Goal: Task Accomplishment & Management: Use online tool/utility

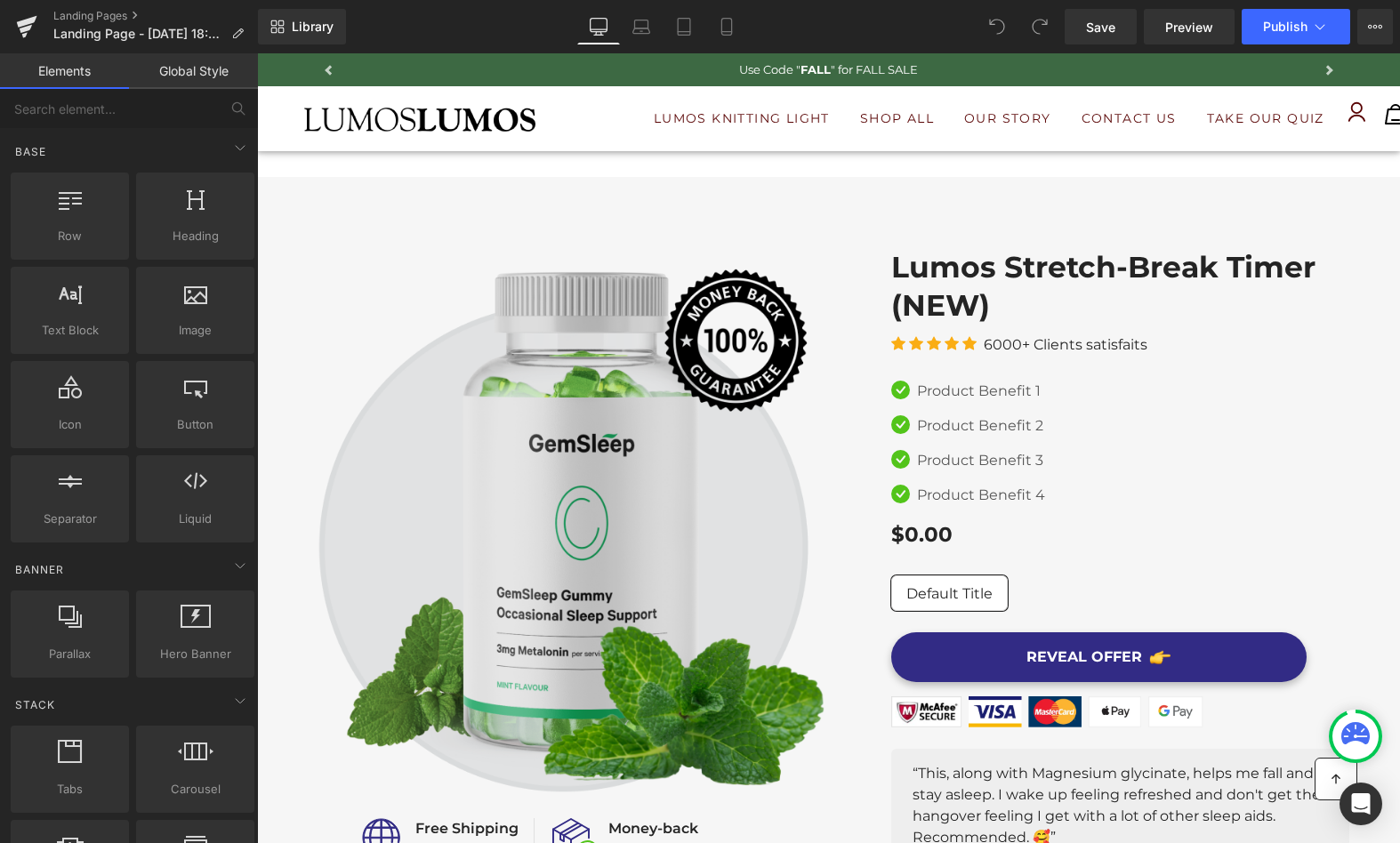
click at [556, 395] on img at bounding box center [569, 520] width 520 height 545
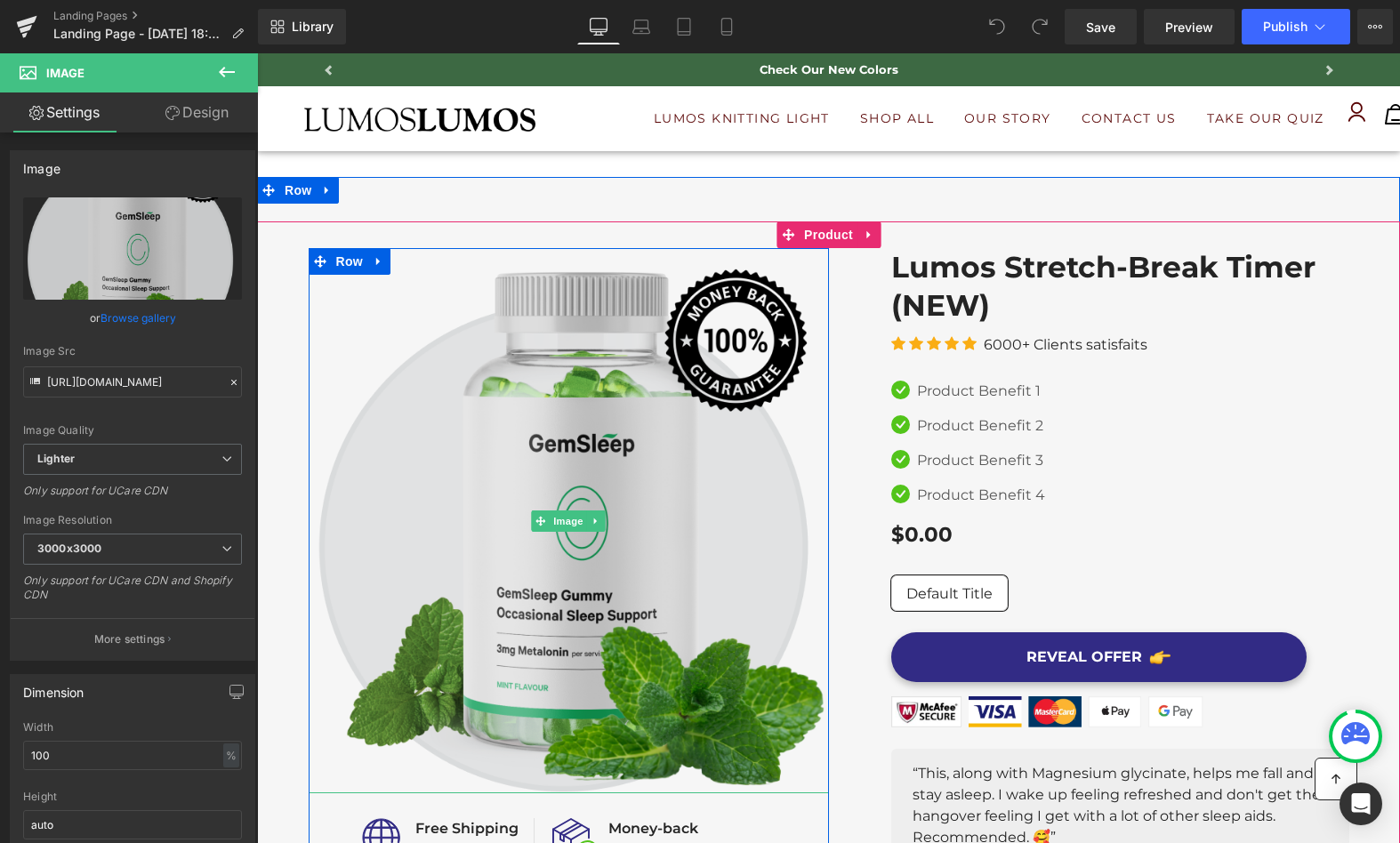
click at [671, 460] on img at bounding box center [569, 520] width 520 height 545
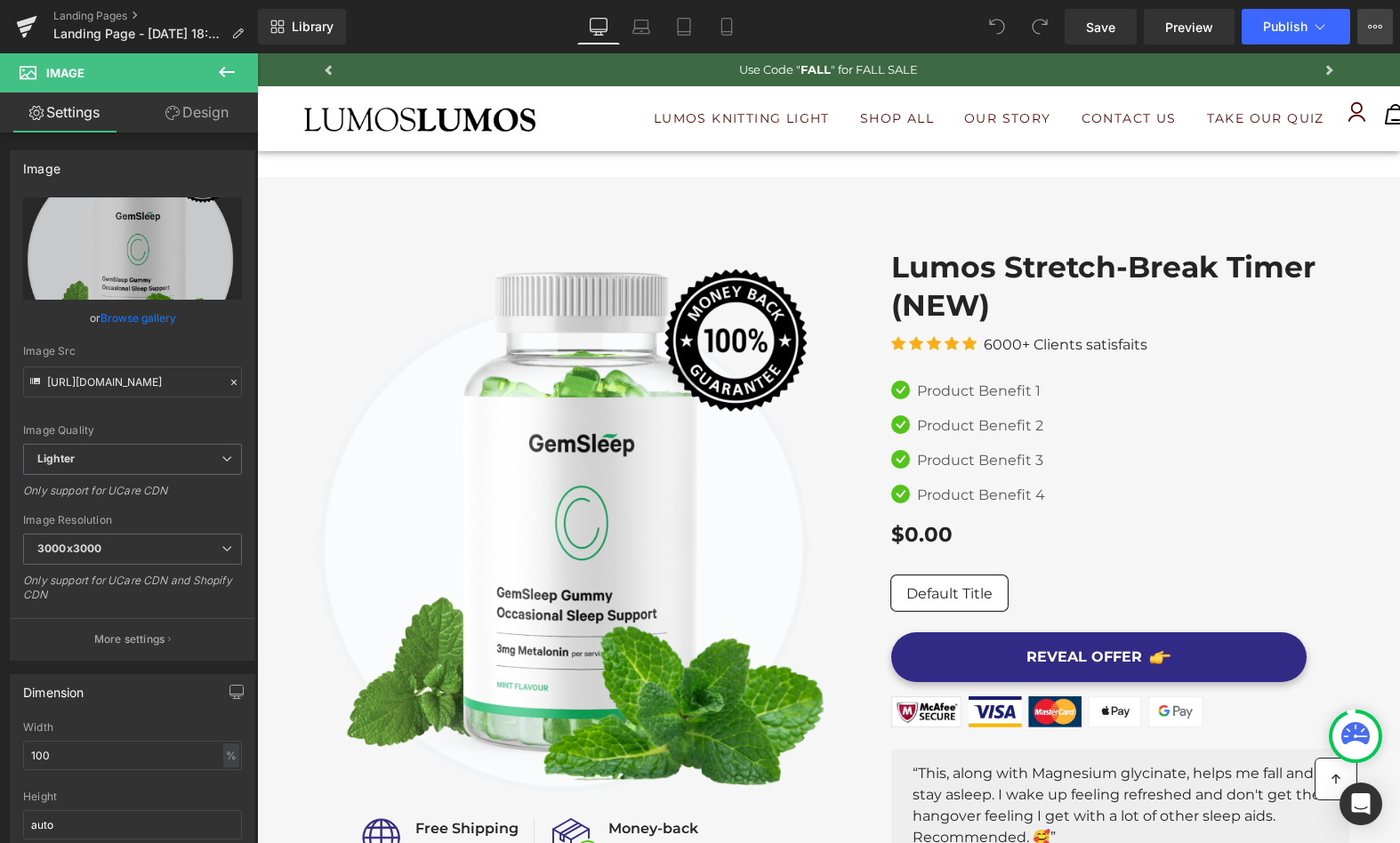
click at [1378, 28] on icon at bounding box center [1375, 27] width 14 height 14
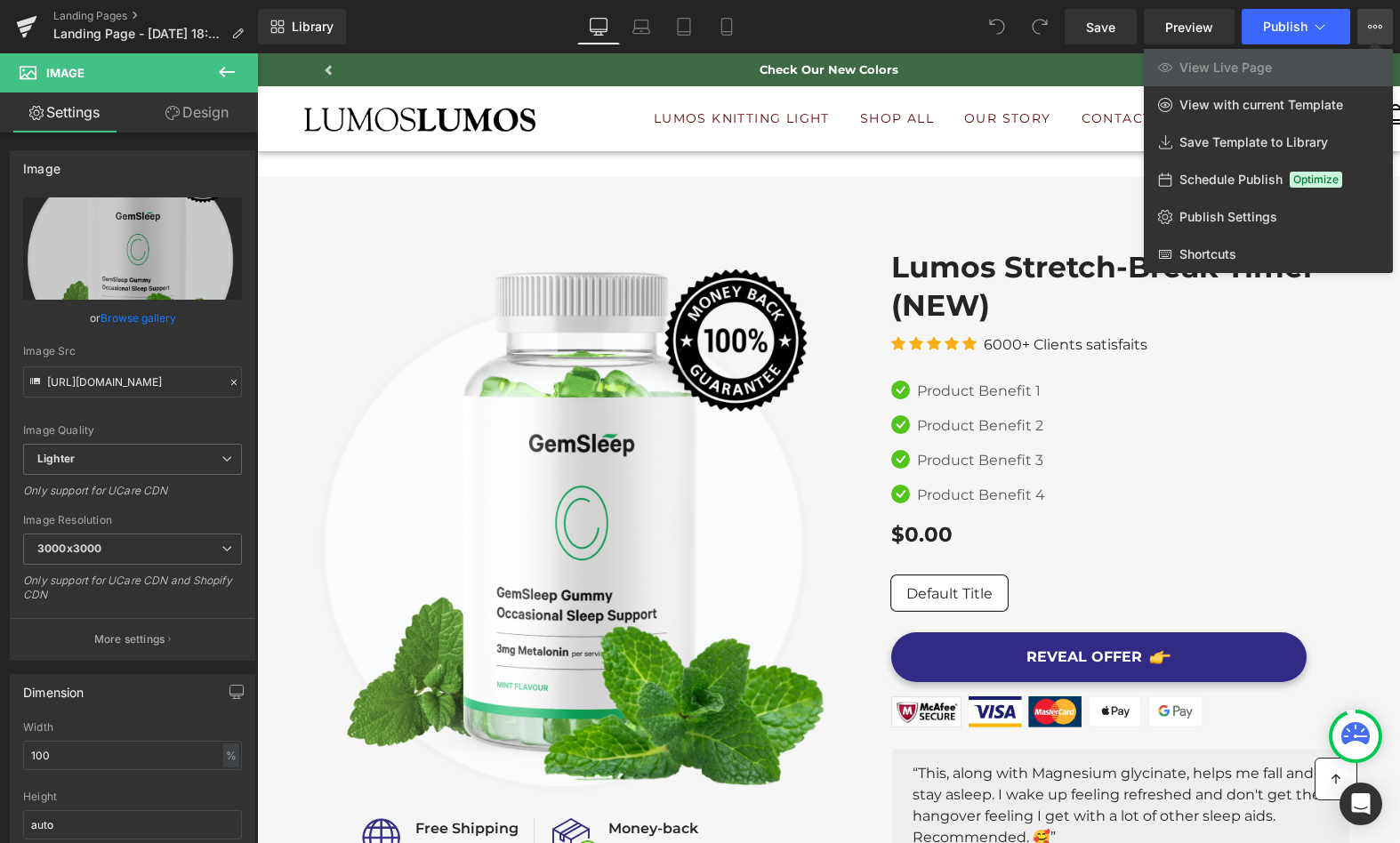
click at [875, 192] on div at bounding box center [828, 448] width 1143 height 790
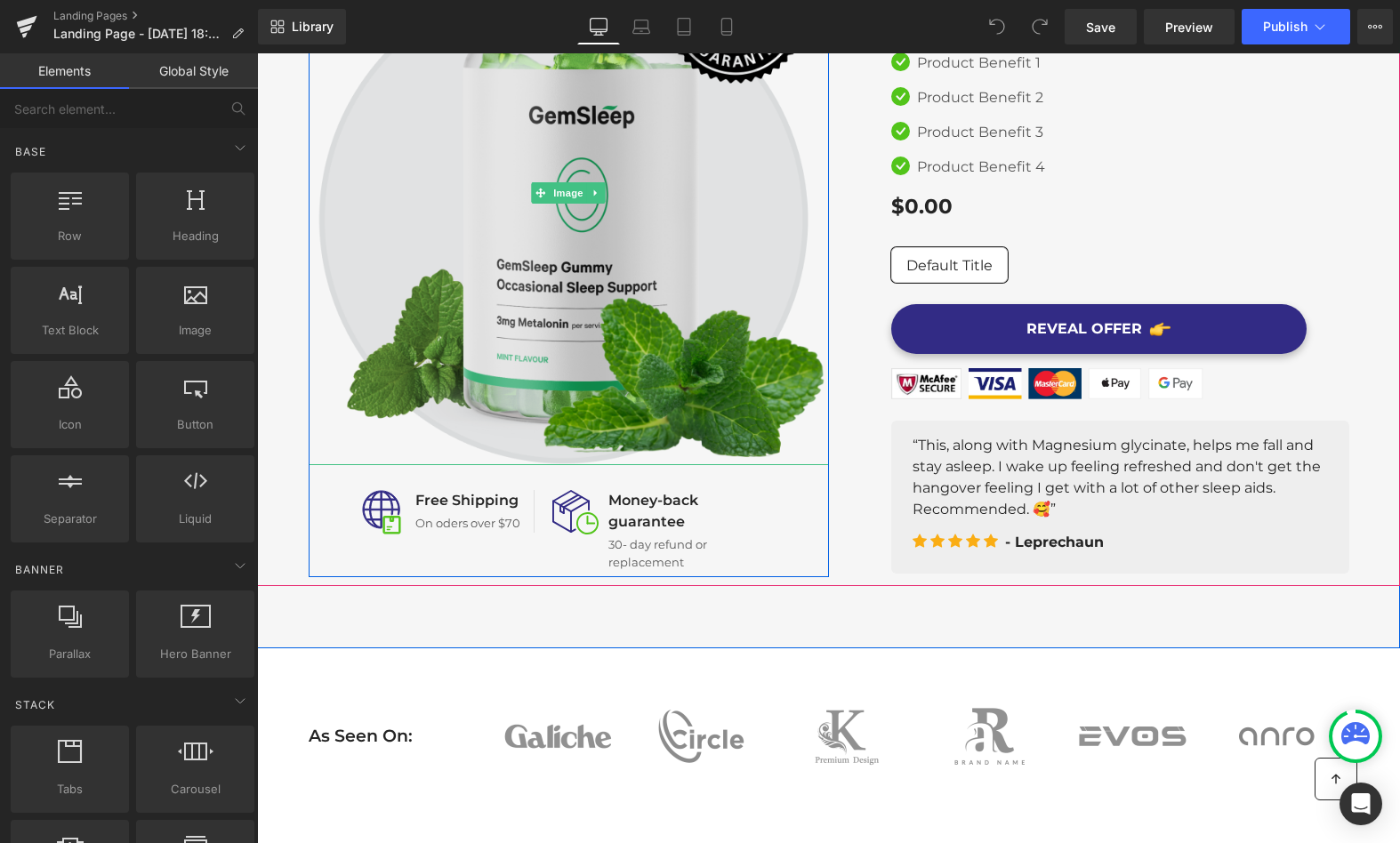
scroll to position [343, 0]
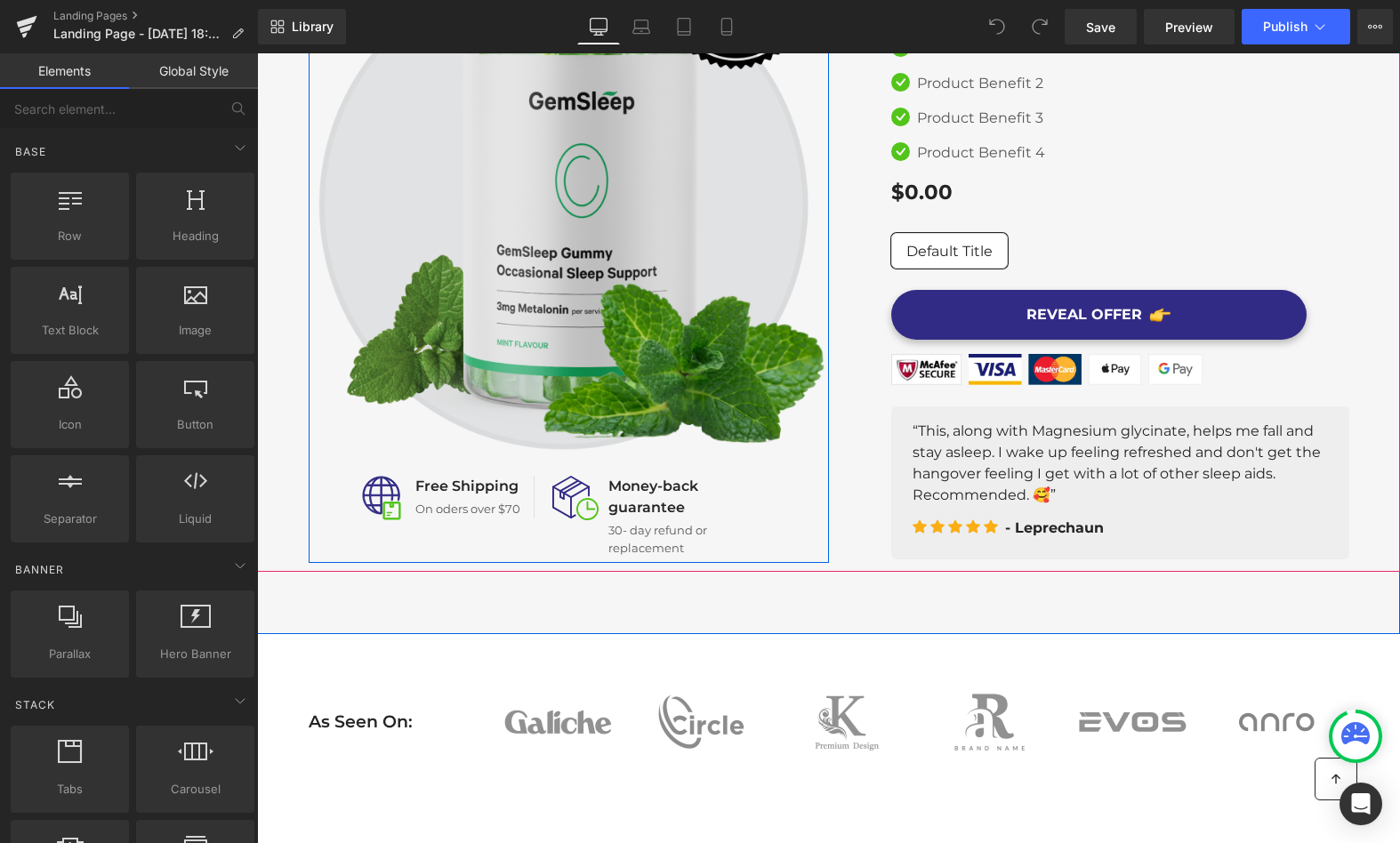
click at [700, 278] on img at bounding box center [569, 177] width 520 height 545
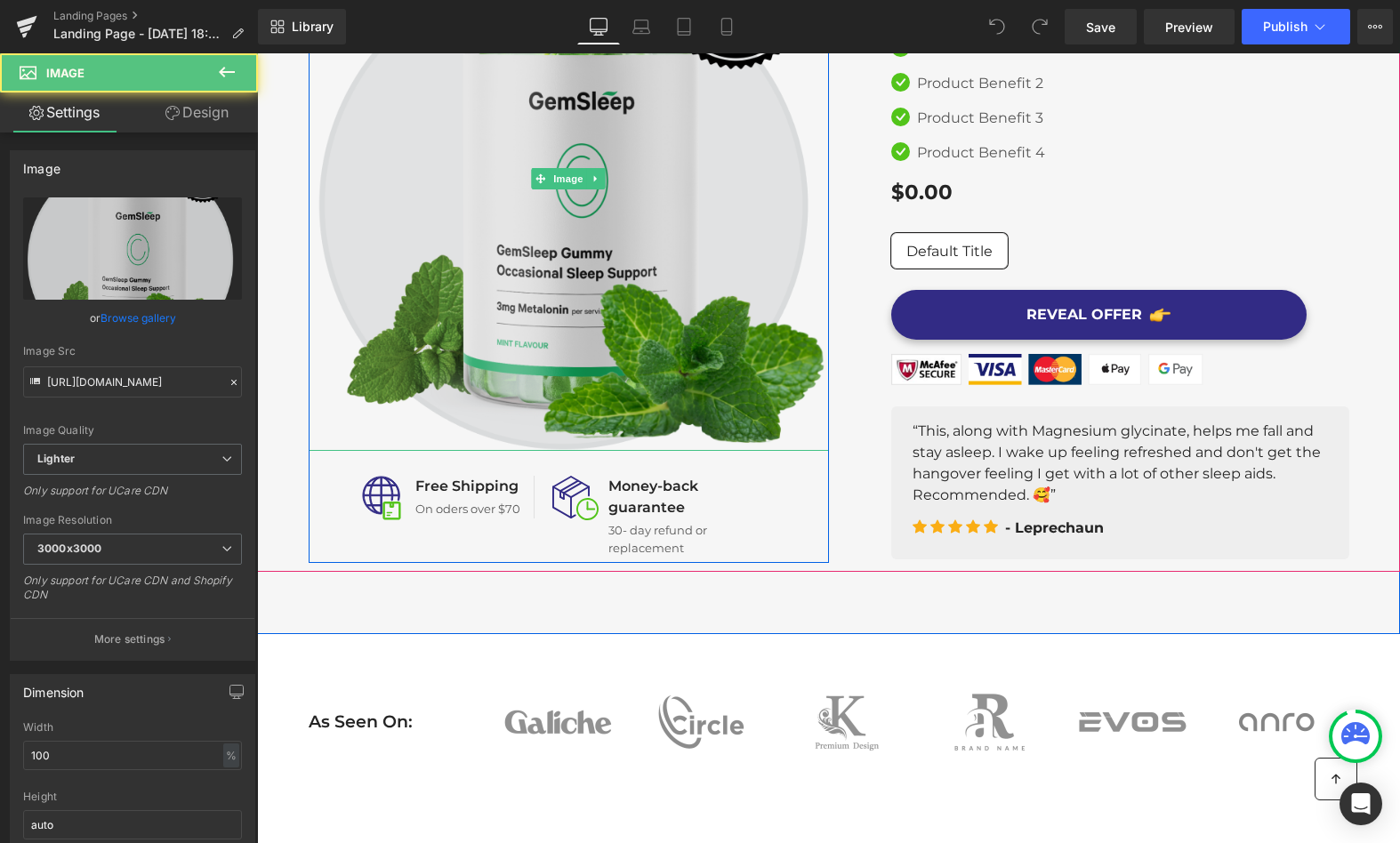
scroll to position [0, 0]
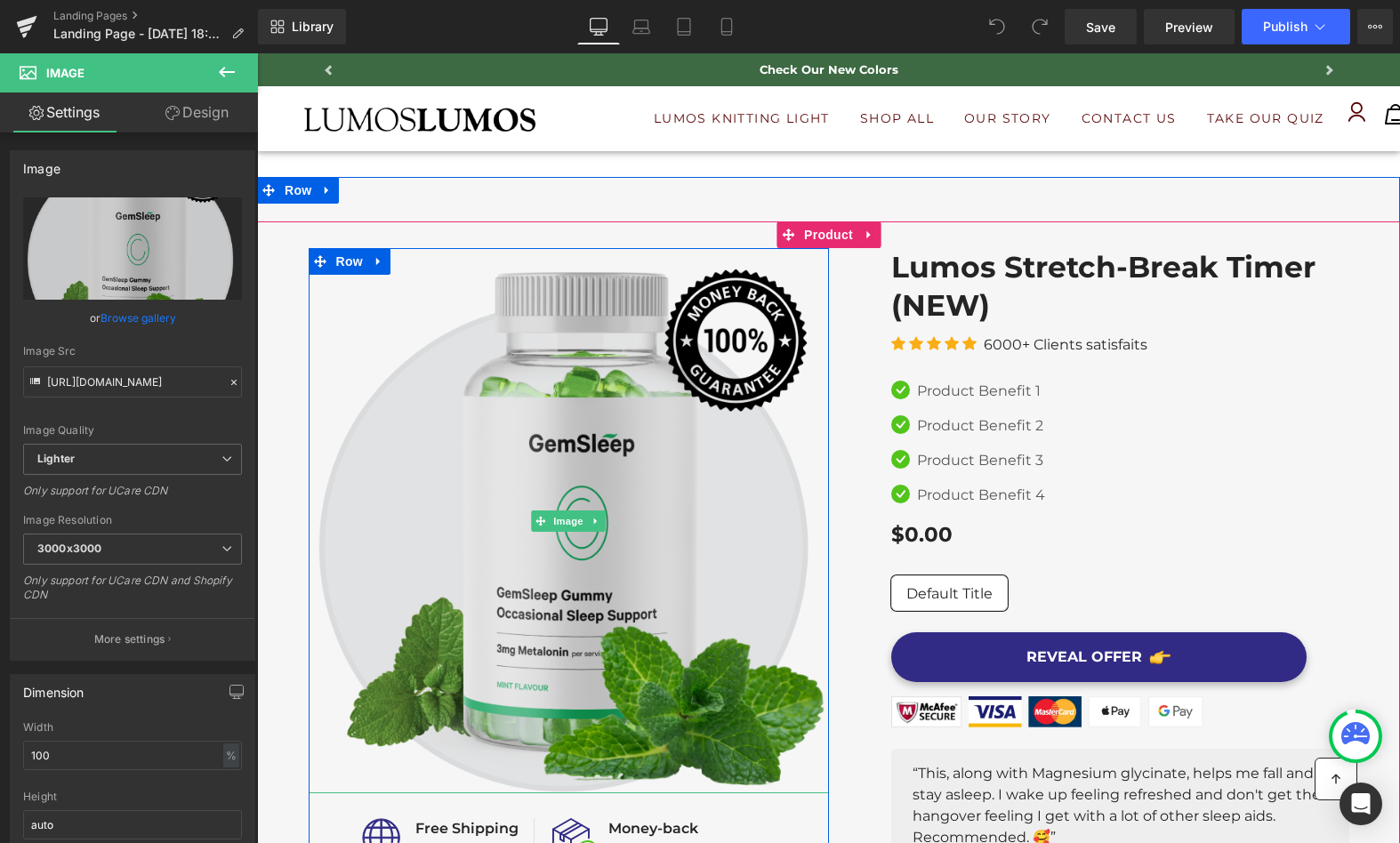
click at [685, 382] on img at bounding box center [569, 520] width 520 height 545
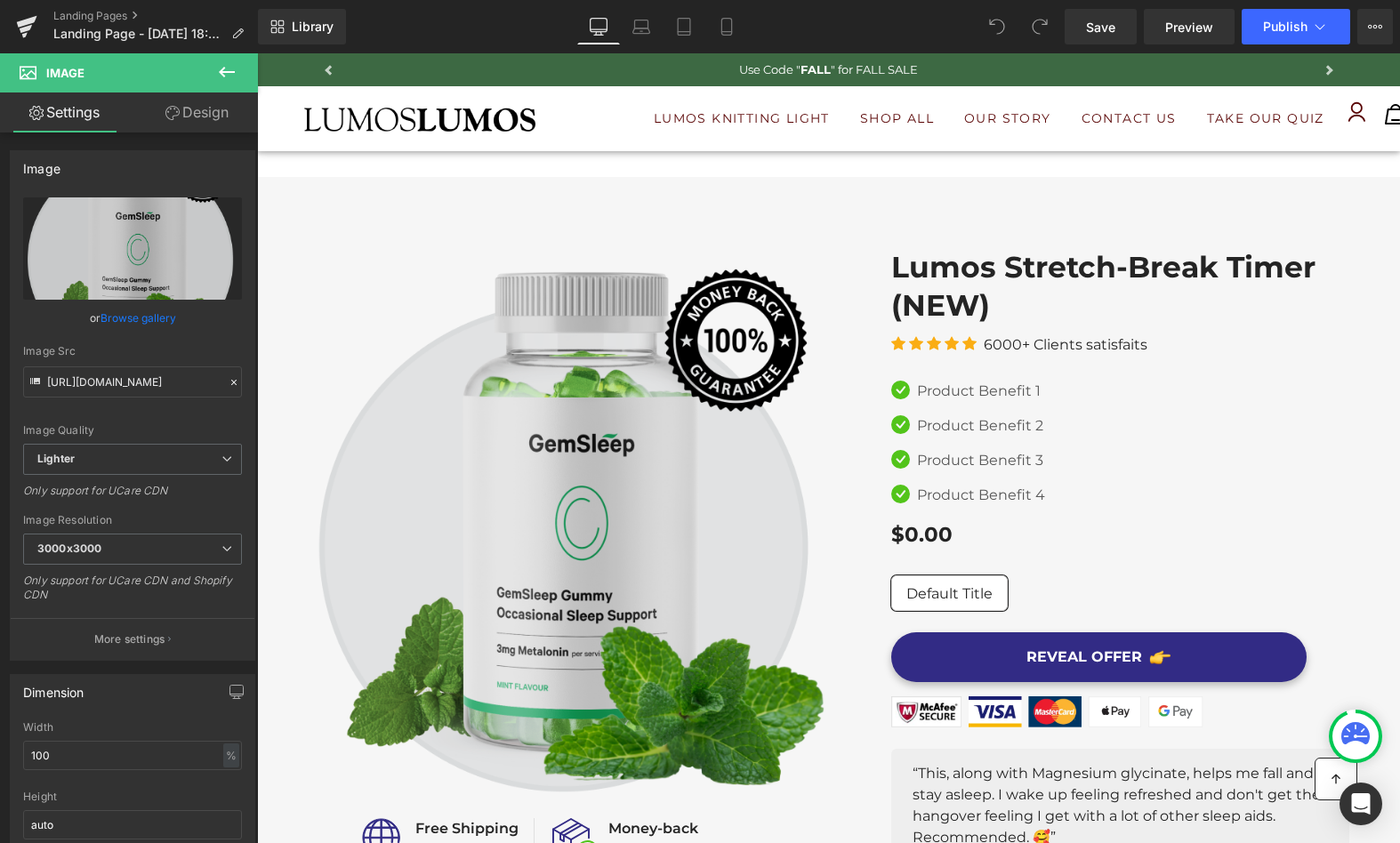
click at [607, 358] on img at bounding box center [569, 520] width 520 height 545
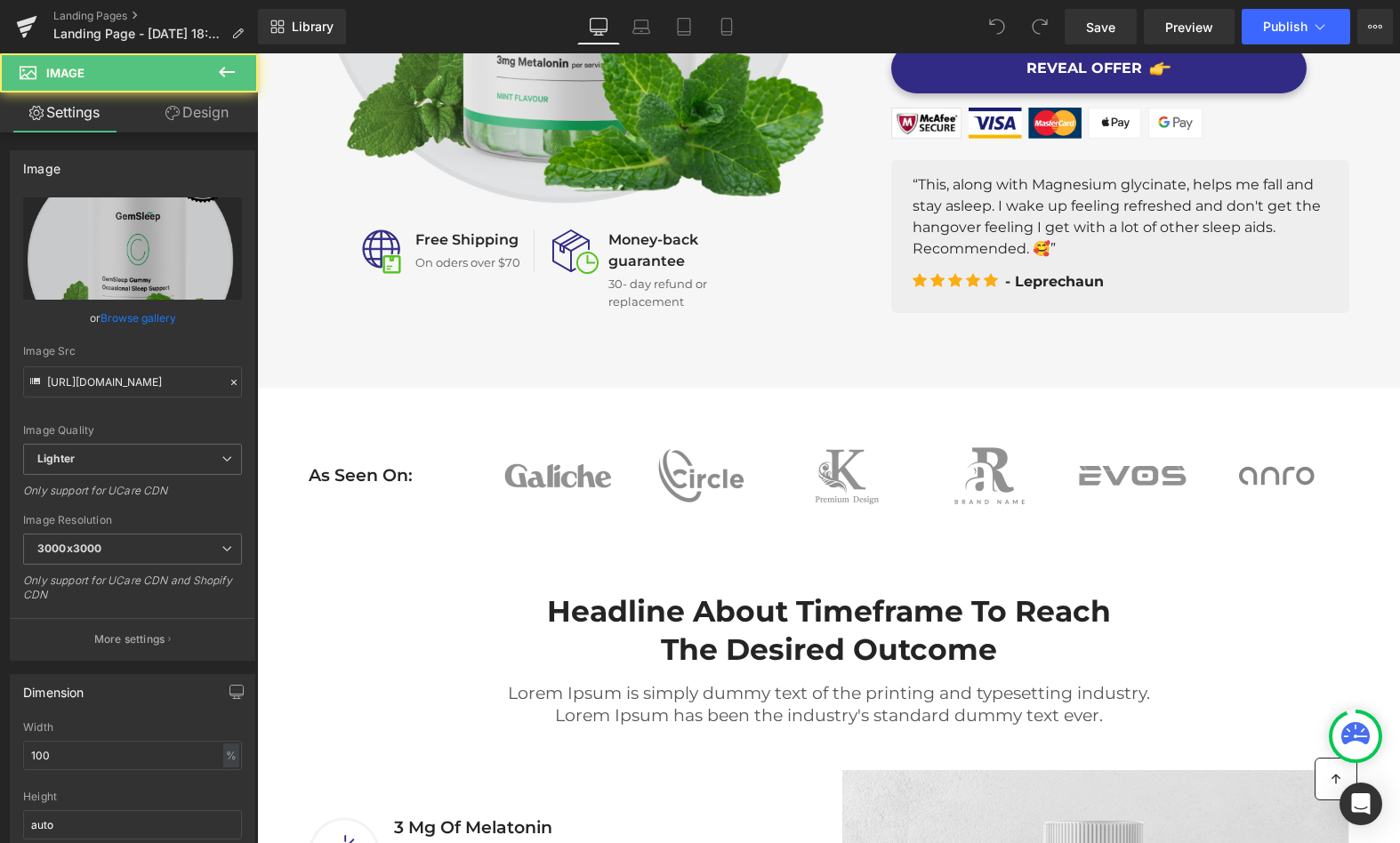
scroll to position [627, 0]
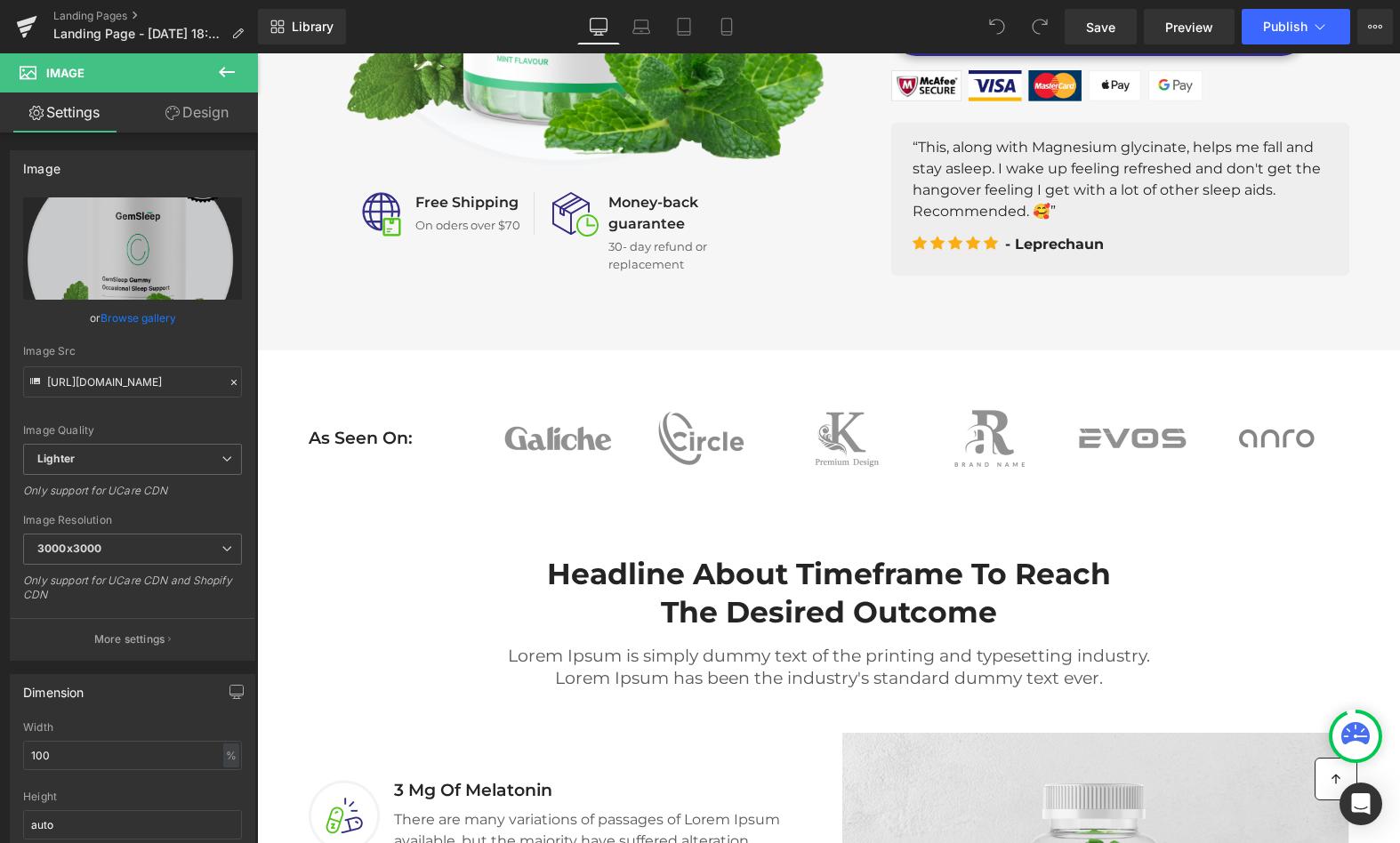
click at [442, 454] on div "As Seen On: Heading" at bounding box center [384, 438] width 178 height 91
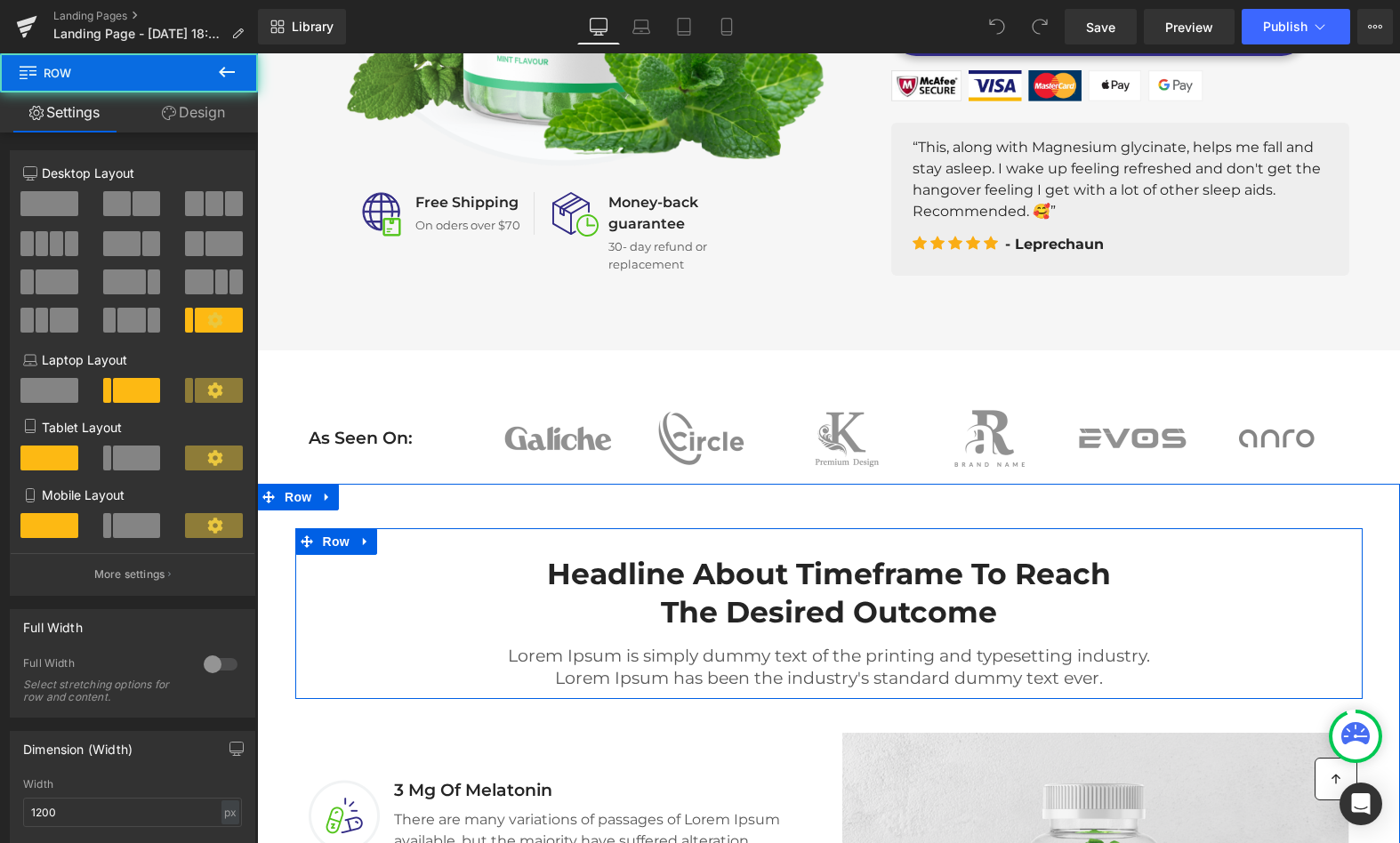
click at [406, 562] on div "Headline About Timeframe To Reach The Desired Outcome Heading Row Lorem Ipsum i…" at bounding box center [828, 622] width 1067 height 135
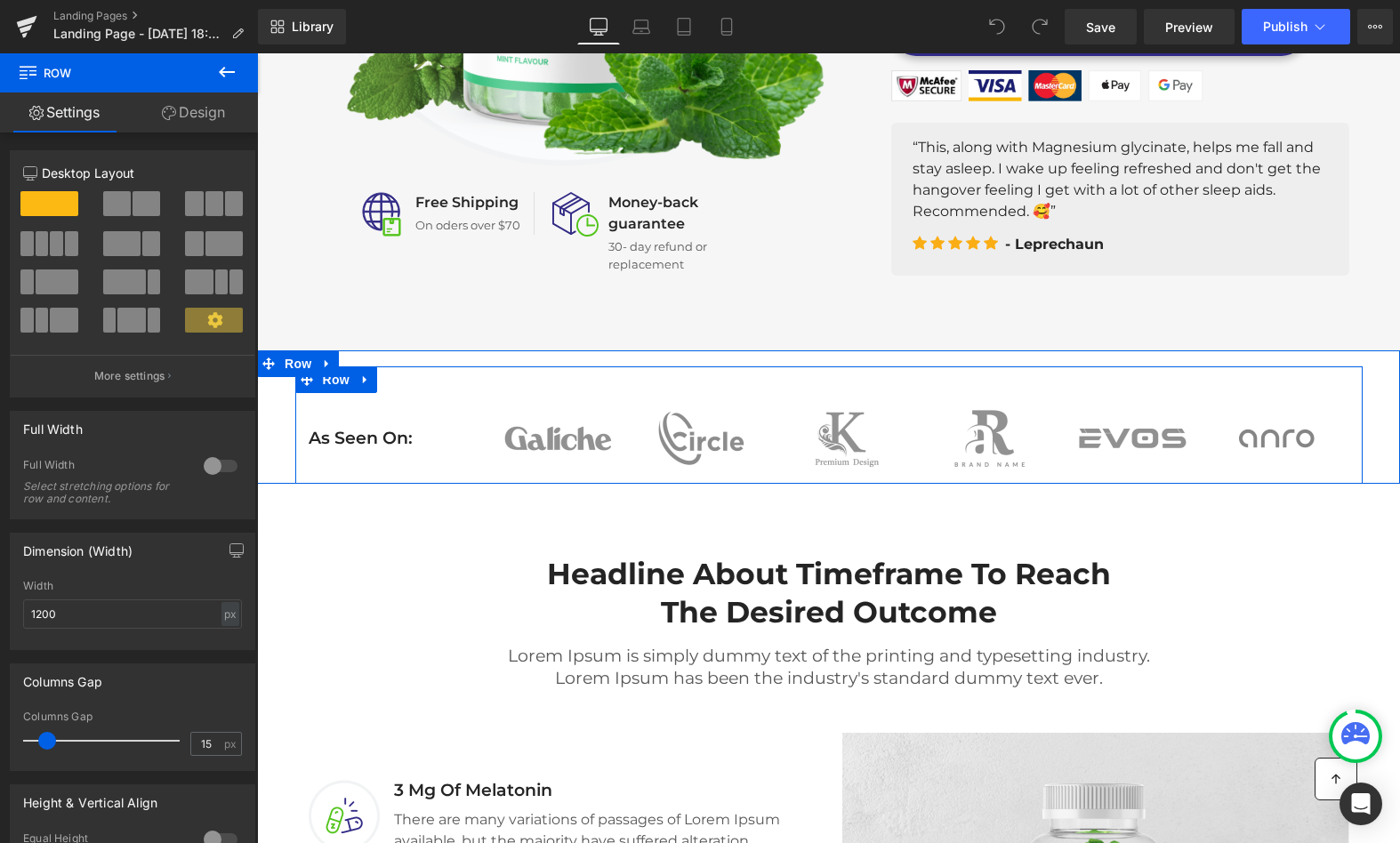
click at [422, 398] on div "As Seen On: Heading" at bounding box center [384, 438] width 178 height 91
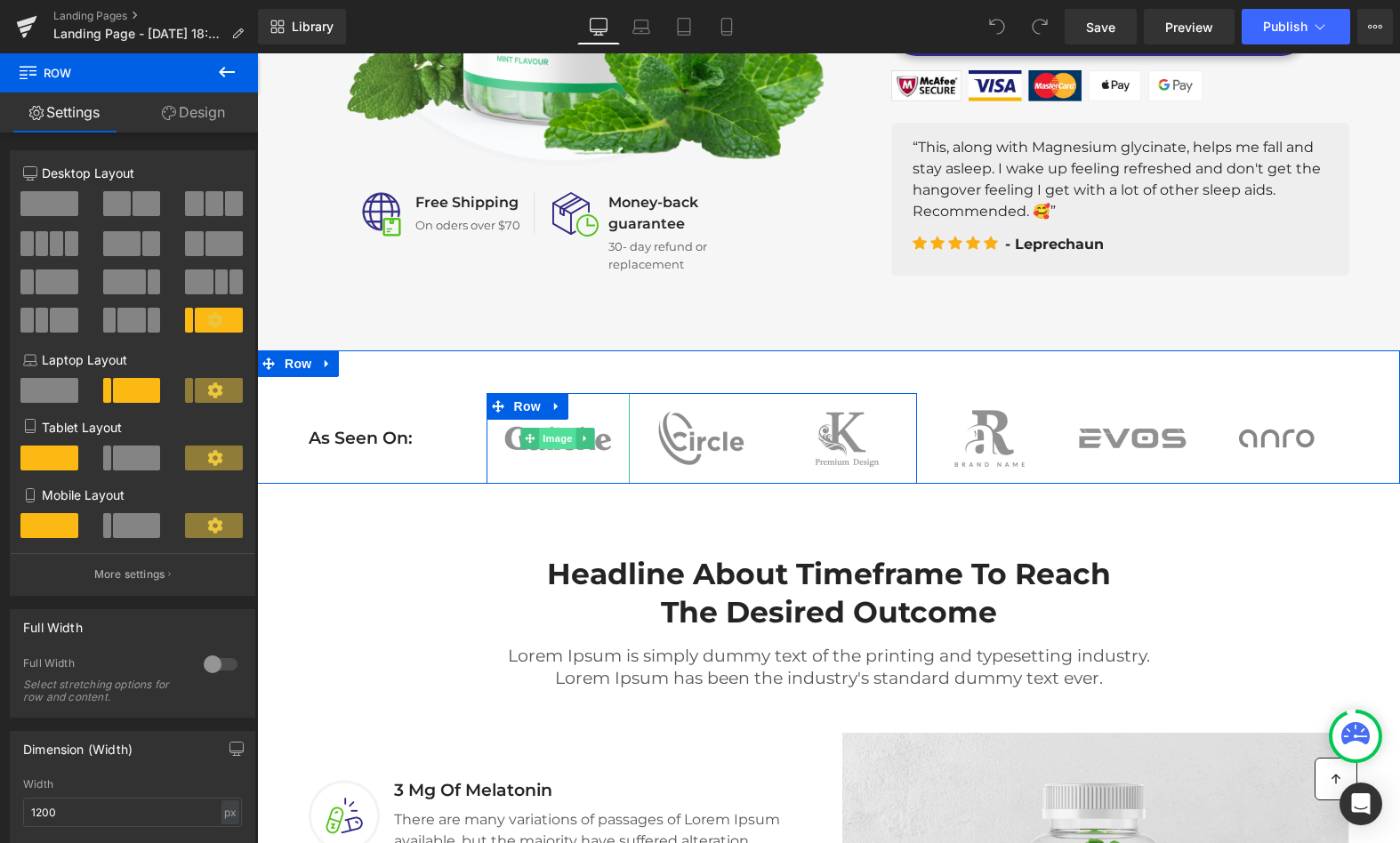
click at [540, 431] on span "Image" at bounding box center [558, 437] width 37 height 21
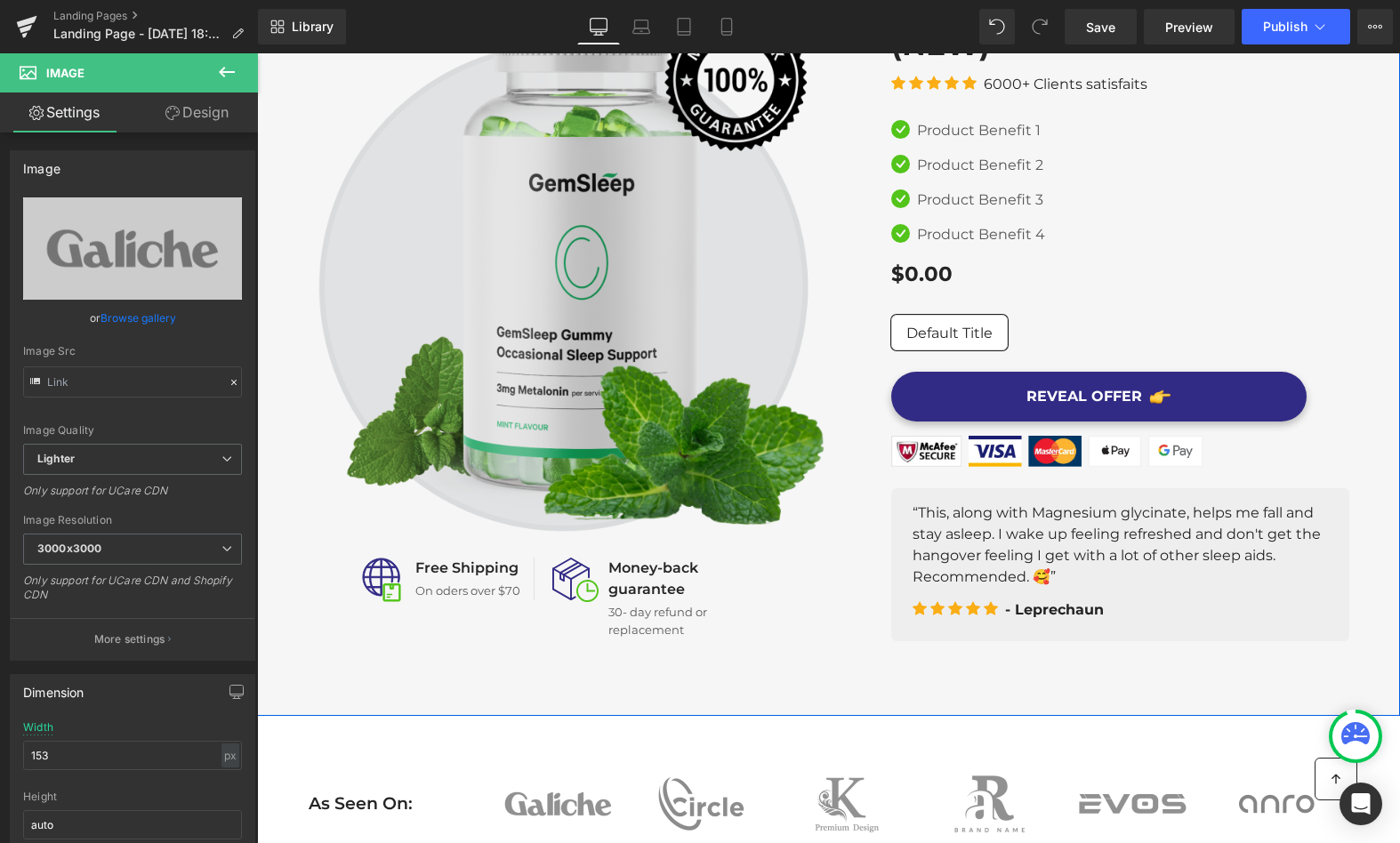
scroll to position [257, 0]
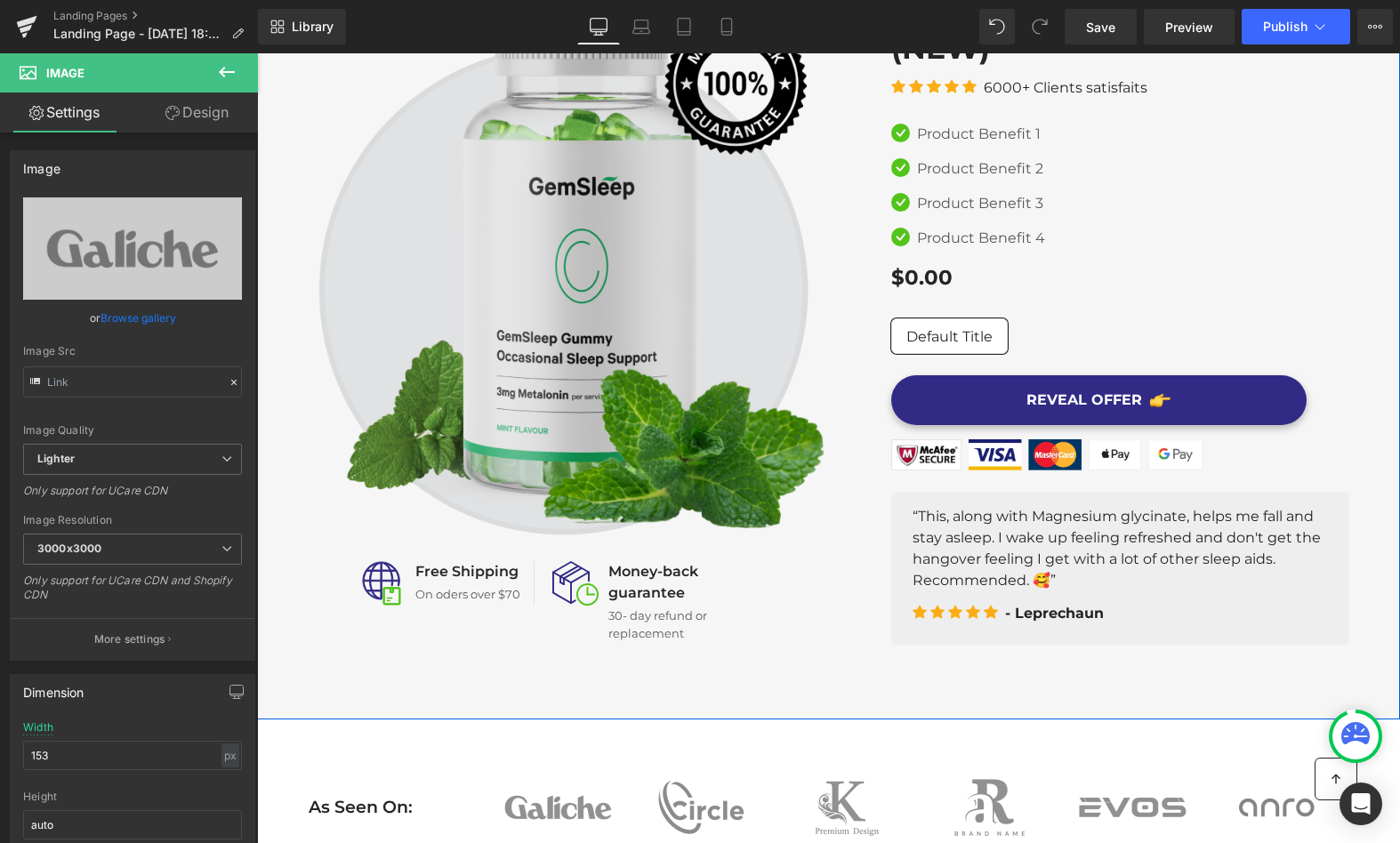
click at [522, 272] on img at bounding box center [569, 263] width 520 height 545
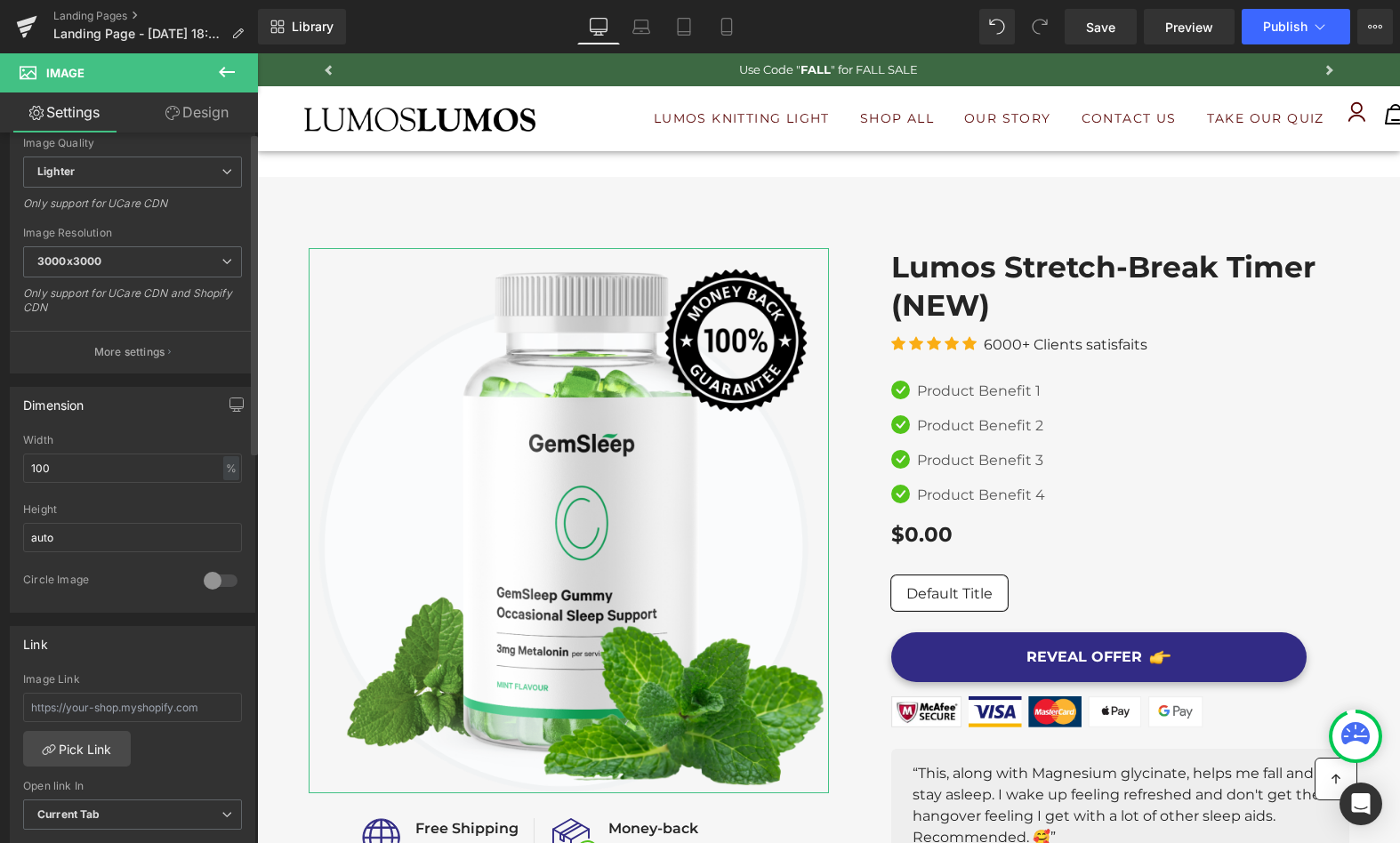
scroll to position [0, 0]
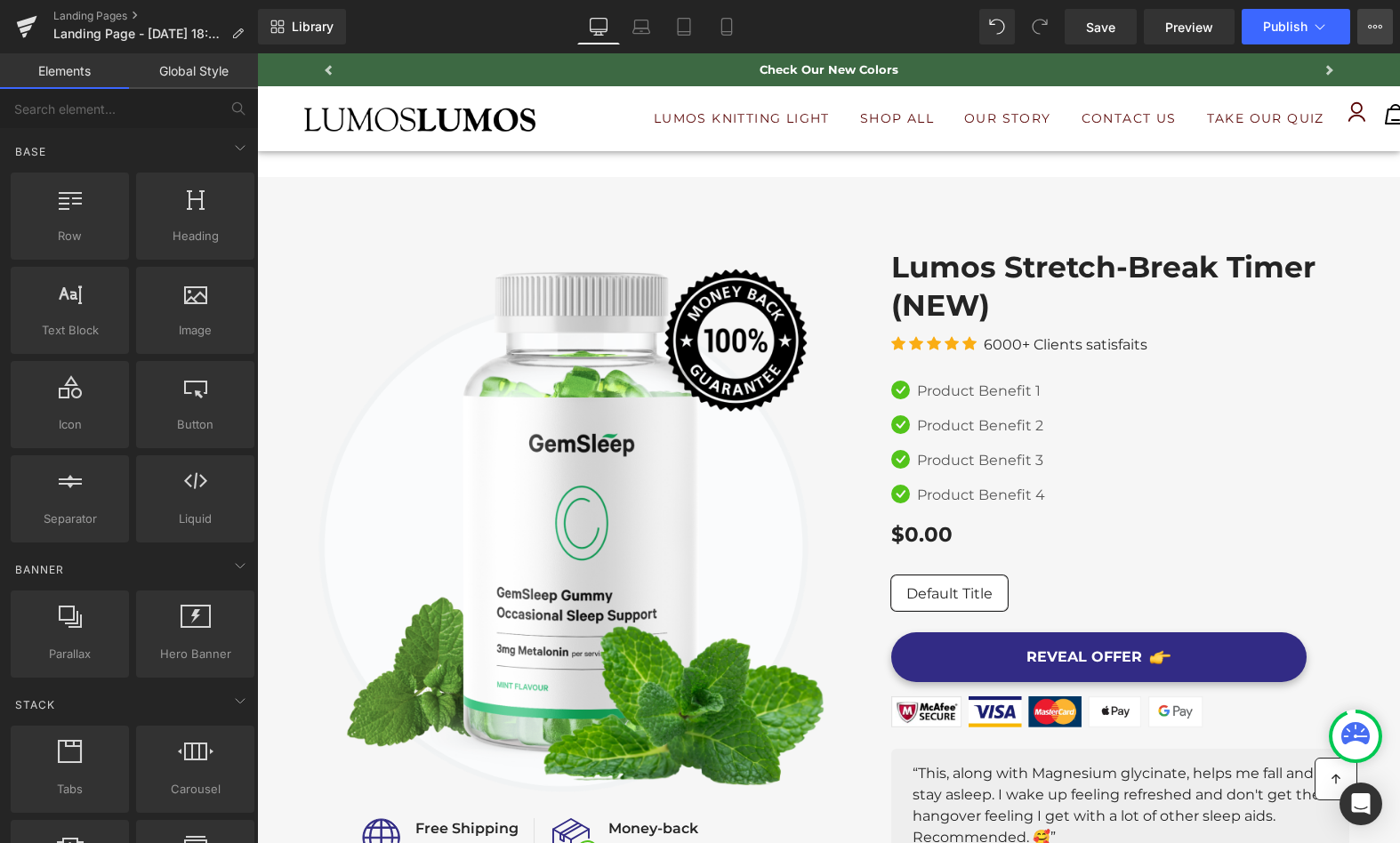
click at [1377, 18] on button "View Live Page View with current Template Save Template to Library Schedule Pub…" at bounding box center [1375, 27] width 36 height 36
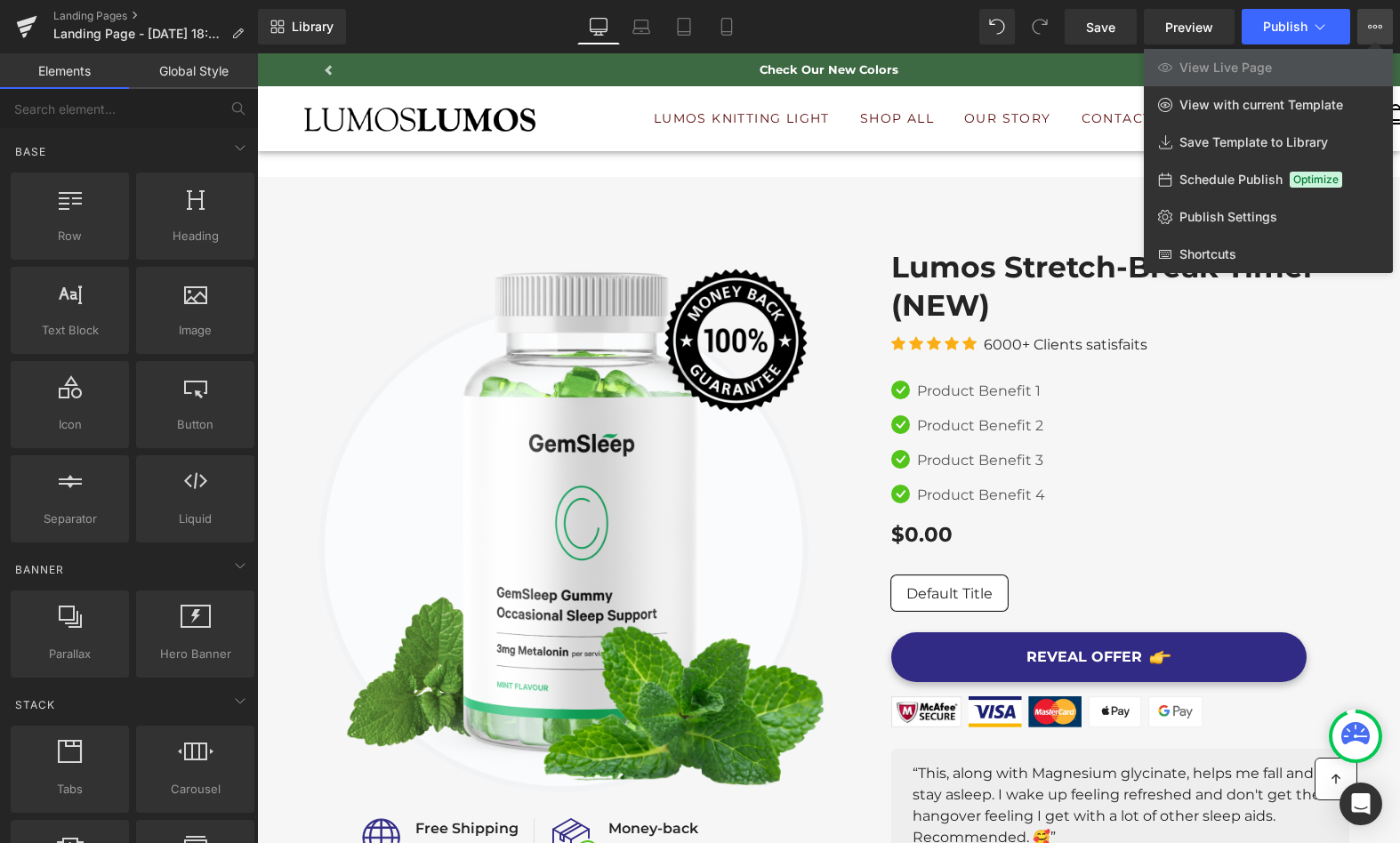
click at [807, 161] on div at bounding box center [828, 448] width 1143 height 790
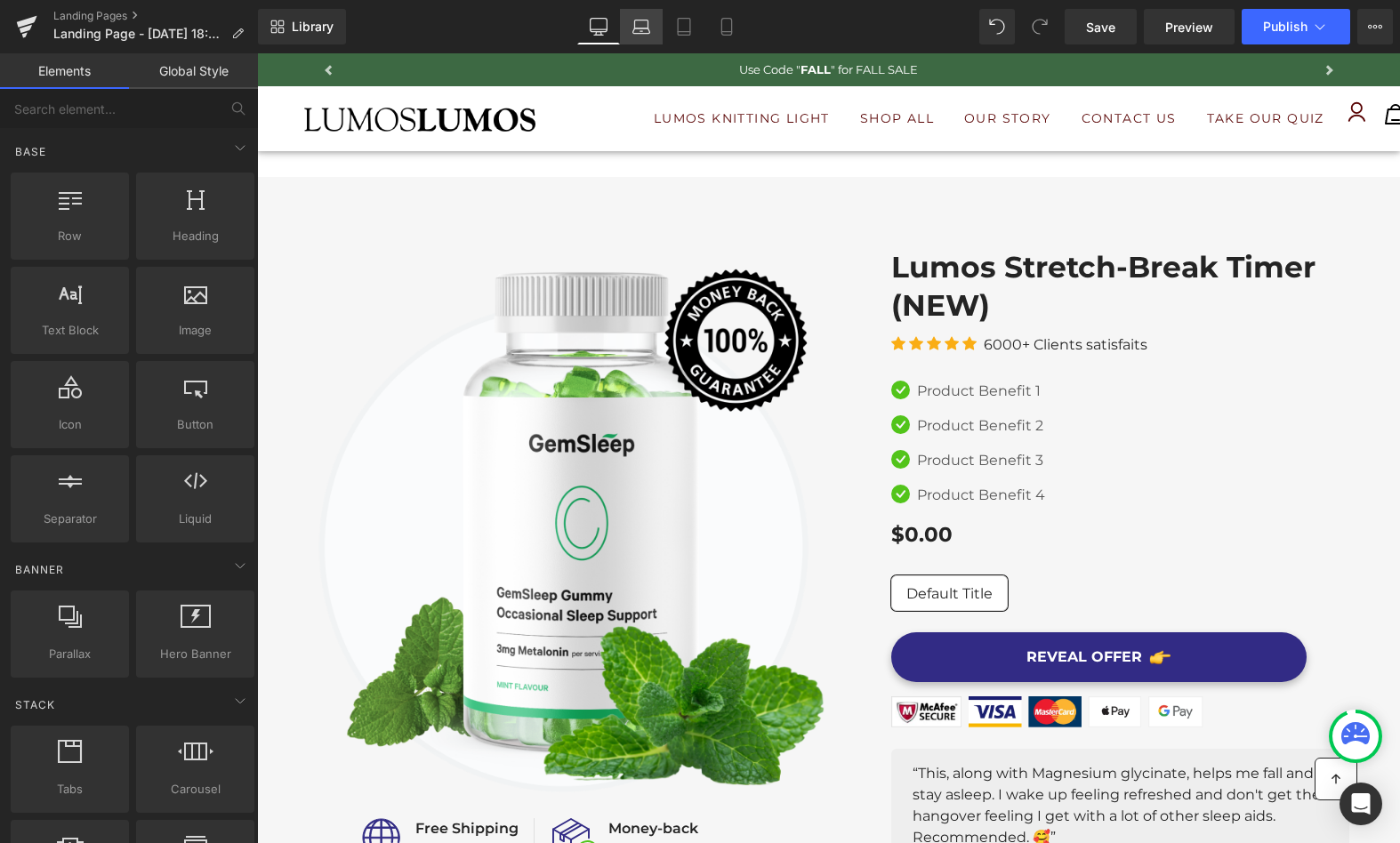
click at [645, 42] on link "Laptop" at bounding box center [641, 27] width 43 height 36
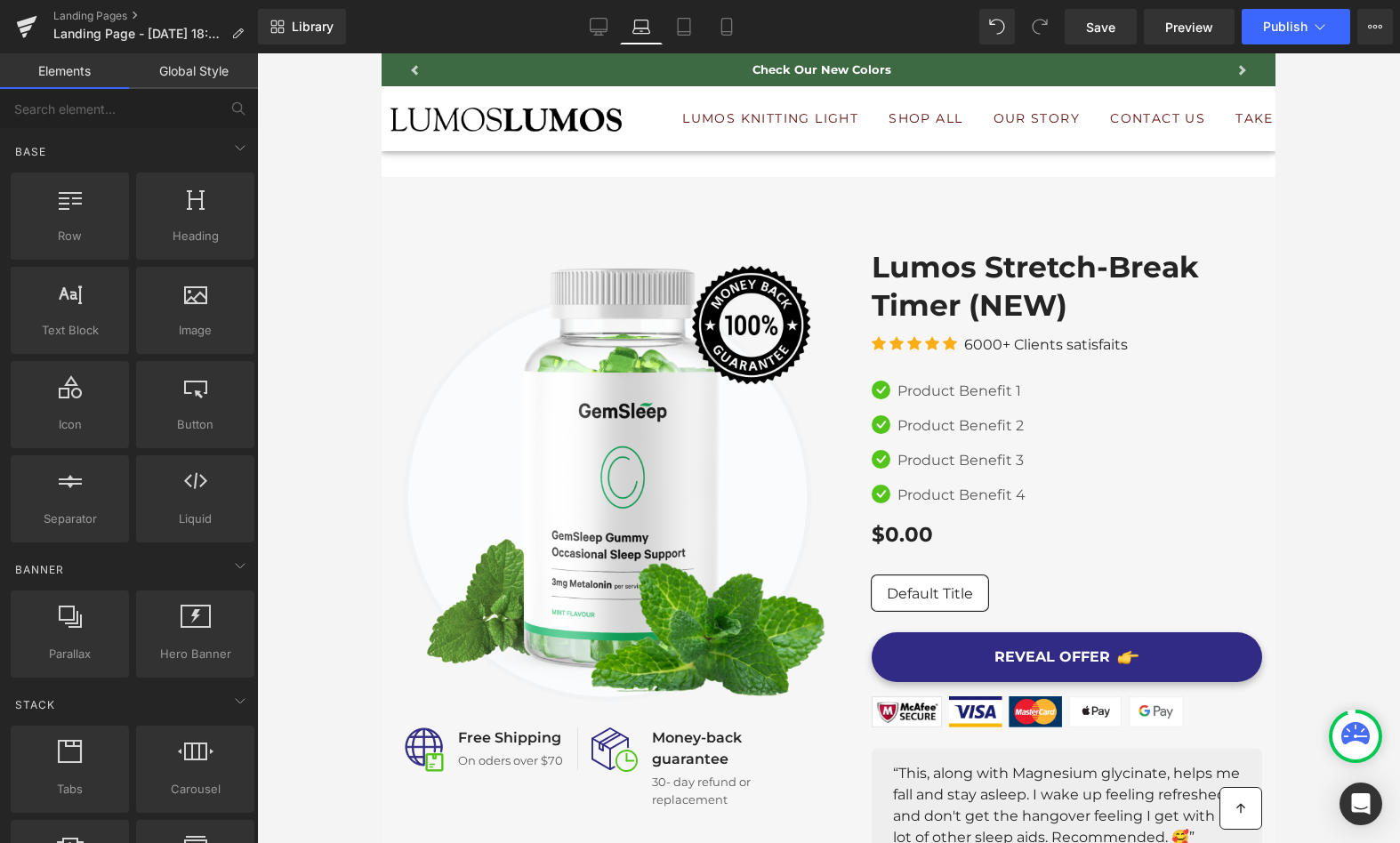
click at [687, 49] on div "Library Laptop Desktop Laptop Tablet Mobile Save Preview Publish Scheduled View…" at bounding box center [829, 27] width 1142 height 54
click at [690, 34] on icon at bounding box center [685, 27] width 18 height 18
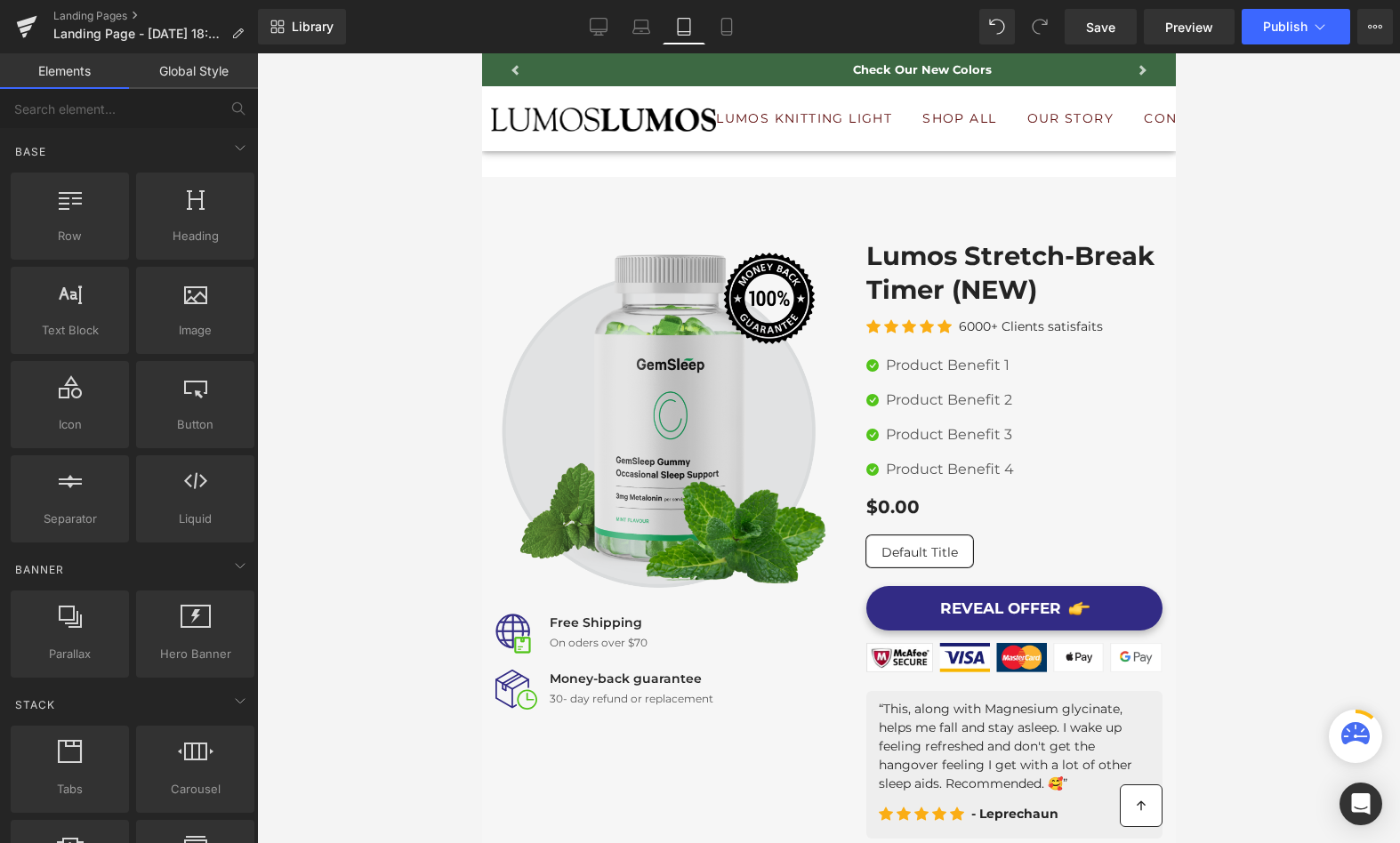
scroll to position [124, 0]
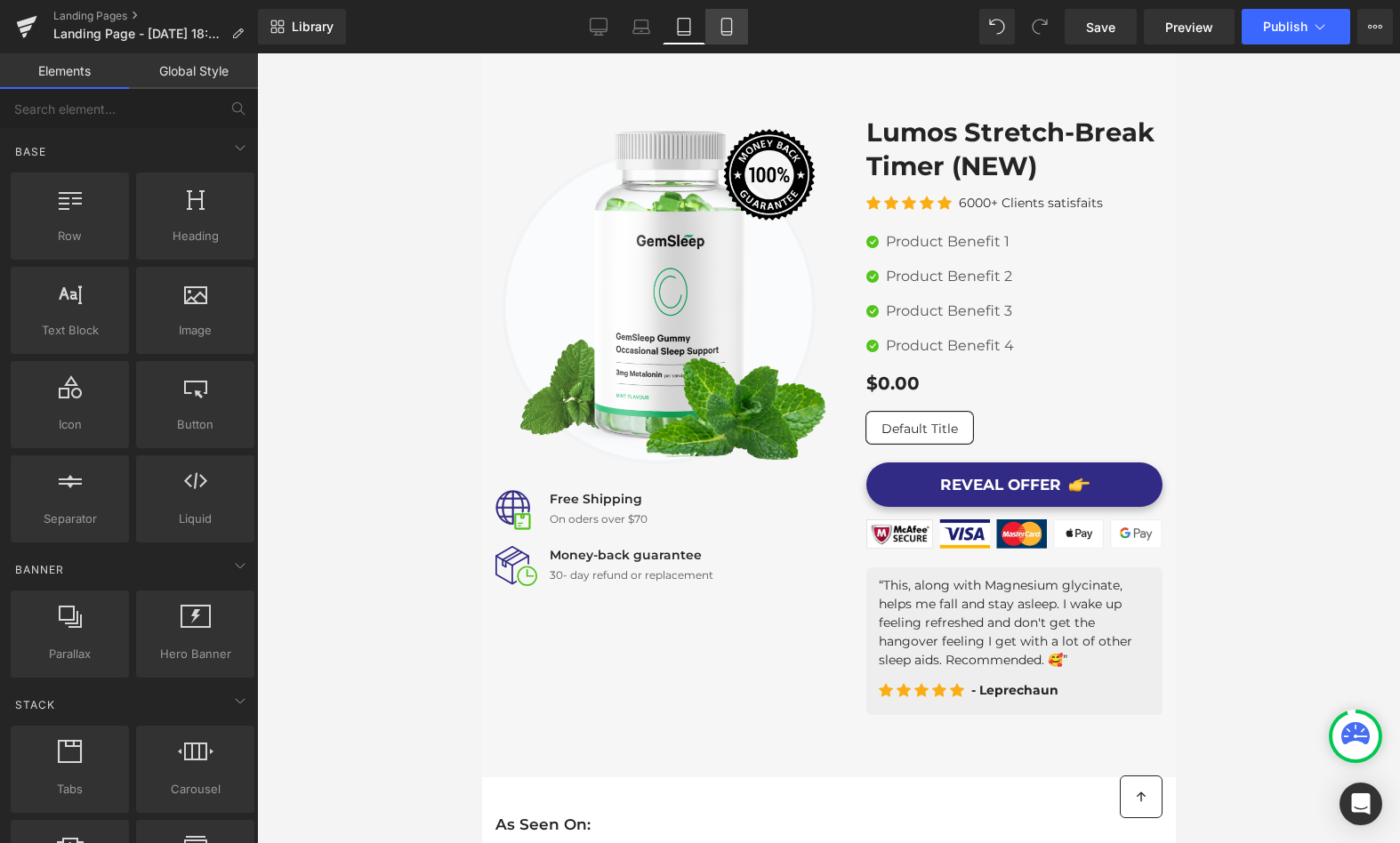
click at [741, 35] on link "Mobile" at bounding box center [726, 27] width 43 height 36
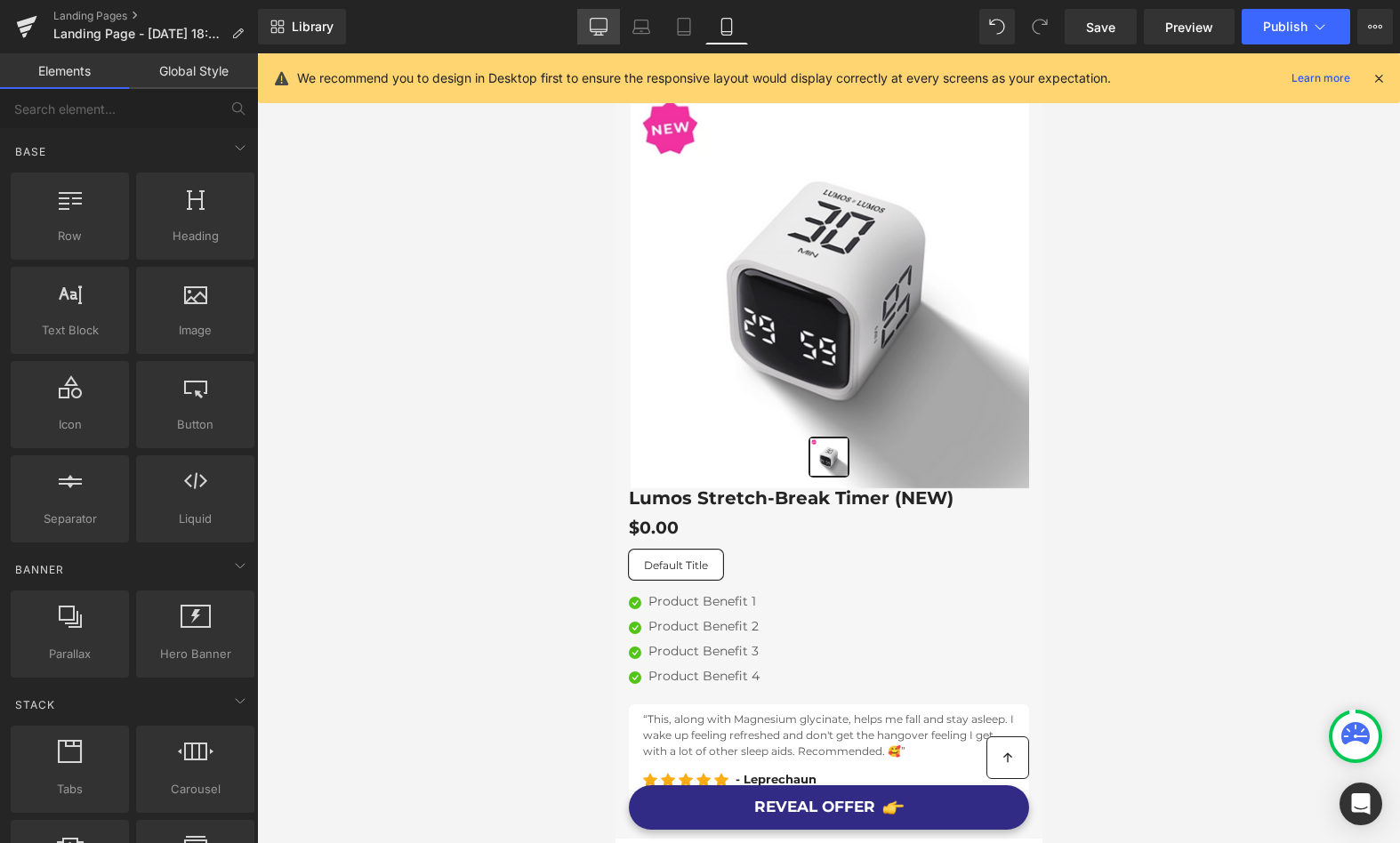
click at [601, 28] on icon at bounding box center [599, 27] width 18 height 18
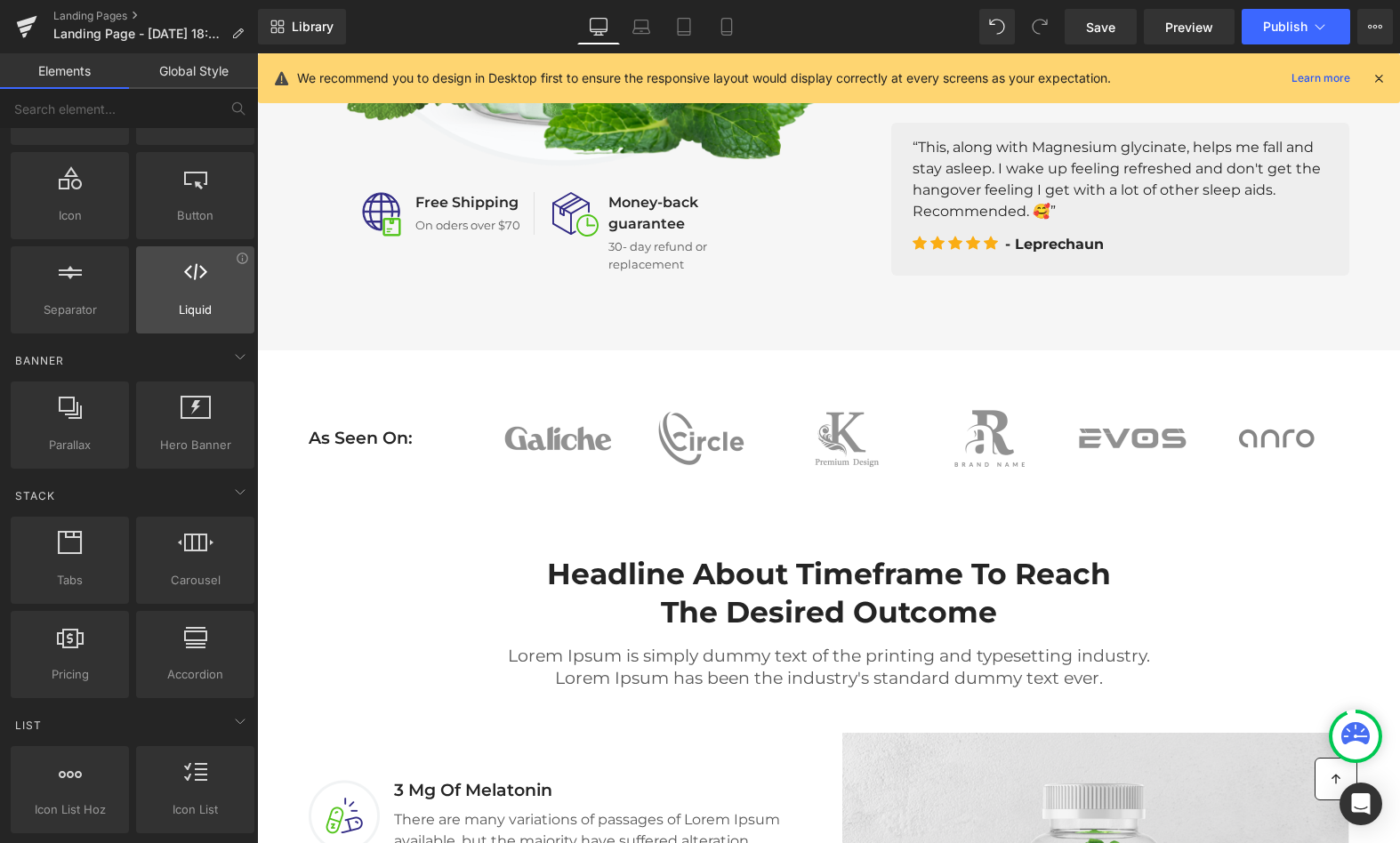
scroll to position [0, 0]
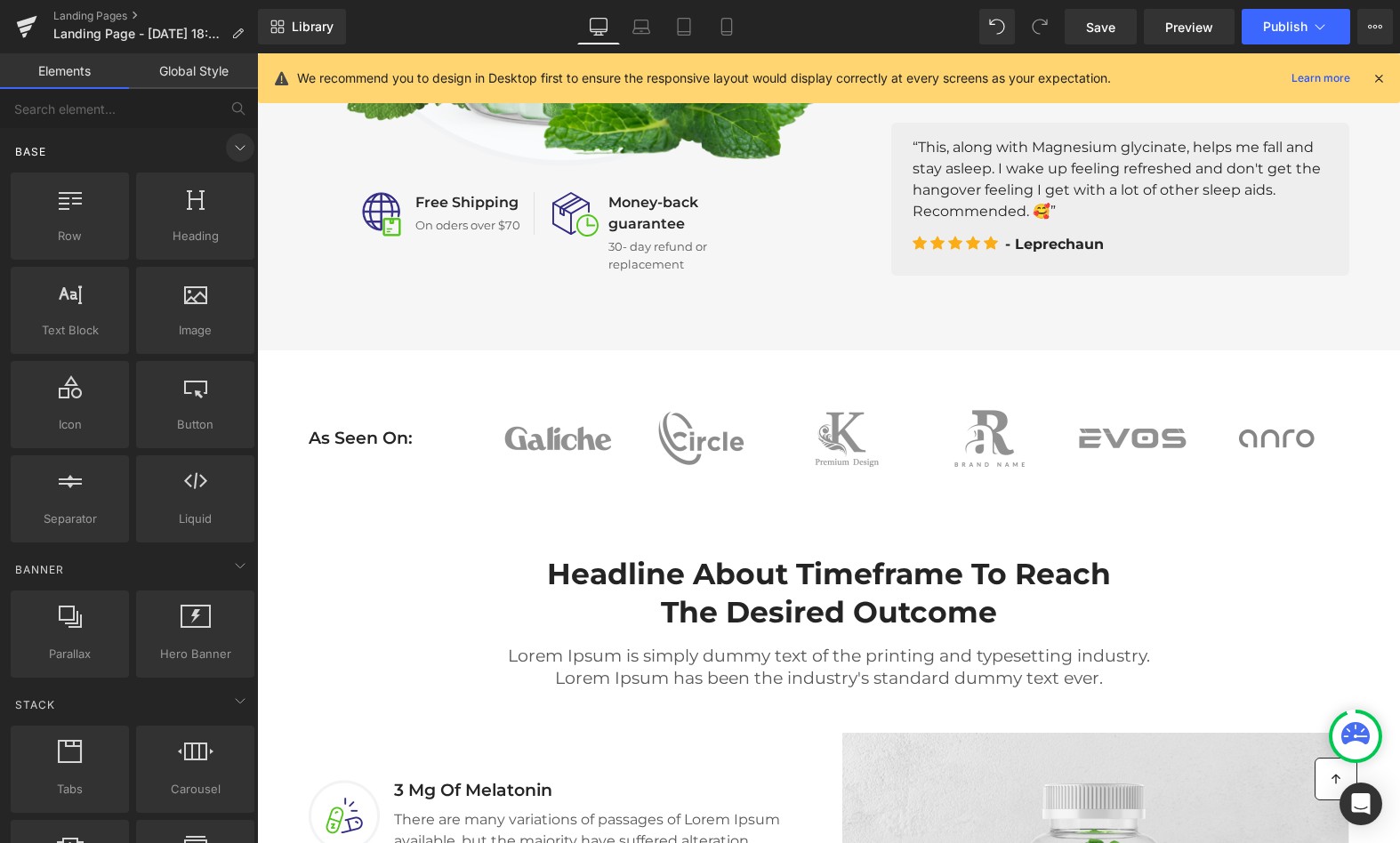
click at [236, 143] on icon at bounding box center [239, 146] width 21 height 21
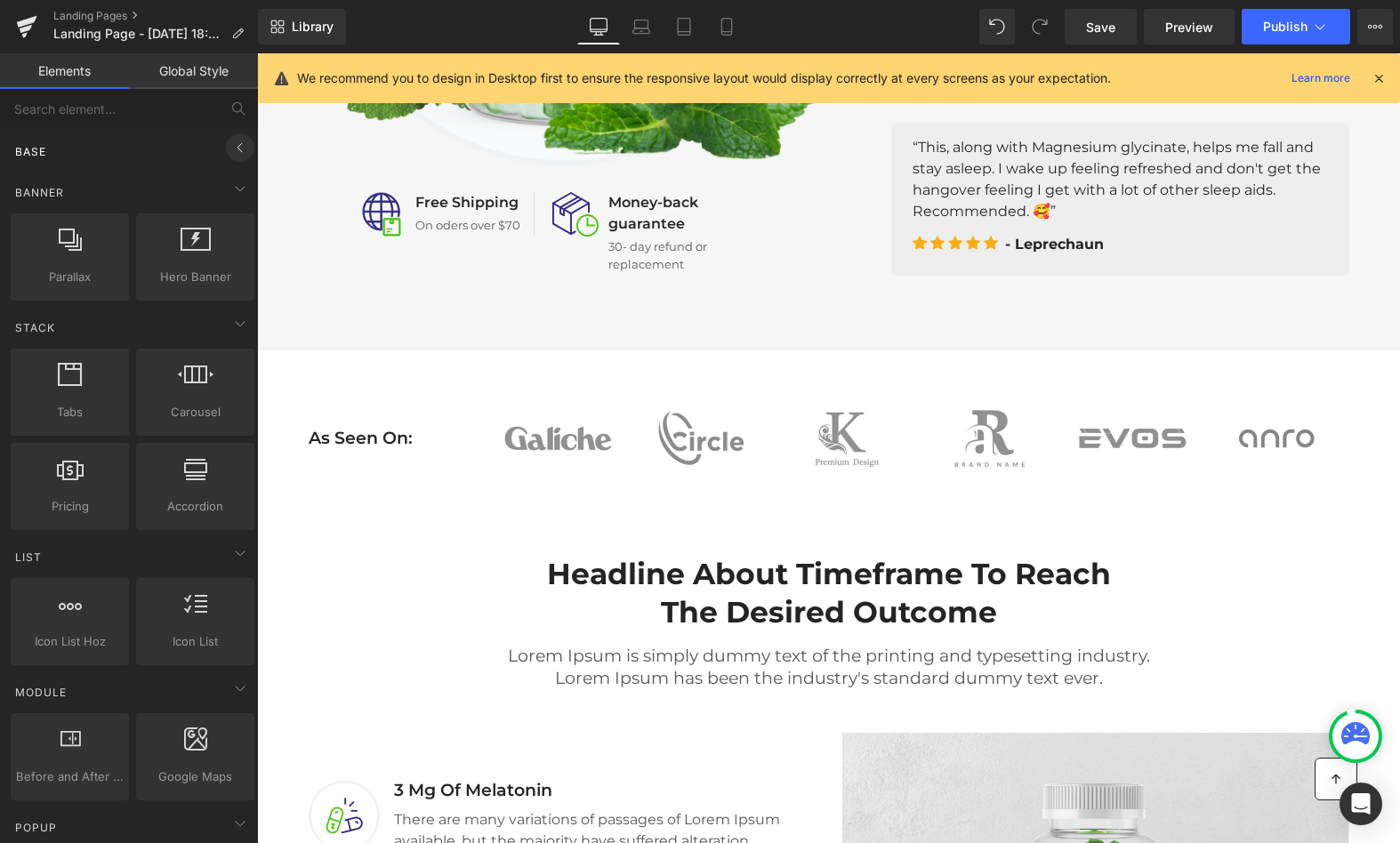
click at [233, 138] on icon at bounding box center [239, 146] width 21 height 21
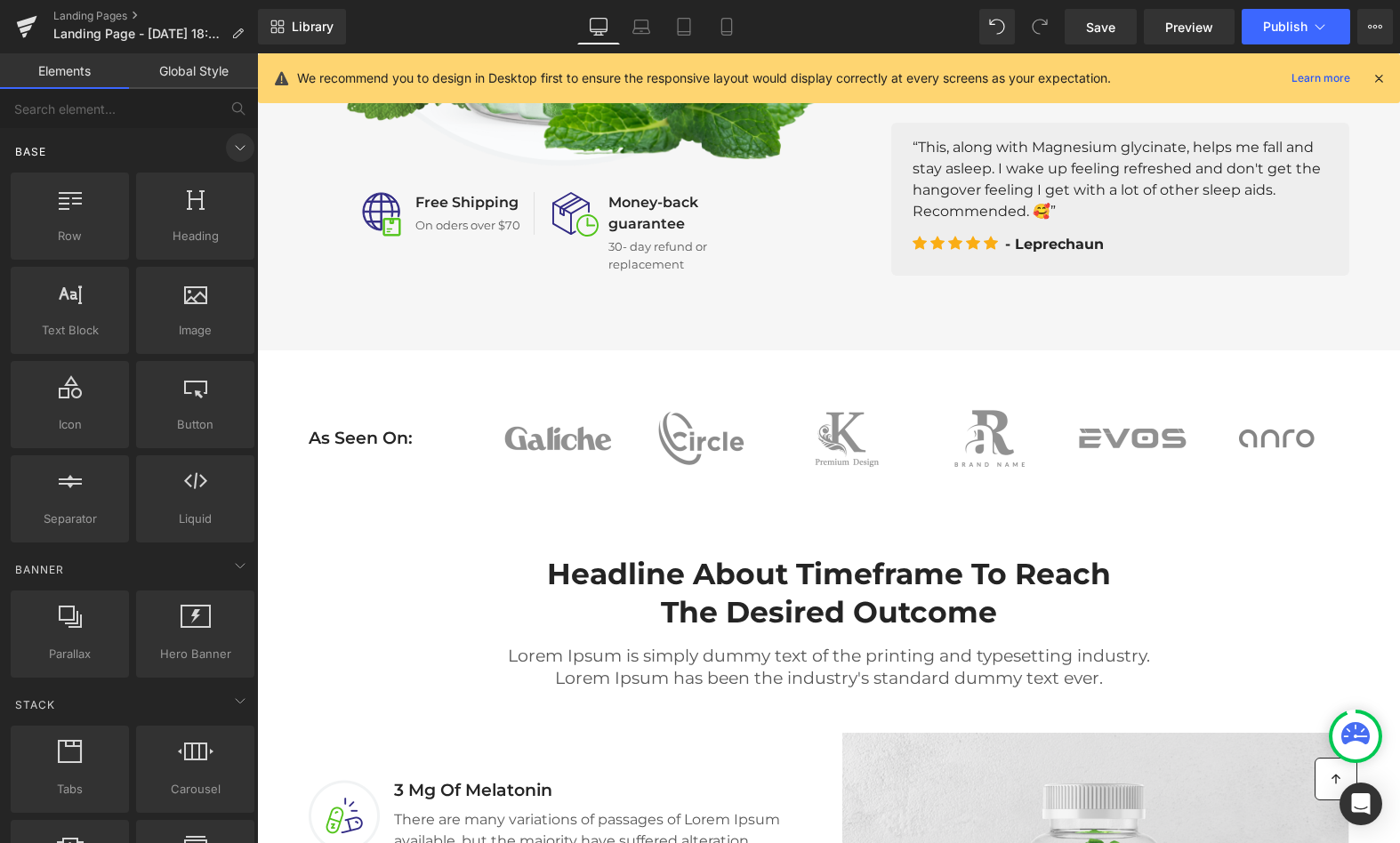
click at [233, 138] on icon at bounding box center [239, 146] width 21 height 21
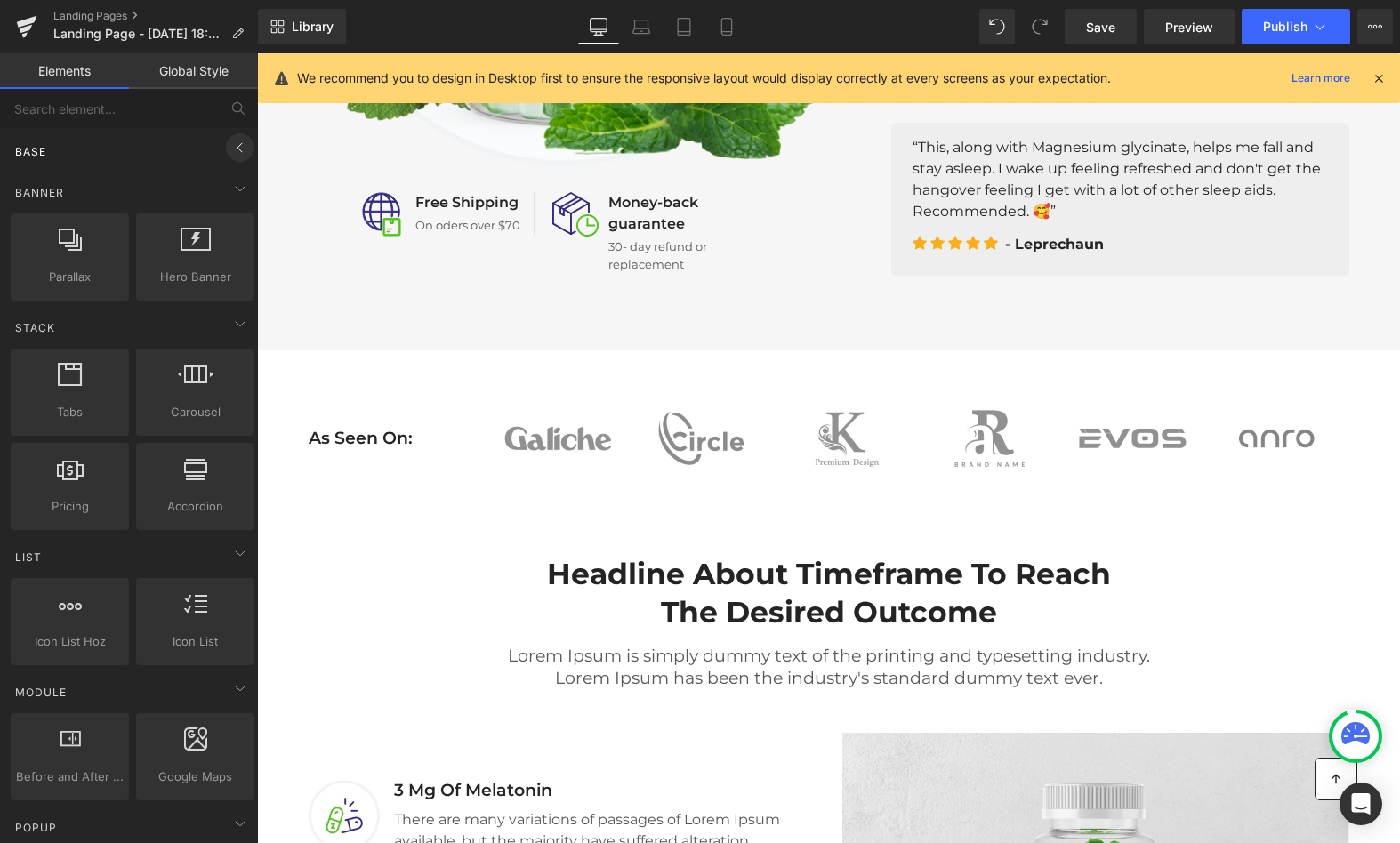
click at [237, 138] on icon at bounding box center [239, 146] width 21 height 21
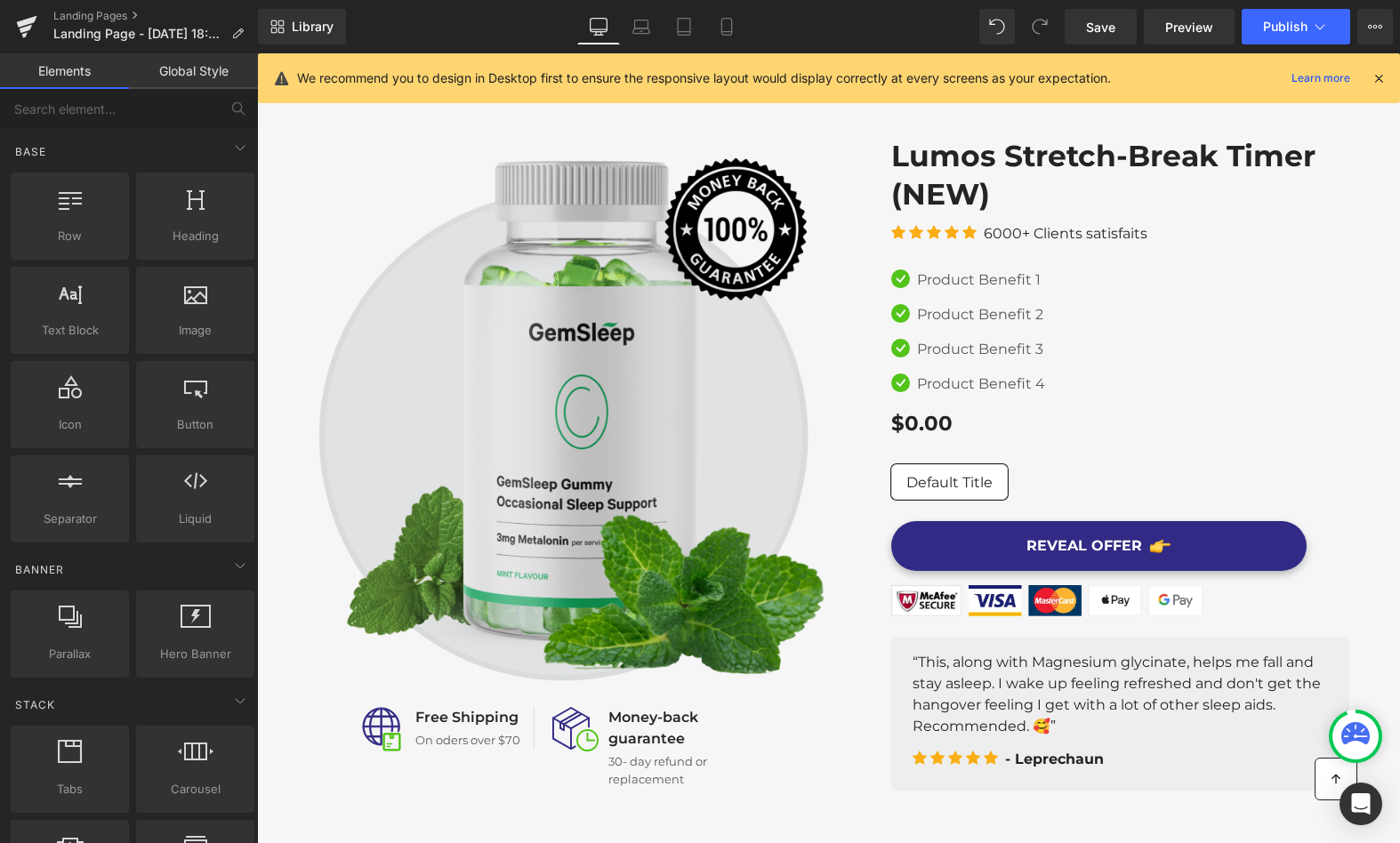
scroll to position [10, 0]
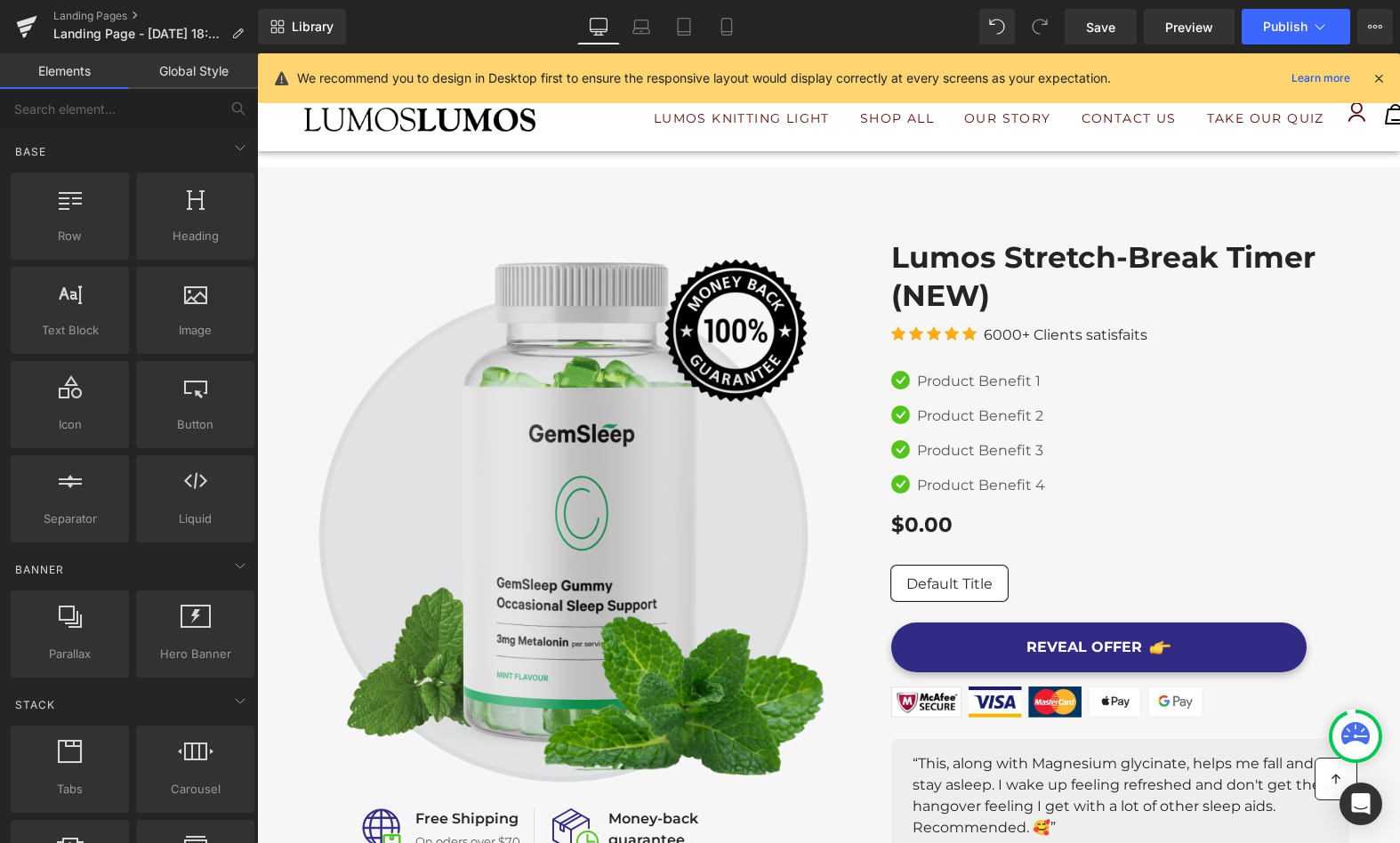
click at [669, 395] on img at bounding box center [569, 510] width 520 height 545
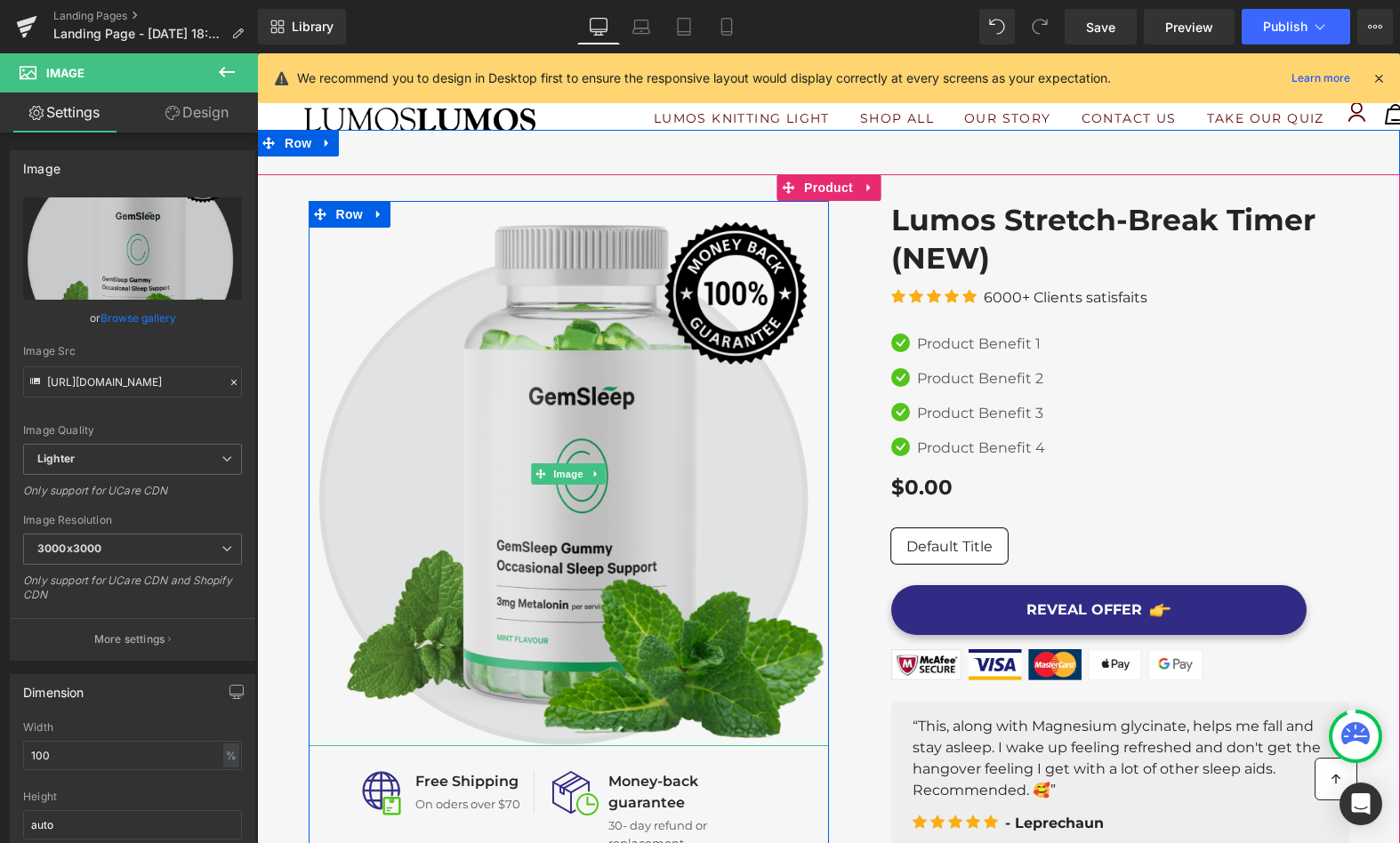
scroll to position [57, 0]
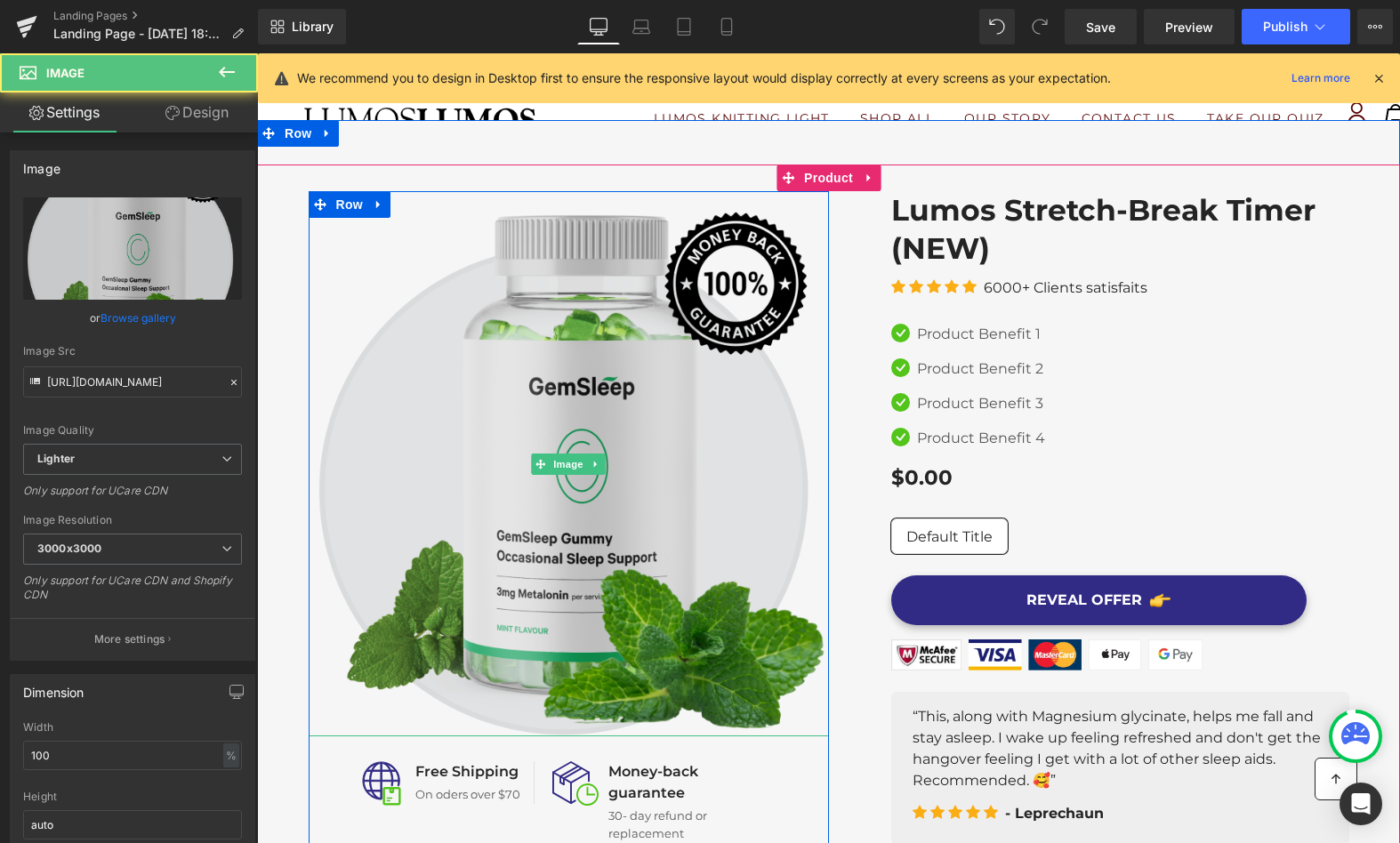
click at [592, 286] on img at bounding box center [569, 463] width 520 height 545
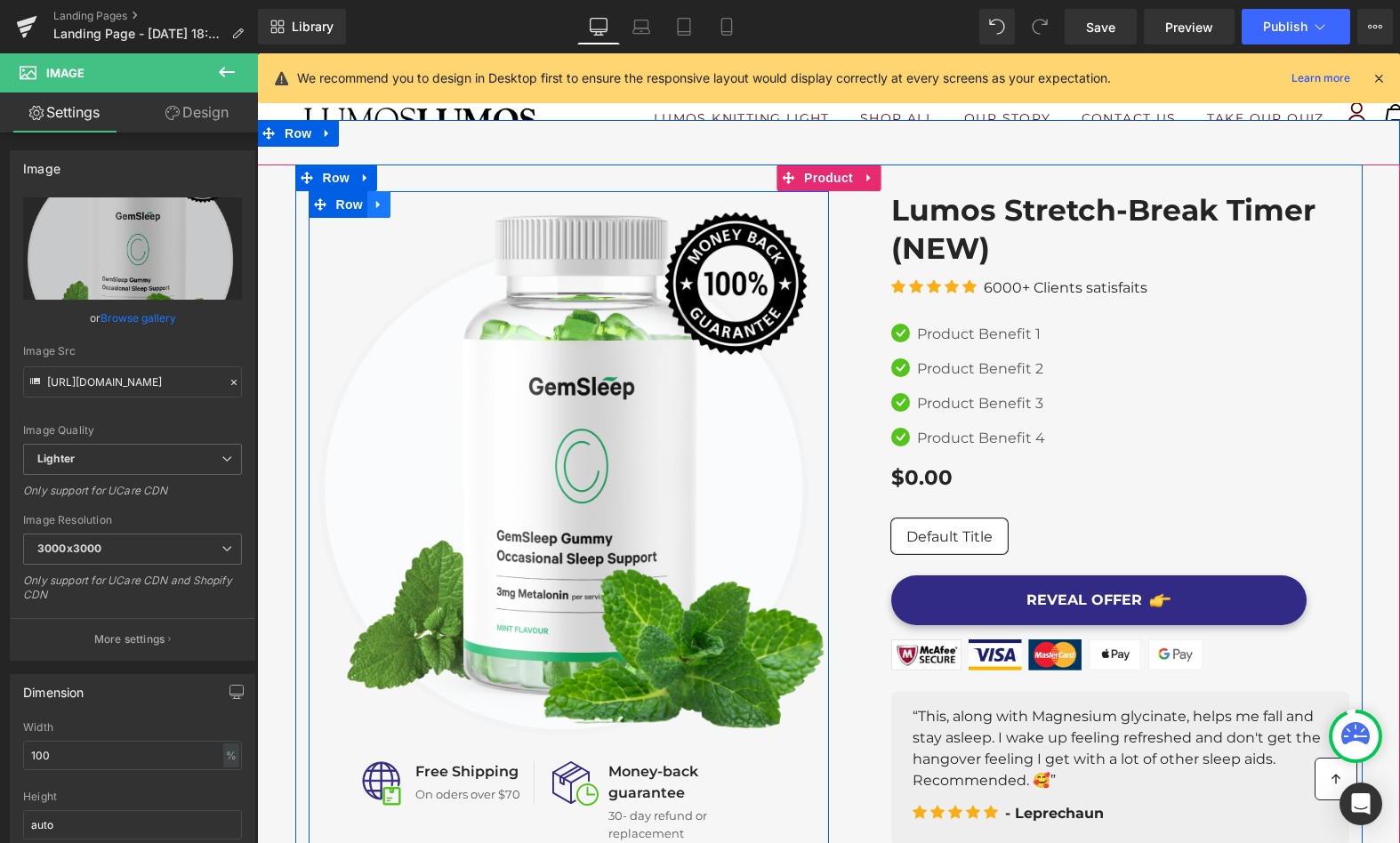
click at [378, 203] on icon at bounding box center [379, 204] width 12 height 13
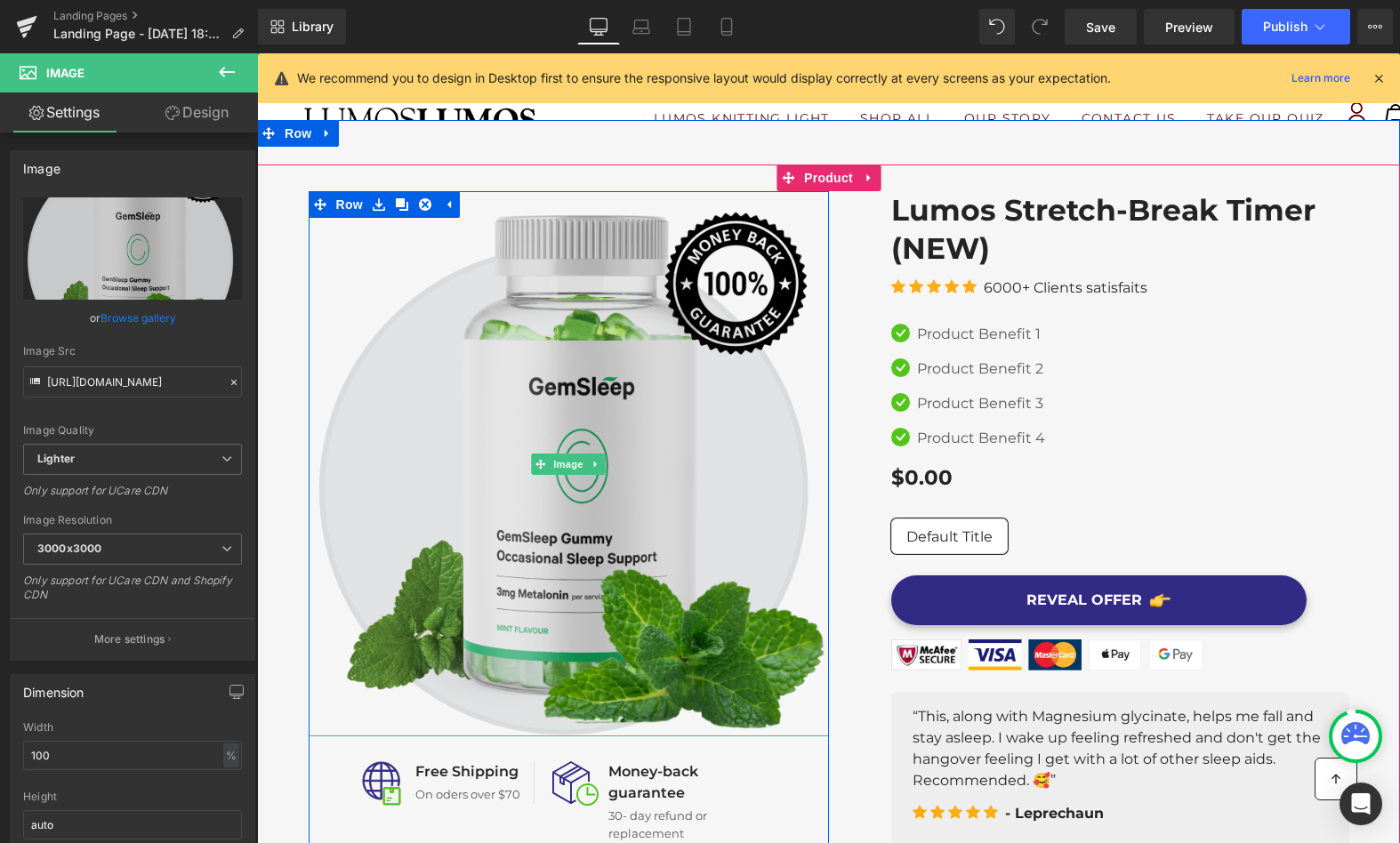
click at [510, 356] on img at bounding box center [569, 463] width 520 height 545
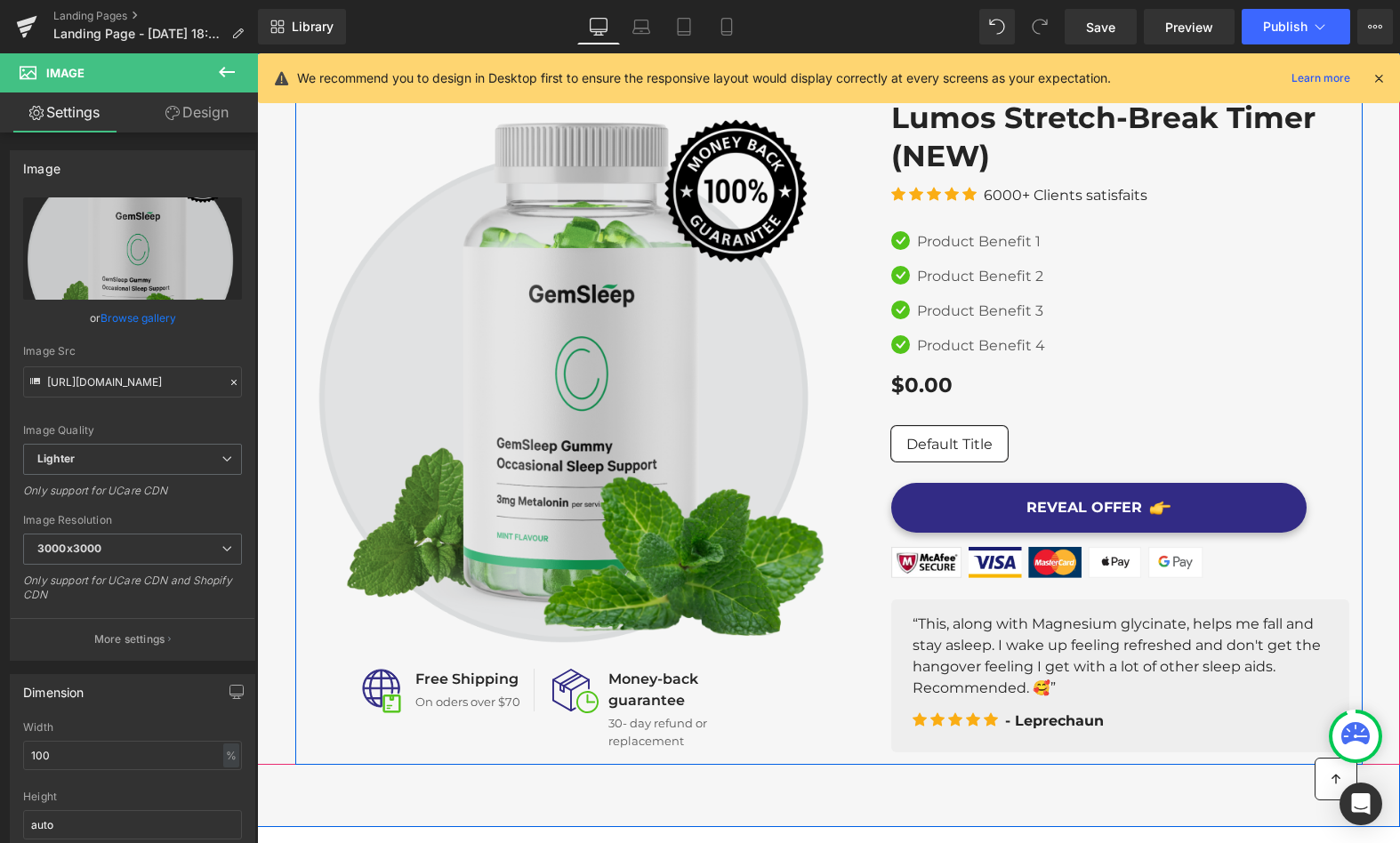
click at [585, 395] on img at bounding box center [569, 371] width 520 height 545
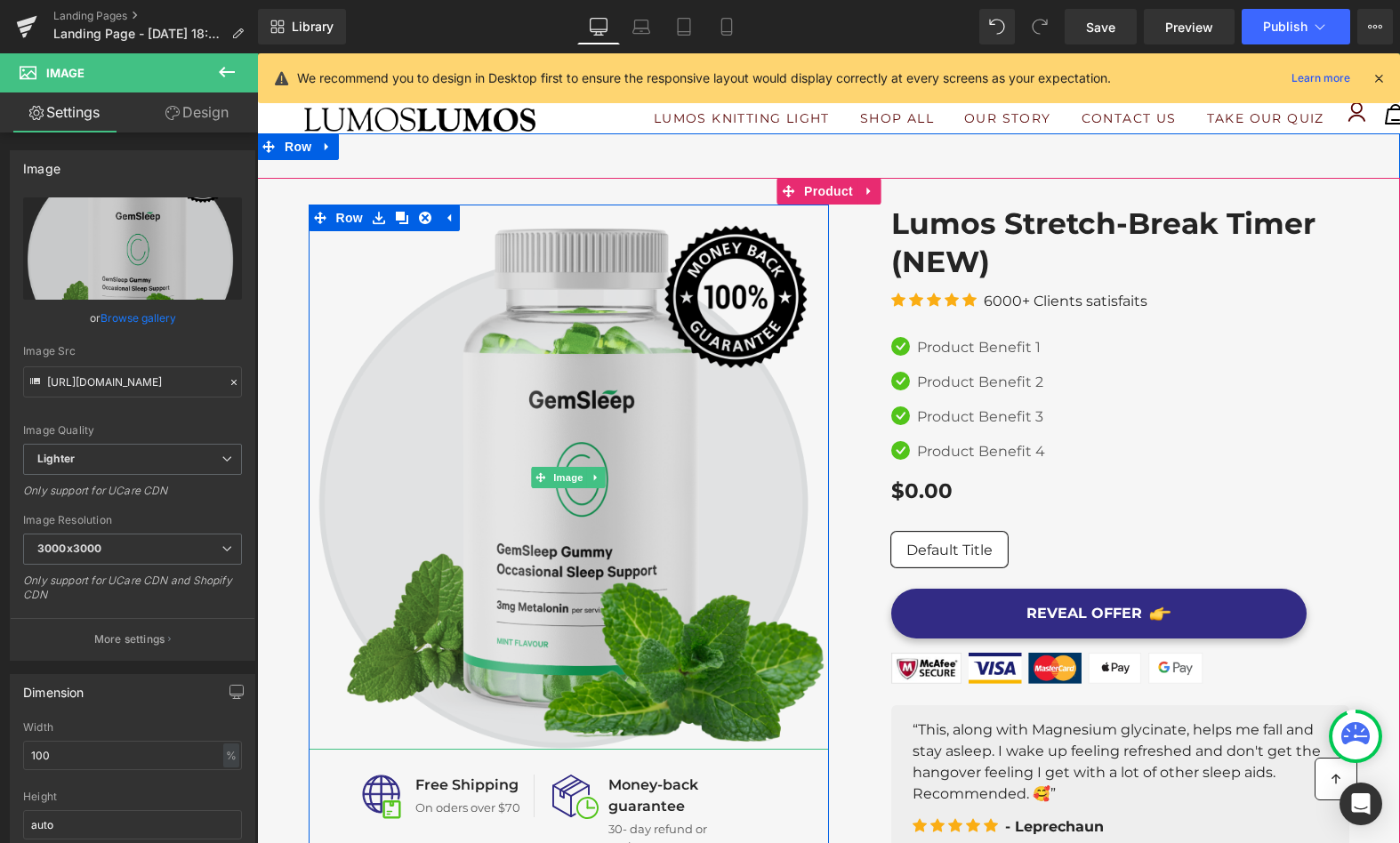
scroll to position [0, 0]
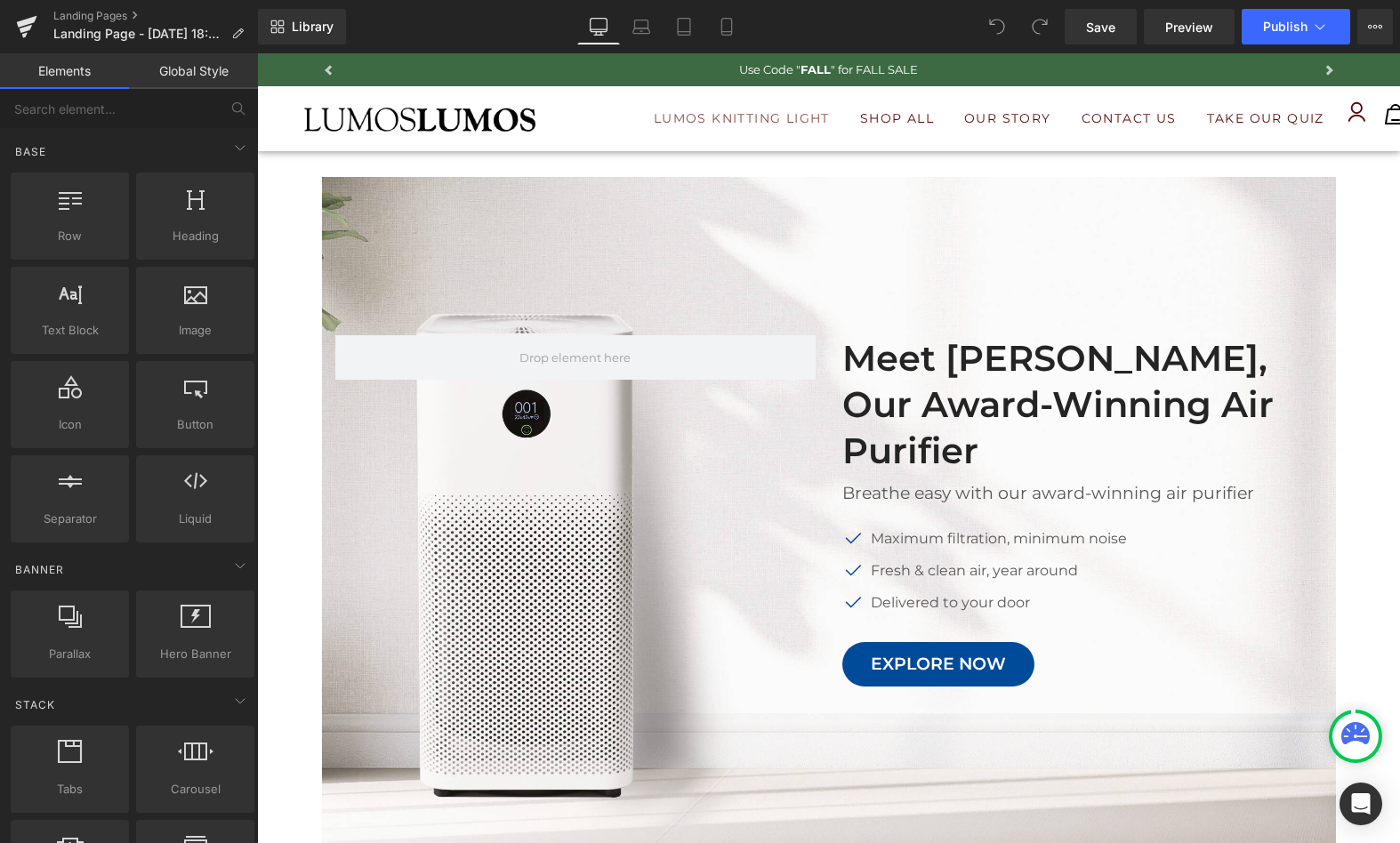
click at [641, 120] on link "Lumos Knitting Light" at bounding box center [742, 119] width 203 height 46
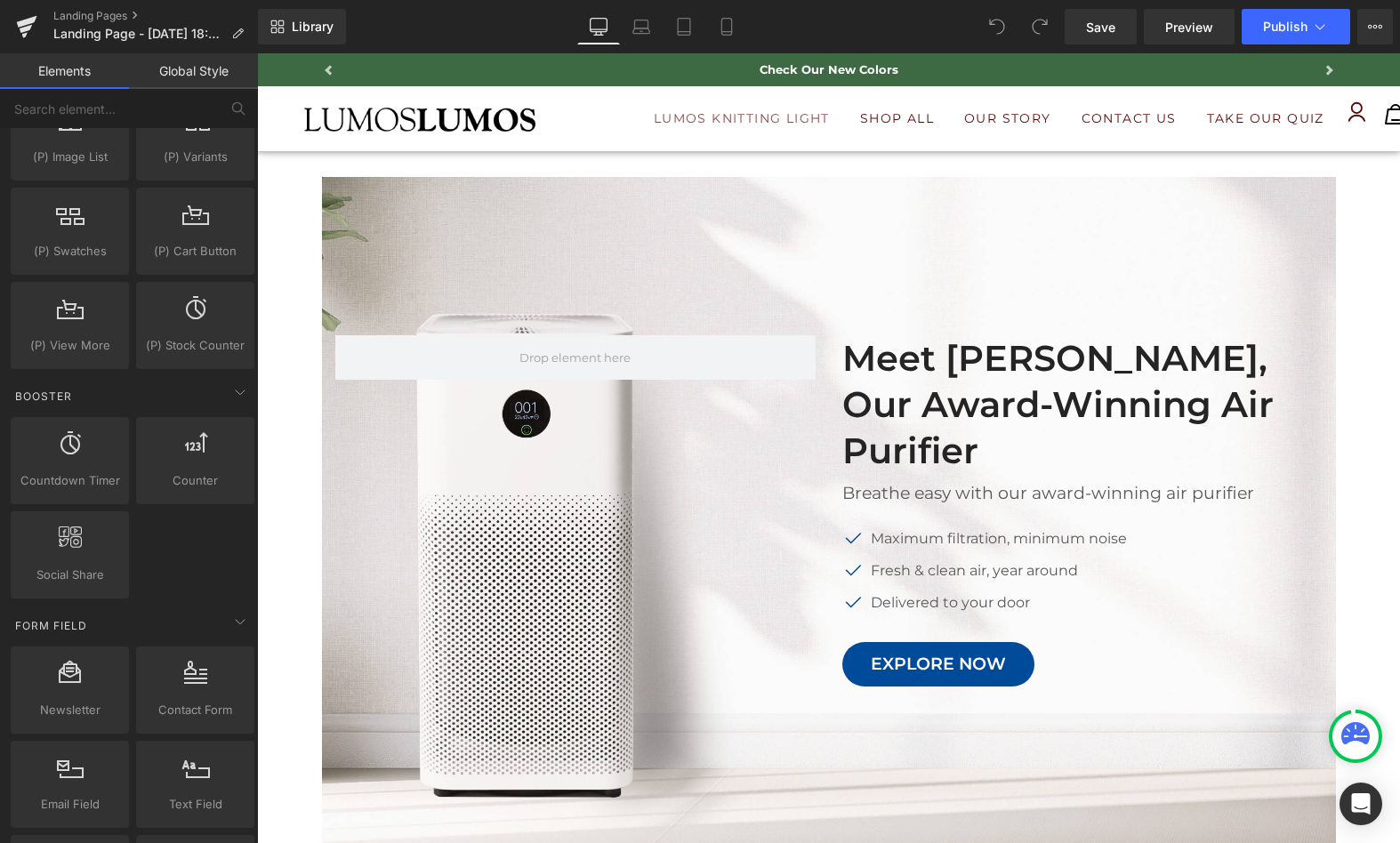
scroll to position [3209, 0]
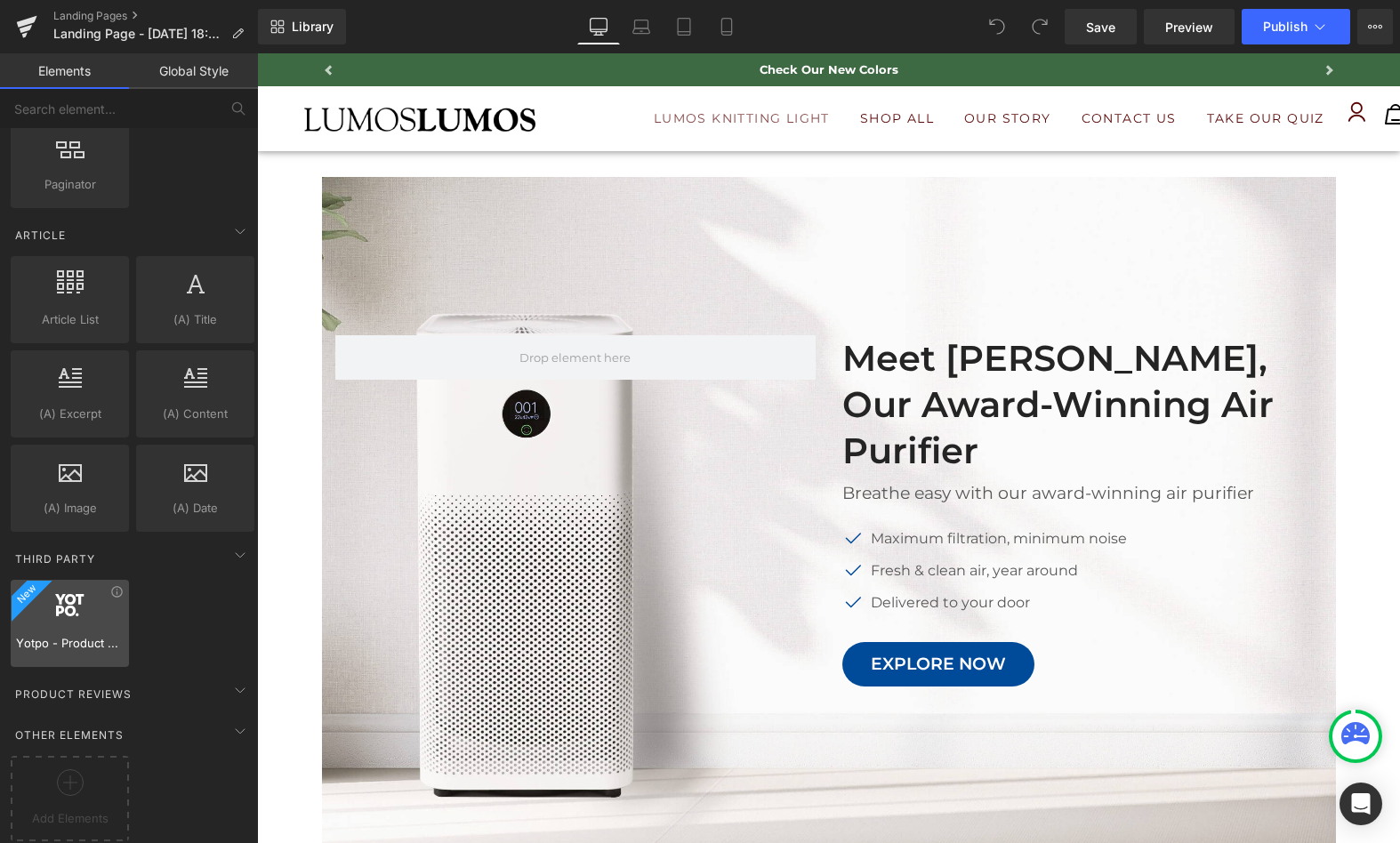
click at [94, 609] on div at bounding box center [70, 614] width 108 height 40
click at [52, 599] on div at bounding box center [70, 614] width 108 height 40
click at [86, 602] on div at bounding box center [70, 614] width 108 height 40
click at [91, 594] on div at bounding box center [70, 614] width 108 height 40
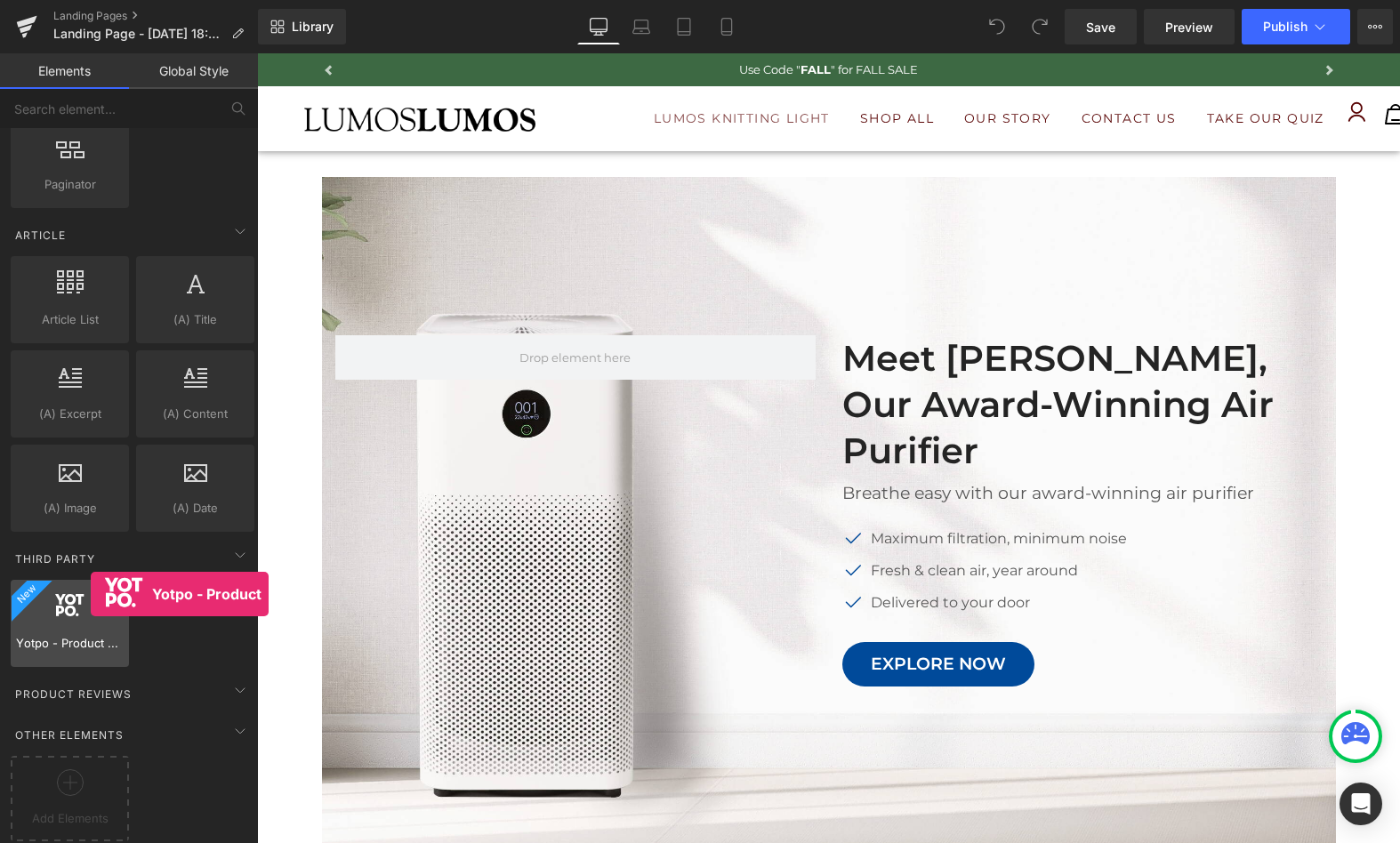
click at [91, 594] on div at bounding box center [70, 614] width 108 height 40
click at [112, 585] on icon at bounding box center [117, 591] width 13 height 13
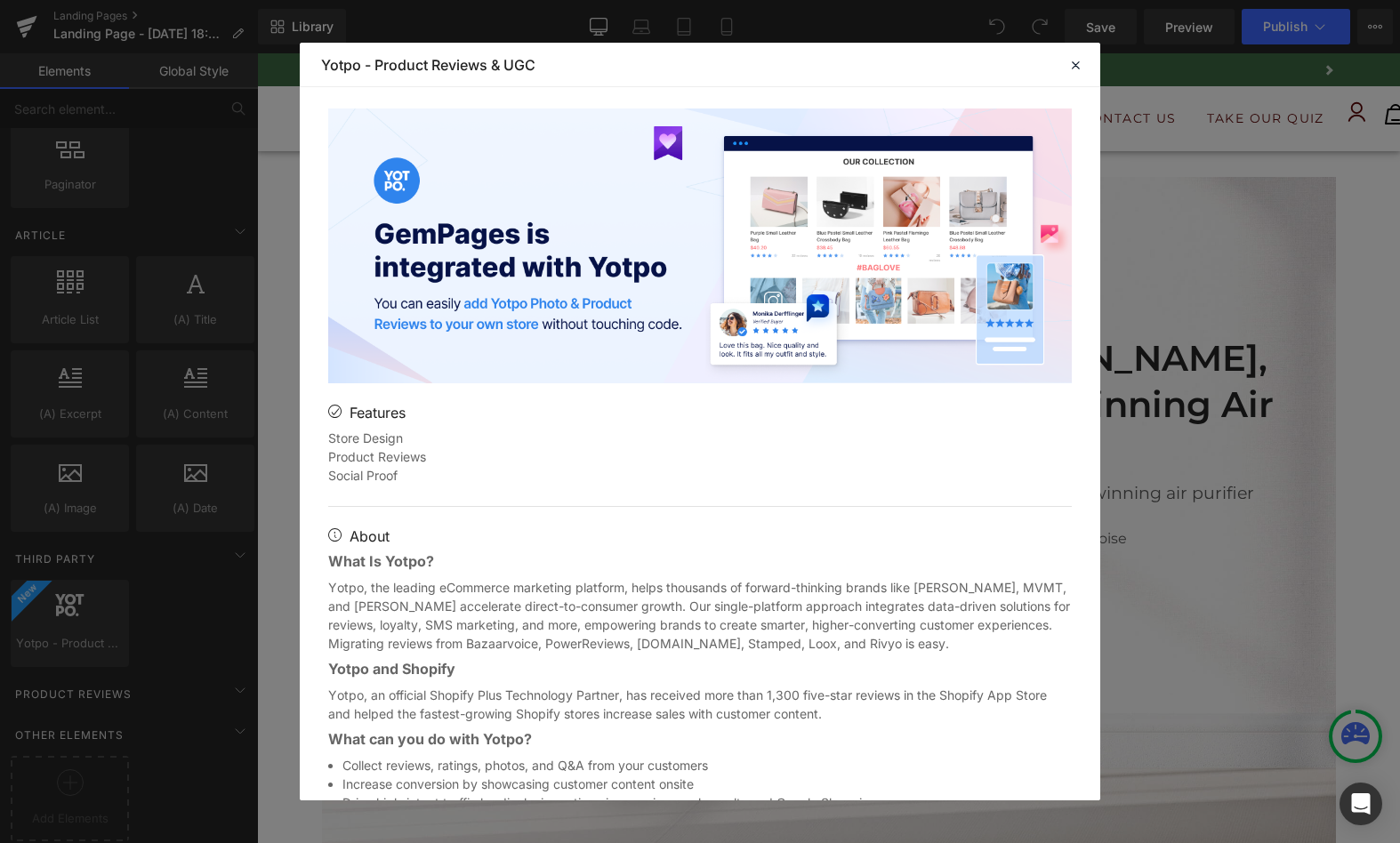
scroll to position [0, 0]
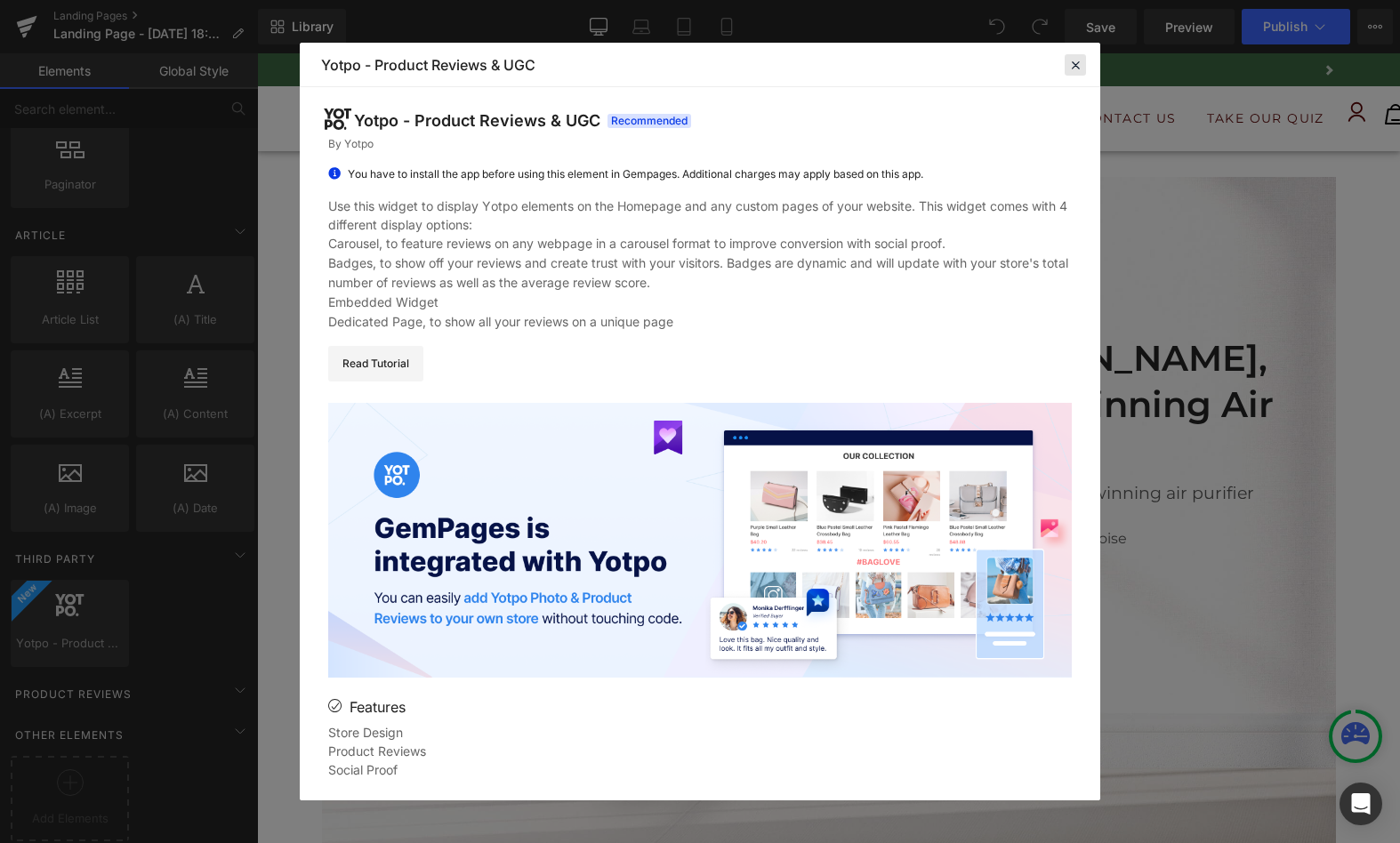
click at [1074, 64] on icon at bounding box center [1075, 65] width 16 height 16
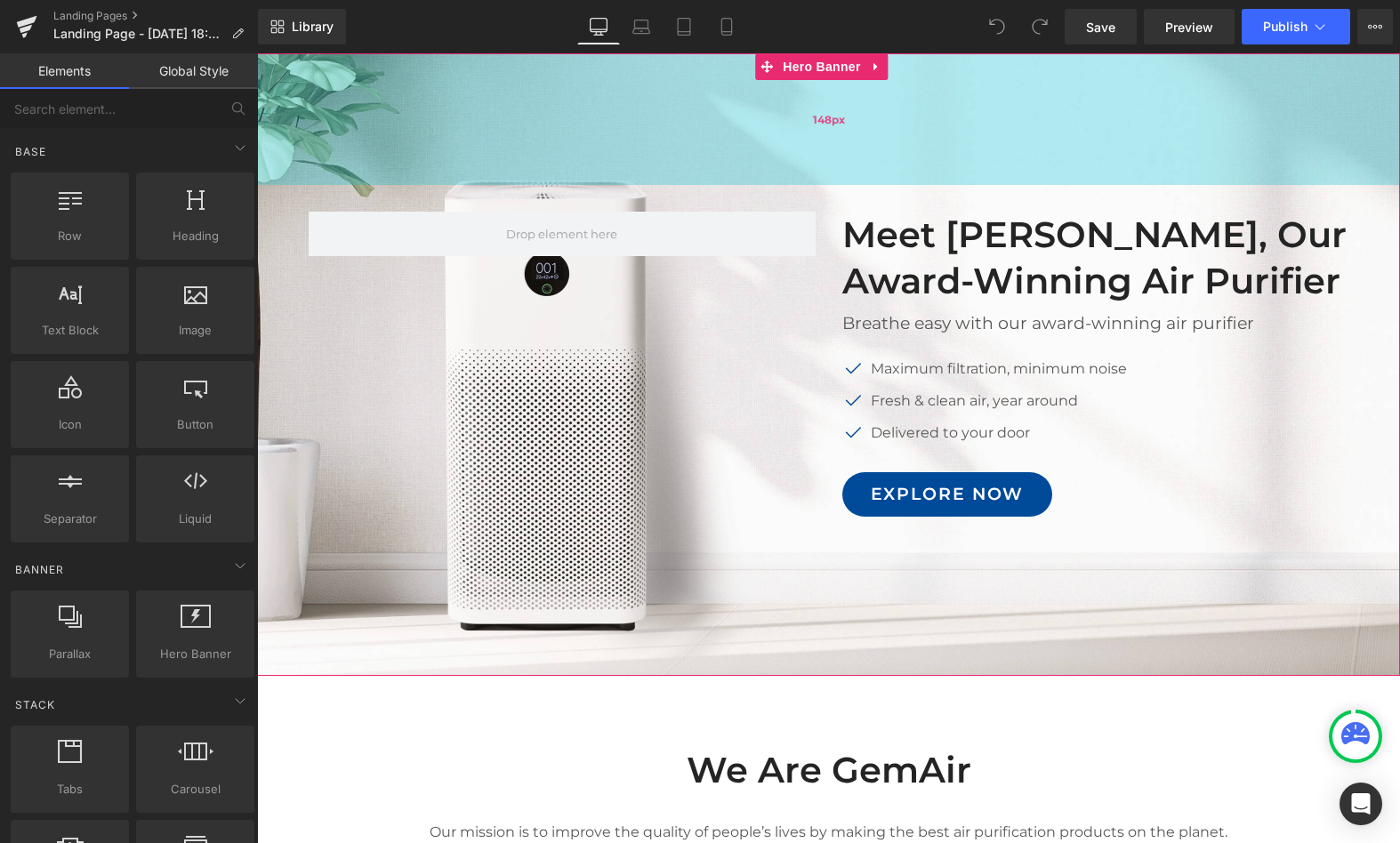
click at [751, 116] on div "148px" at bounding box center [828, 120] width 1143 height 132
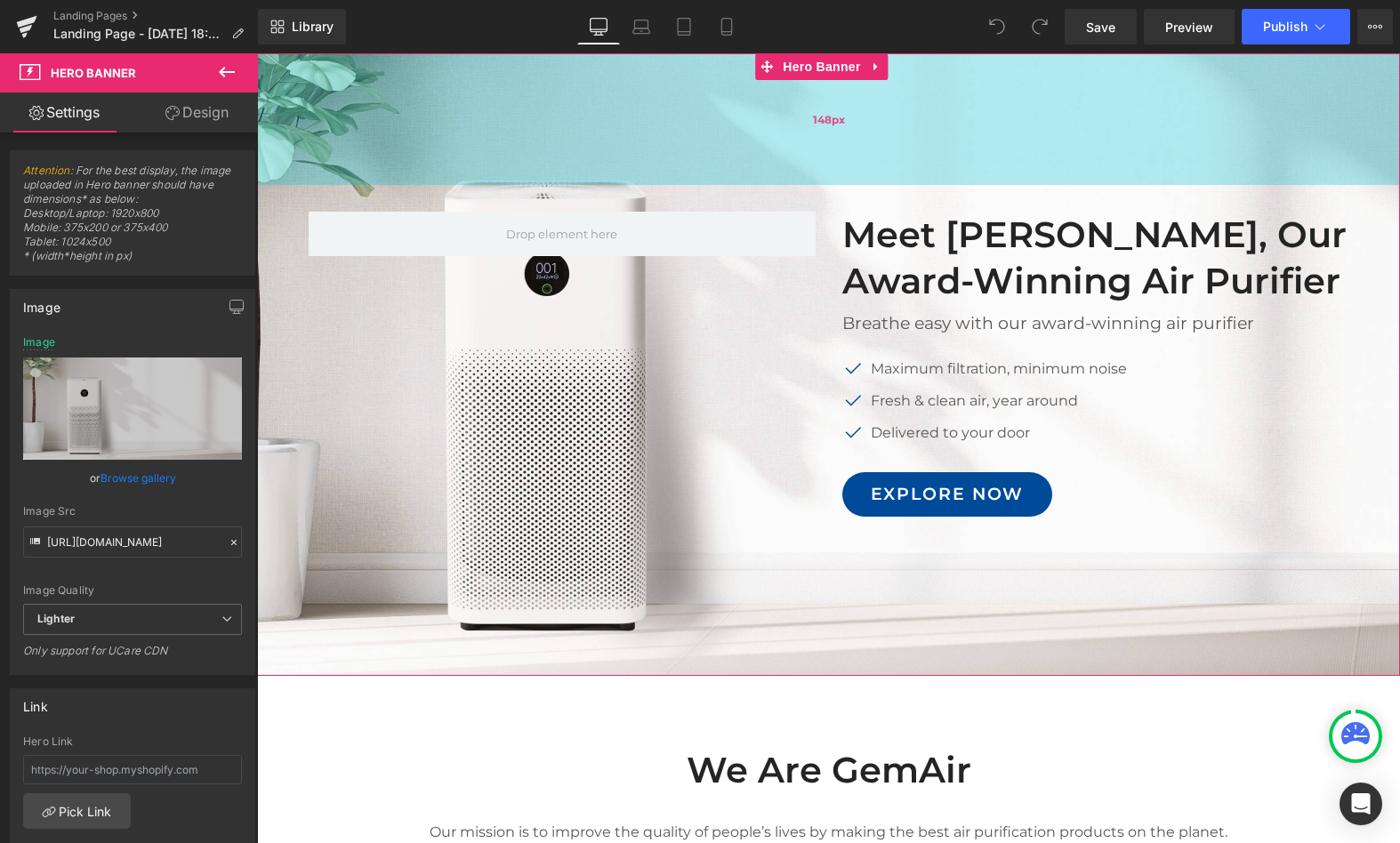
click at [538, 137] on div "148px" at bounding box center [828, 120] width 1143 height 132
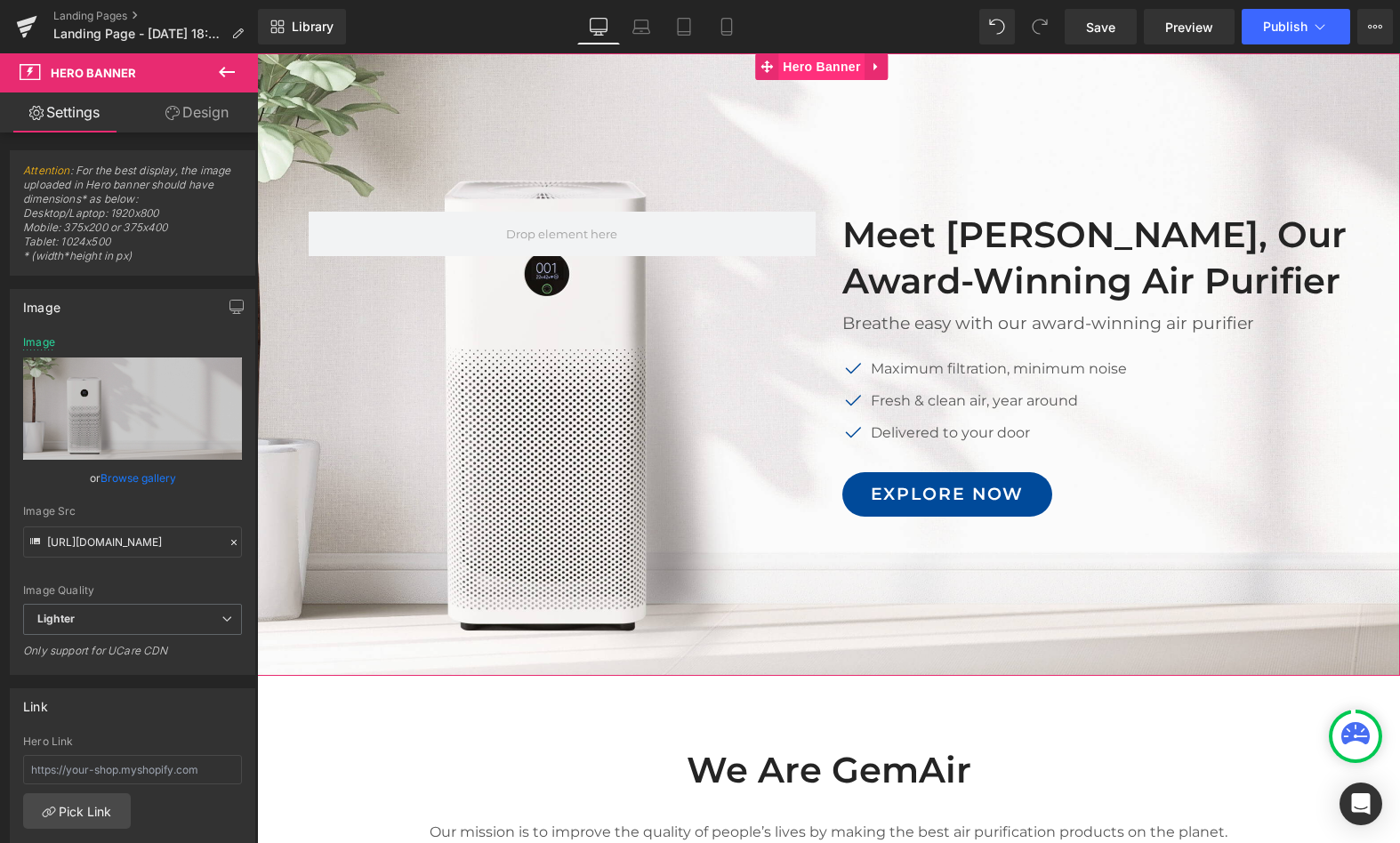
click at [814, 62] on span "Hero Banner" at bounding box center [821, 67] width 87 height 27
click at [878, 61] on icon at bounding box center [877, 67] width 12 height 13
click at [890, 66] on icon at bounding box center [889, 67] width 12 height 12
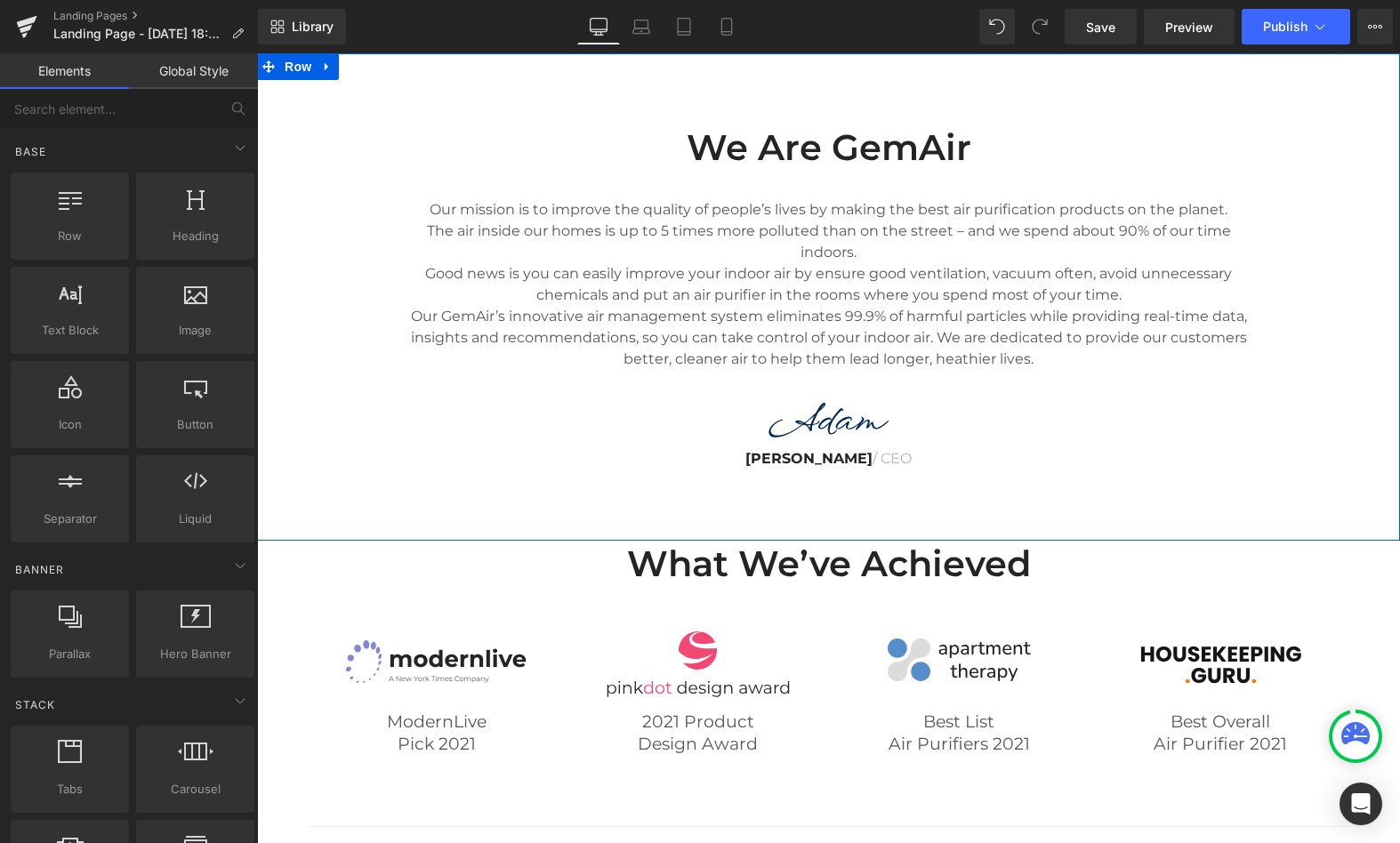
click at [335, 253] on div "We Are GemAir Heading Our mission is to improve the quality of people’s lives b…" at bounding box center [828, 288] width 1143 height 381
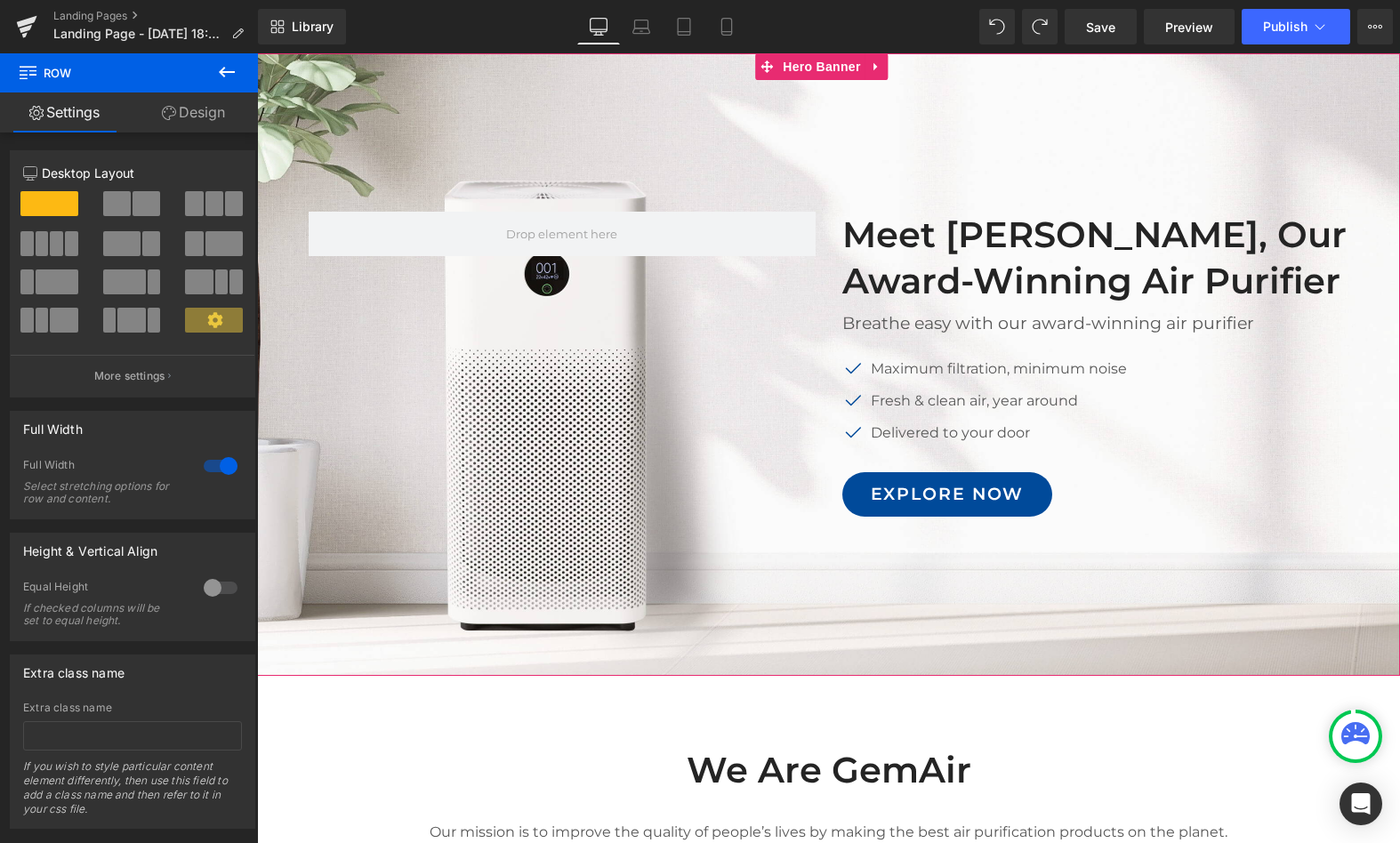
click at [543, 144] on div at bounding box center [828, 365] width 1143 height 623
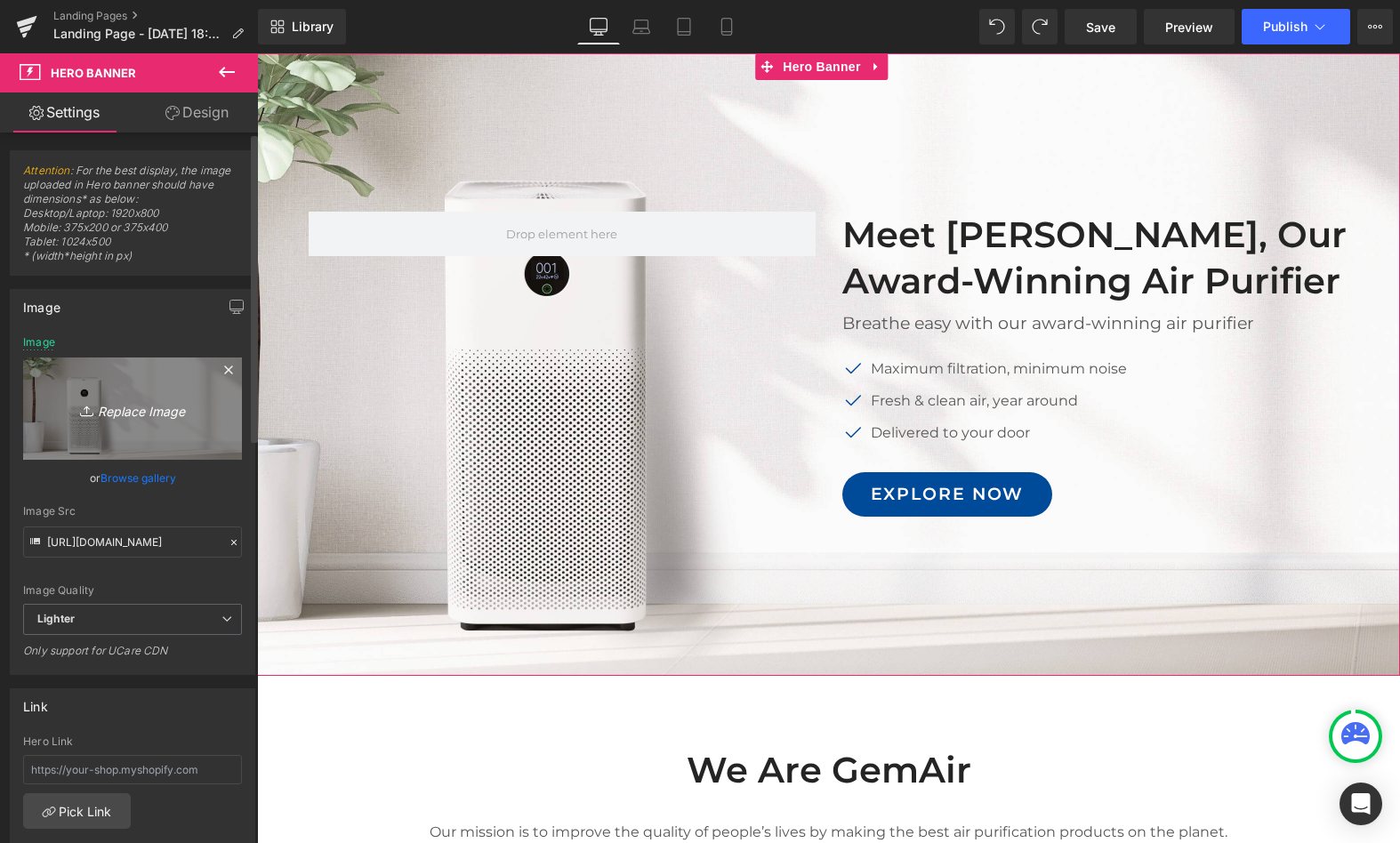
click at [121, 405] on icon "Replace Image" at bounding box center [133, 409] width 142 height 22
click at [170, 408] on icon "Replace Image" at bounding box center [133, 409] width 142 height 22
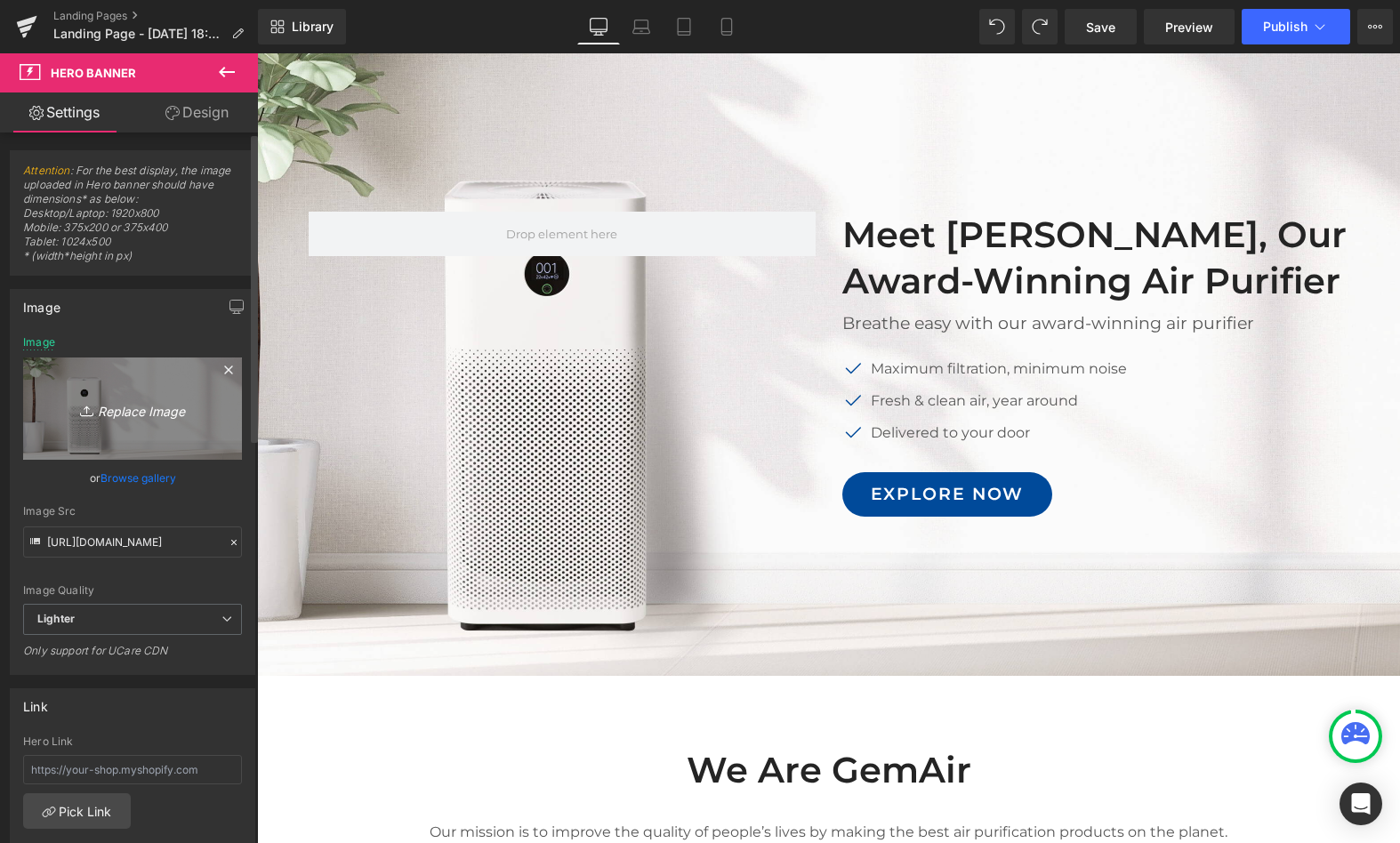
type input "C:\fakepath\2--collab-email---partnerships_01.jpg"
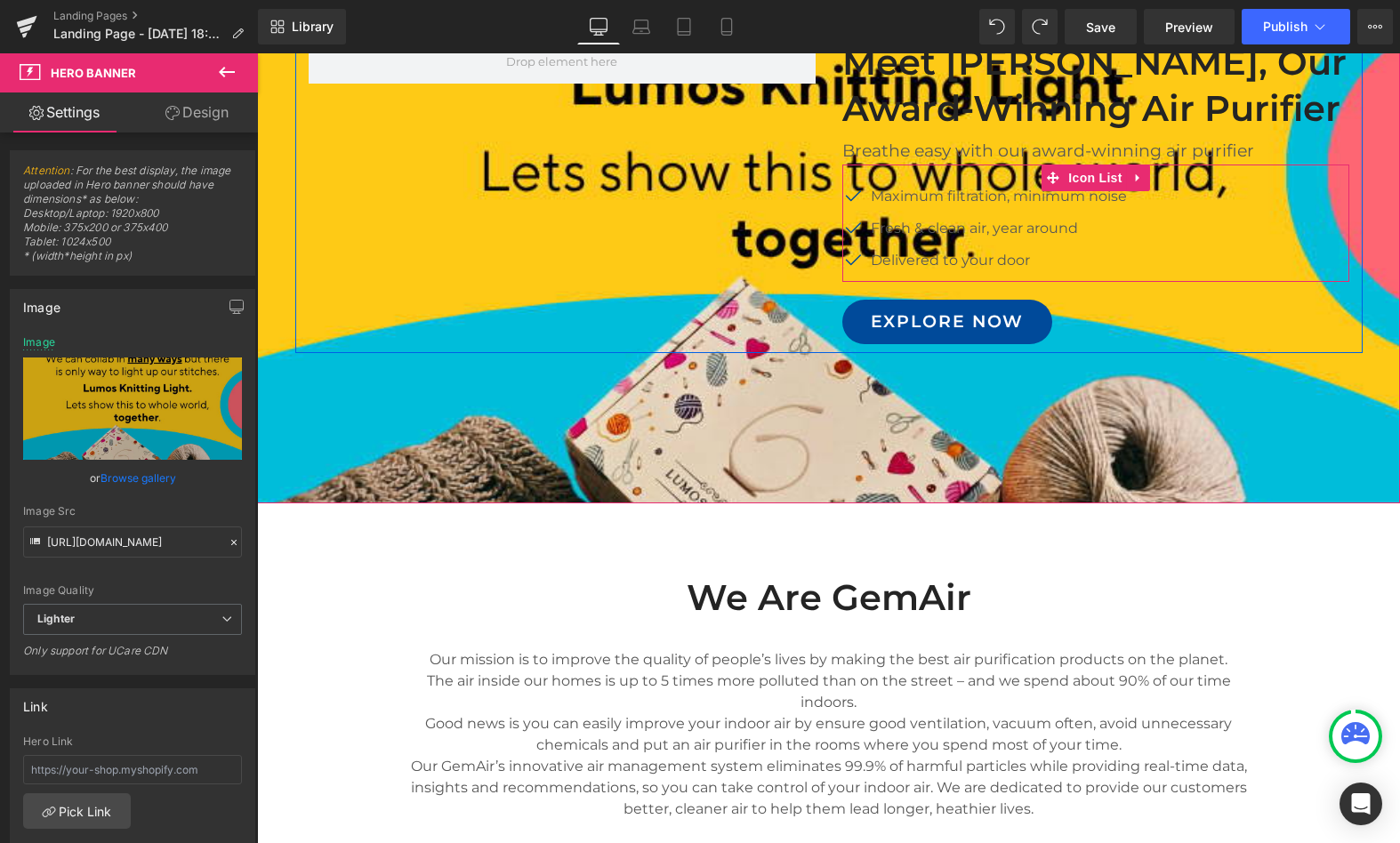
scroll to position [160, 0]
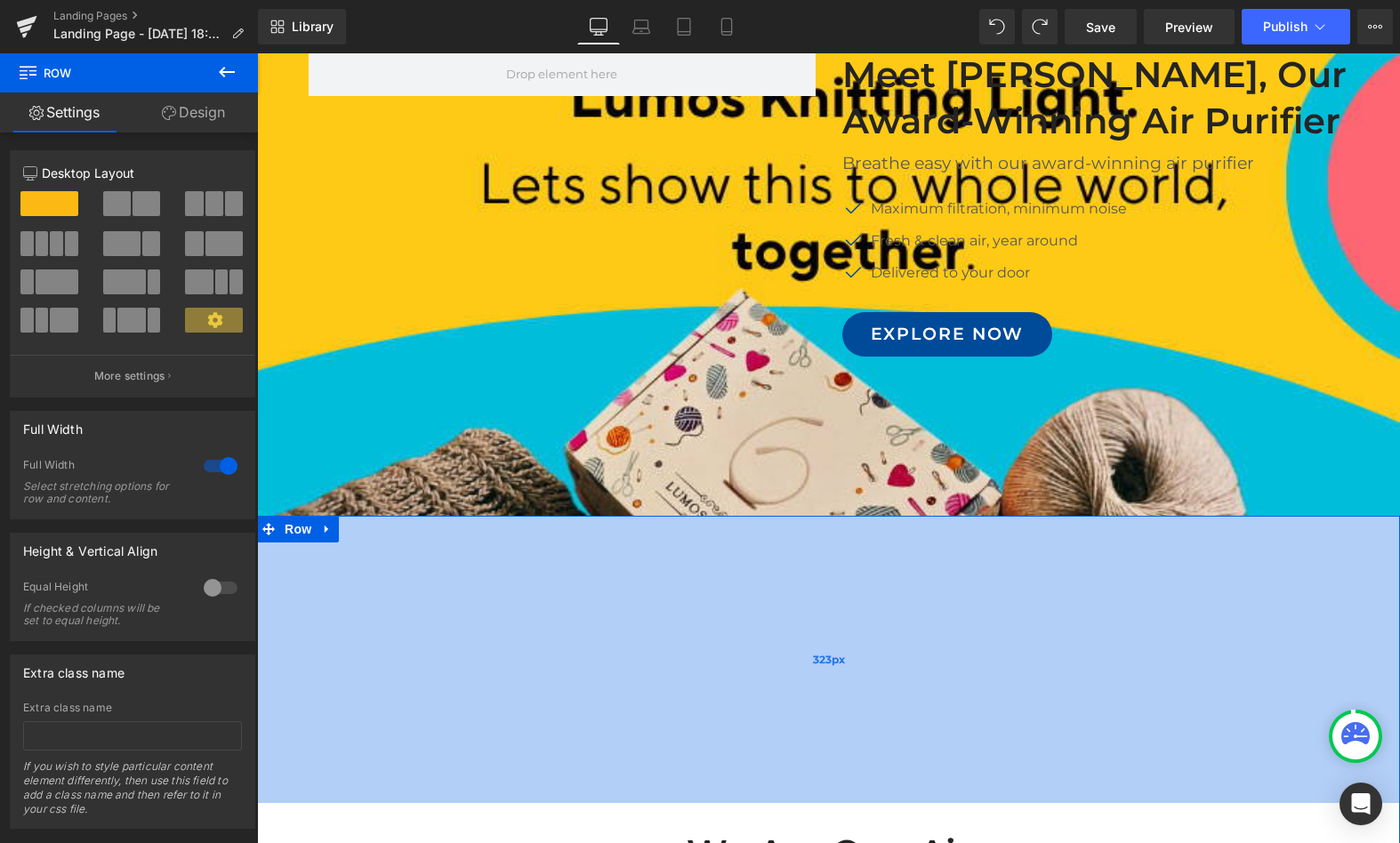
drag, startPoint x: 827, startPoint y: 517, endPoint x: 853, endPoint y: 759, distance: 243.4
click at [853, 759] on div "323px" at bounding box center [828, 660] width 1143 height 287
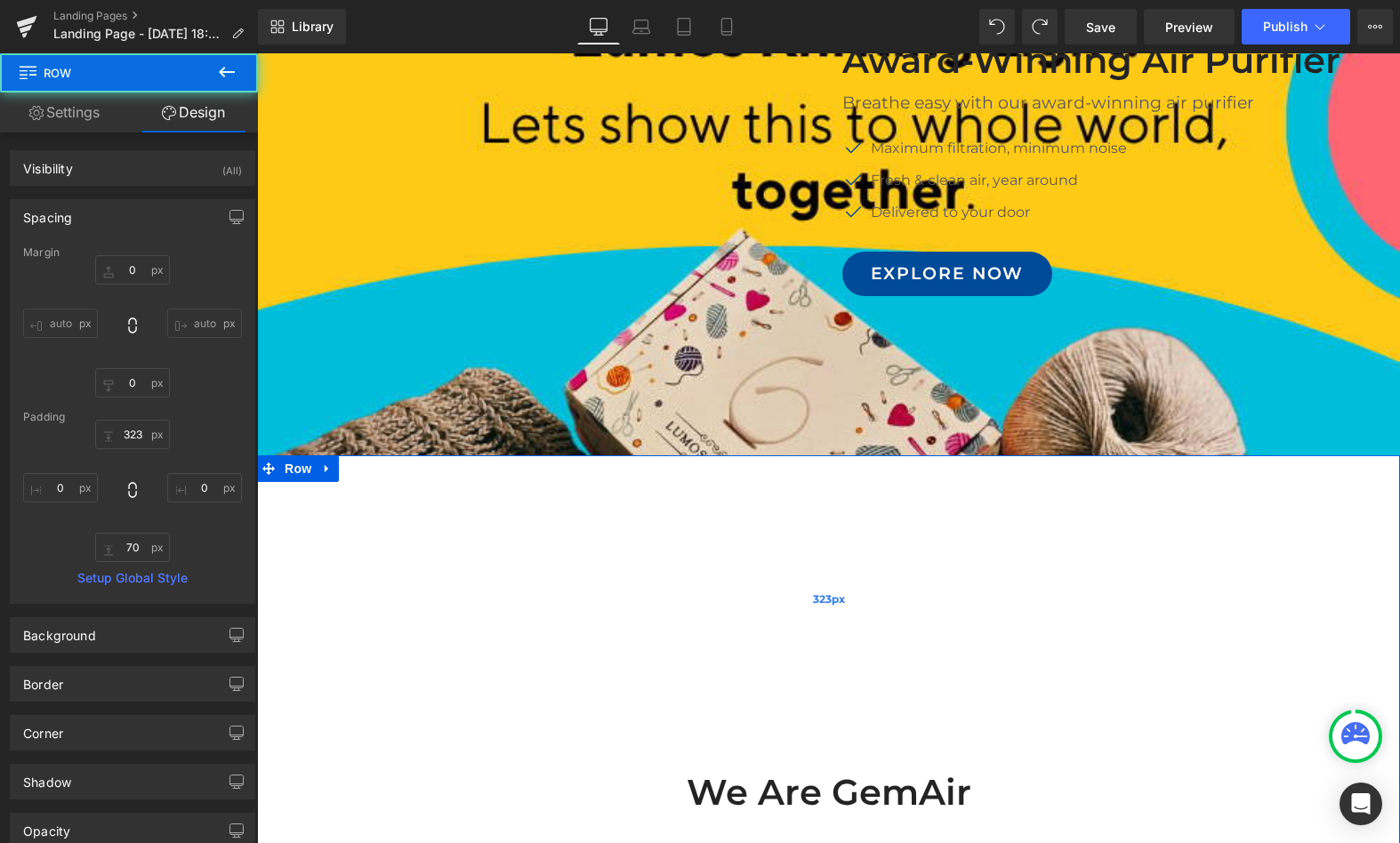
scroll to position [254, 0]
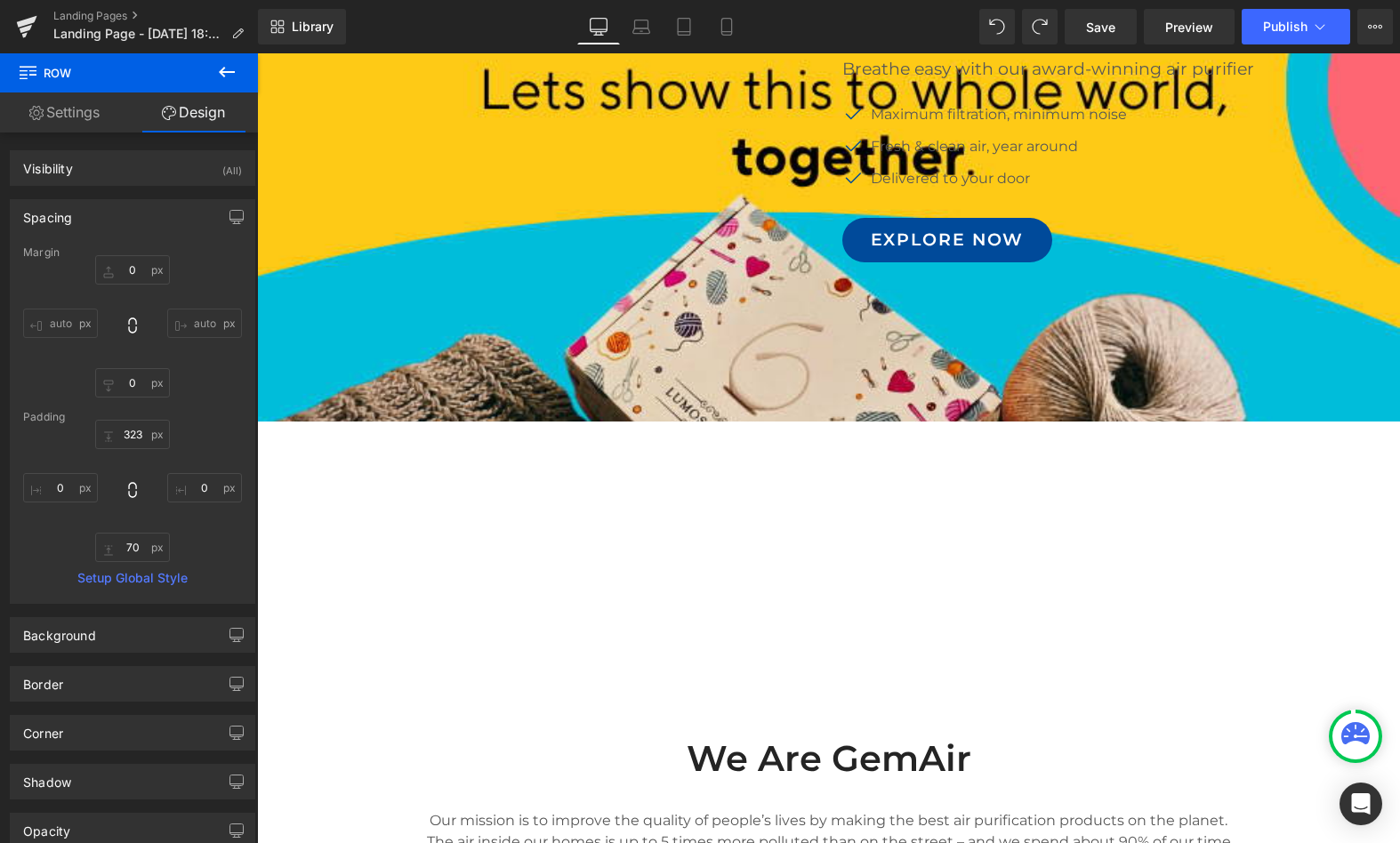
click at [592, 353] on div "Image Meet GemAir, Our Award-Winning Air Purifier Heading Breathe easy with our…" at bounding box center [828, 110] width 1143 height 623
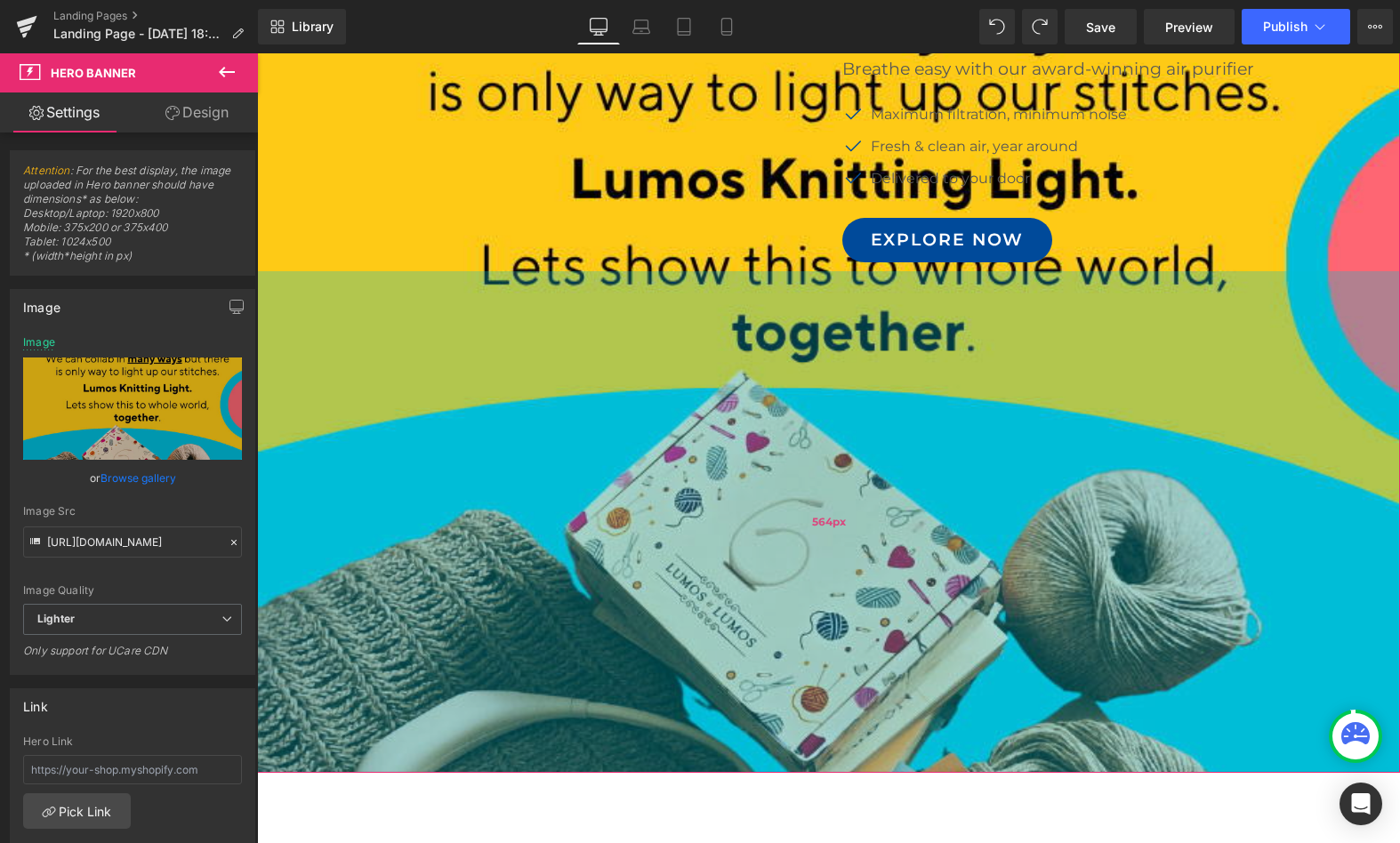
drag, startPoint x: 726, startPoint y: 420, endPoint x: 764, endPoint y: 771, distance: 353.1
click at [764, 771] on div "564px" at bounding box center [828, 522] width 1143 height 502
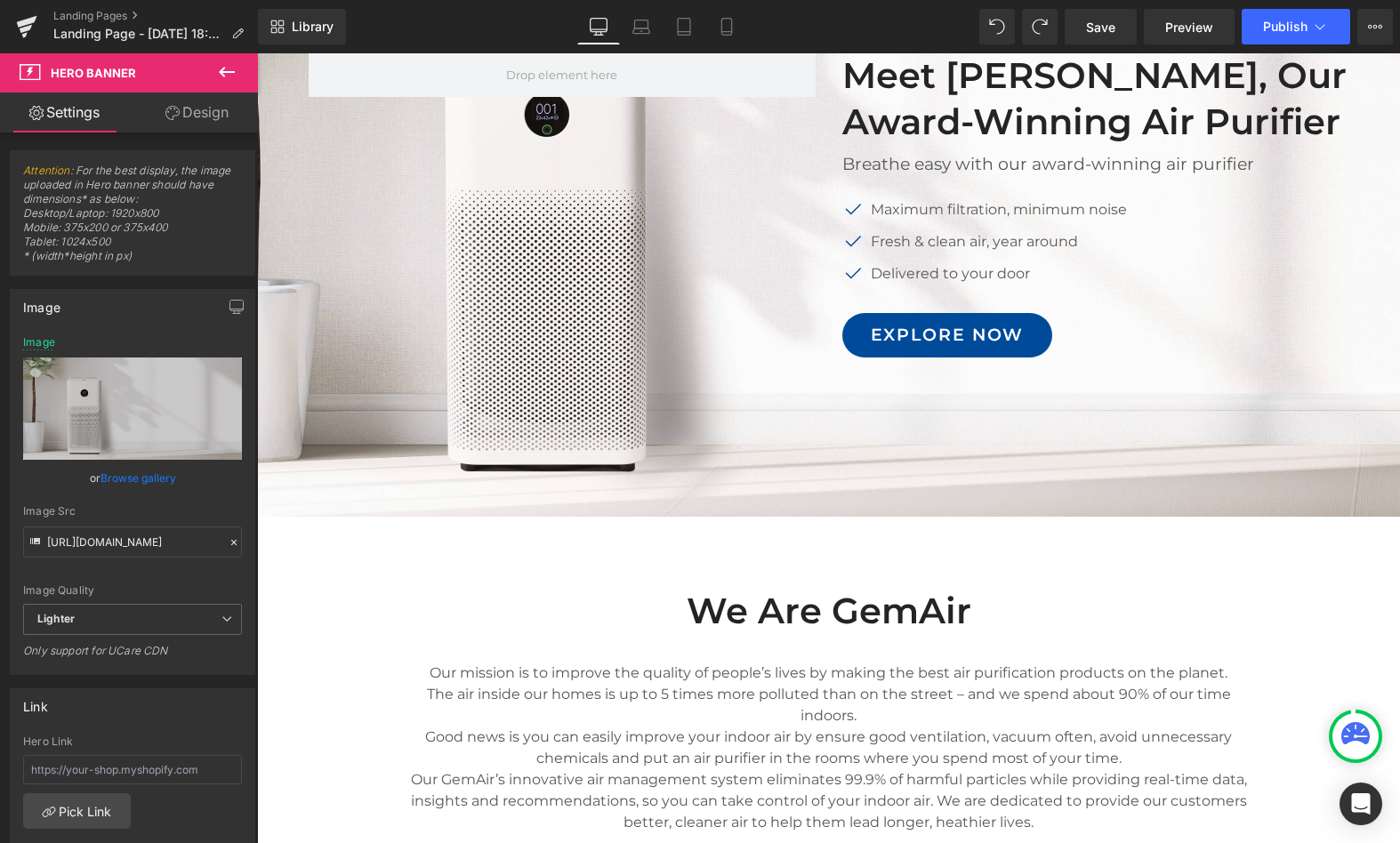
scroll to position [0, 0]
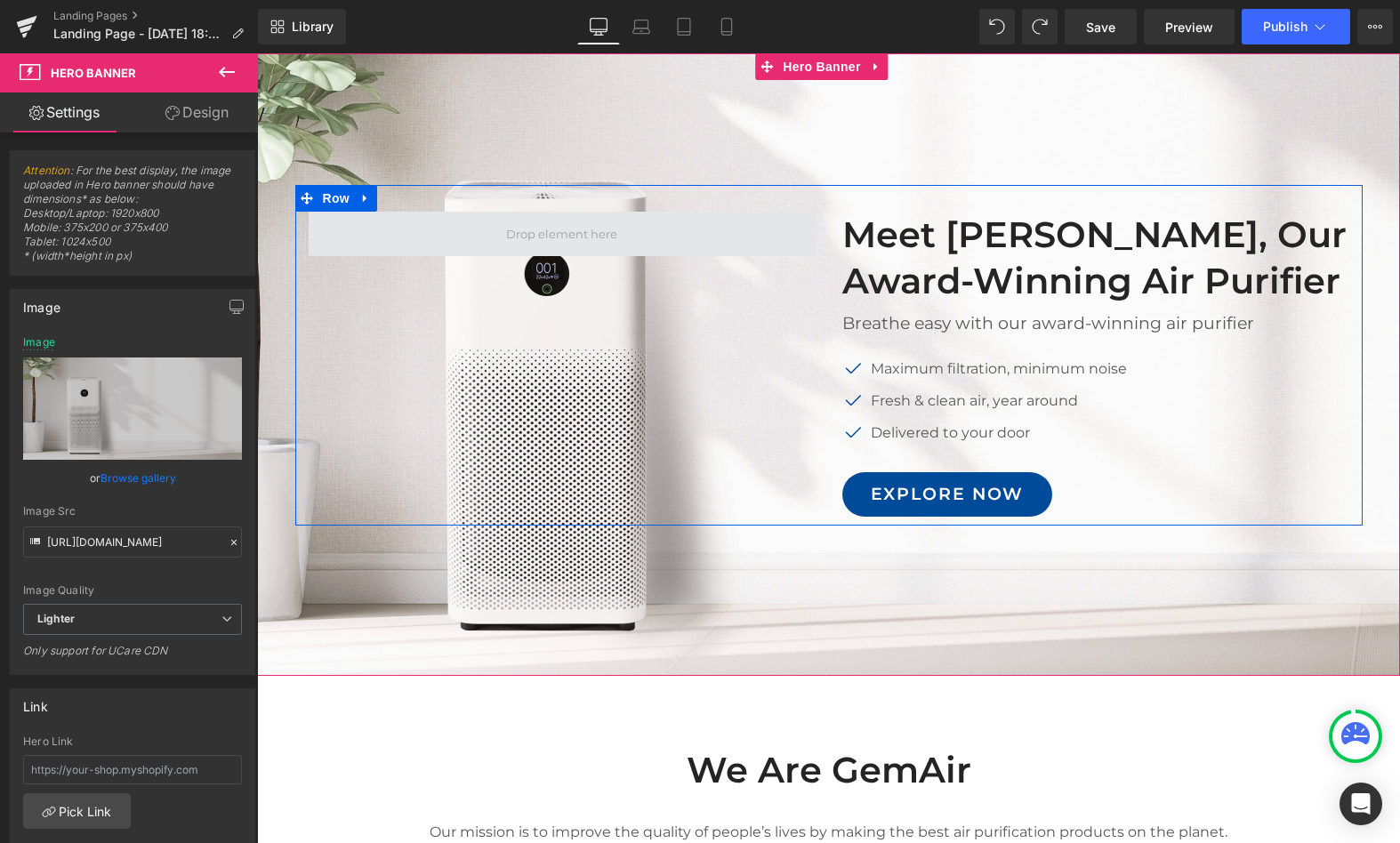
click at [525, 242] on span at bounding box center [562, 233] width 124 height 27
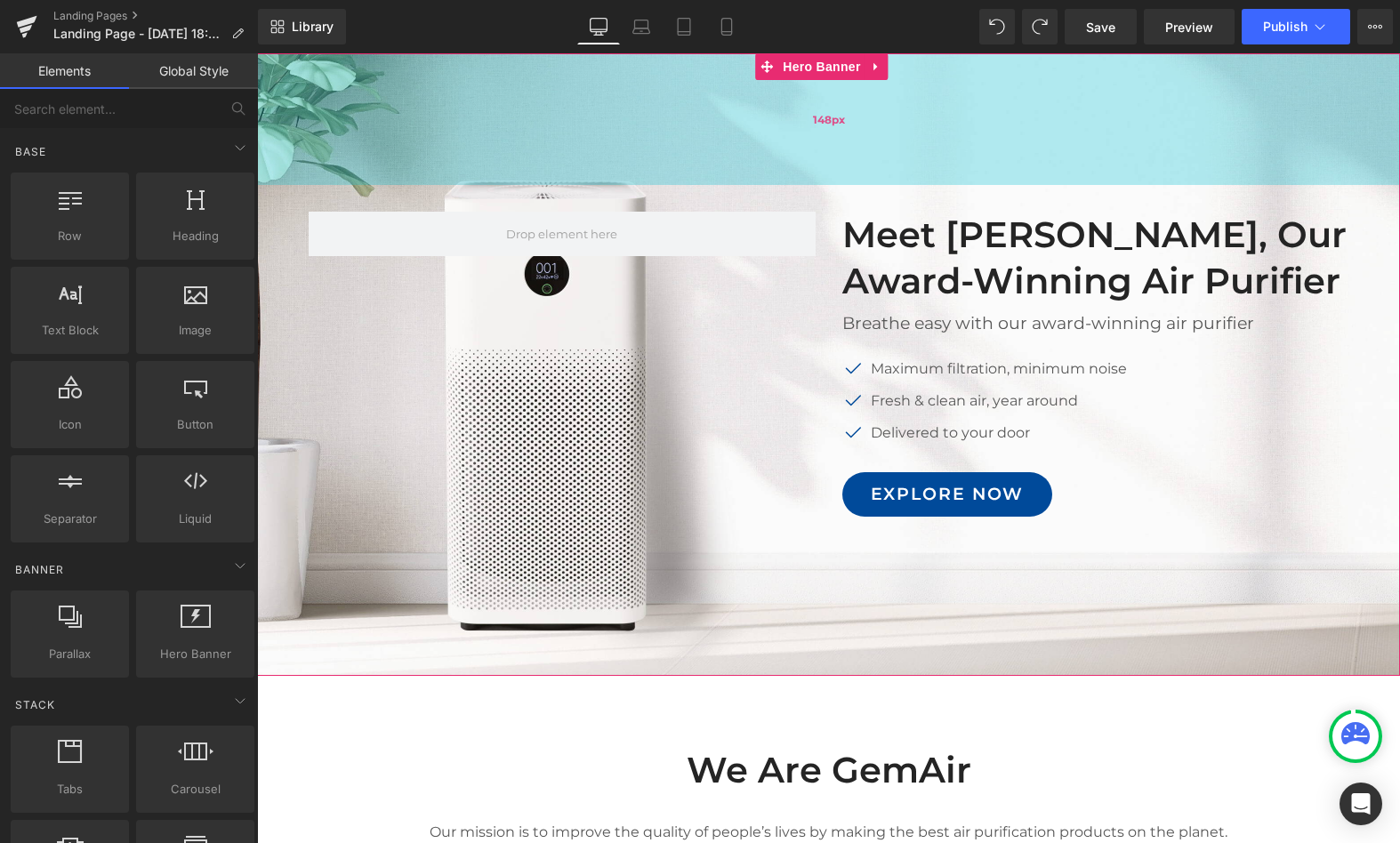
click at [472, 127] on div "148px" at bounding box center [828, 120] width 1143 height 132
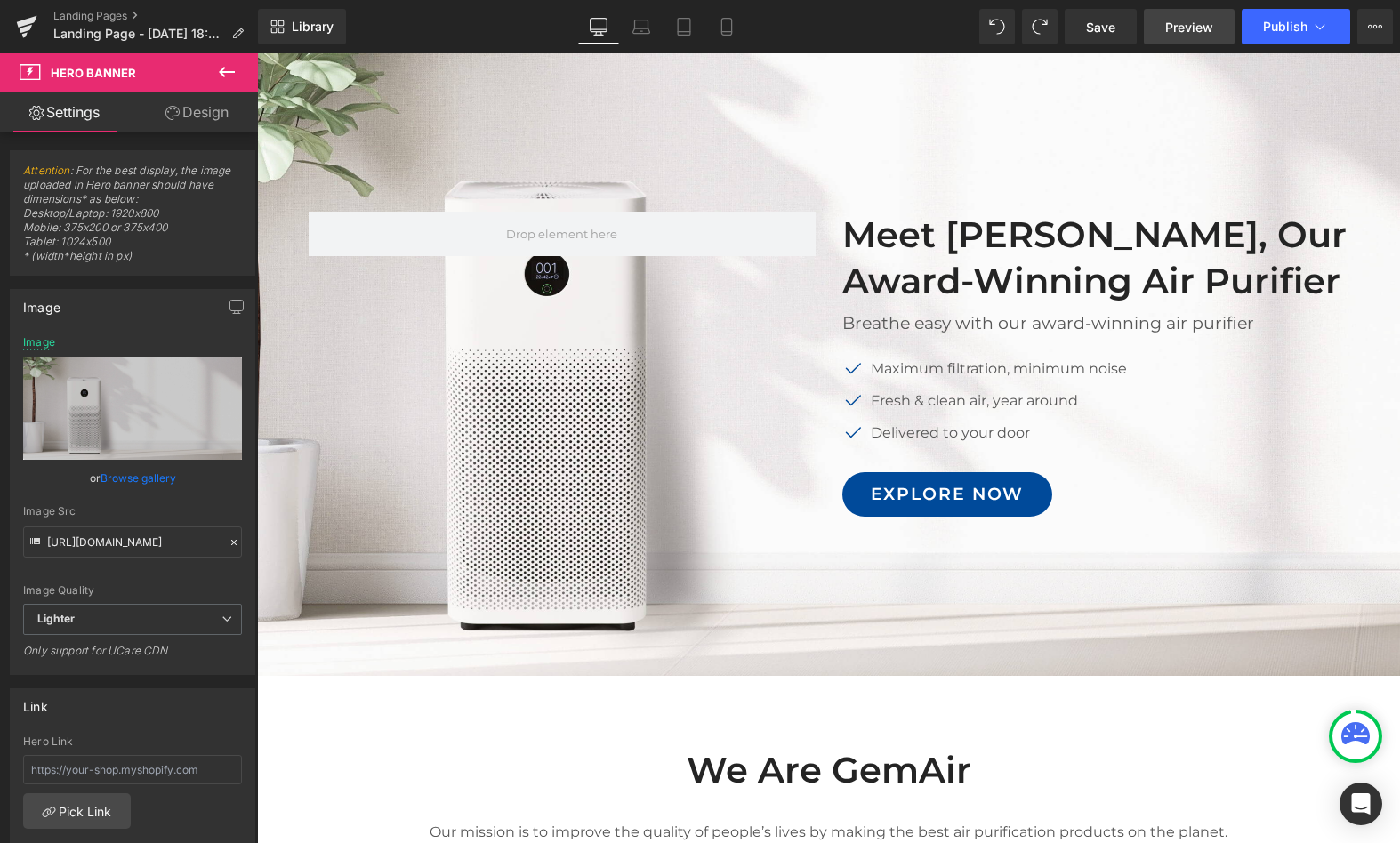
click at [1183, 22] on span "Preview" at bounding box center [1190, 27] width 48 height 19
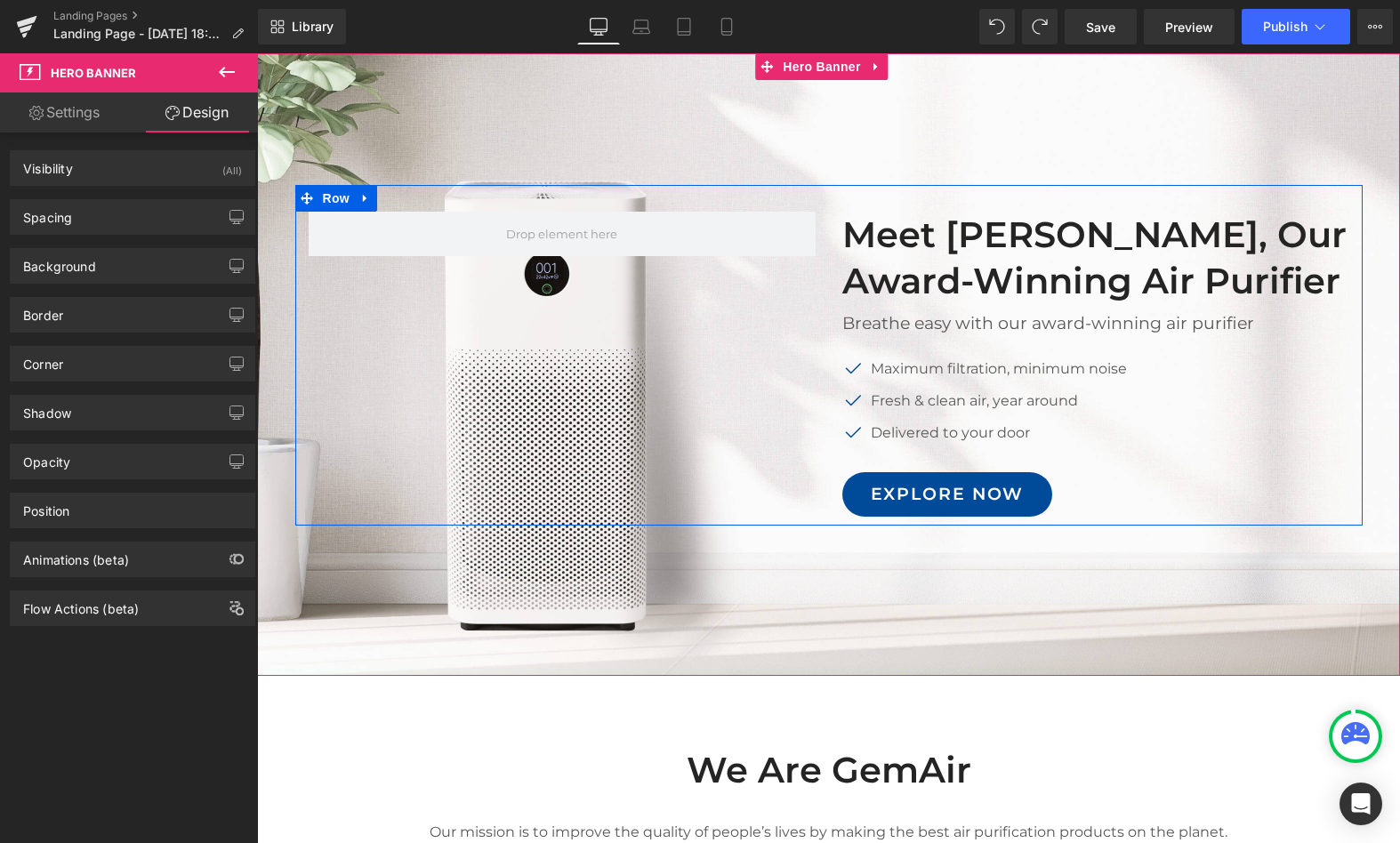
click at [617, 374] on div "Meet GemAir, Our Award-Winning Air Purifier Heading Breathe easy with our award…" at bounding box center [828, 356] width 1067 height 341
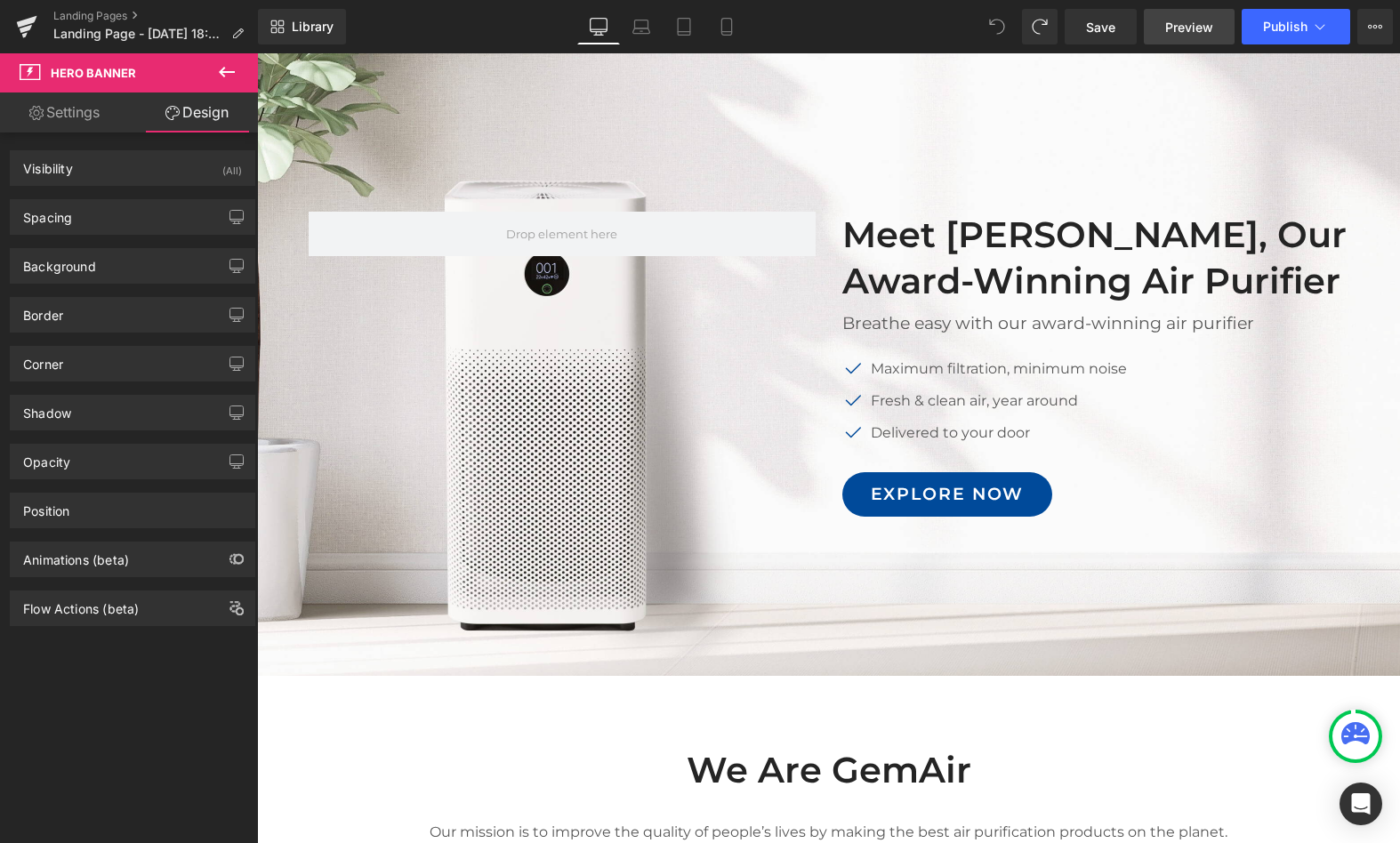
click at [1194, 39] on link "Preview" at bounding box center [1189, 27] width 91 height 36
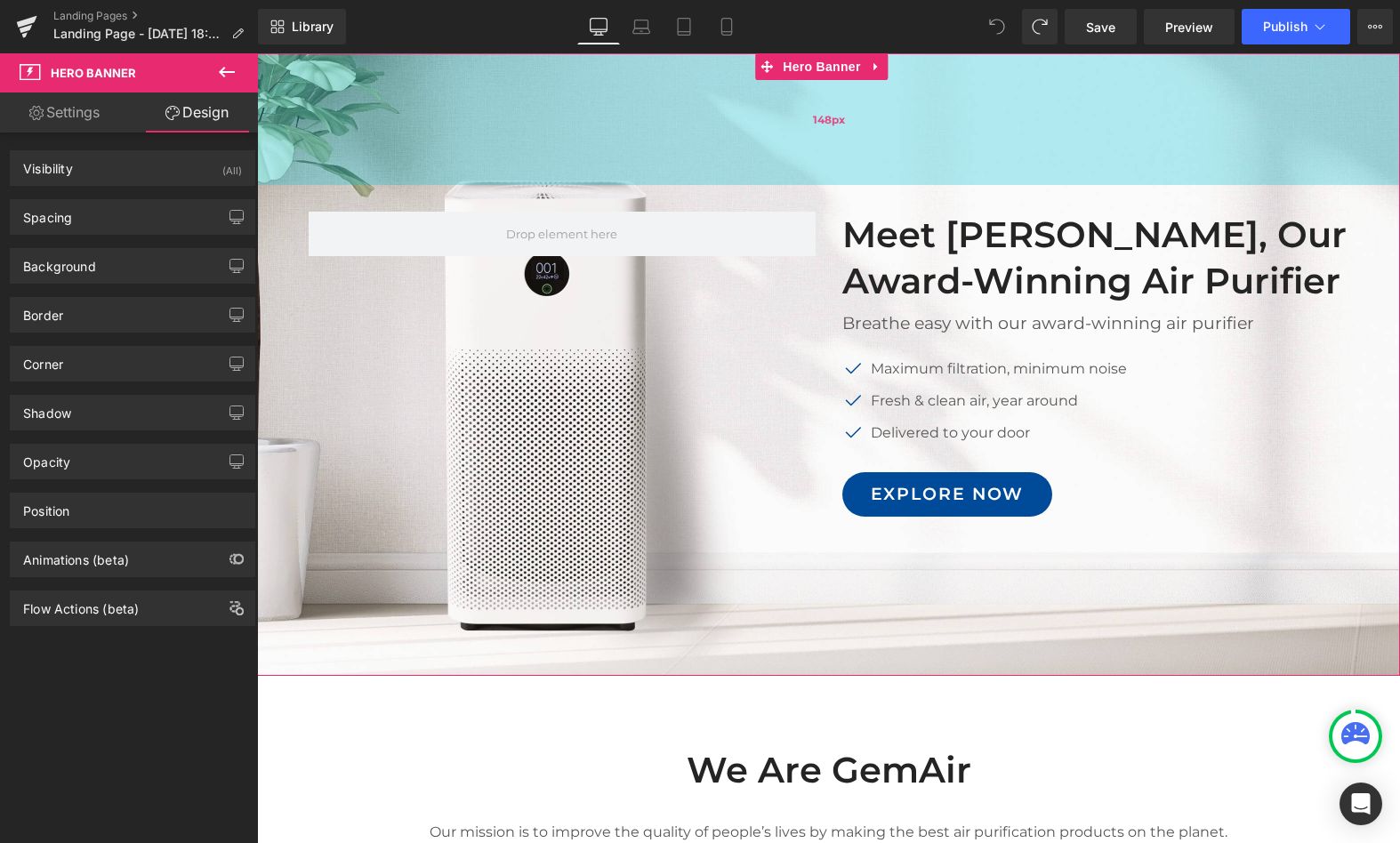
click at [986, 113] on div "148px" at bounding box center [828, 120] width 1143 height 132
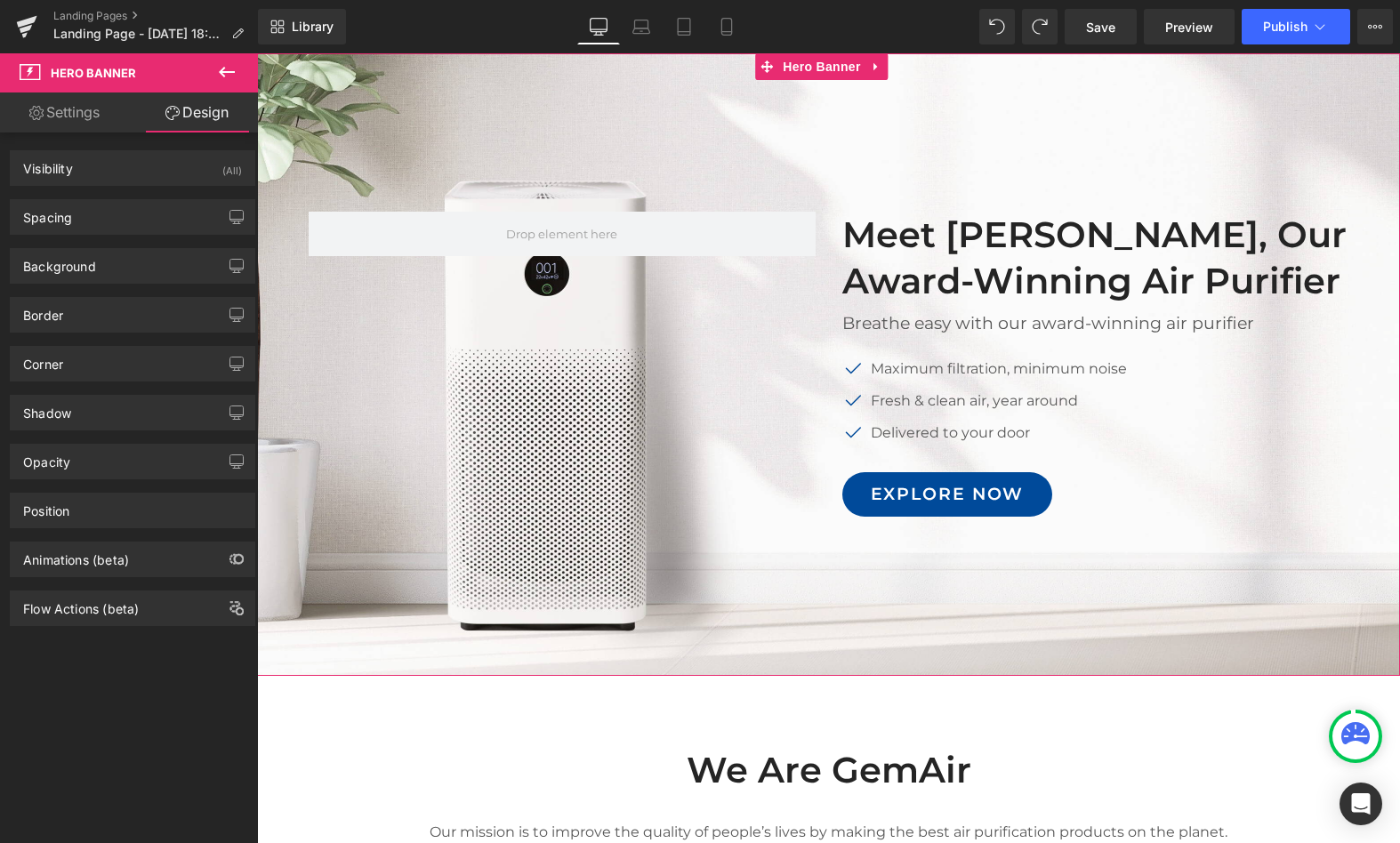
click at [265, 281] on span "Image Meet GemAir, Our Award-Winning Air Purifier Heading Breathe easy with our…" at bounding box center [828, 356] width 1143 height 341
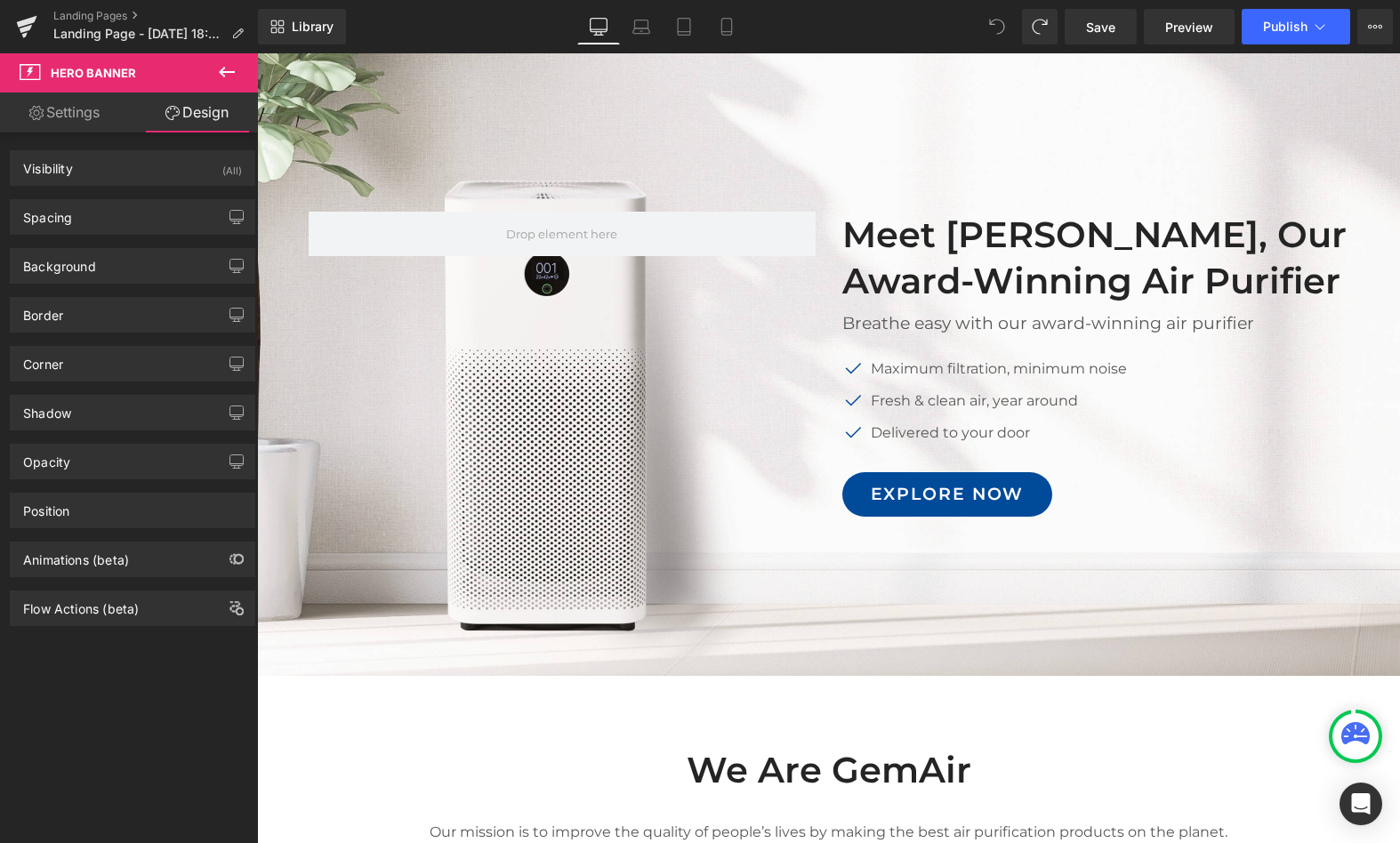
click at [1006, 27] on span at bounding box center [997, 27] width 36 height 36
click at [1174, 44] on link "Preview" at bounding box center [1189, 27] width 91 height 36
click at [1370, 28] on icon at bounding box center [1370, 27] width 4 height 4
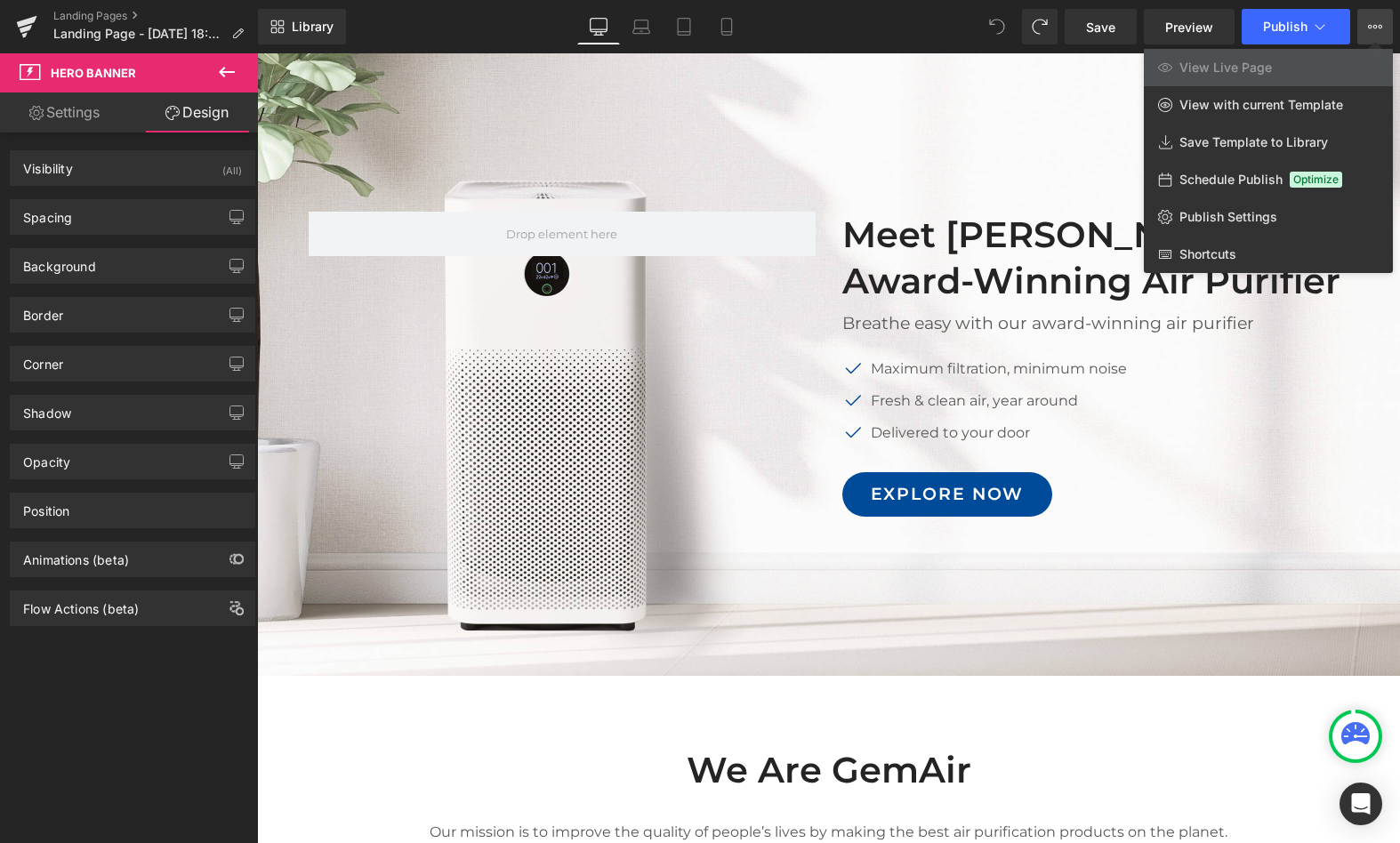
click at [777, 106] on div at bounding box center [828, 448] width 1143 height 790
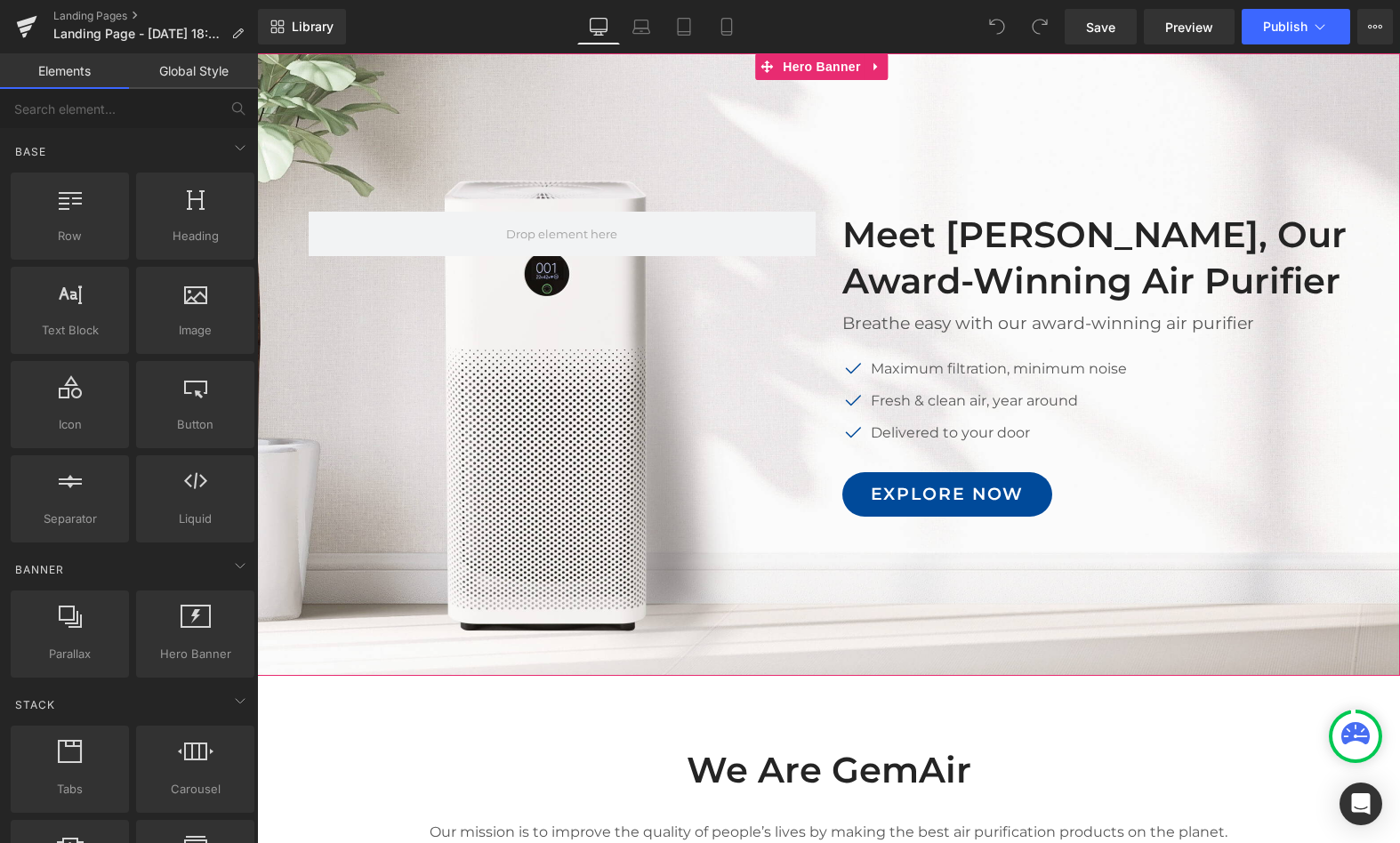
click at [575, 133] on div at bounding box center [828, 365] width 1143 height 623
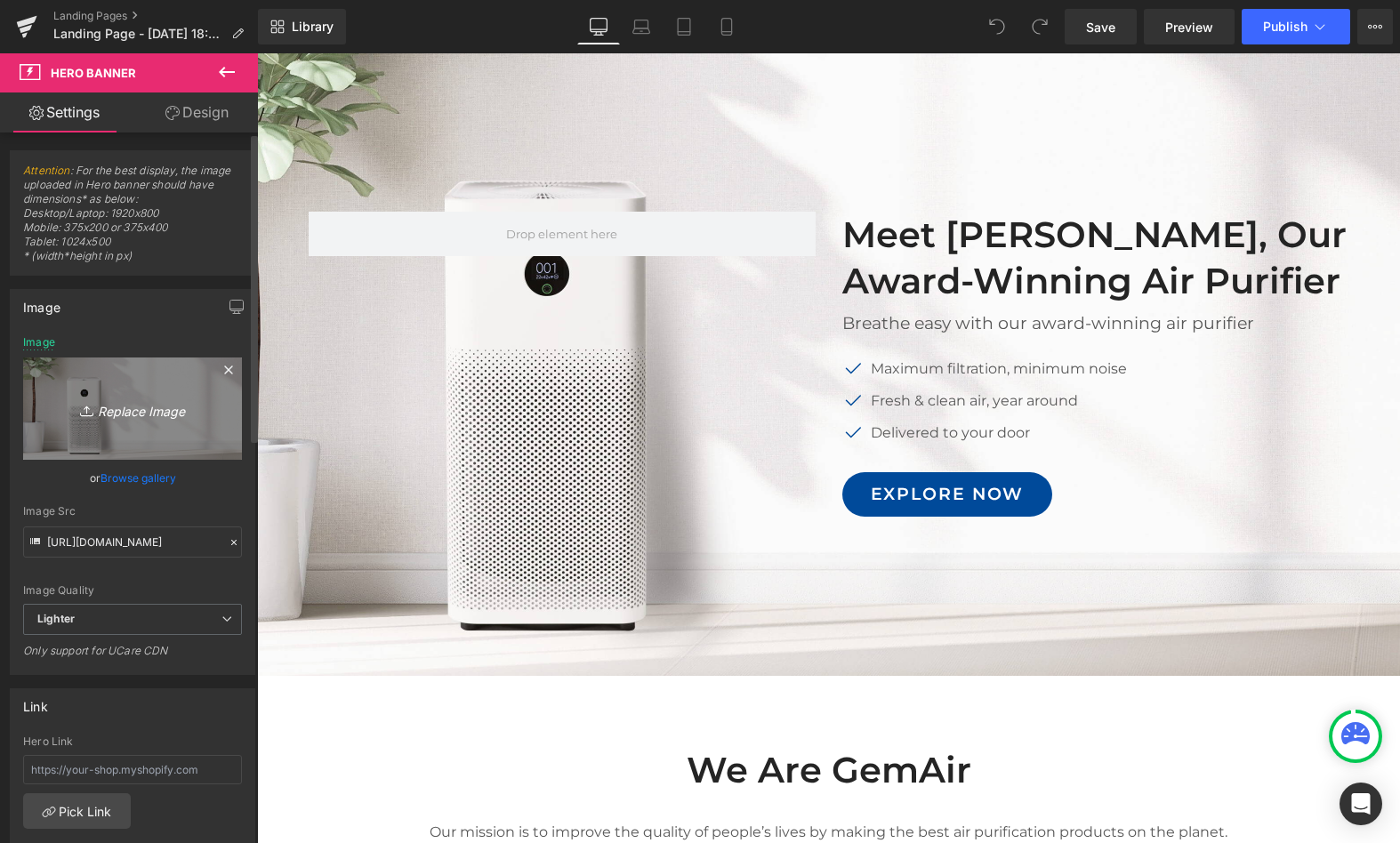
click at [125, 393] on link "Replace Image" at bounding box center [133, 409] width 219 height 103
type input "C:\fakepath\1.png"
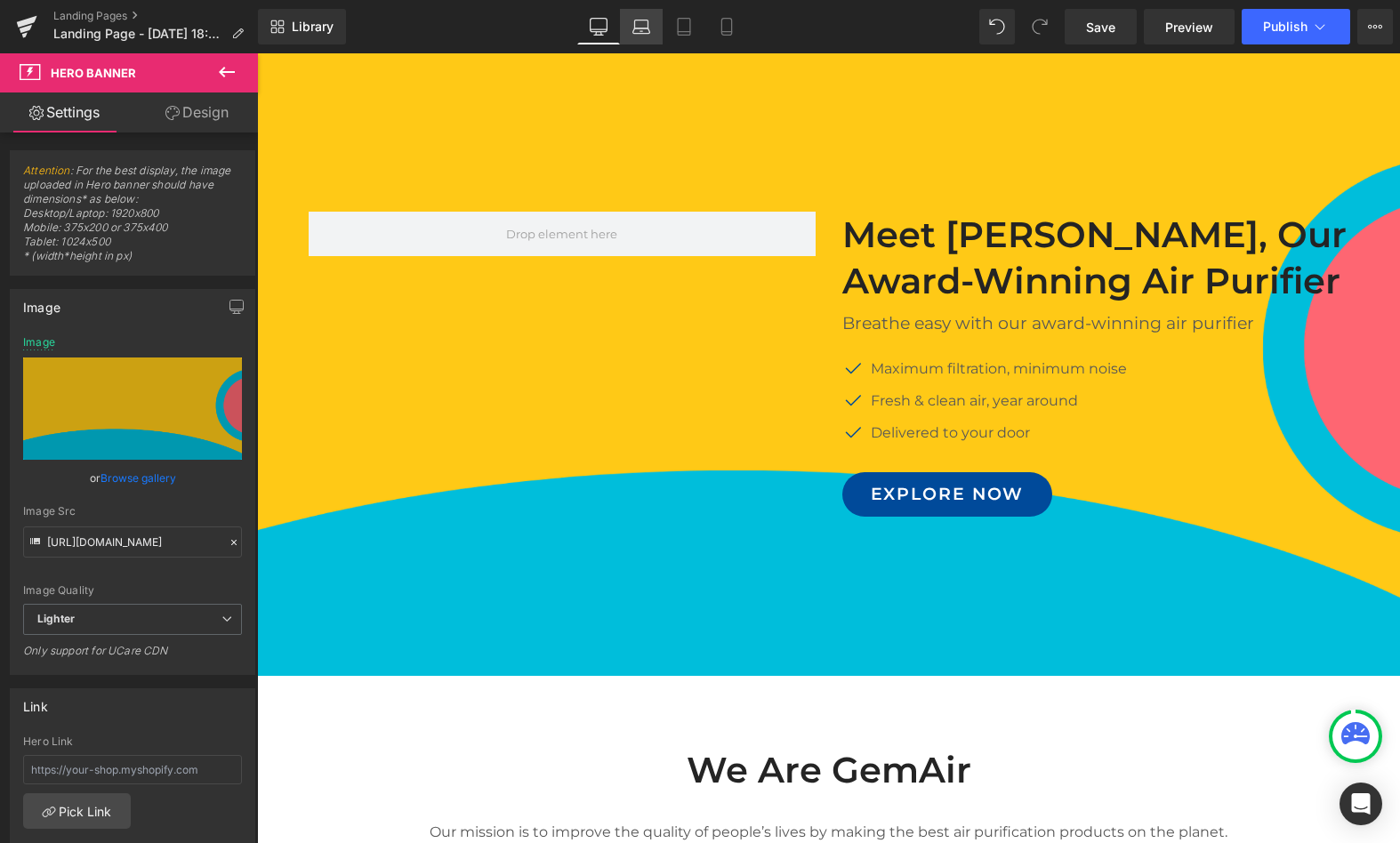
click at [645, 31] on icon at bounding box center [642, 27] width 18 height 18
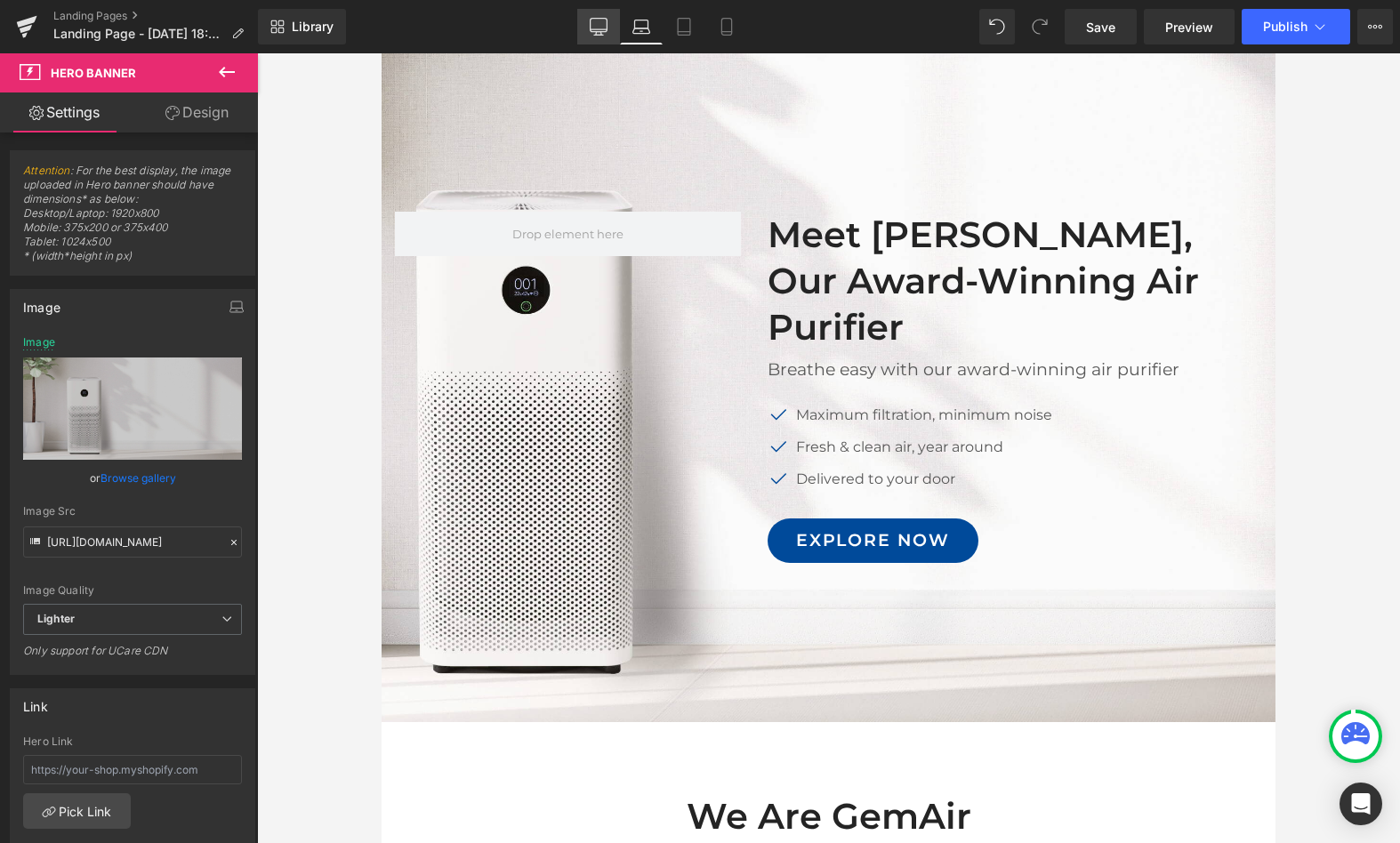
click at [602, 20] on icon at bounding box center [599, 27] width 18 height 18
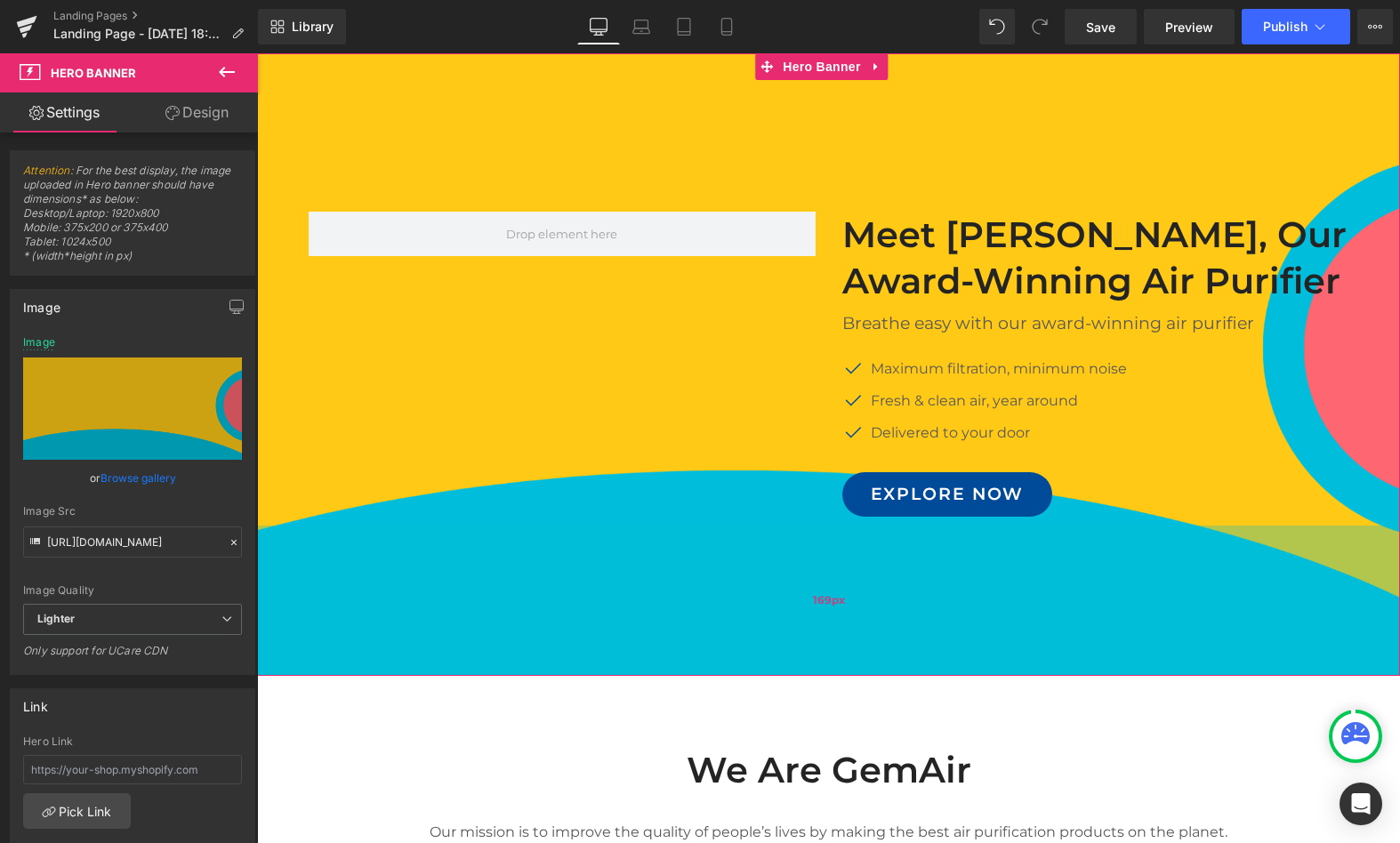
click at [431, 619] on div "169px" at bounding box center [828, 601] width 1143 height 150
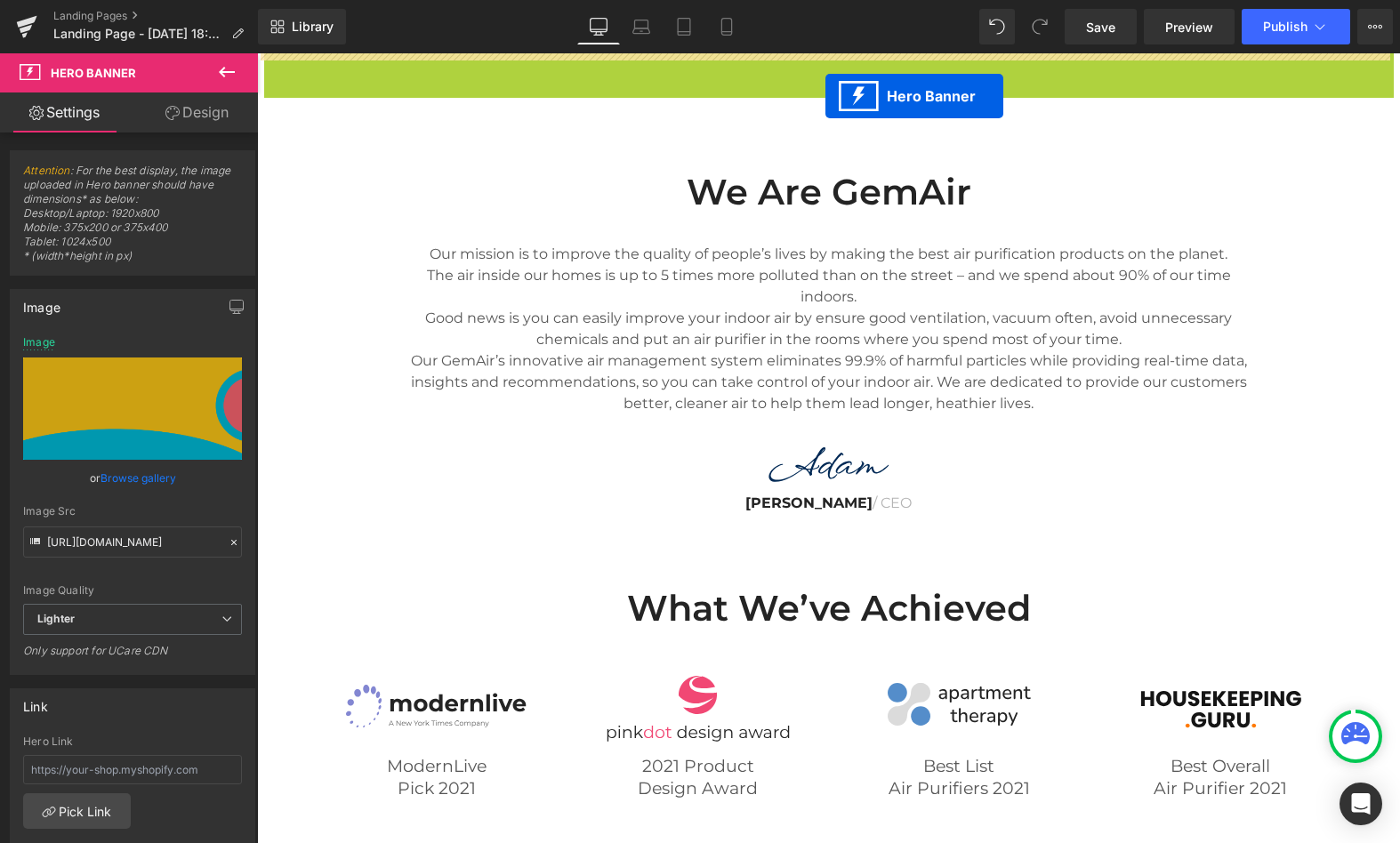
drag, startPoint x: 766, startPoint y: 65, endPoint x: 826, endPoint y: 96, distance: 67.5
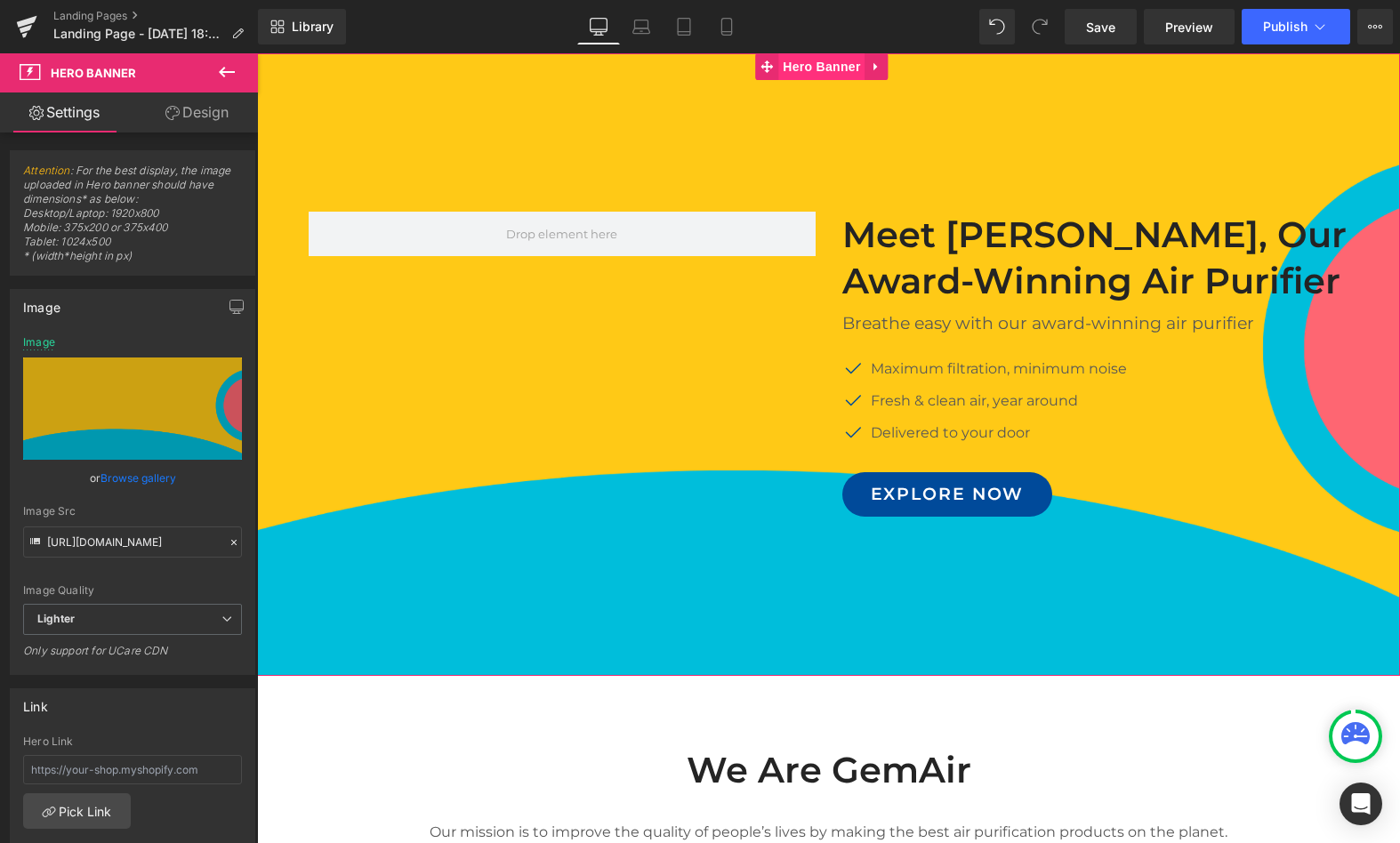
click at [849, 62] on span "Hero Banner" at bounding box center [821, 67] width 87 height 27
click at [878, 61] on icon at bounding box center [877, 67] width 12 height 13
click at [917, 66] on icon at bounding box center [912, 67] width 12 height 13
click at [767, 631] on div "169px" at bounding box center [828, 601] width 1143 height 150
click at [583, 544] on div "169px" at bounding box center [828, 601] width 1143 height 150
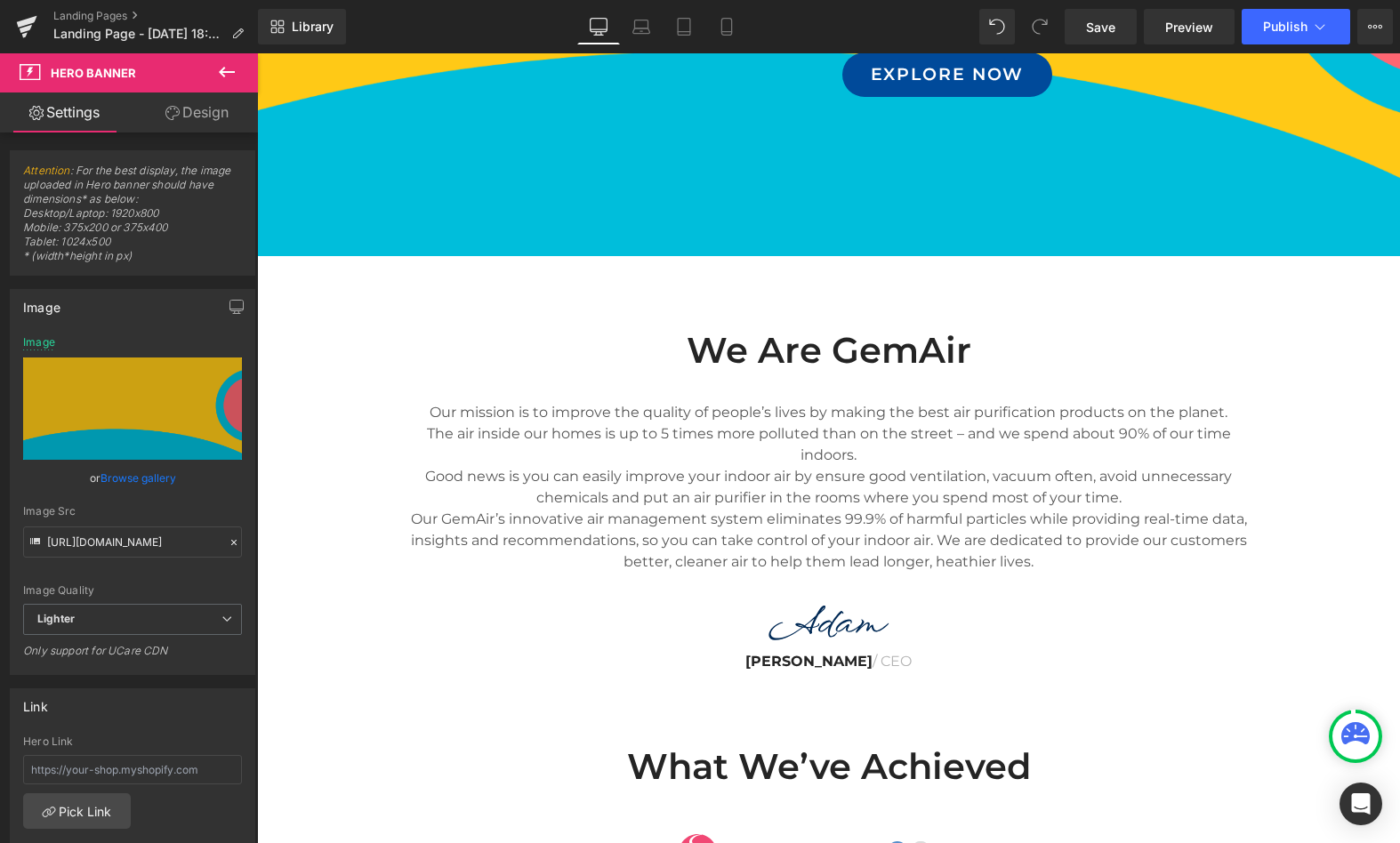
scroll to position [407, 0]
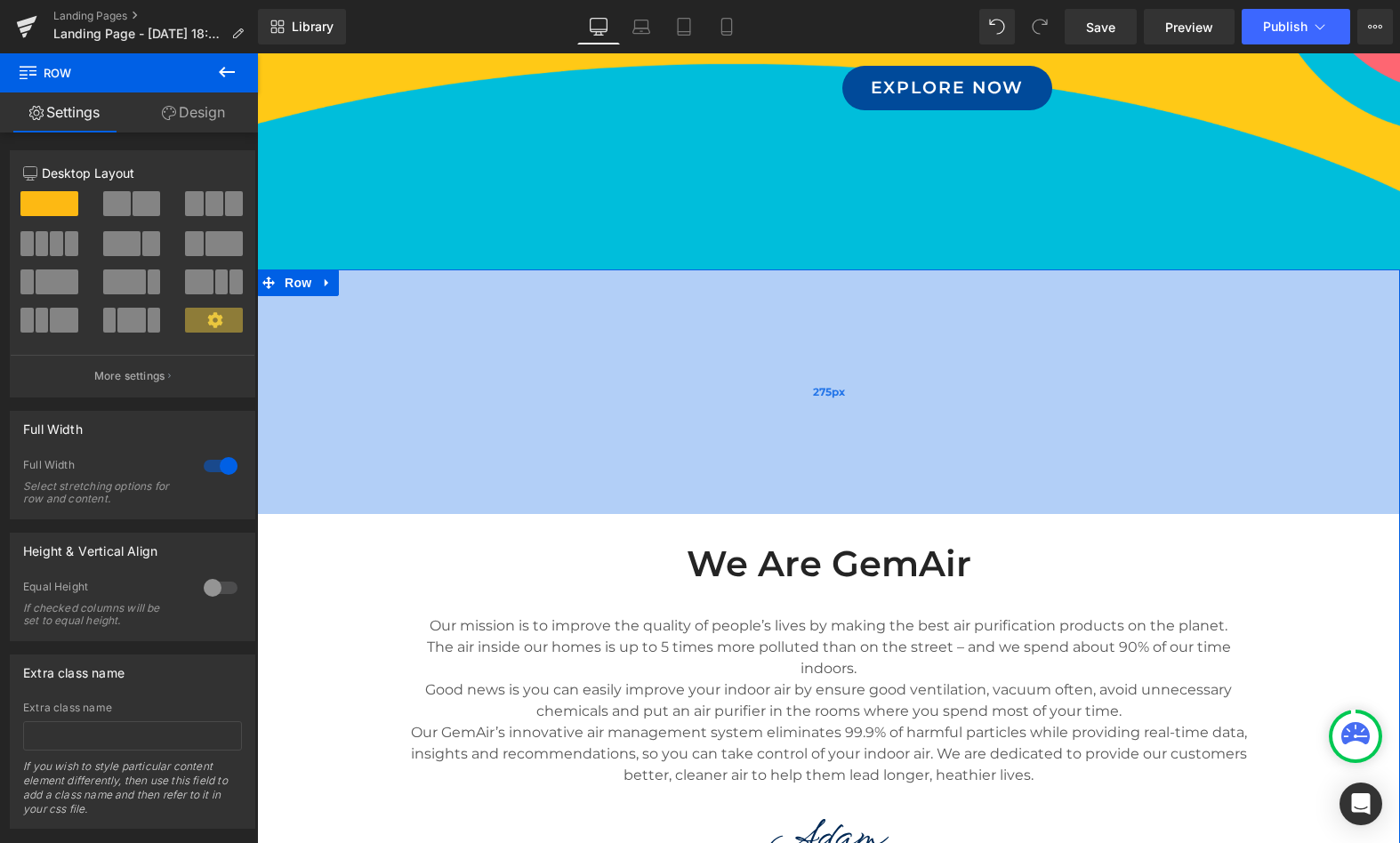
drag, startPoint x: 692, startPoint y: 270, endPoint x: 697, endPoint y: 469, distance: 199.1
click at [697, 469] on div "275px" at bounding box center [828, 393] width 1143 height 245
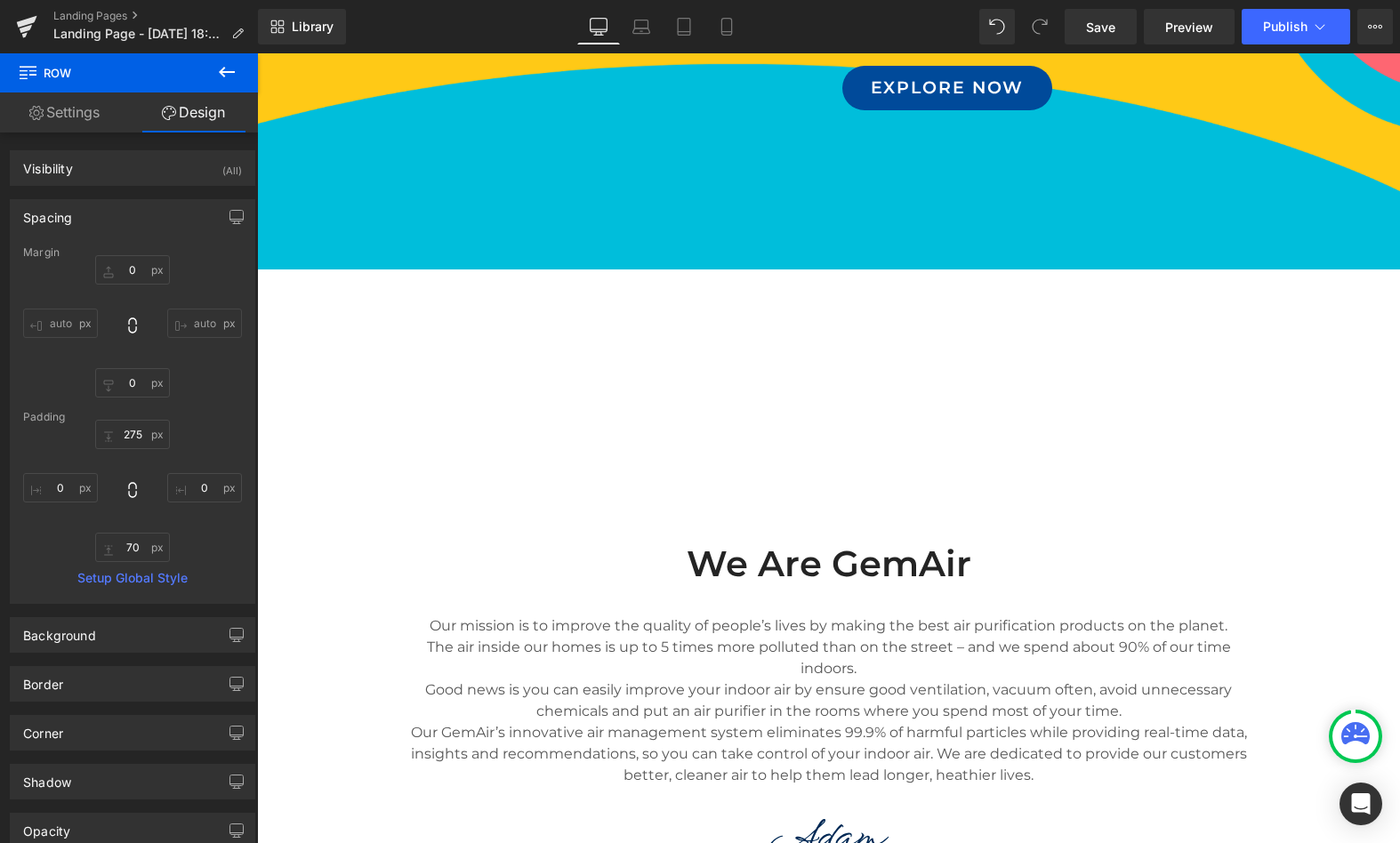
click at [257, 54] on div "169px" at bounding box center [257, 54] width 0 height 0
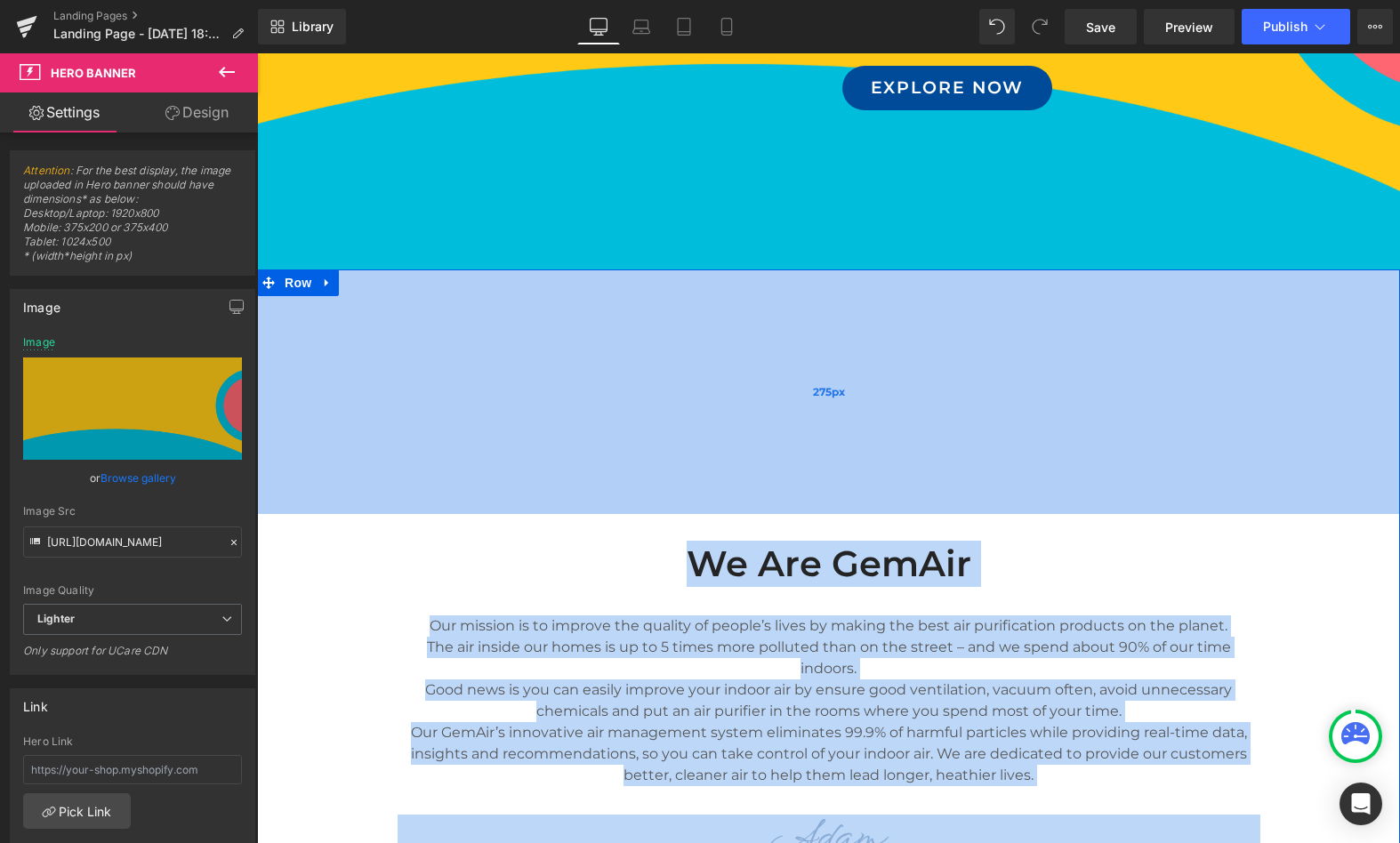
drag, startPoint x: 717, startPoint y: 269, endPoint x: 732, endPoint y: 439, distance: 170.7
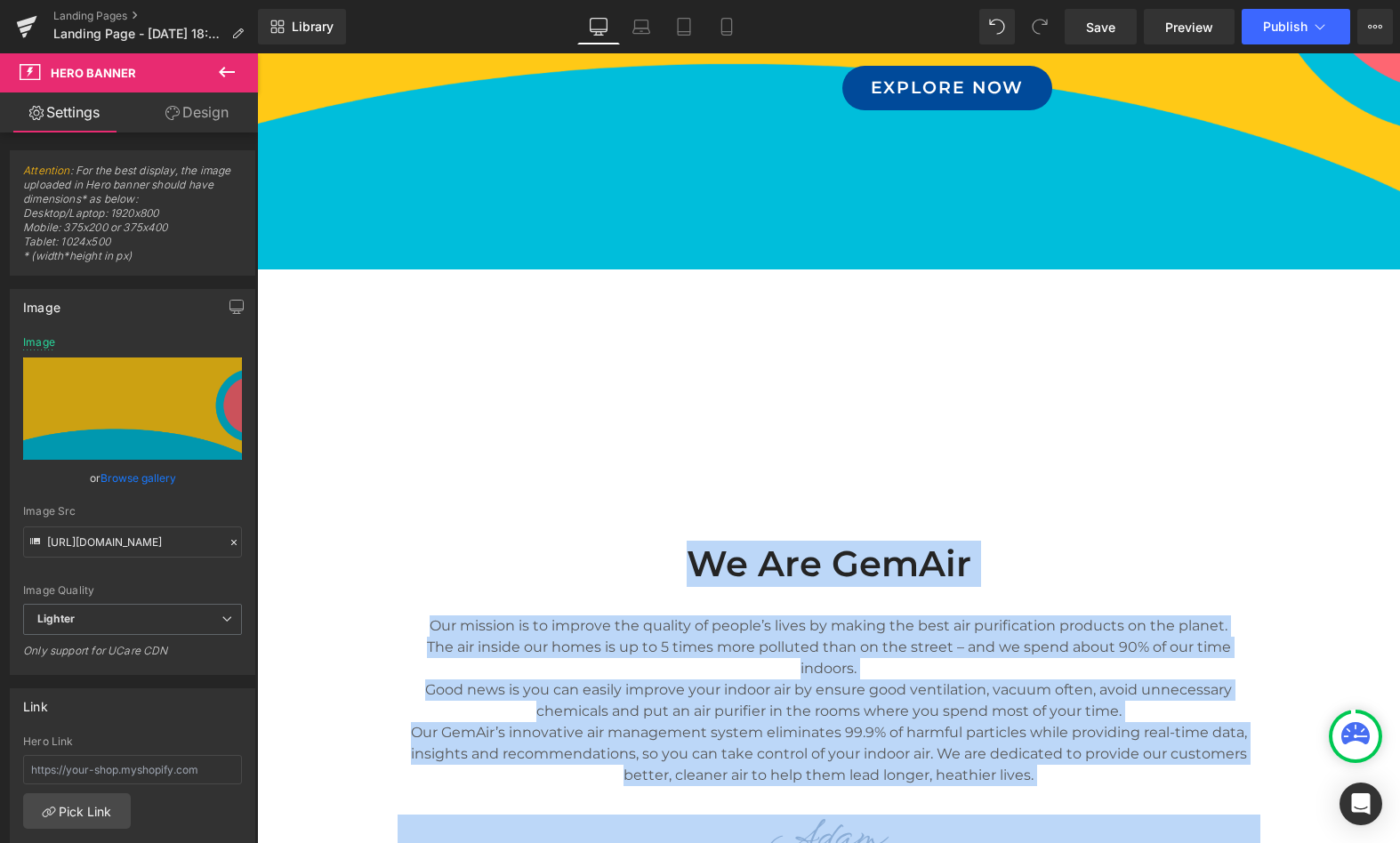
click at [257, 54] on div "169px" at bounding box center [257, 54] width 0 height 0
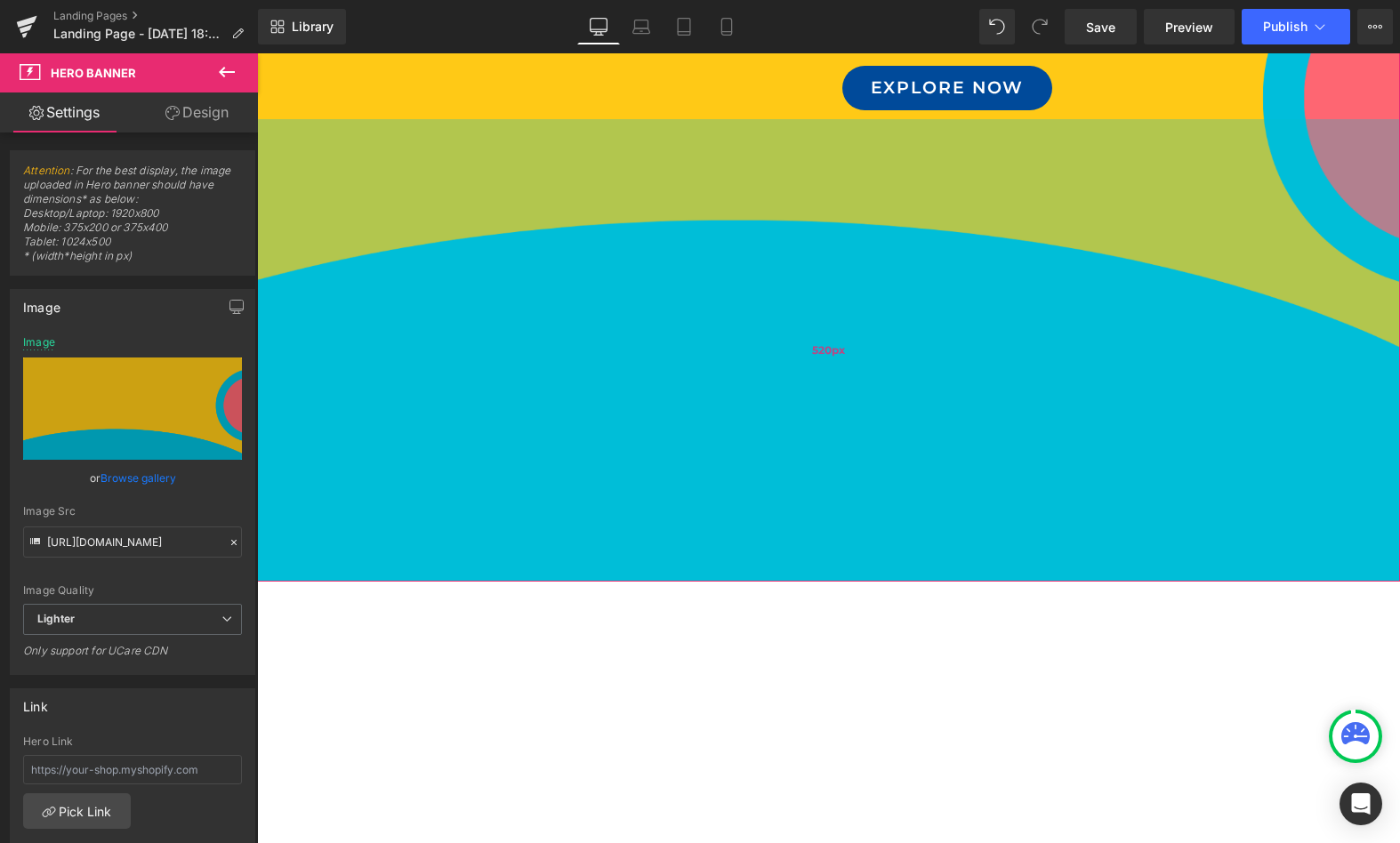
drag, startPoint x: 842, startPoint y: 262, endPoint x: 875, endPoint y: 575, distance: 314.7
click at [875, 575] on div "520px" at bounding box center [828, 351] width 1143 height 462
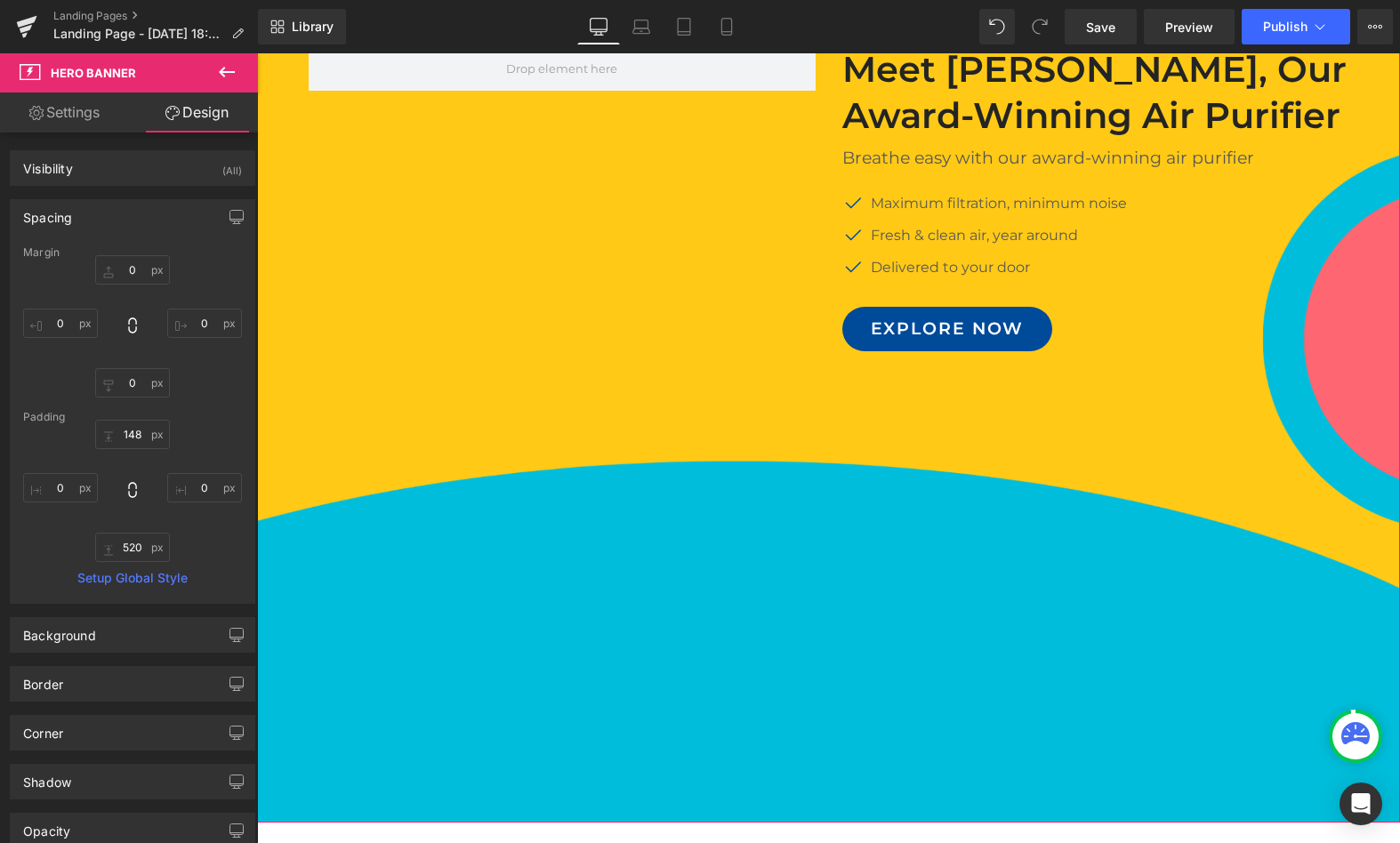
scroll to position [0, 0]
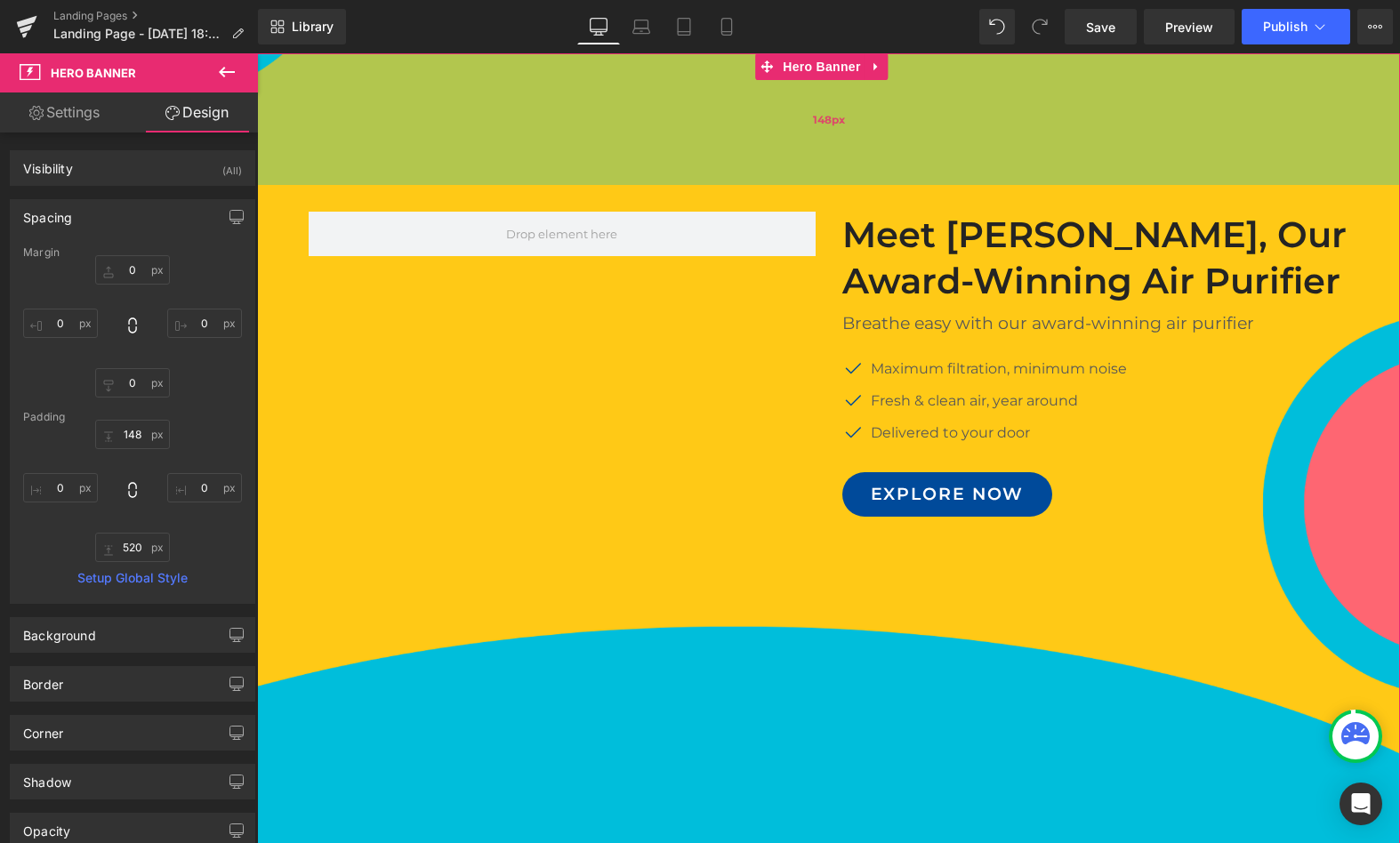
click at [325, 86] on div "148px" at bounding box center [828, 120] width 1143 height 132
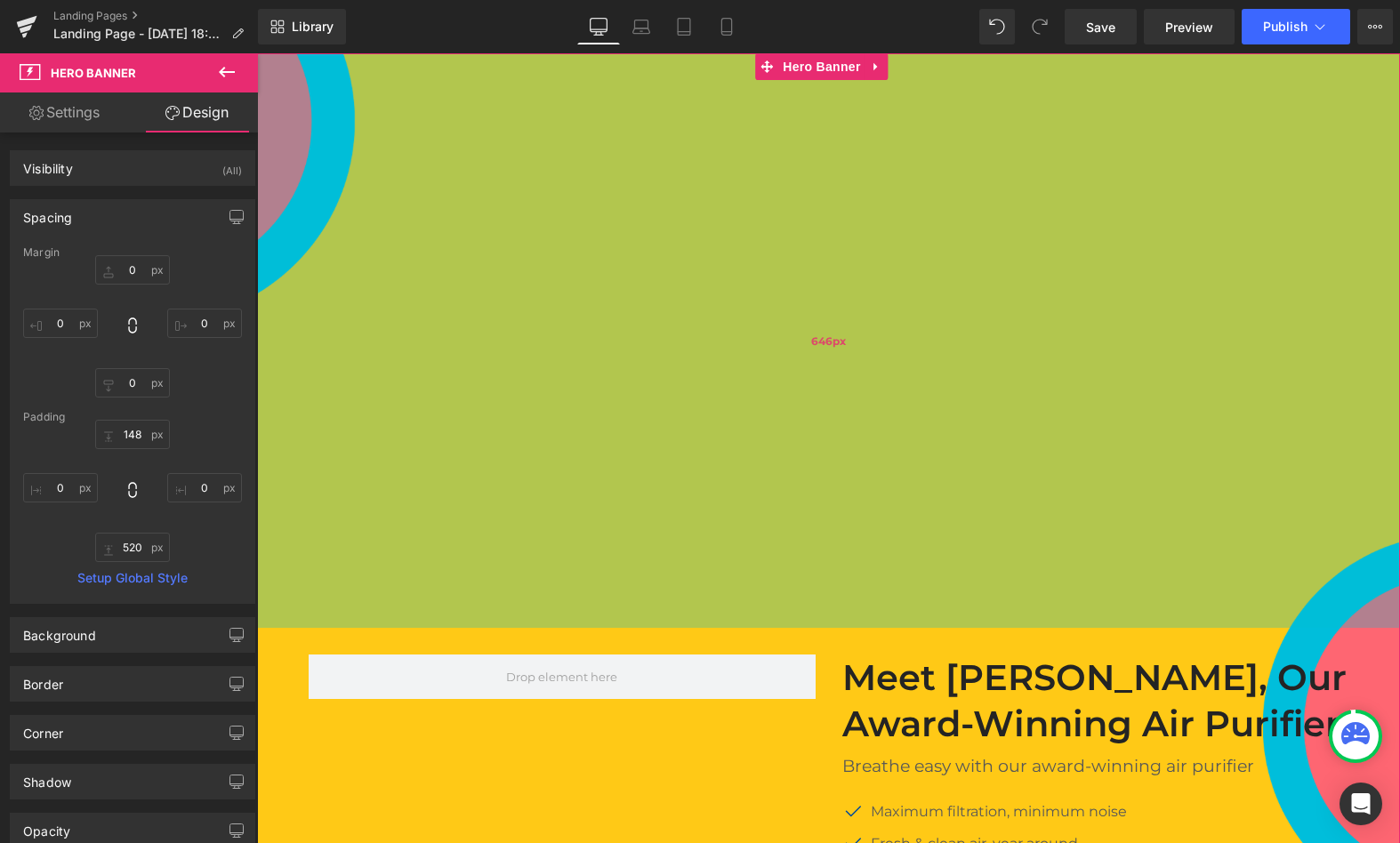
drag, startPoint x: 270, startPoint y: 63, endPoint x: 337, endPoint y: 506, distance: 448.0
click at [337, 506] on div "646px" at bounding box center [828, 341] width 1143 height 575
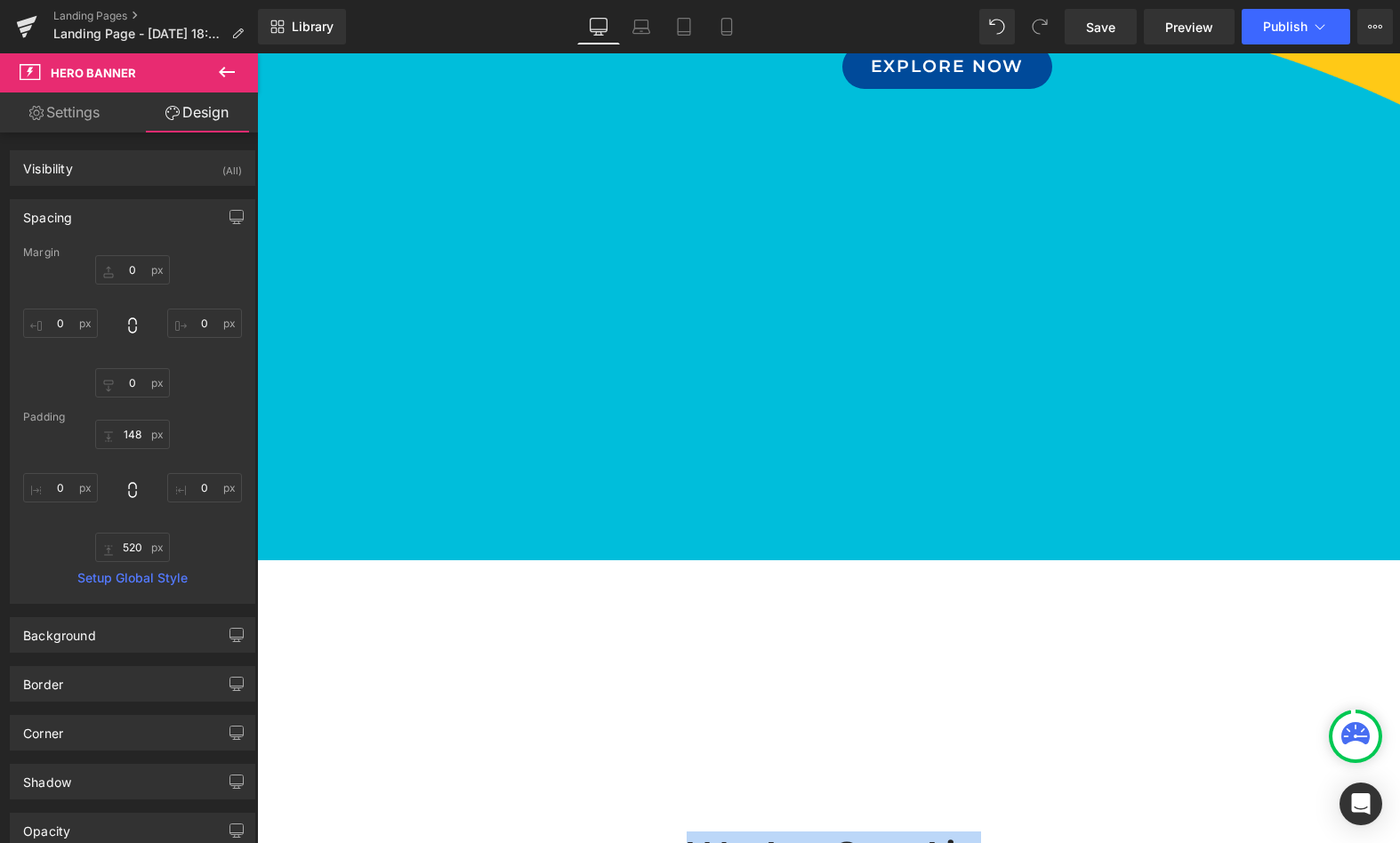
scroll to position [878, 0]
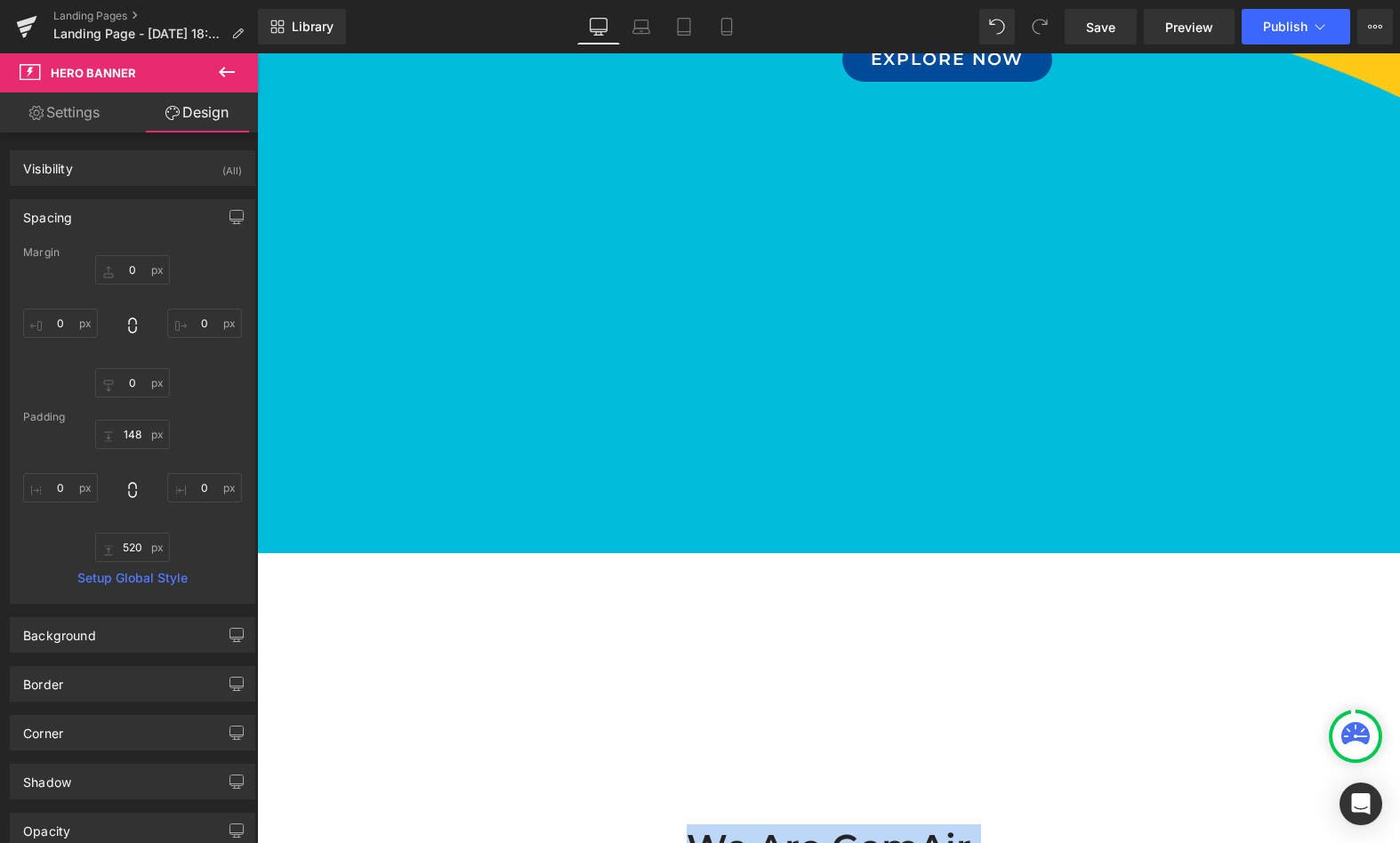
click at [257, 54] on div "520px" at bounding box center [257, 54] width 0 height 0
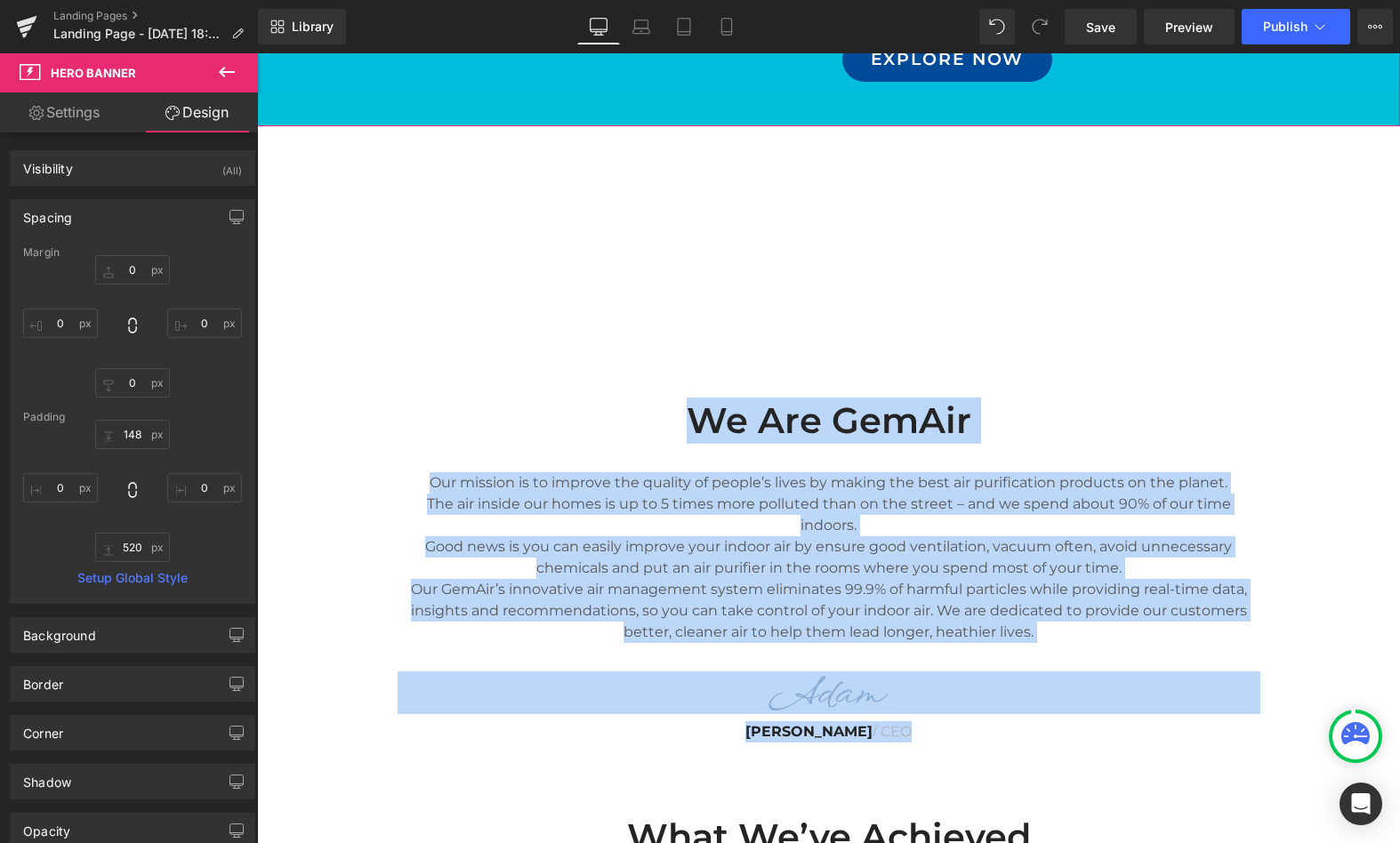
drag, startPoint x: 701, startPoint y: 521, endPoint x: 727, endPoint y: 90, distance: 431.8
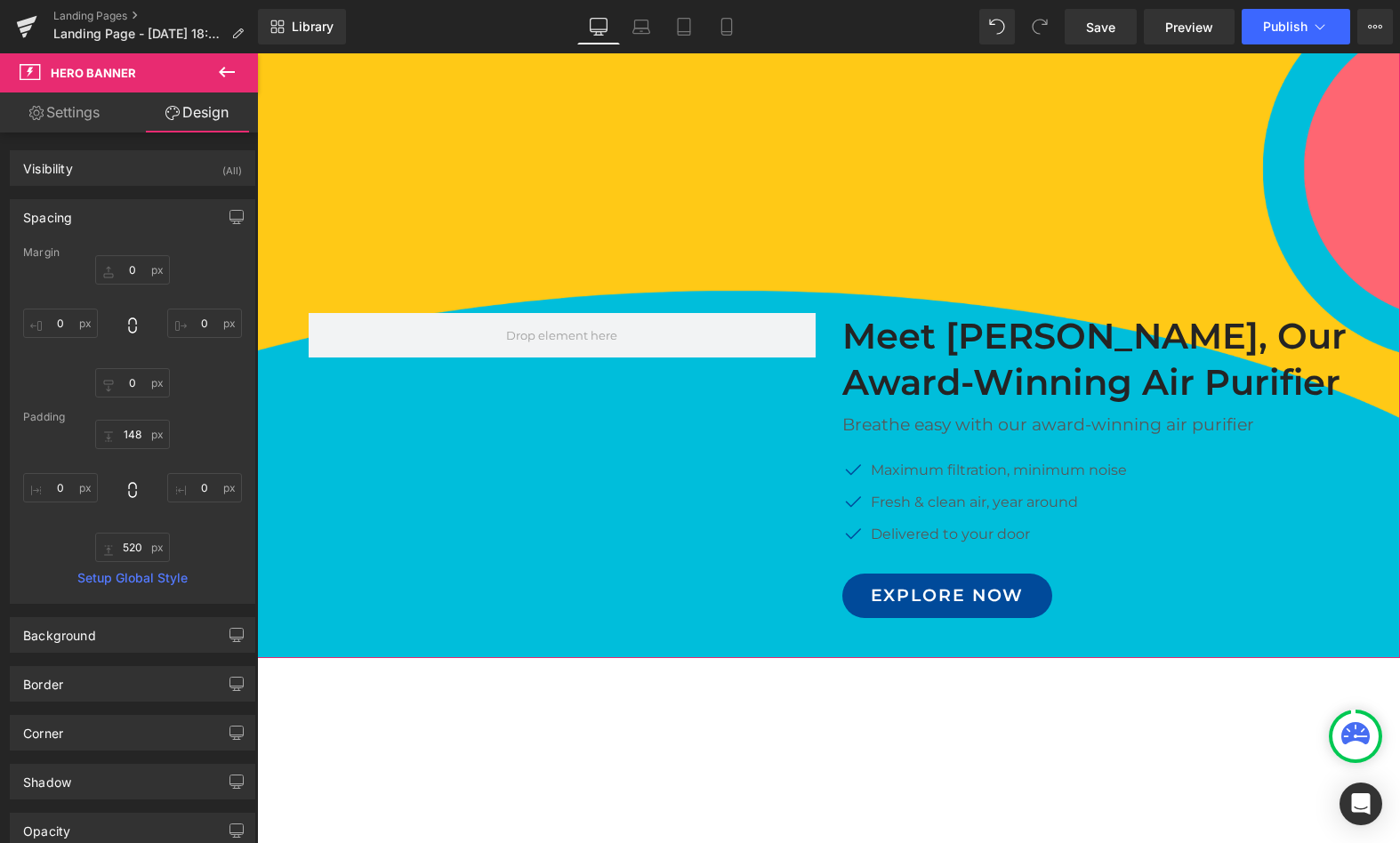
scroll to position [0, 0]
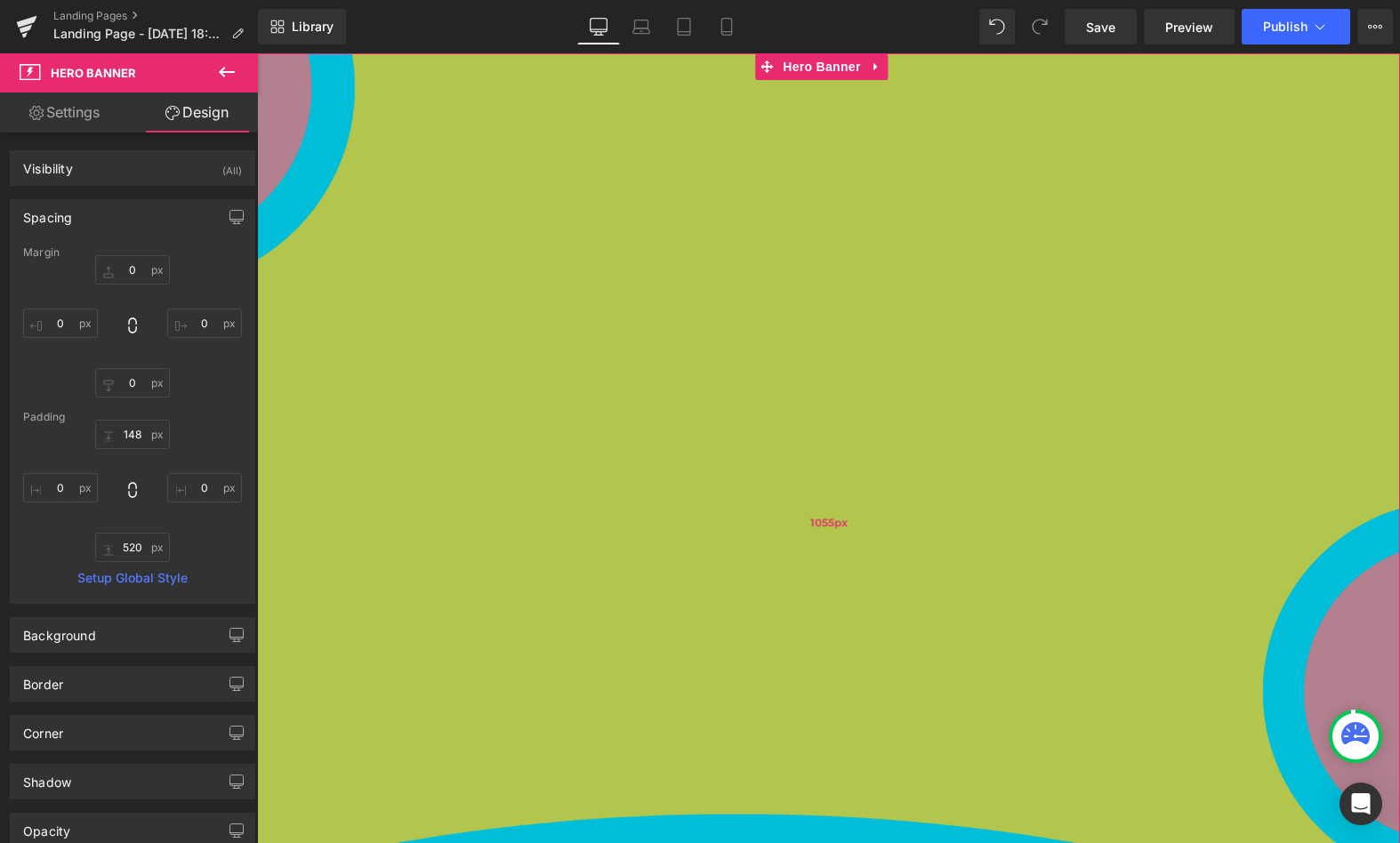
drag, startPoint x: 644, startPoint y: 84, endPoint x: 672, endPoint y: 446, distance: 363.1
click at [672, 446] on div "1055px" at bounding box center [828, 523] width 1143 height 939
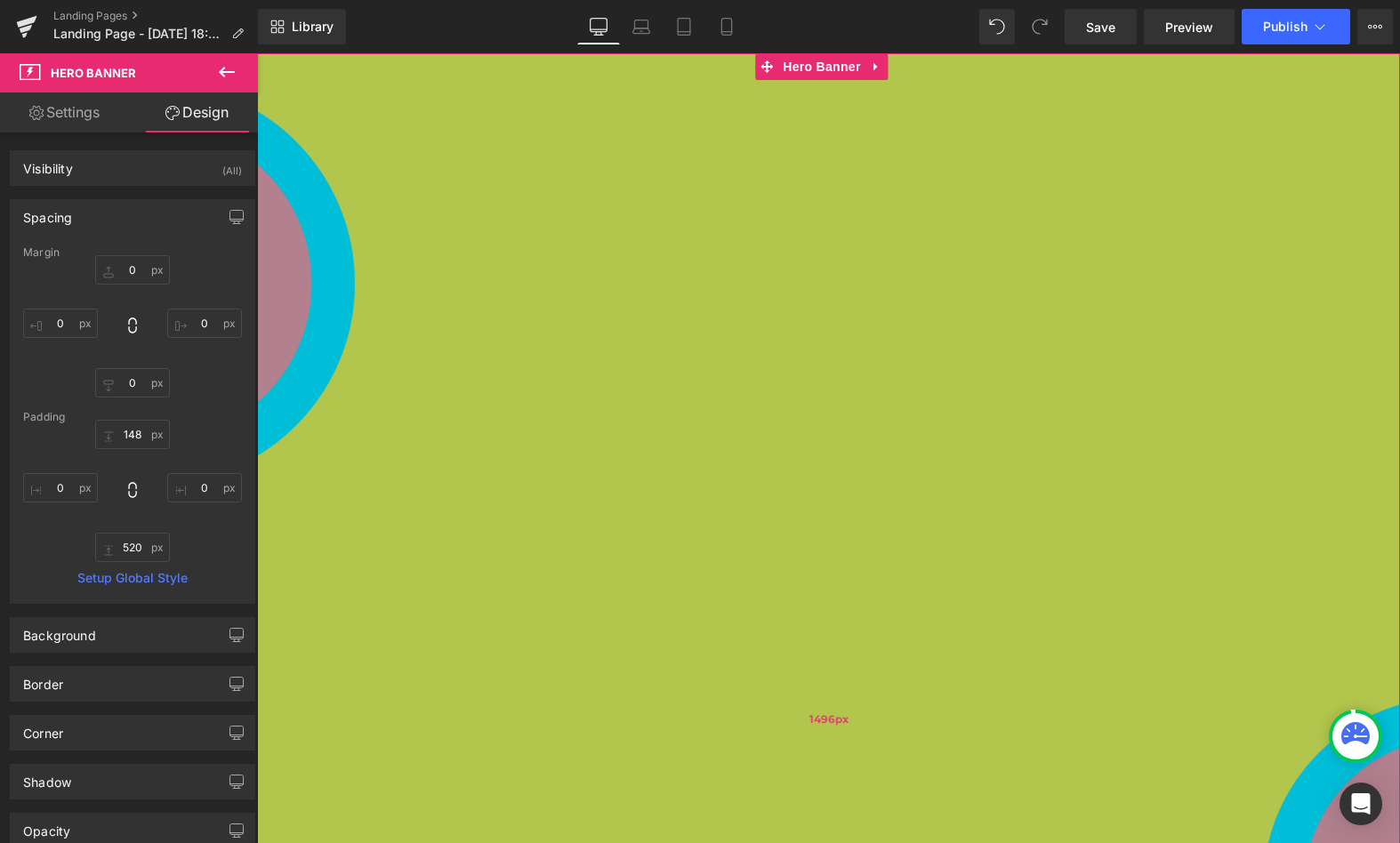
drag, startPoint x: 663, startPoint y: 118, endPoint x: 676, endPoint y: 664, distance: 546.2
click at [676, 664] on div "1496px" at bounding box center [828, 719] width 1143 height 1331
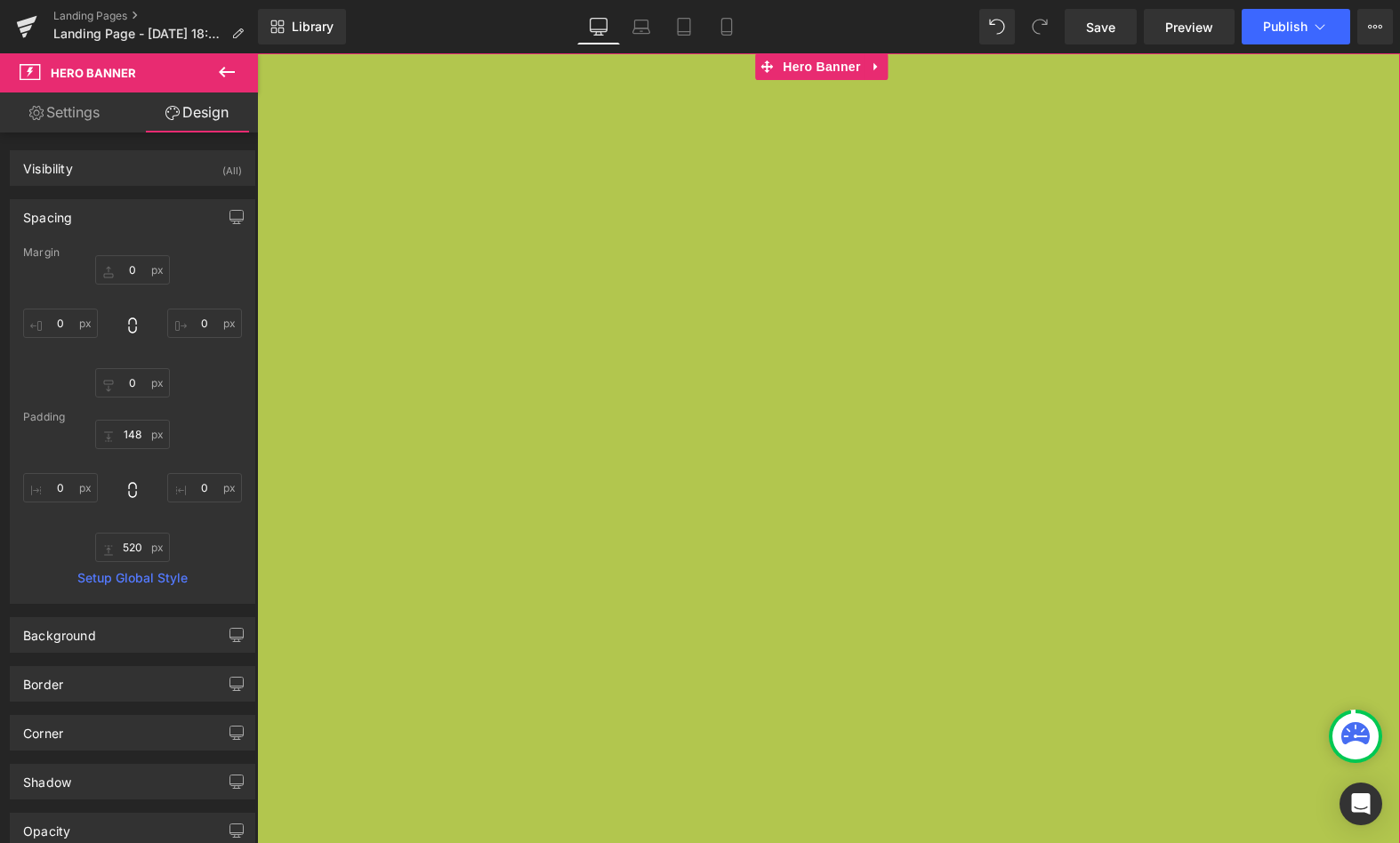
drag, startPoint x: 646, startPoint y: 84, endPoint x: 660, endPoint y: 628, distance: 544.2
drag, startPoint x: 674, startPoint y: 201, endPoint x: 674, endPoint y: -55, distance: 256.0
drag, startPoint x: 671, startPoint y: 286, endPoint x: 671, endPoint y: 5, distance: 281.0
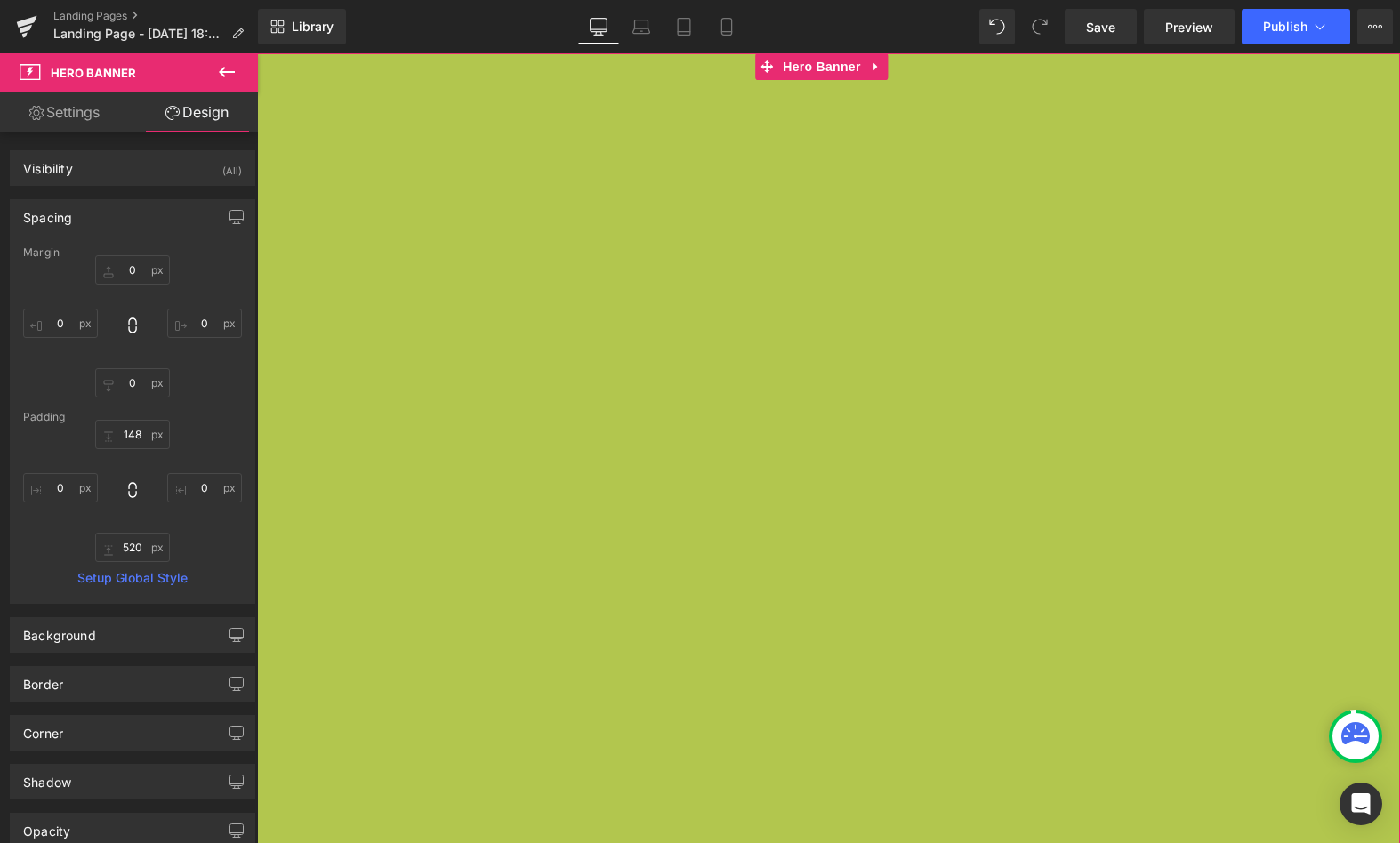
drag, startPoint x: 671, startPoint y: 358, endPoint x: 669, endPoint y: 39, distance: 319.0
drag, startPoint x: 698, startPoint y: 415, endPoint x: 698, endPoint y: 80, distance: 335.0
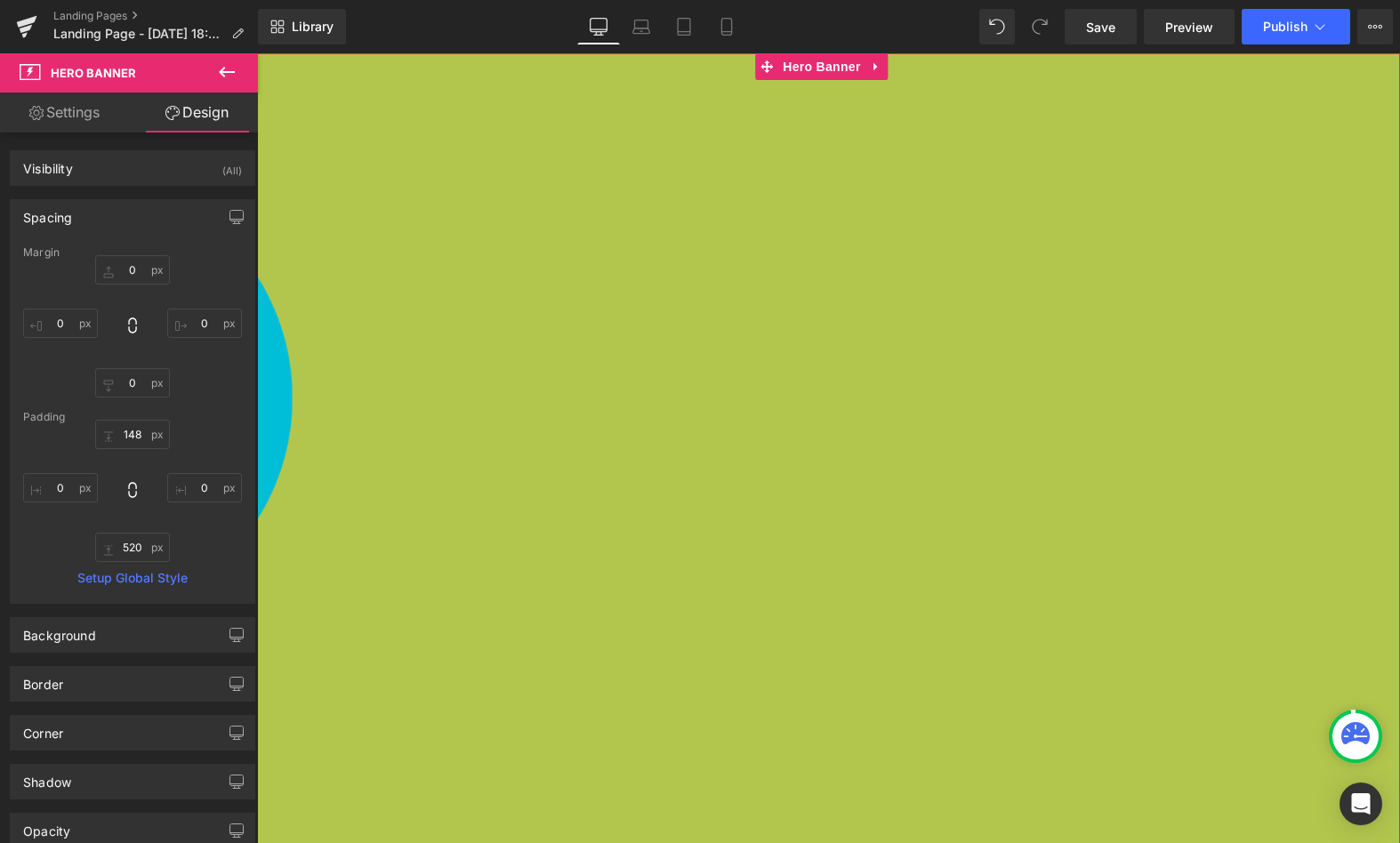
drag, startPoint x: 721, startPoint y: 398, endPoint x: 724, endPoint y: 73, distance: 325.0
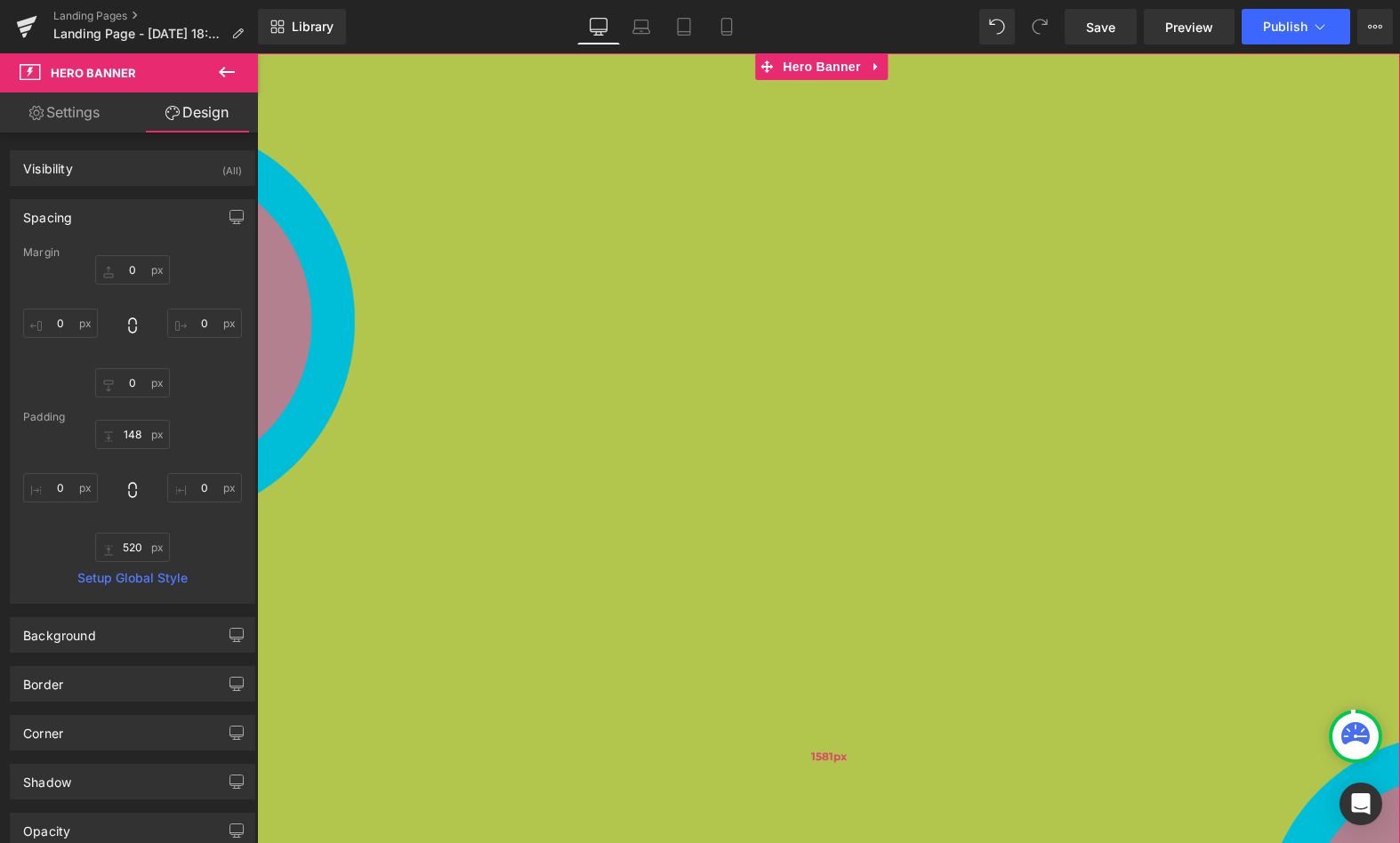
drag, startPoint x: 731, startPoint y: 475, endPoint x: 731, endPoint y: 146, distance: 329.0
click at [731, 146] on div "1581px" at bounding box center [828, 756] width 1143 height 1406
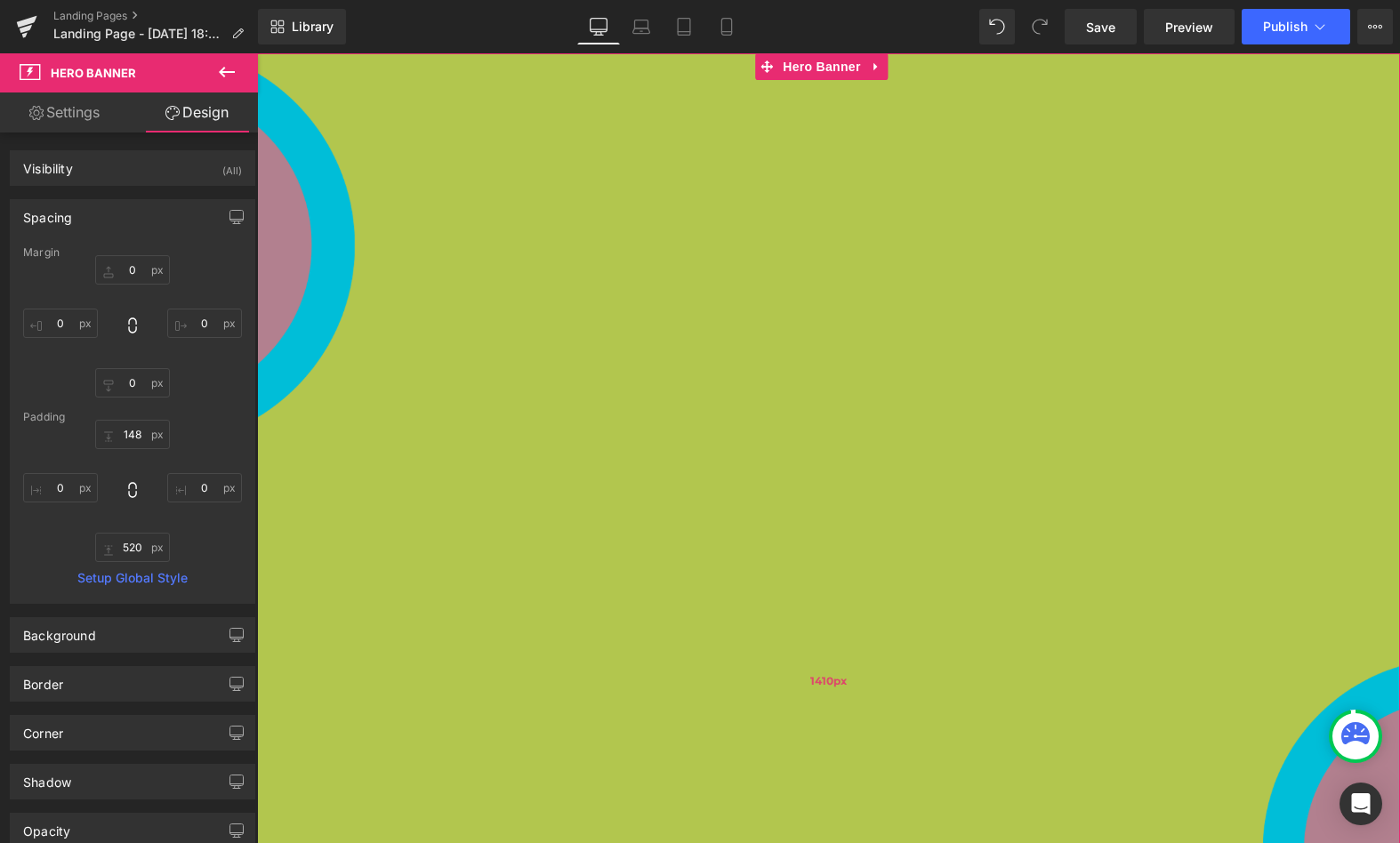
drag, startPoint x: 726, startPoint y: 413, endPoint x: 726, endPoint y: 242, distance: 171.0
click at [726, 242] on div "1410px" at bounding box center [828, 681] width 1143 height 1255
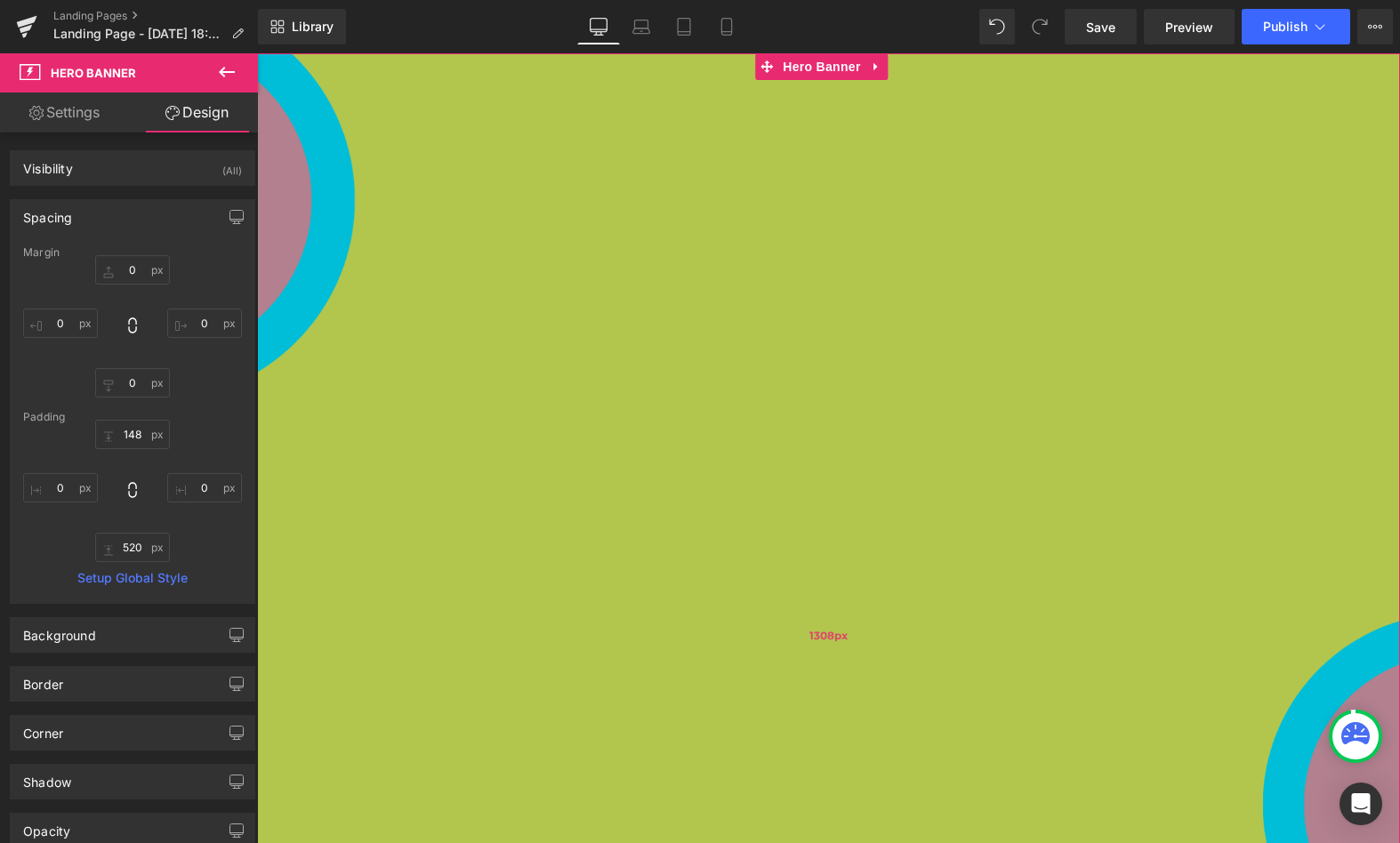
drag, startPoint x: 718, startPoint y: 361, endPoint x: 762, endPoint y: 440, distance: 90.4
click at [762, 440] on div "1308px" at bounding box center [828, 636] width 1143 height 1164
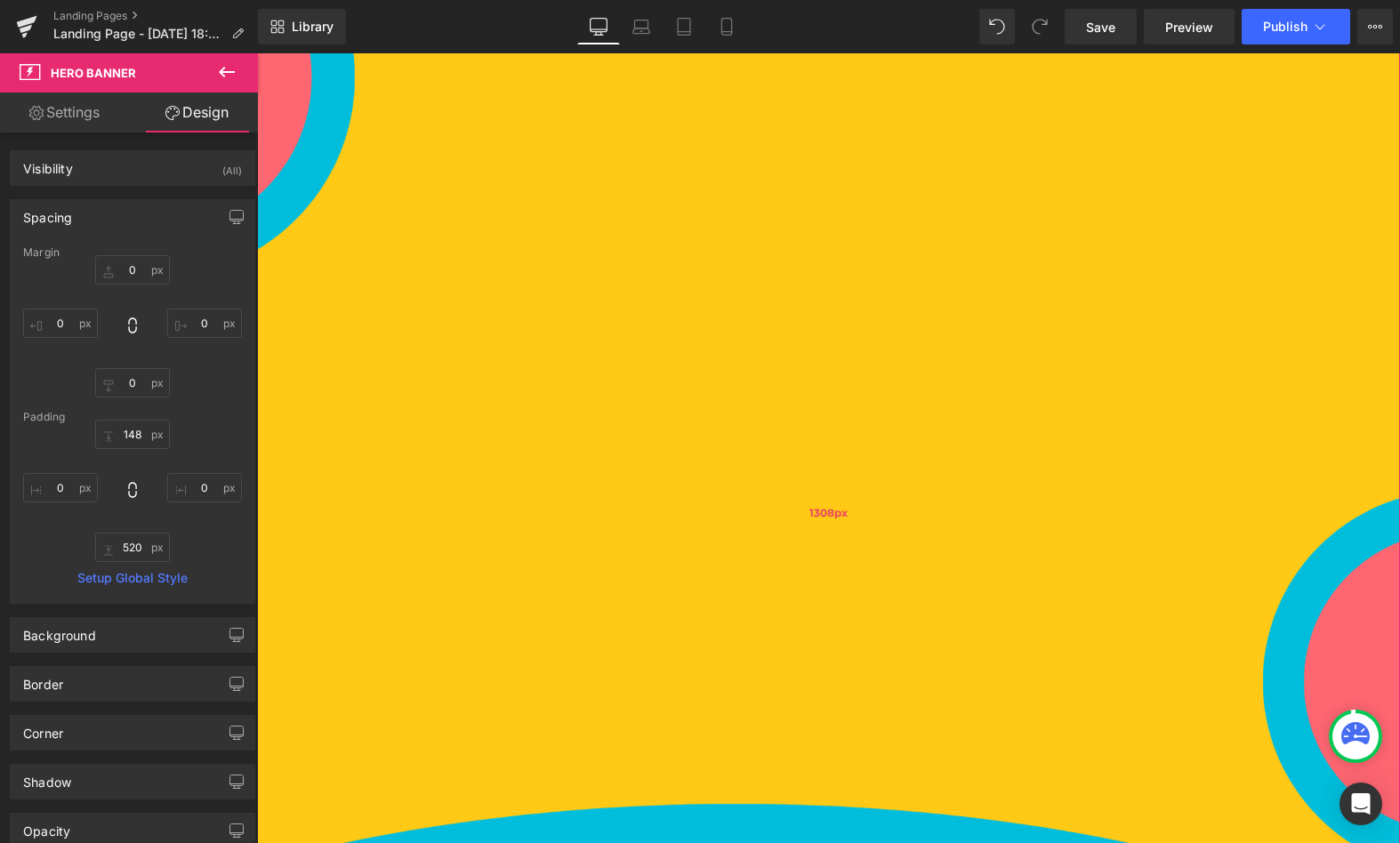
scroll to position [137, 0]
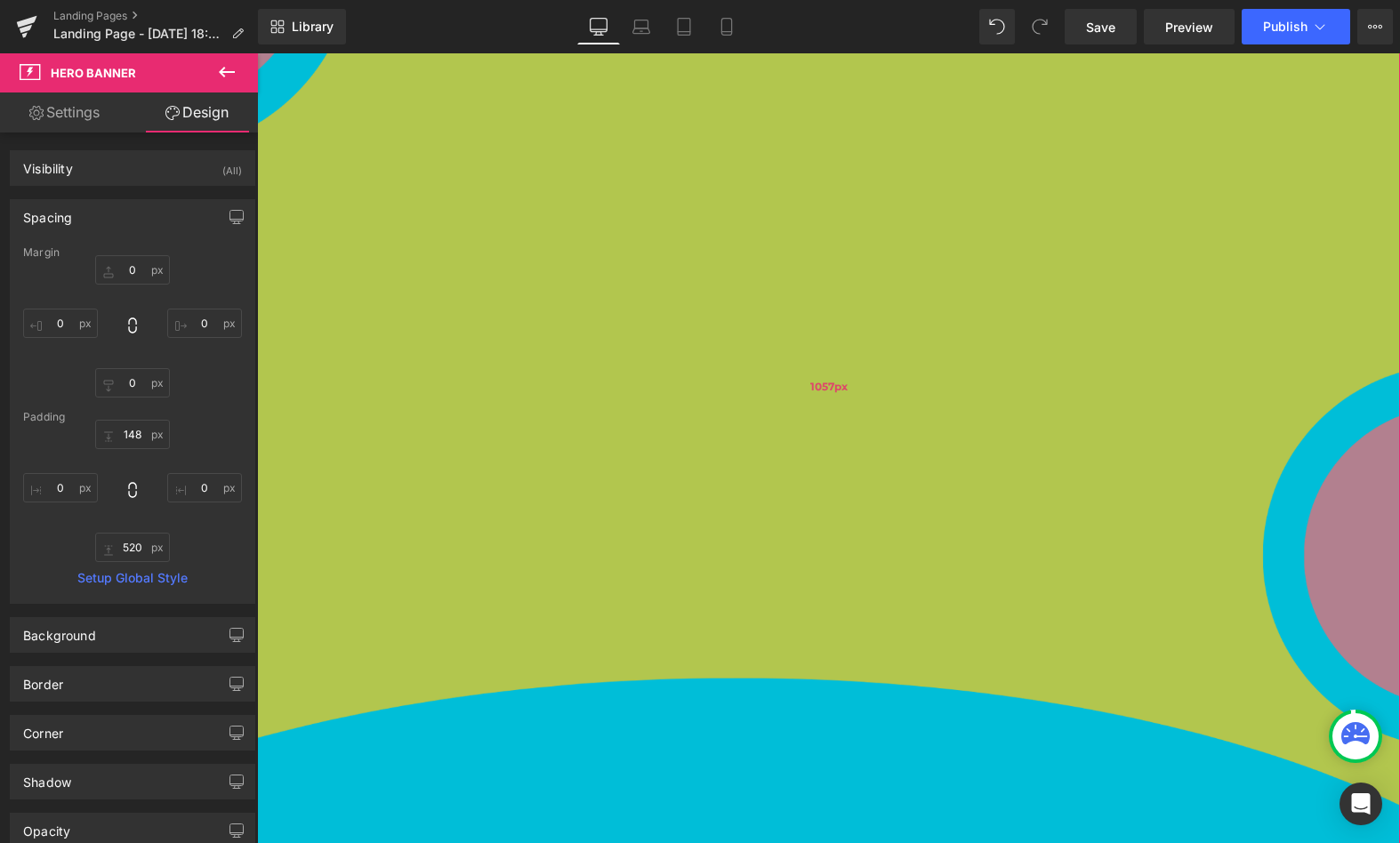
drag, startPoint x: 753, startPoint y: 421, endPoint x: 763, endPoint y: 140, distance: 281.2
click at [763, 140] on div "1057px" at bounding box center [828, 387] width 1143 height 941
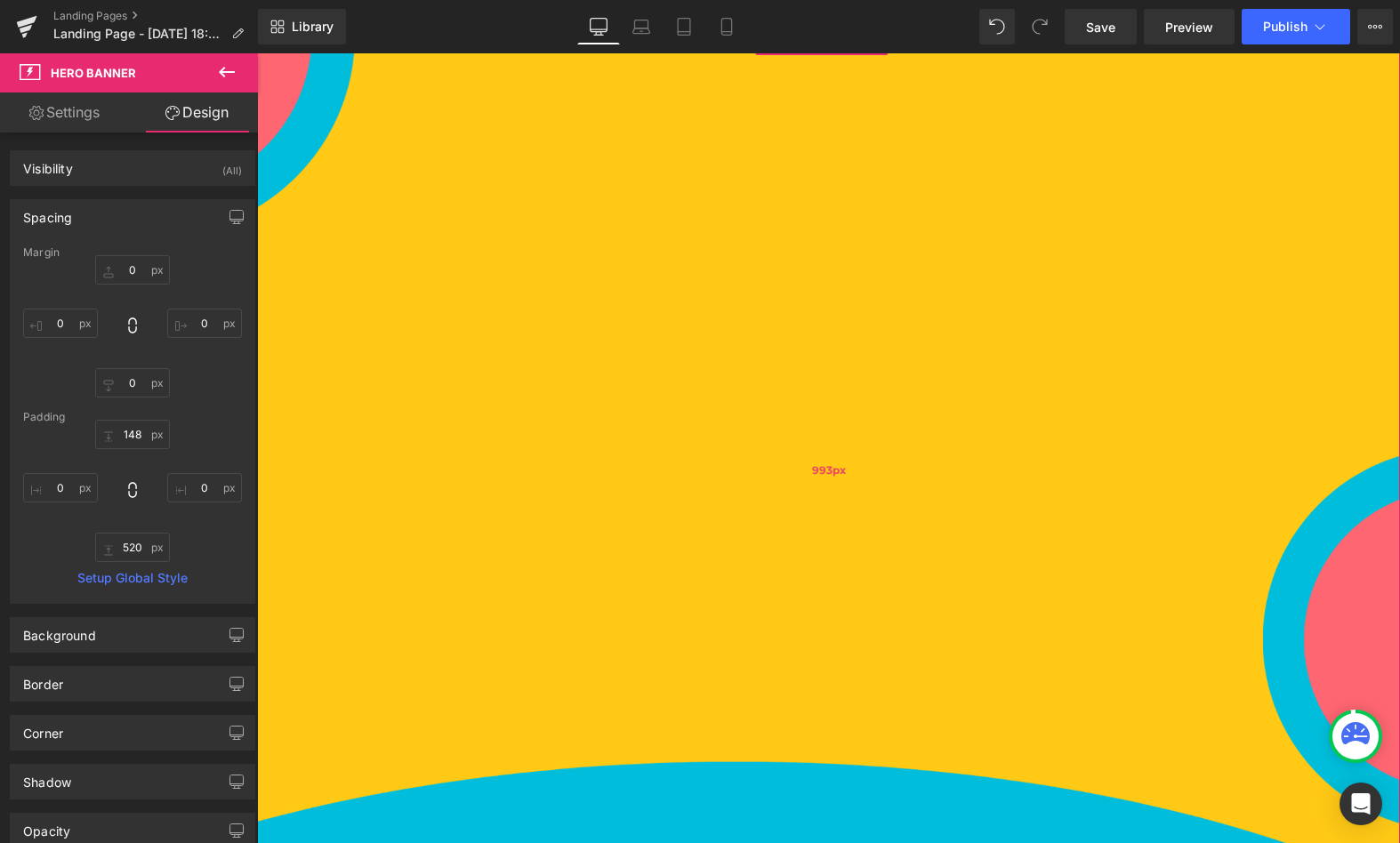
scroll to position [0, 0]
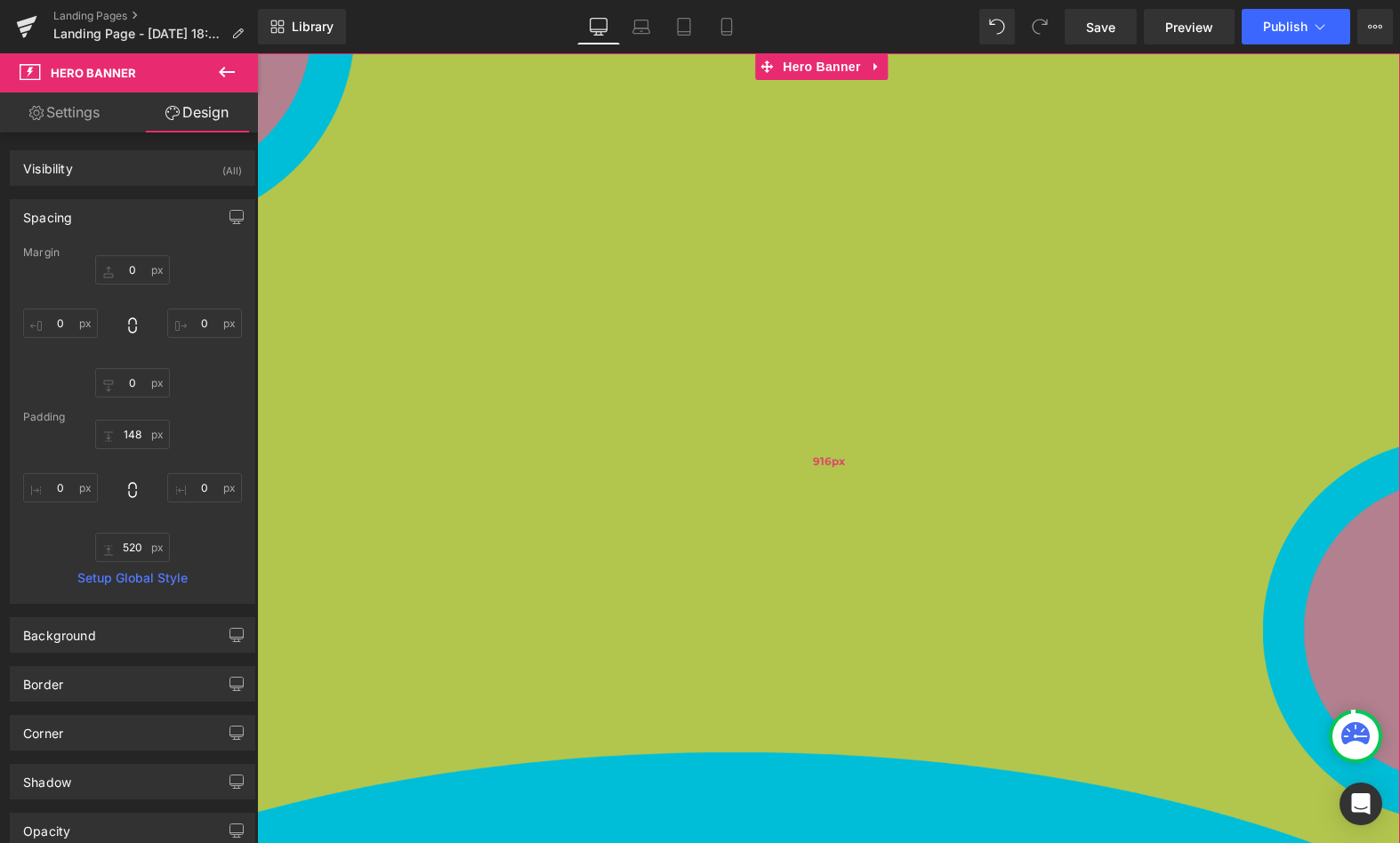
drag, startPoint x: 519, startPoint y: 267, endPoint x: 519, endPoint y: 199, distance: 68.0
click at [519, 199] on div "916px" at bounding box center [828, 461] width 1143 height 815
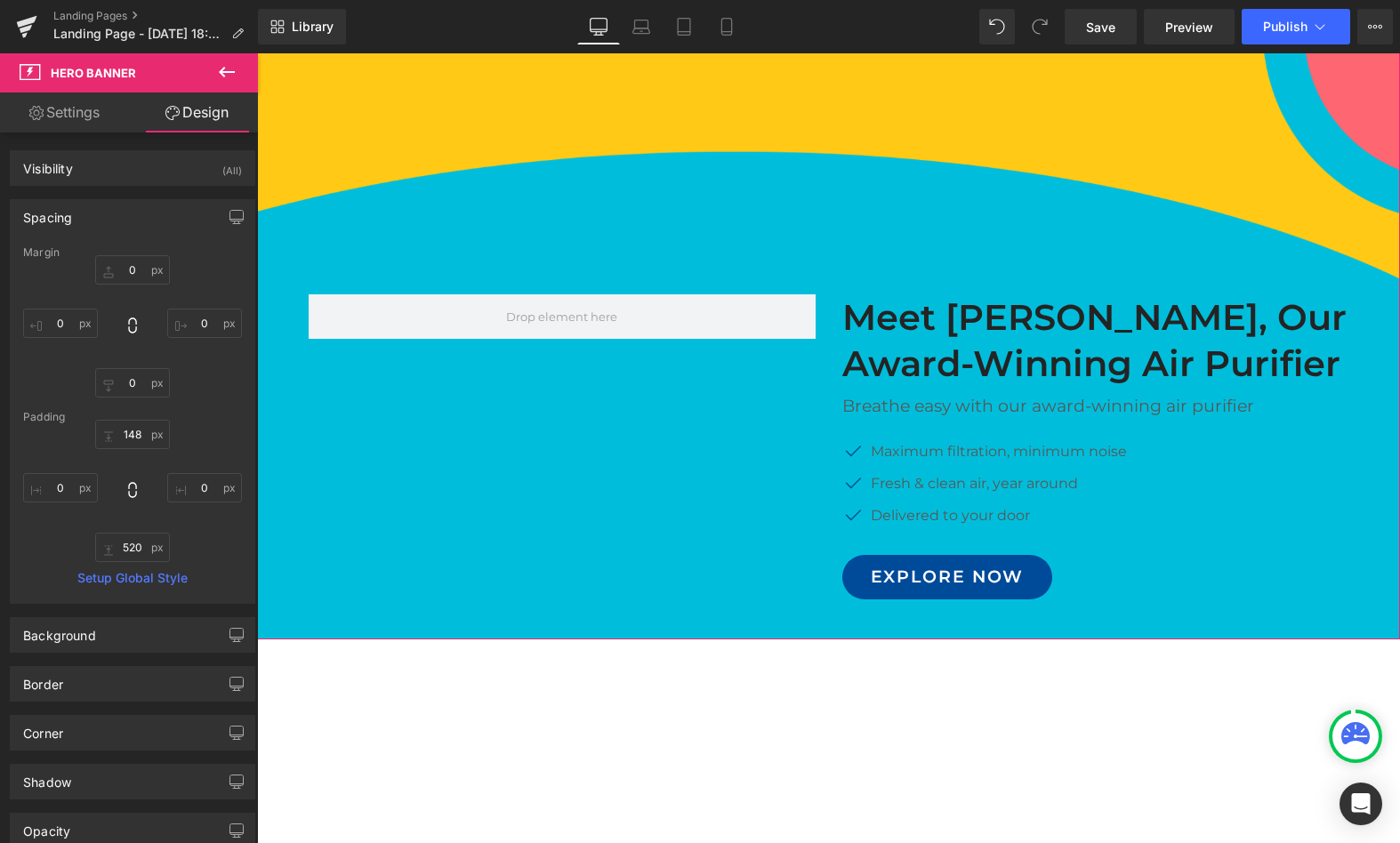
scroll to position [582, 0]
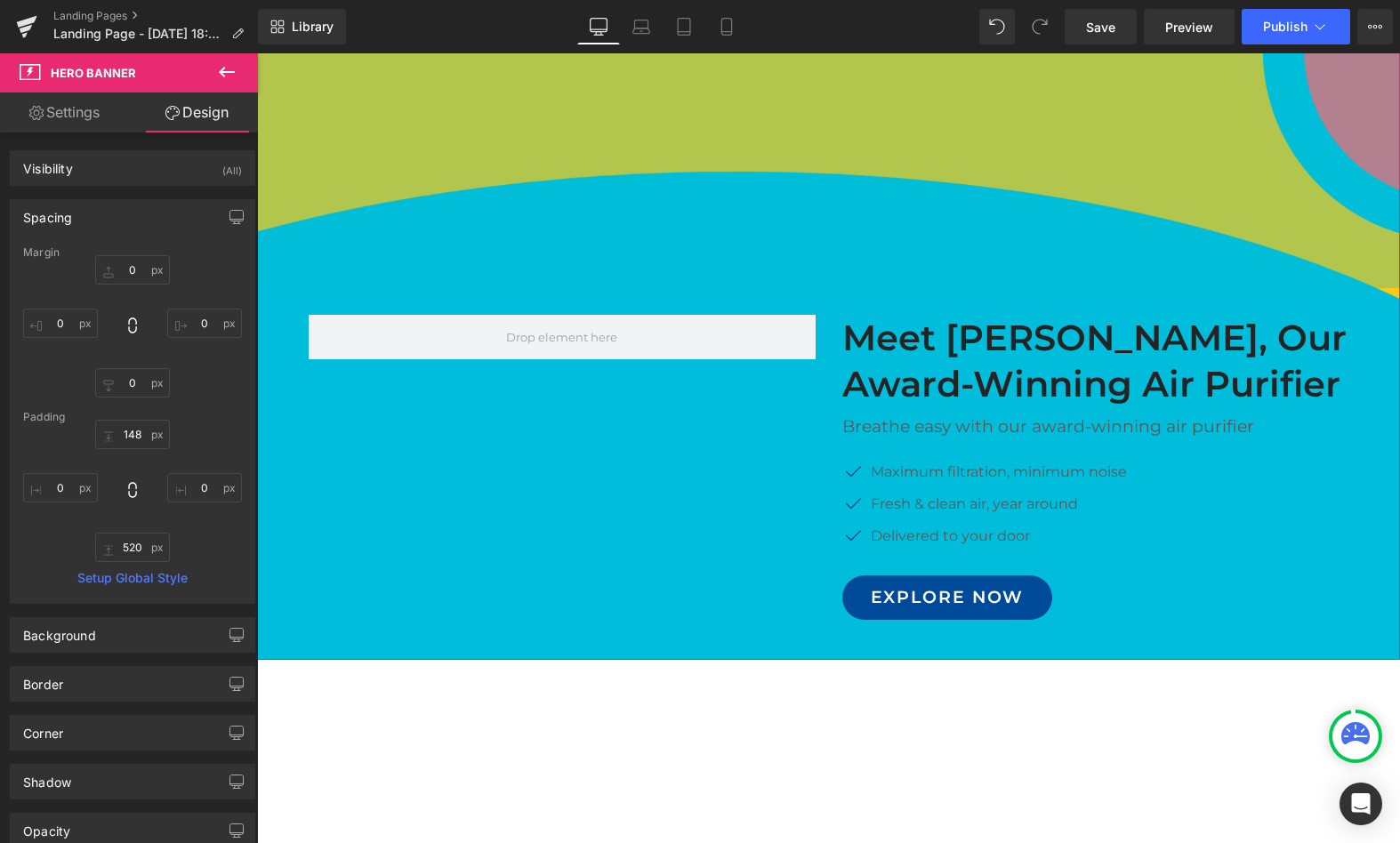
drag, startPoint x: 372, startPoint y: 130, endPoint x: 589, endPoint y: 130, distance: 217.0
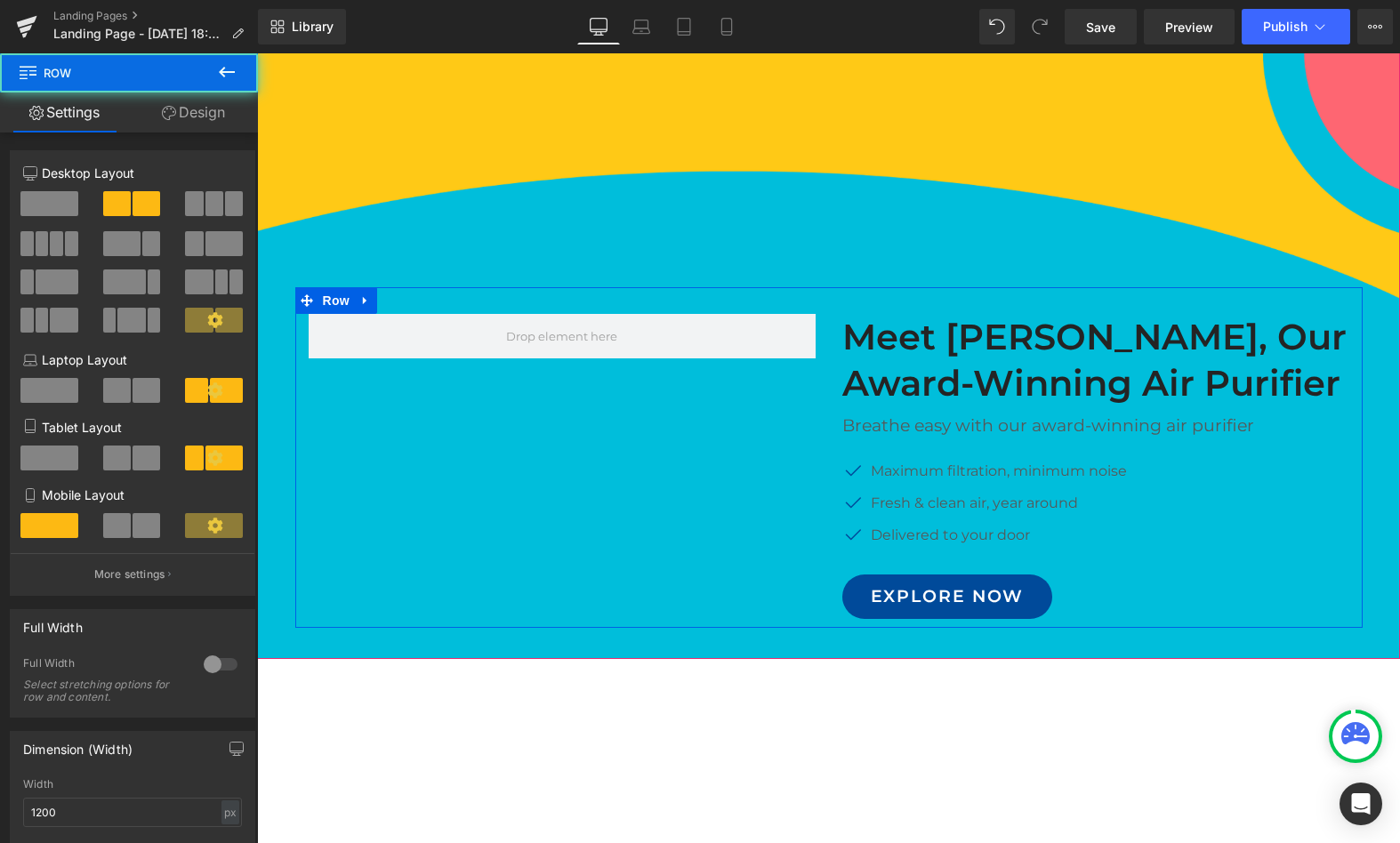
drag, startPoint x: 610, startPoint y: 529, endPoint x: 610, endPoint y: 507, distance: 22.0
click at [610, 507] on div "Meet GemAir, Our Award-Winning Air Purifier Heading Breathe easy with our award…" at bounding box center [828, 457] width 1067 height 341
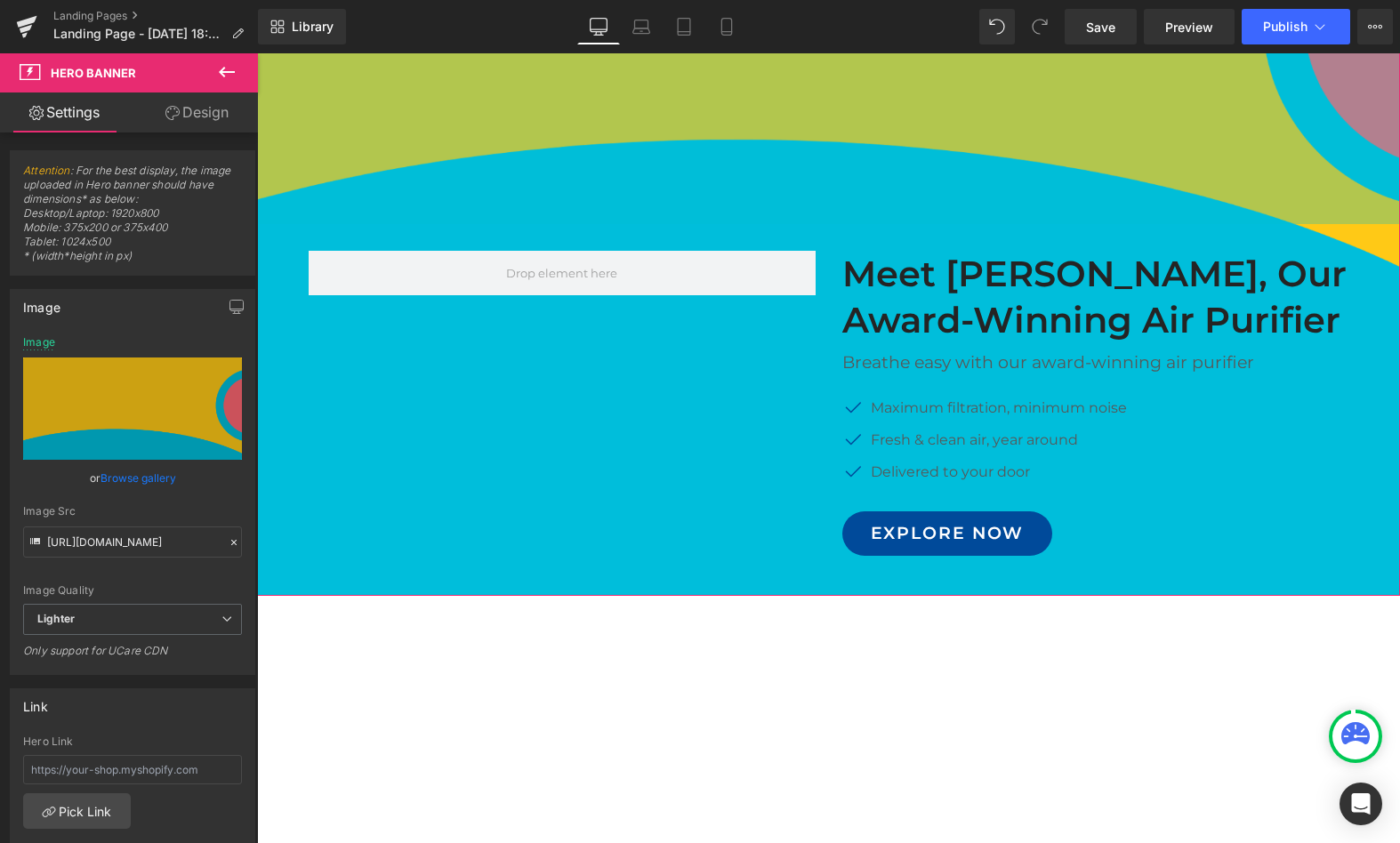
drag, startPoint x: 614, startPoint y: 249, endPoint x: 672, endPoint y: 528, distance: 285.0
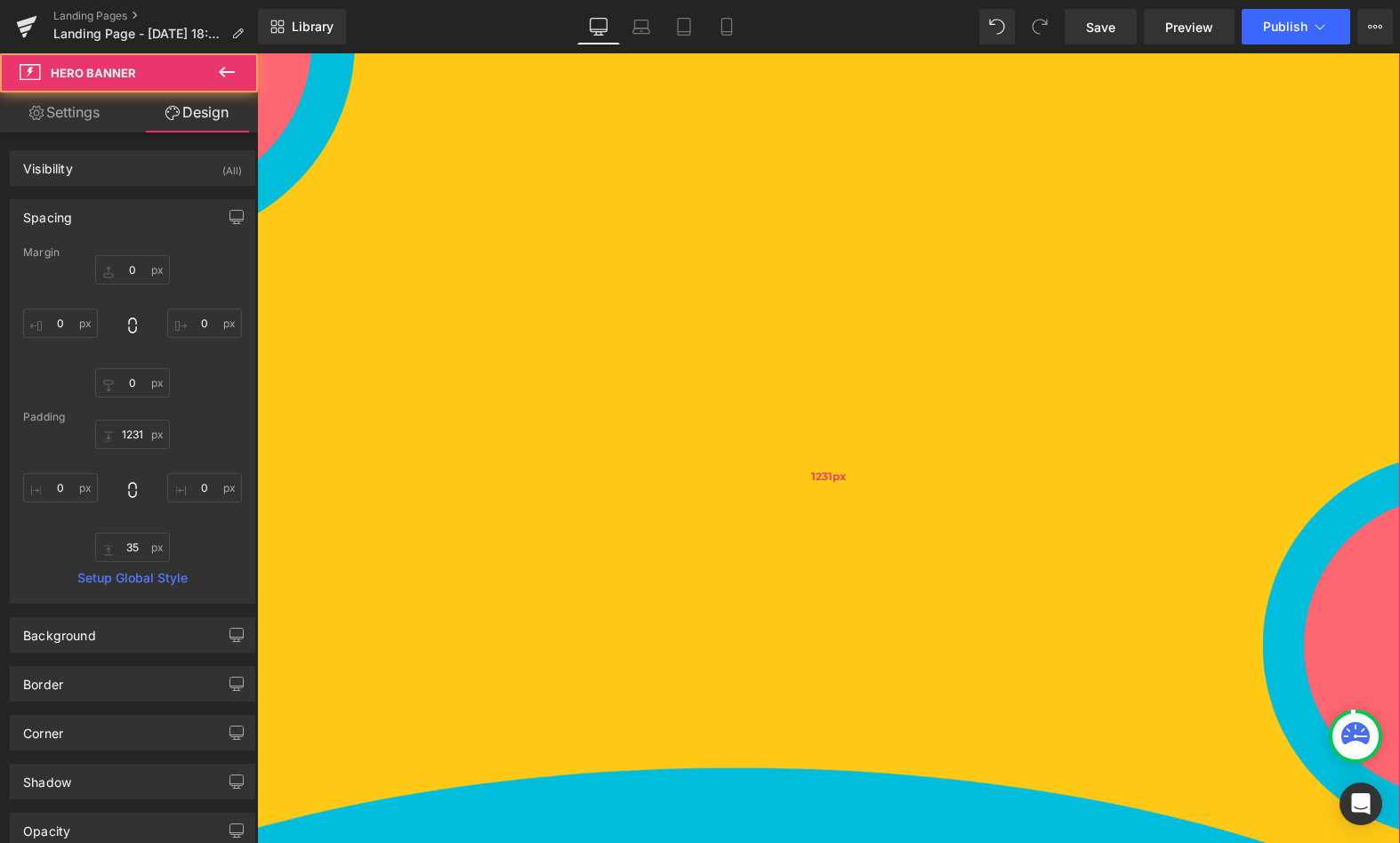
scroll to position [120, 0]
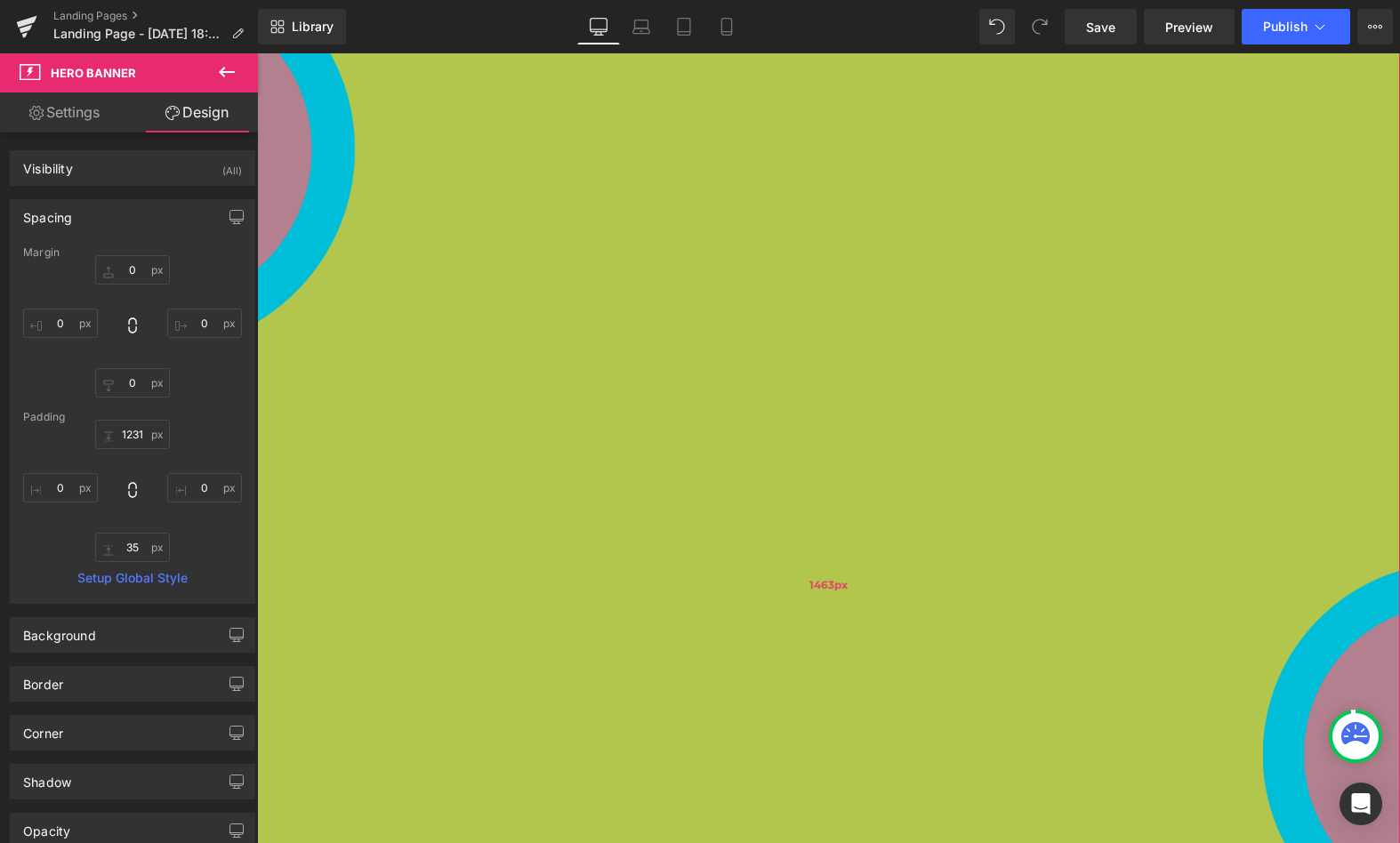
drag, startPoint x: 672, startPoint y: 528, endPoint x: 692, endPoint y: 734, distance: 207.0
click at [692, 734] on div "1463px" at bounding box center [828, 585] width 1143 height 1301
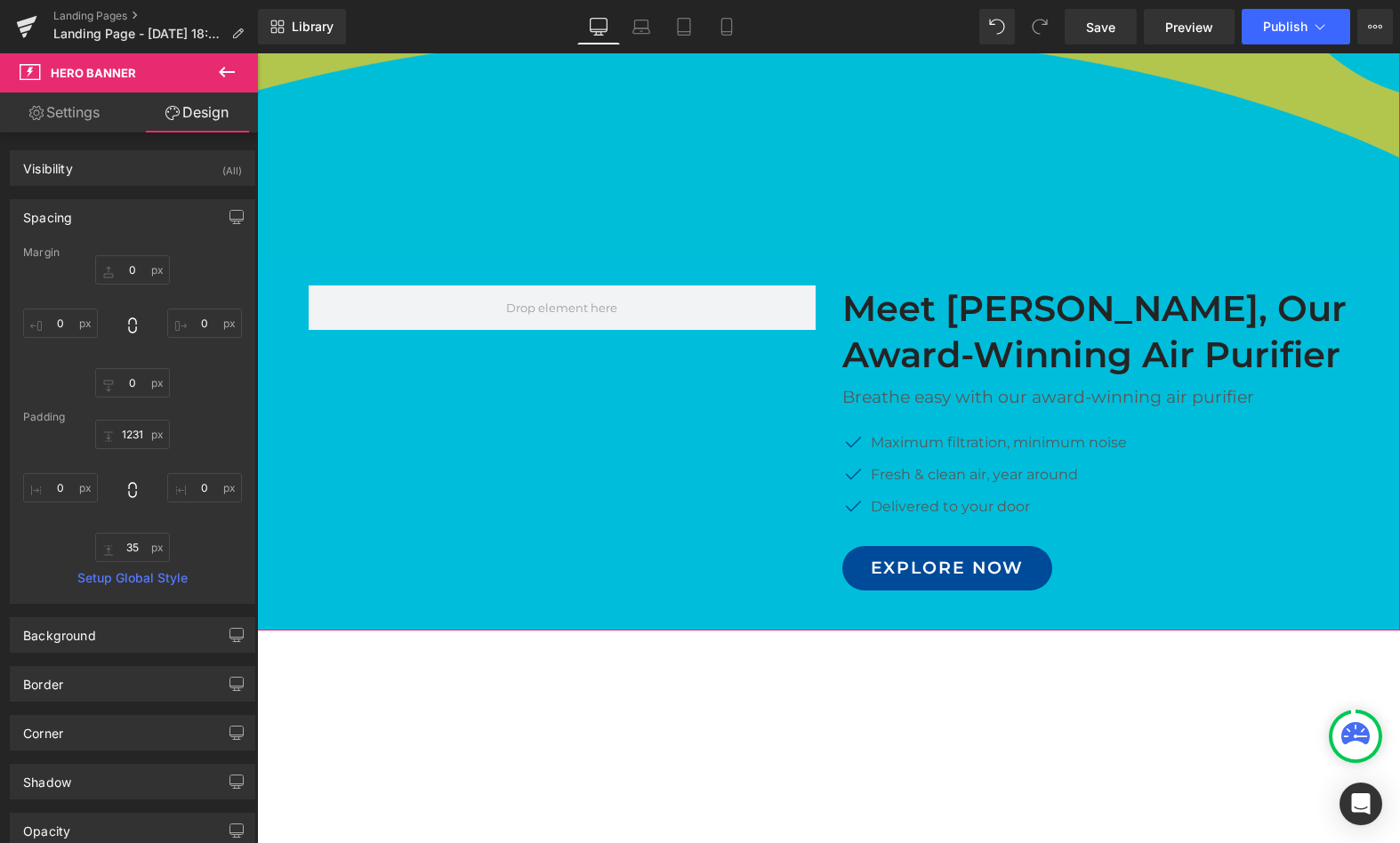
drag, startPoint x: 742, startPoint y: 392, endPoint x: 733, endPoint y: 85, distance: 307.1
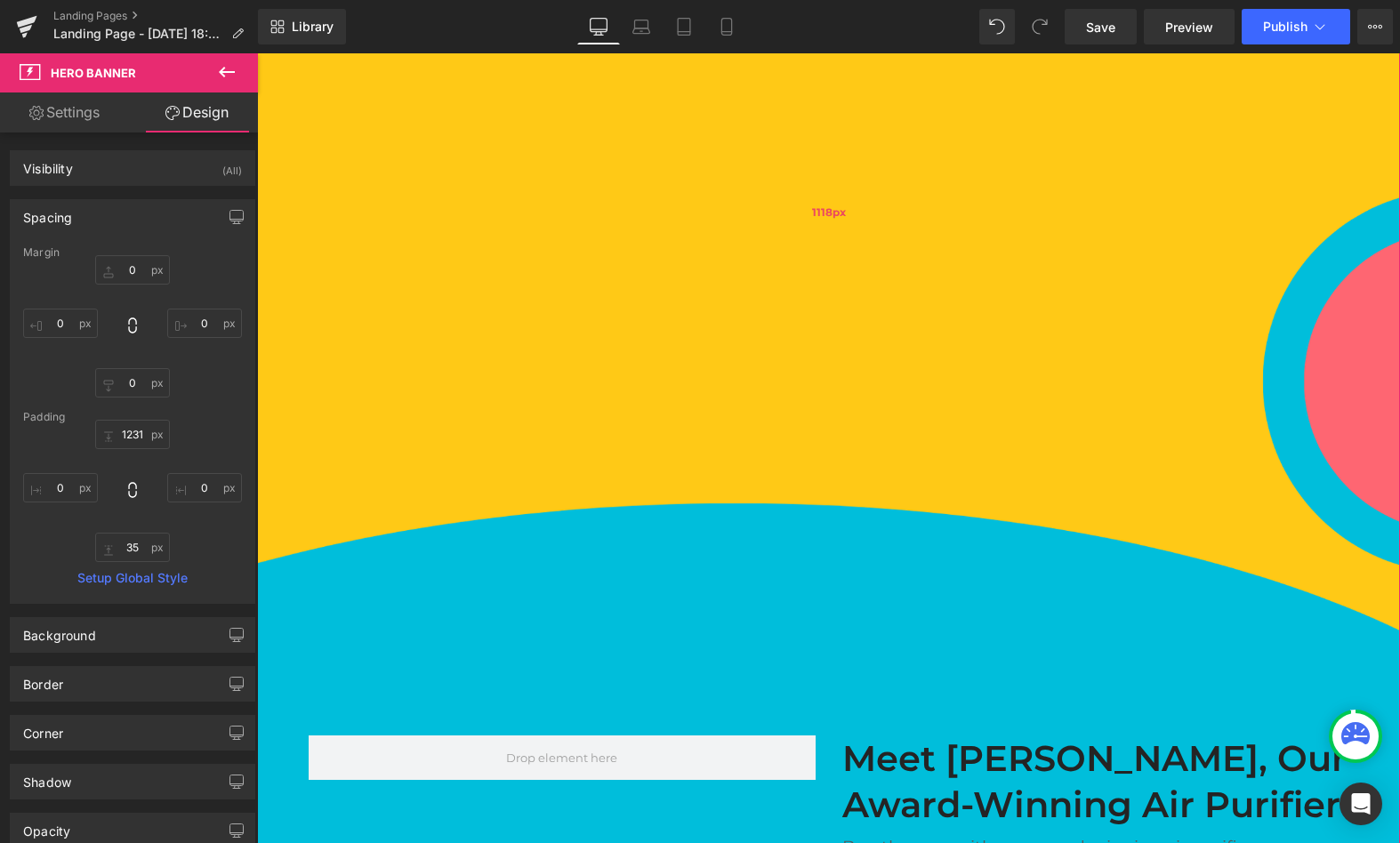
scroll to position [0, 0]
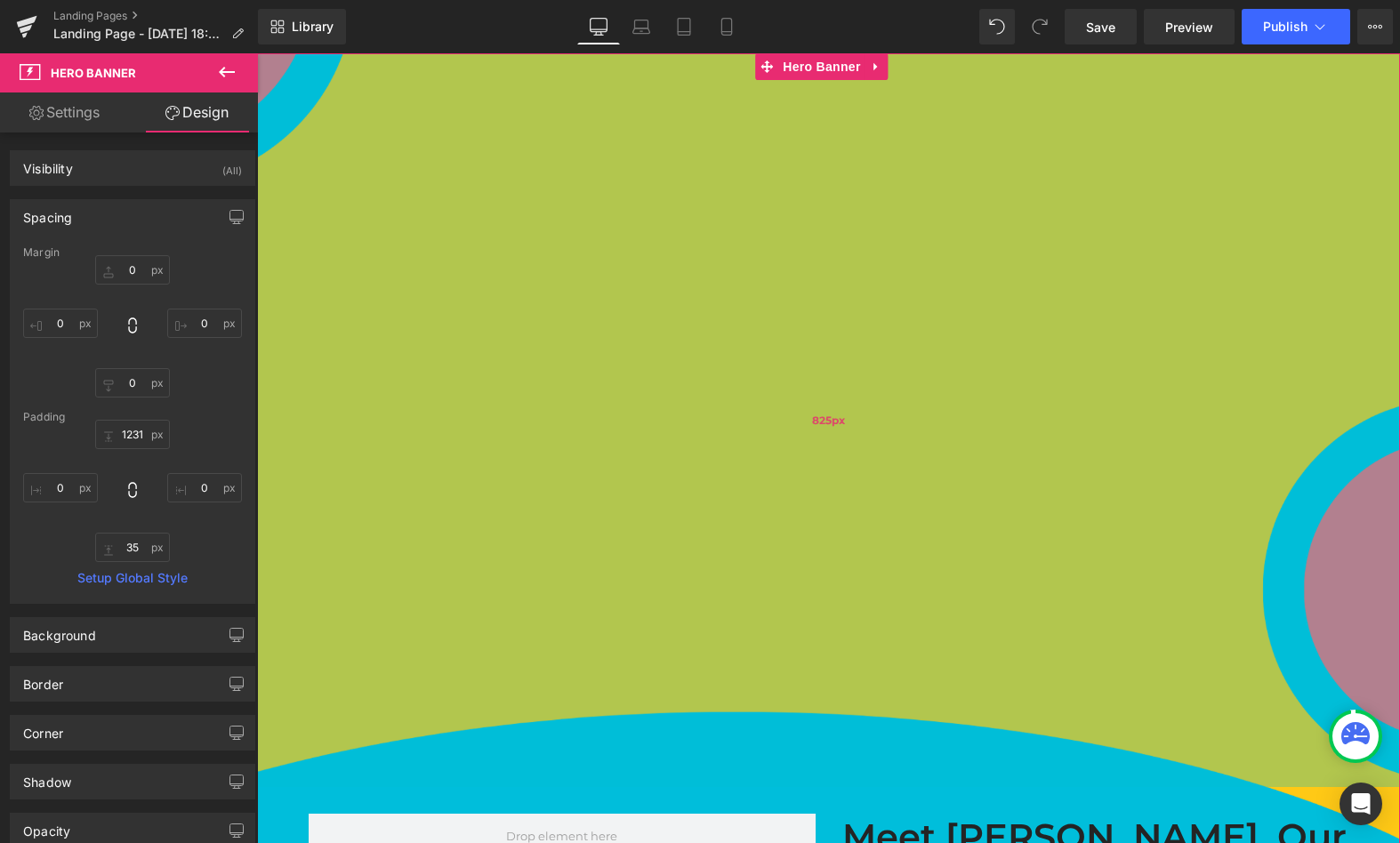
drag, startPoint x: 736, startPoint y: 484, endPoint x: 737, endPoint y: 189, distance: 295.0
click at [737, 189] on div "825px" at bounding box center [828, 421] width 1143 height 734
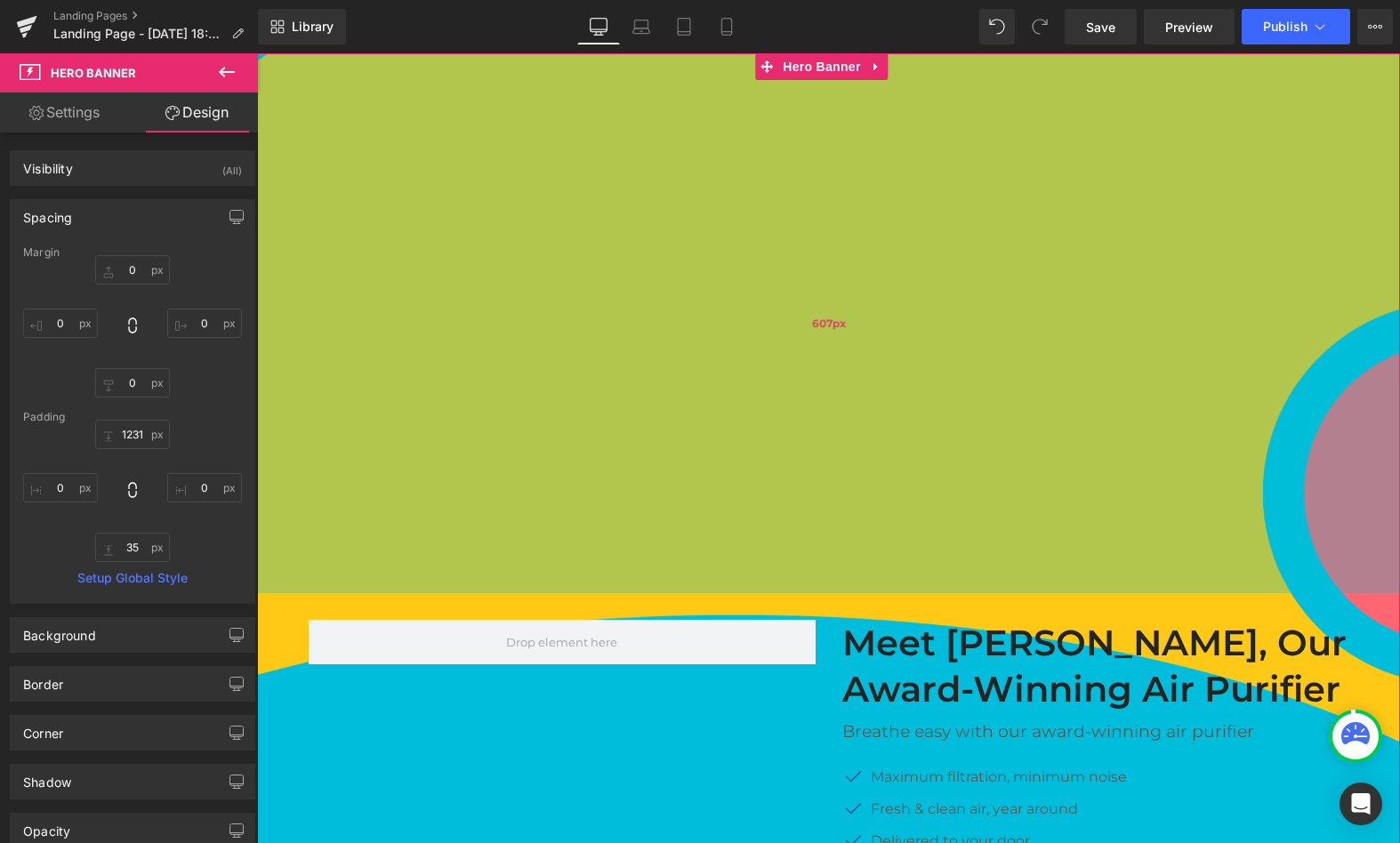
drag, startPoint x: 707, startPoint y: 410, endPoint x: 707, endPoint y: 185, distance: 225.0
click at [707, 185] on div "607px" at bounding box center [828, 324] width 1143 height 540
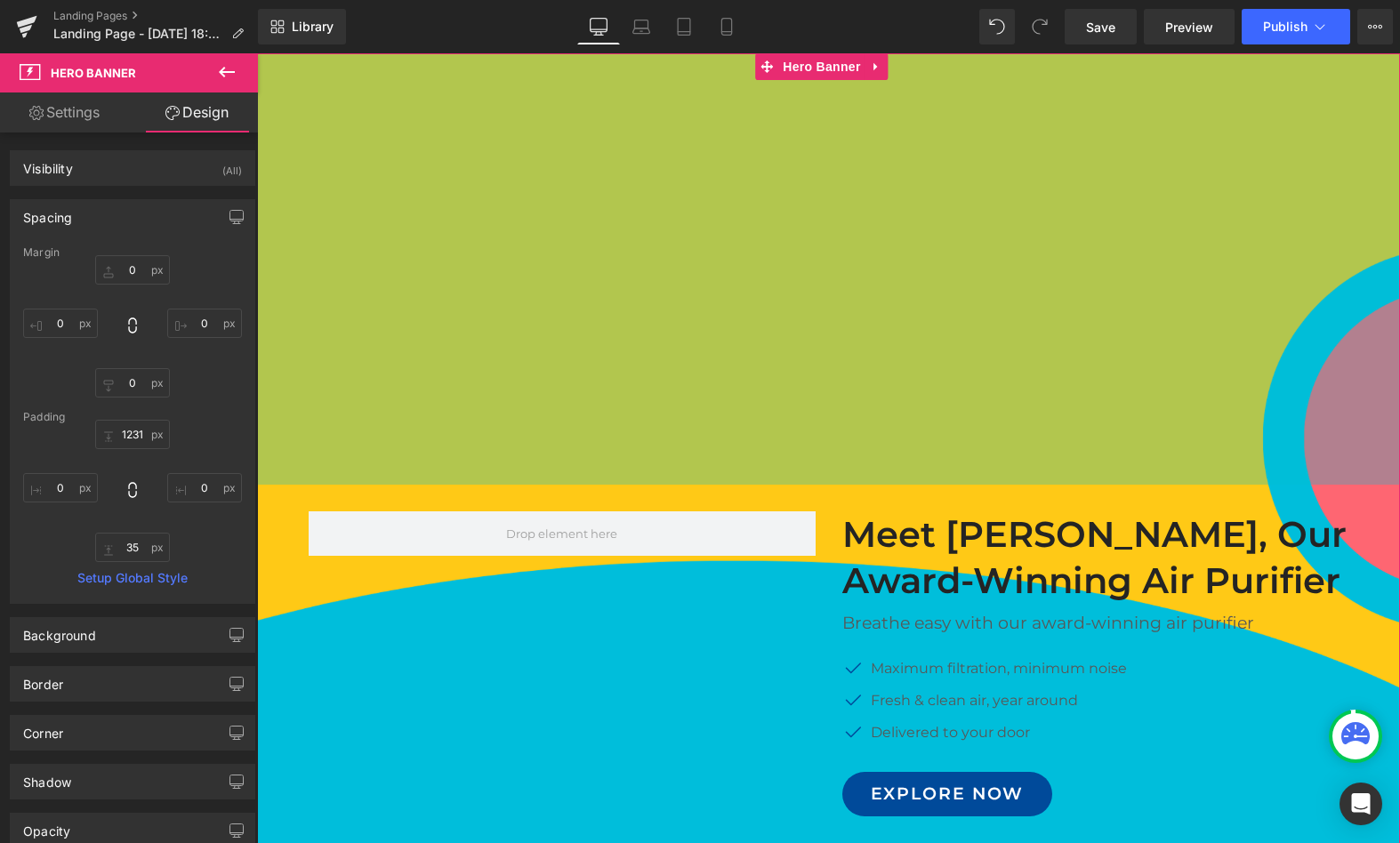
drag, startPoint x: 734, startPoint y: 97, endPoint x: 733, endPoint y: 37, distance: 60.0
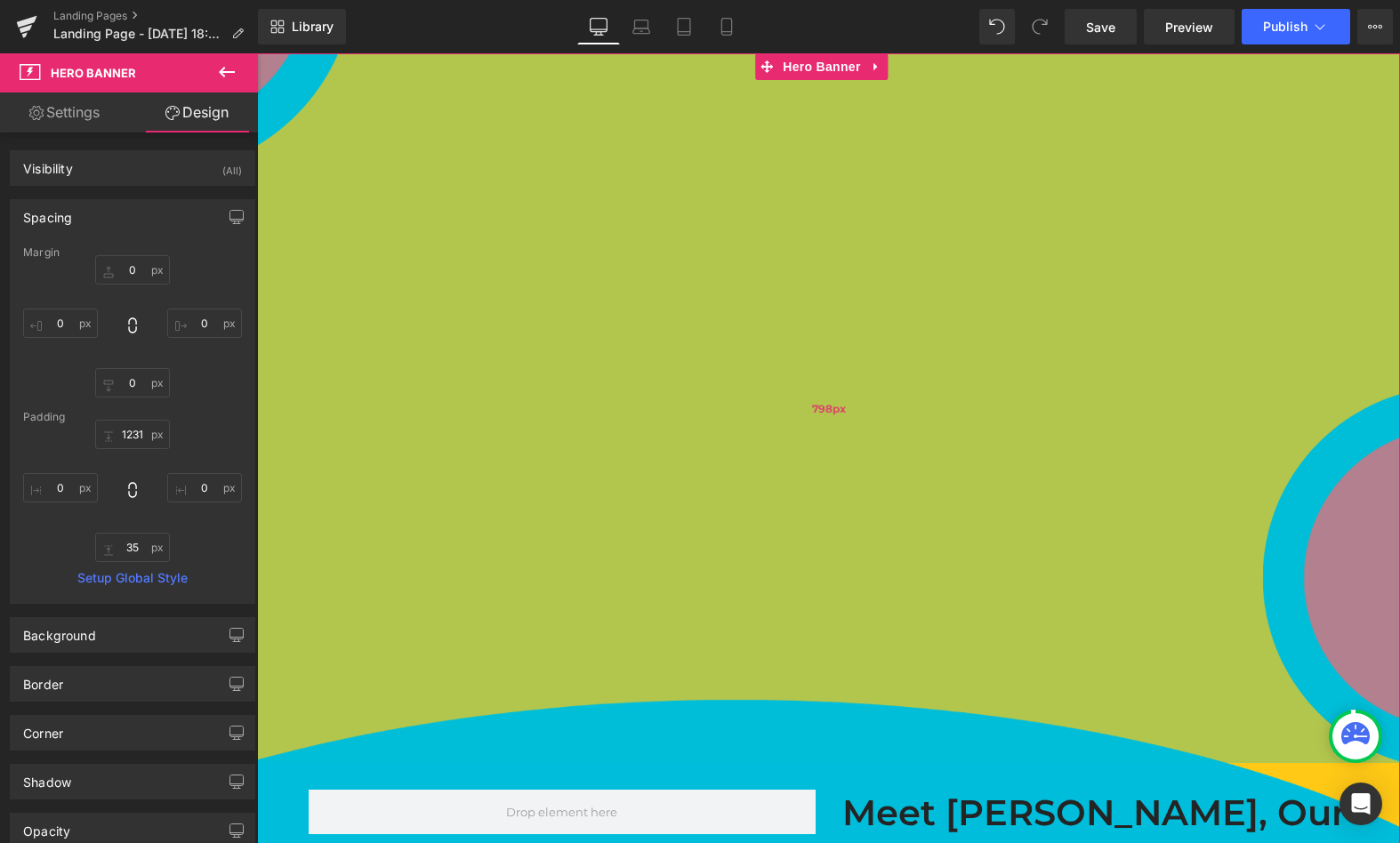
drag, startPoint x: 990, startPoint y: 101, endPoint x: 740, endPoint y: 331, distance: 339.7
click at [740, 331] on div "798px" at bounding box center [828, 409] width 1143 height 709
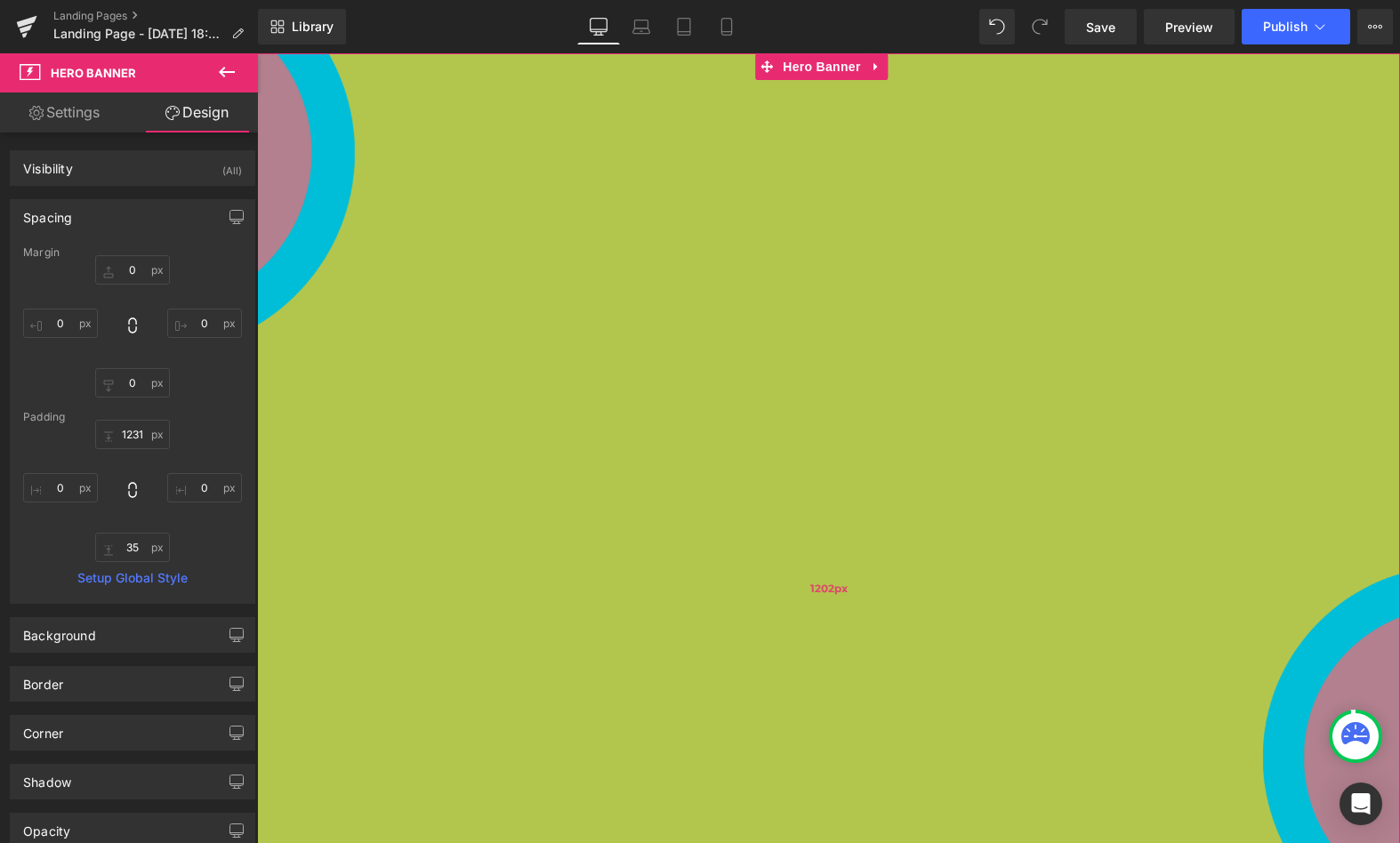
drag, startPoint x: 580, startPoint y: 84, endPoint x: 618, endPoint y: 486, distance: 403.8
click at [618, 486] on div "1202px" at bounding box center [828, 588] width 1143 height 1069
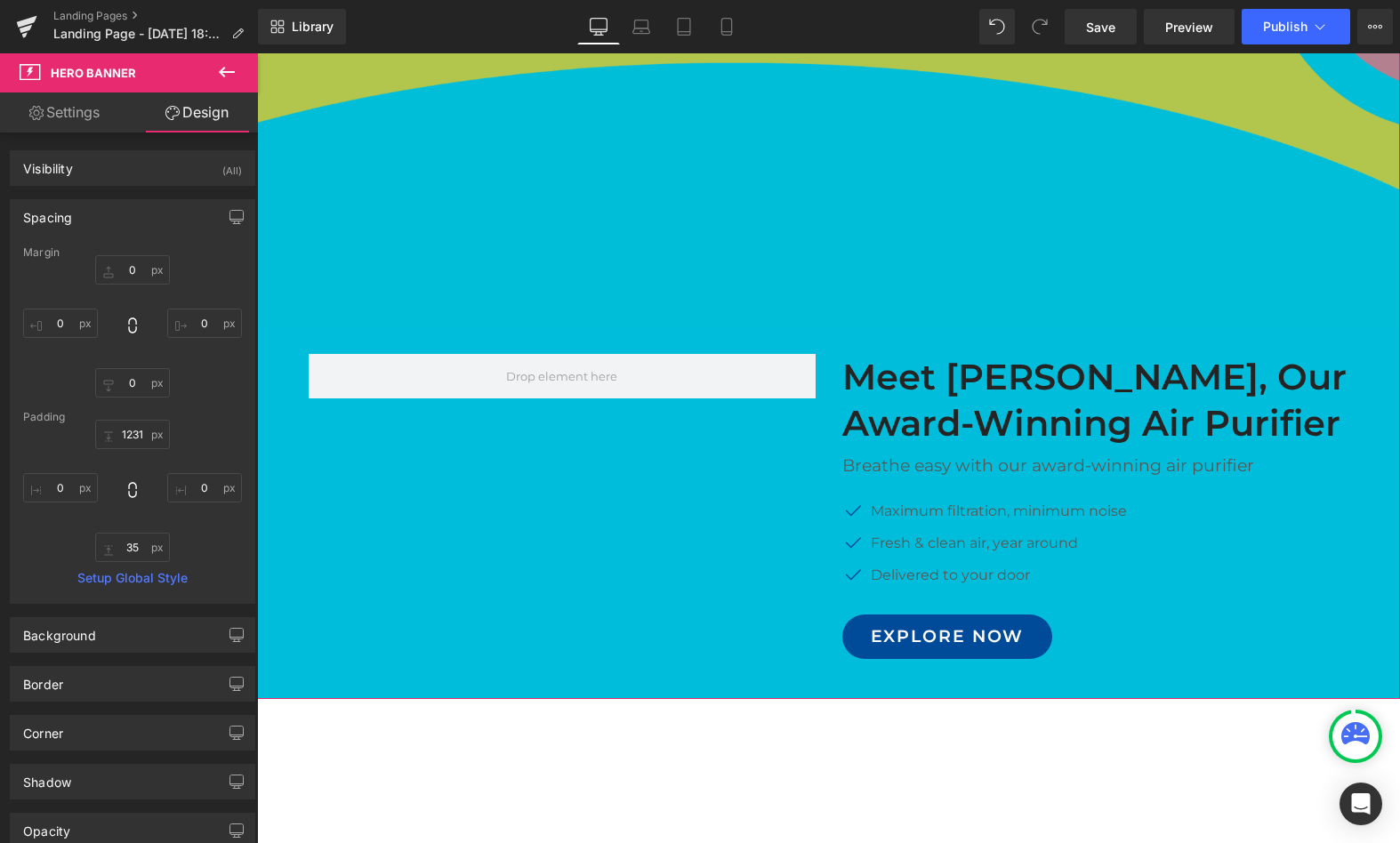
scroll to position [846, 0]
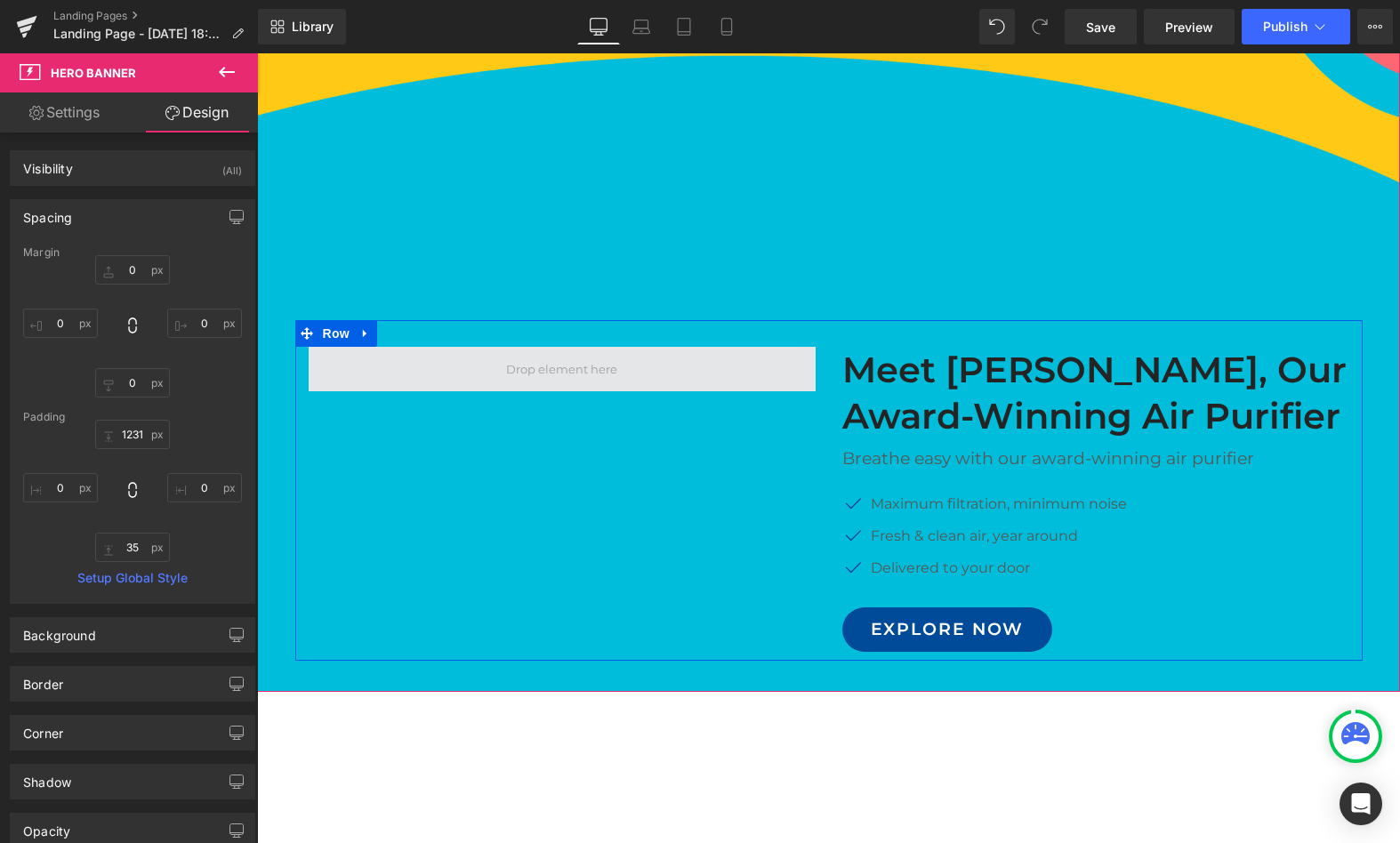
click at [568, 375] on span at bounding box center [562, 369] width 124 height 27
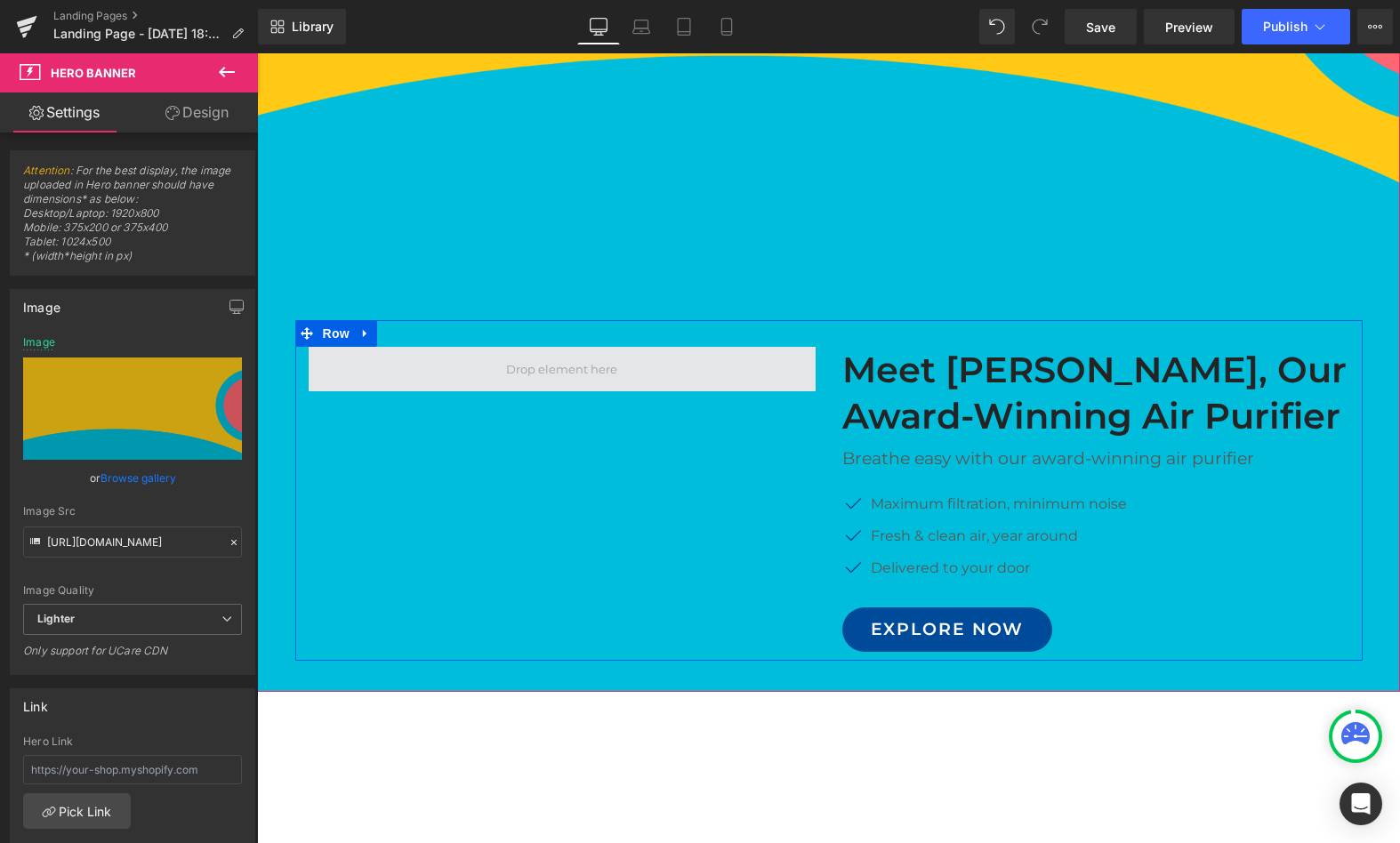
click at [608, 367] on span at bounding box center [562, 369] width 124 height 27
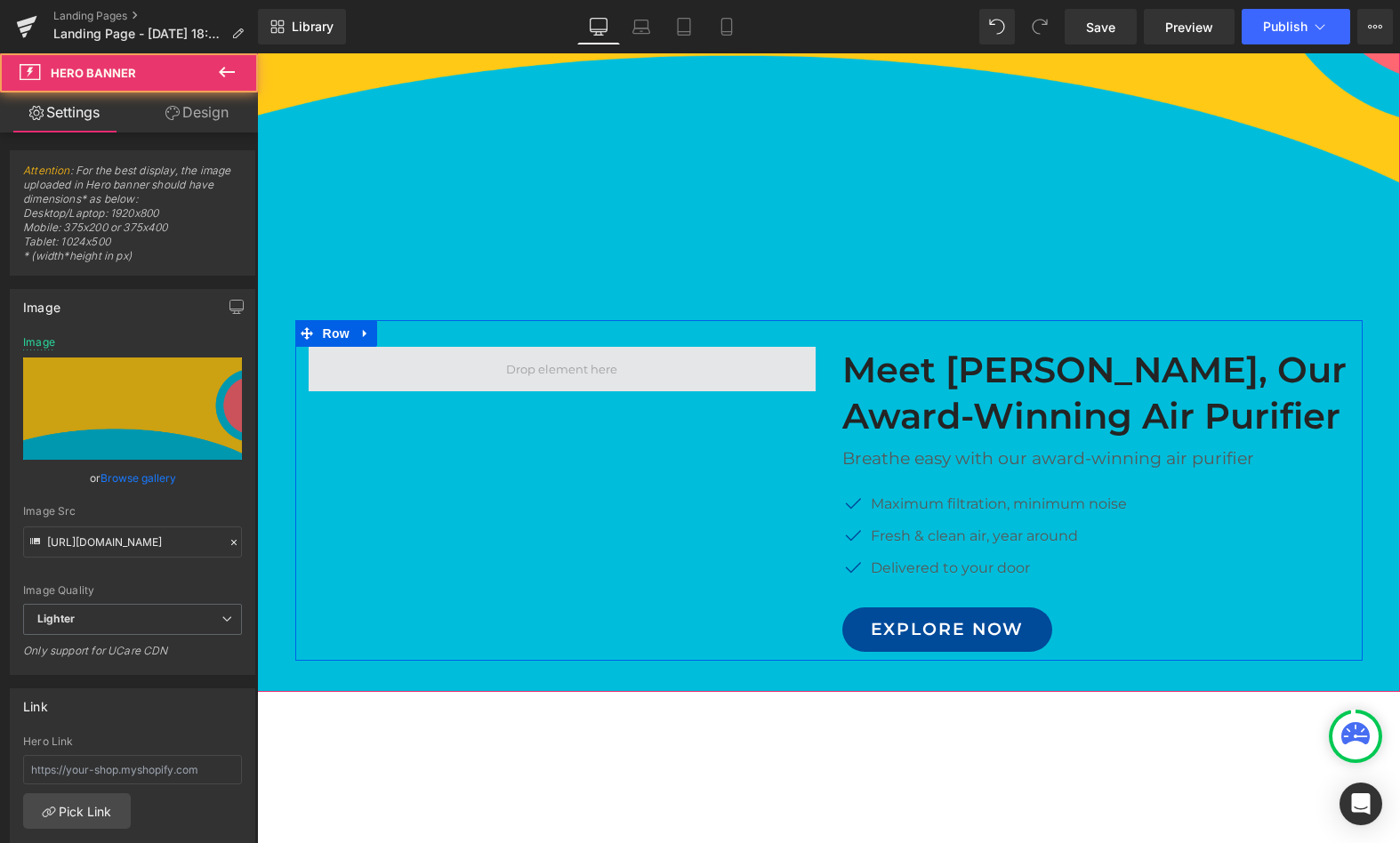
click at [502, 376] on span at bounding box center [562, 369] width 124 height 27
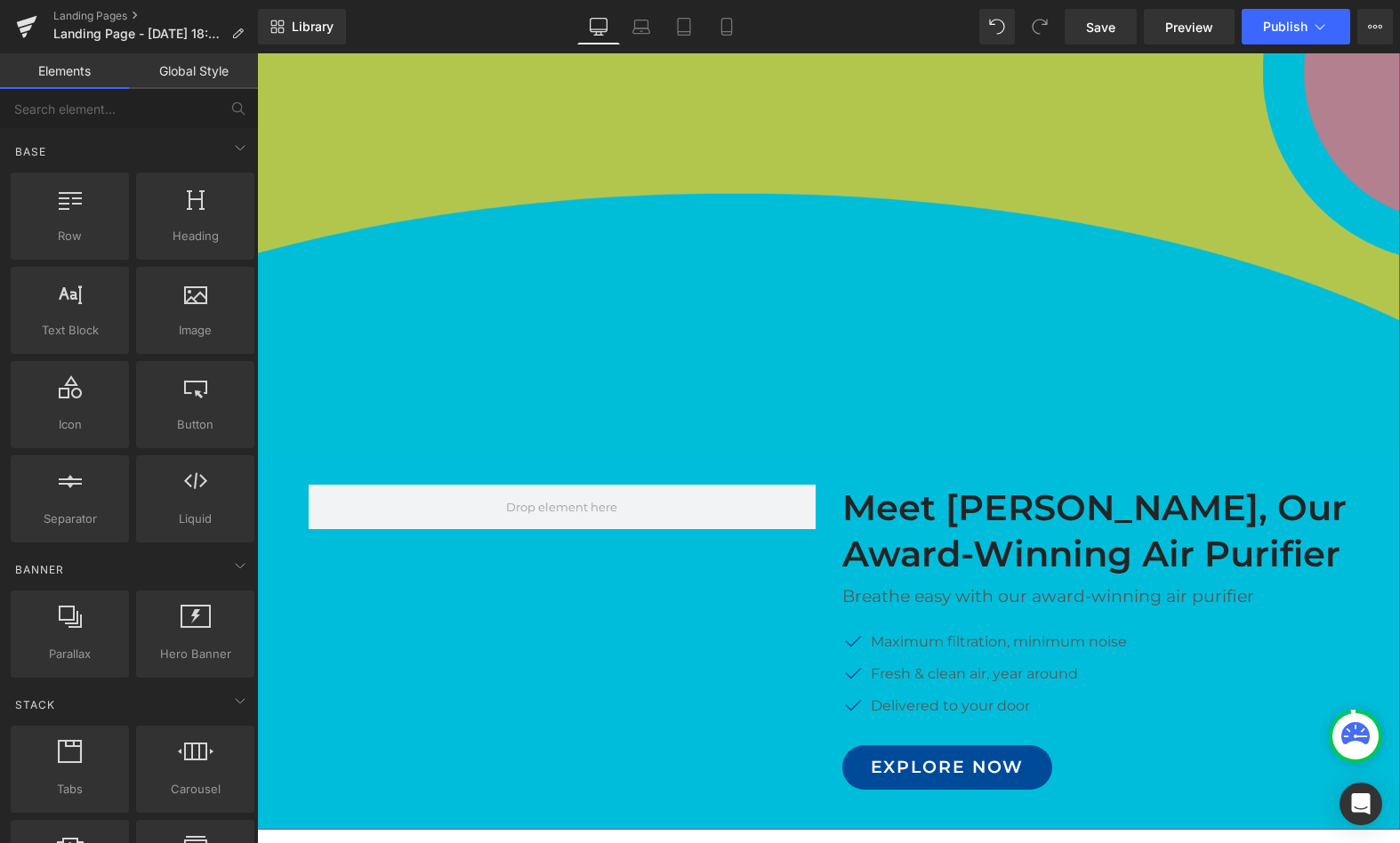
scroll to position [709, 0]
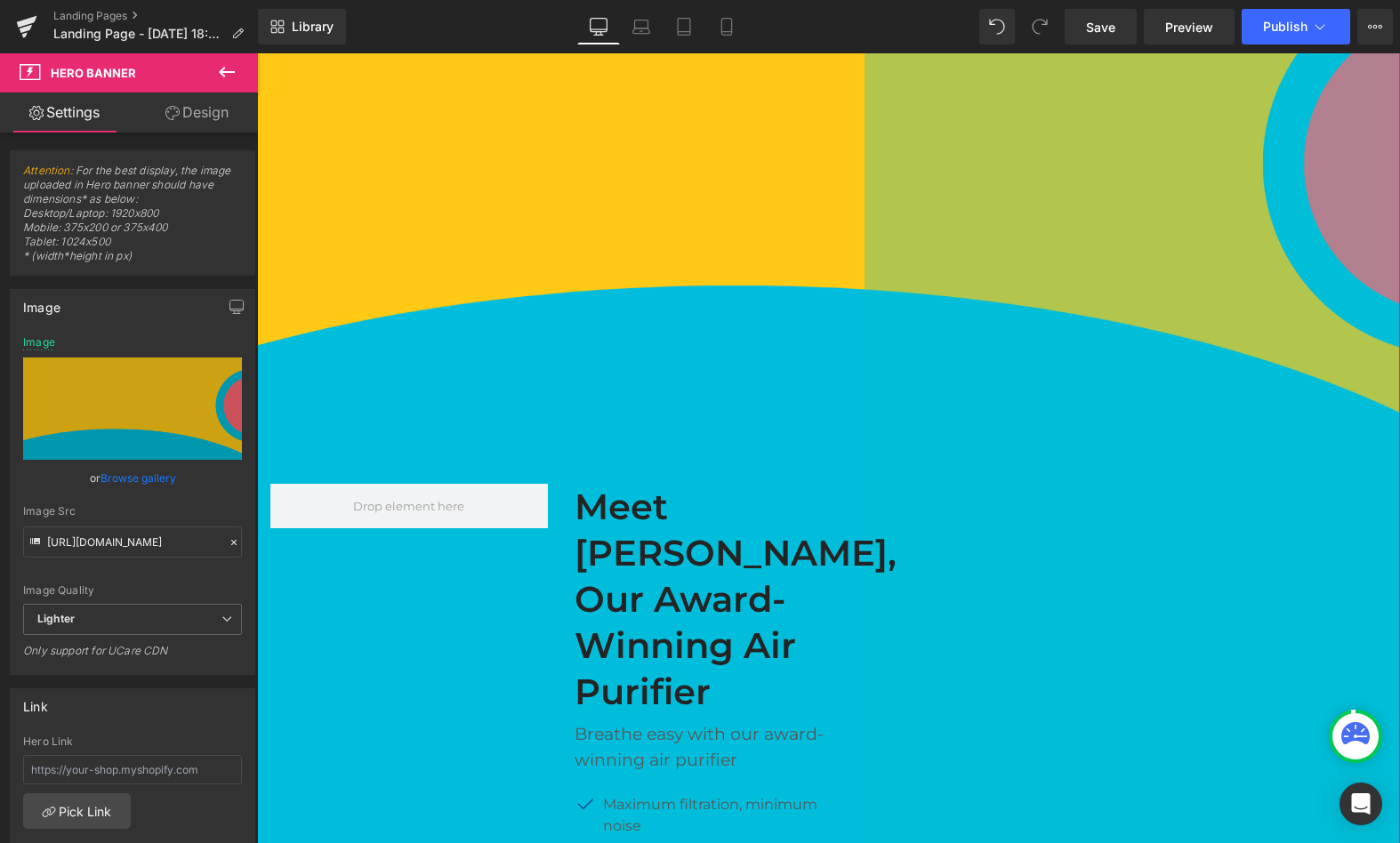
drag, startPoint x: 1383, startPoint y: 290, endPoint x: 848, endPoint y: 365, distance: 540.2
click at [848, 365] on div "Image Meet GemAir, Our Award-Winning Air Purifier Heading Breathe easy with our…" at bounding box center [828, 179] width 1143 height 1671
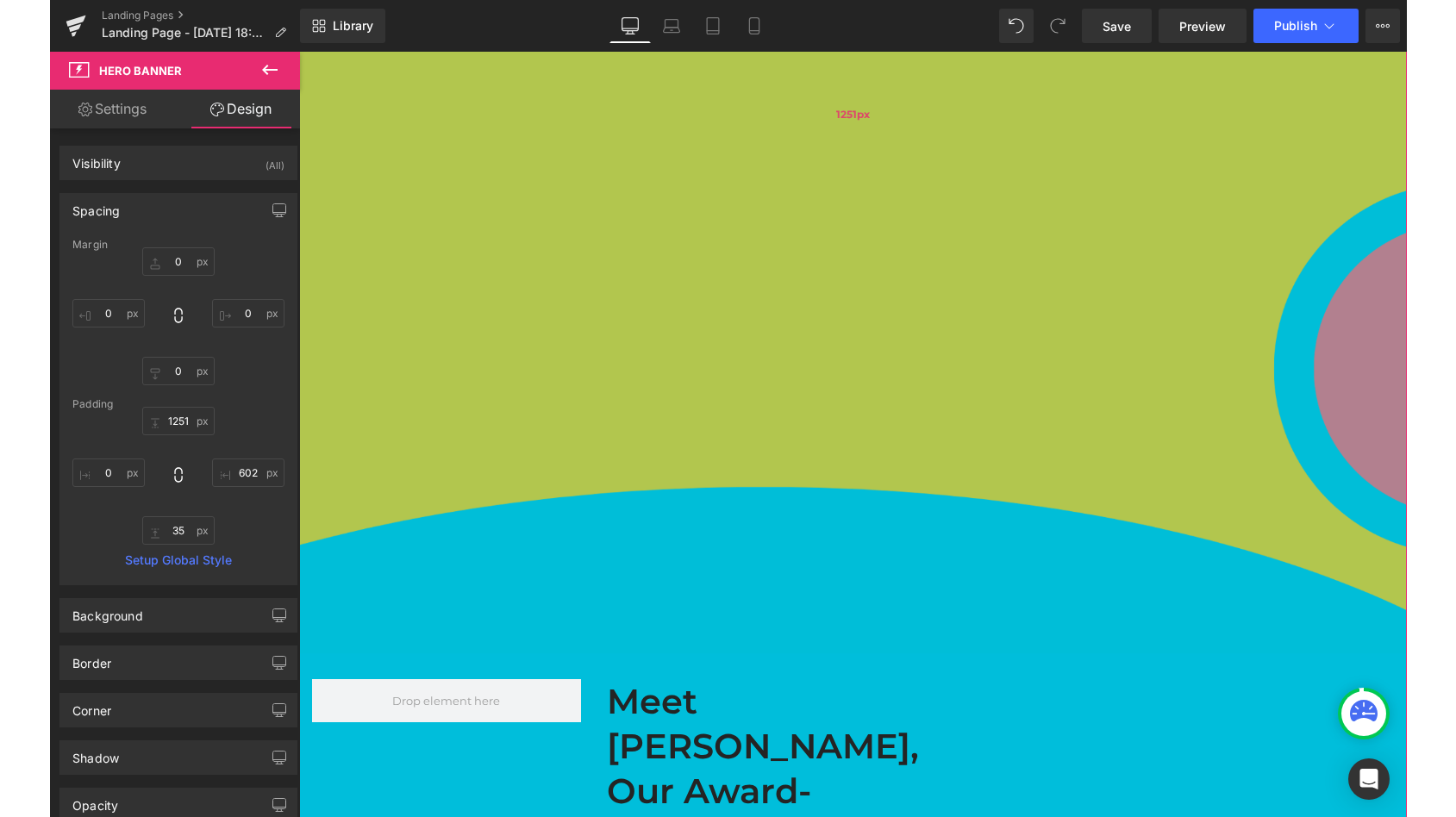
scroll to position [338, 0]
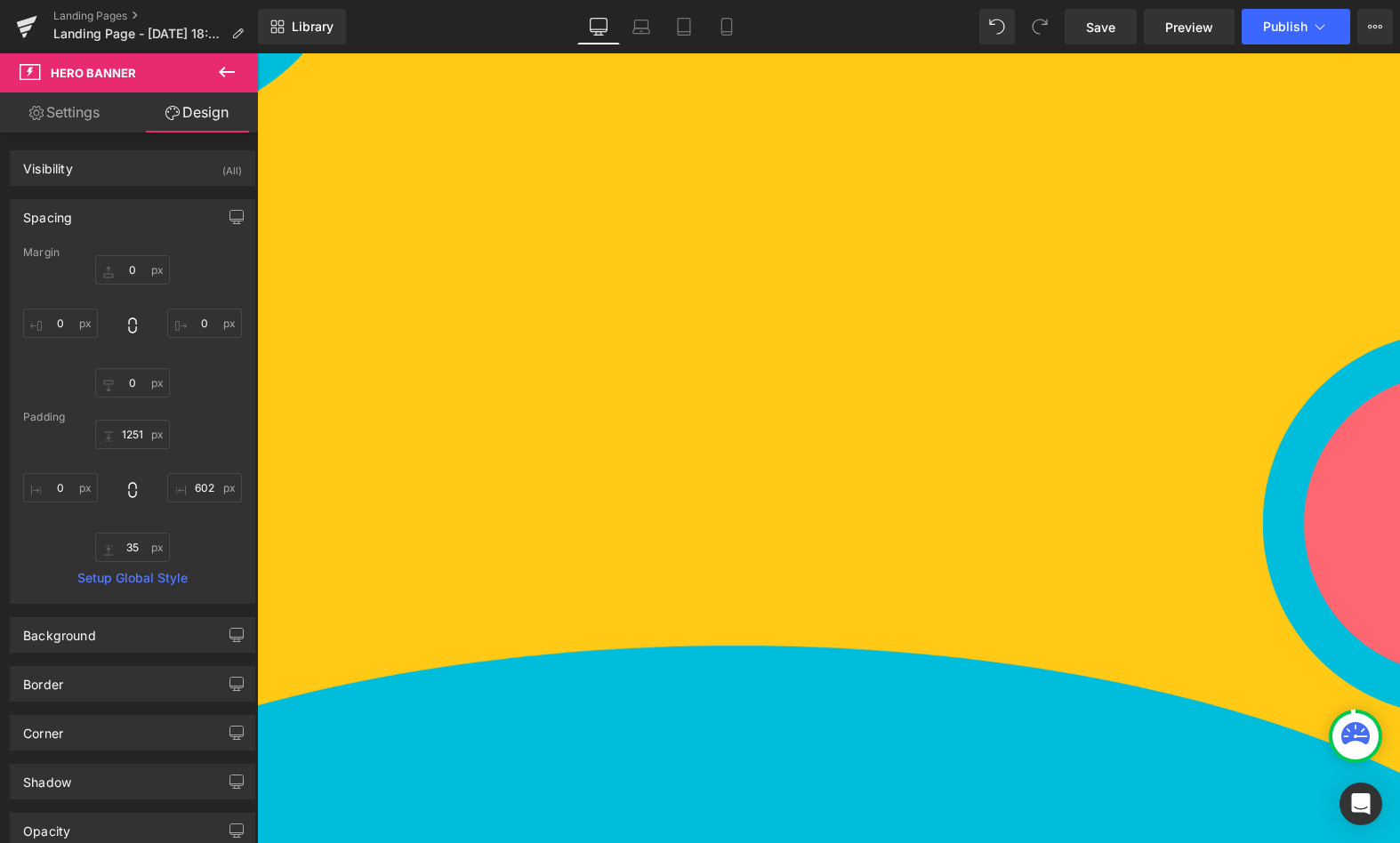
click at [229, 68] on icon at bounding box center [226, 72] width 21 height 21
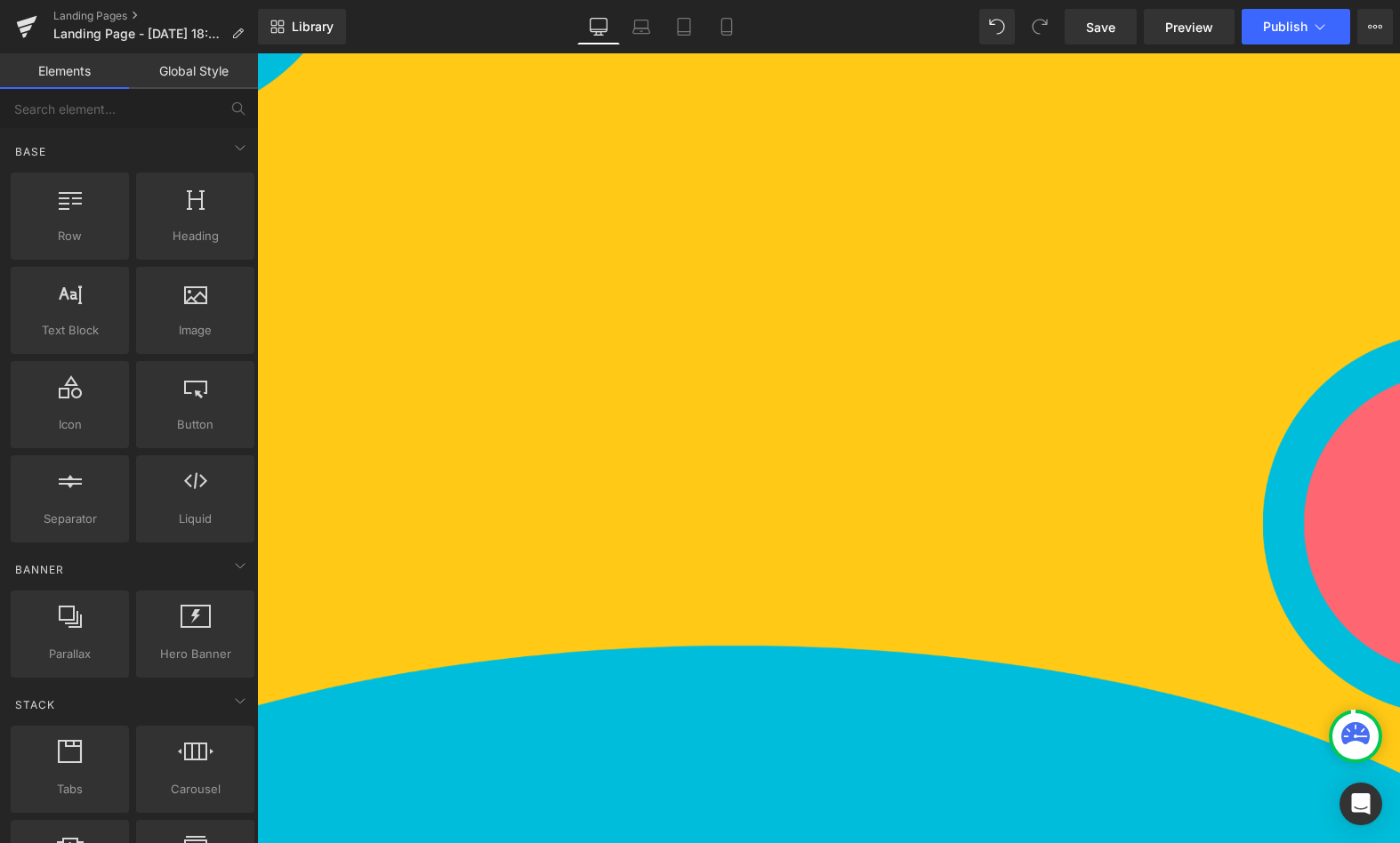
click at [257, 54] on div "1251px" at bounding box center [257, 54] width 0 height 0
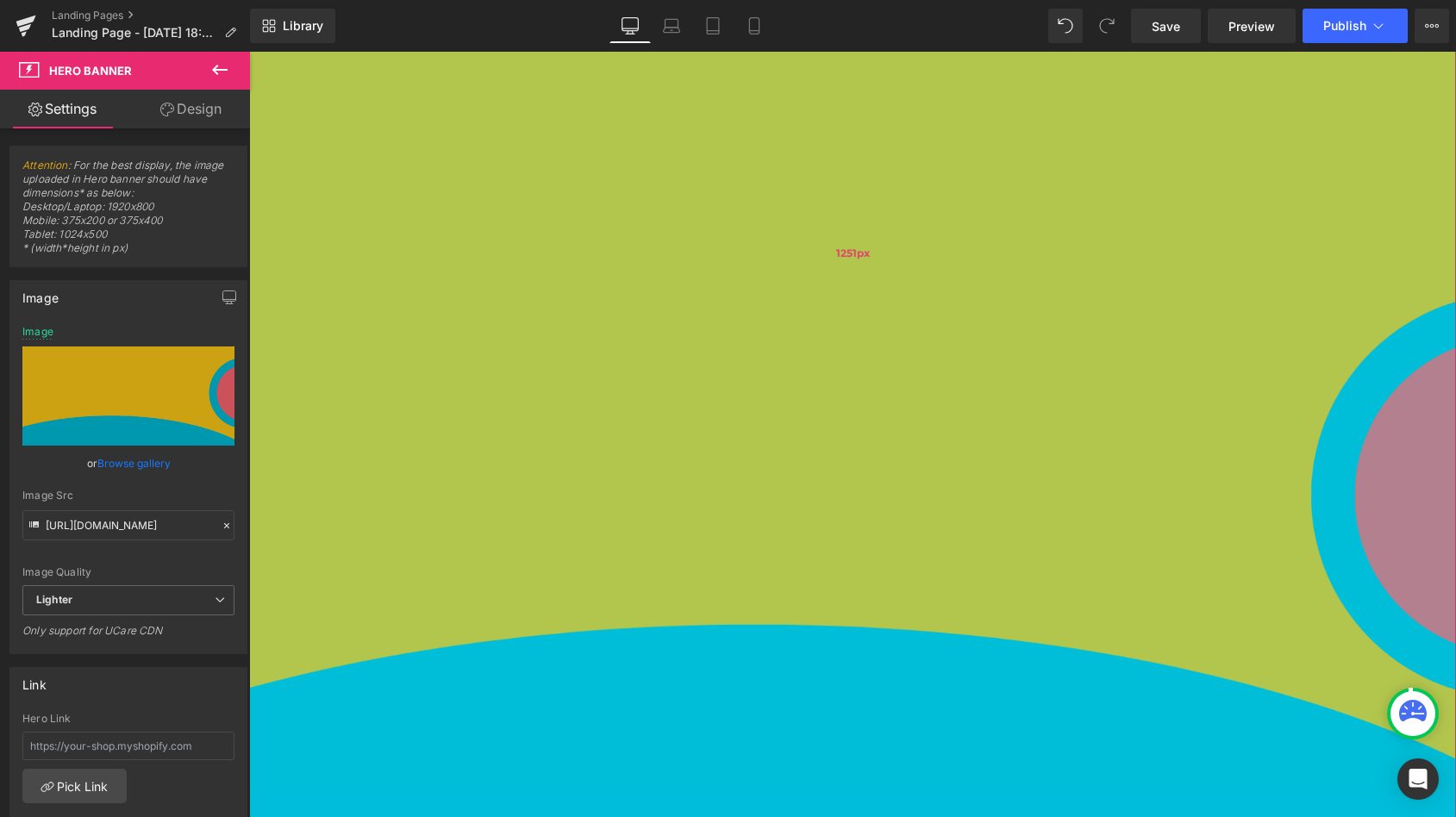
click at [446, 413] on div "1251px" at bounding box center [853, 253] width 1207 height 1079
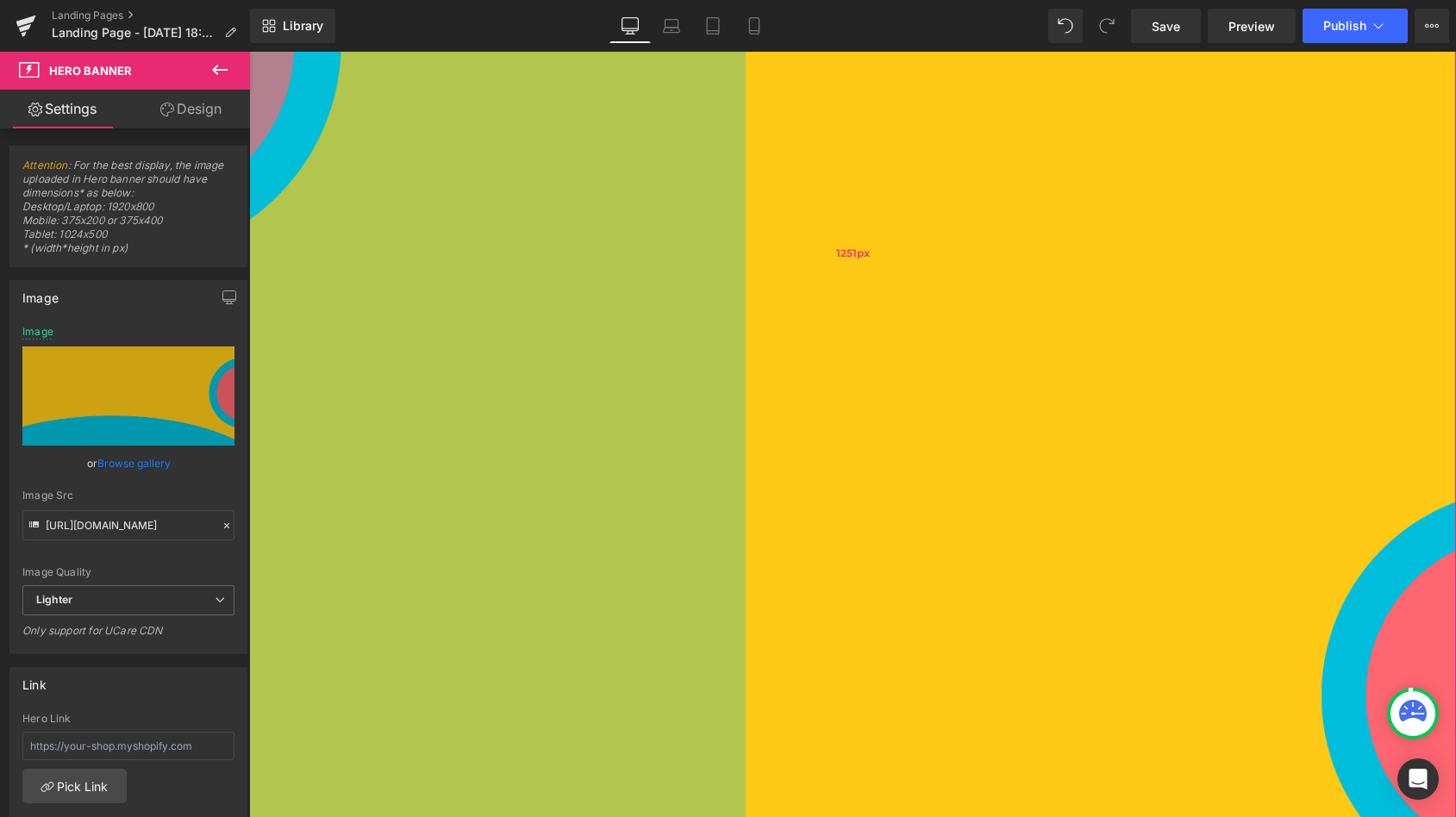
drag, startPoint x: 251, startPoint y: 417, endPoint x: 747, endPoint y: 419, distance: 496.0
click at [747, 419] on div "Image Meet GemAir, Our Award-Winning Air Purifier Heading Breathe easy with our…" at bounding box center [853, 714] width 1207 height 1999
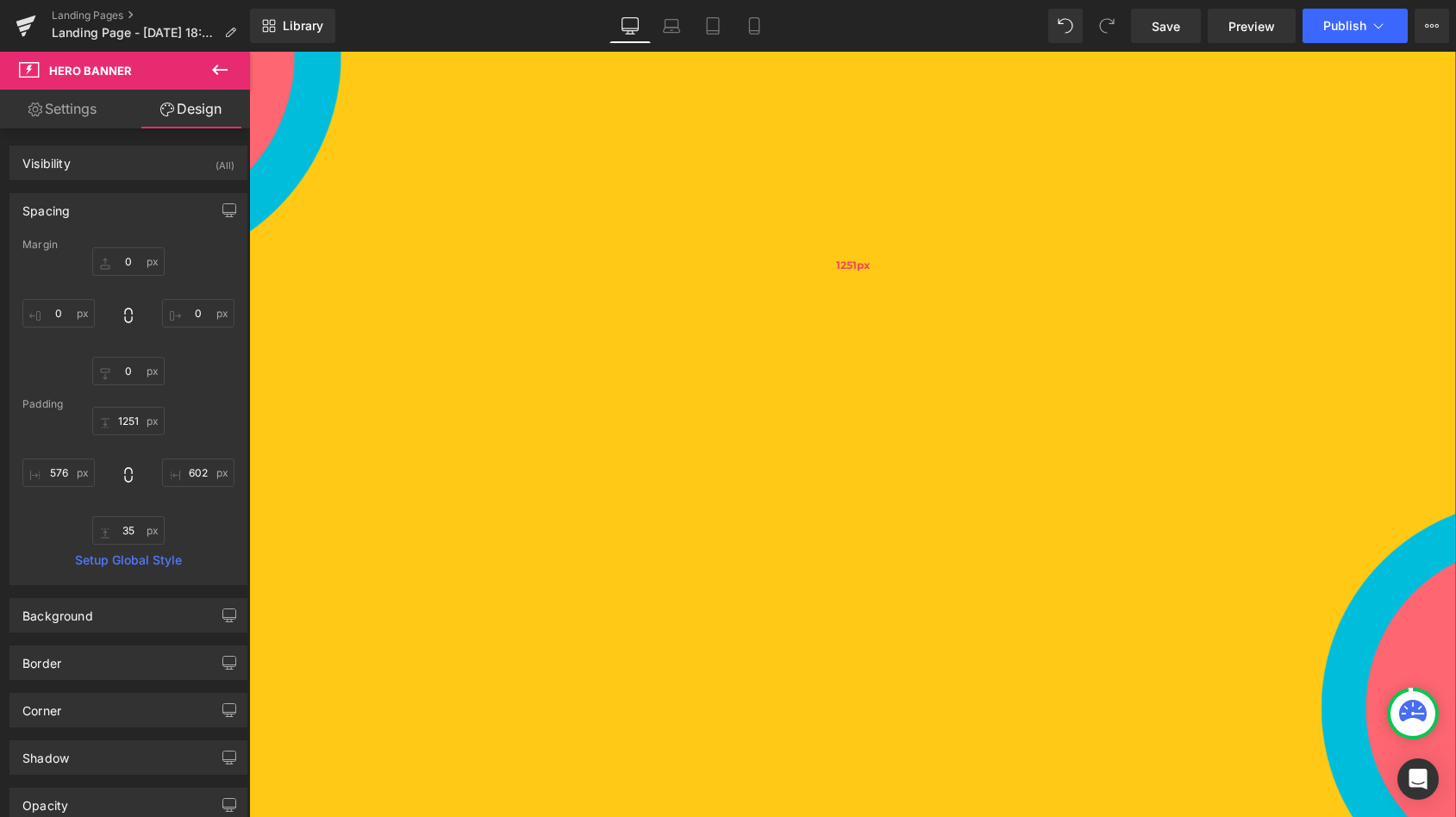
scroll to position [91, 0]
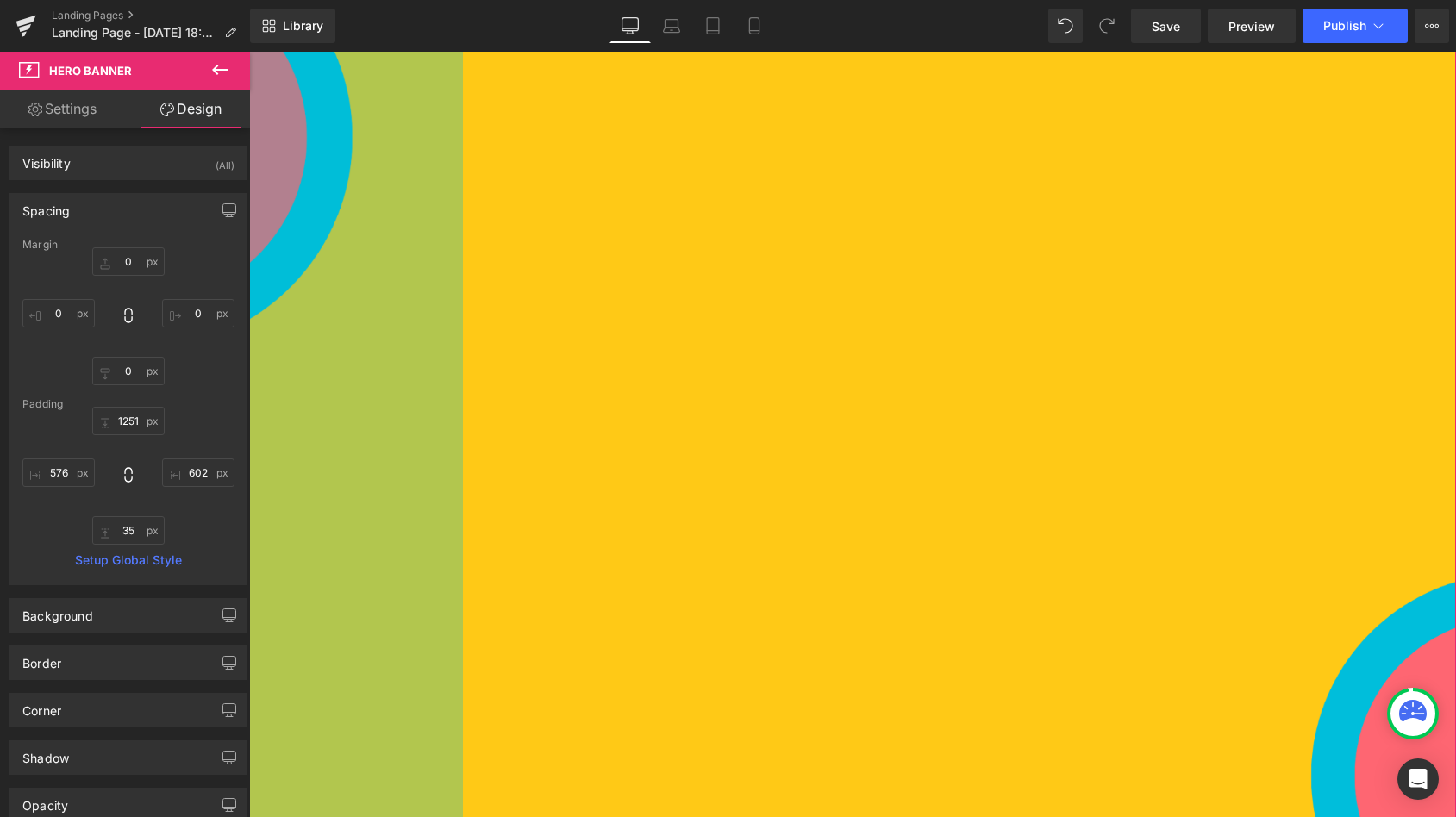
drag, startPoint x: 538, startPoint y: 240, endPoint x: 159, endPoint y: 269, distance: 380.1
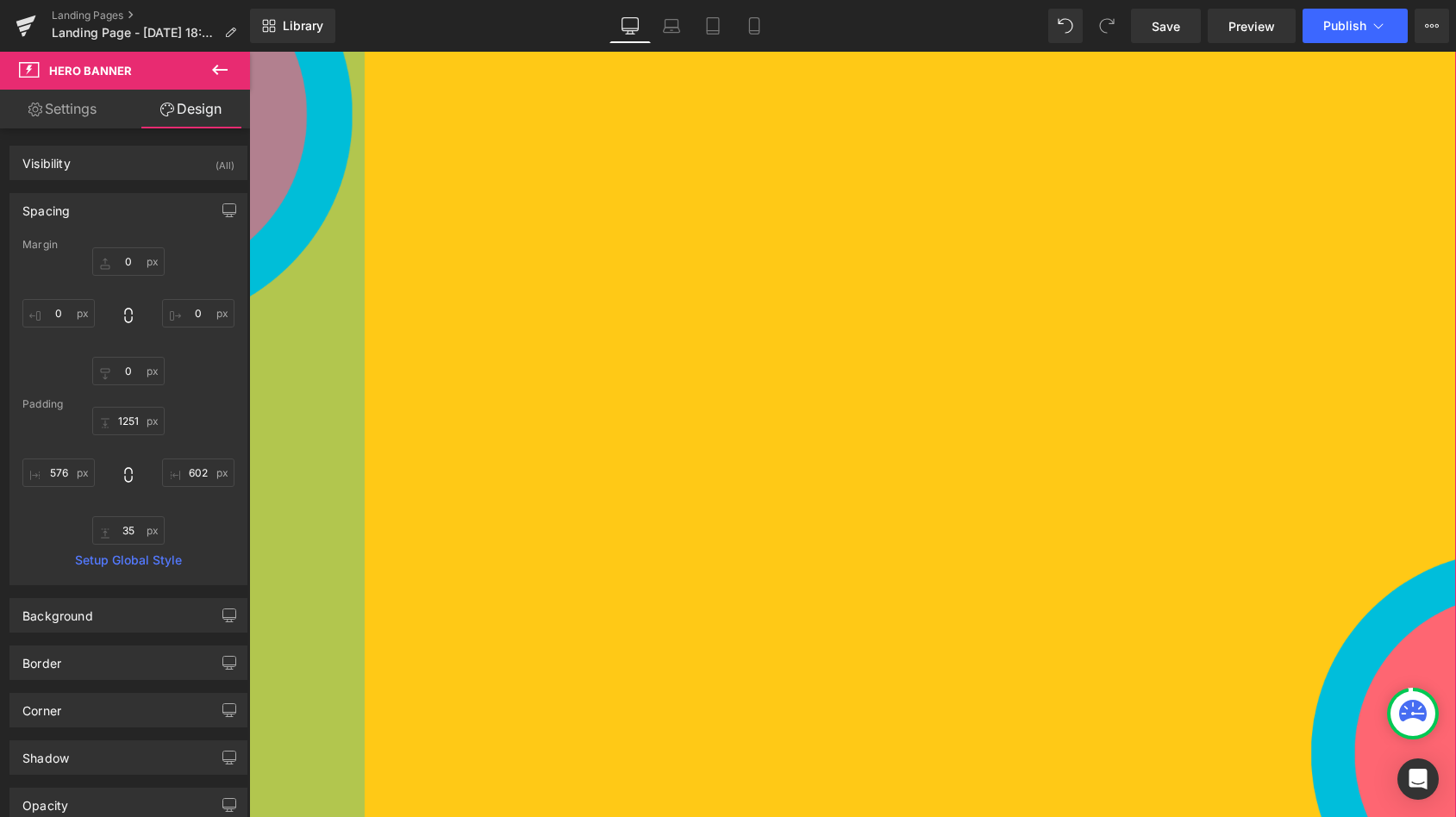
drag, startPoint x: 488, startPoint y: 295, endPoint x: 288, endPoint y: 296, distance: 200.0
click at [288, 296] on div "134px" at bounding box center [307, 771] width 116 height 1620
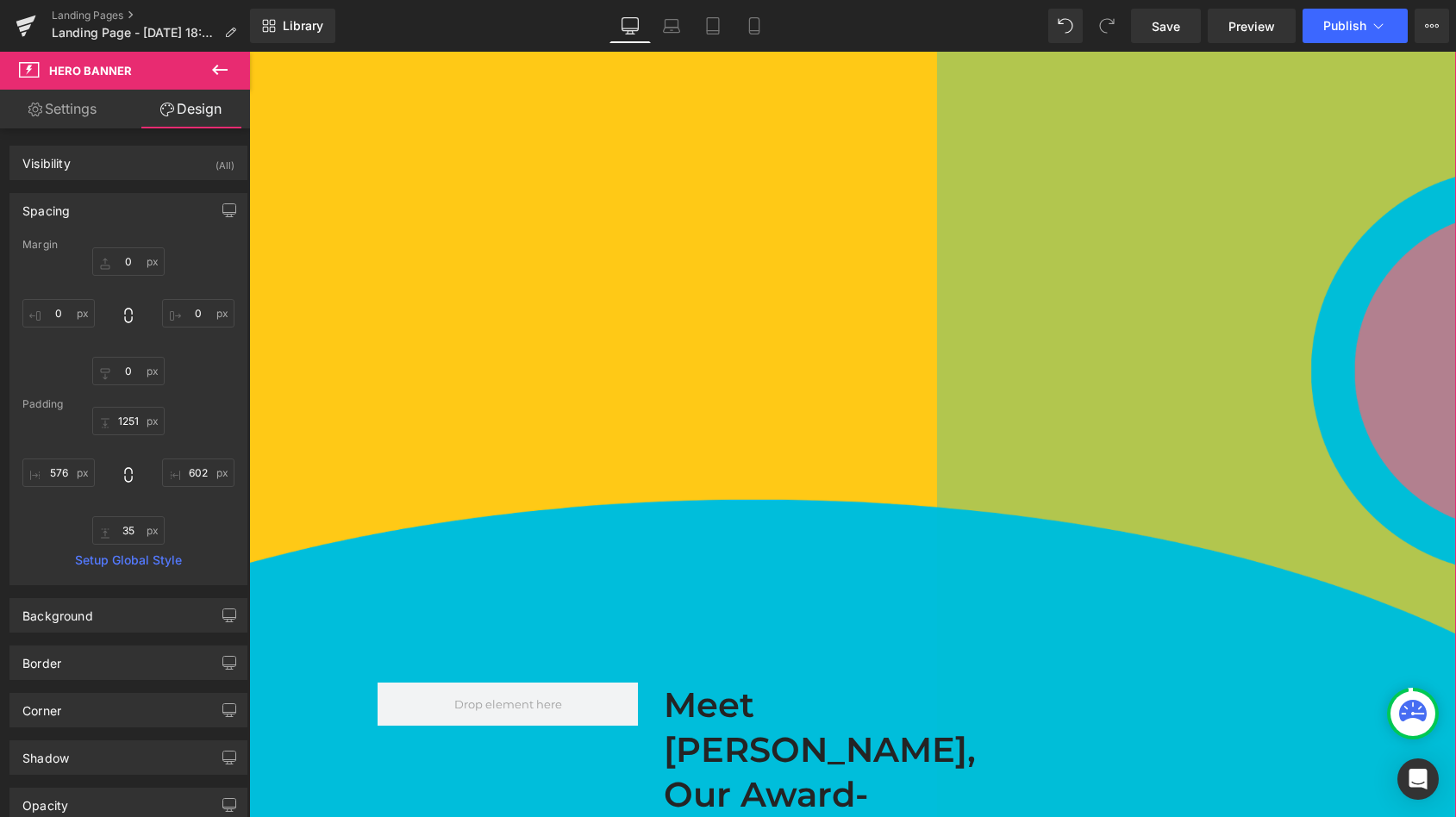
scroll to position [499, 0]
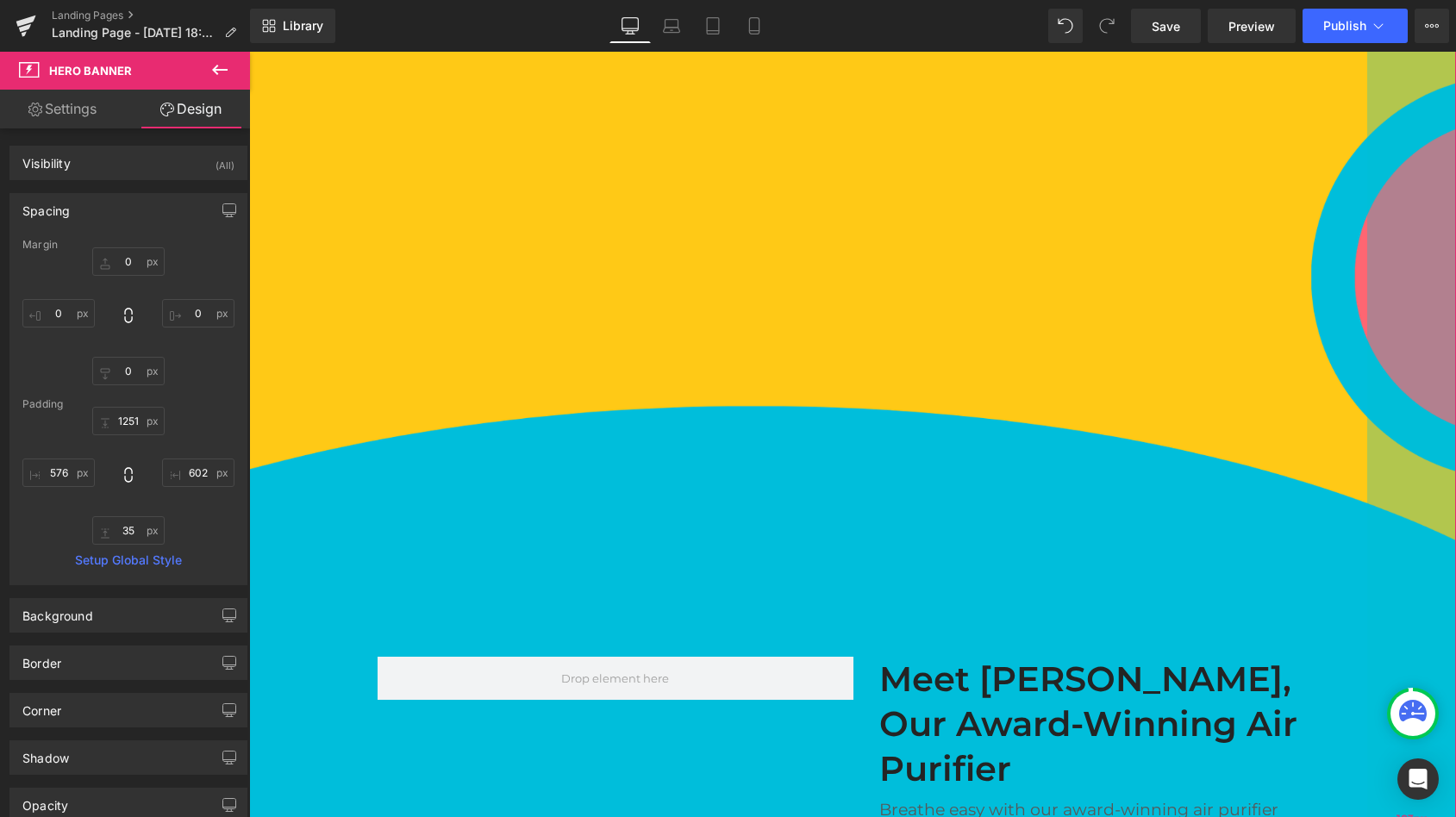
drag, startPoint x: 983, startPoint y: 342, endPoint x: 1413, endPoint y: 348, distance: 430.0
click at [1356, 348] on div "103px" at bounding box center [1412, 295] width 89 height 1483
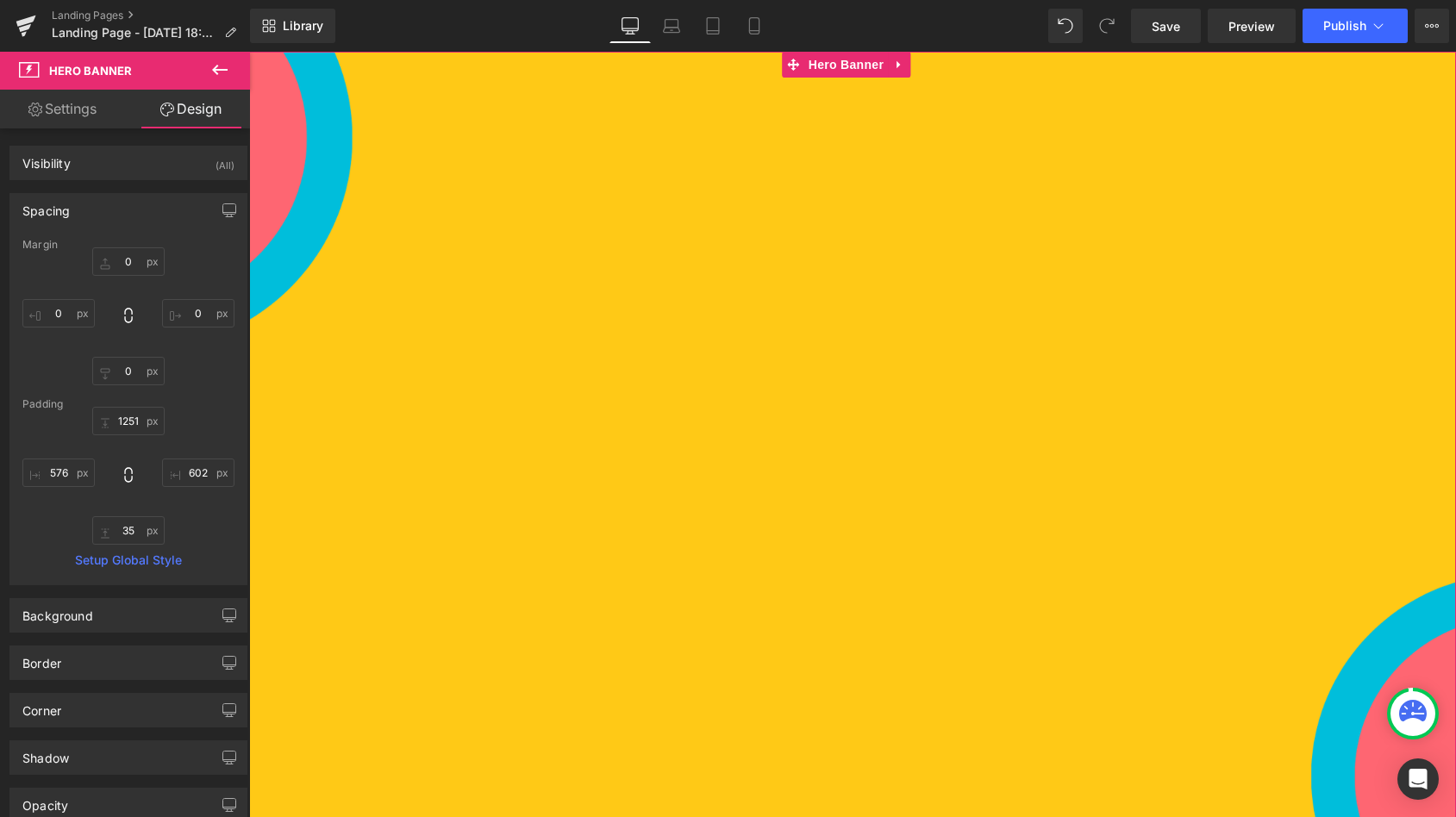
scroll to position [358, 0]
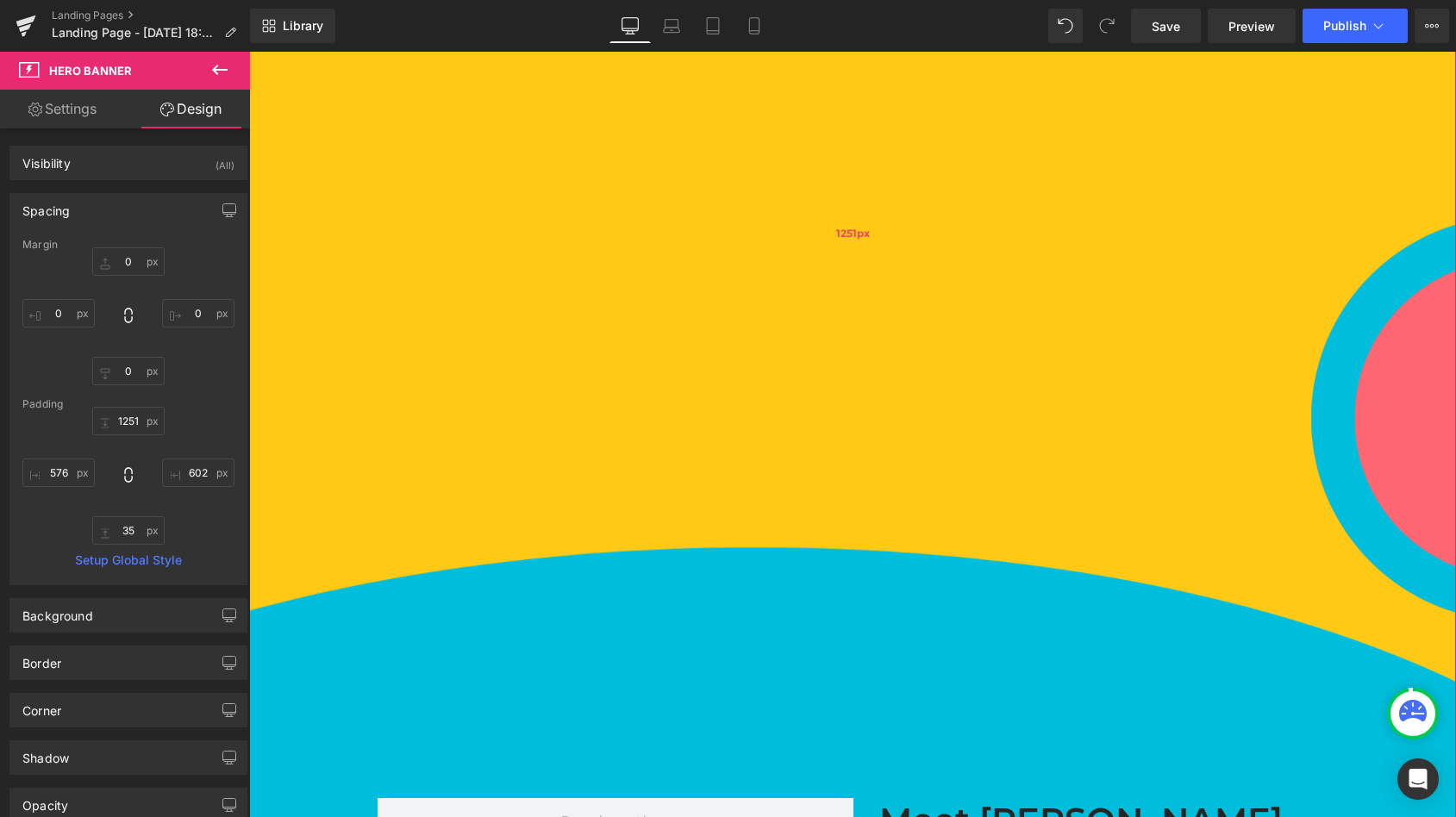
click at [870, 239] on div "1251px" at bounding box center [853, 233] width 1207 height 1079
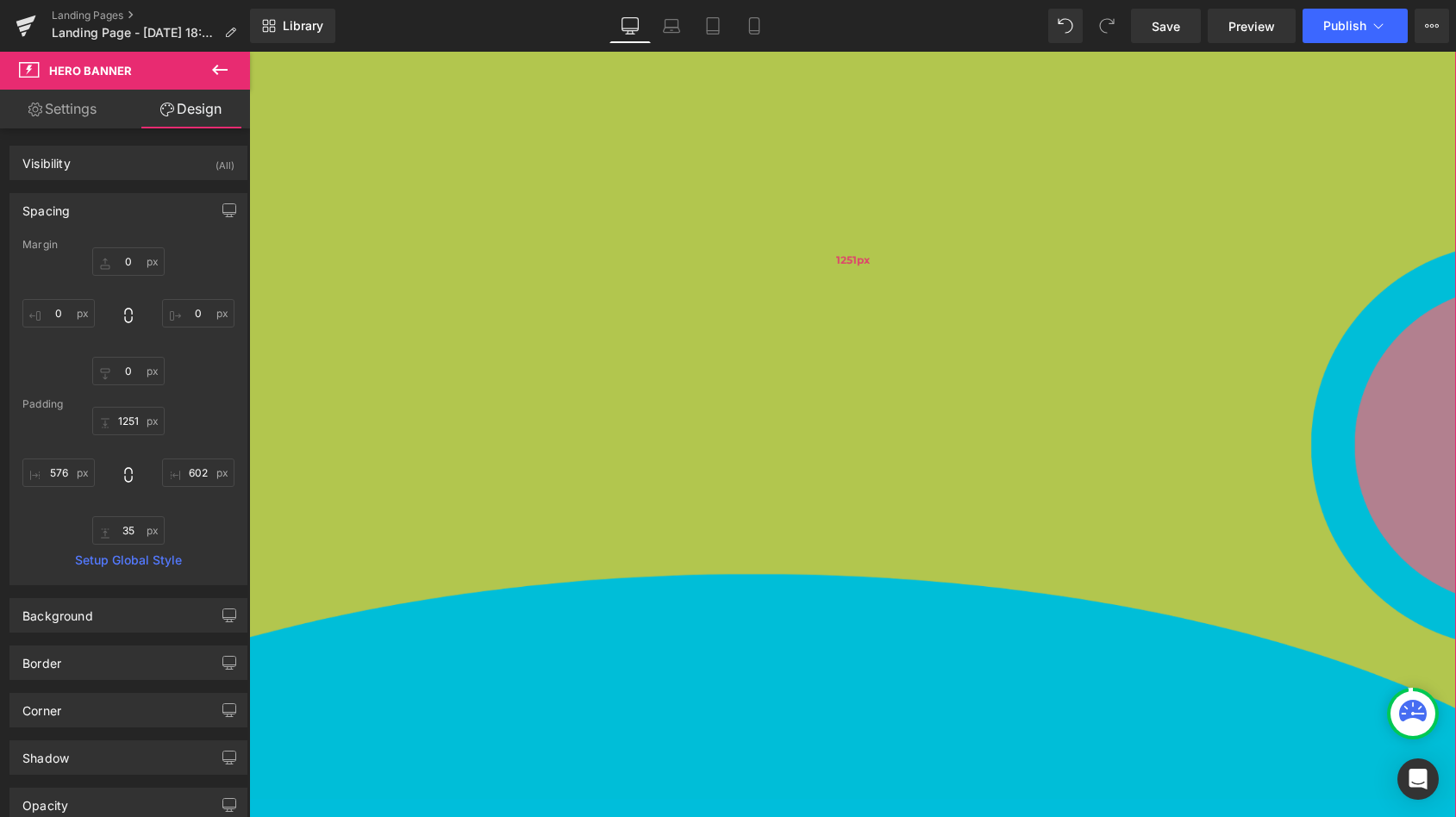
scroll to position [403, 0]
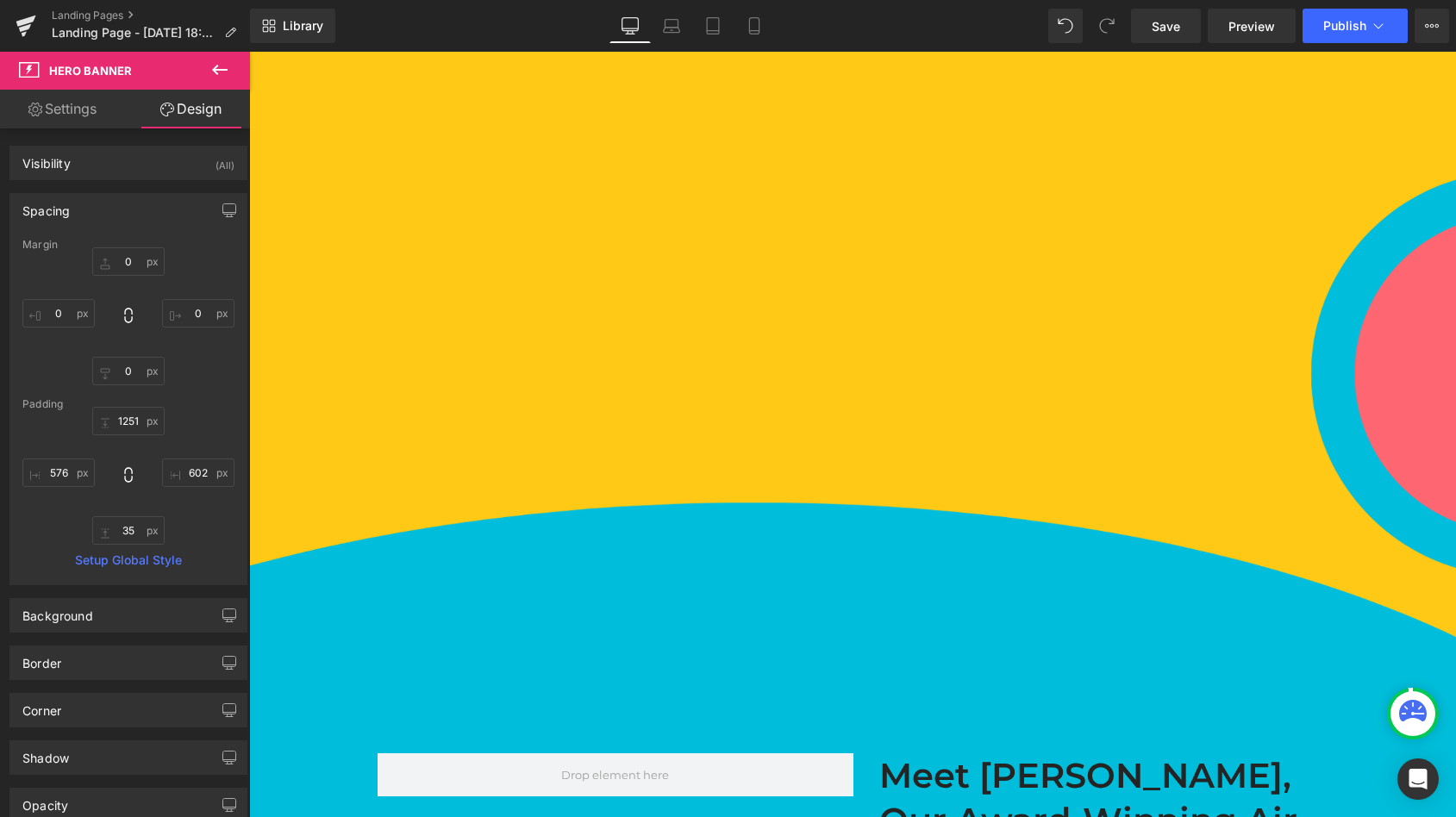
click at [215, 60] on icon at bounding box center [219, 70] width 20 height 20
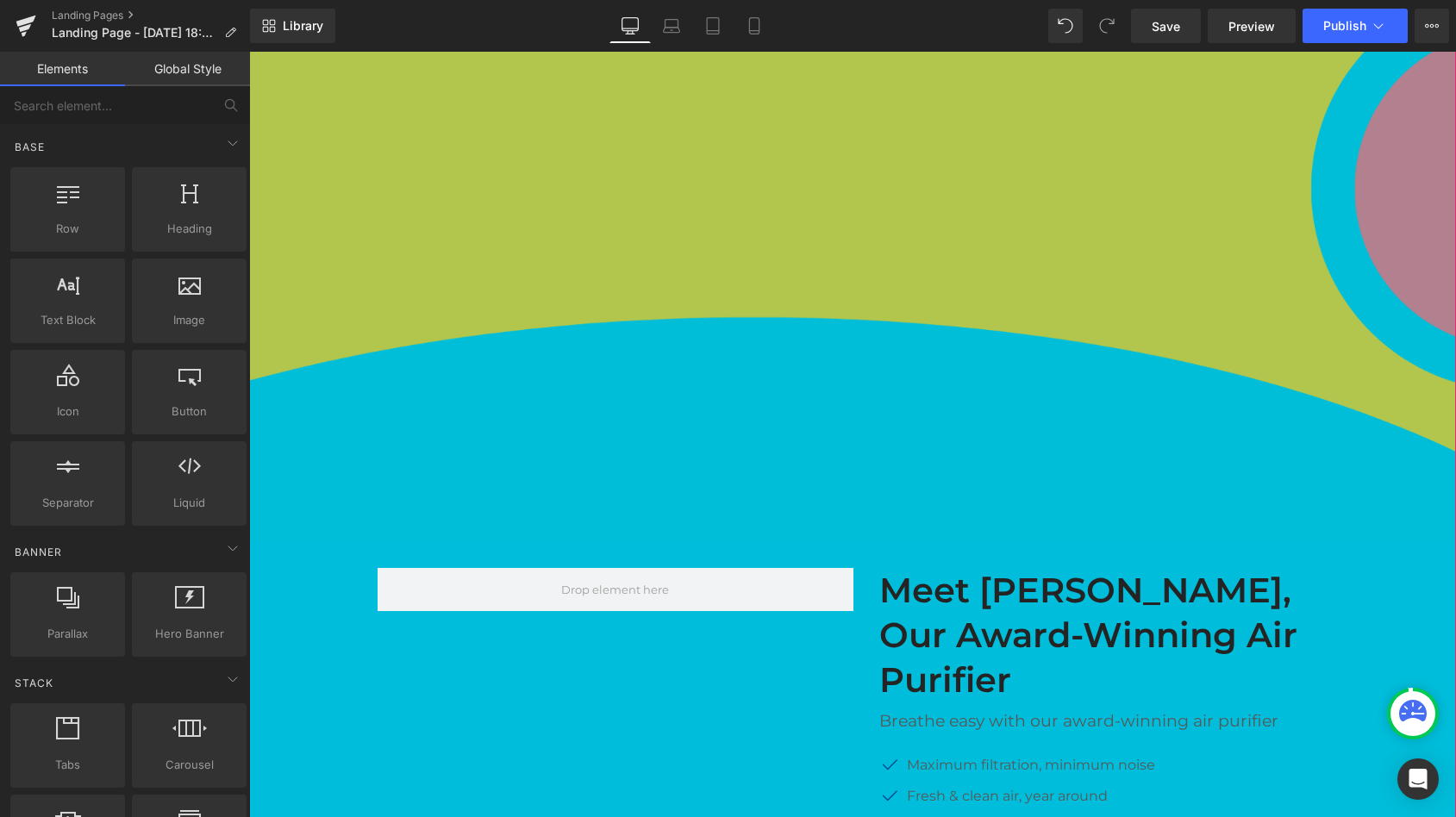
scroll to position [763, 0]
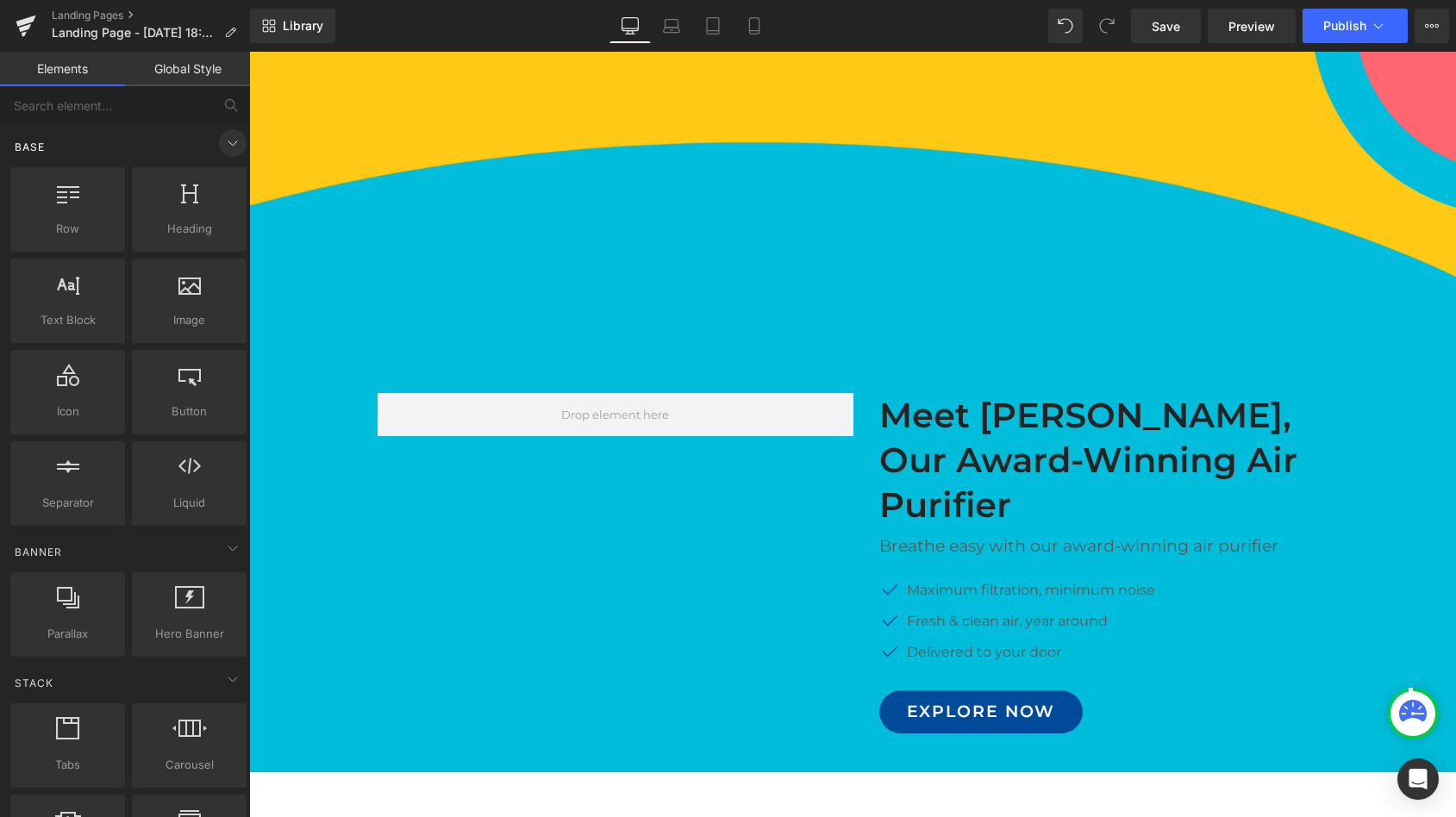
click at [233, 142] on icon at bounding box center [232, 142] width 20 height 20
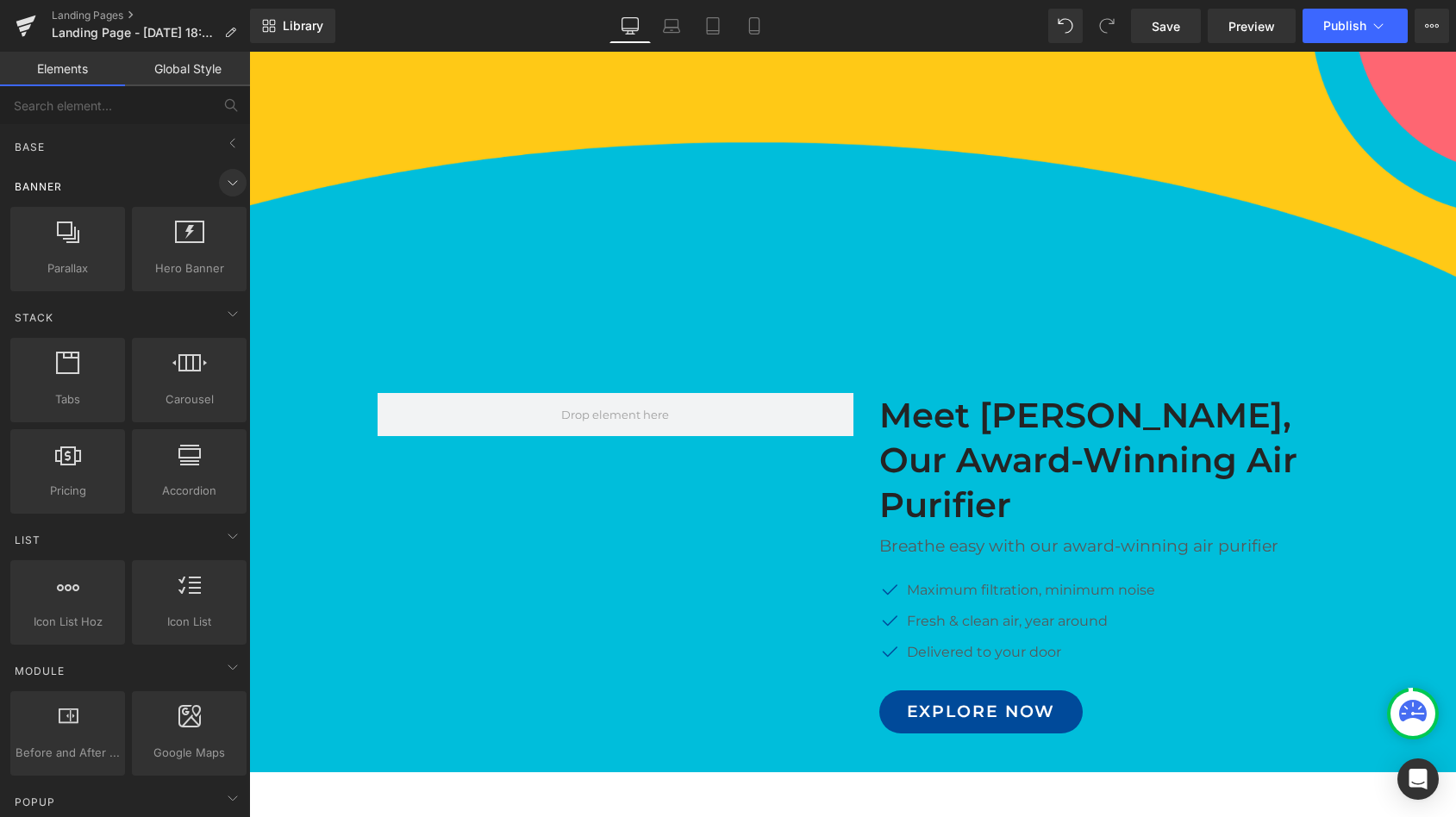
click at [231, 188] on icon at bounding box center [232, 183] width 20 height 20
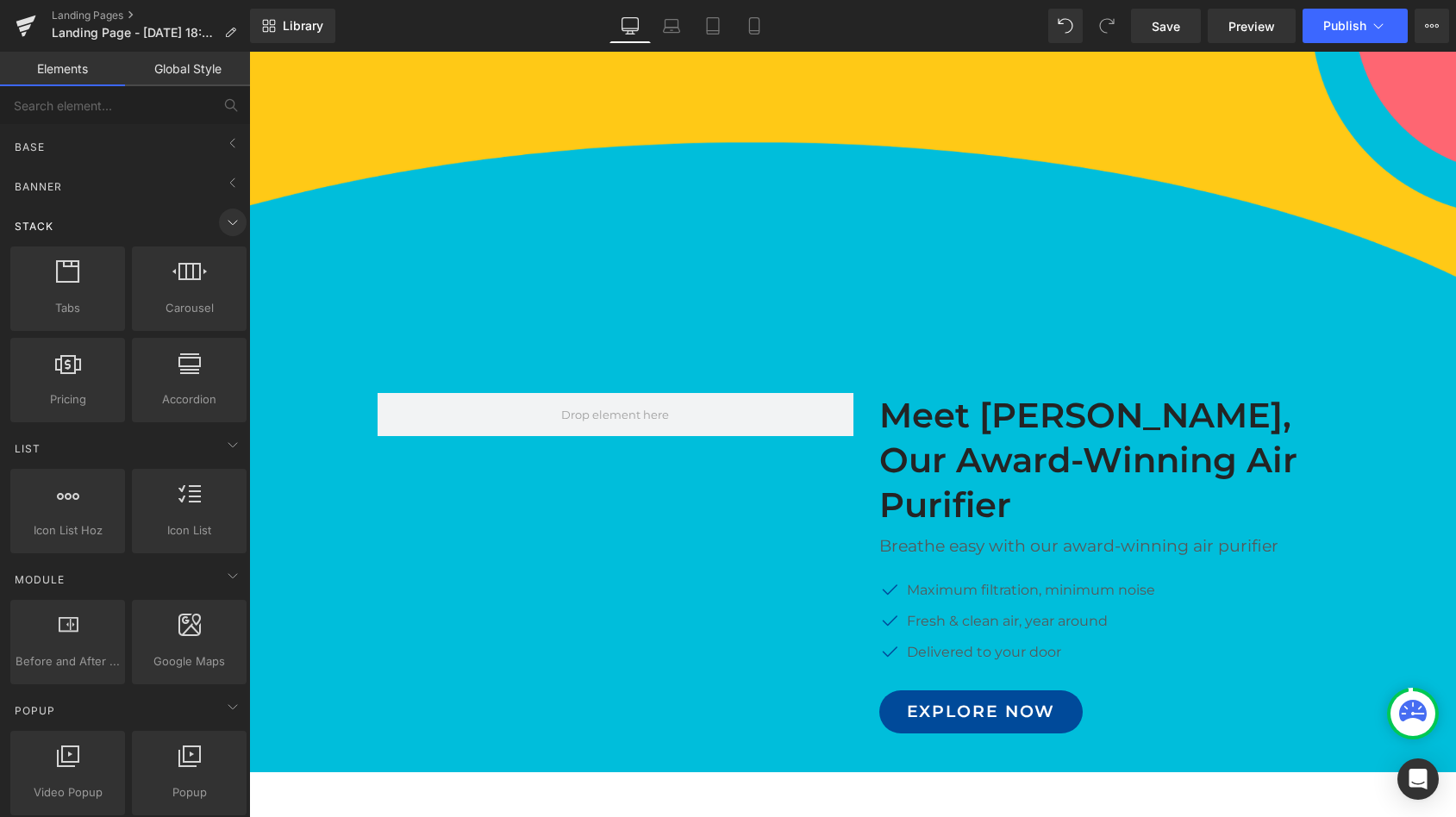
click at [232, 226] on icon at bounding box center [232, 222] width 20 height 20
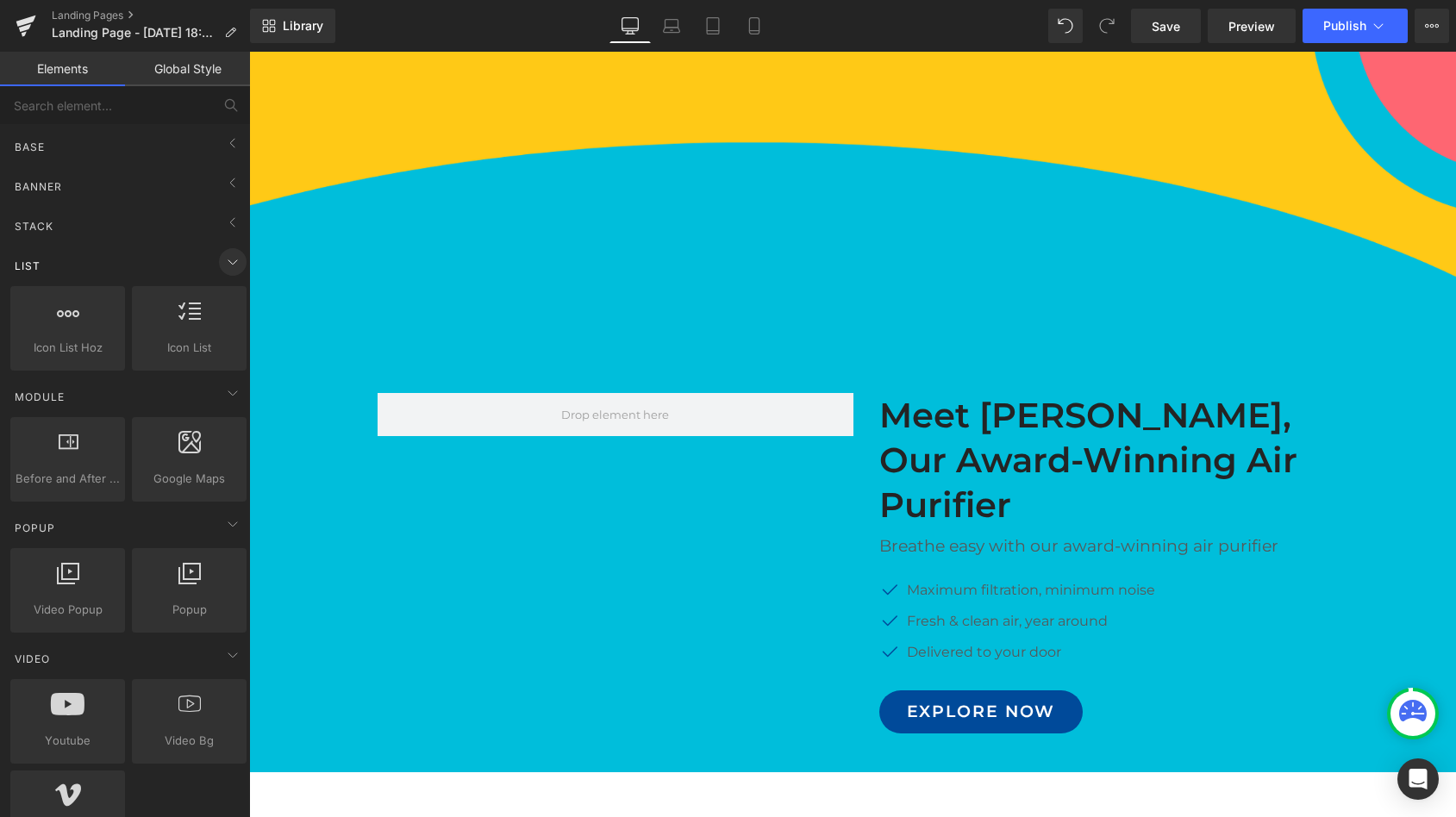
click at [227, 262] on icon at bounding box center [232, 262] width 20 height 20
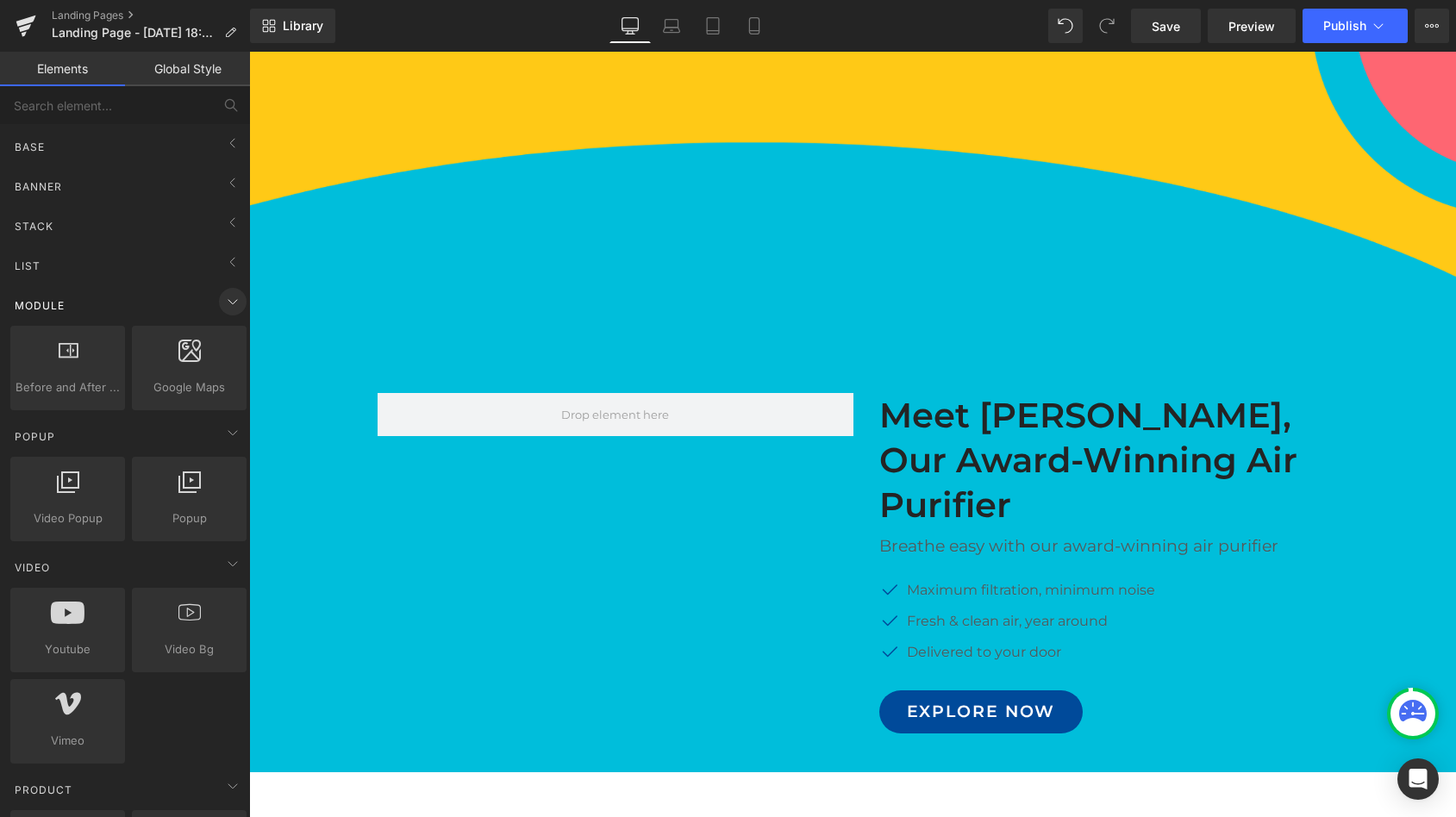
click at [229, 297] on icon at bounding box center [232, 301] width 20 height 20
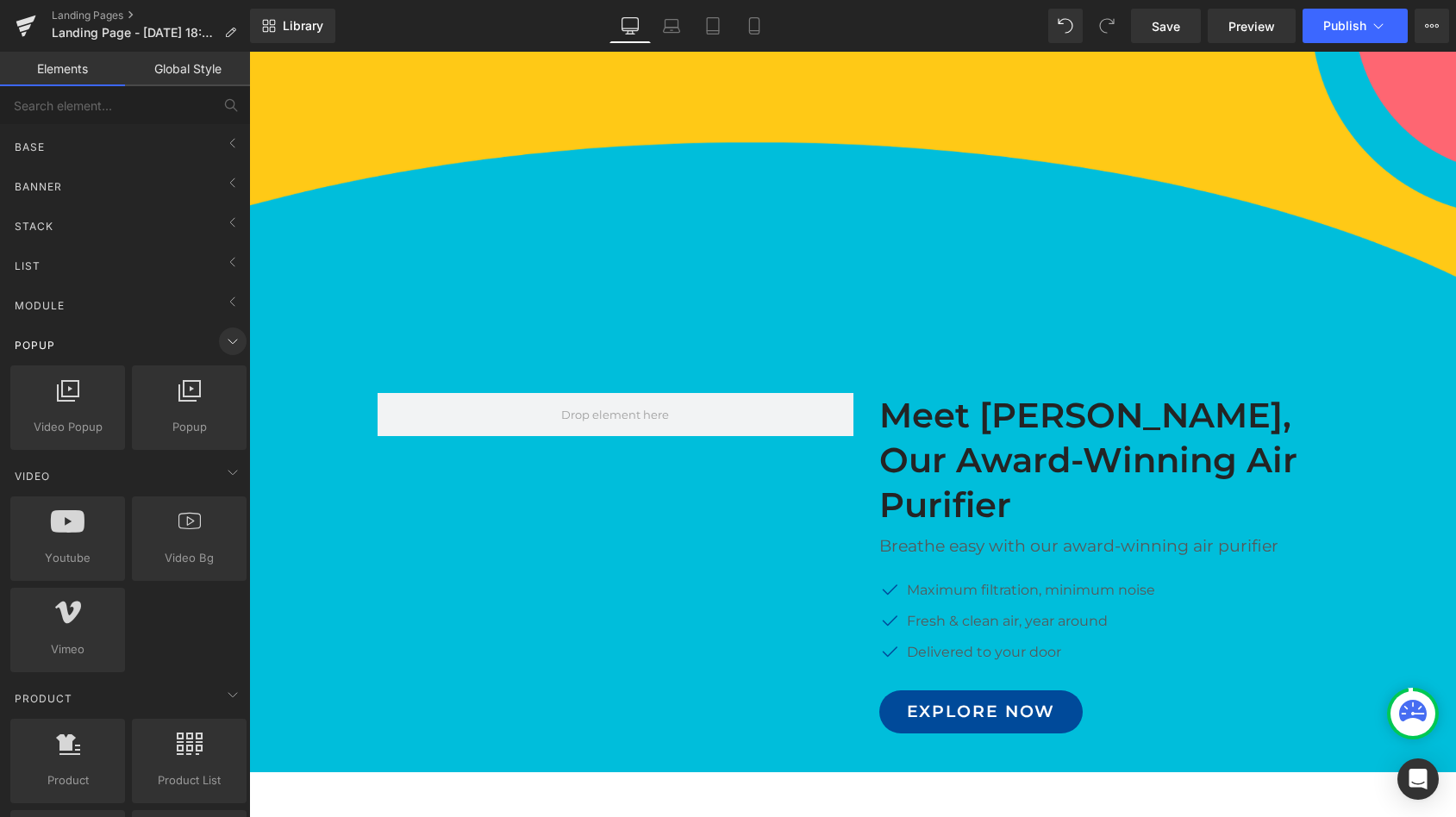
click at [227, 345] on icon at bounding box center [232, 341] width 20 height 20
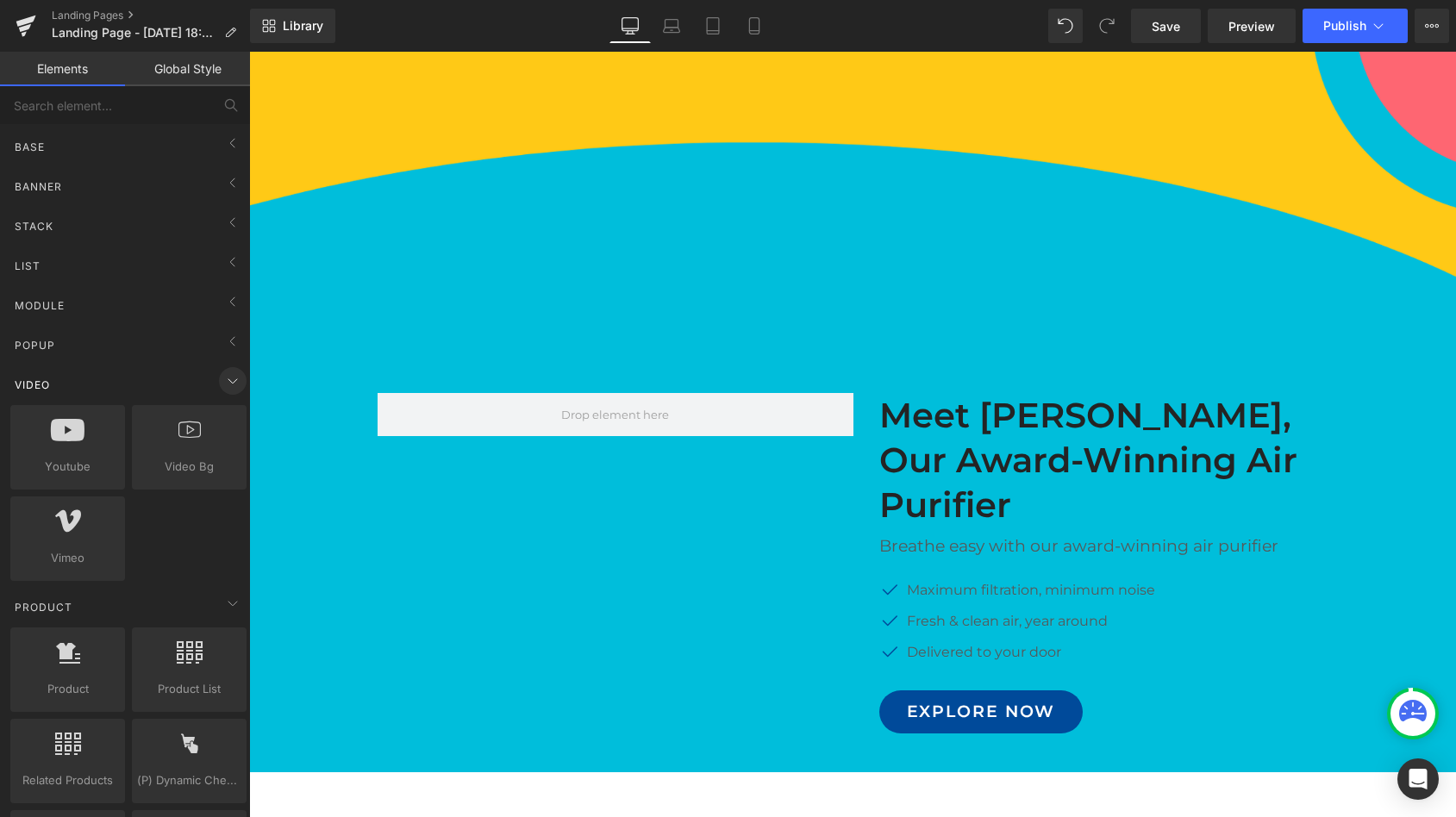
click at [228, 389] on icon at bounding box center [232, 380] width 20 height 20
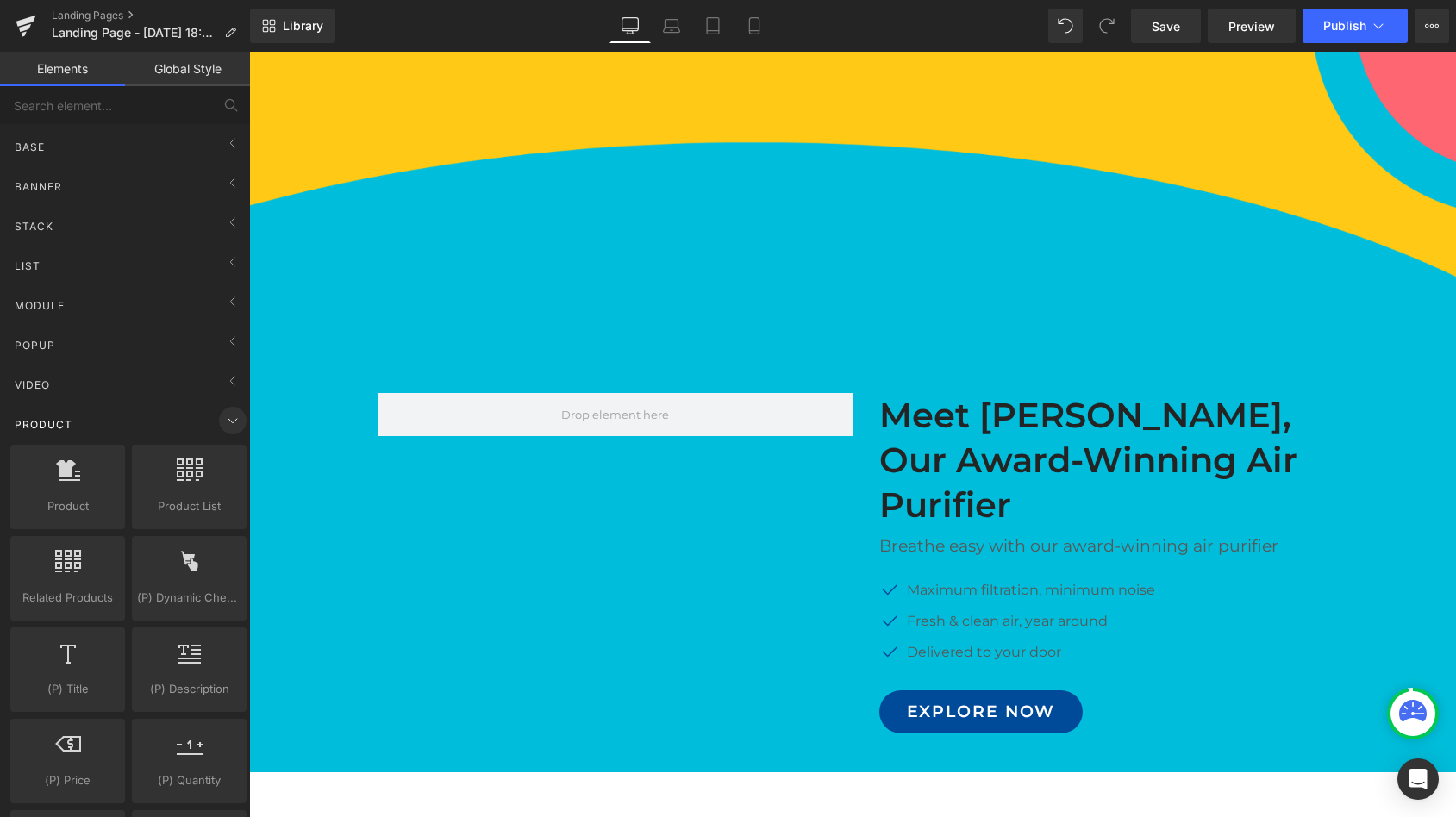
click at [223, 425] on icon at bounding box center [232, 420] width 20 height 20
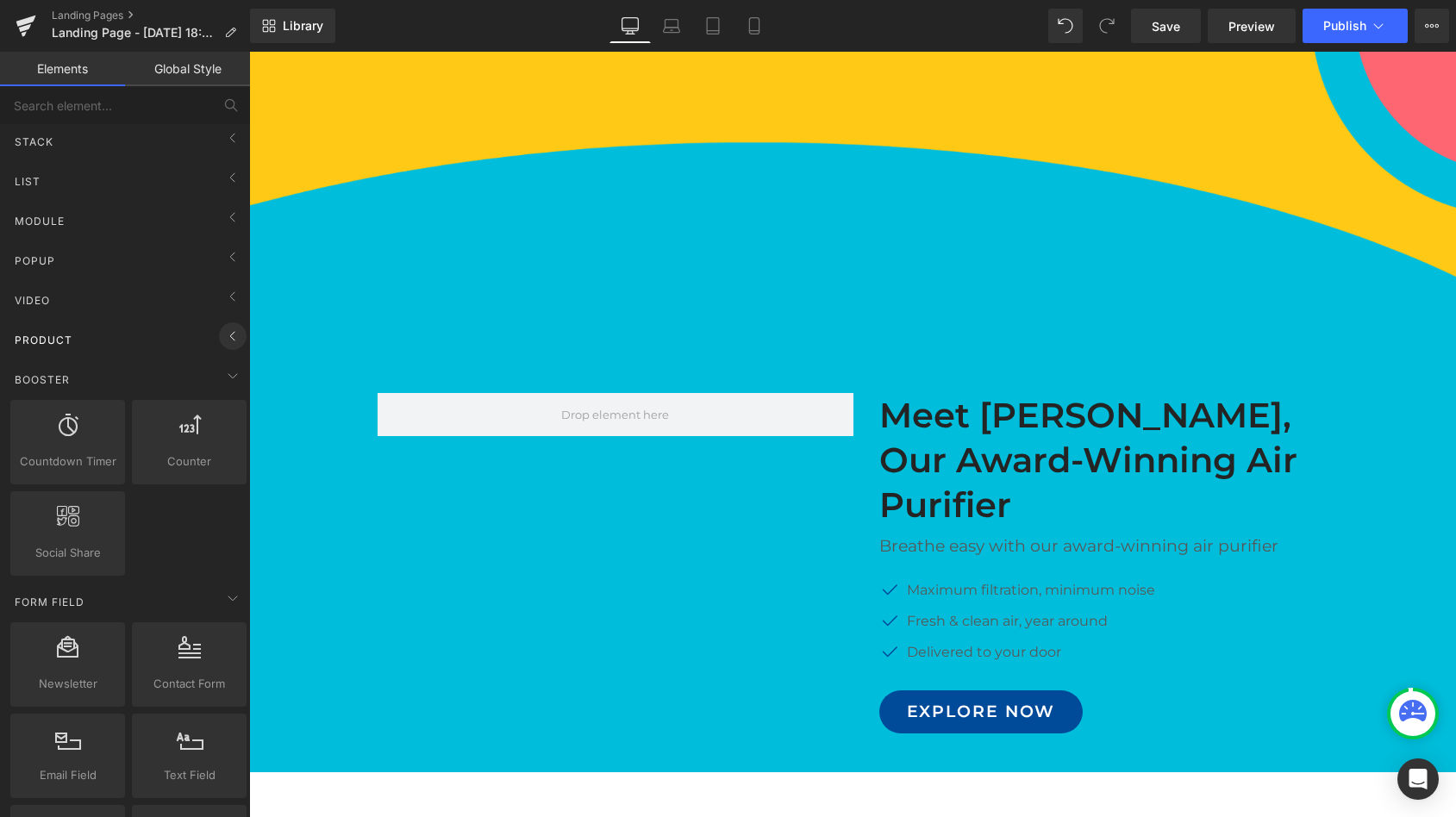
scroll to position [189, 0]
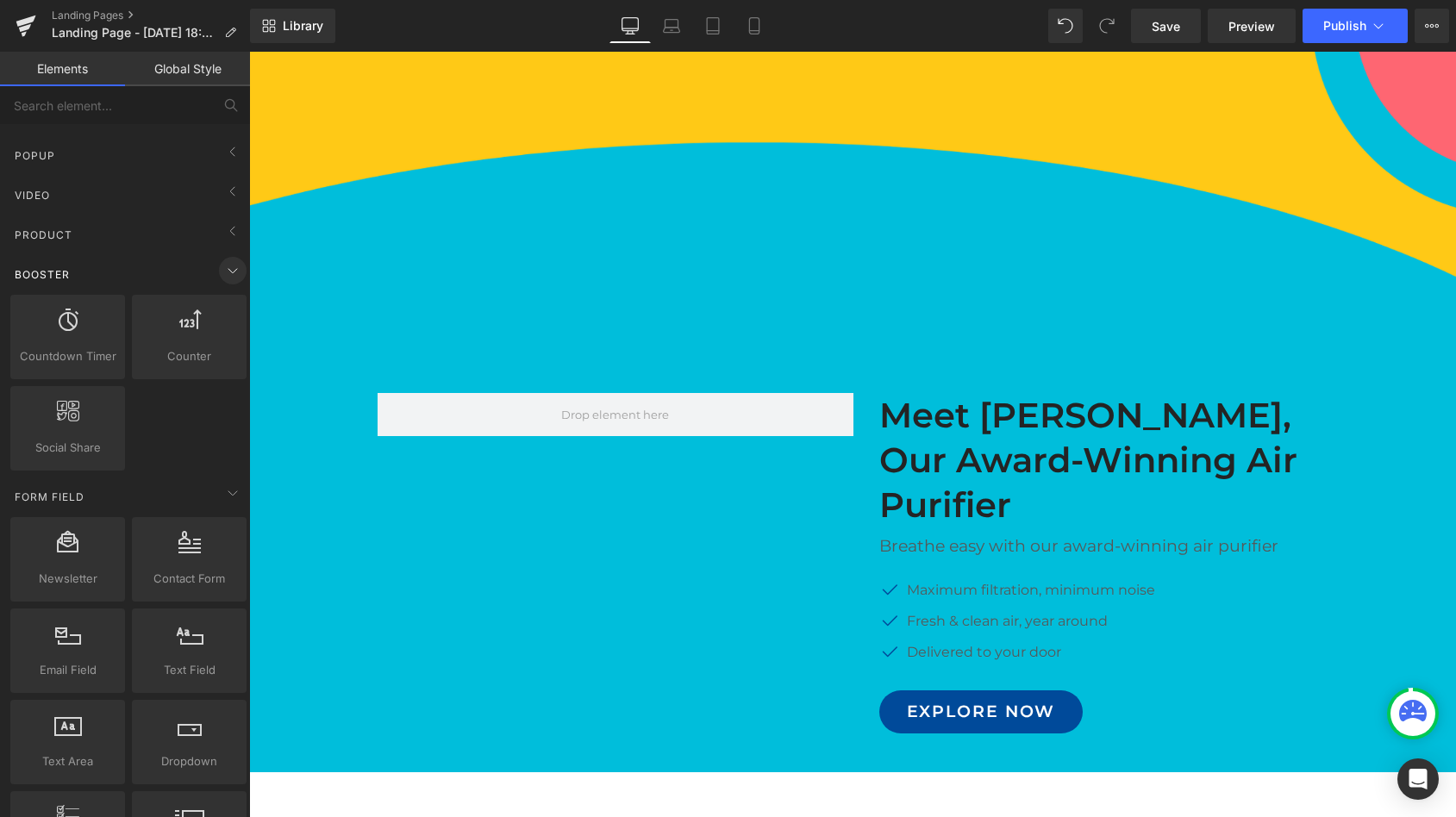
click at [232, 269] on icon at bounding box center [232, 270] width 20 height 20
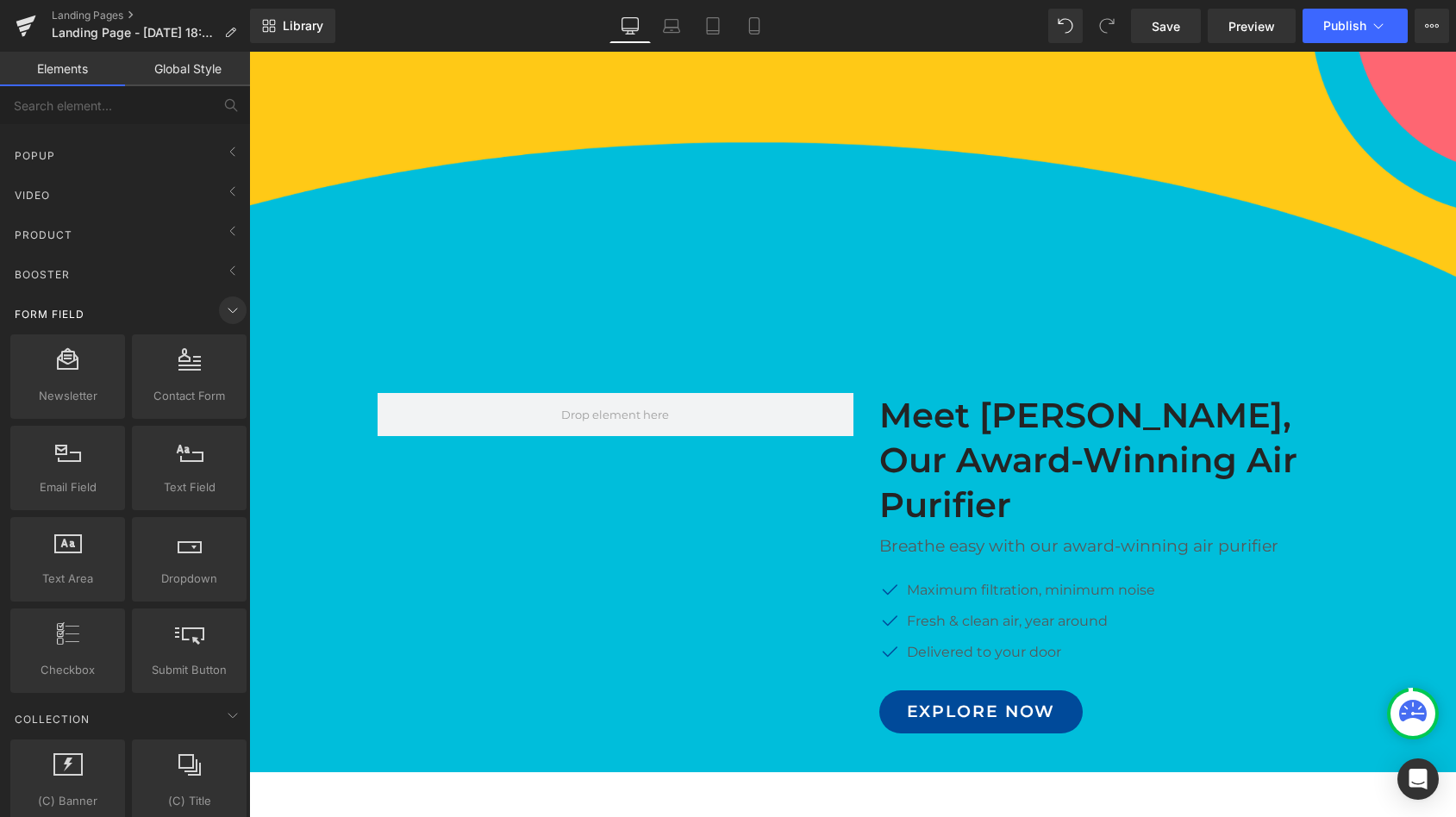
click at [229, 310] on icon at bounding box center [233, 311] width 9 height 4
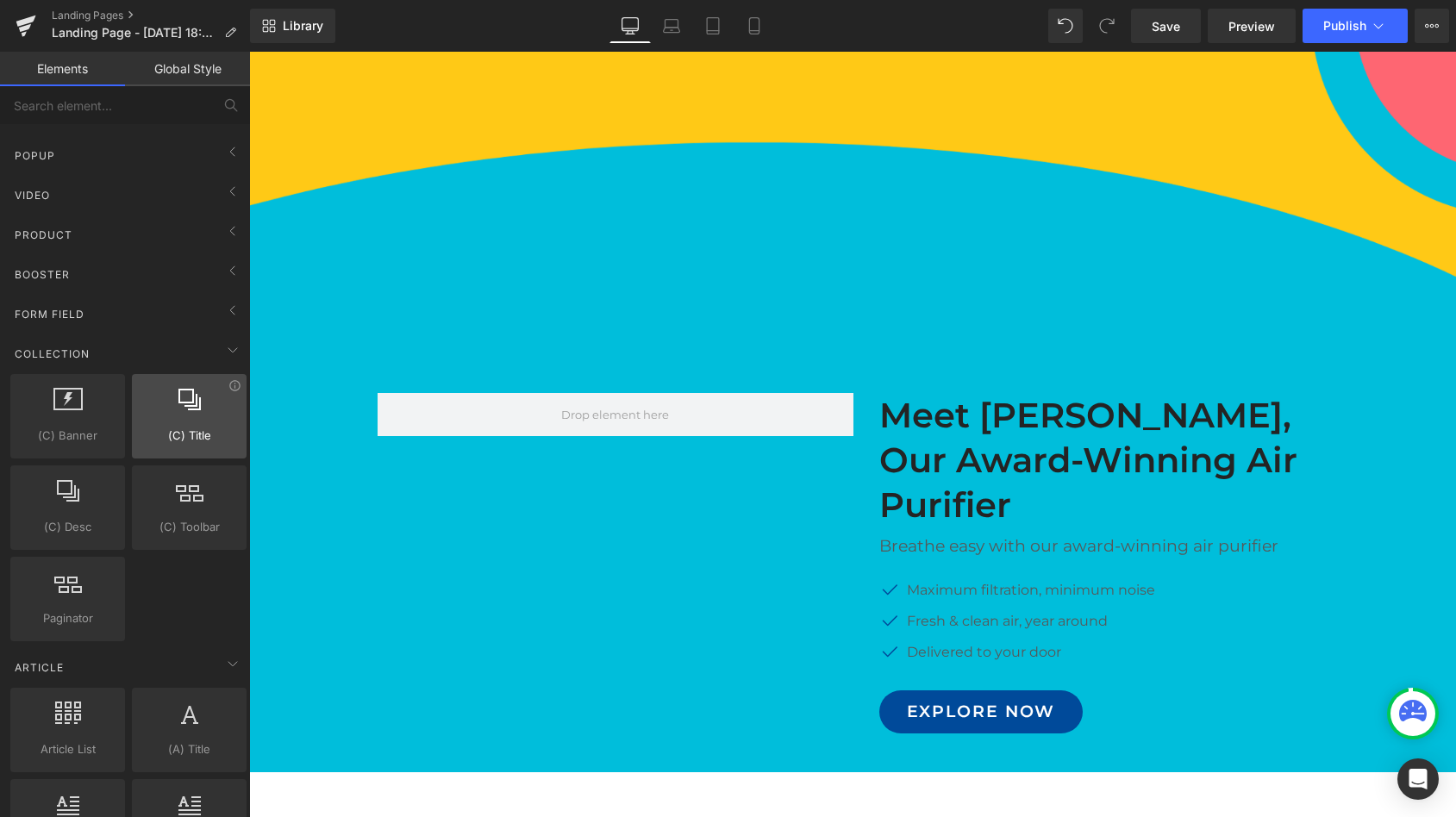
scroll to position [380, 0]
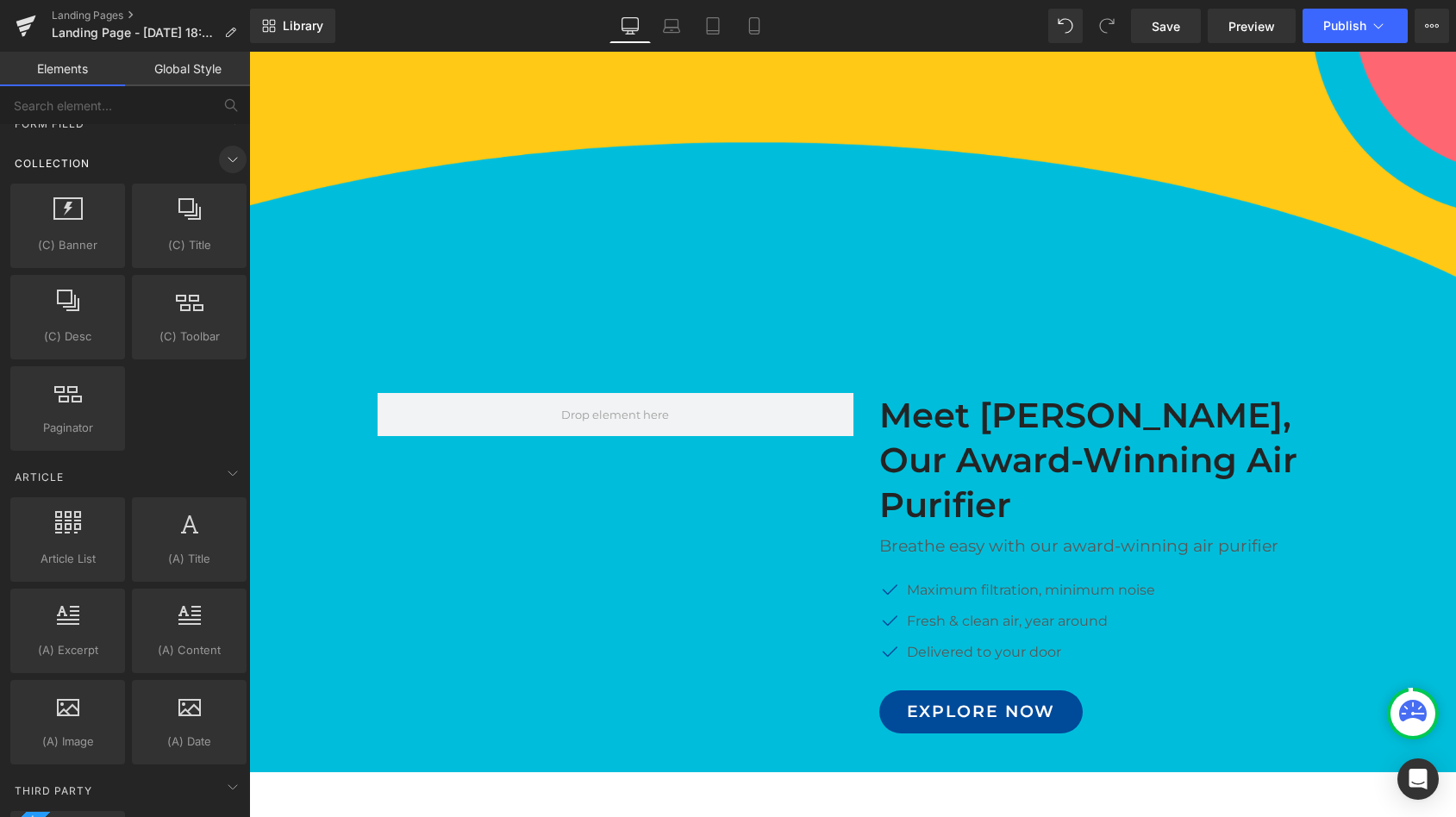
click at [230, 163] on icon at bounding box center [232, 158] width 20 height 20
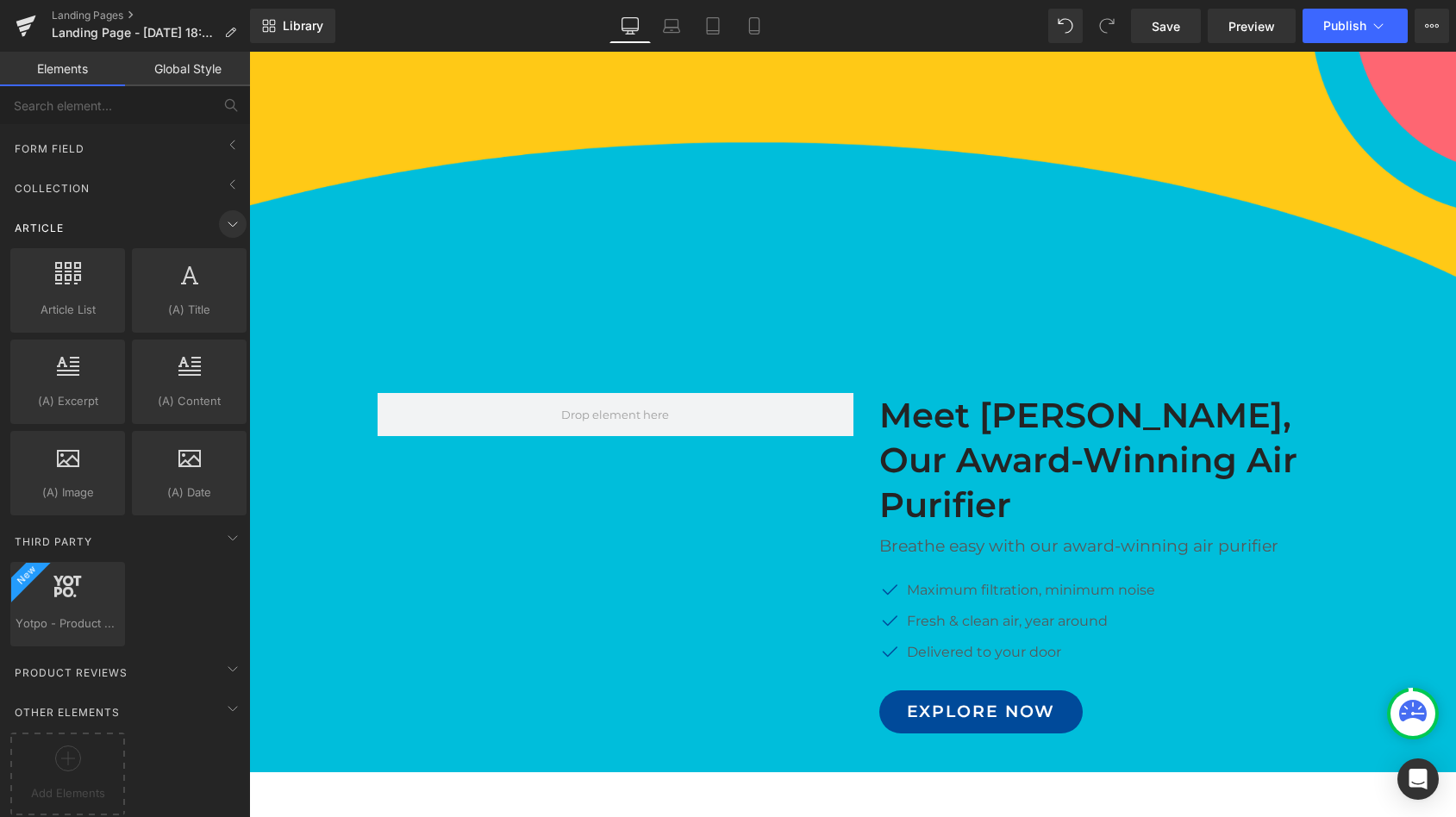
click at [226, 217] on icon at bounding box center [232, 223] width 20 height 20
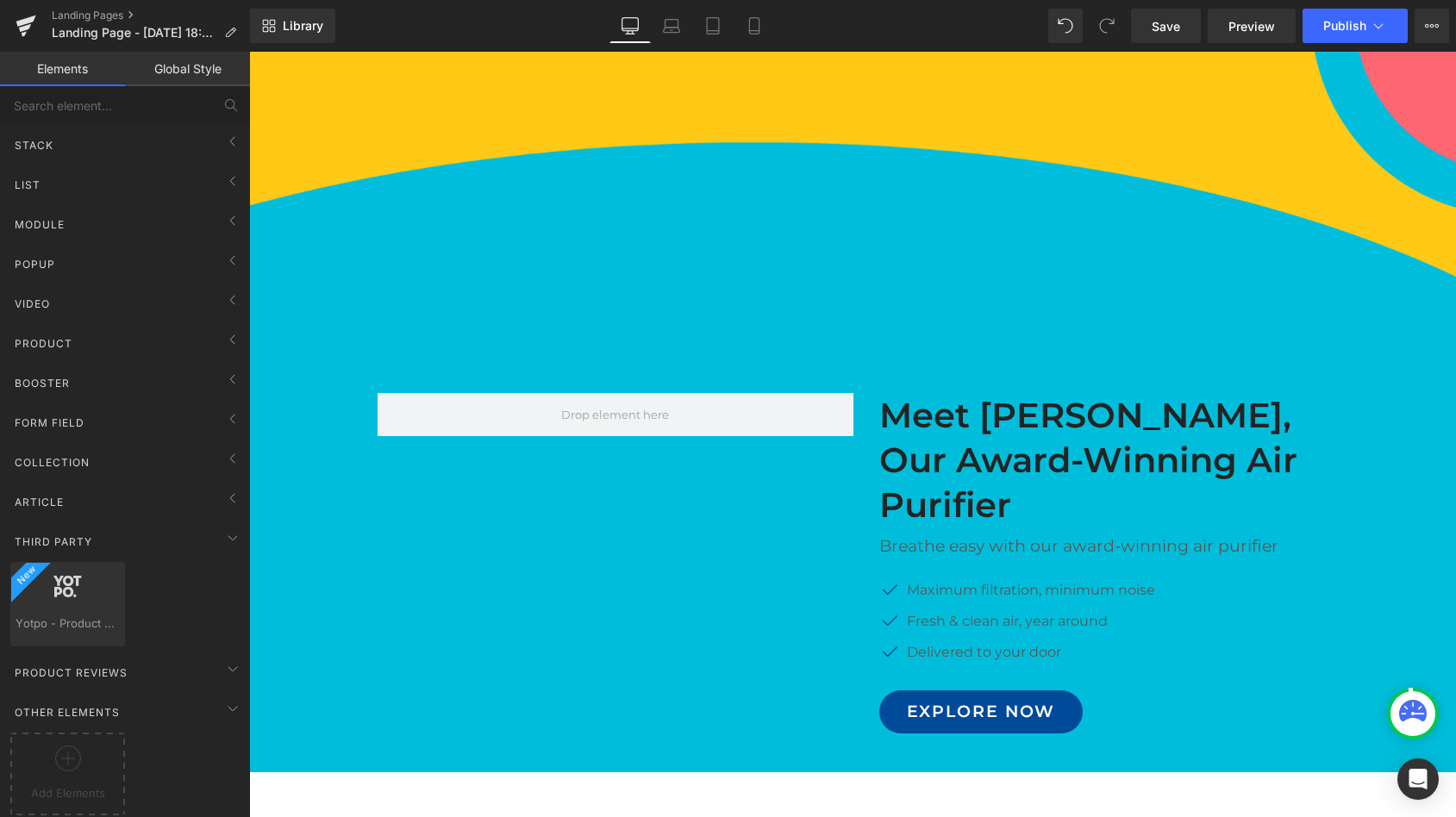
scroll to position [0, 0]
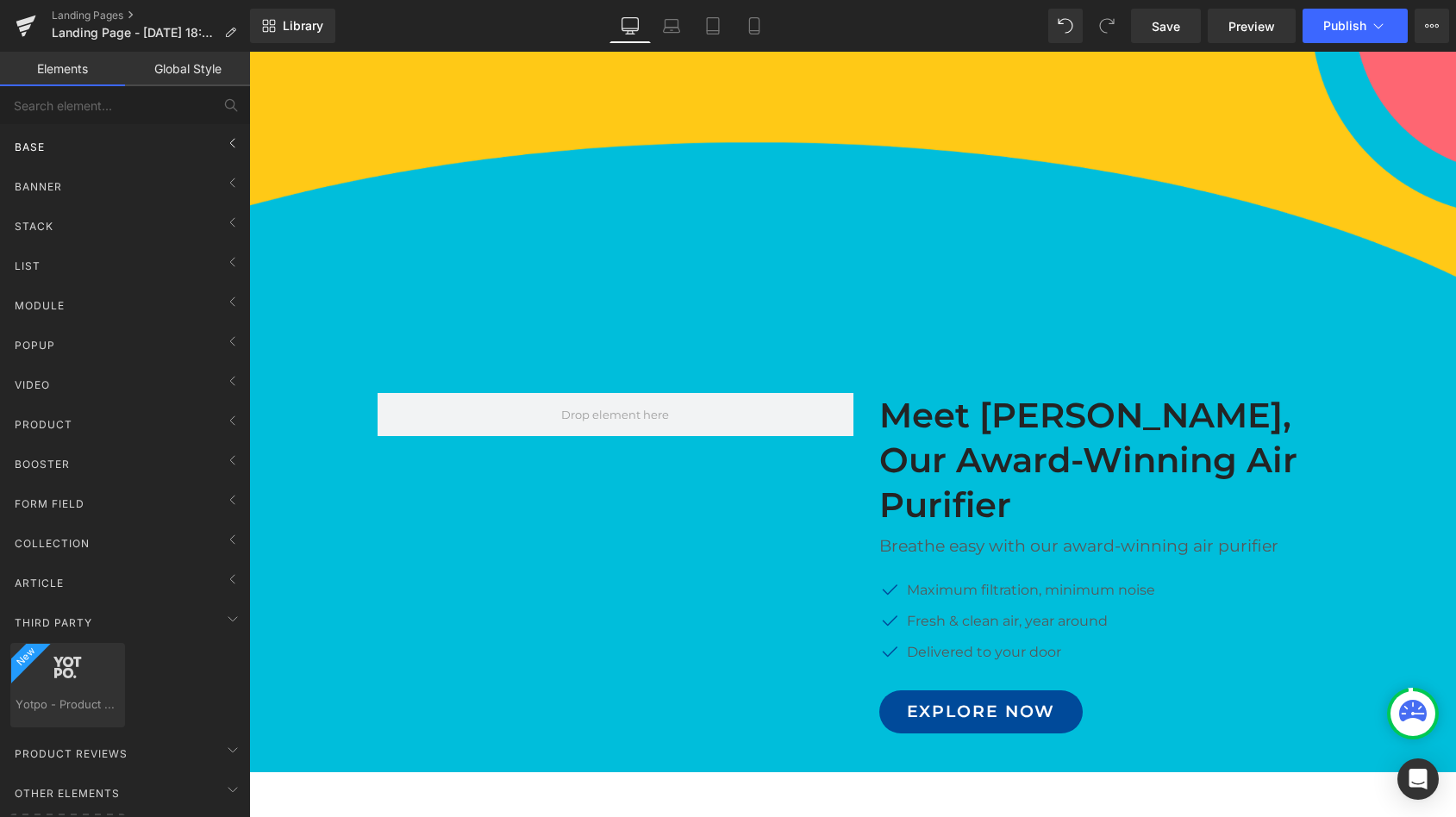
click at [43, 152] on span "Base" at bounding box center [29, 147] width 34 height 16
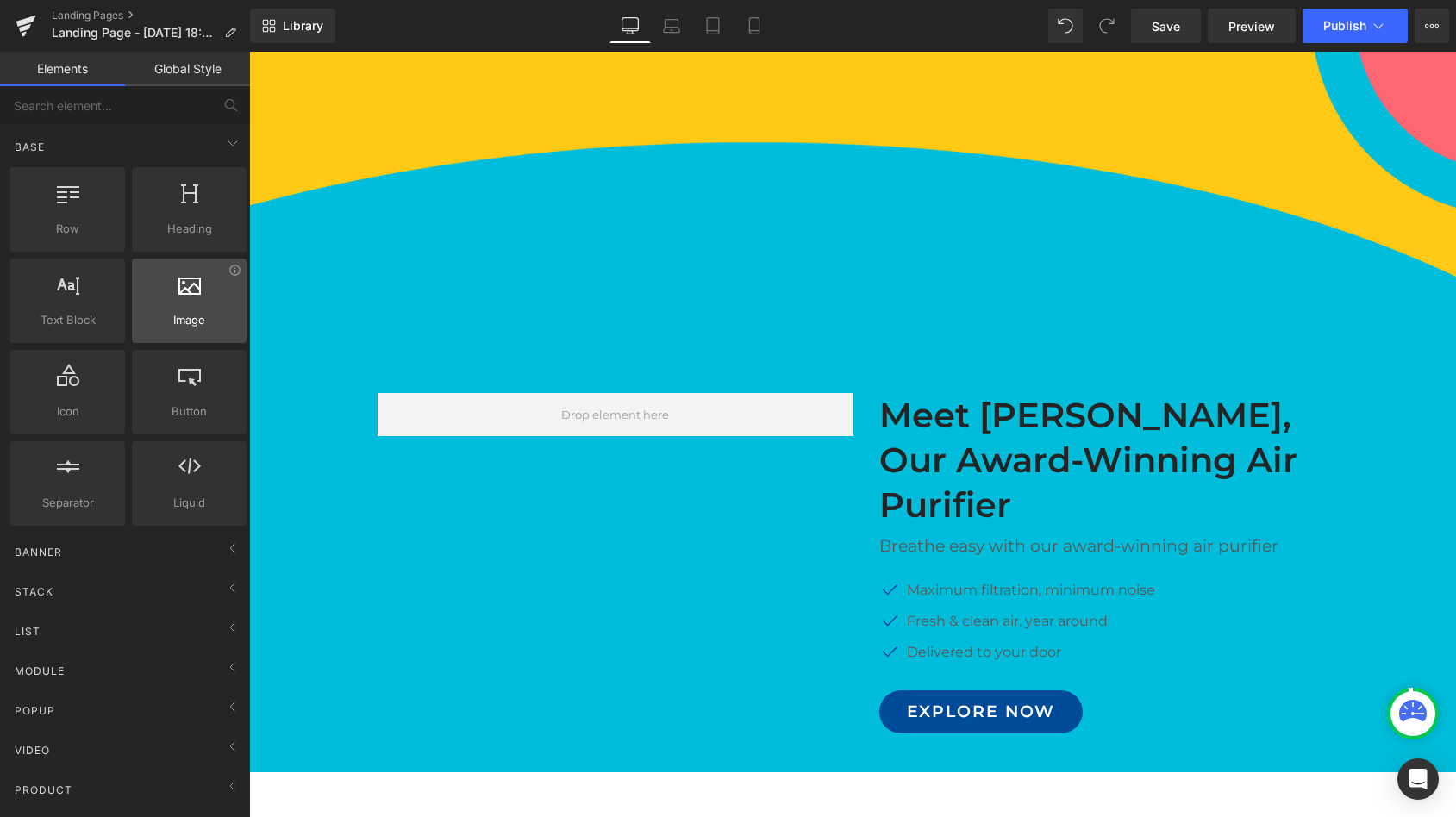
click at [189, 293] on icon at bounding box center [189, 283] width 22 height 22
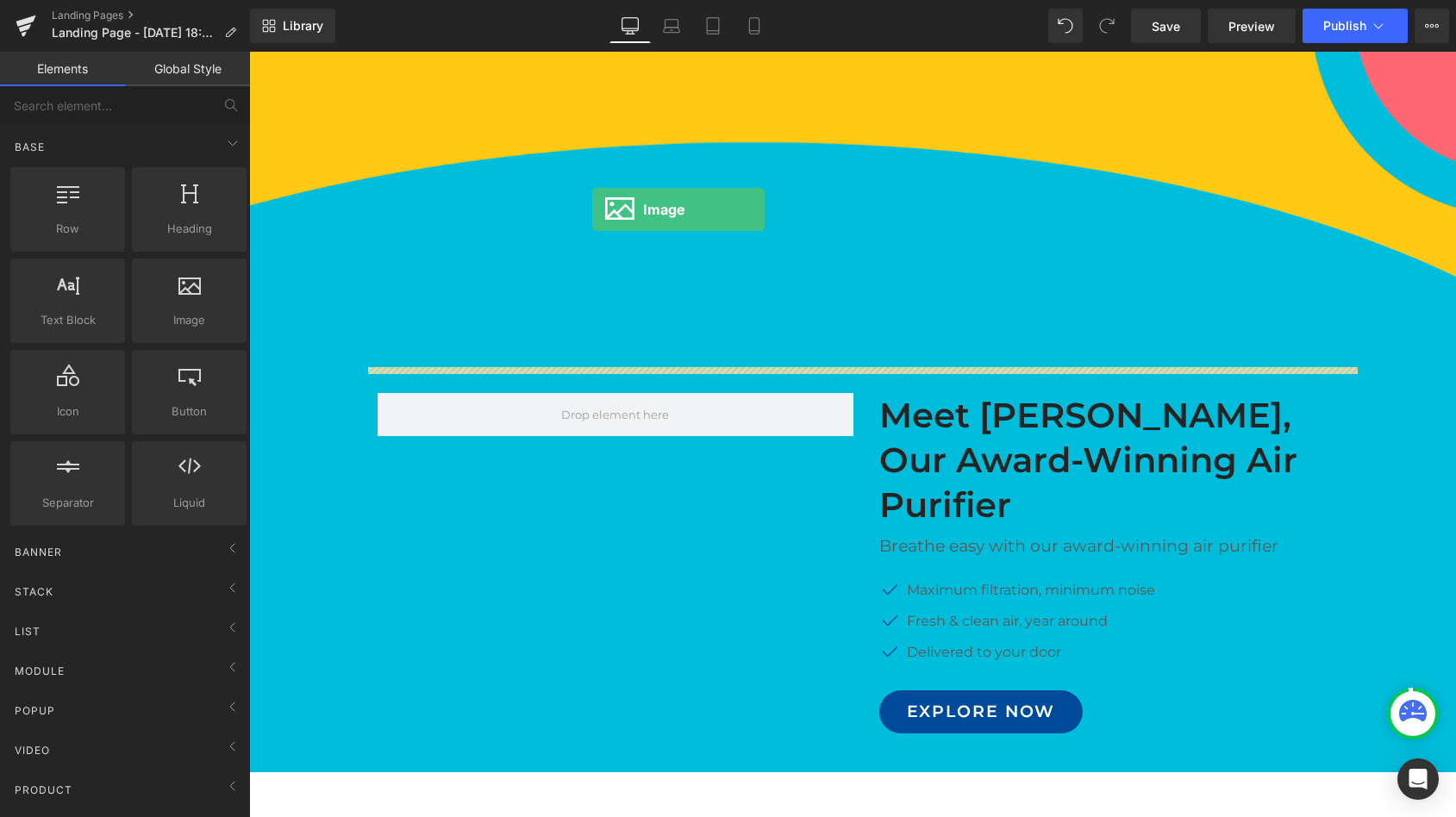
drag, startPoint x: 430, startPoint y: 347, endPoint x: 595, endPoint y: 210, distance: 214.5
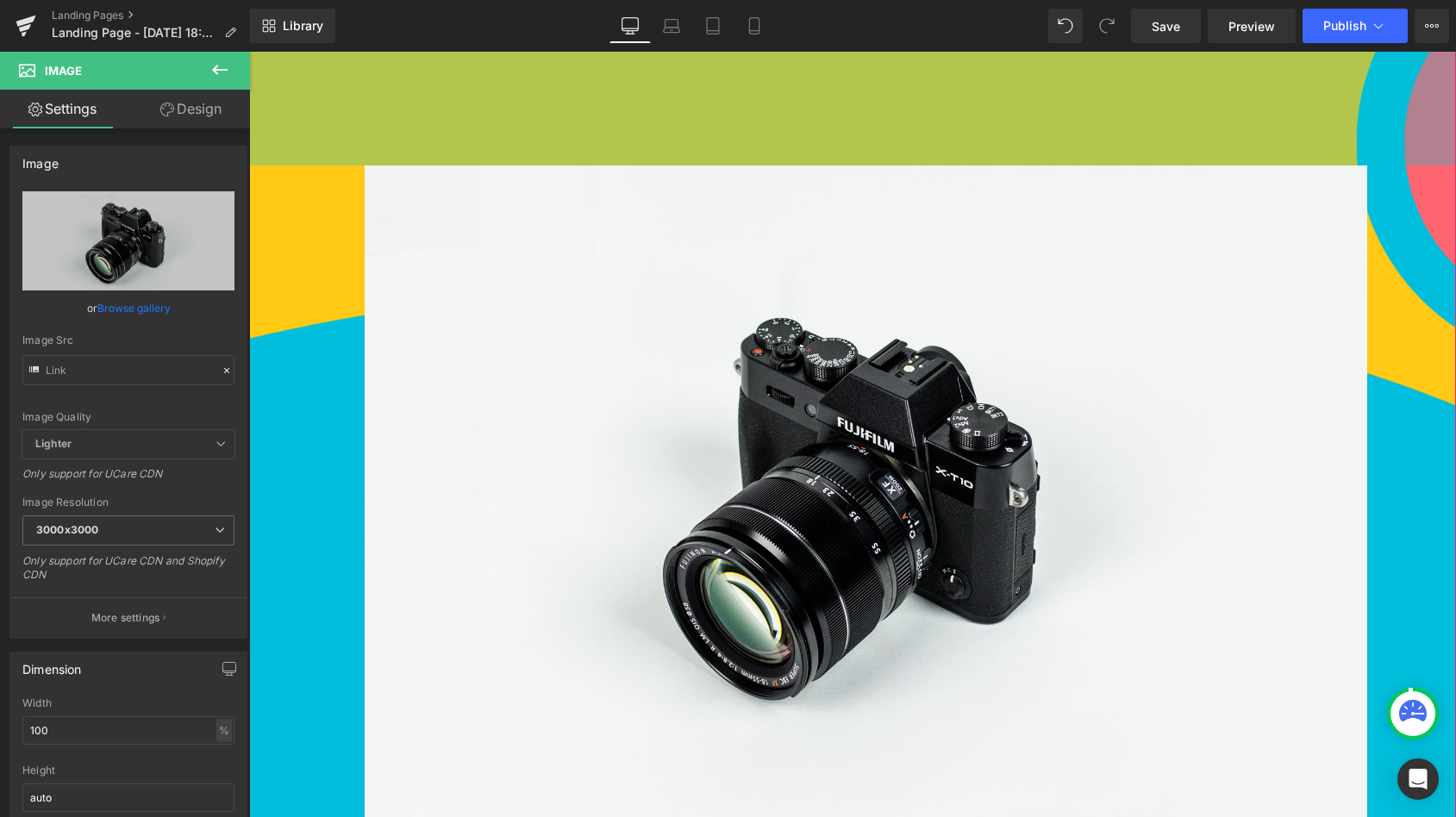
scroll to position [970, 0]
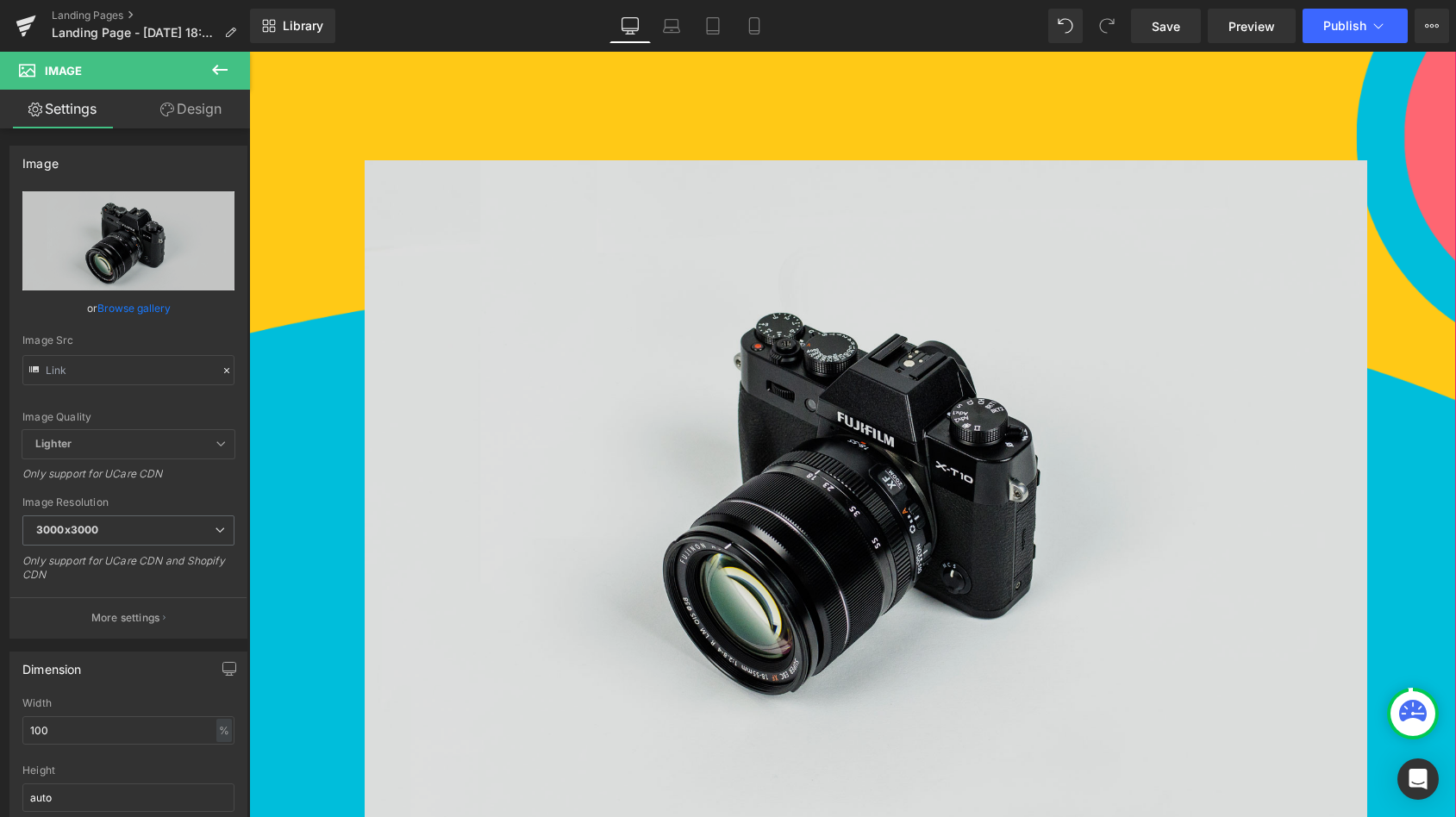
click at [860, 430] on img at bounding box center [866, 492] width 1002 height 663
click at [624, 369] on img at bounding box center [866, 492] width 1002 height 663
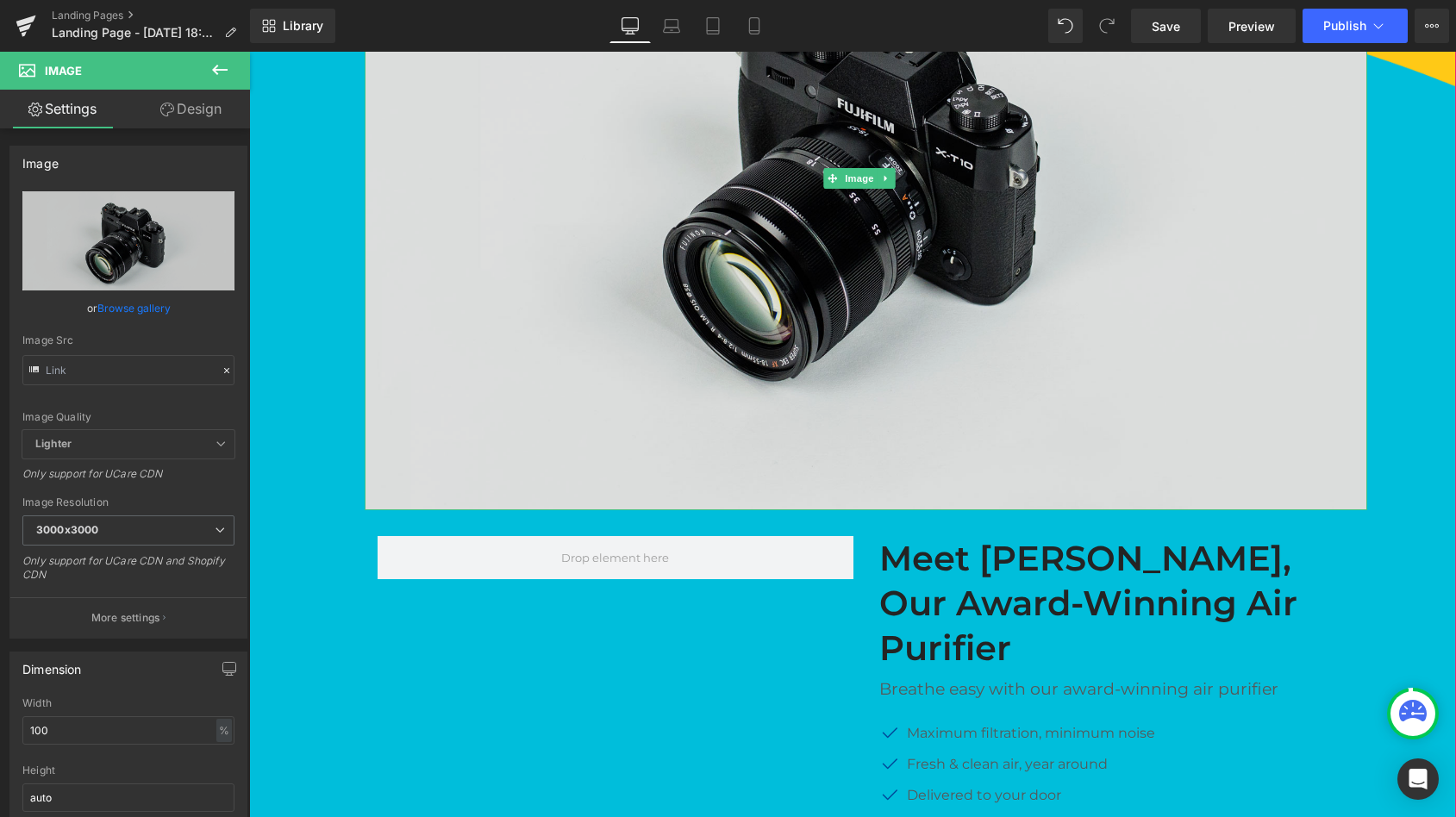
scroll to position [1113, 0]
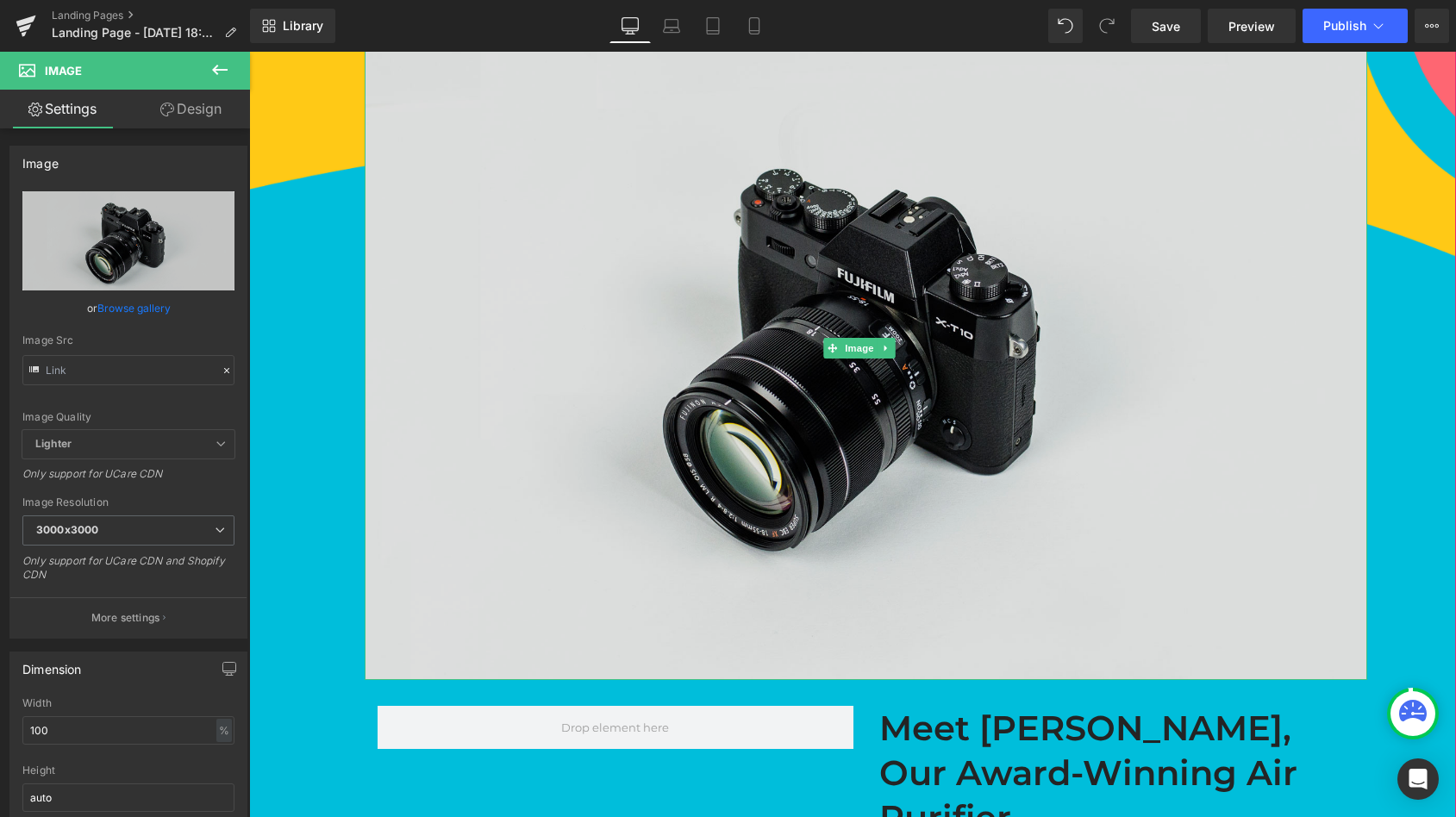
click at [1227, 115] on img at bounding box center [866, 348] width 1002 height 663
click at [1196, 437] on img at bounding box center [866, 348] width 1002 height 663
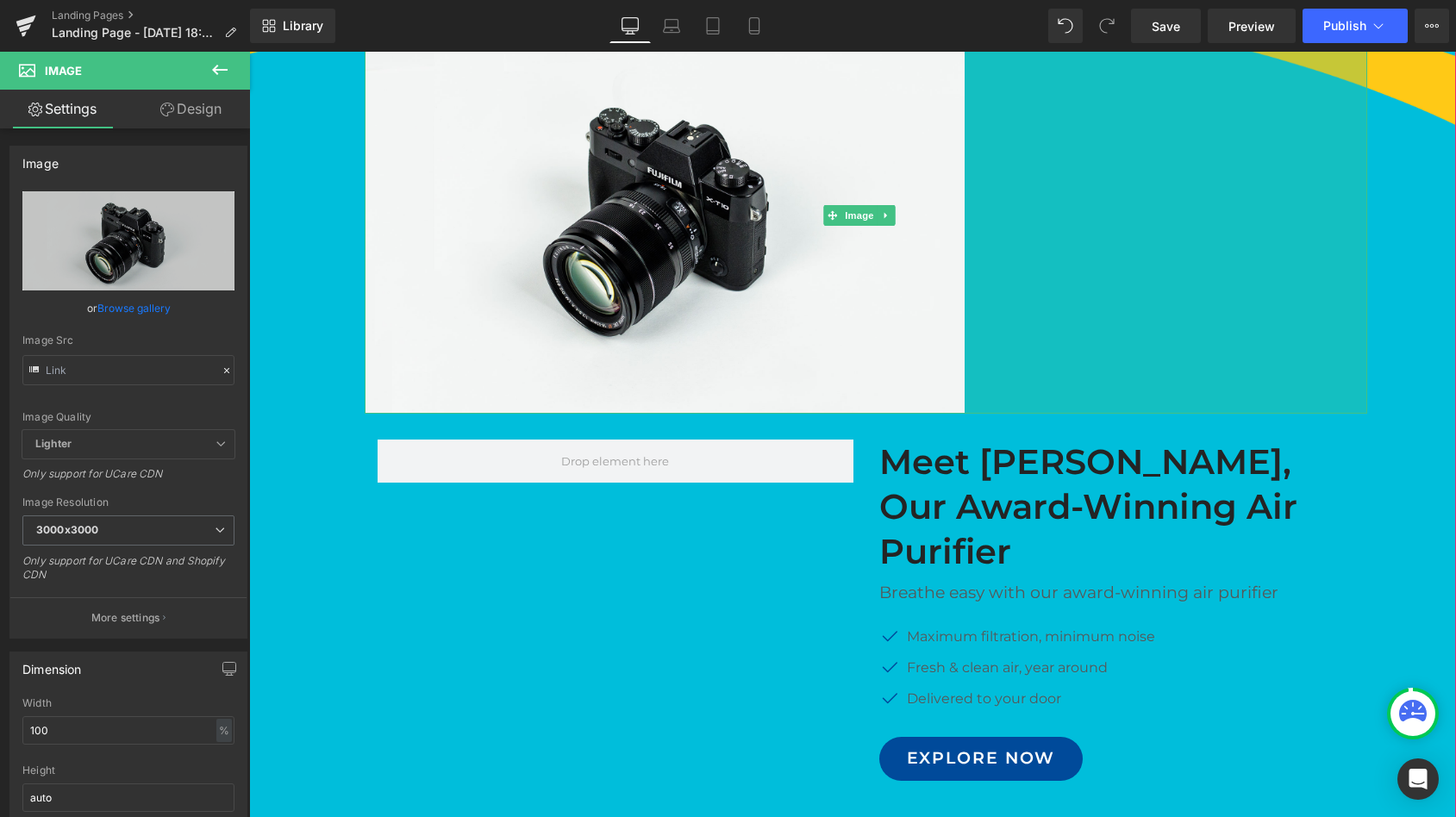
drag, startPoint x: 1351, startPoint y: 666, endPoint x: 940, endPoint y: 674, distance: 411.1
click at [940, 674] on span "Image 467px Image Meet GemAir, Our Award-Winning Air Purifier Heading Breathe e…" at bounding box center [866, 403] width 1002 height 774
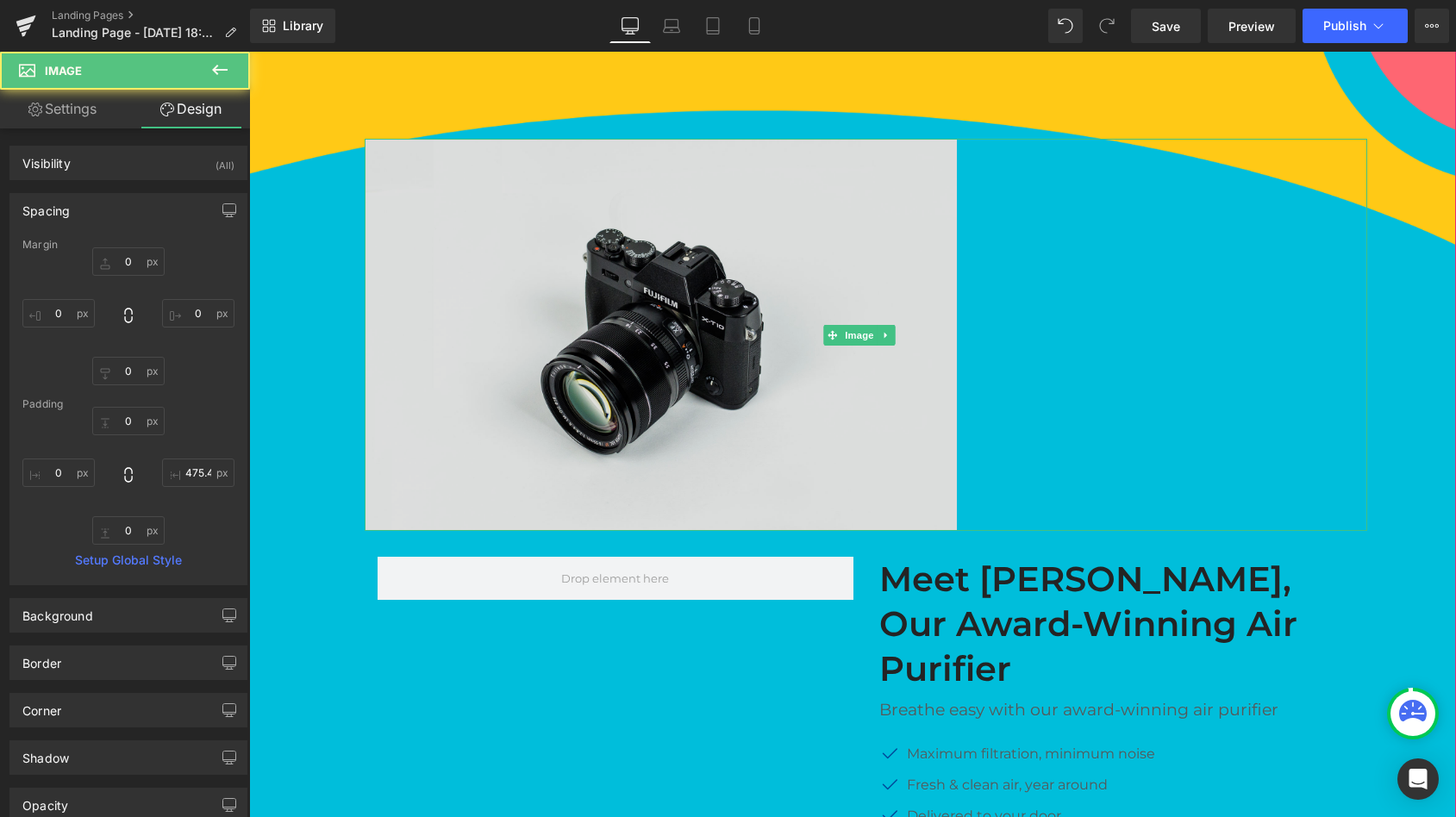
scroll to position [964, 0]
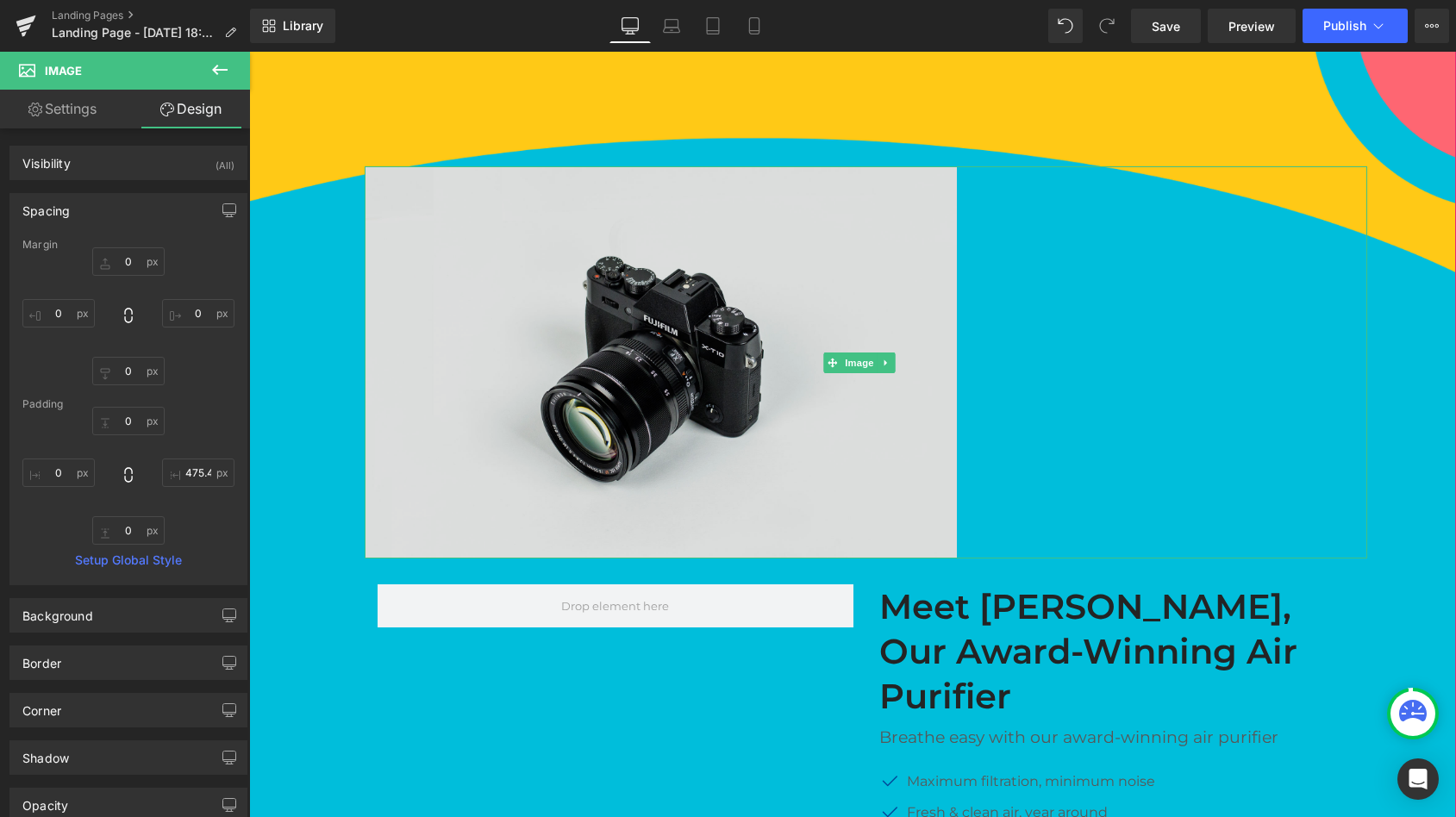
click at [712, 510] on img at bounding box center [866, 362] width 1002 height 392
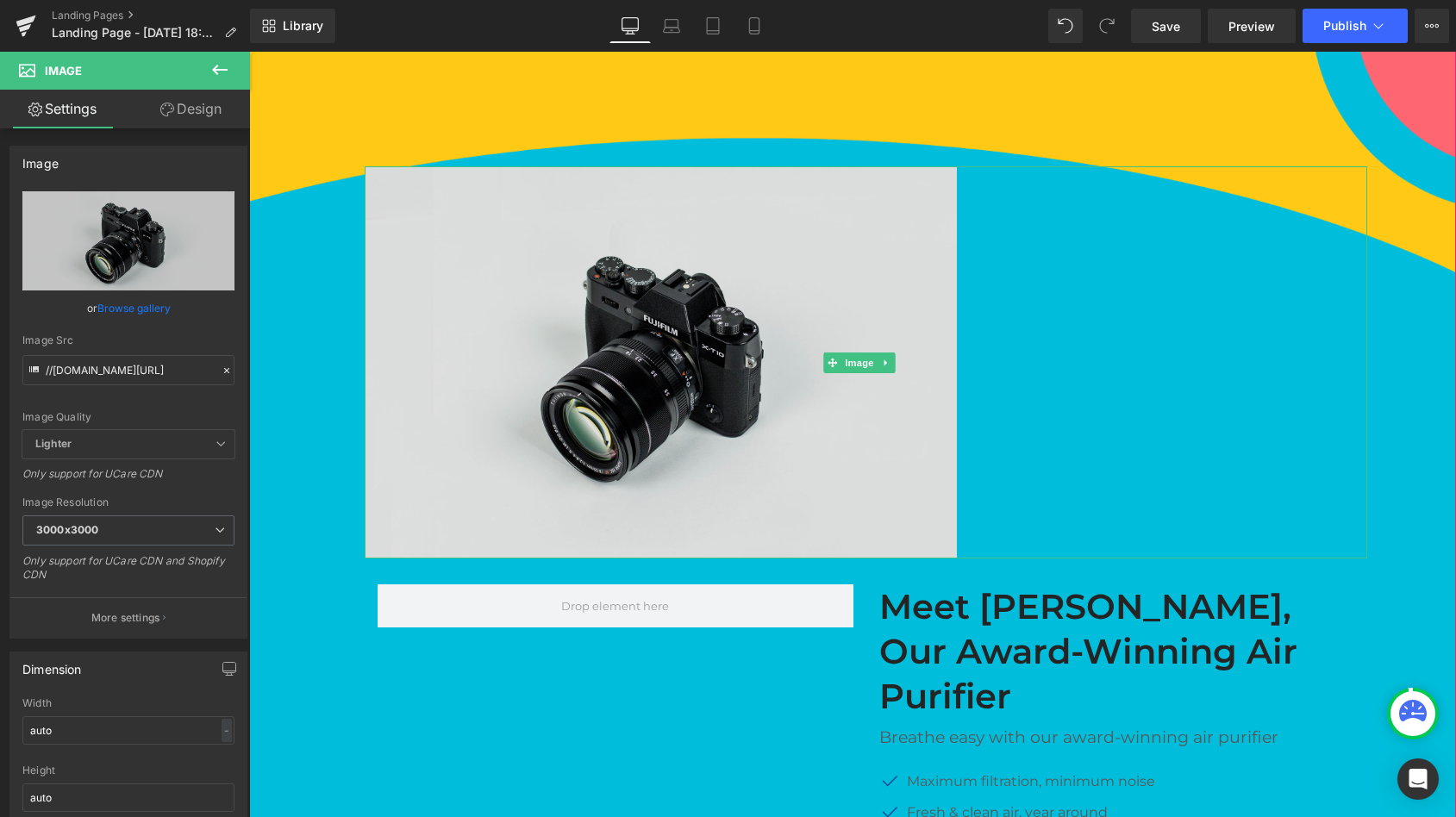
drag, startPoint x: 654, startPoint y: 547, endPoint x: 686, endPoint y: 438, distance: 113.6
click at [665, 342] on div "Image 476px" at bounding box center [866, 362] width 1002 height 392
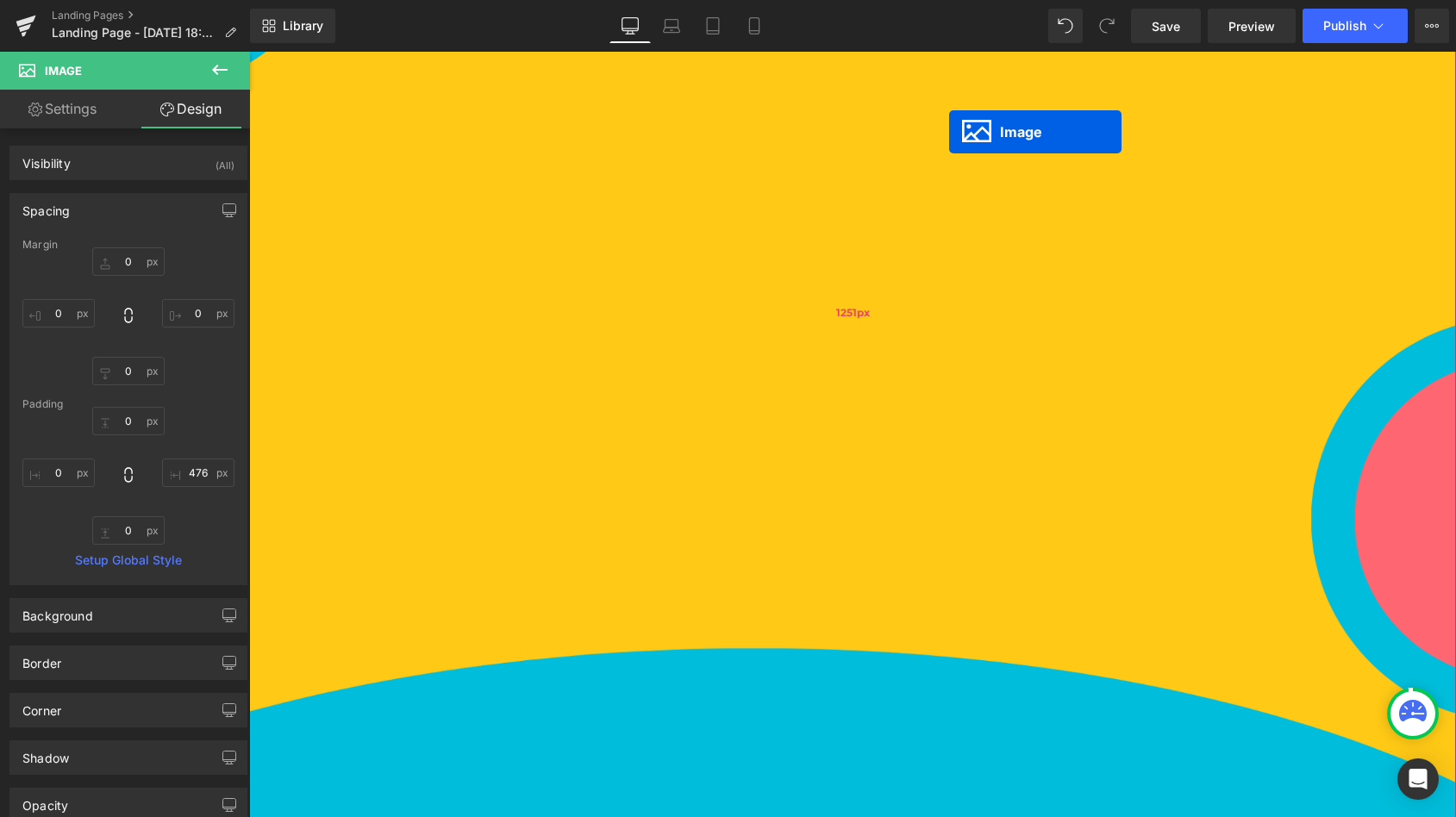
scroll to position [210, 0]
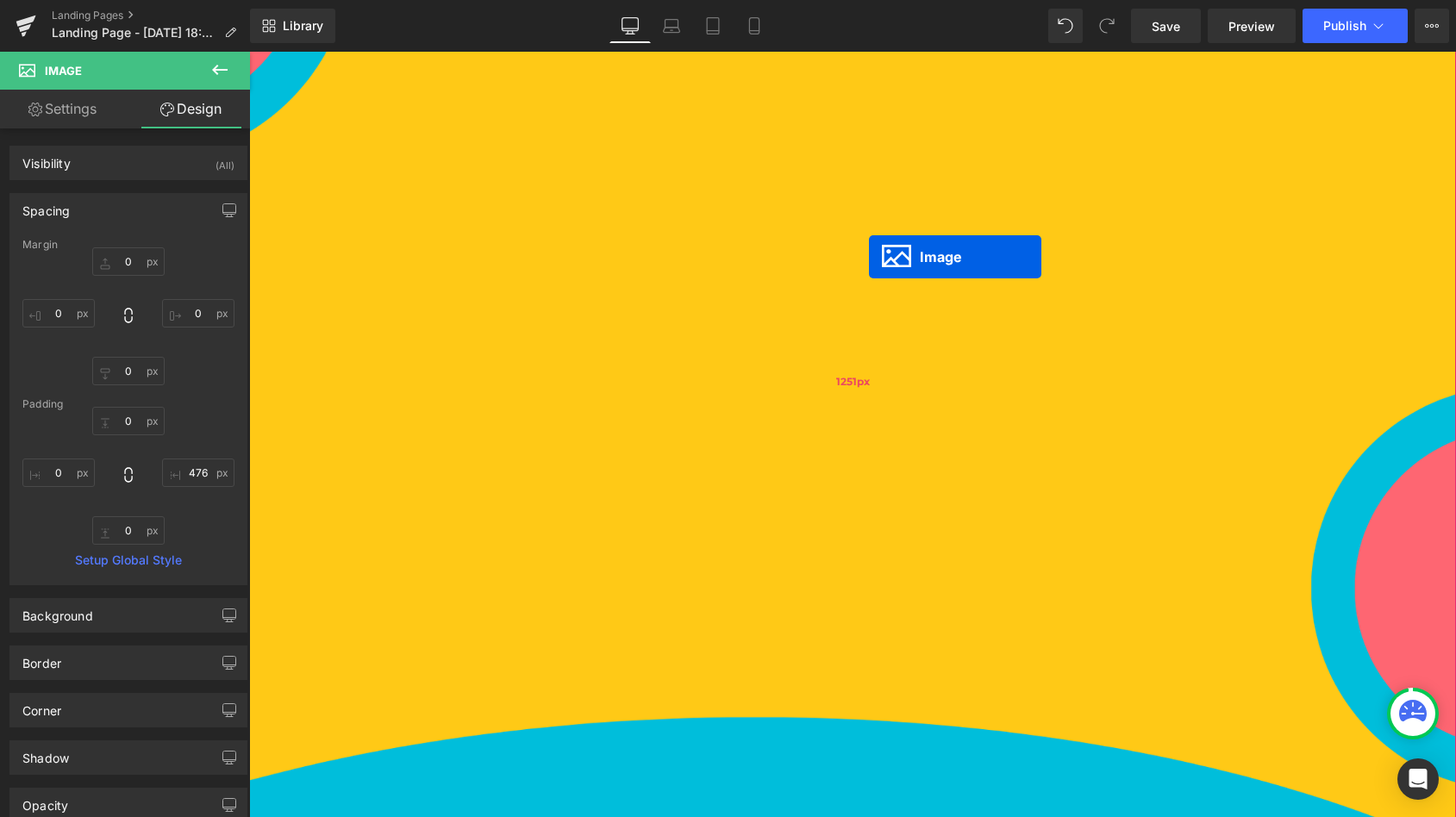
drag, startPoint x: 832, startPoint y: 357, endPoint x: 869, endPoint y: 255, distance: 108.5
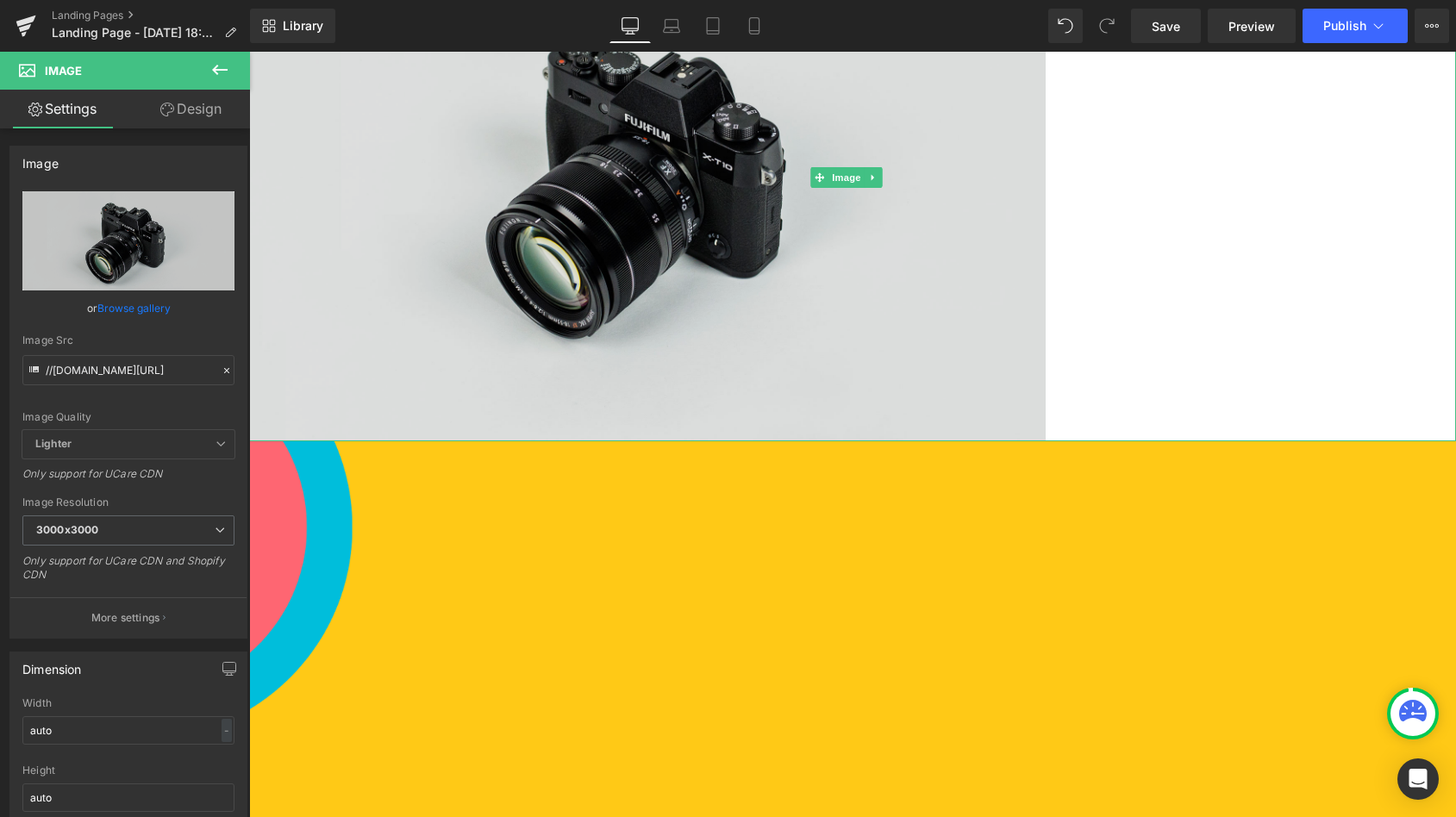
scroll to position [141, 0]
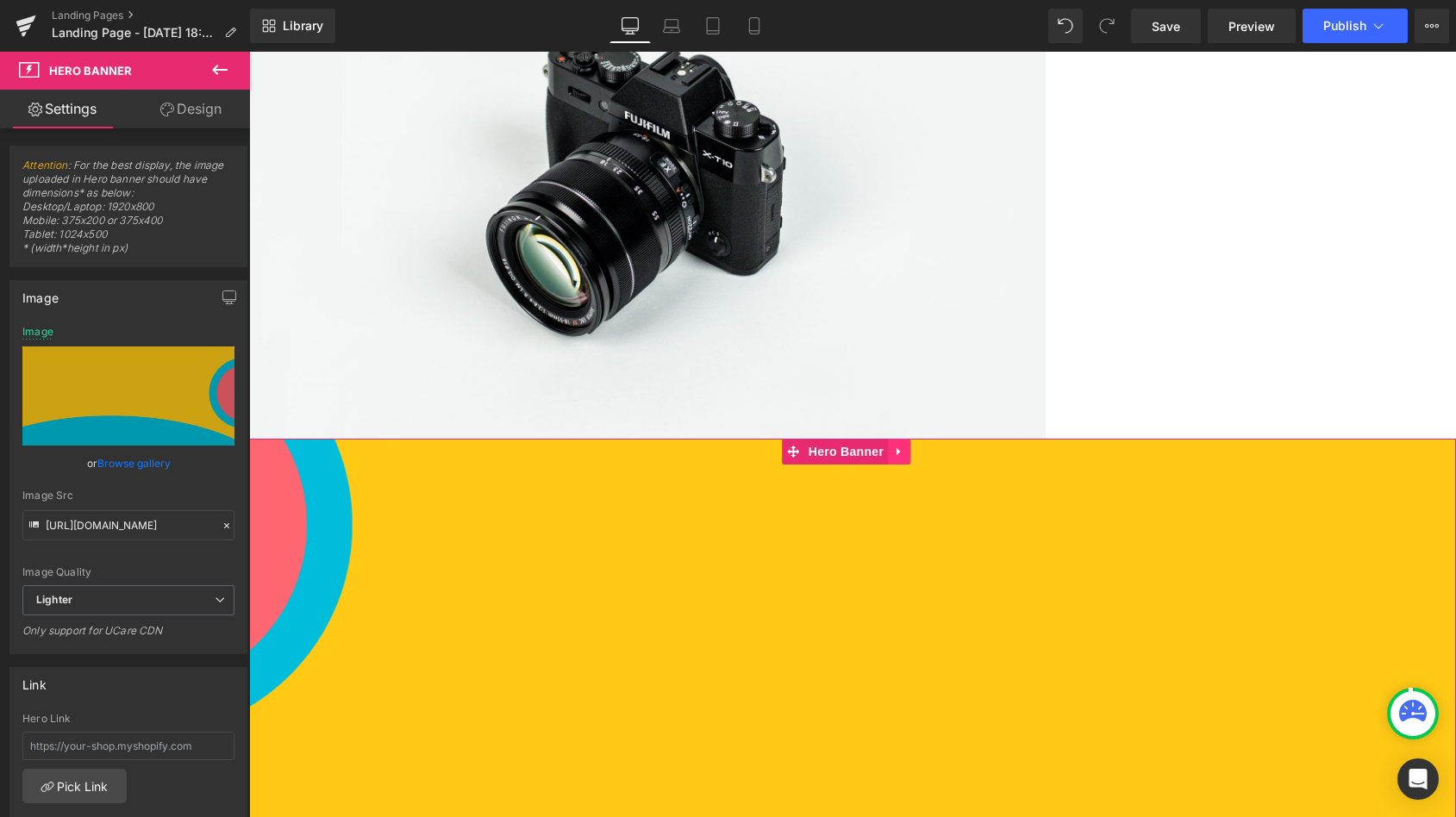
click at [901, 446] on icon at bounding box center [899, 452] width 12 height 13
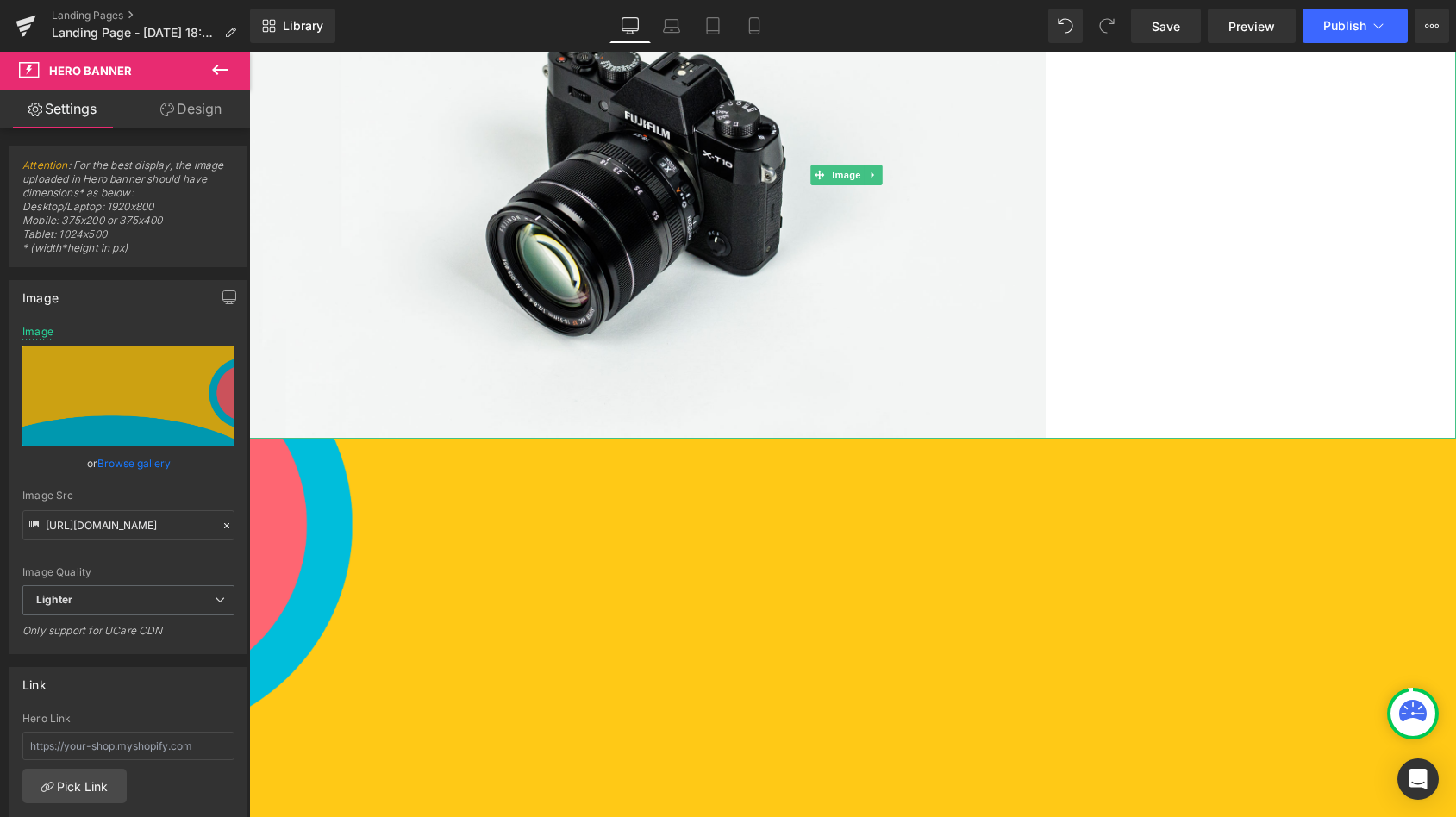
scroll to position [0, 0]
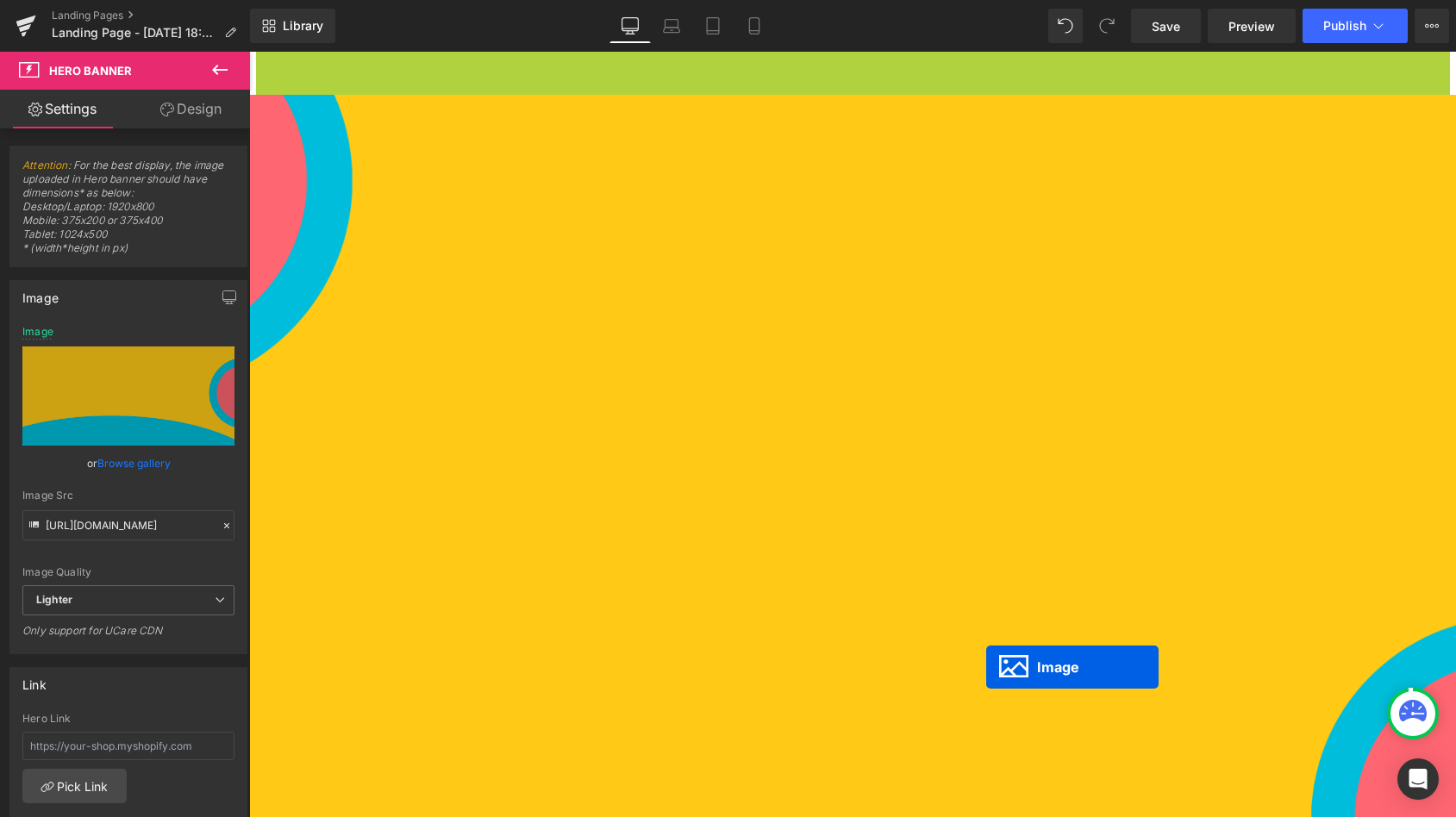
drag, startPoint x: 816, startPoint y: 168, endPoint x: 986, endPoint y: 666, distance: 526.2
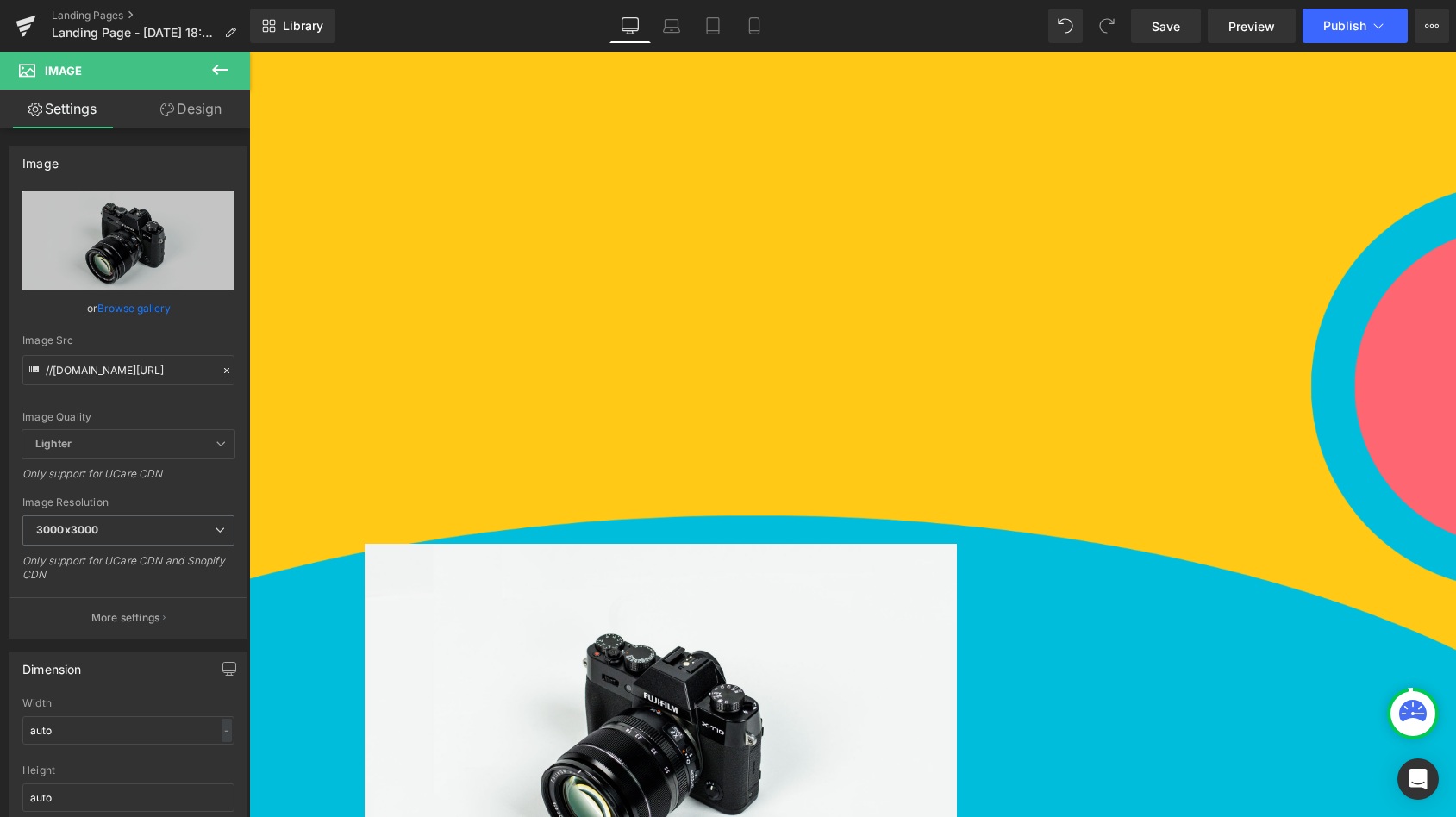
scroll to position [634, 0]
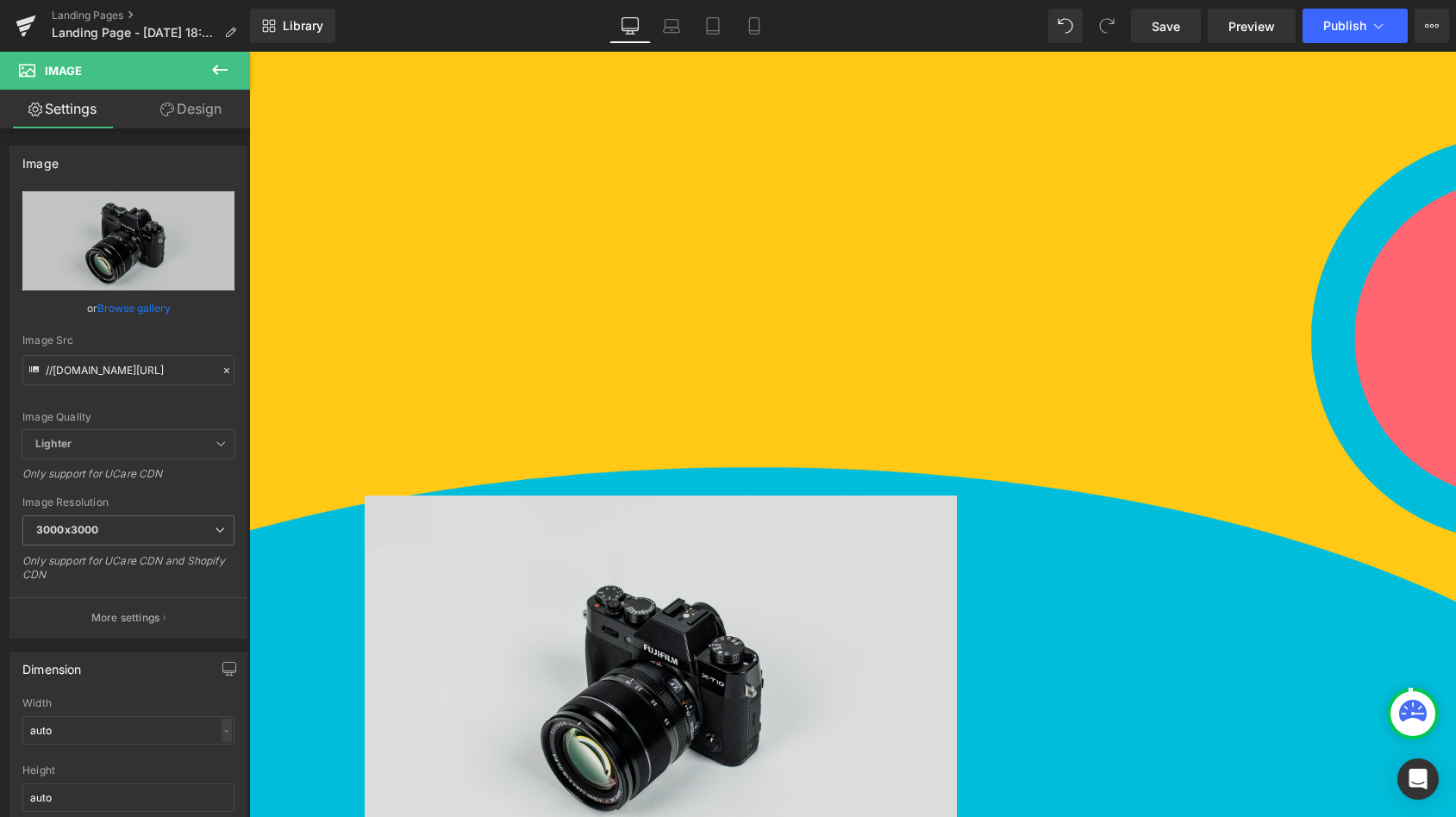
click at [778, 534] on img at bounding box center [866, 691] width 1002 height 392
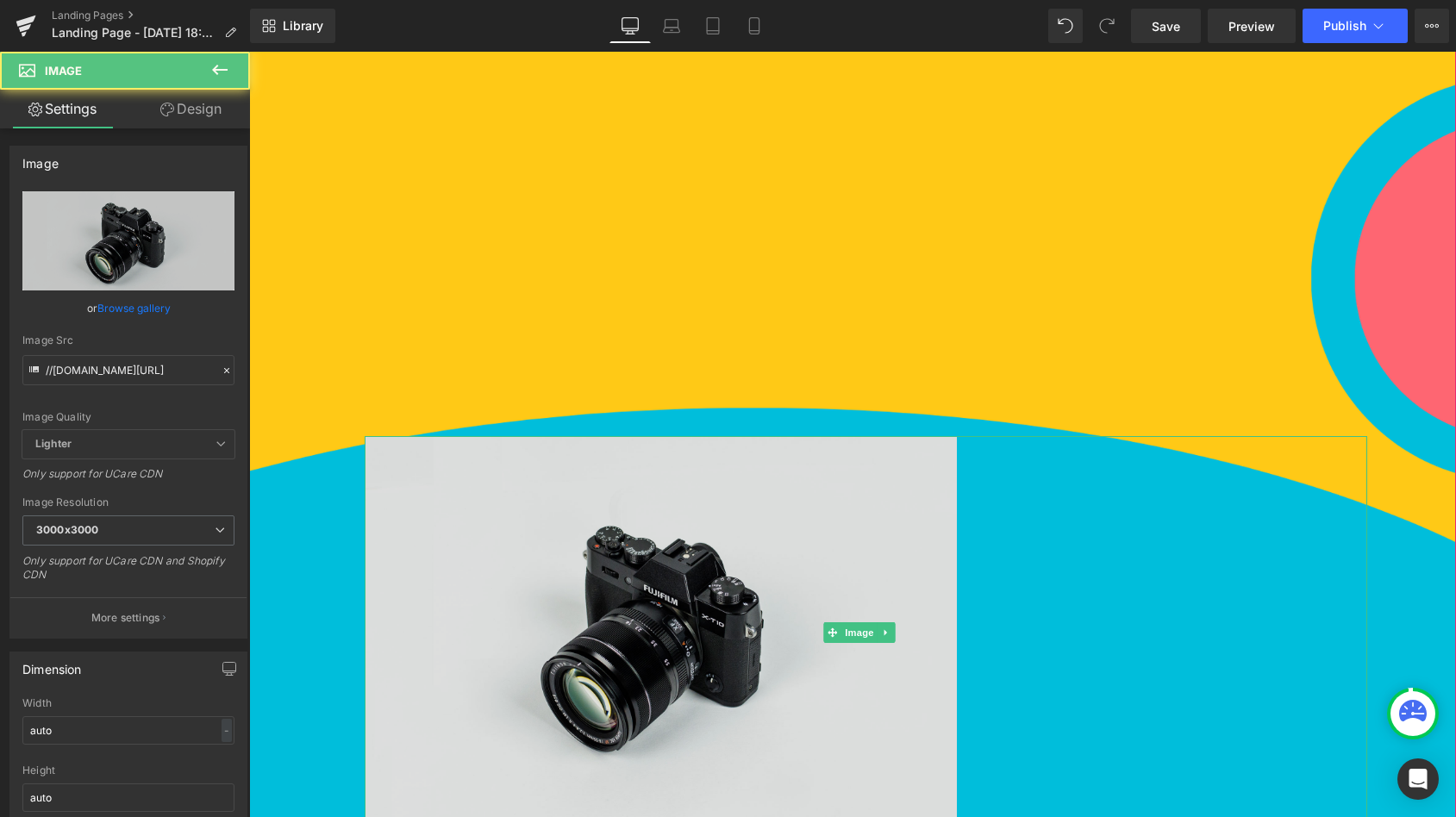
scroll to position [690, 0]
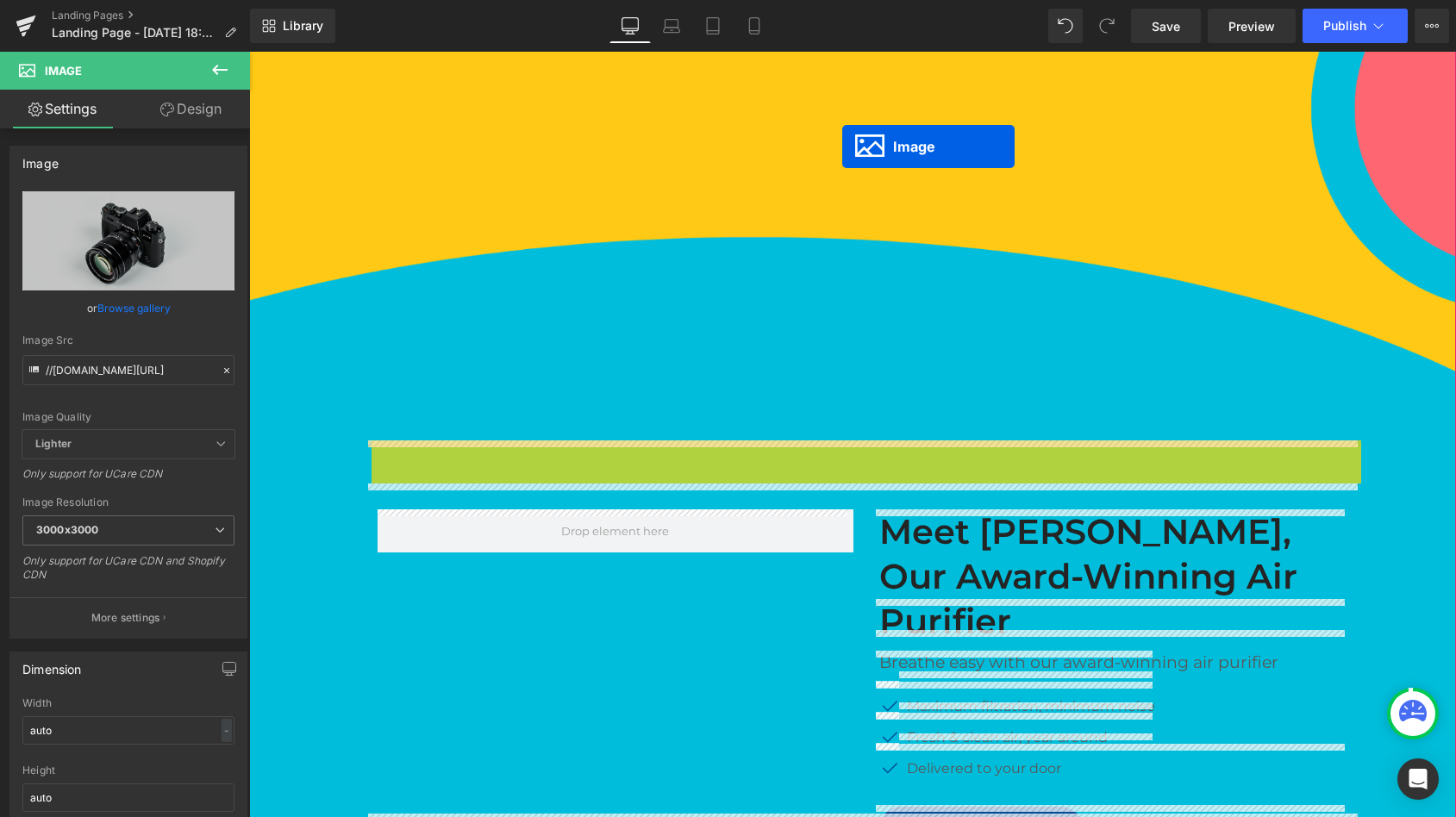
drag, startPoint x: 835, startPoint y: 638, endPoint x: 842, endPoint y: 147, distance: 491.0
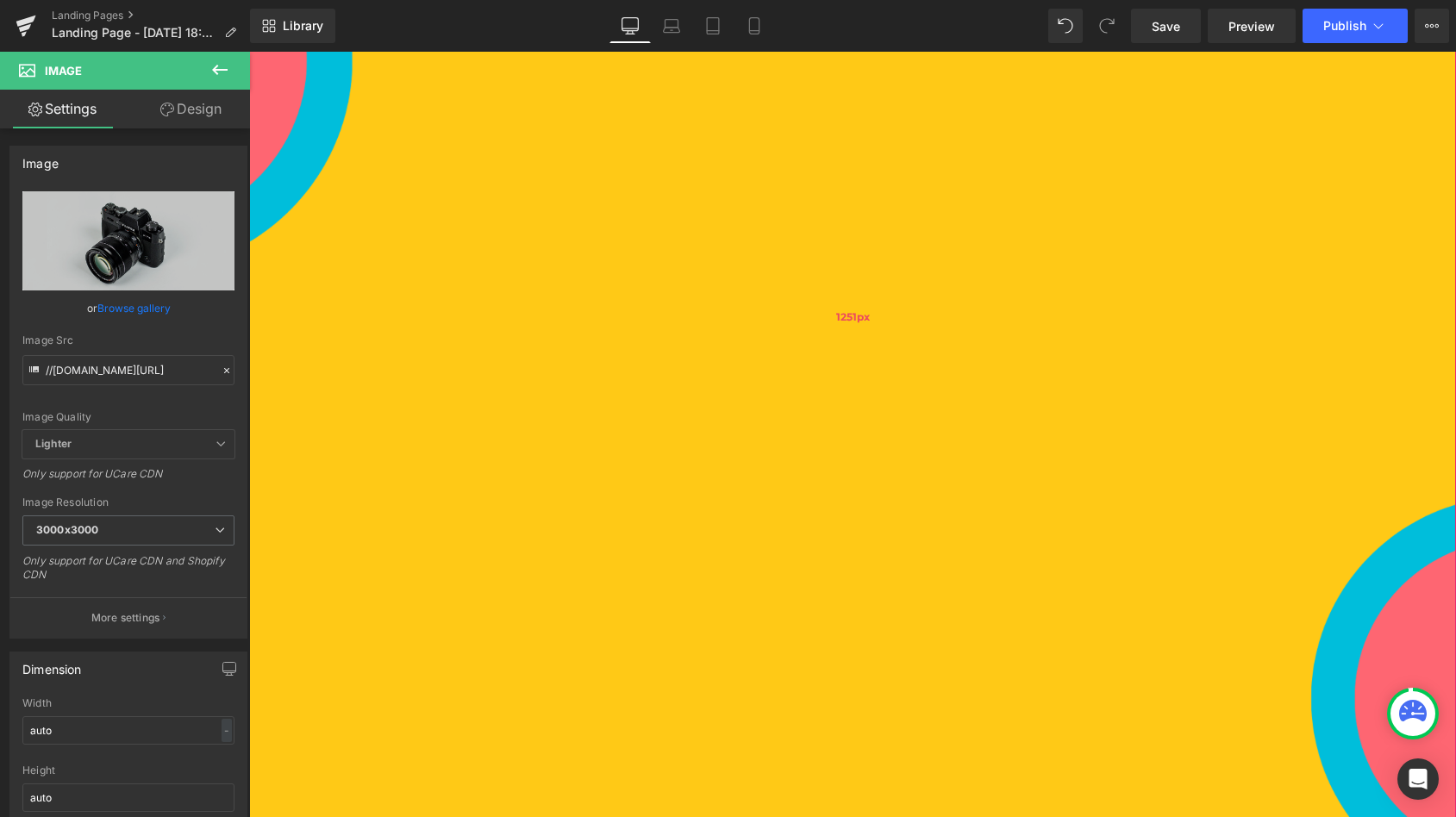
scroll to position [557, 0]
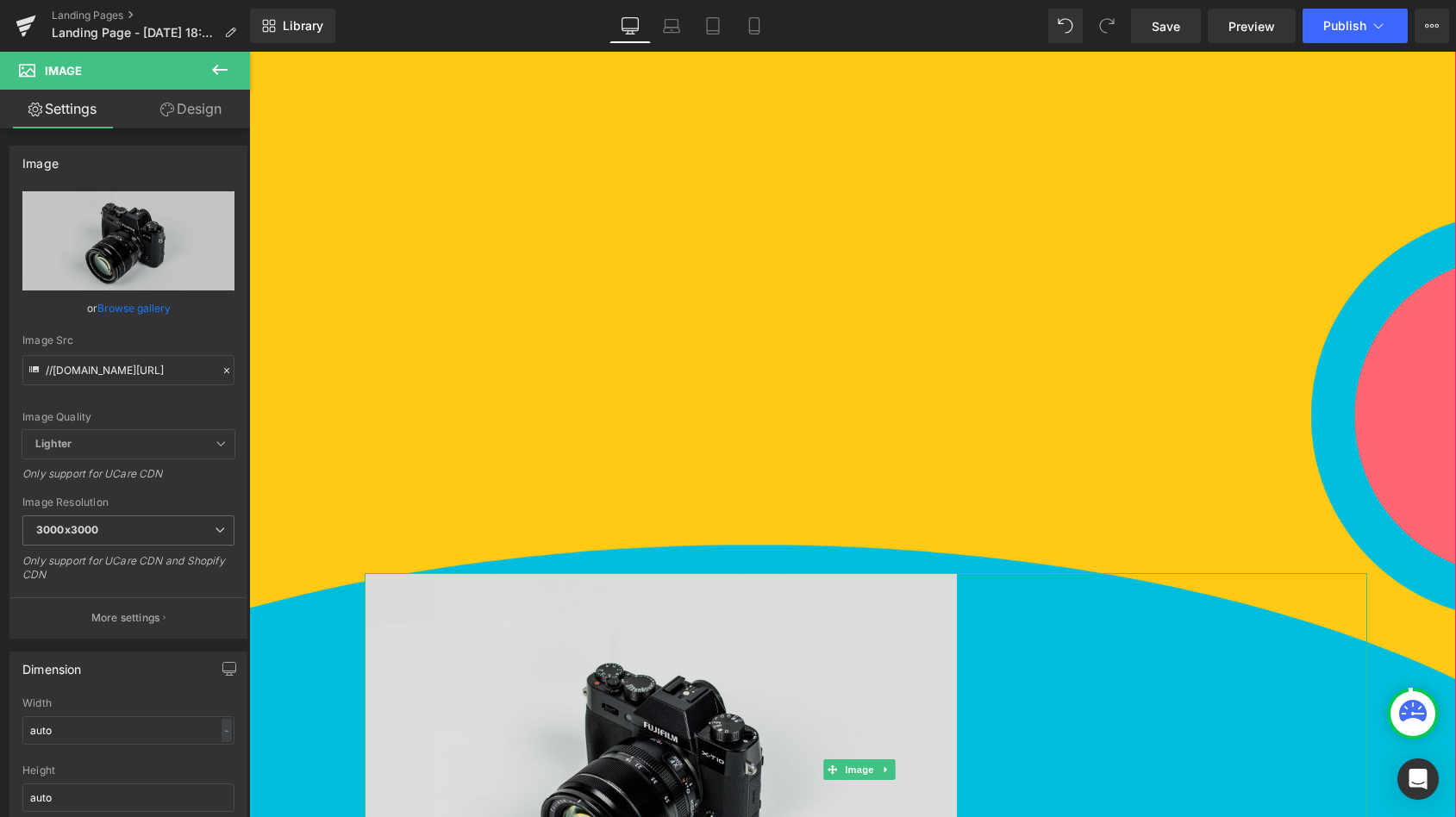
click at [890, 608] on img at bounding box center [866, 770] width 1002 height 392
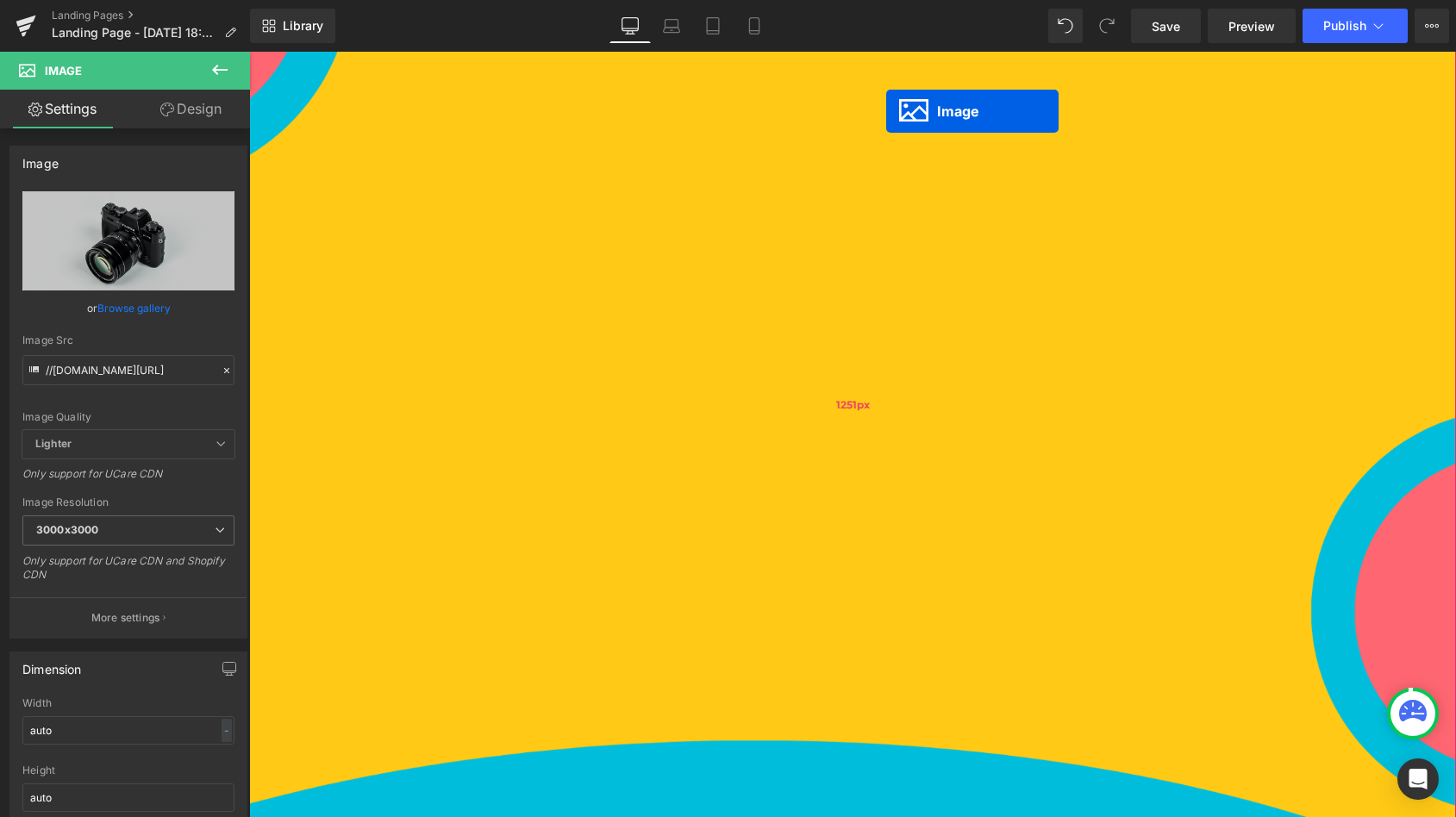
scroll to position [0, 0]
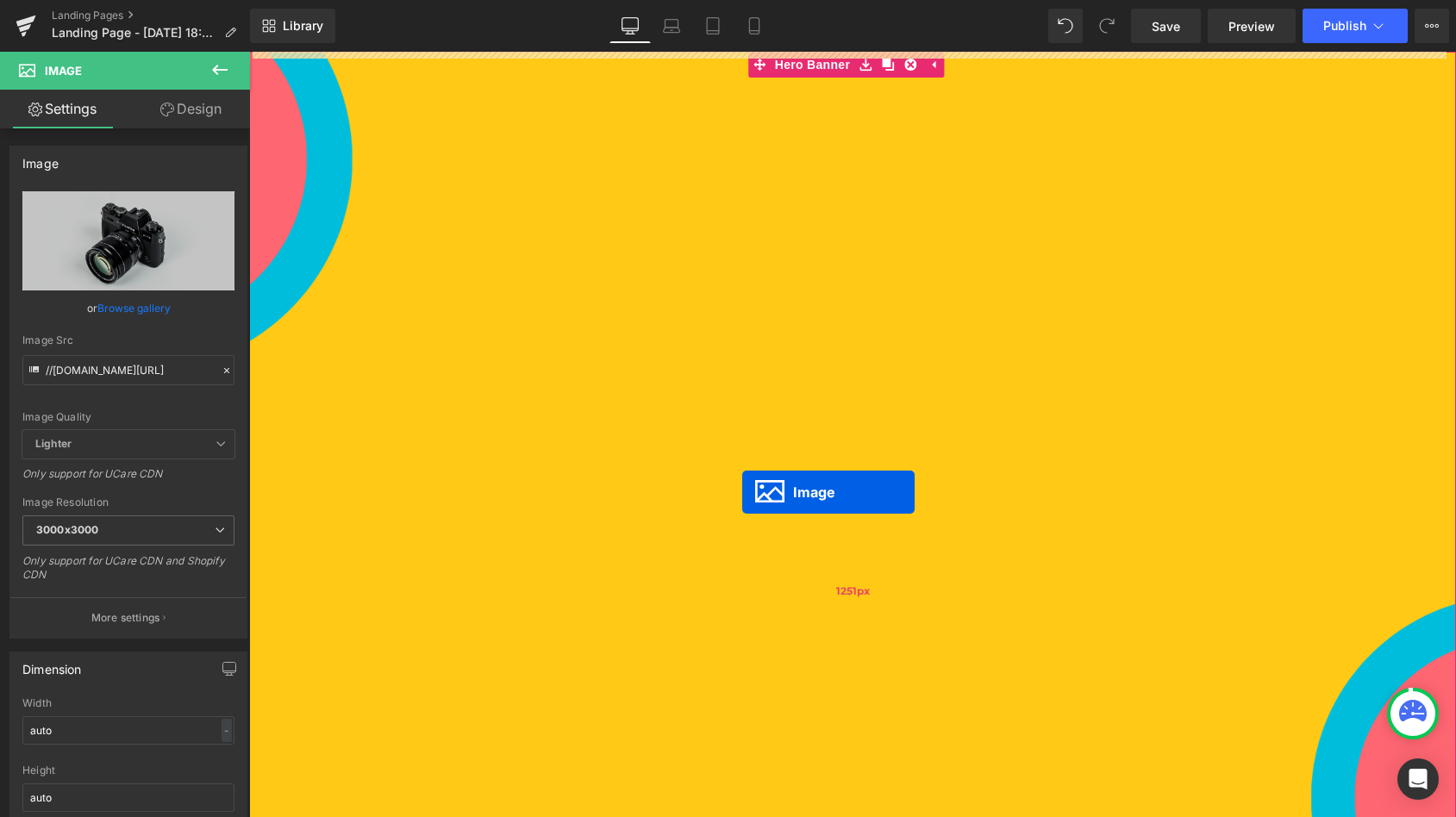
drag, startPoint x: 832, startPoint y: 692, endPoint x: 742, endPoint y: 493, distance: 218.4
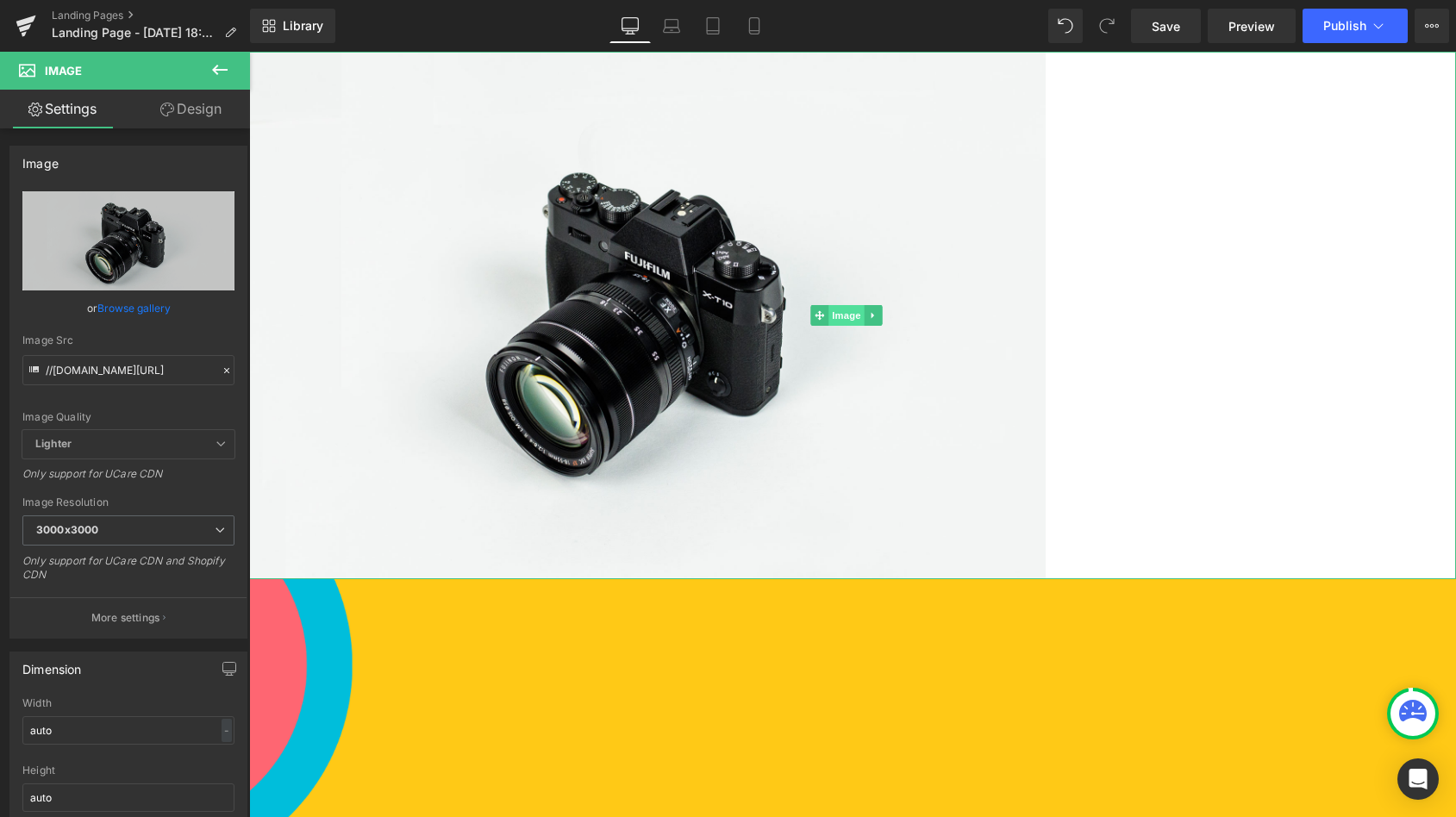
click at [848, 310] on span "Image" at bounding box center [846, 315] width 36 height 20
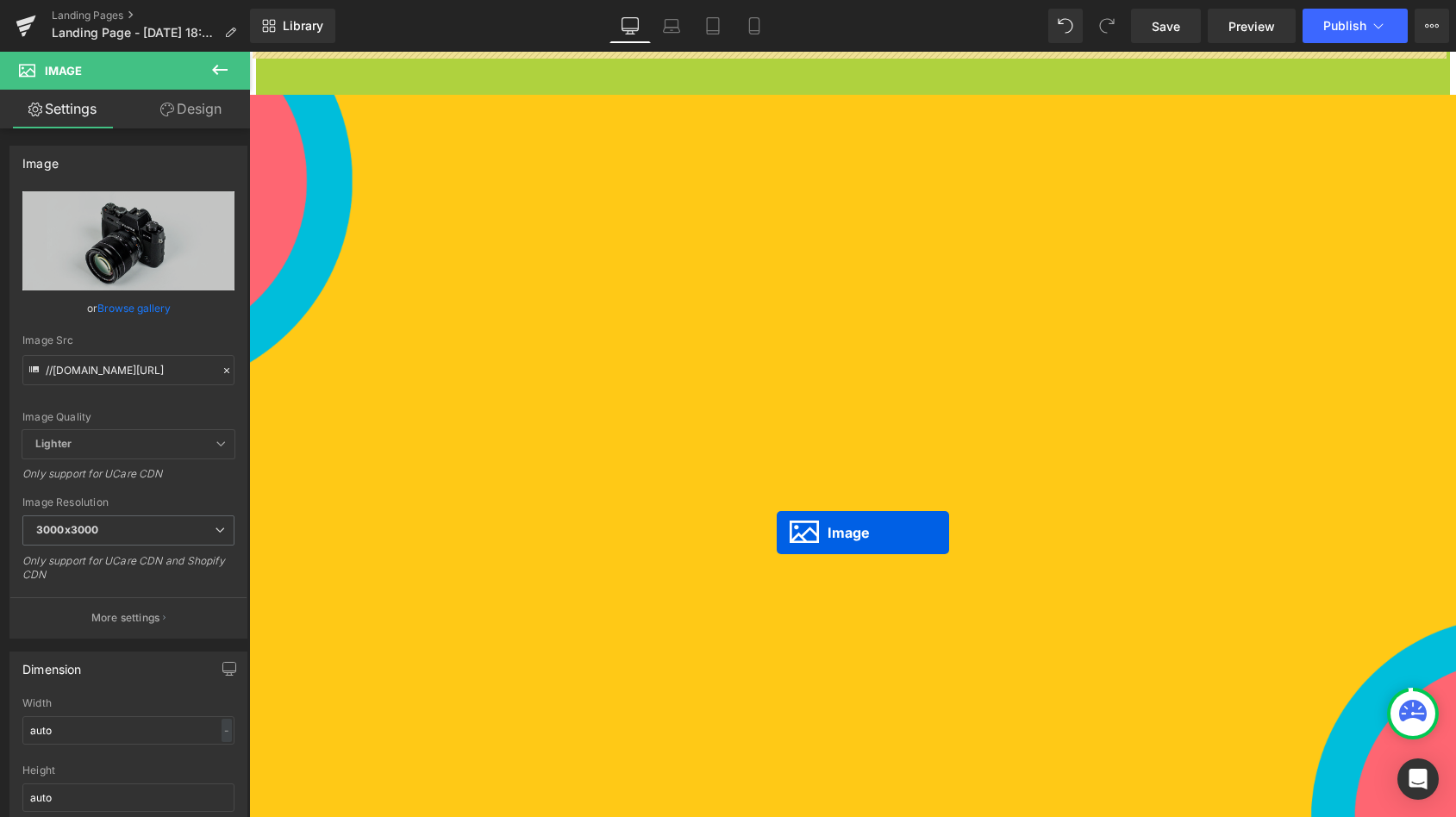
drag, startPoint x: 821, startPoint y: 311, endPoint x: 776, endPoint y: 533, distance: 226.5
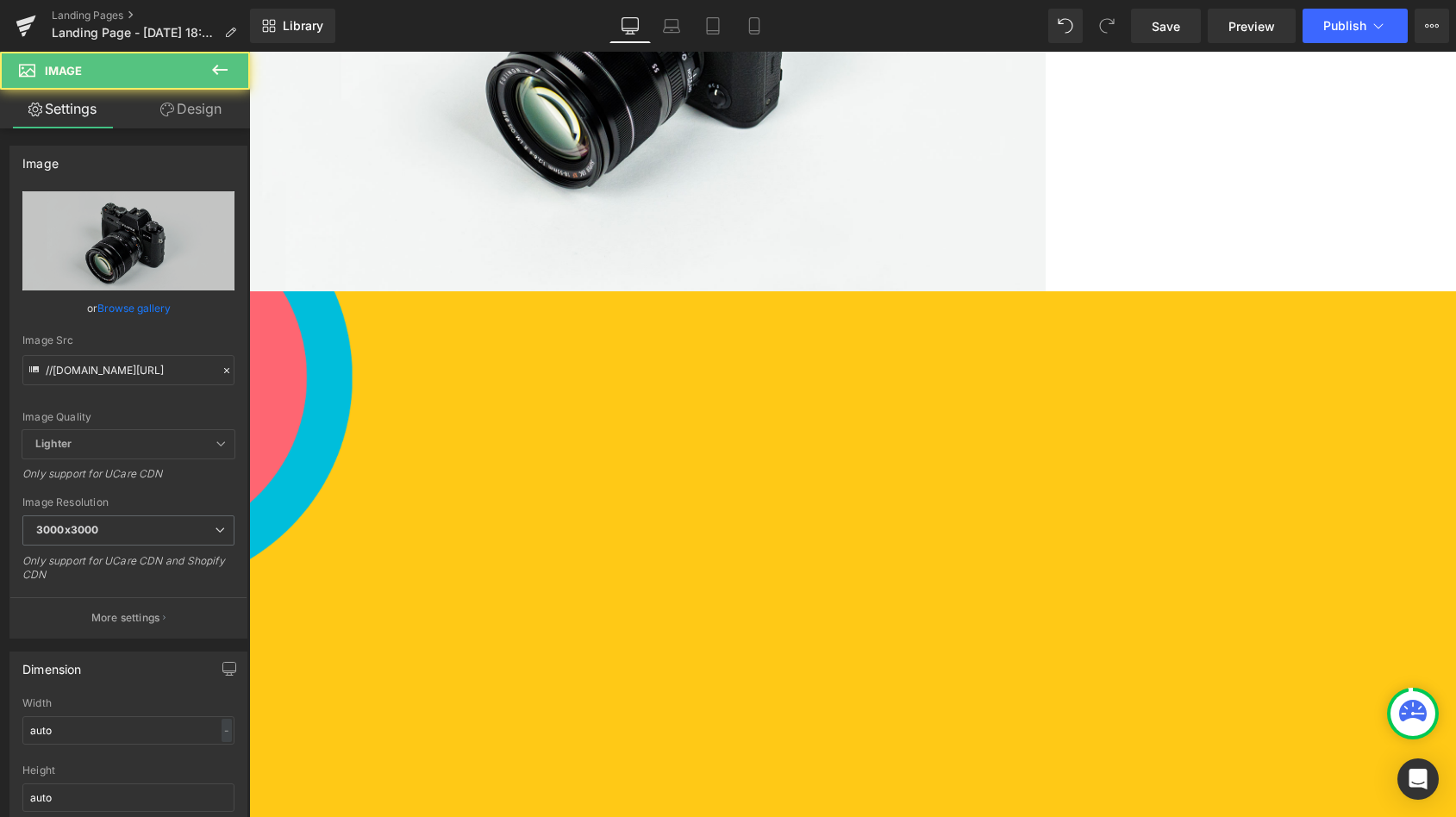
scroll to position [294, 0]
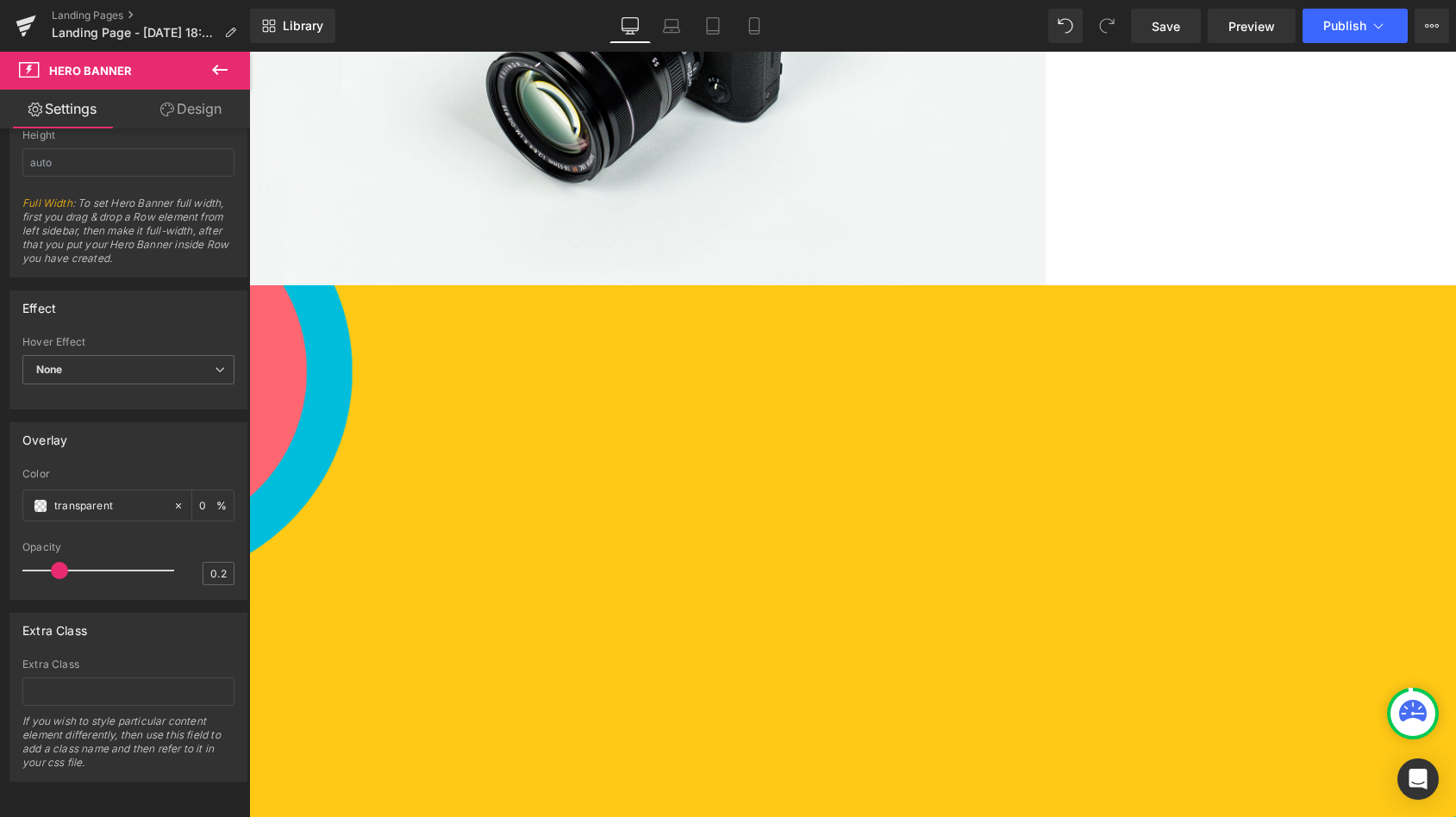
scroll to position [0, 0]
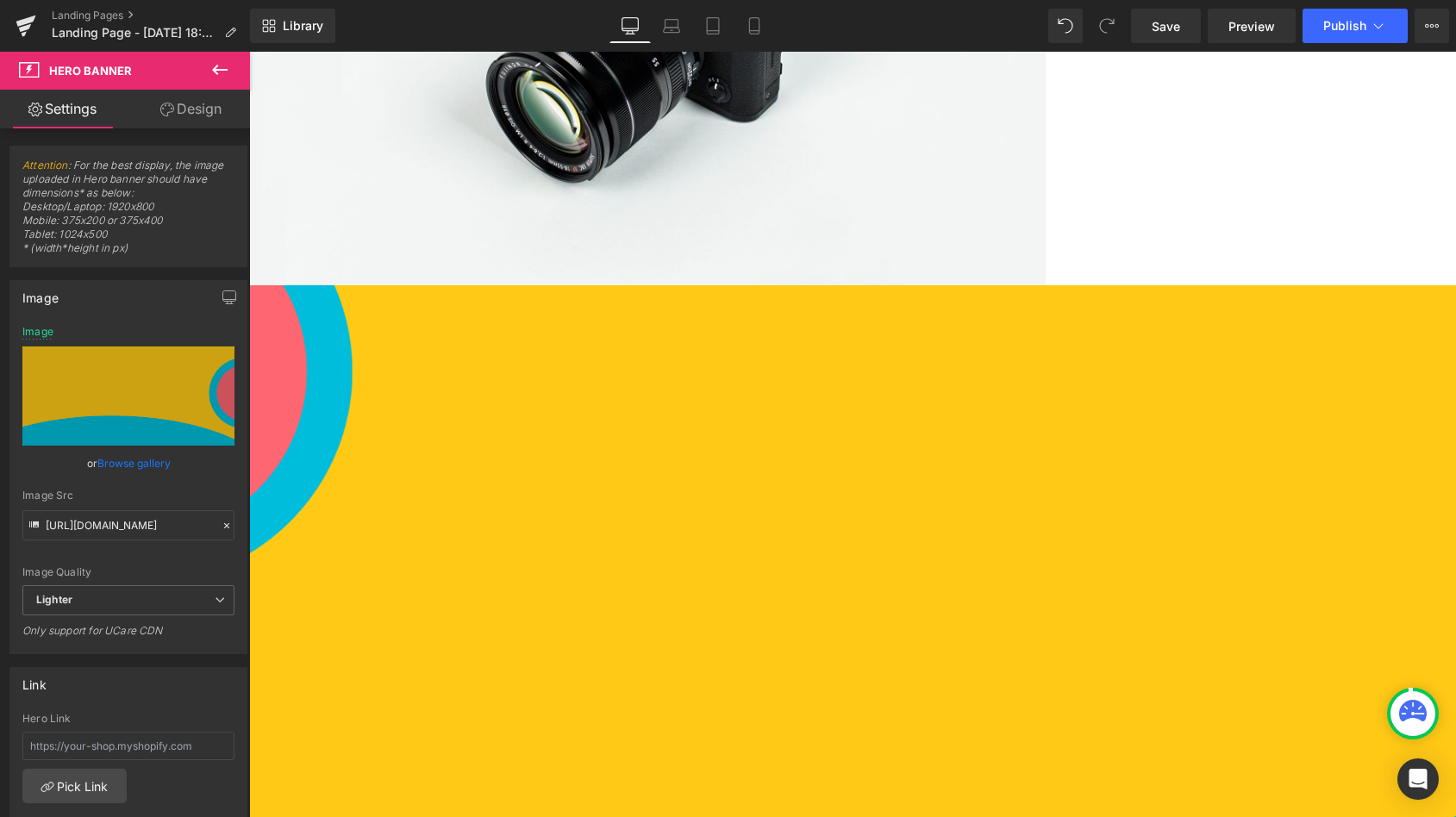
click at [219, 69] on icon at bounding box center [219, 70] width 20 height 20
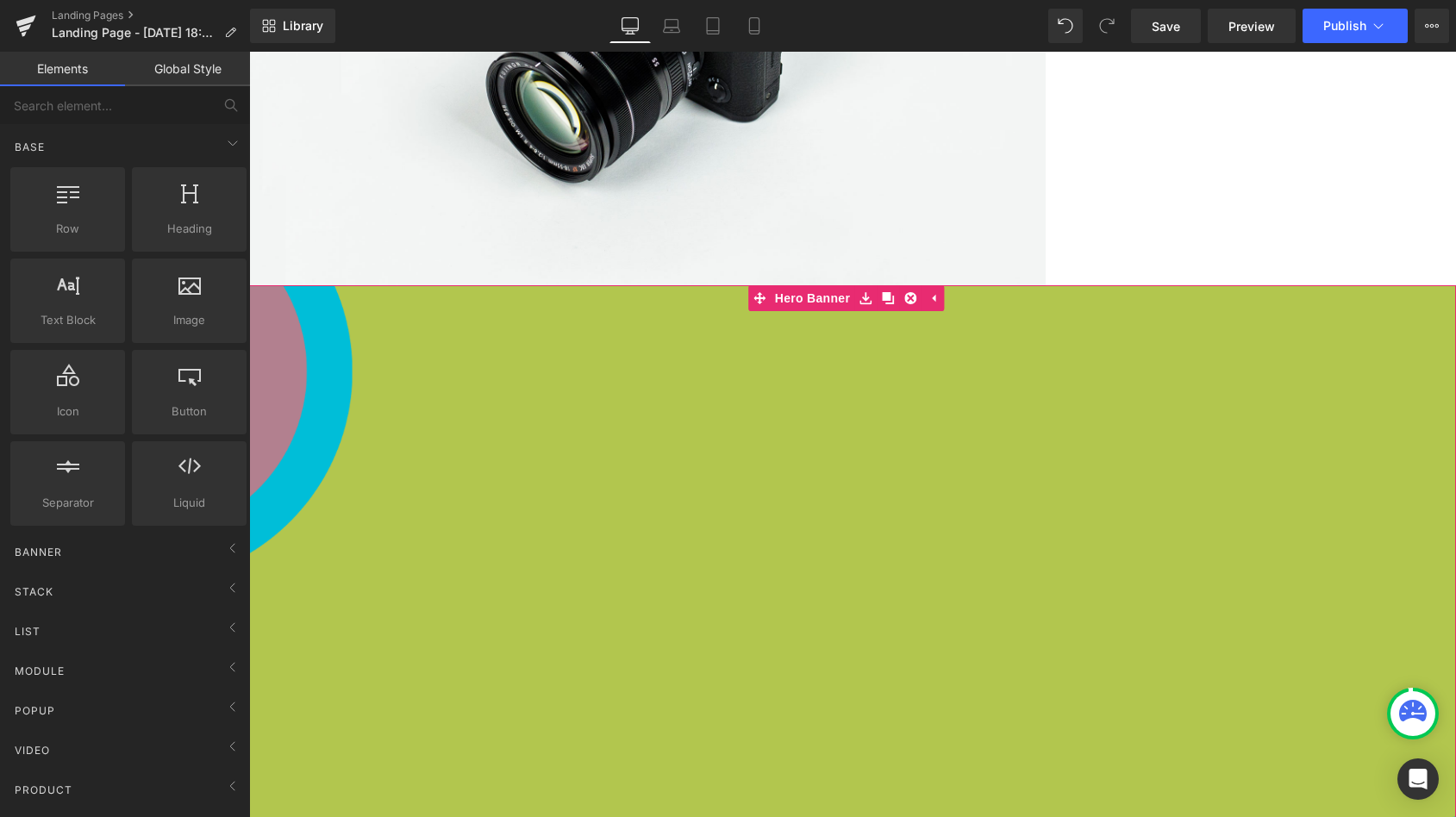
click at [516, 494] on div "1251px" at bounding box center [853, 825] width 1207 height 1079
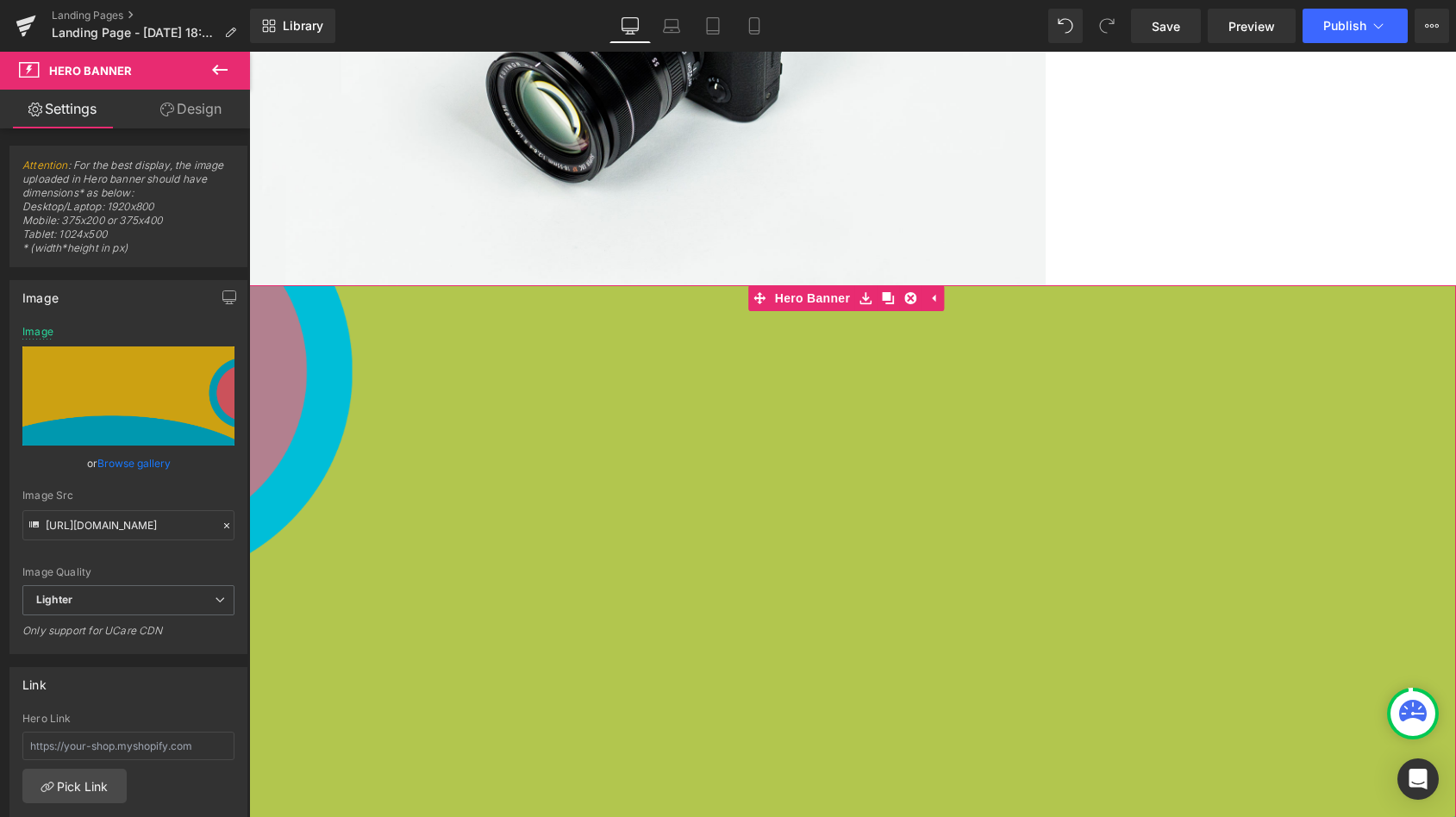
click at [632, 454] on div "1251px" at bounding box center [853, 825] width 1207 height 1079
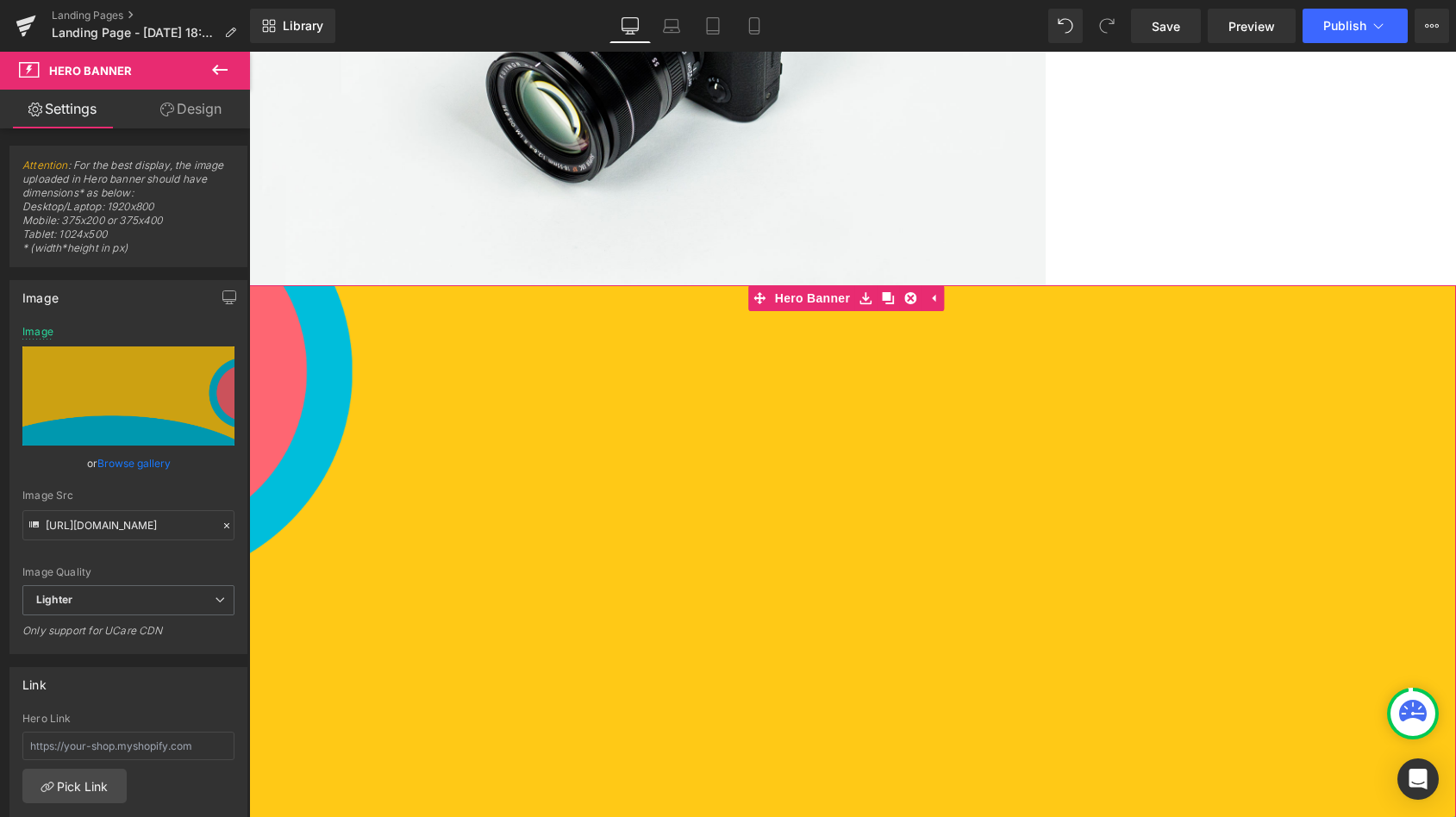
click at [768, 584] on div "1251px" at bounding box center [853, 825] width 1207 height 1079
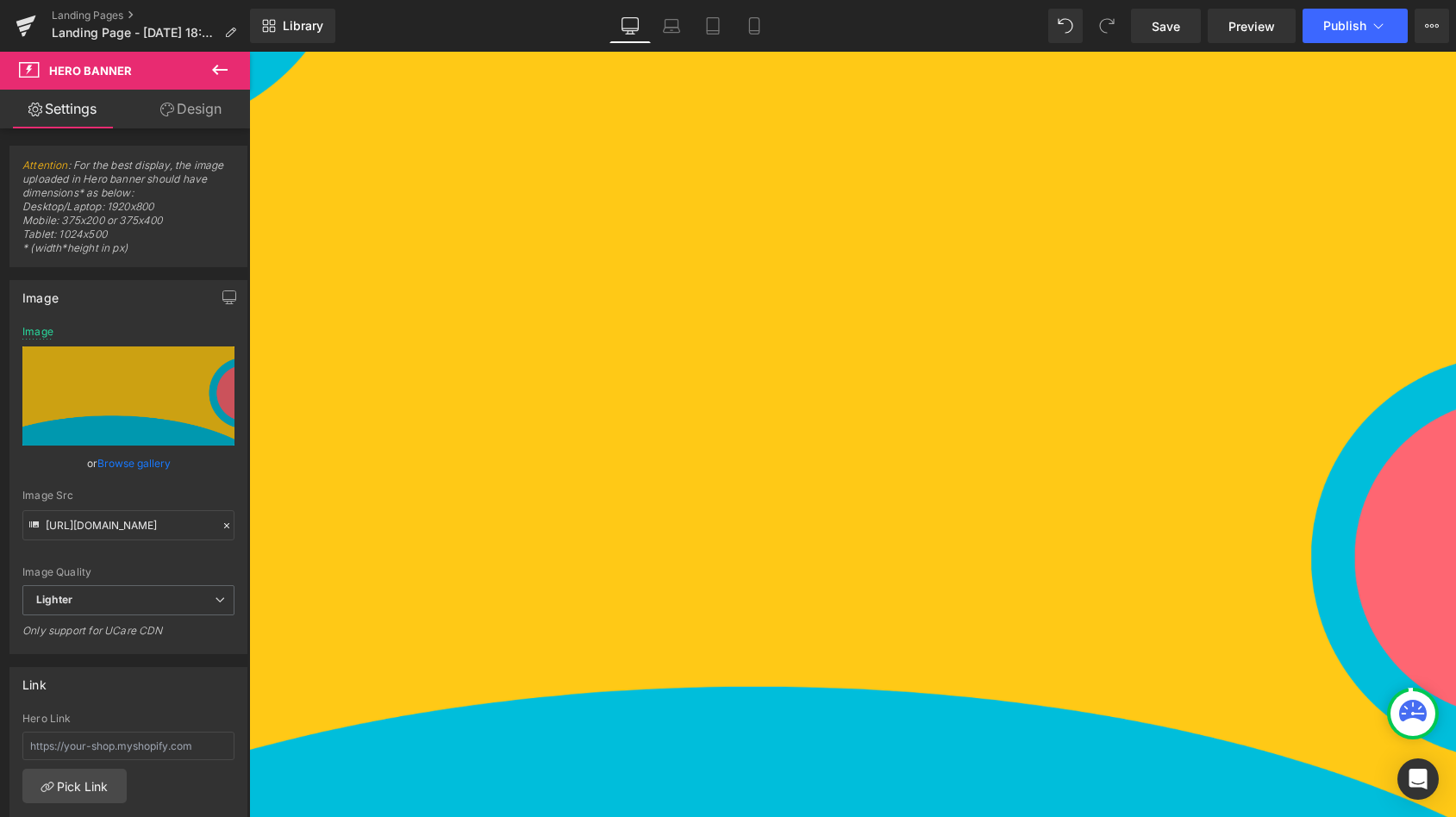
scroll to position [760, 0]
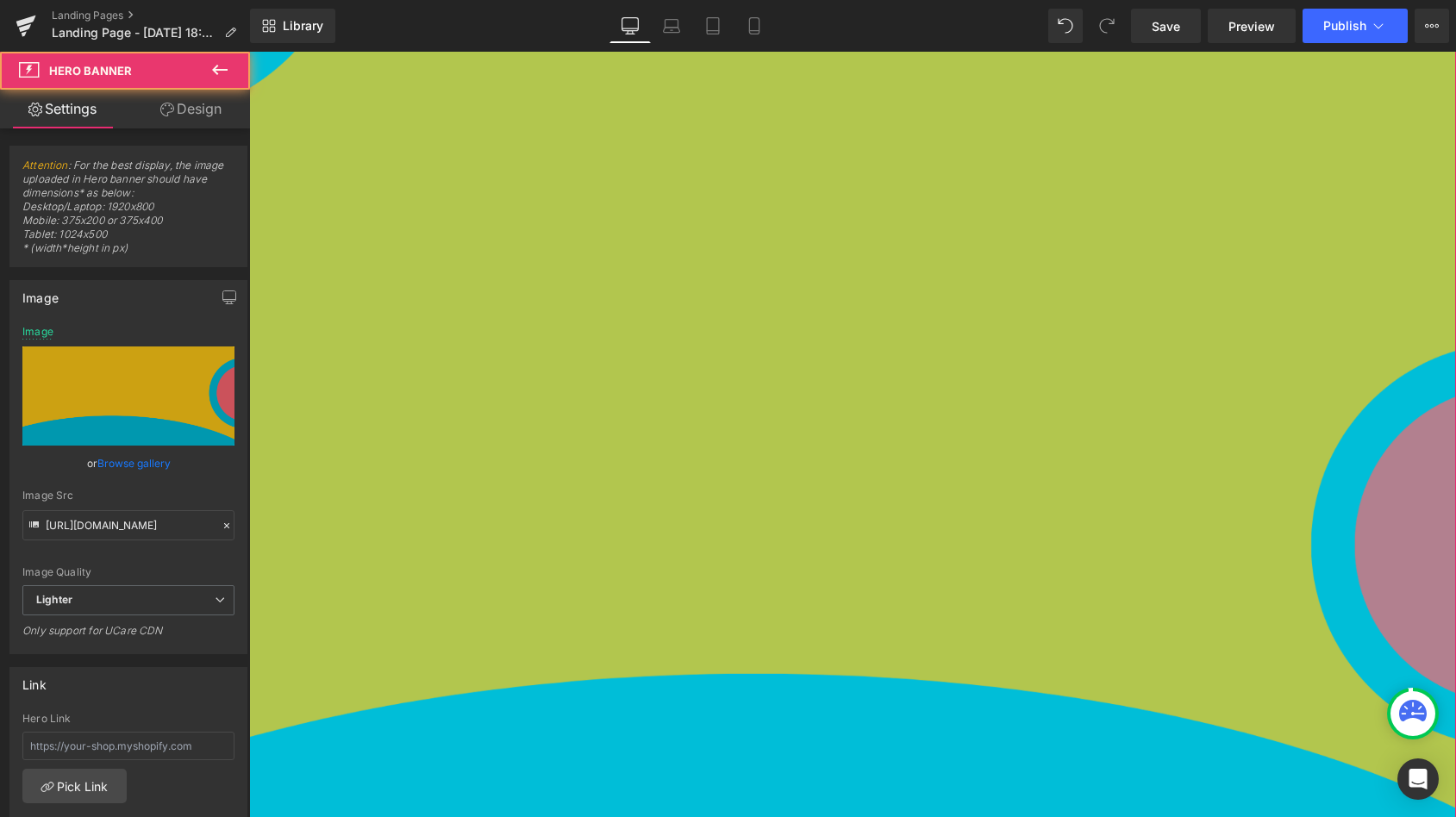
click at [518, 349] on div "Image Meet GemAir, Our Award-Winning Air Purifier Heading Breathe easy with our…" at bounding box center [853, 561] width 1207 height 1483
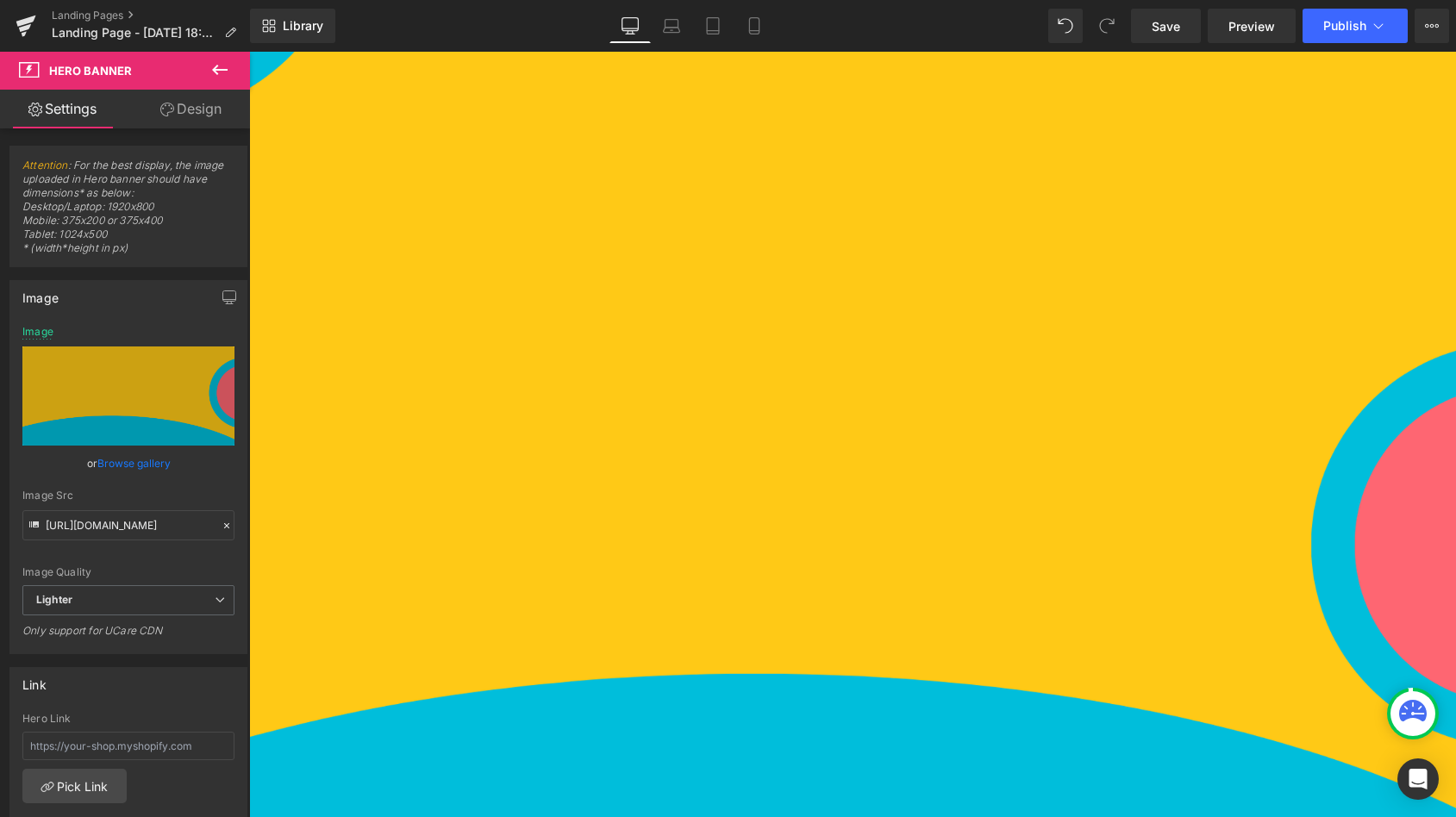
click at [215, 66] on icon at bounding box center [220, 70] width 15 height 11
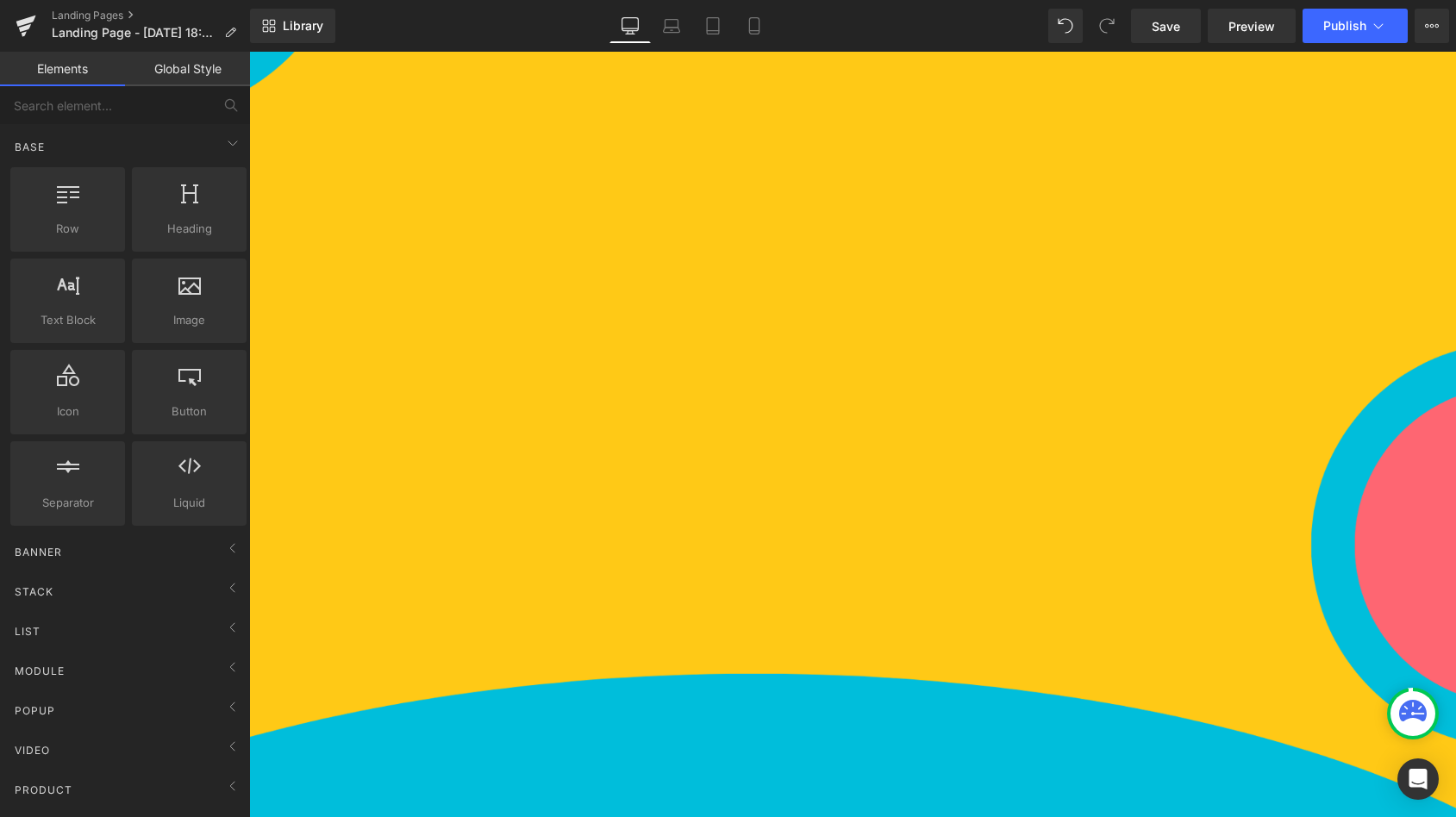
click at [249, 52] on div "1251px" at bounding box center [249, 52] width 0 height 0
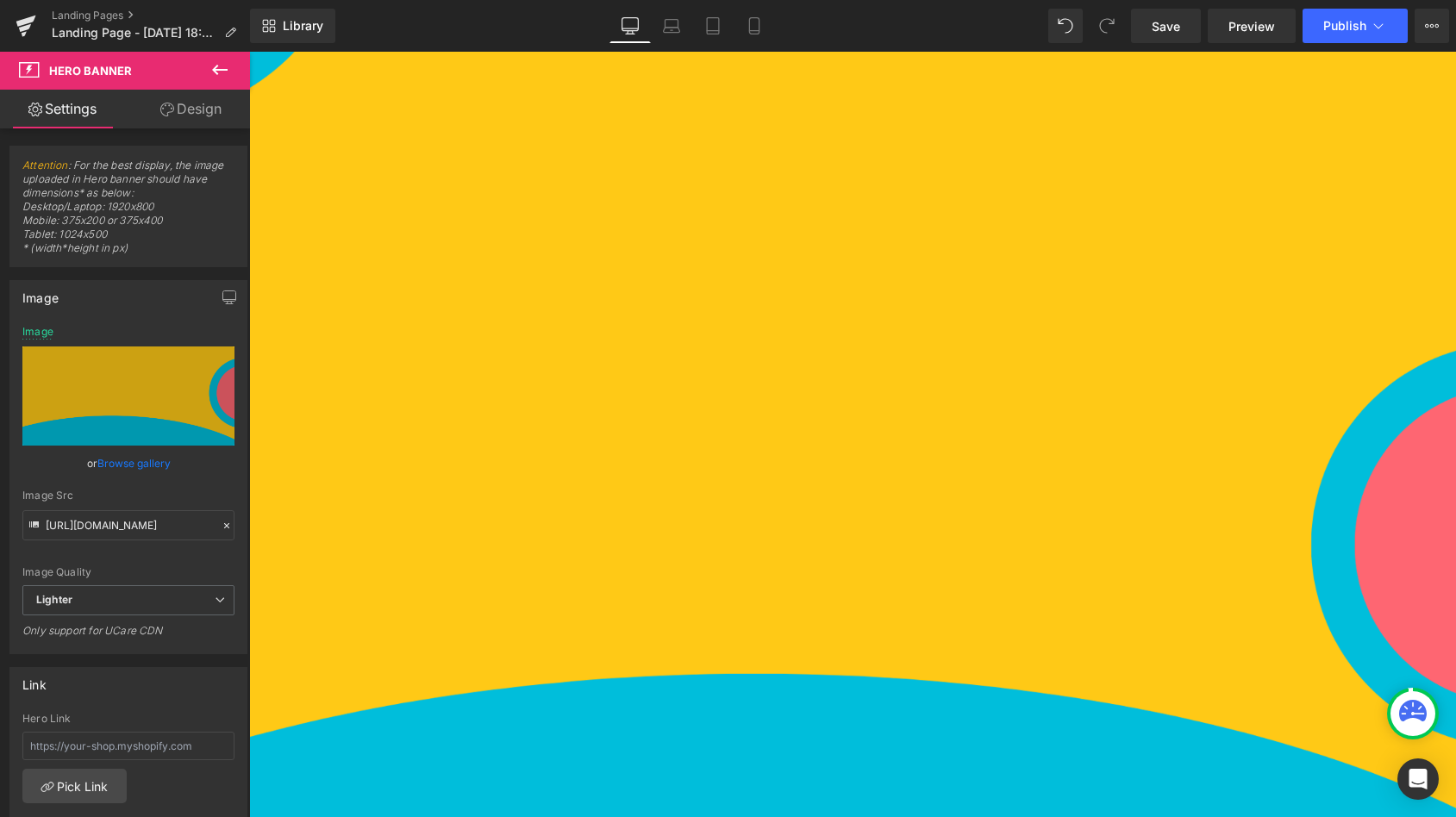
click at [213, 69] on icon at bounding box center [220, 70] width 15 height 11
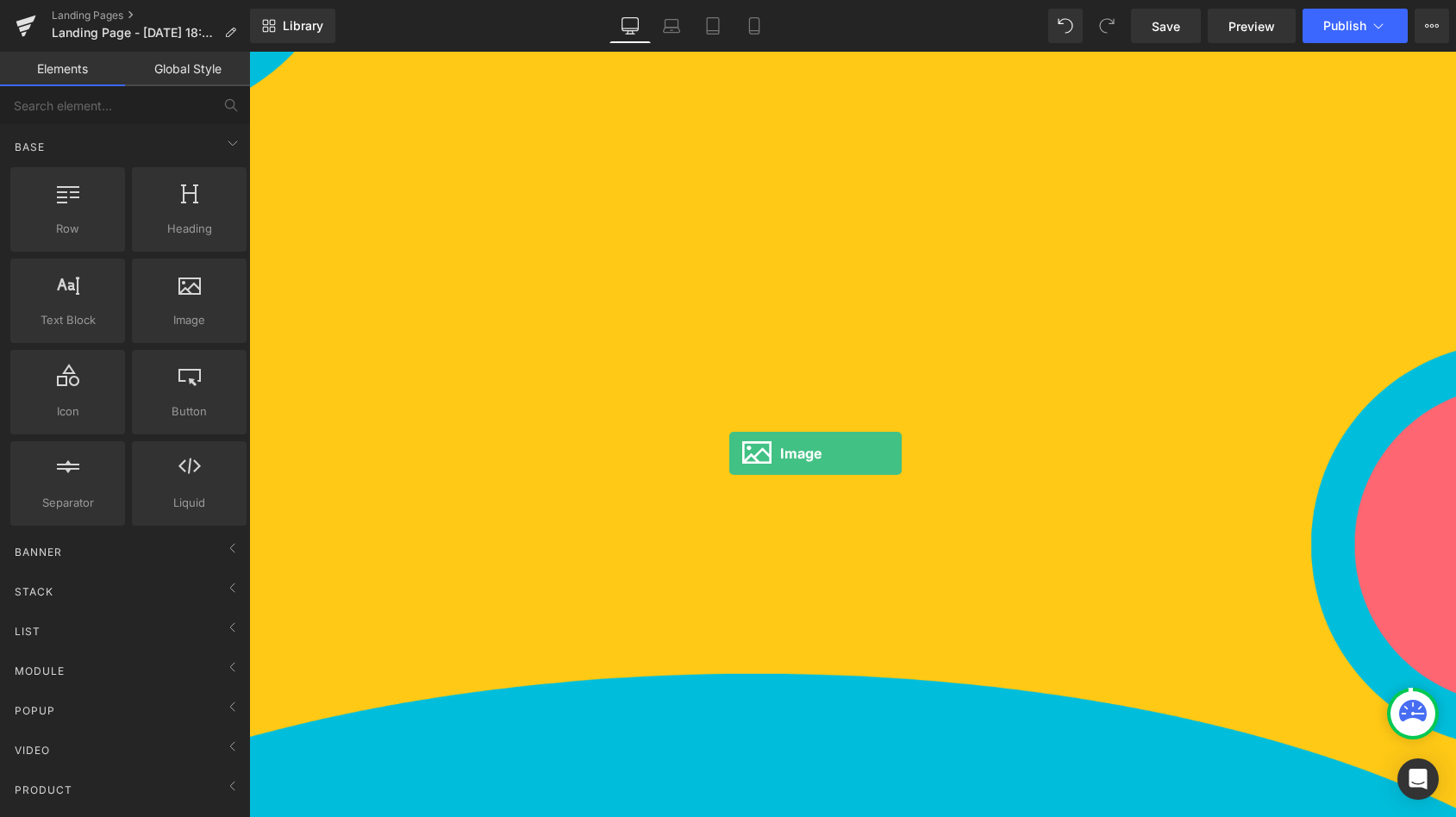
drag, startPoint x: 442, startPoint y: 334, endPoint x: 729, endPoint y: 454, distance: 311.1
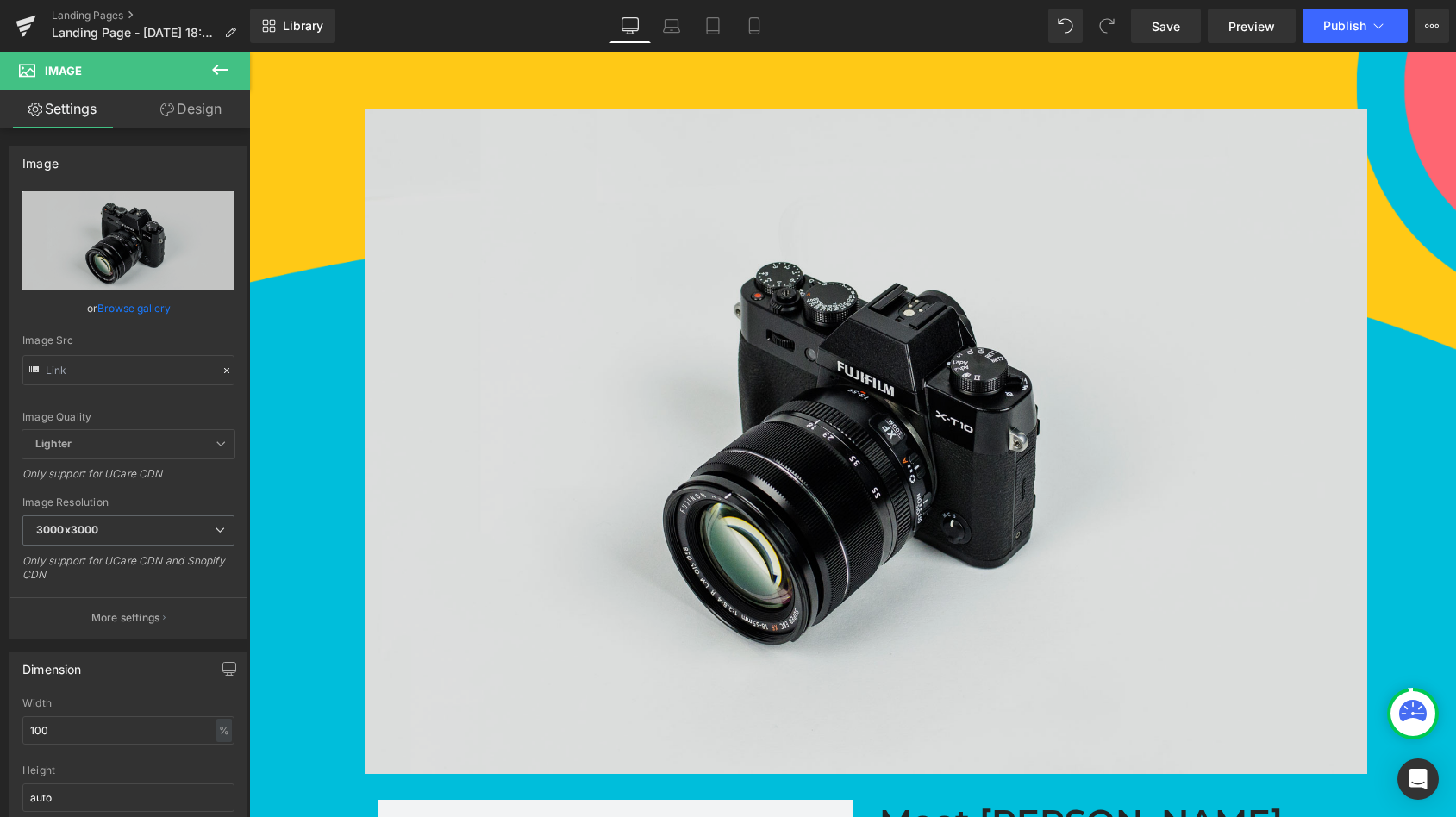
scroll to position [1544, 0]
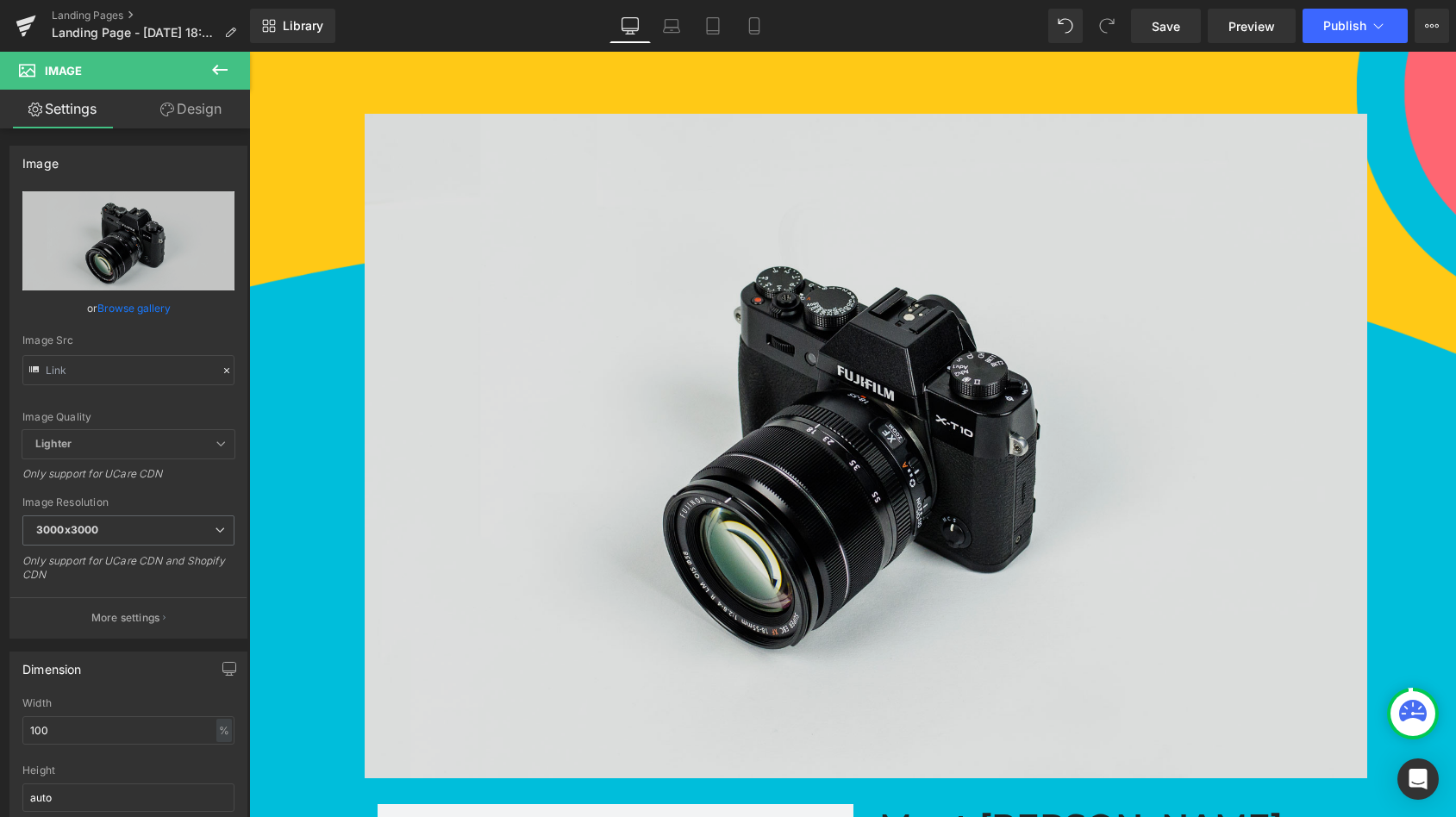
click at [761, 469] on img at bounding box center [866, 445] width 1002 height 663
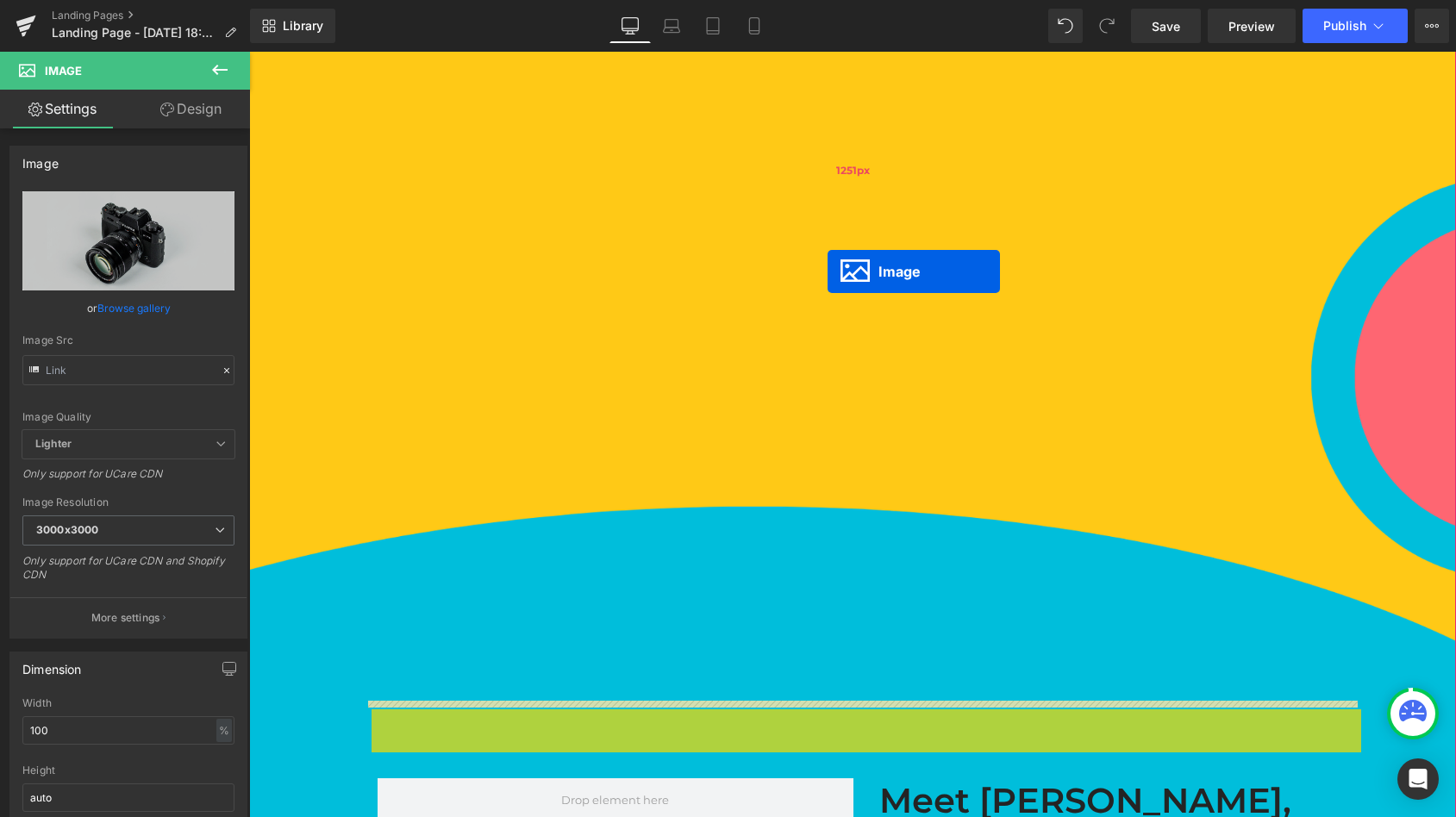
drag, startPoint x: 832, startPoint y: 433, endPoint x: 826, endPoint y: 269, distance: 164.1
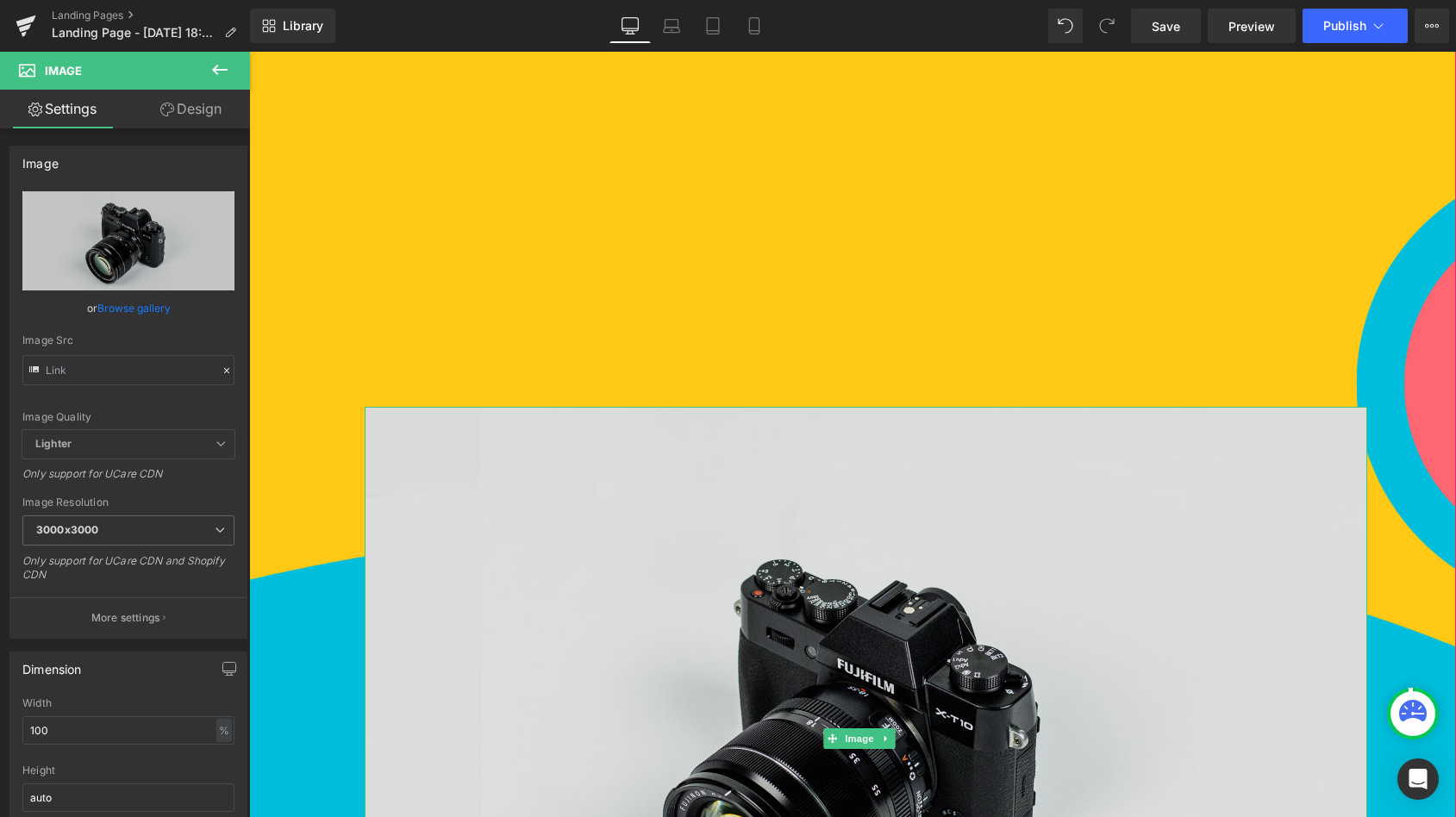
scroll to position [1314, 0]
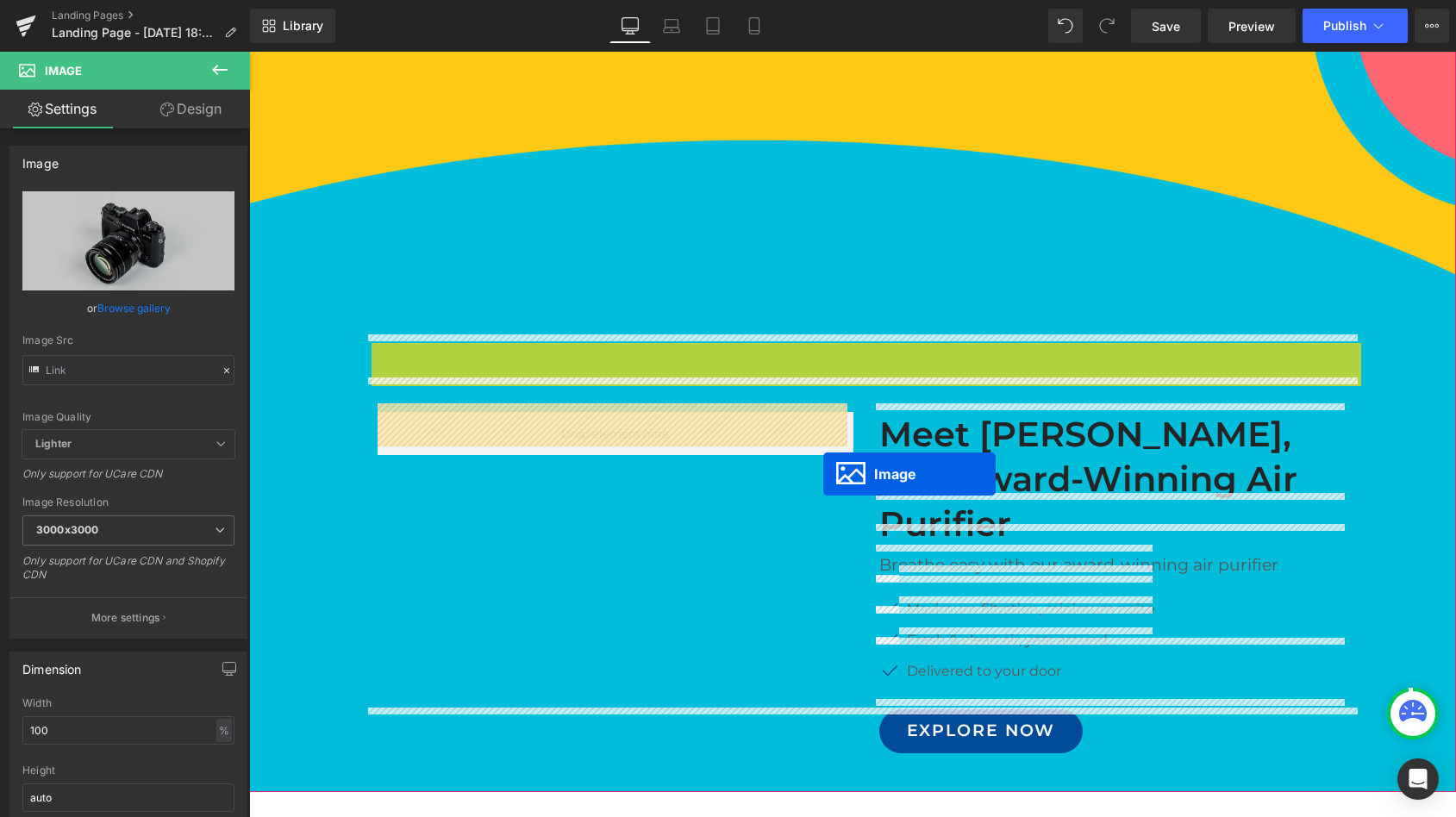
drag, startPoint x: 826, startPoint y: 663, endPoint x: 824, endPoint y: 473, distance: 190.0
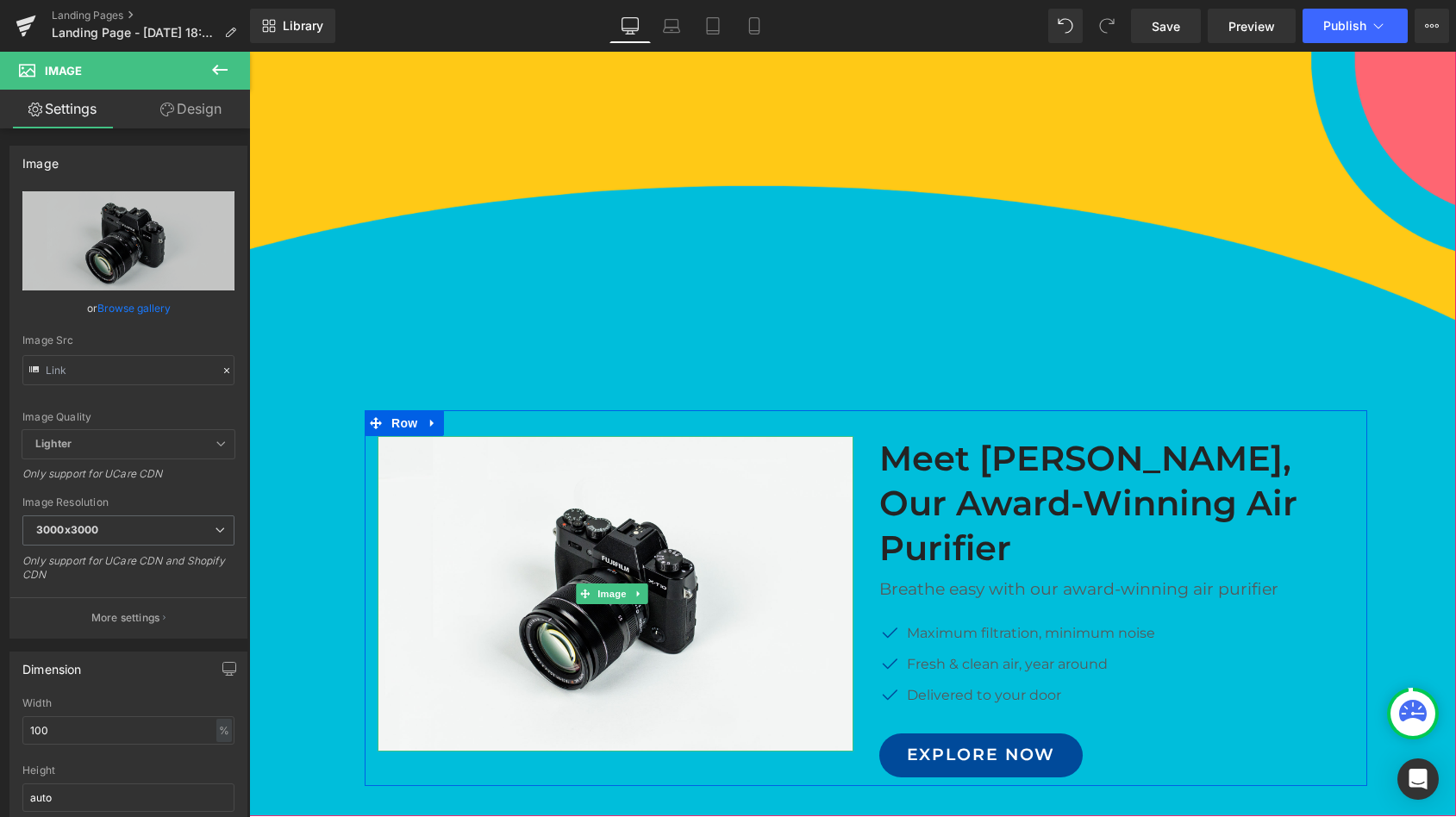
scroll to position [1200, 0]
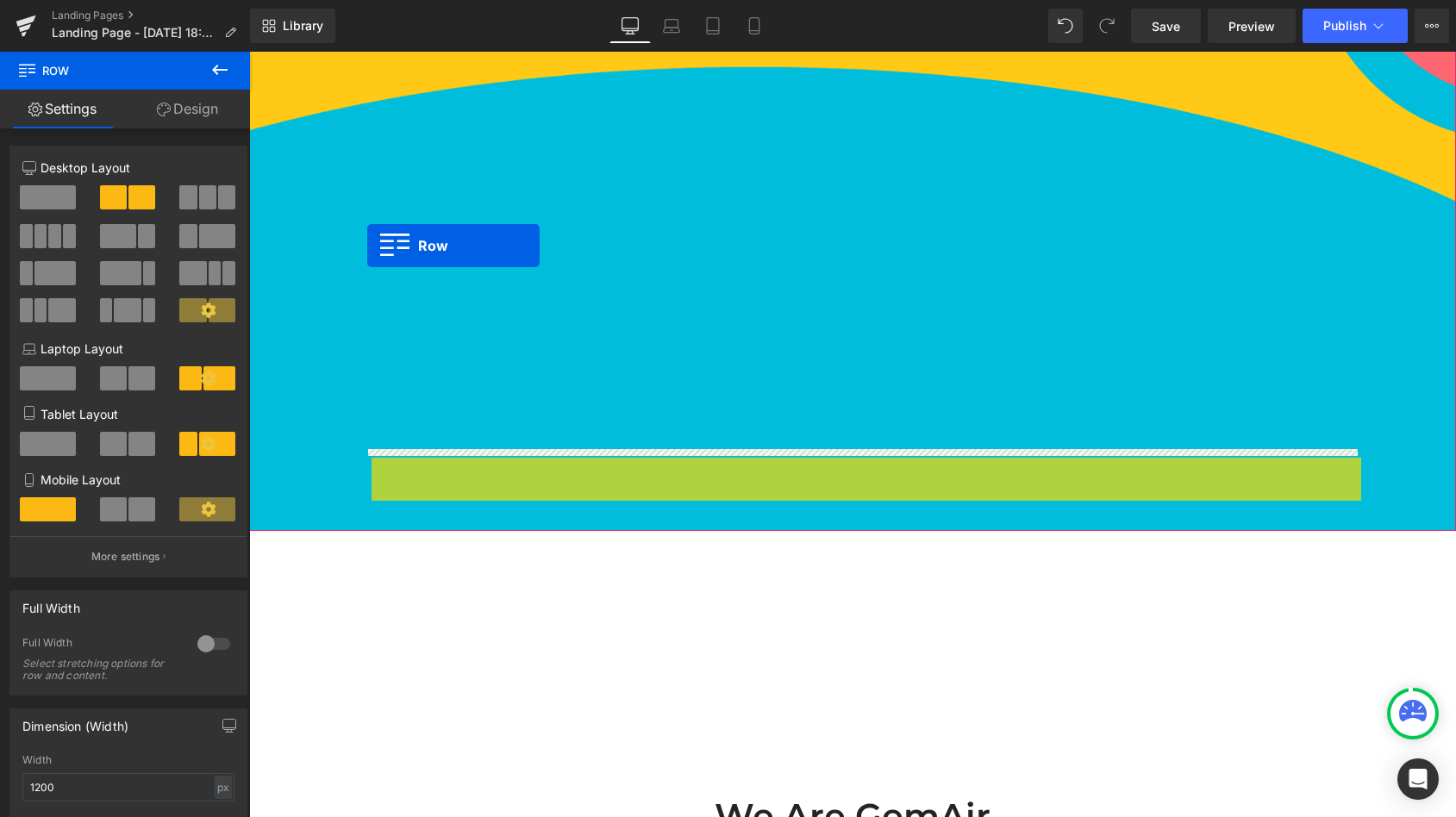
drag, startPoint x: 371, startPoint y: 463, endPoint x: 366, endPoint y: 245, distance: 218.1
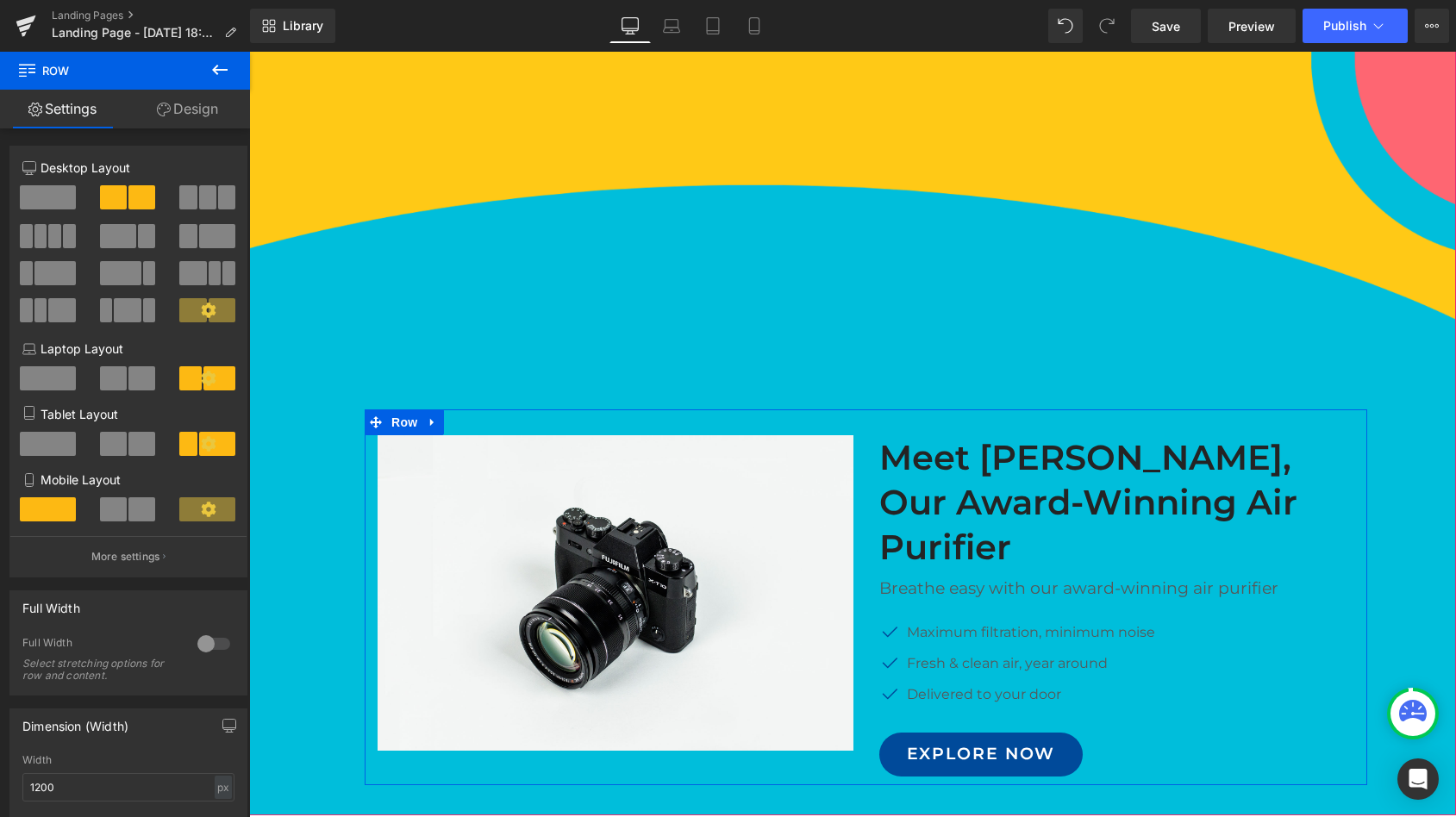
scroll to position [1374, 0]
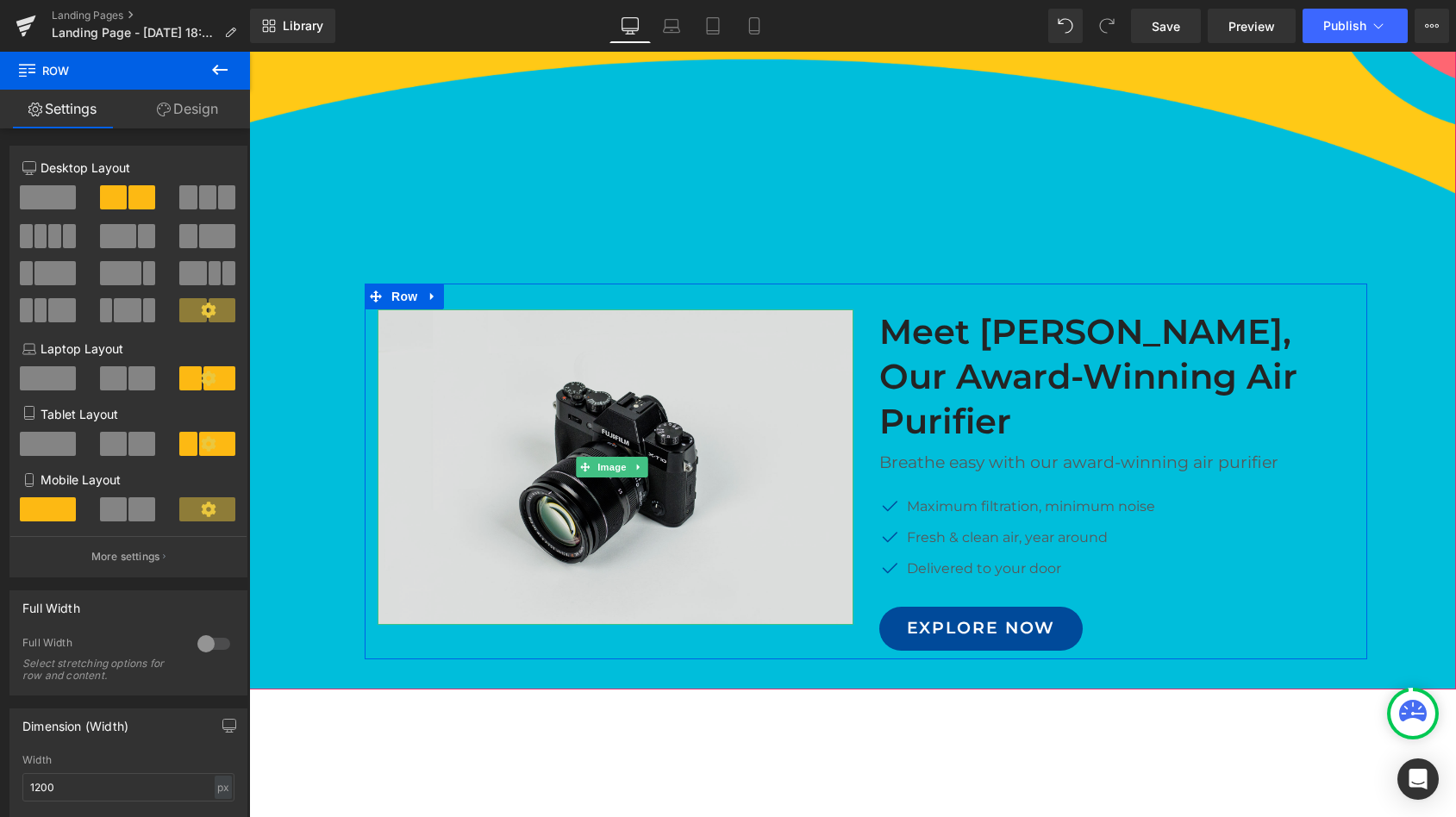
click at [610, 466] on img at bounding box center [615, 467] width 476 height 315
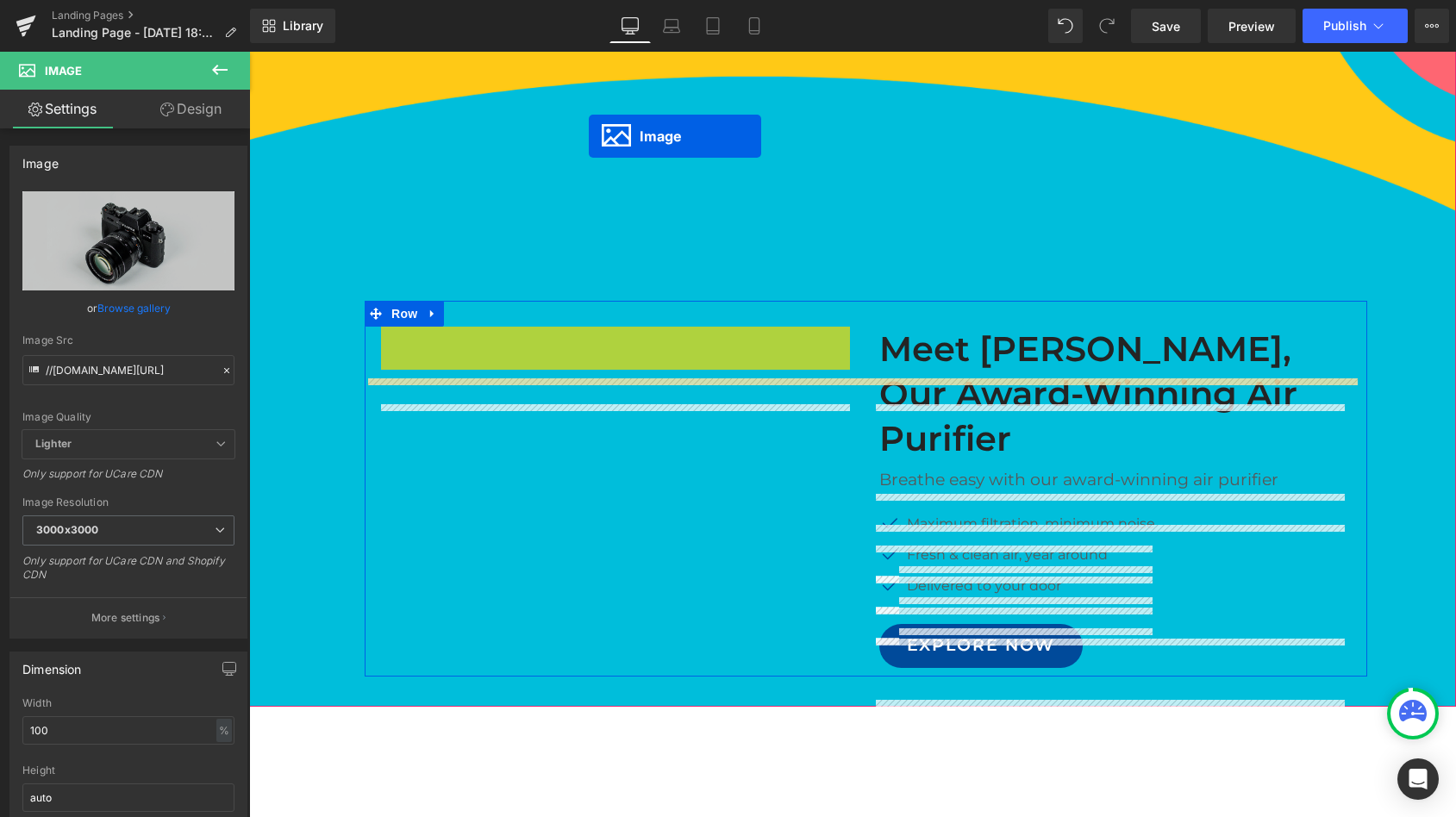
scroll to position [1254, 0]
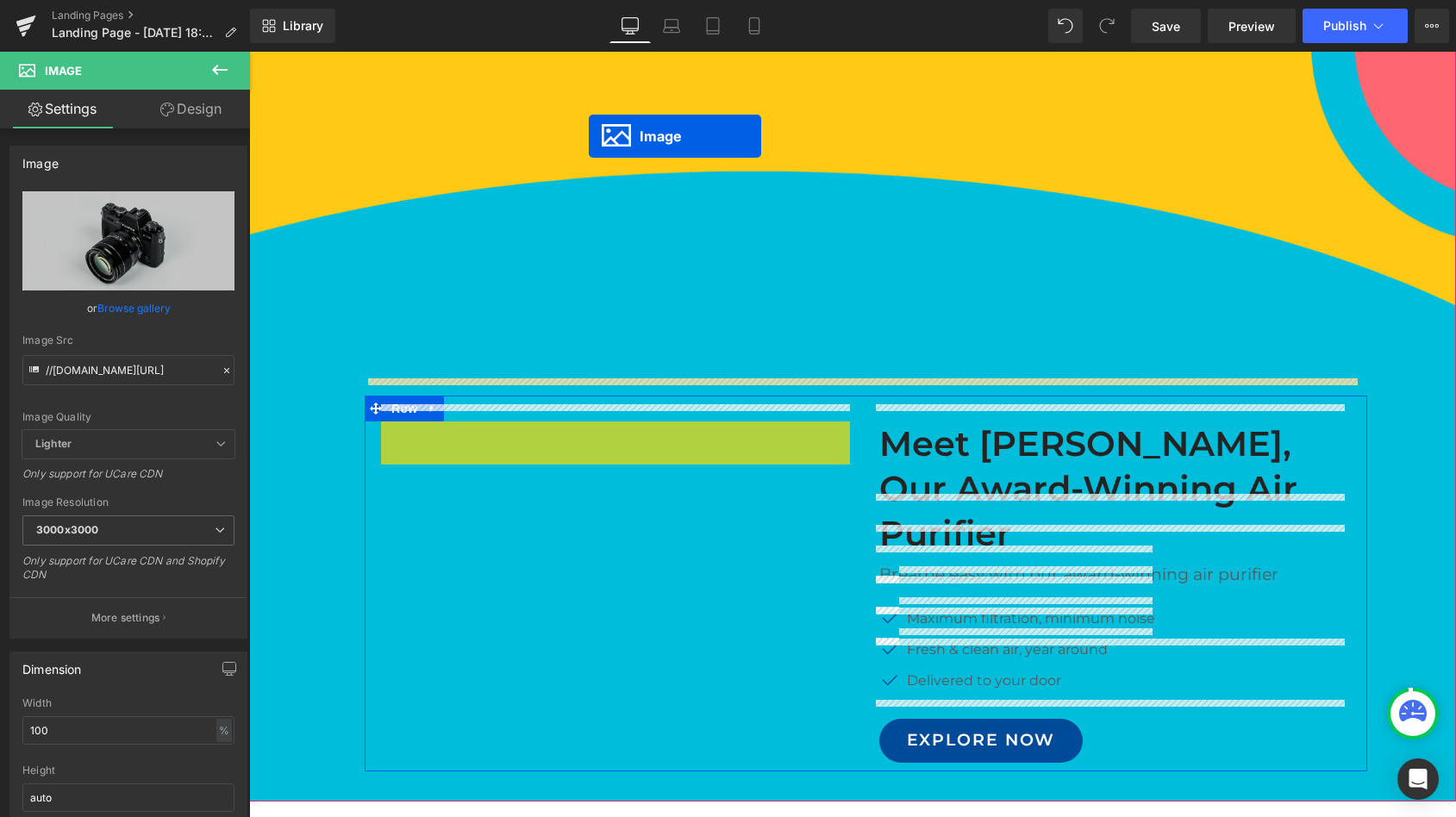
drag, startPoint x: 584, startPoint y: 458, endPoint x: 589, endPoint y: 118, distance: 340.0
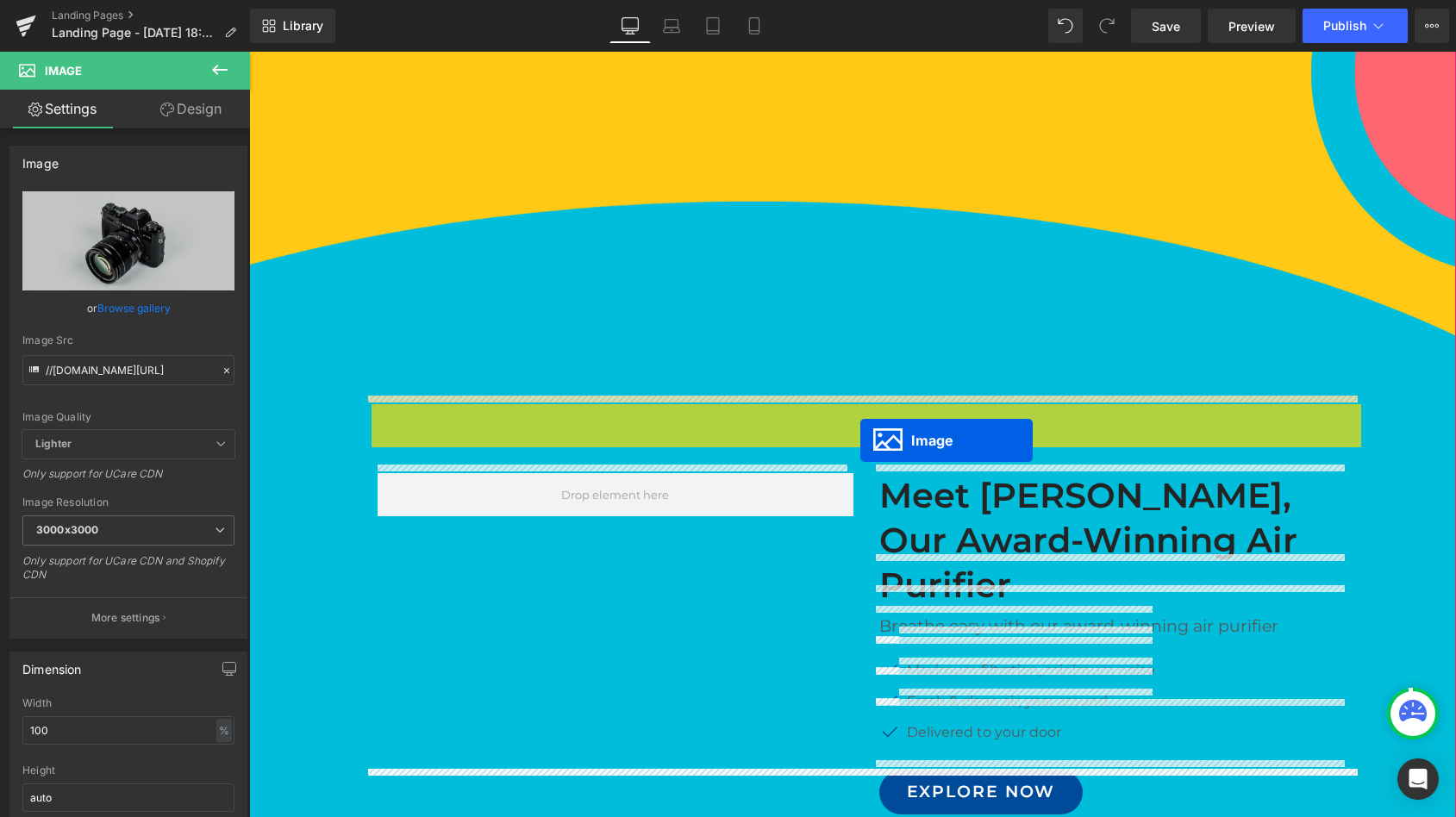
drag, startPoint x: 830, startPoint y: 726, endPoint x: 860, endPoint y: 440, distance: 287.6
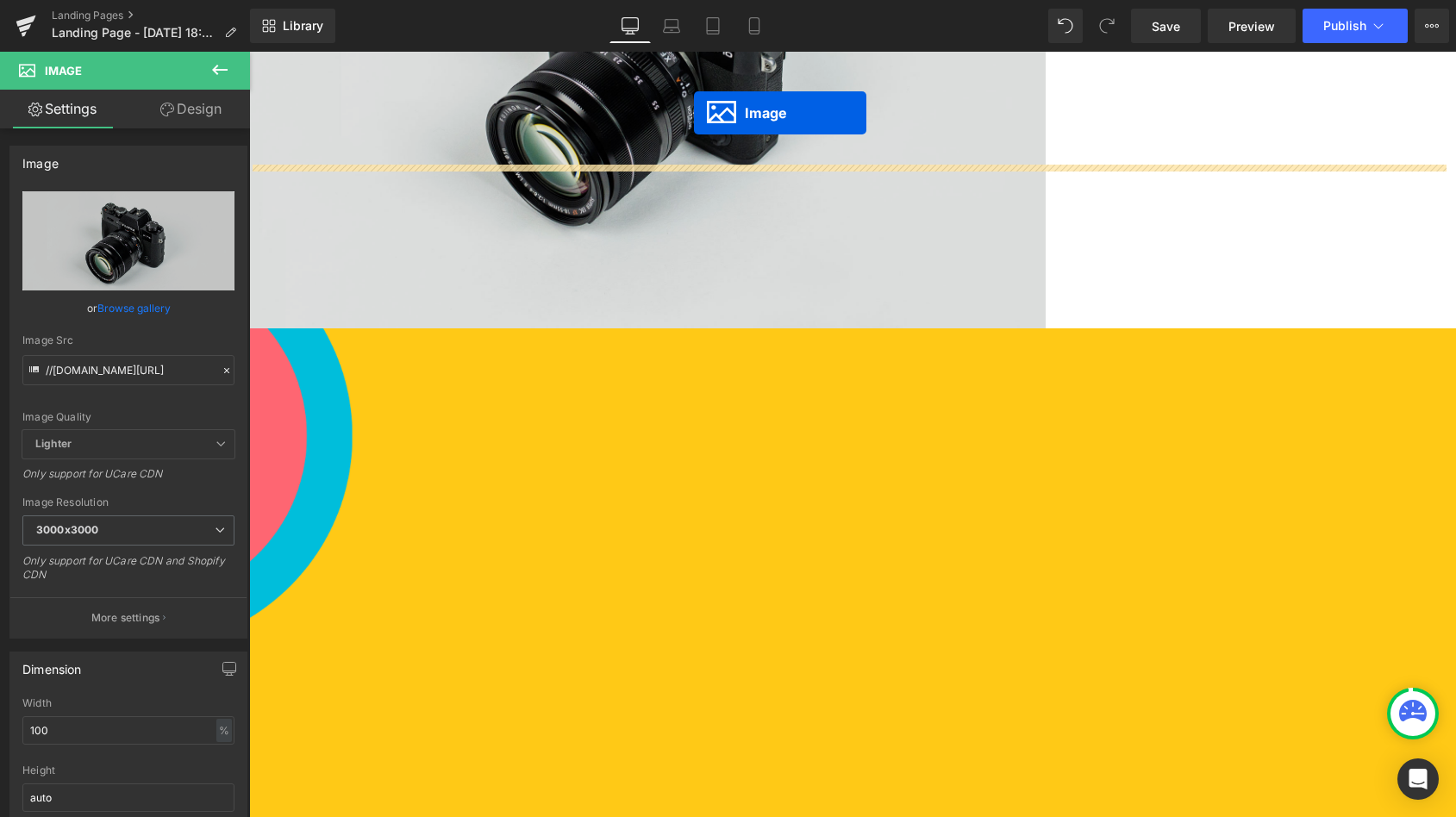
scroll to position [182, 0]
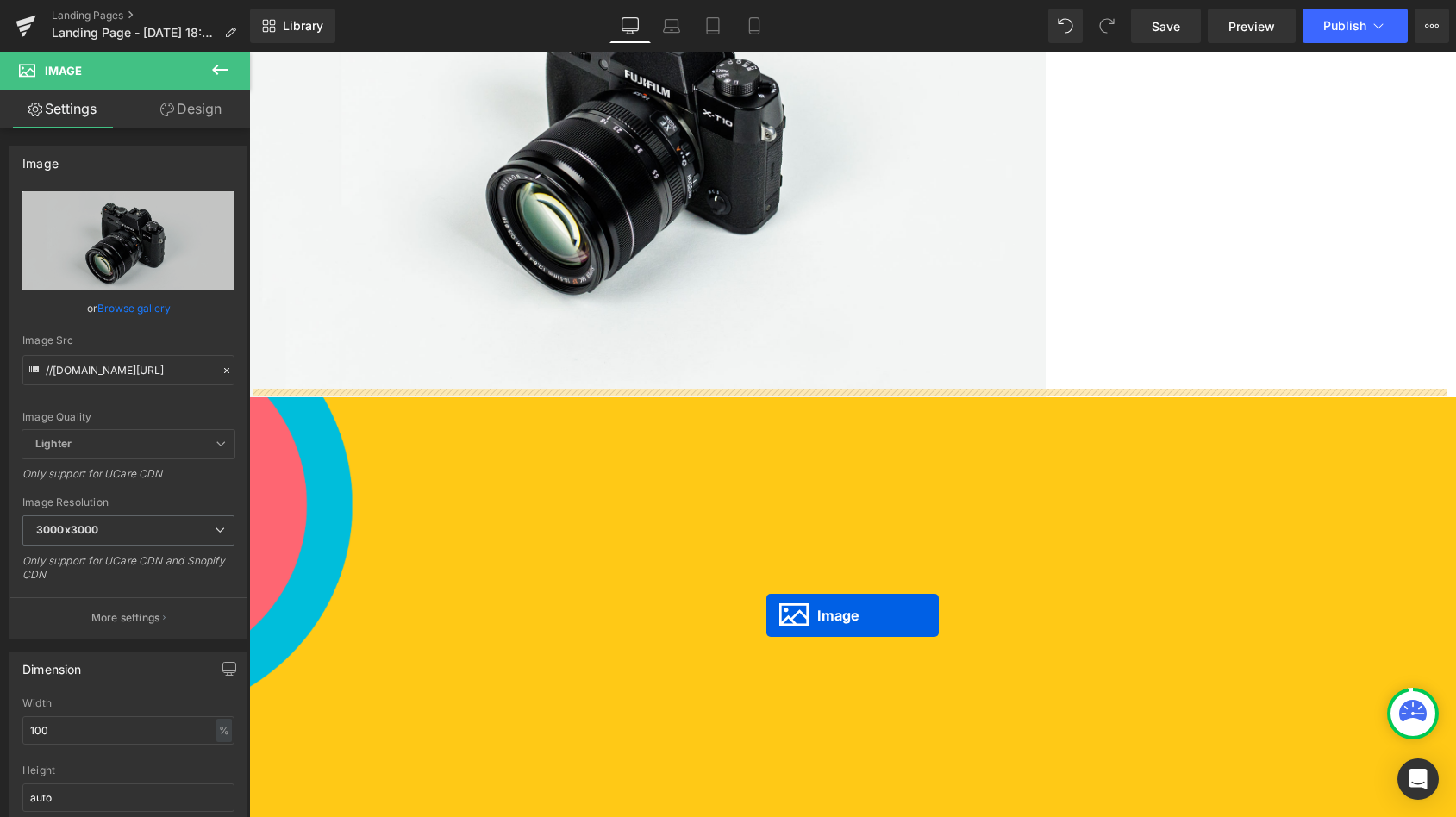
drag, startPoint x: 848, startPoint y: 426, endPoint x: 765, endPoint y: 622, distance: 212.8
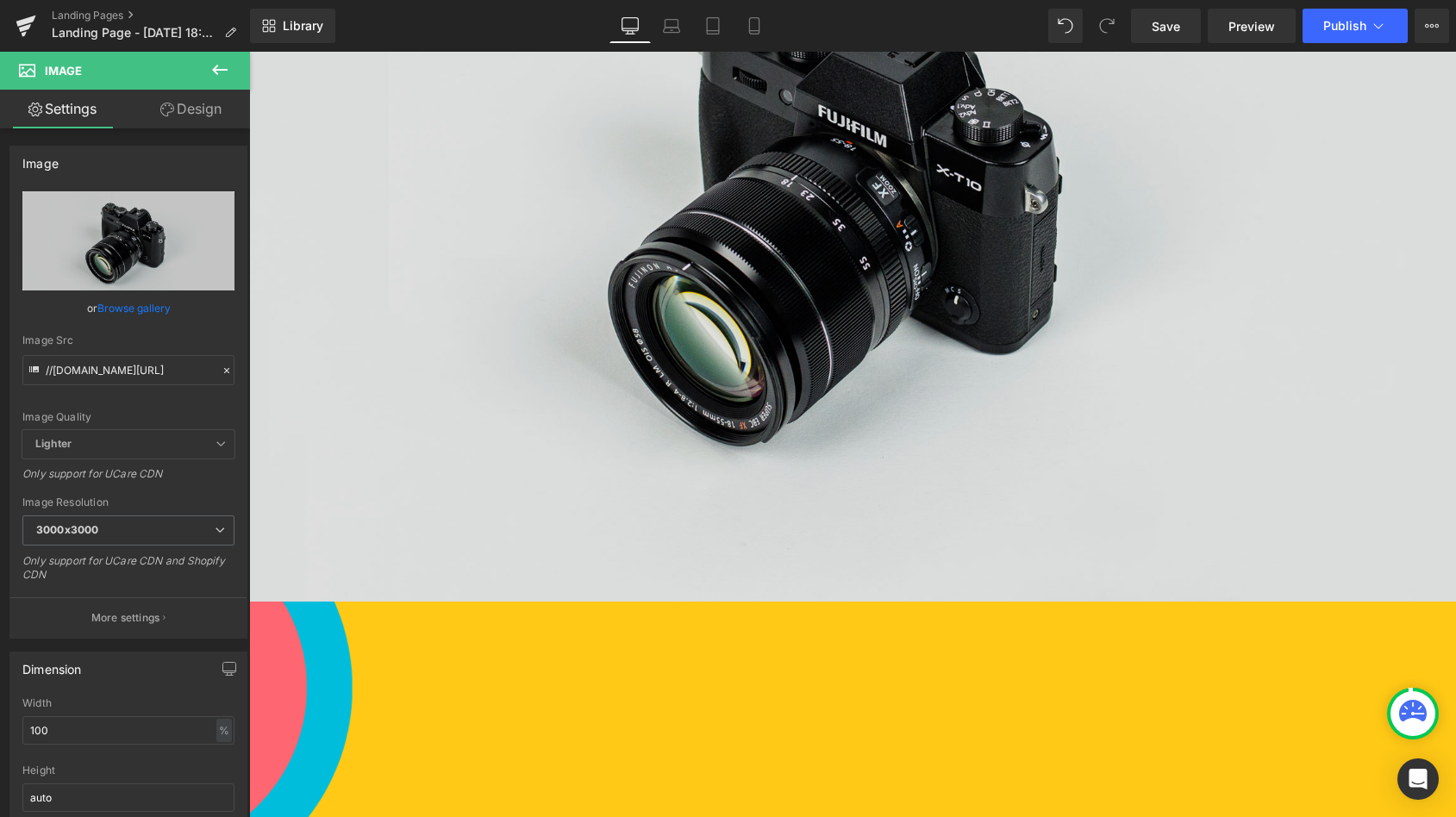
scroll to position [762, 0]
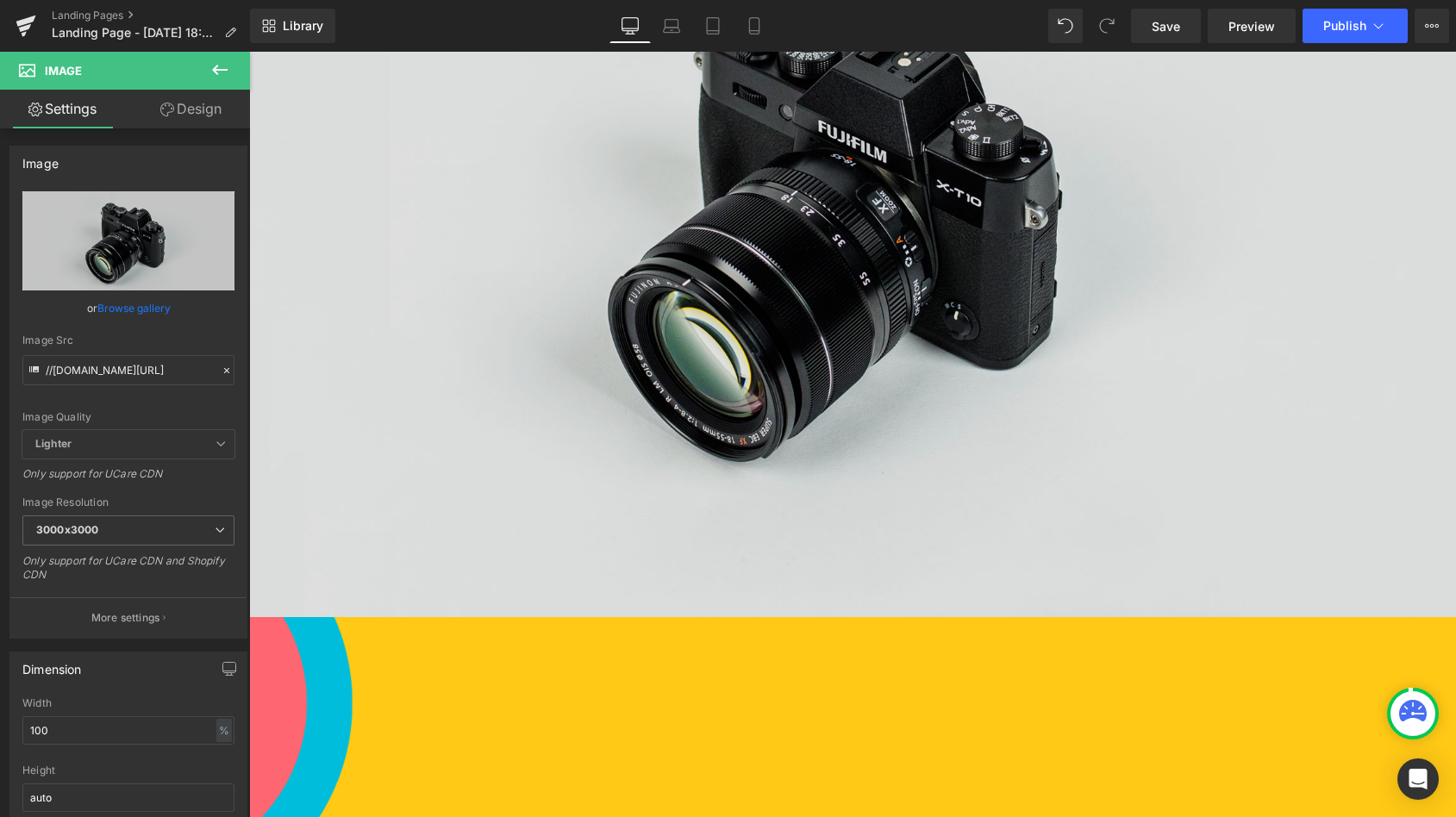
click at [809, 151] on img at bounding box center [853, 217] width 1207 height 801
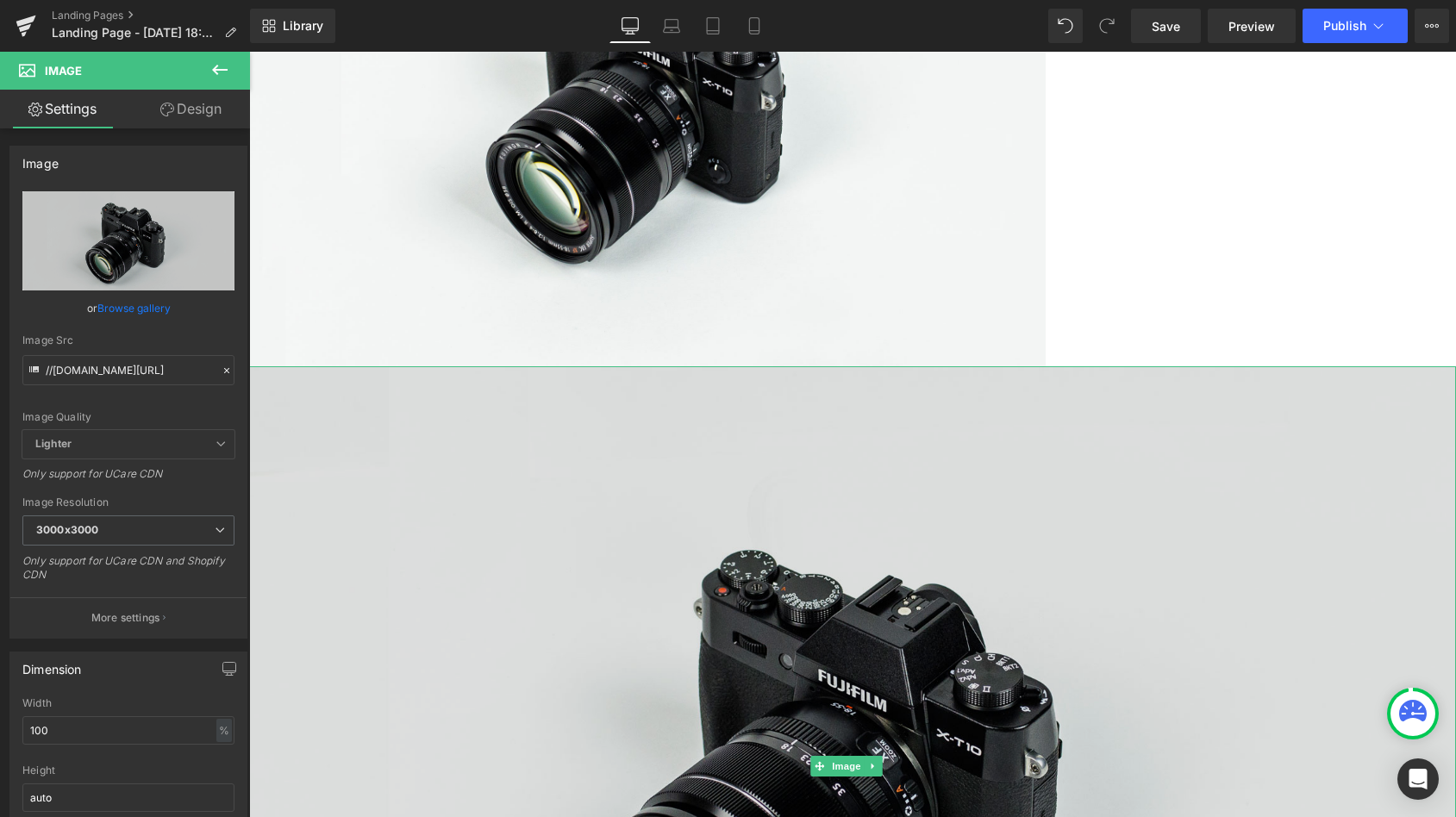
scroll to position [0, 0]
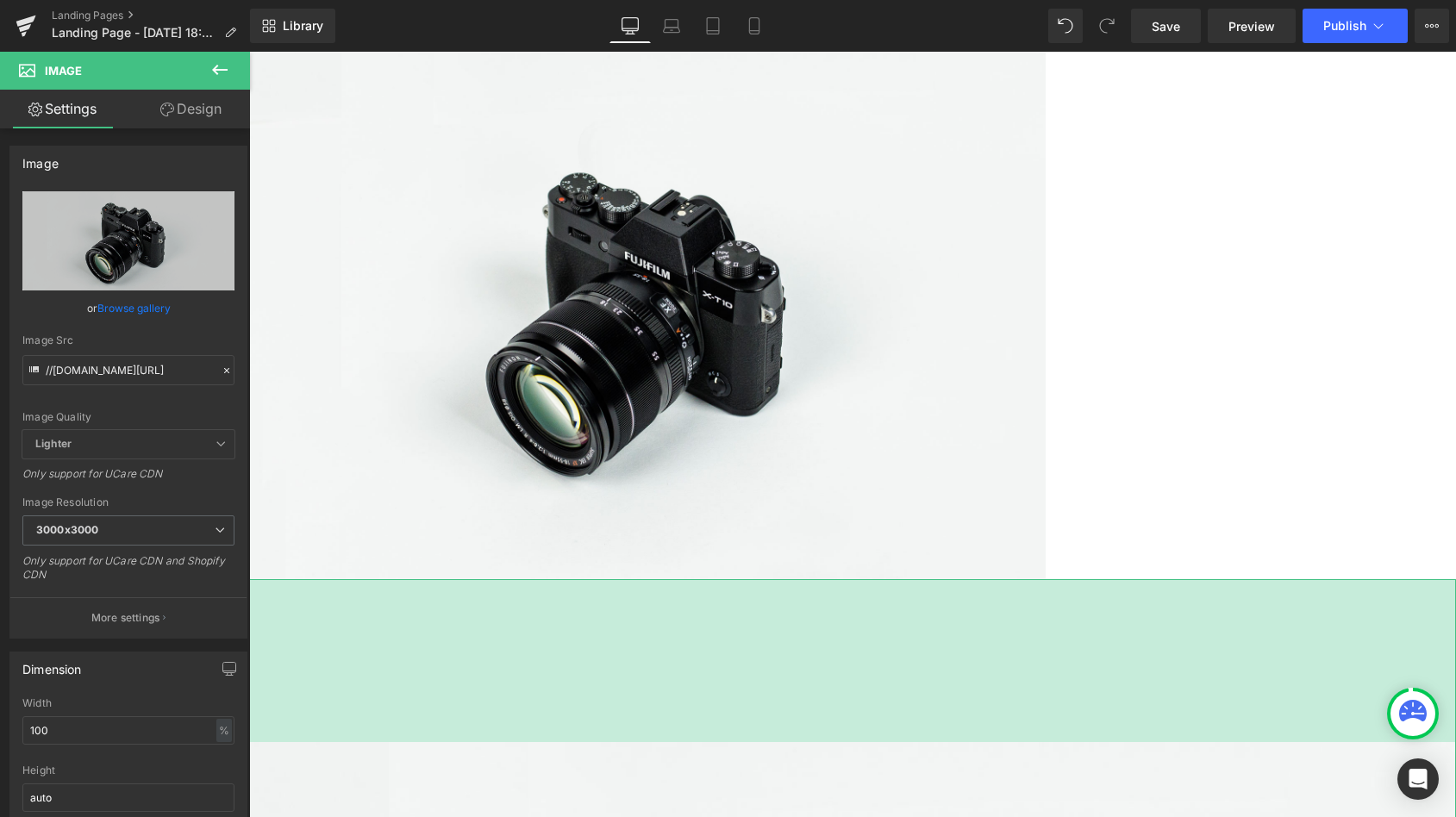
drag, startPoint x: 1050, startPoint y: 570, endPoint x: 1074, endPoint y: 869, distance: 300.0
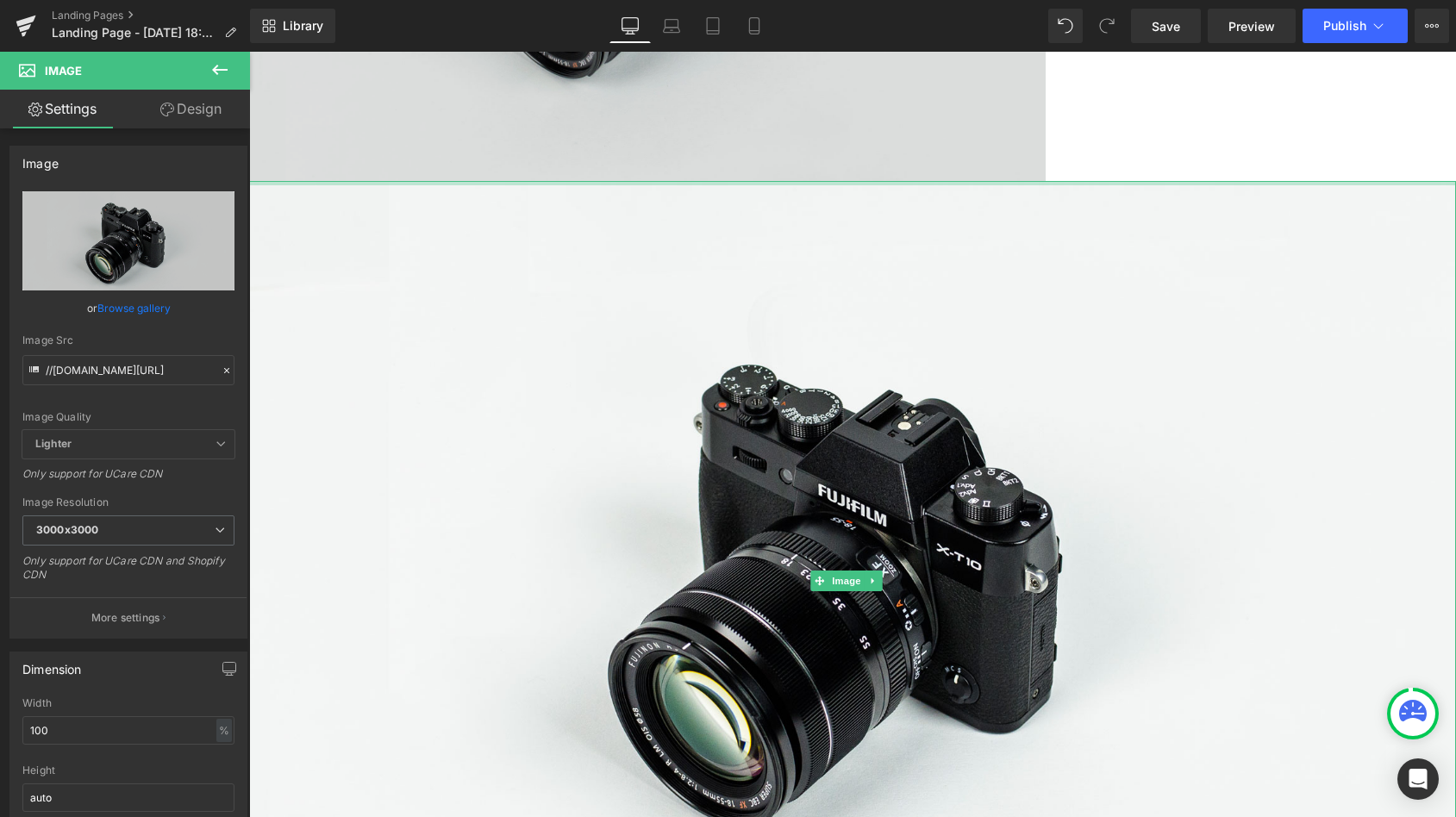
scroll to position [407, 0]
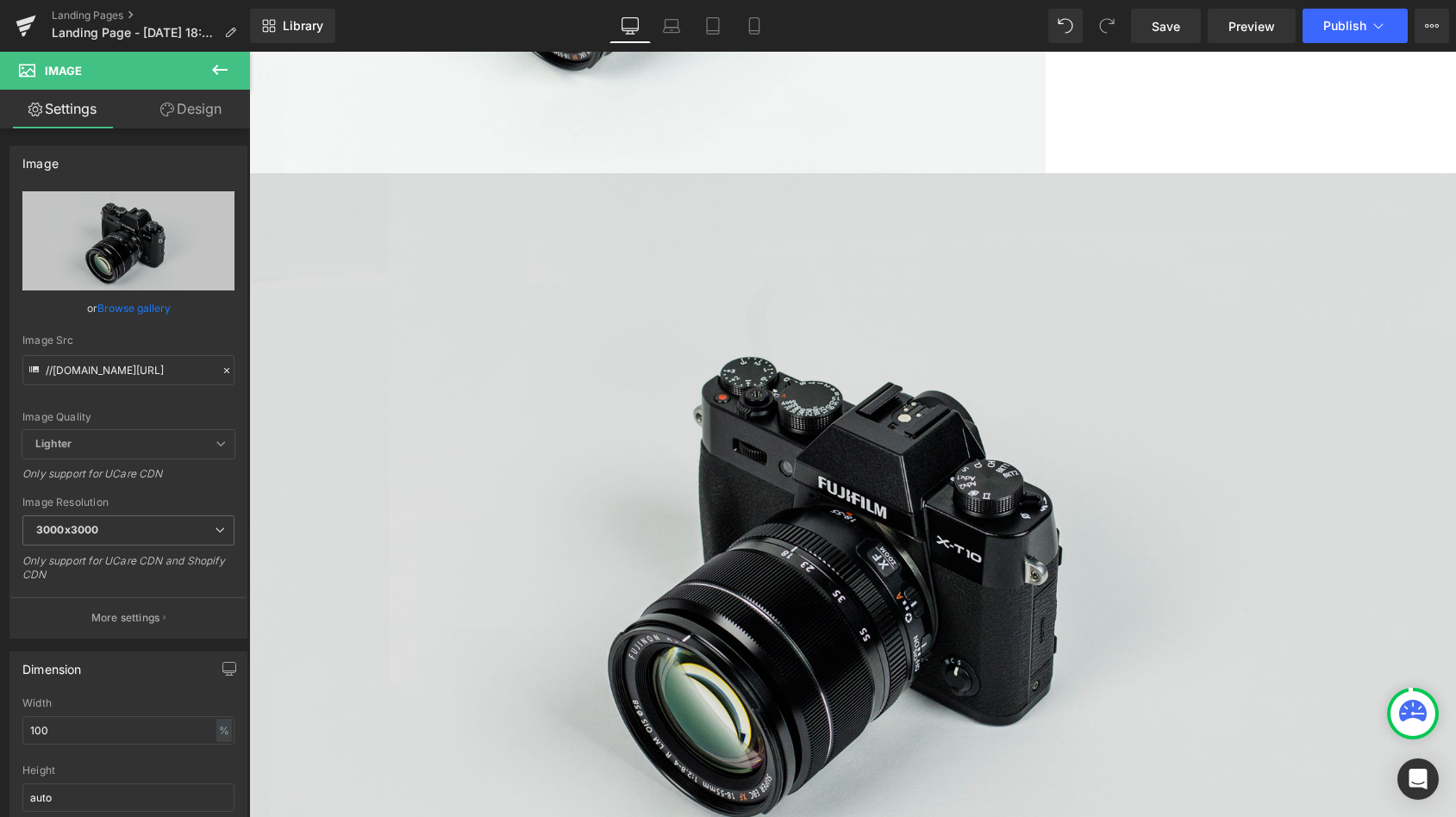
click at [1137, 228] on img at bounding box center [853, 573] width 1207 height 801
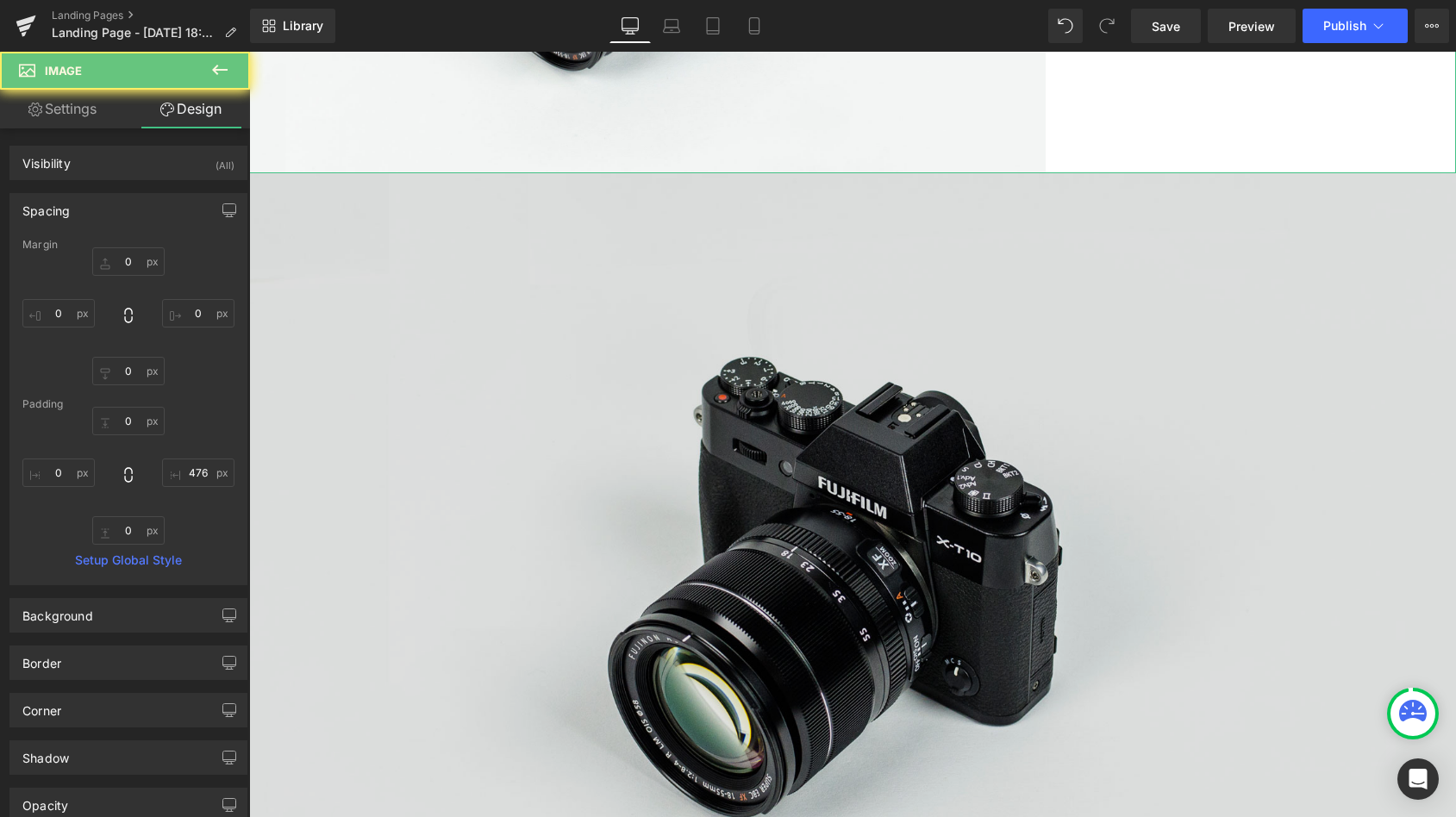
click at [1116, 259] on img at bounding box center [853, 573] width 1207 height 801
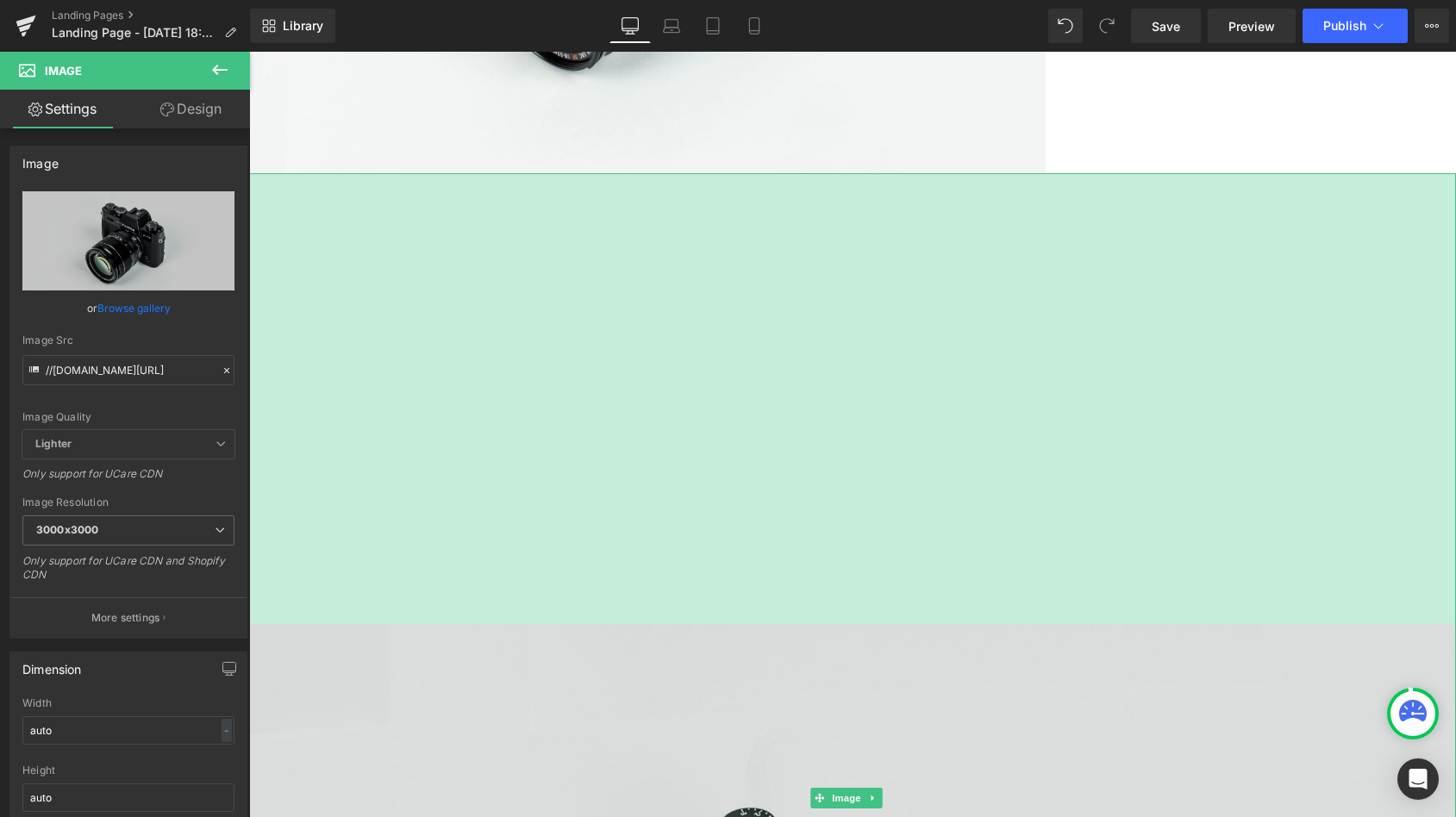
drag, startPoint x: 1106, startPoint y: 166, endPoint x: 1214, endPoint y: 617, distance: 463.8
click at [1214, 617] on div "Image 523px" at bounding box center [853, 798] width 1207 height 1251
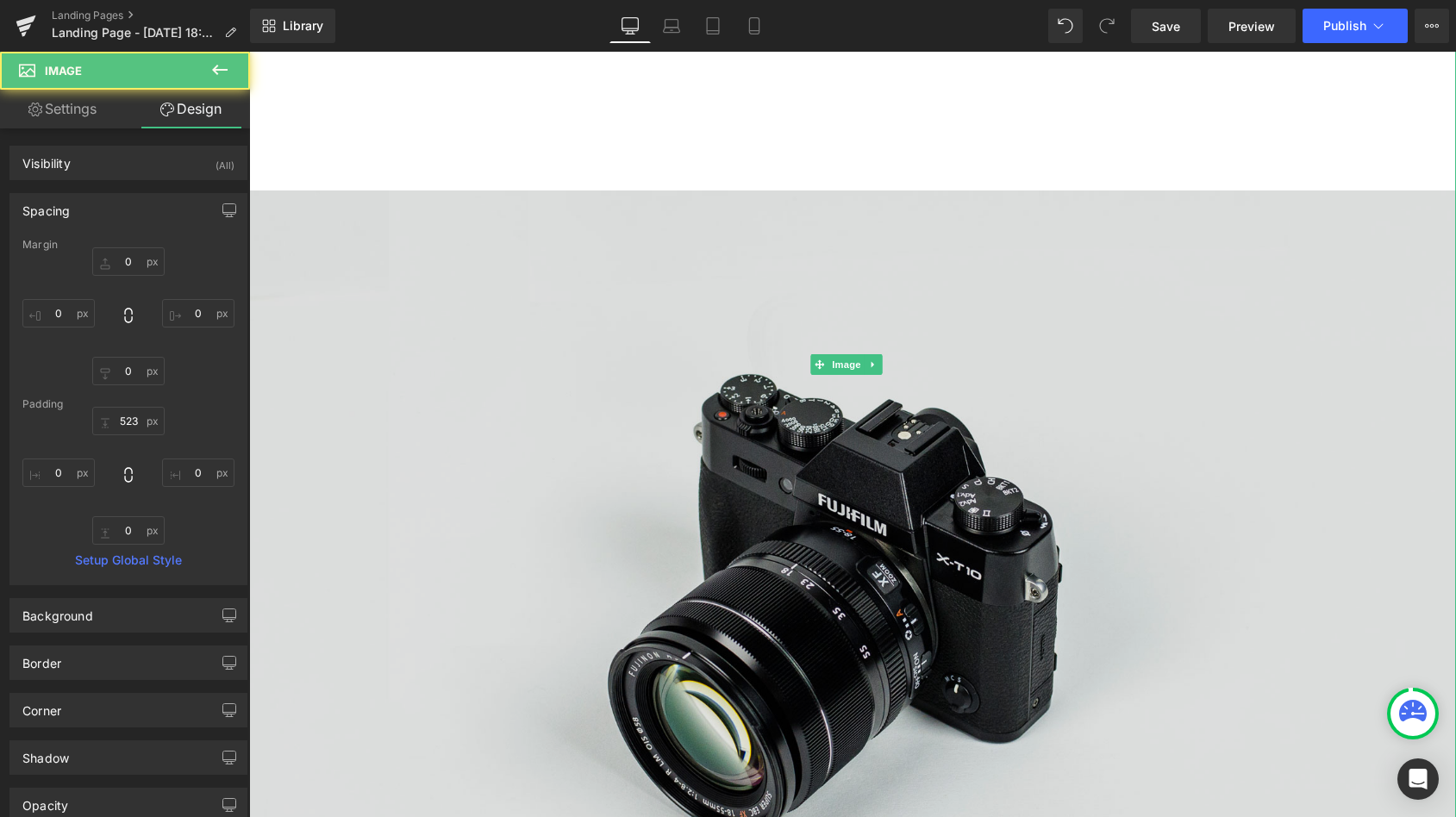
scroll to position [847, 0]
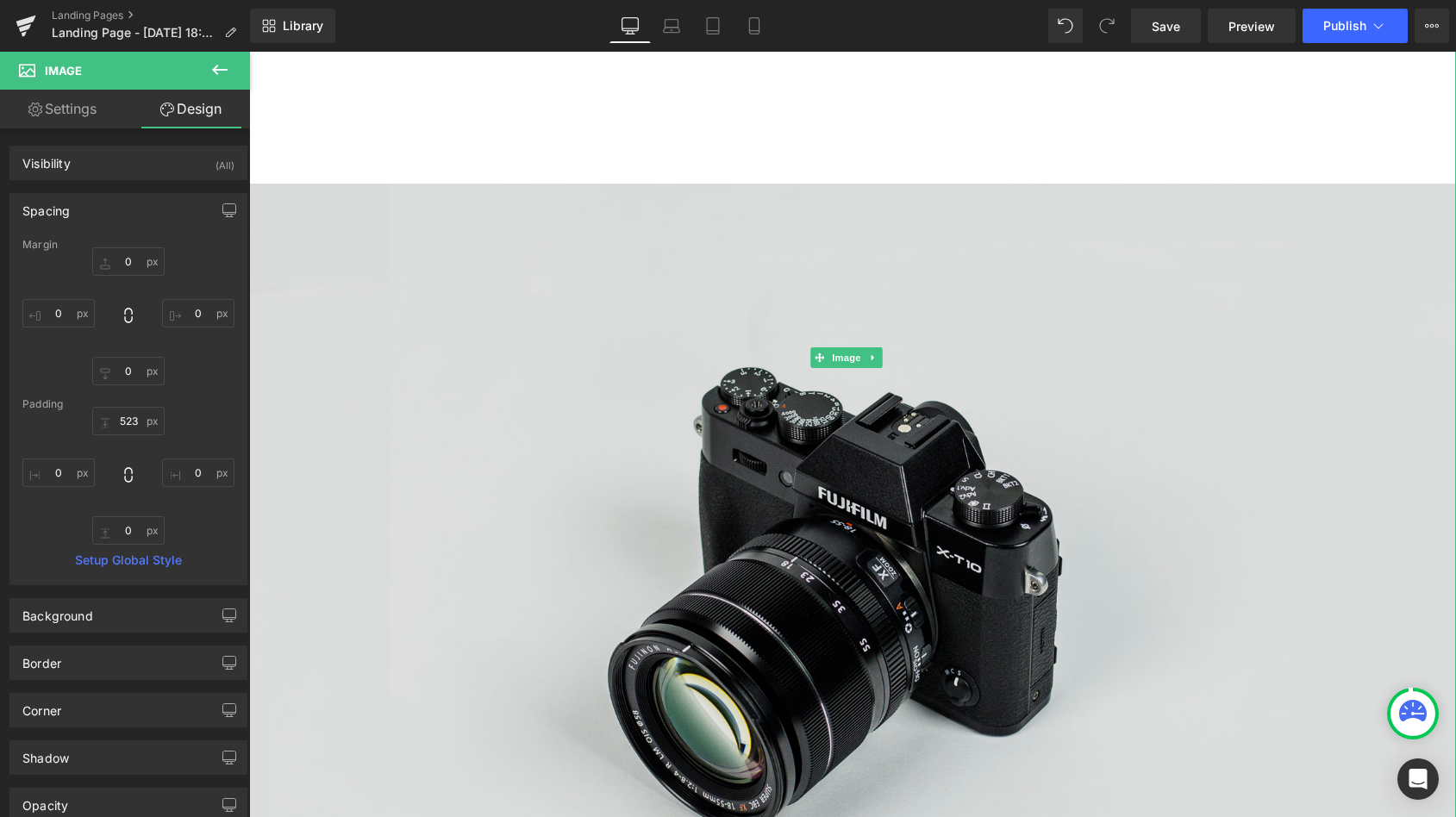
click at [1221, 520] on img at bounding box center [853, 357] width 1207 height 1251
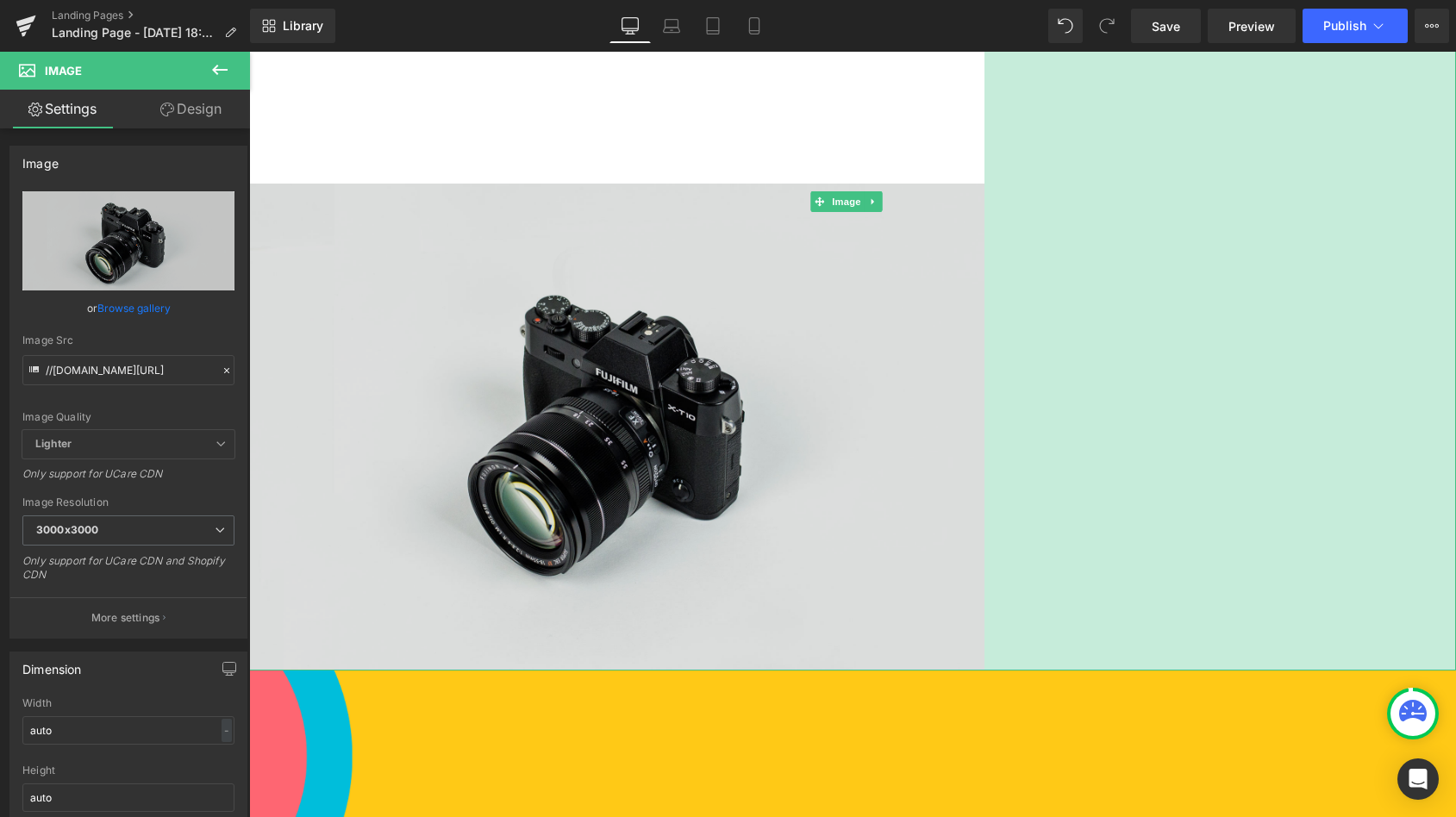
drag, startPoint x: 1439, startPoint y: 411, endPoint x: 966, endPoint y: 549, distance: 492.7
click at [966, 549] on div "Image 523px 547px" at bounding box center [853, 201] width 1207 height 938
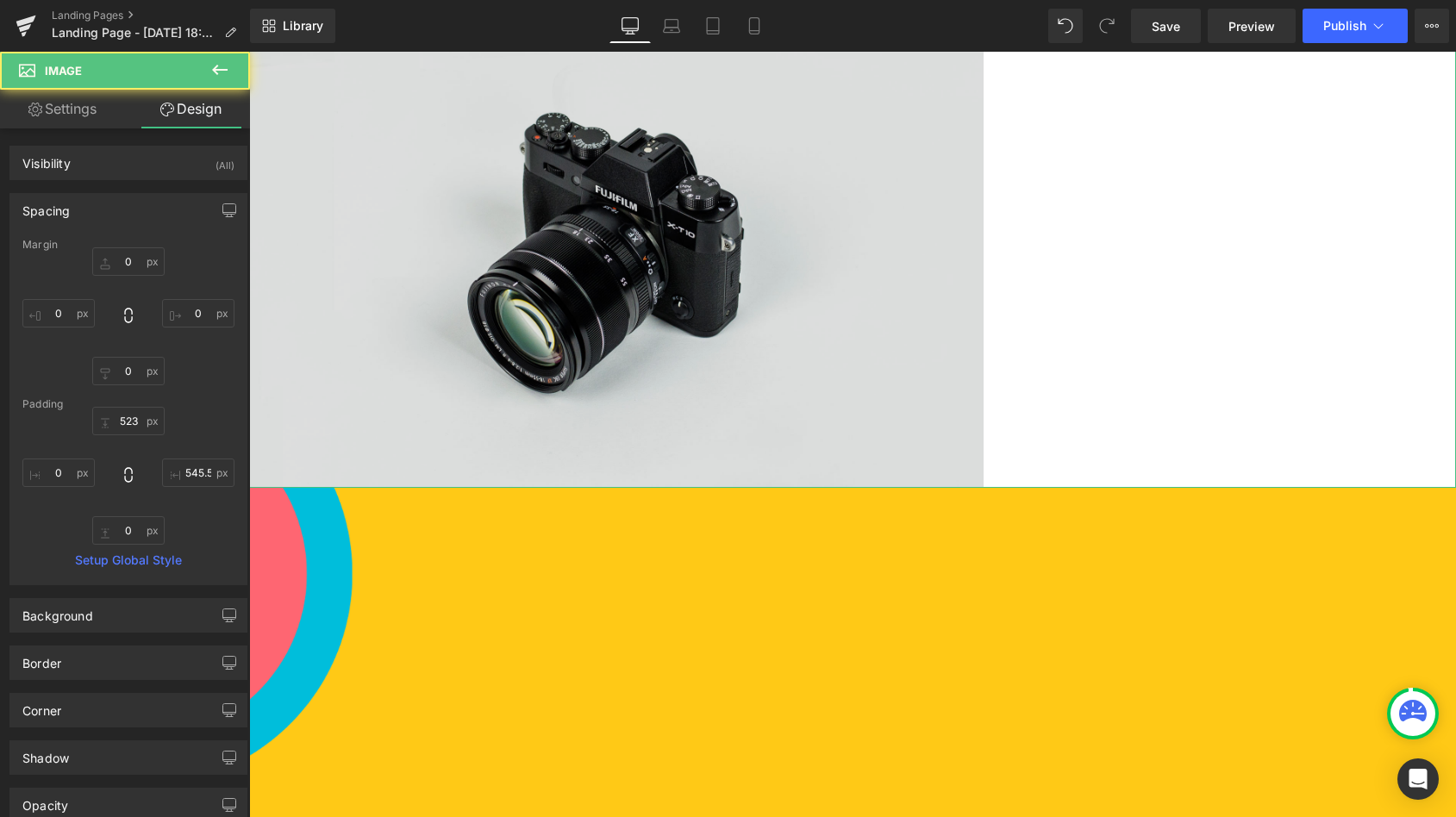
scroll to position [1094, 0]
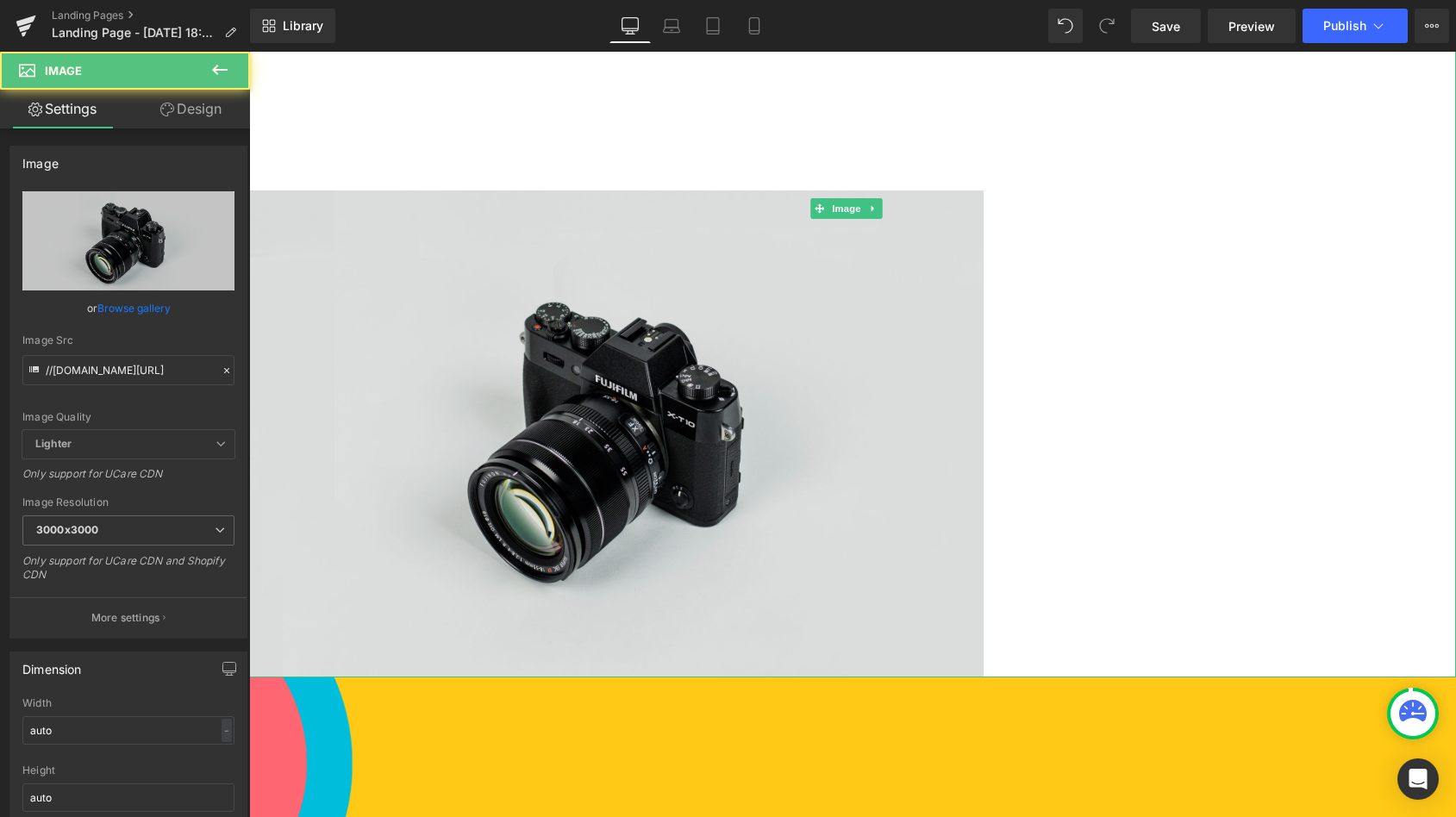
scroll to position [832, 0]
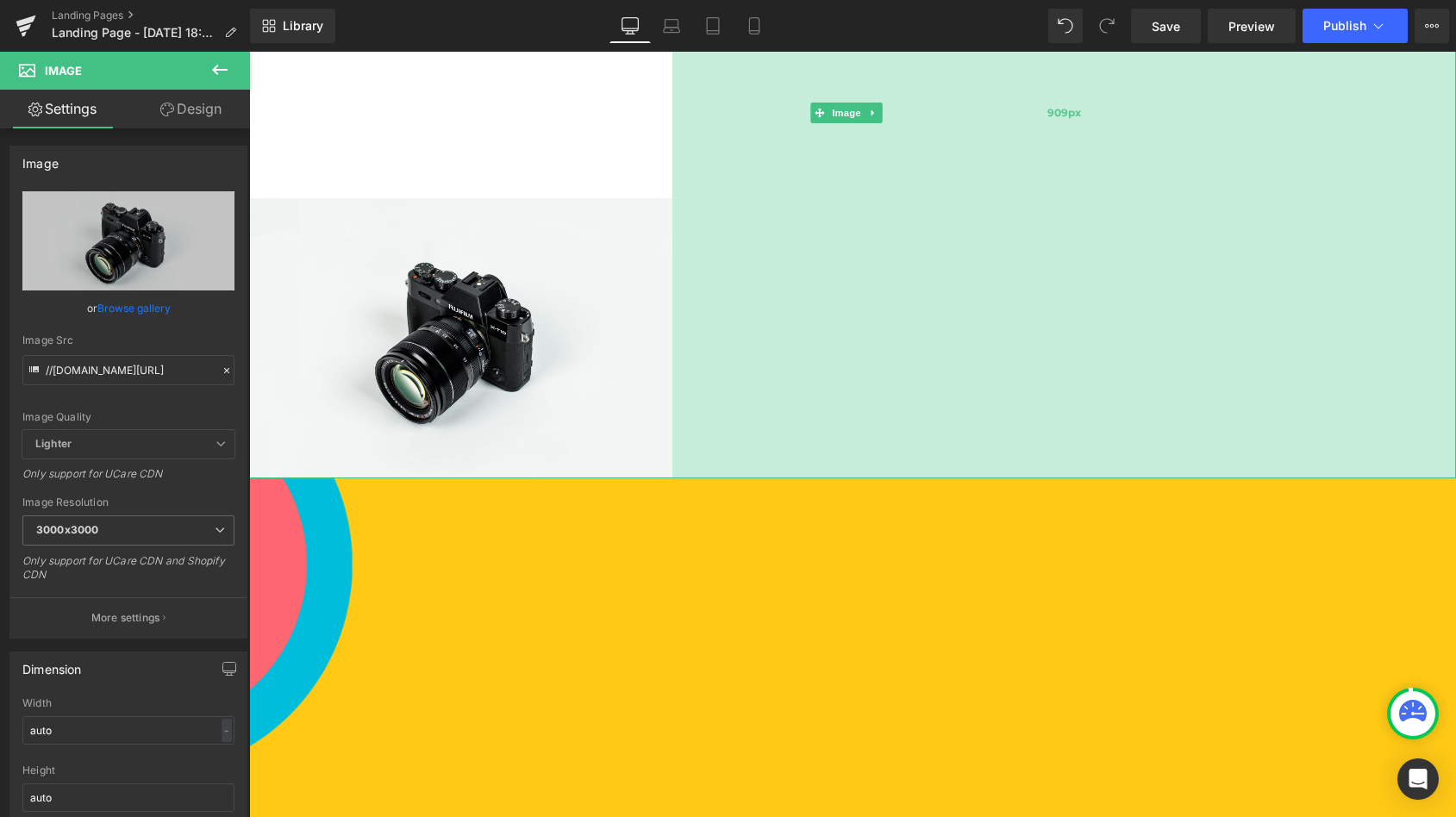
drag, startPoint x: 971, startPoint y: 237, endPoint x: 660, endPoint y: 269, distance: 312.6
click at [672, 269] on div "909px" at bounding box center [1064, 112] width 784 height 731
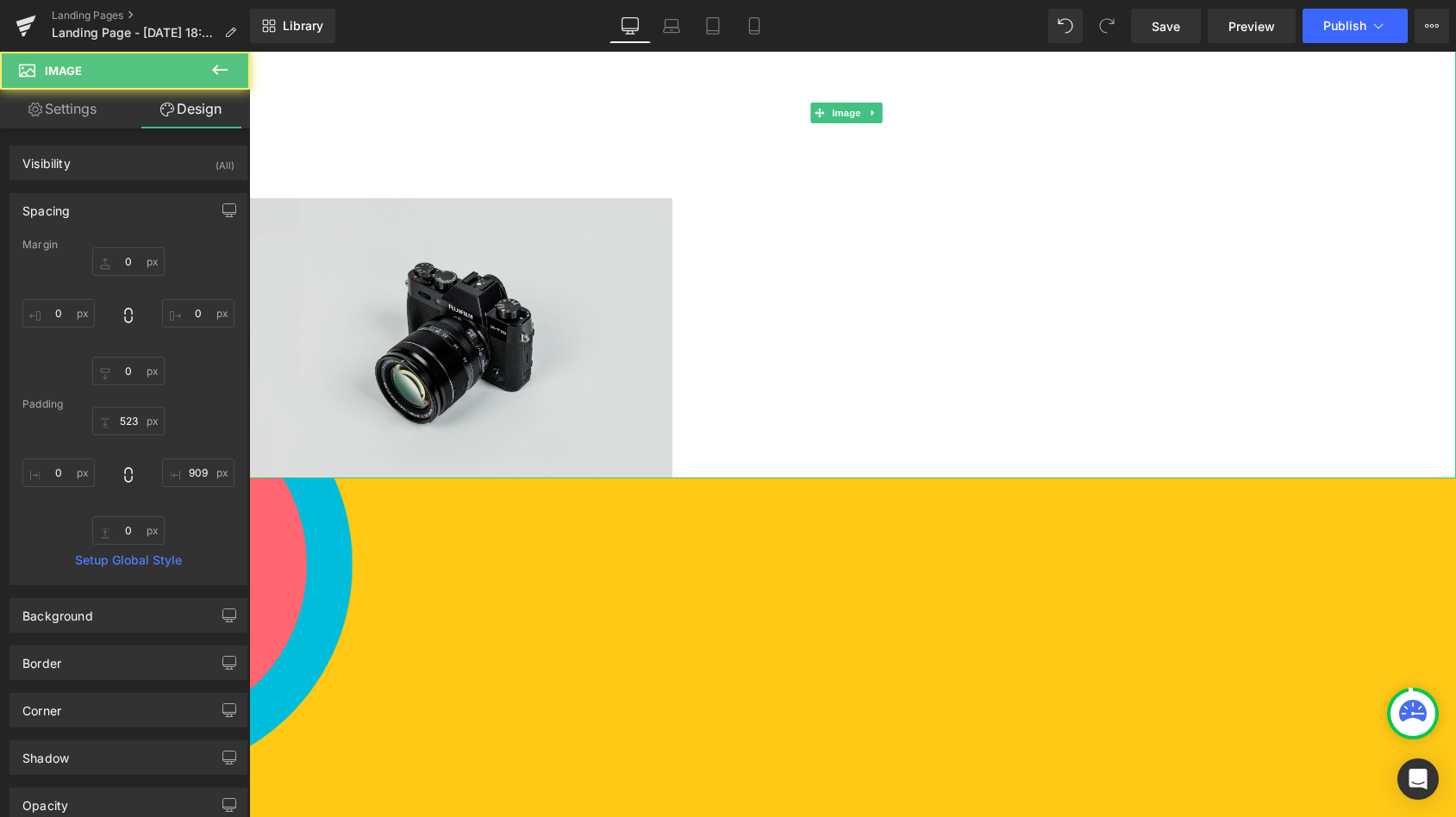
click at [515, 319] on img at bounding box center [853, 112] width 1207 height 731
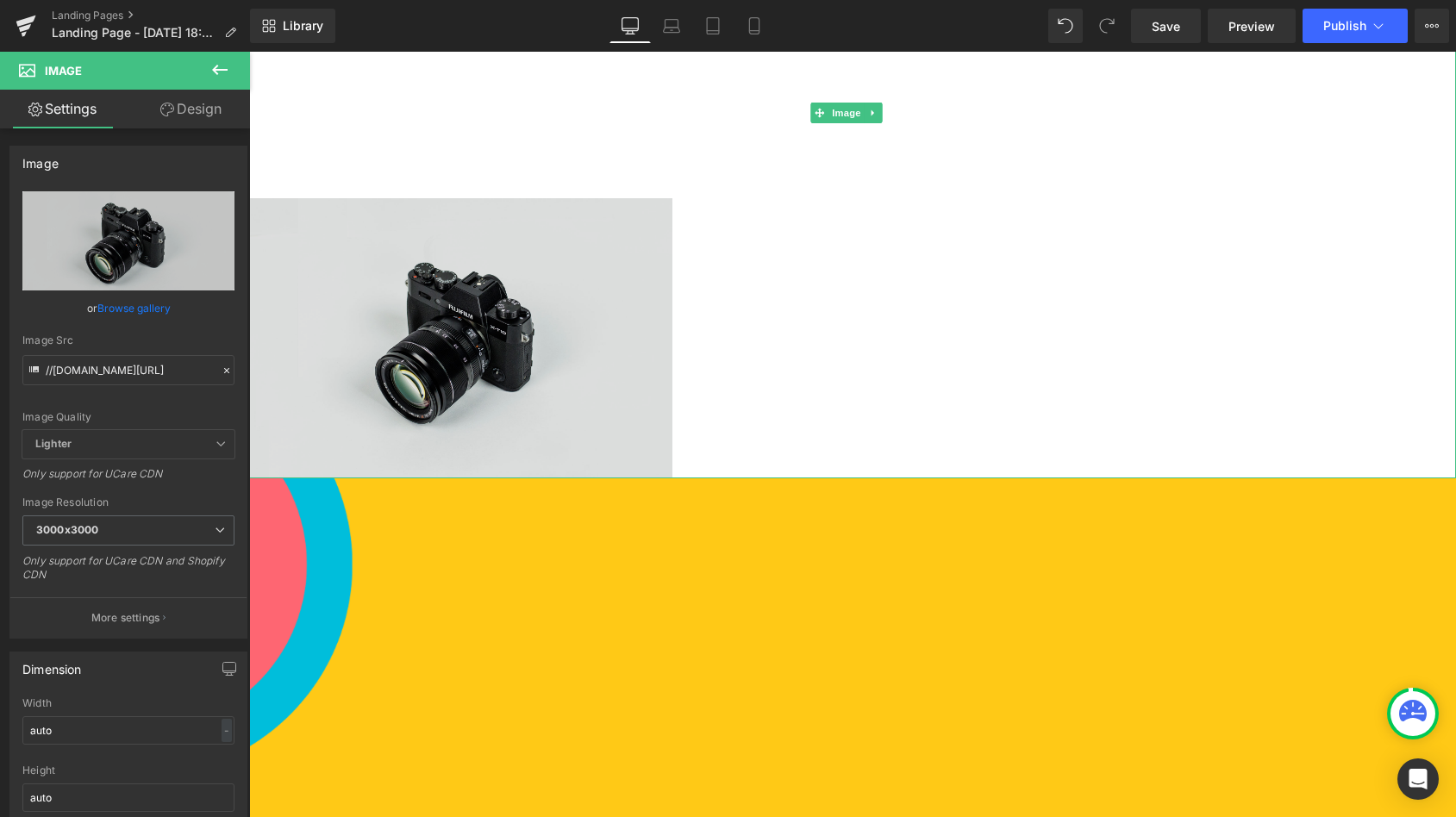
click at [398, 343] on img at bounding box center [853, 112] width 1207 height 731
click at [400, 318] on img at bounding box center [853, 112] width 1207 height 731
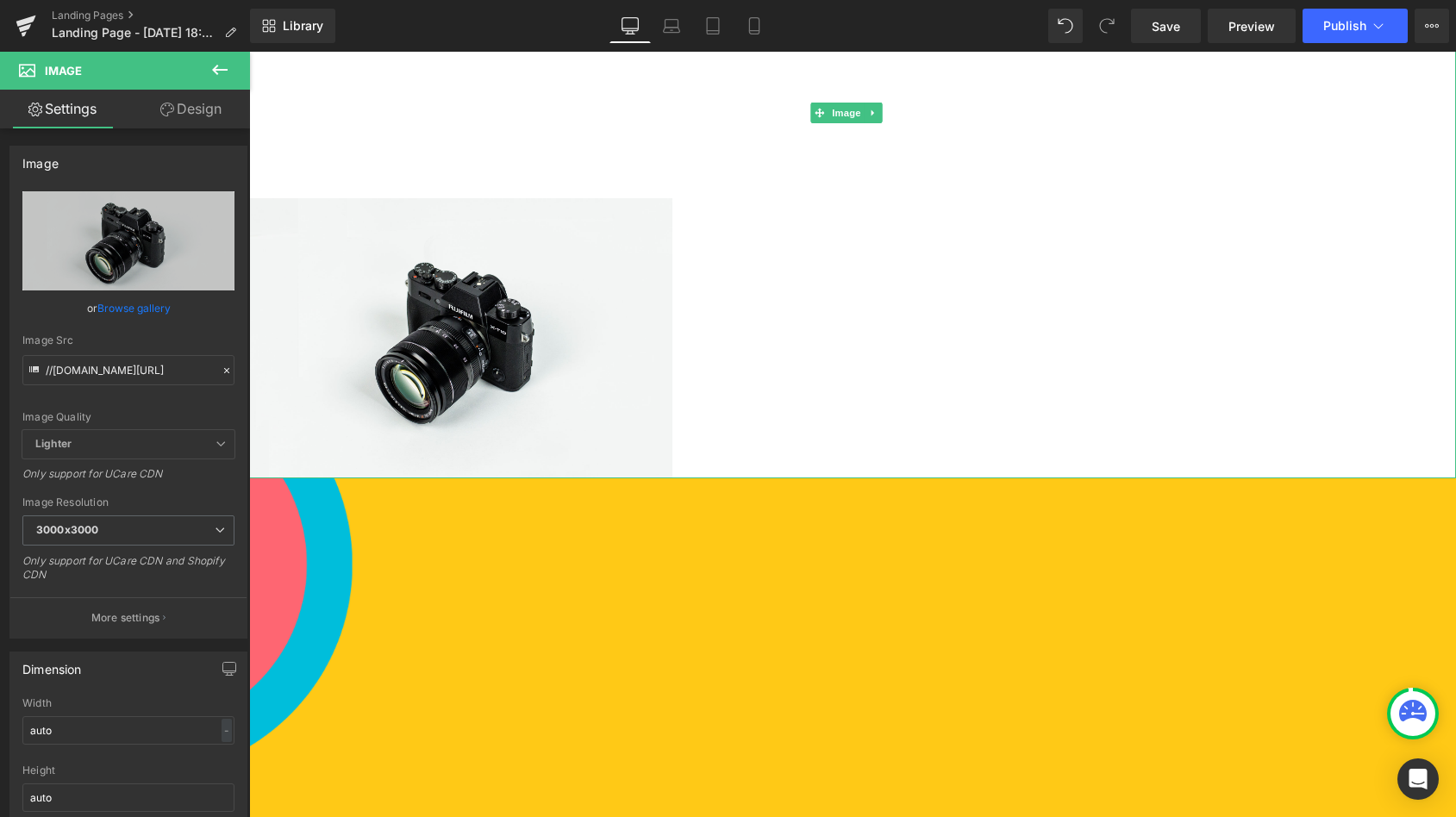
scroll to position [169, 0]
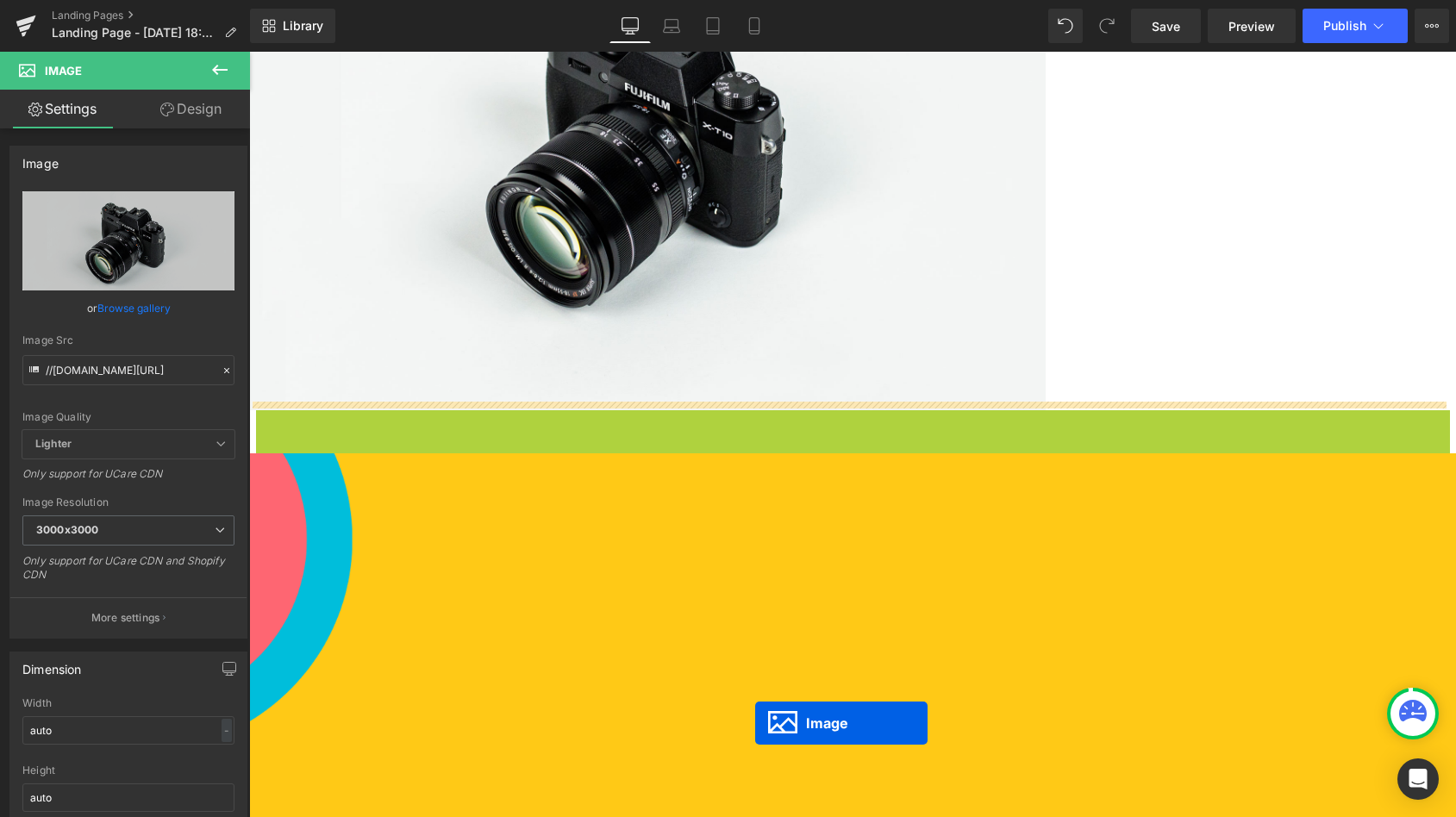
drag, startPoint x: 818, startPoint y: 100, endPoint x: 755, endPoint y: 723, distance: 626.2
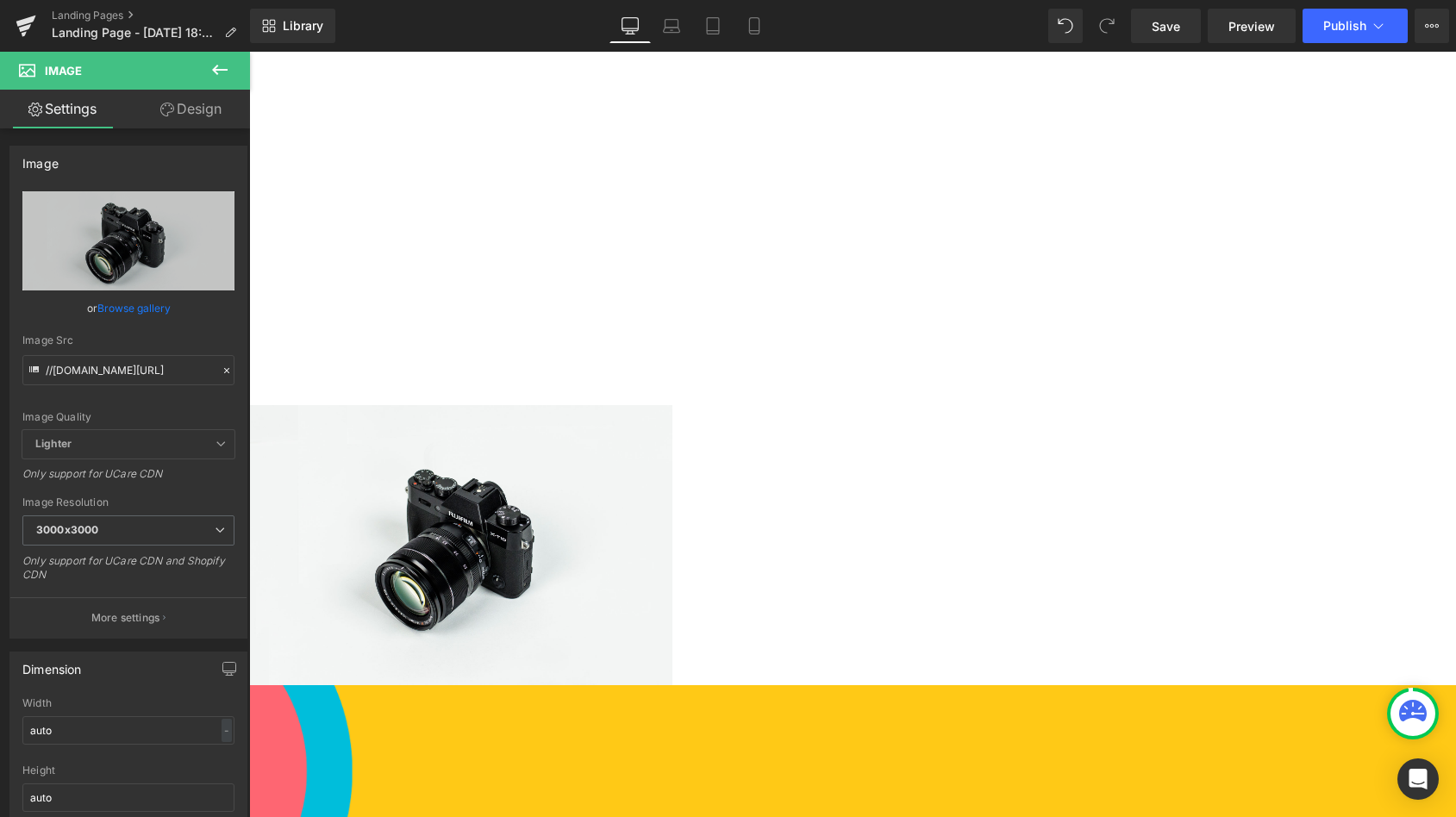
scroll to position [485, 0]
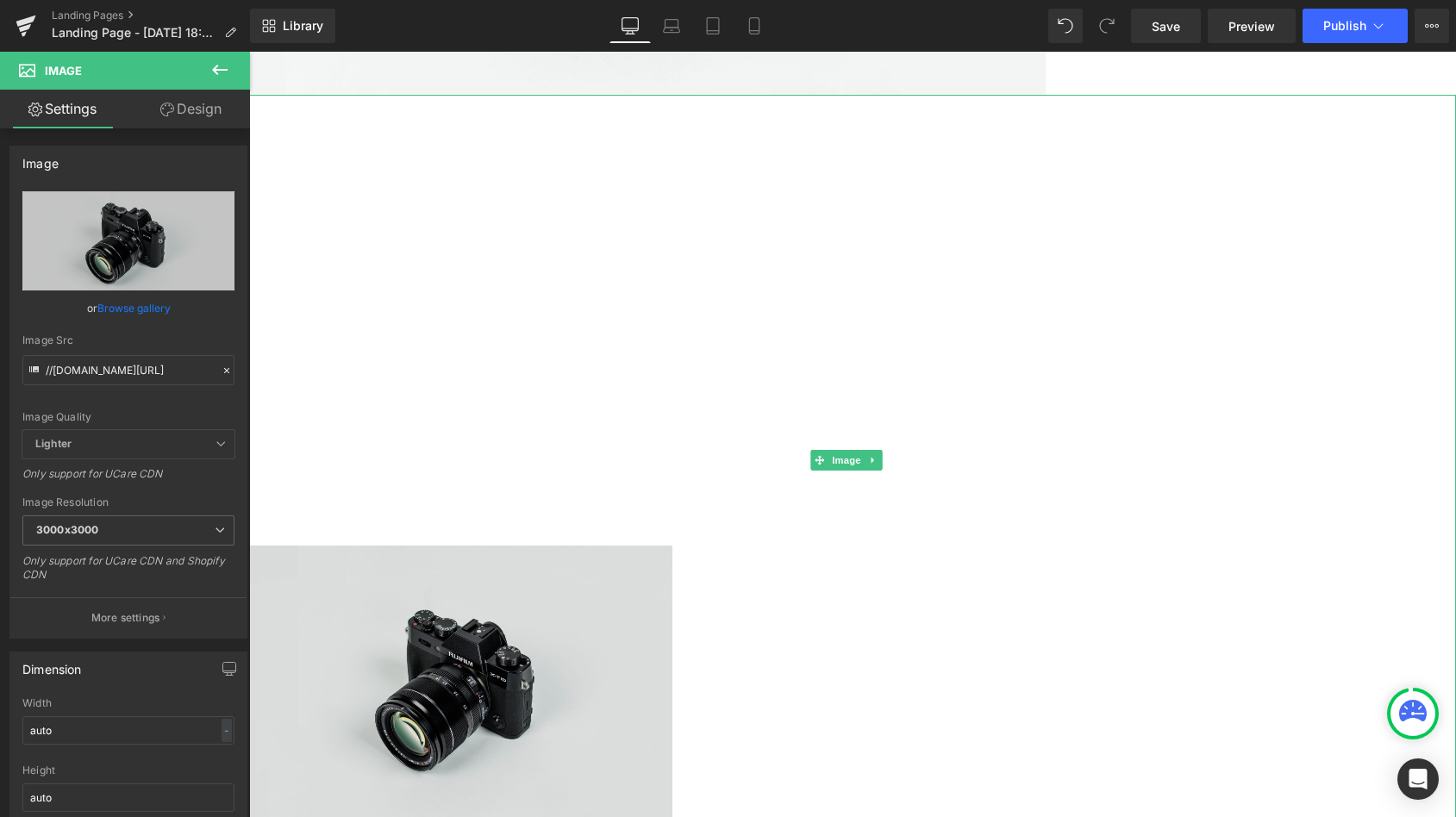
click at [535, 594] on img at bounding box center [853, 460] width 1207 height 731
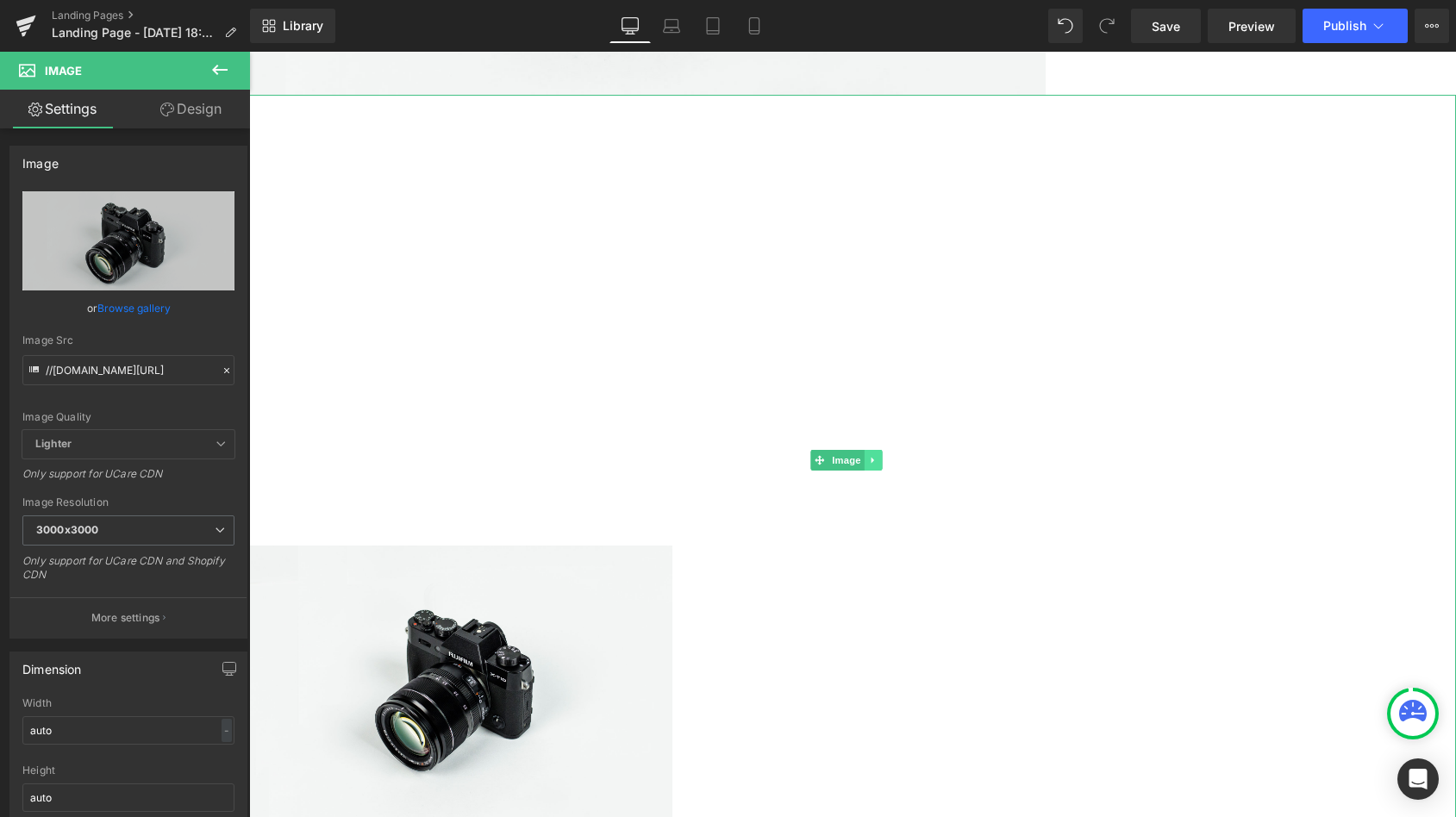
click at [880, 450] on link at bounding box center [873, 460] width 18 height 20
click at [879, 456] on icon at bounding box center [882, 461] width 10 height 10
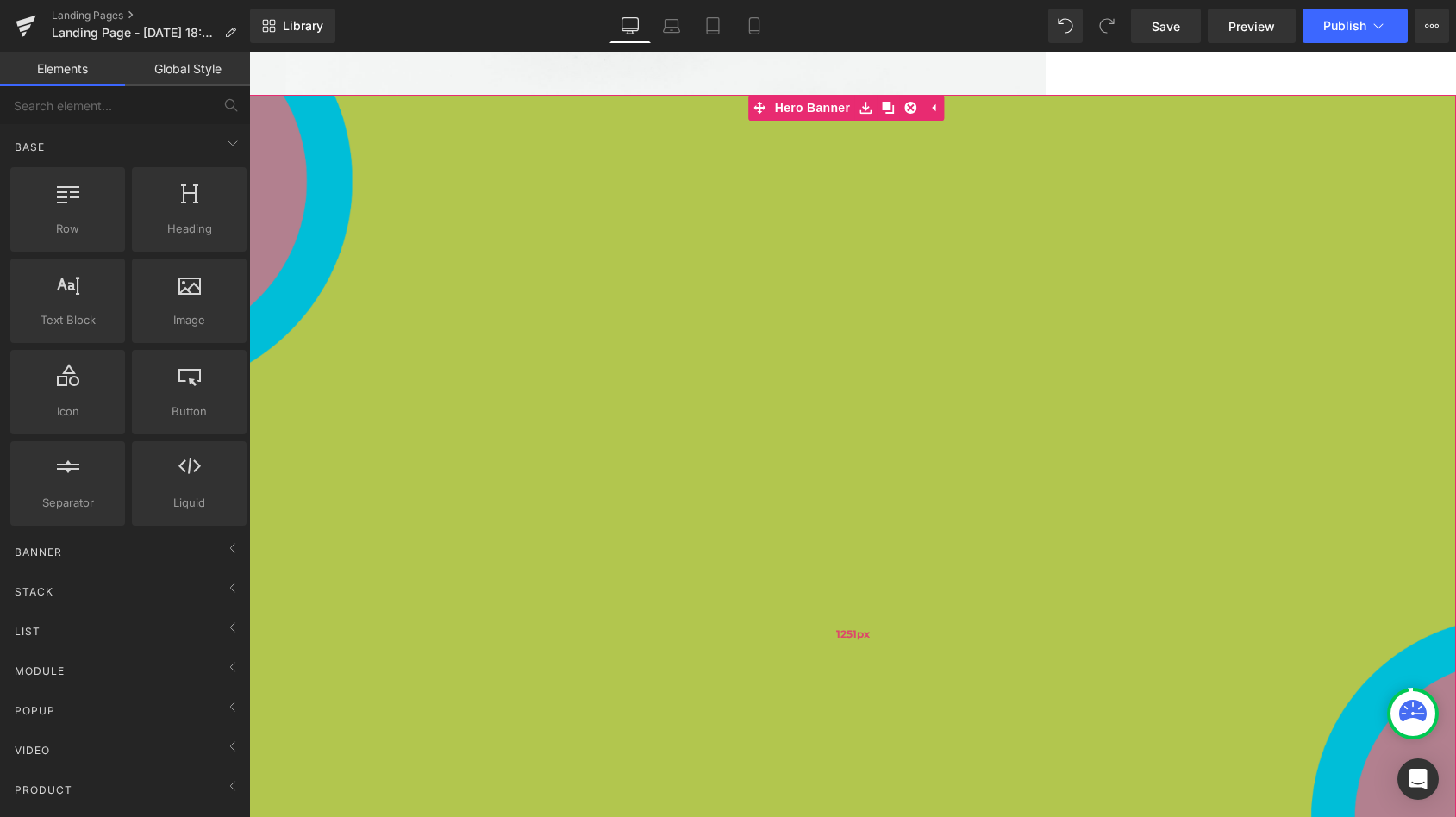
scroll to position [0, 0]
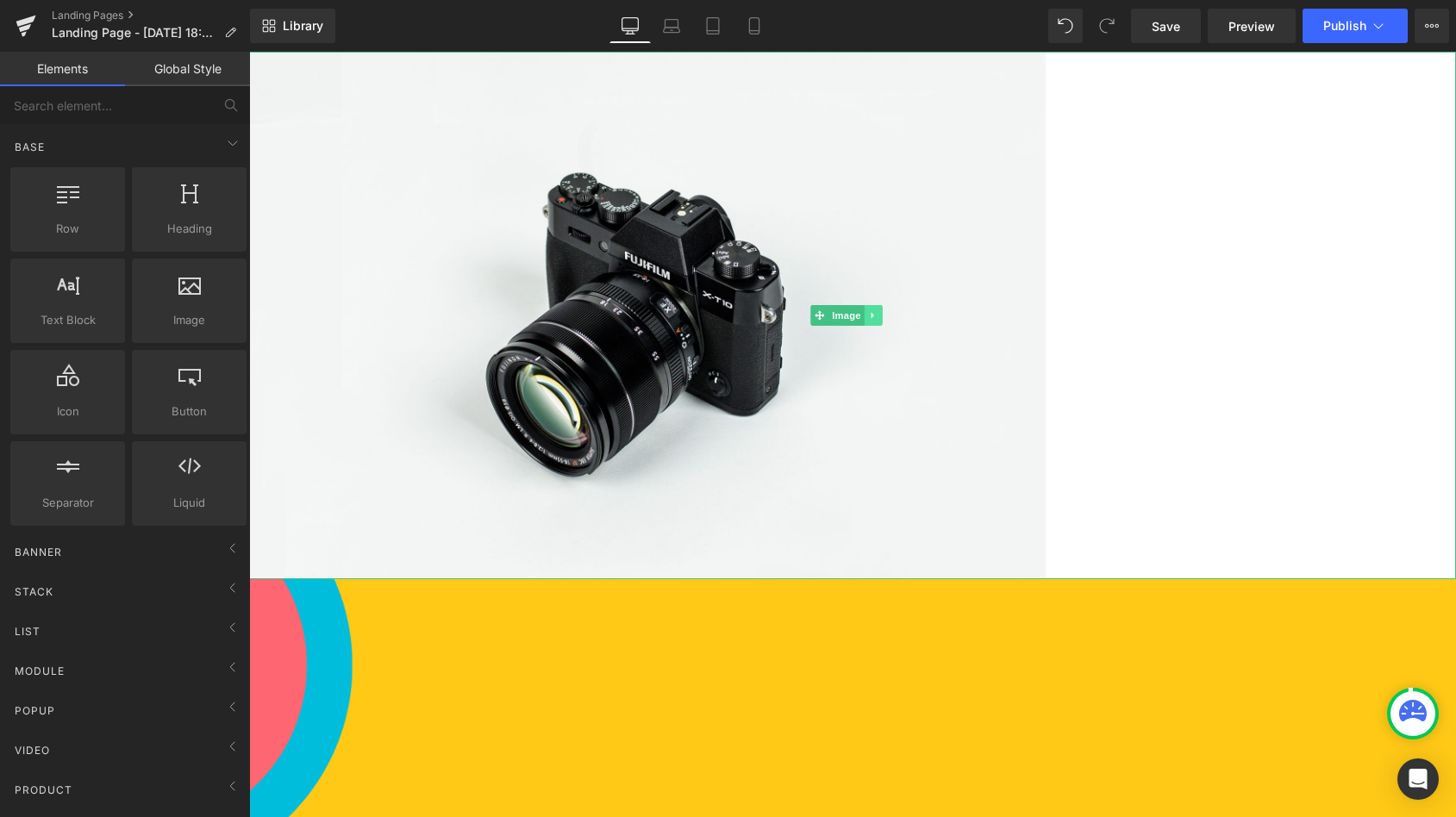
click at [873, 313] on icon at bounding box center [872, 316] width 3 height 6
click at [886, 313] on icon at bounding box center [882, 315] width 10 height 10
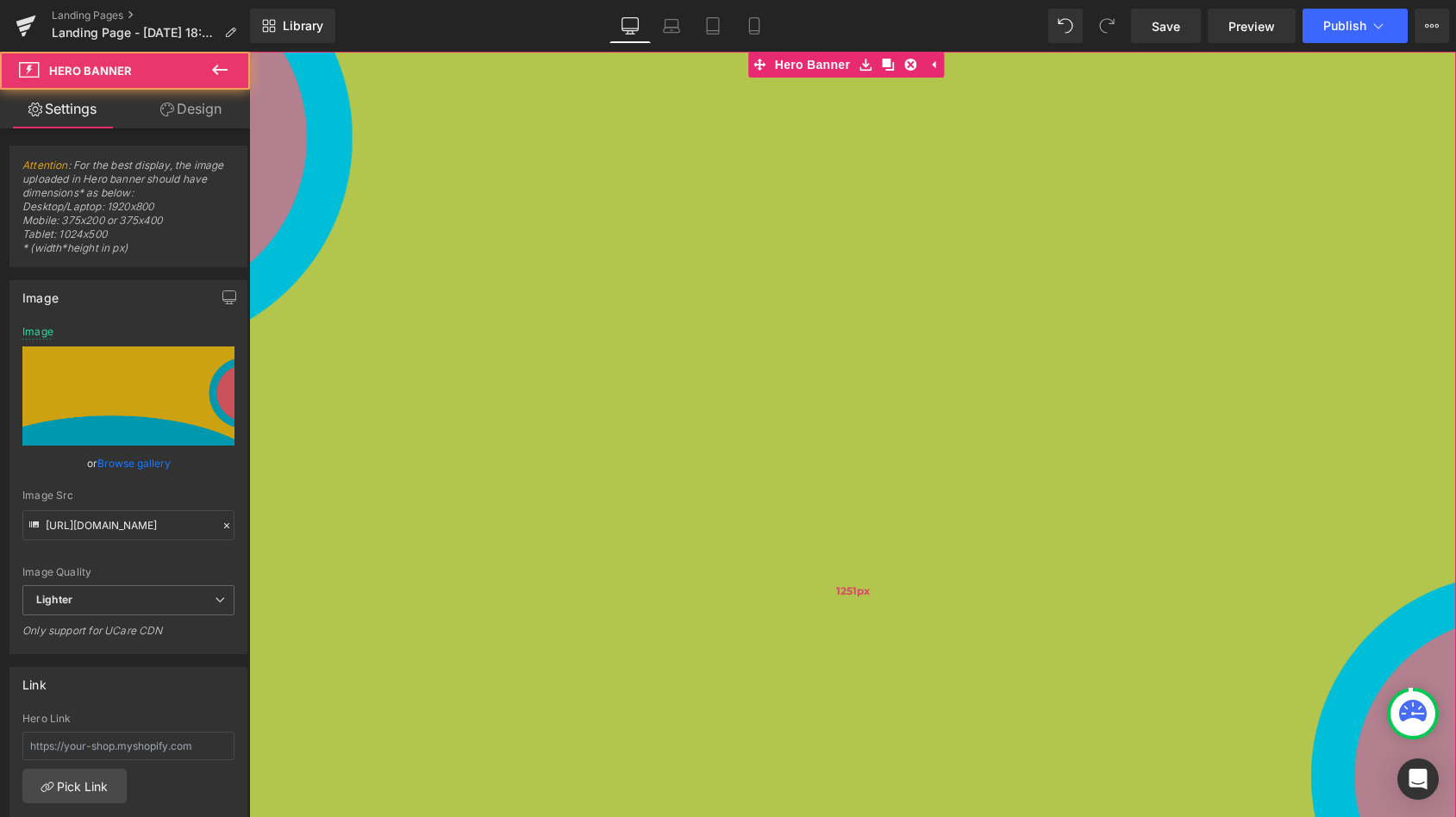
click at [648, 359] on div "1251px" at bounding box center [853, 591] width 1207 height 1079
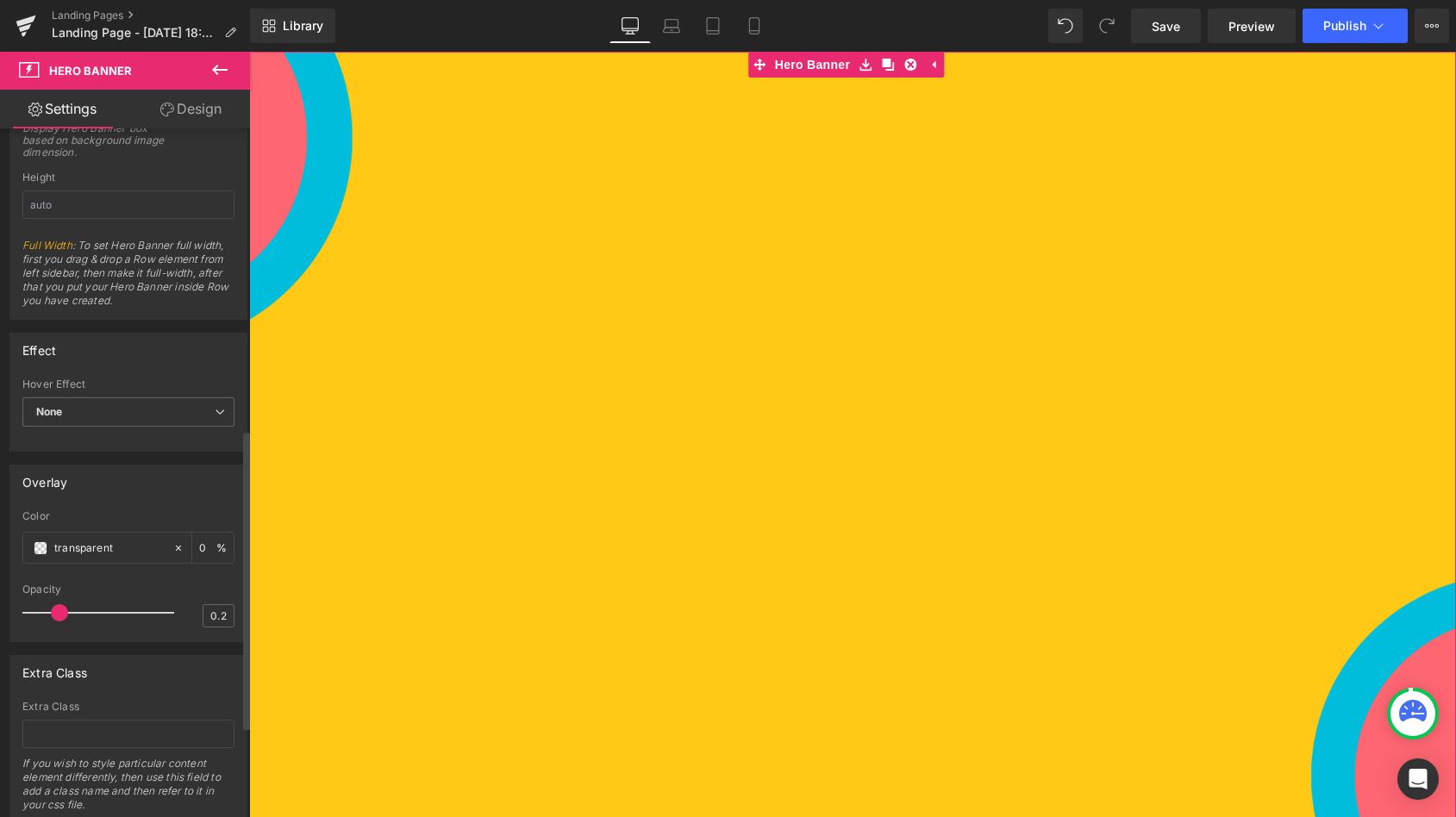
scroll to position [903, 0]
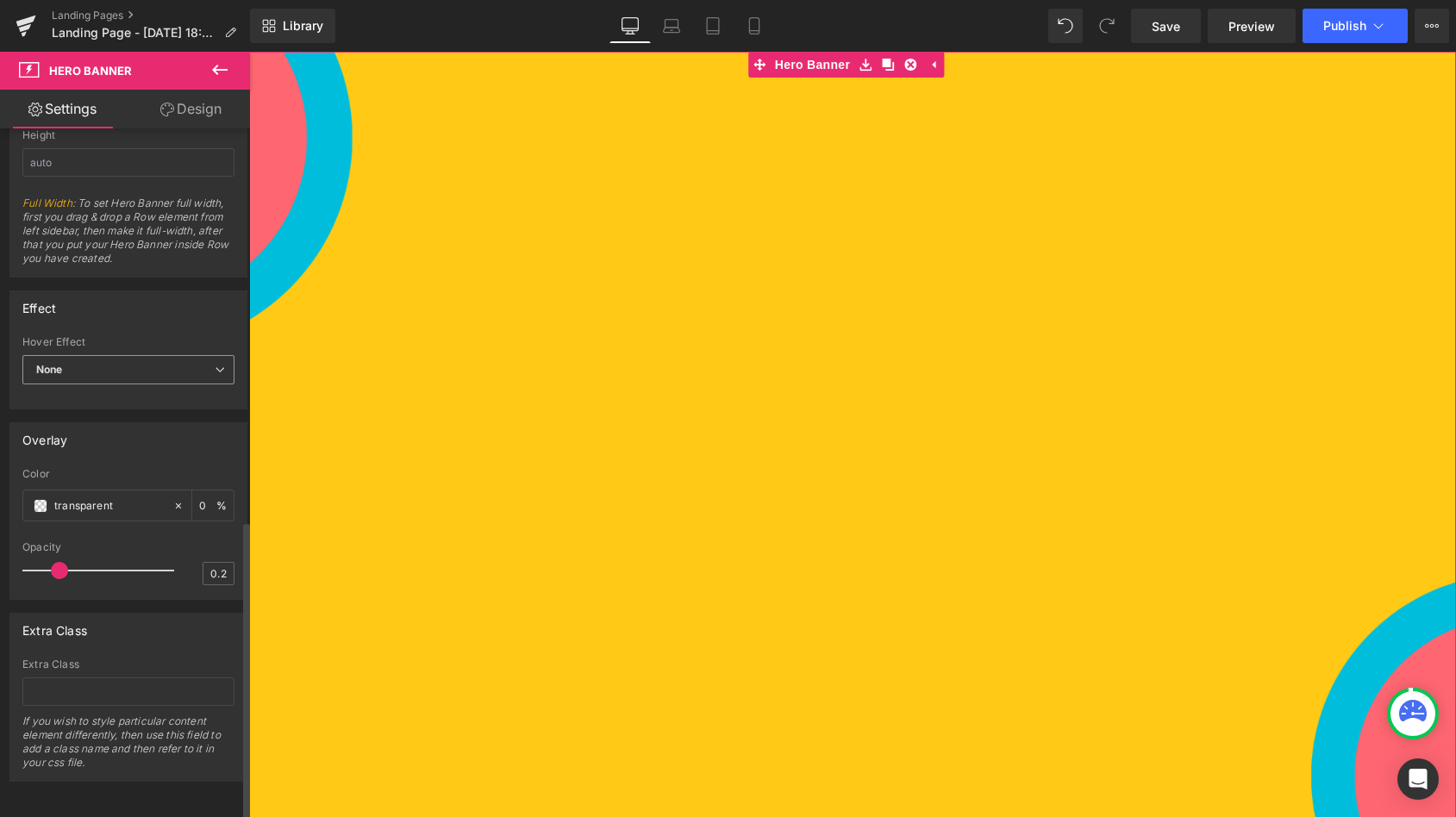
click at [126, 361] on span "None" at bounding box center [128, 370] width 212 height 30
click at [149, 292] on div "Effect" at bounding box center [125, 308] width 229 height 33
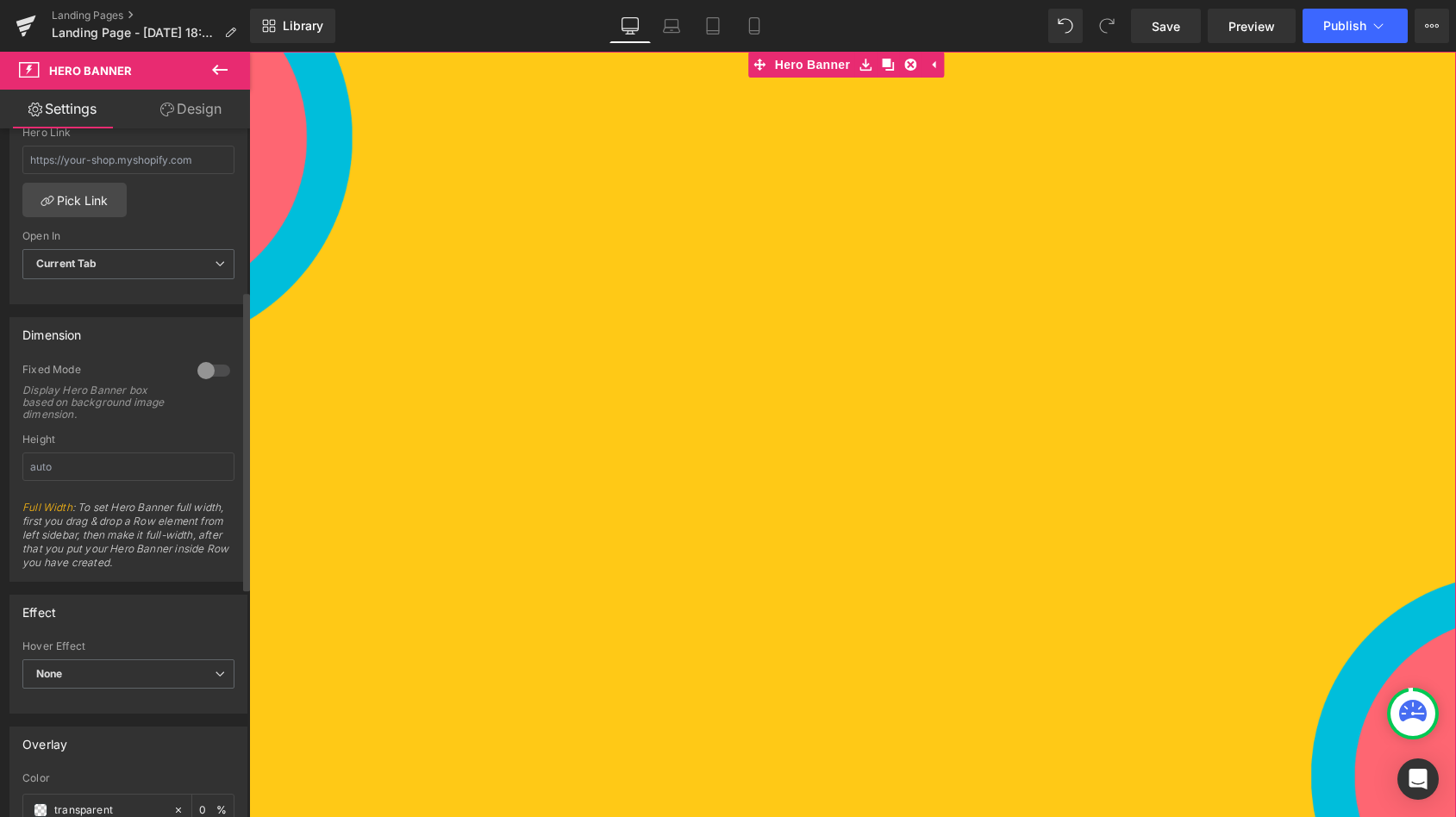
scroll to position [0, 0]
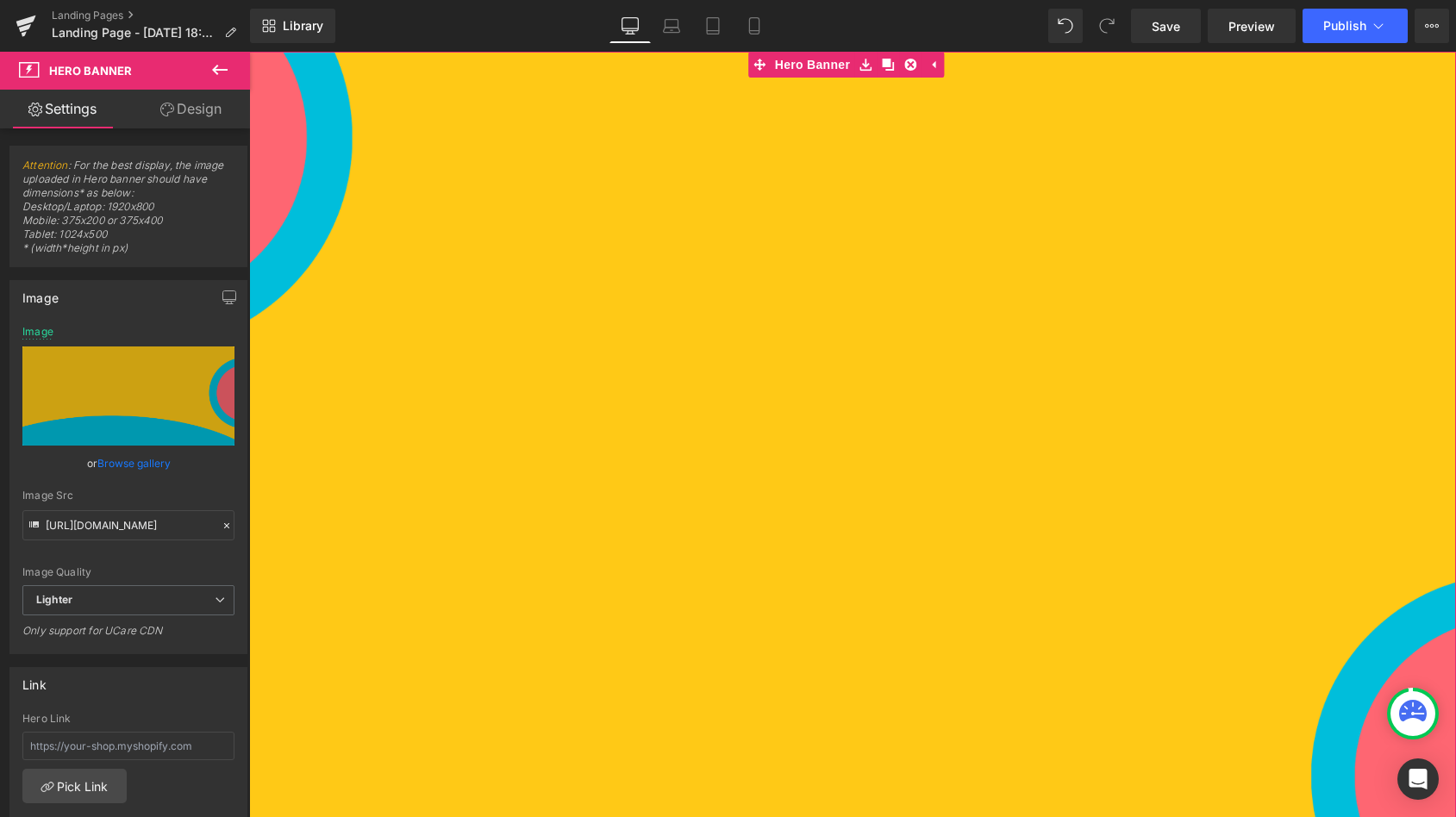
click at [202, 108] on link "Design" at bounding box center [190, 109] width 125 height 39
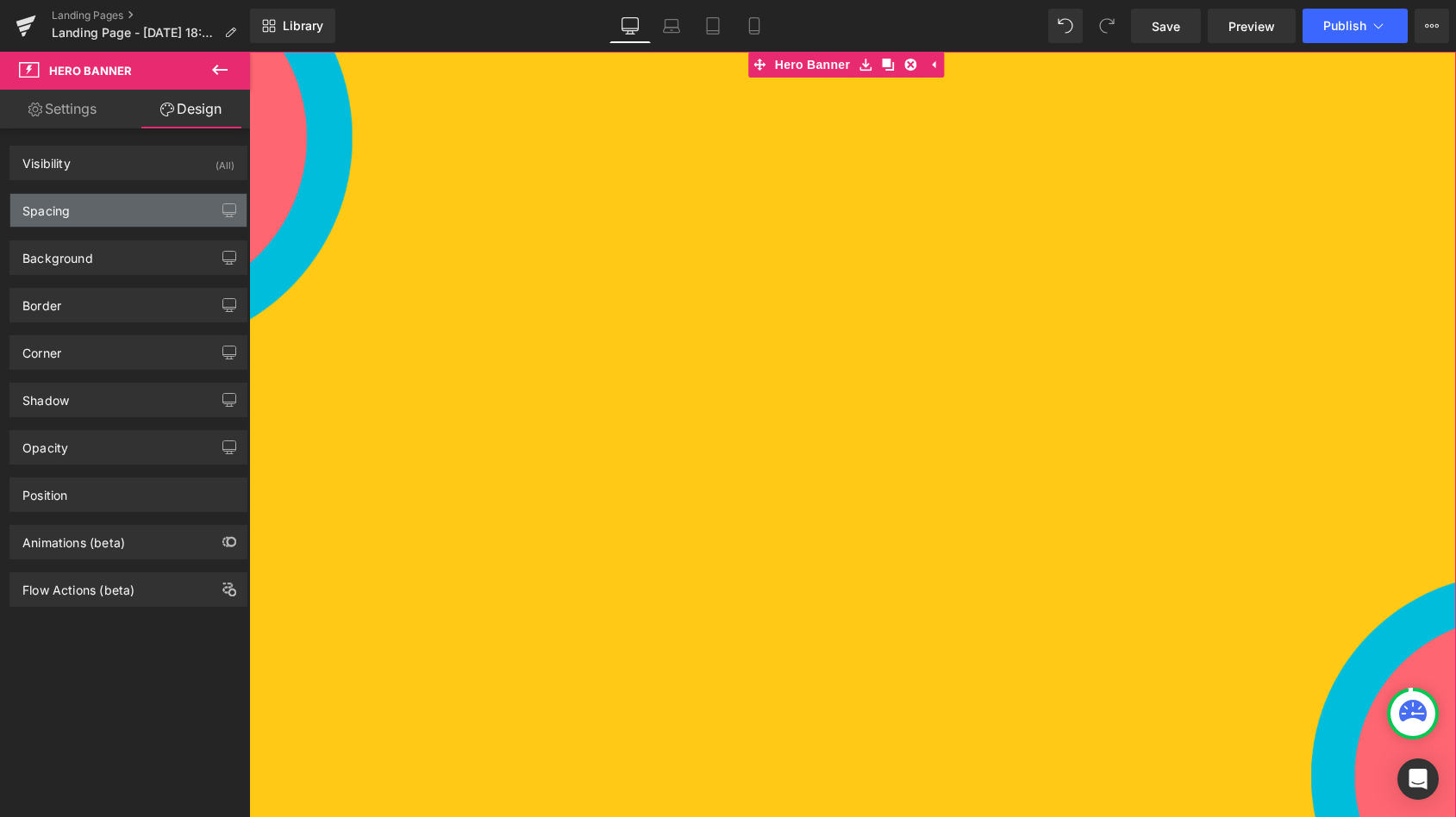
click at [100, 216] on div "Spacing" at bounding box center [128, 211] width 237 height 33
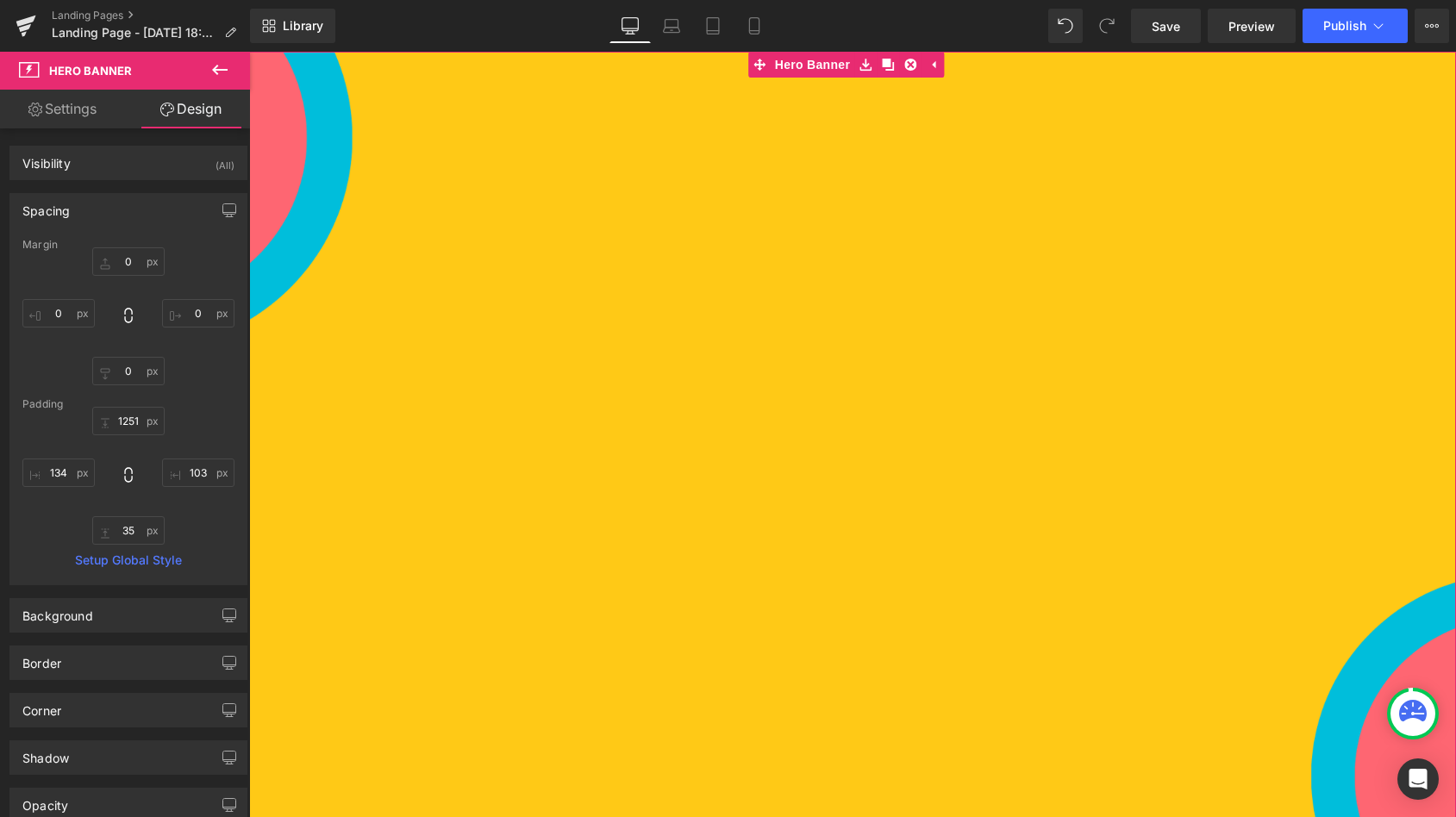
click at [100, 216] on div "Spacing" at bounding box center [128, 211] width 237 height 33
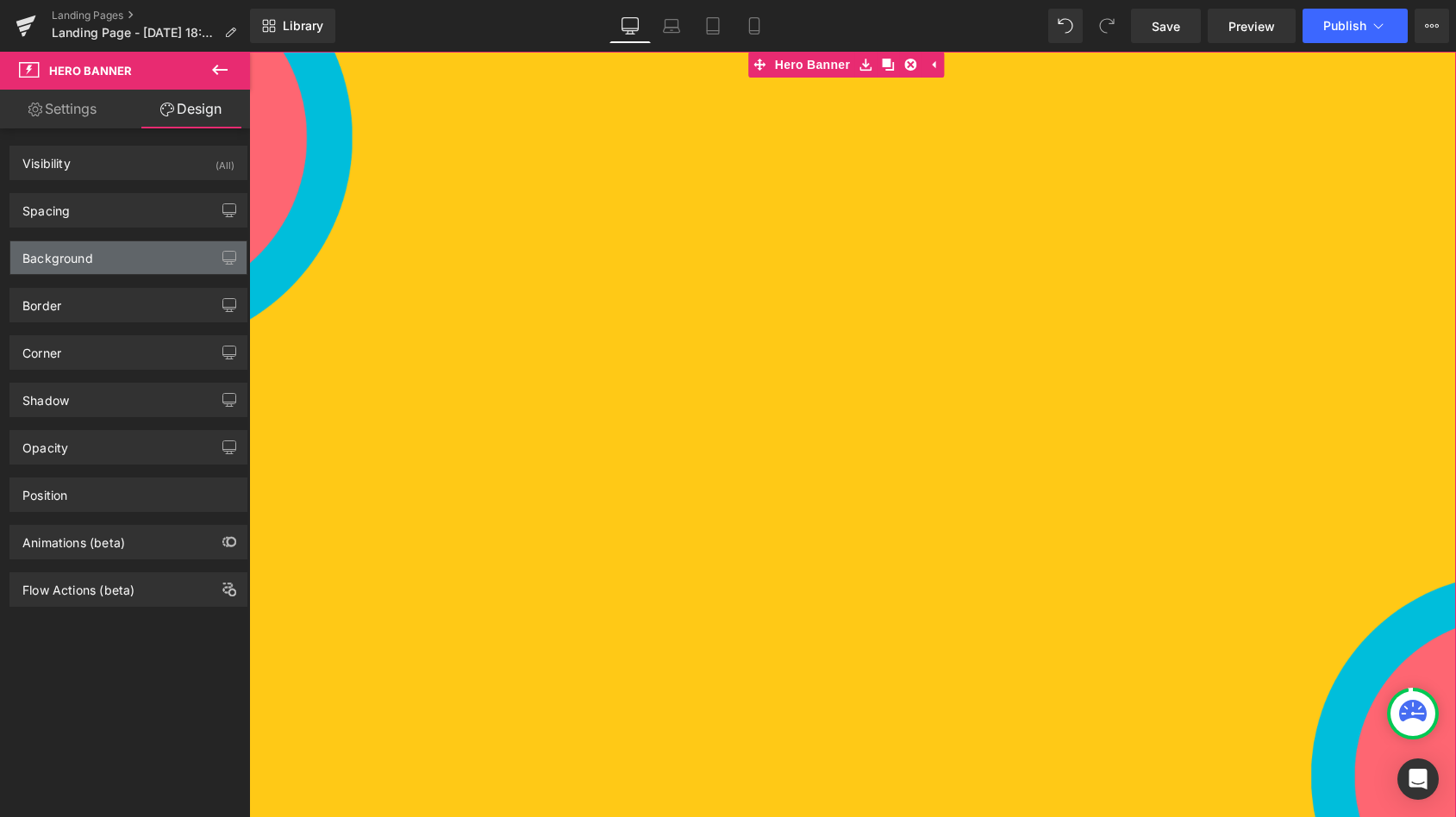
click at [80, 262] on div "Background" at bounding box center [57, 253] width 70 height 24
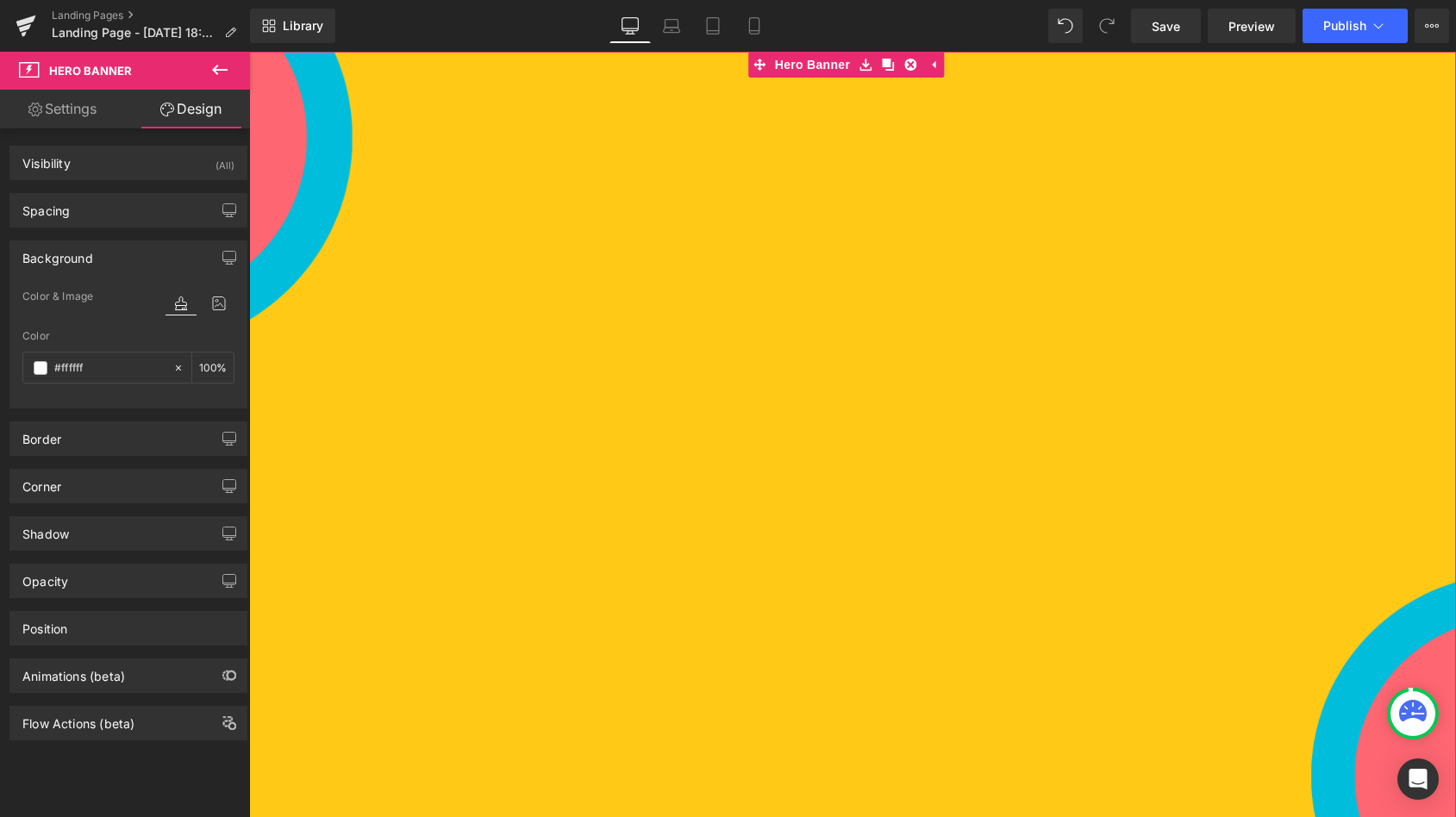
click at [80, 262] on div "Background" at bounding box center [57, 253] width 70 height 24
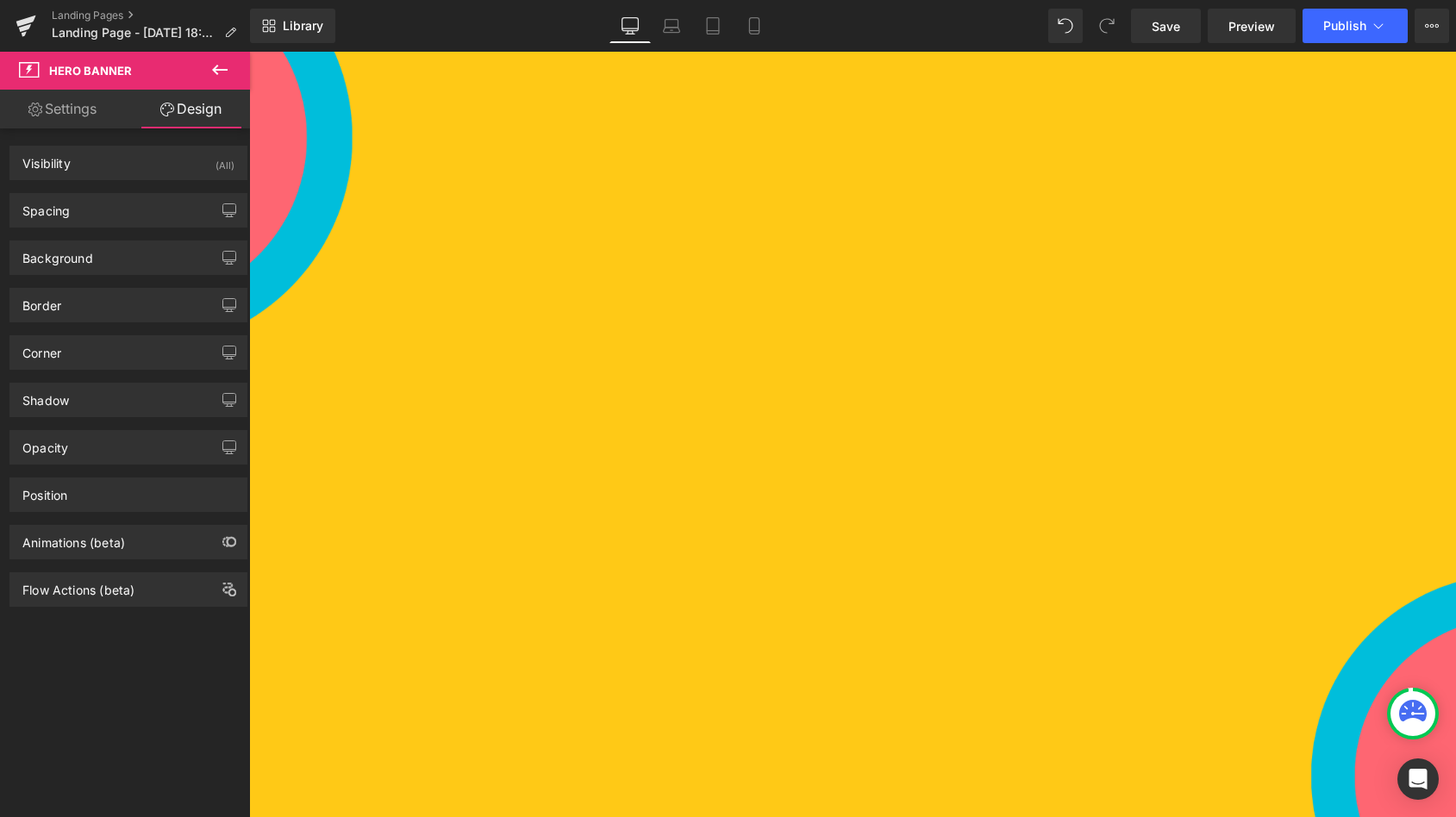
click at [222, 72] on icon at bounding box center [219, 70] width 20 height 20
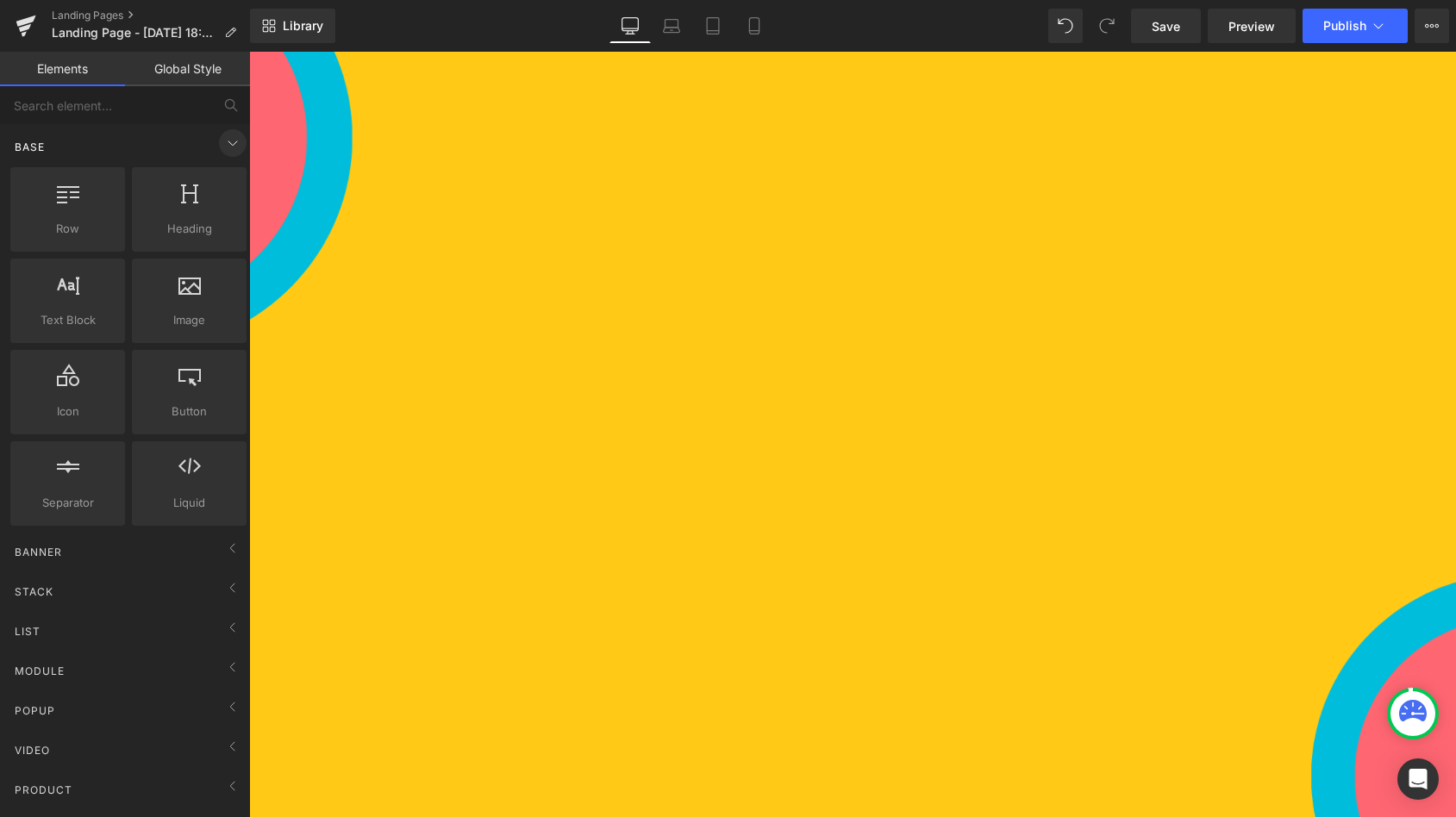
click at [225, 134] on icon at bounding box center [232, 142] width 20 height 20
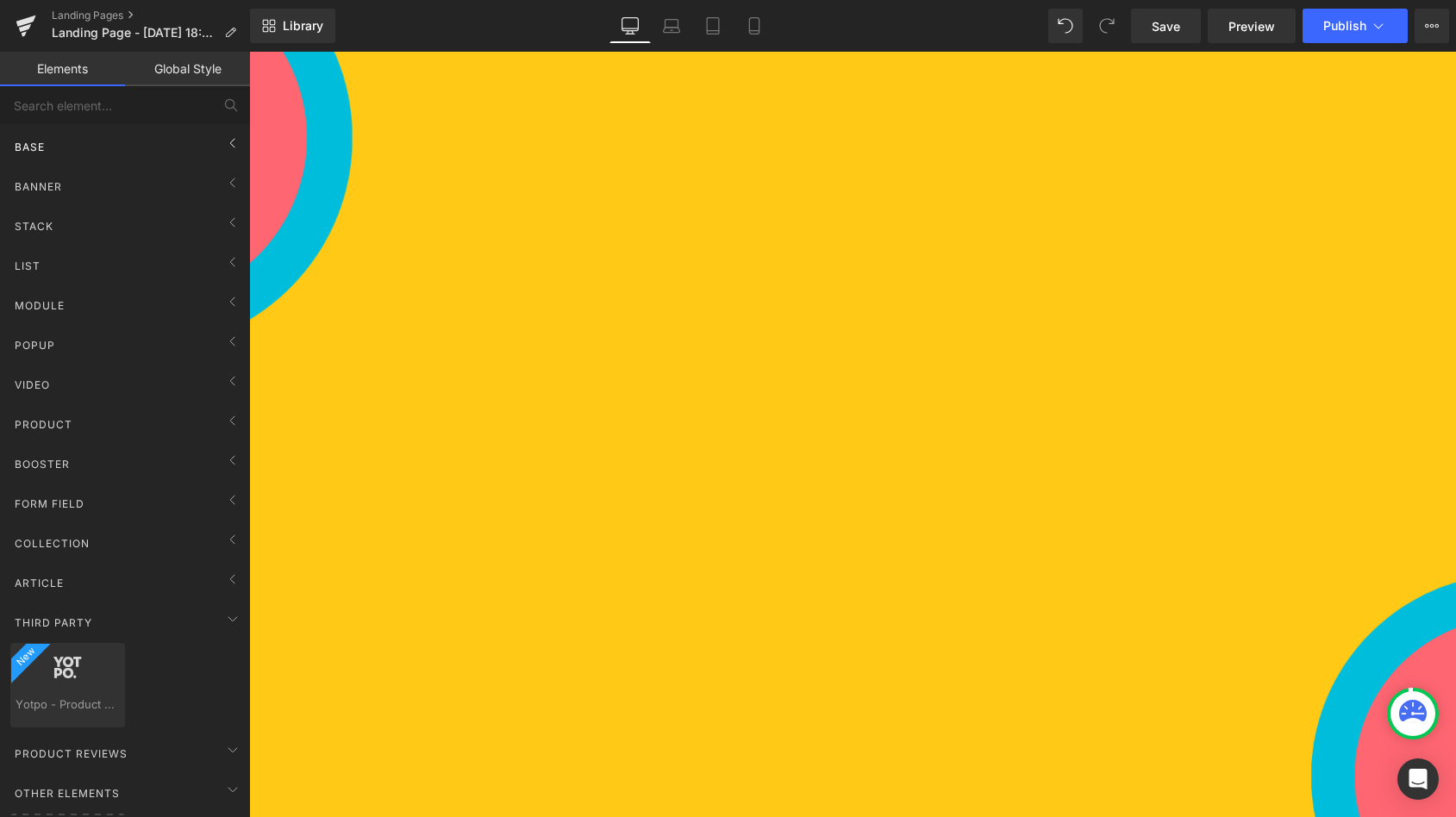
click at [74, 144] on div "Base" at bounding box center [128, 147] width 243 height 35
click at [105, 141] on div "Base" at bounding box center [128, 147] width 243 height 35
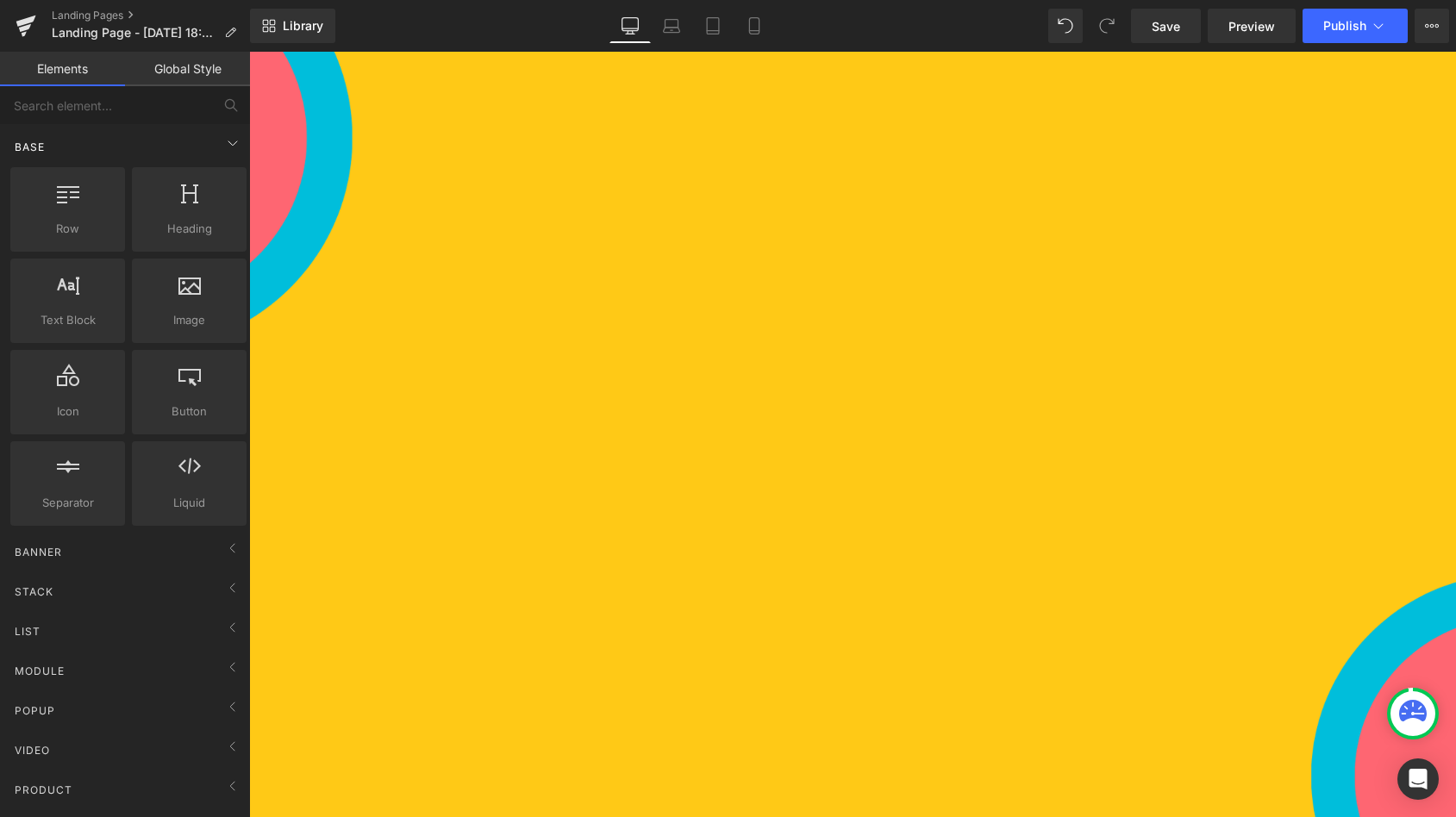
click at [133, 133] on div "Base" at bounding box center [128, 147] width 243 height 35
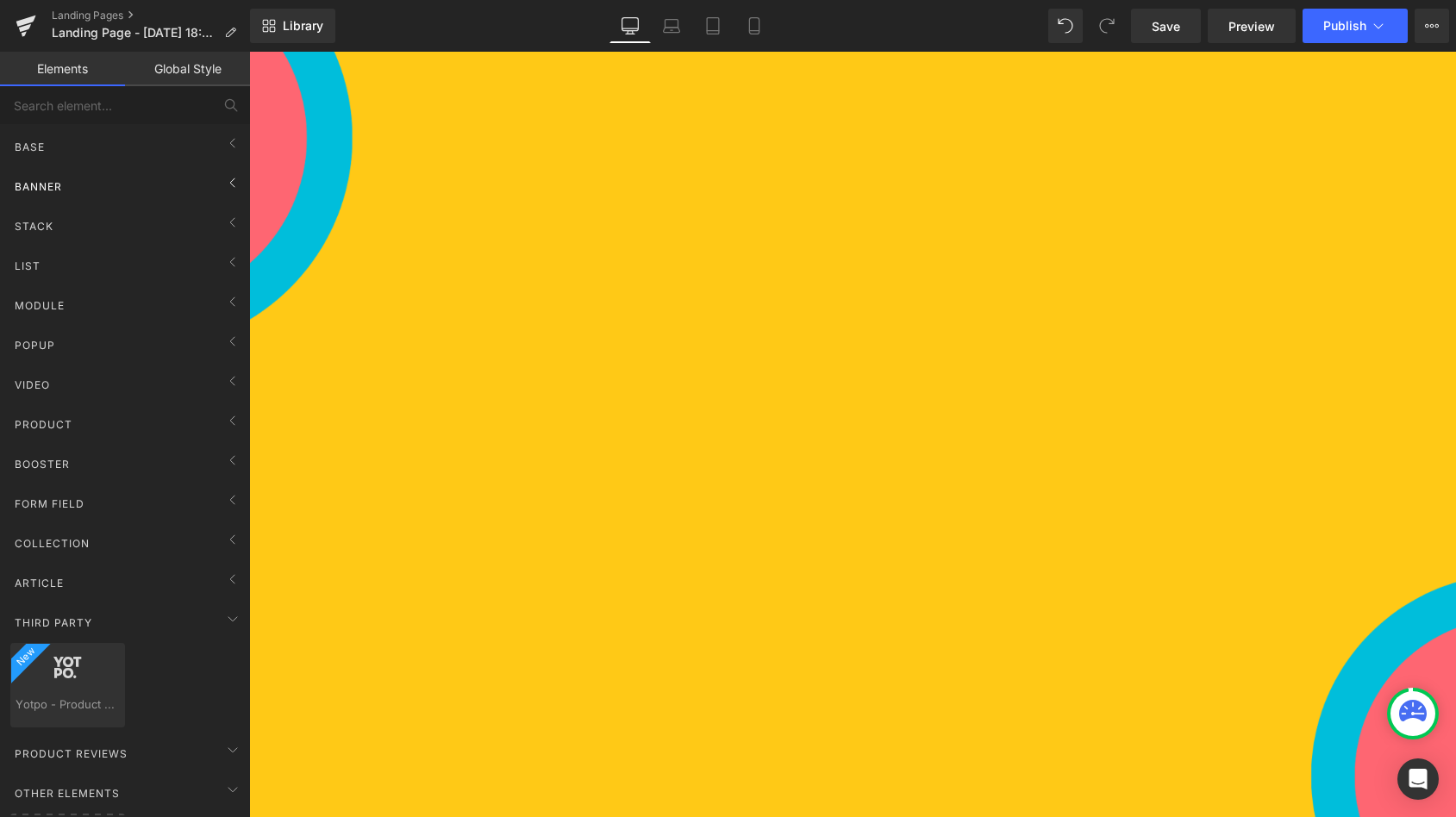
click at [87, 184] on div "Banner" at bounding box center [128, 186] width 243 height 35
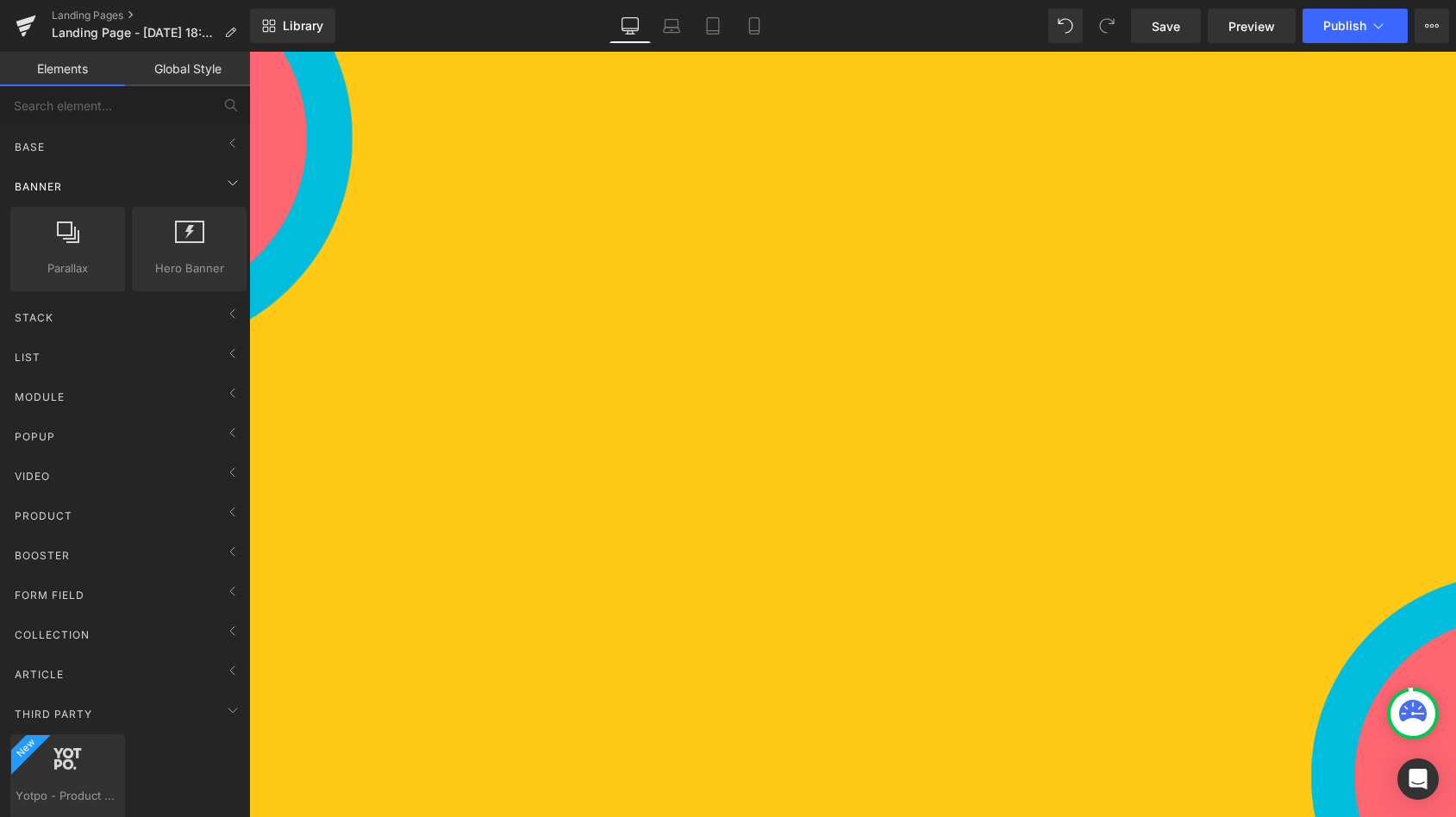
click at [87, 184] on div "Banner" at bounding box center [128, 186] width 243 height 35
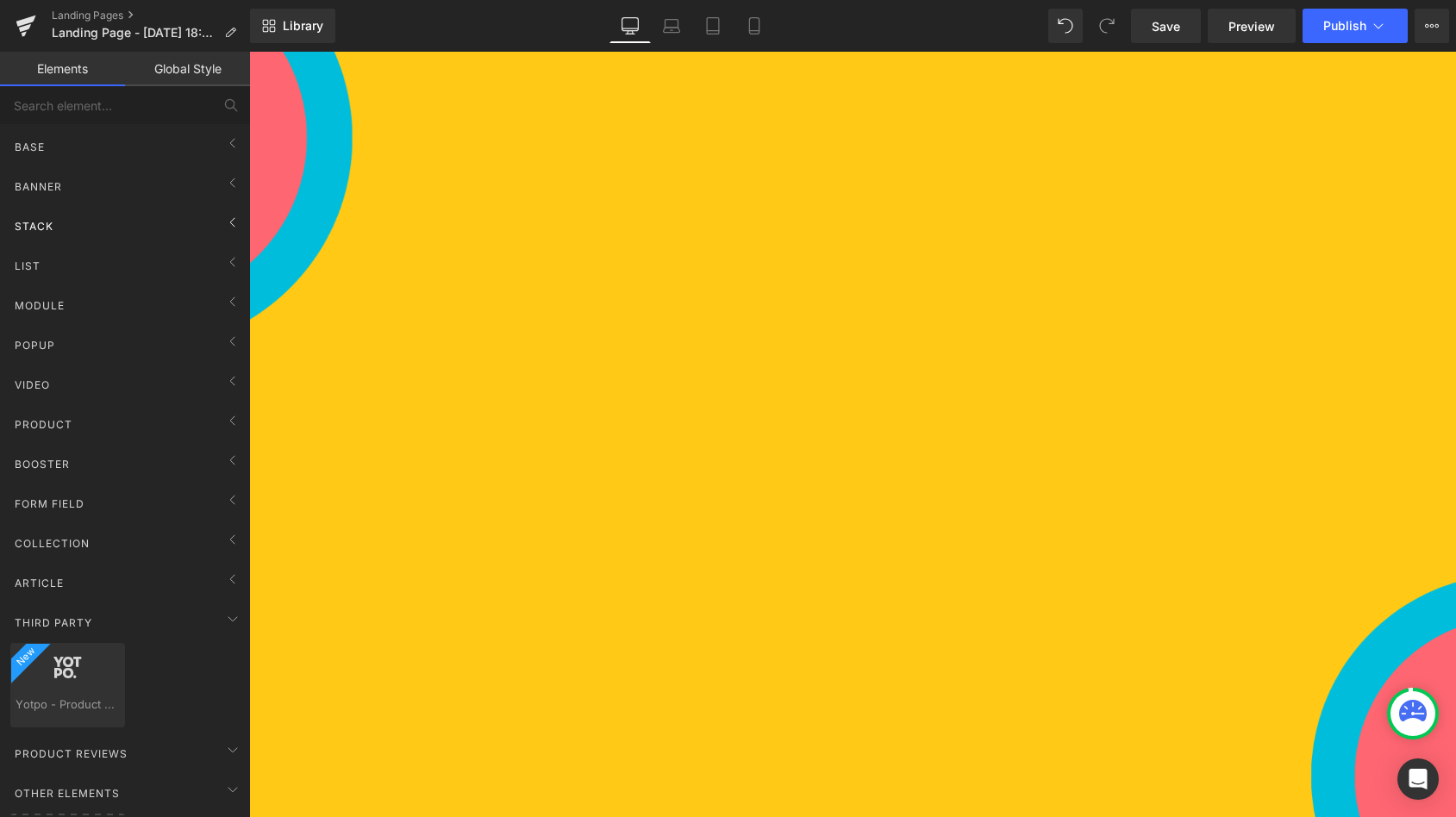
click at [64, 220] on div "Stack" at bounding box center [128, 226] width 243 height 35
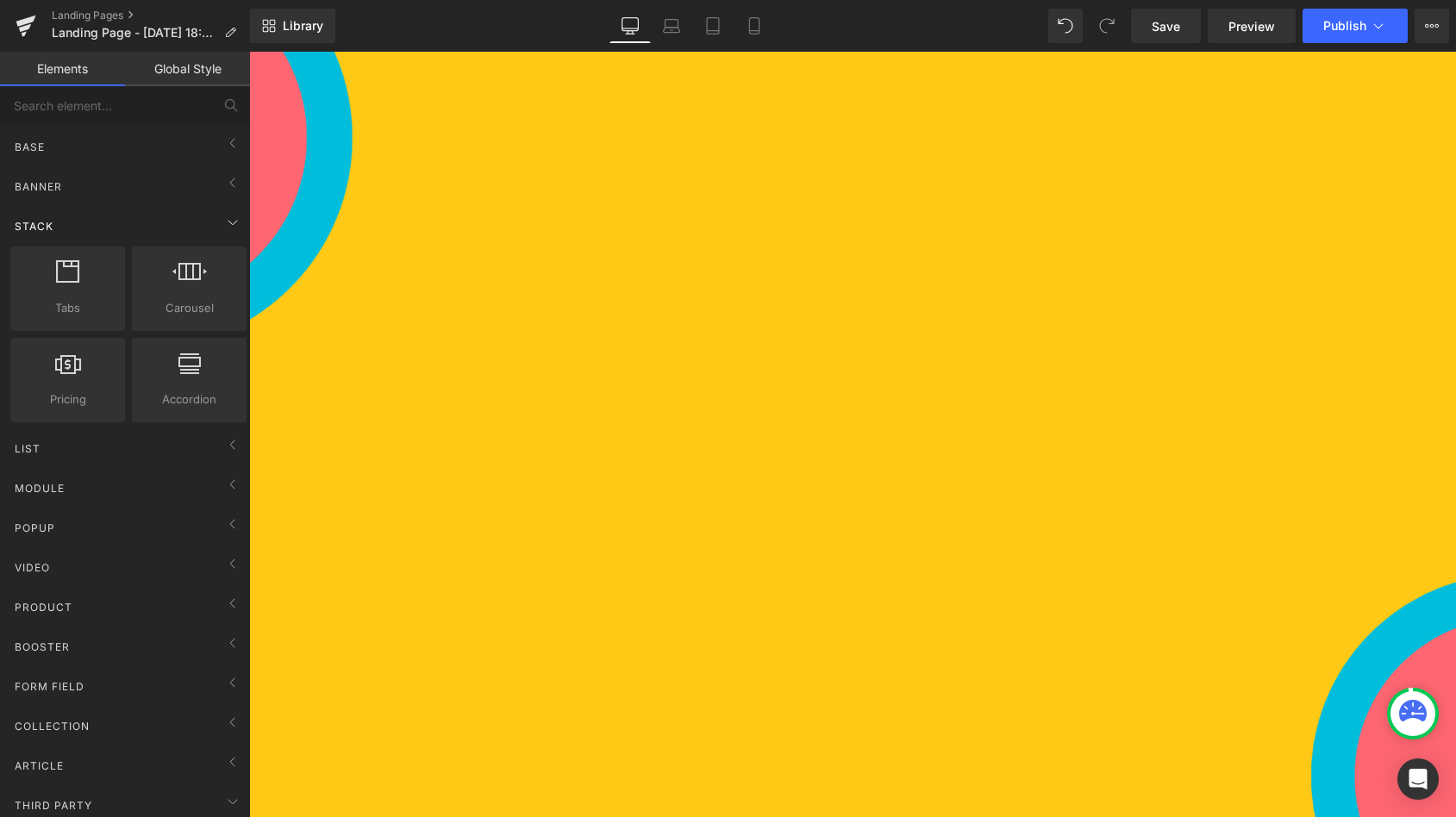
click at [64, 220] on div "Stack" at bounding box center [128, 226] width 243 height 35
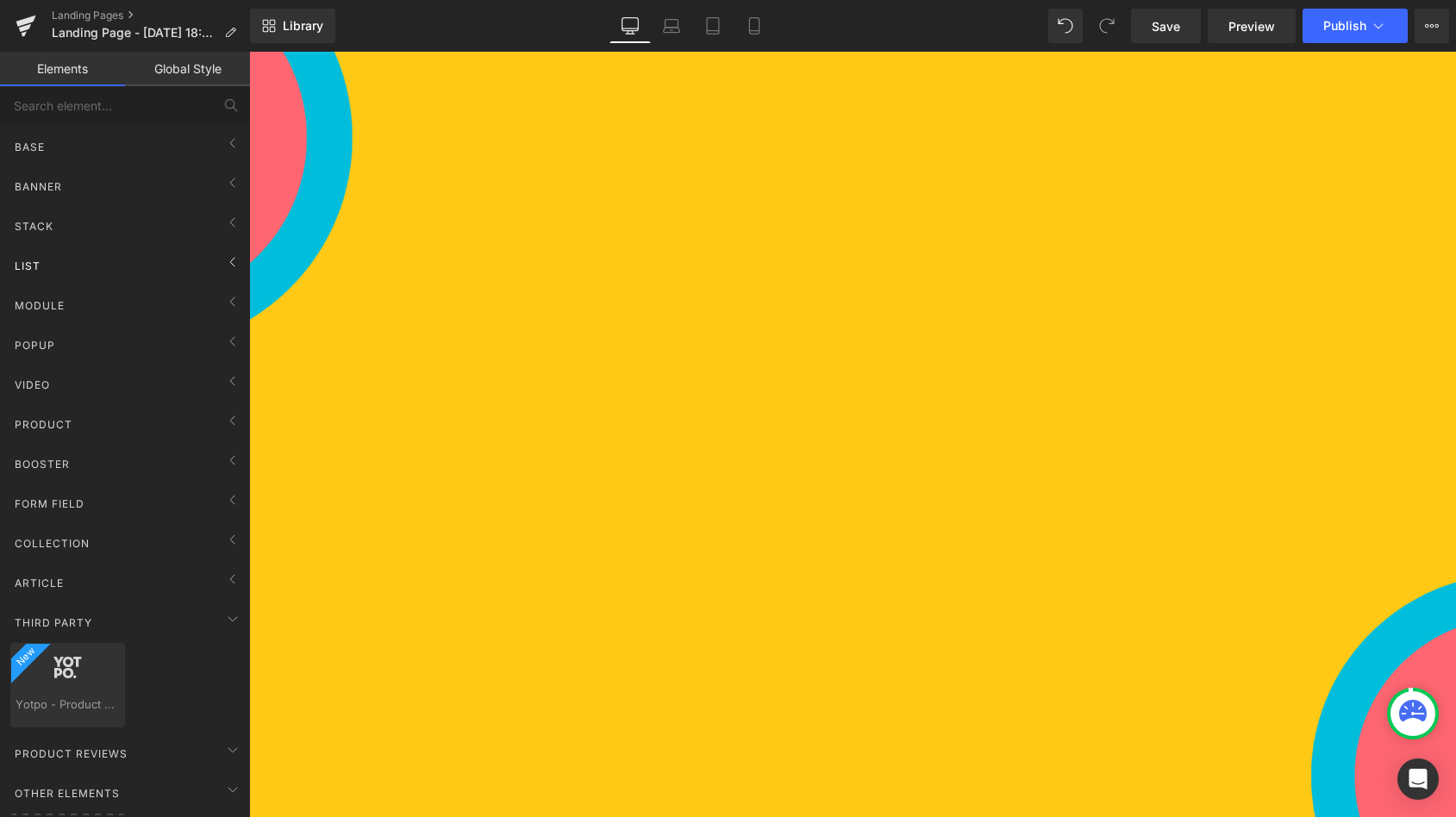
click at [52, 262] on div "List" at bounding box center [128, 266] width 243 height 35
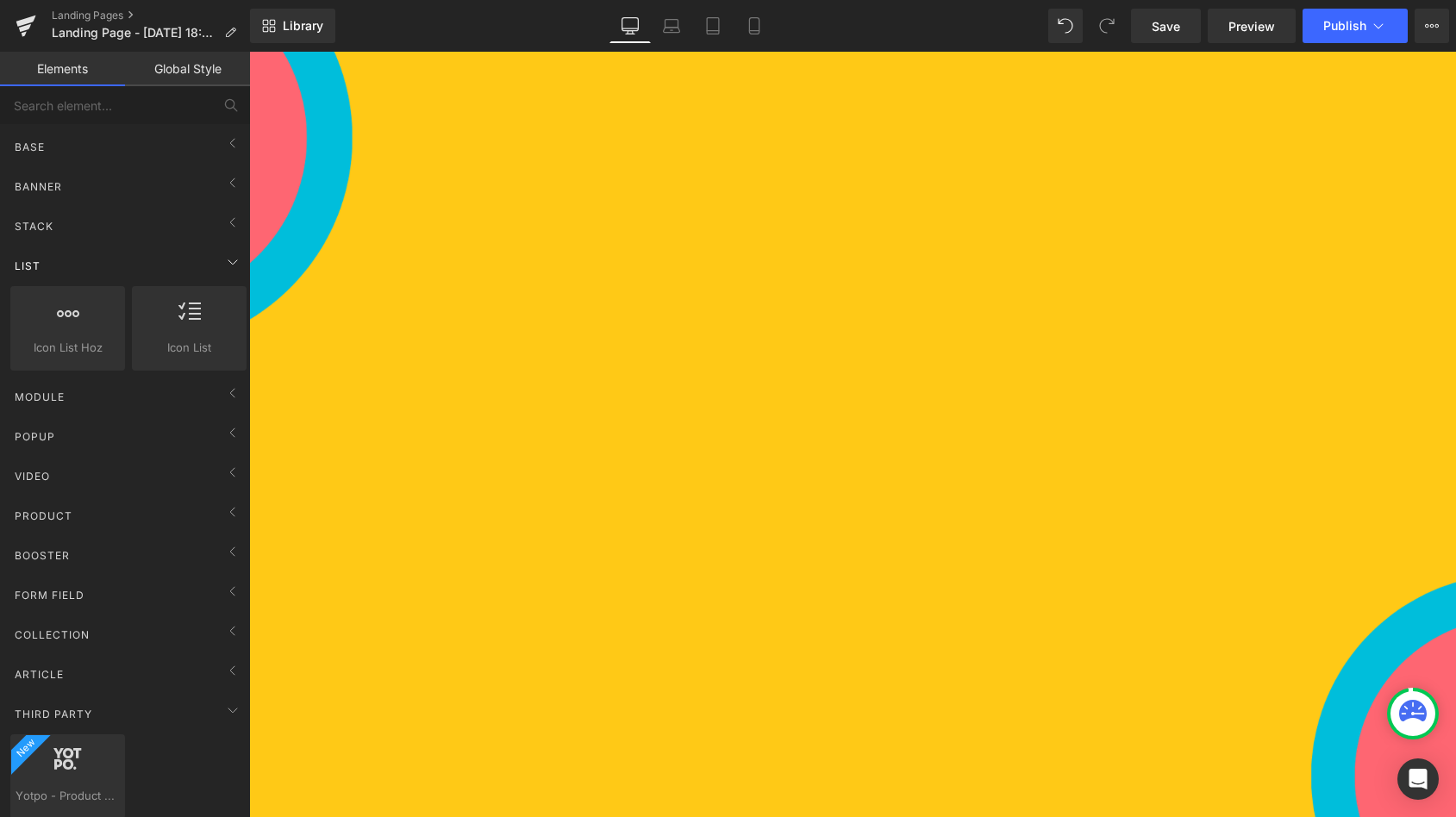
click at [52, 262] on div "List" at bounding box center [128, 266] width 243 height 35
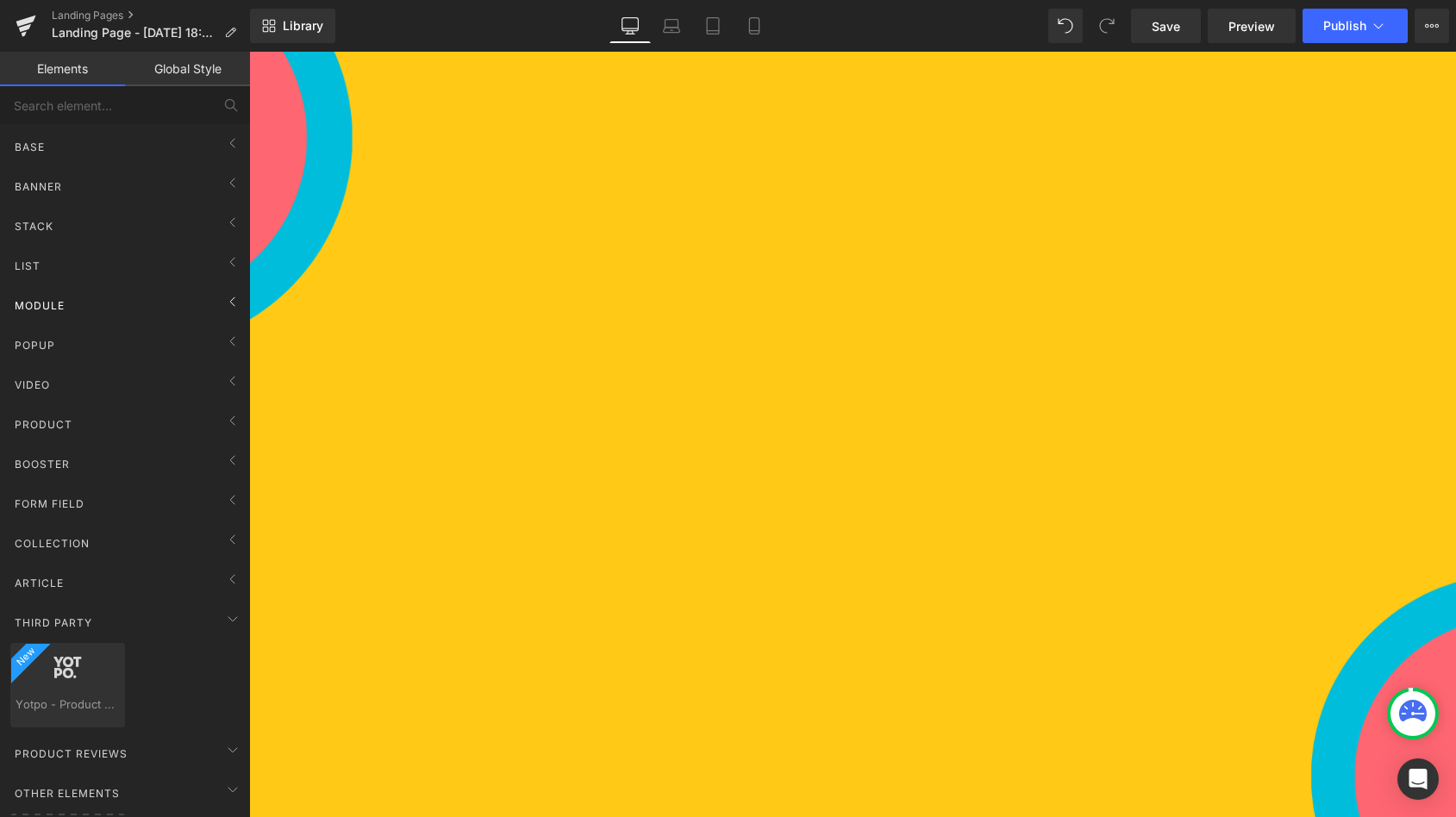
click at [49, 295] on div "Module" at bounding box center [128, 305] width 243 height 35
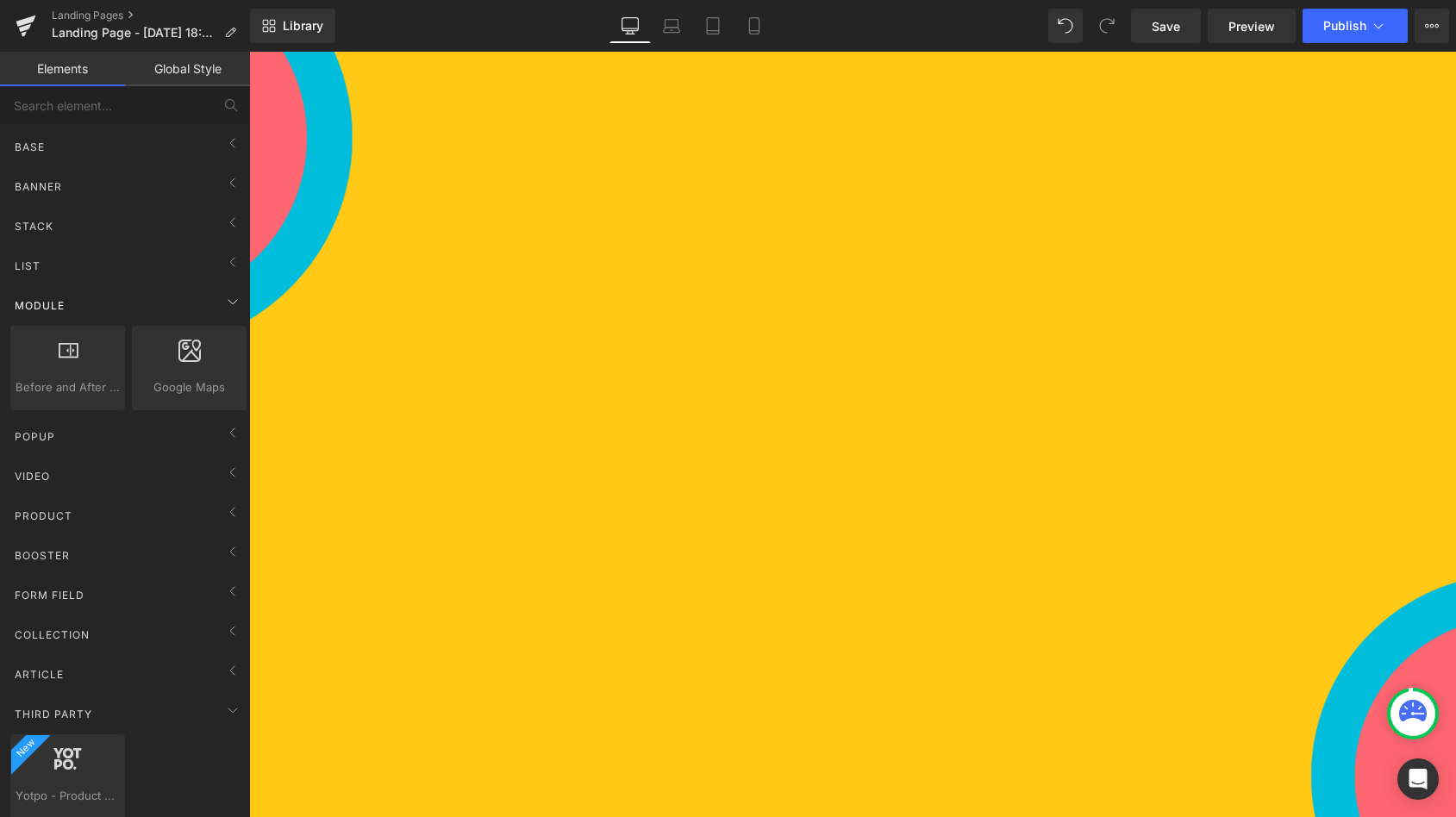
click at [49, 295] on div "Module" at bounding box center [128, 305] width 243 height 35
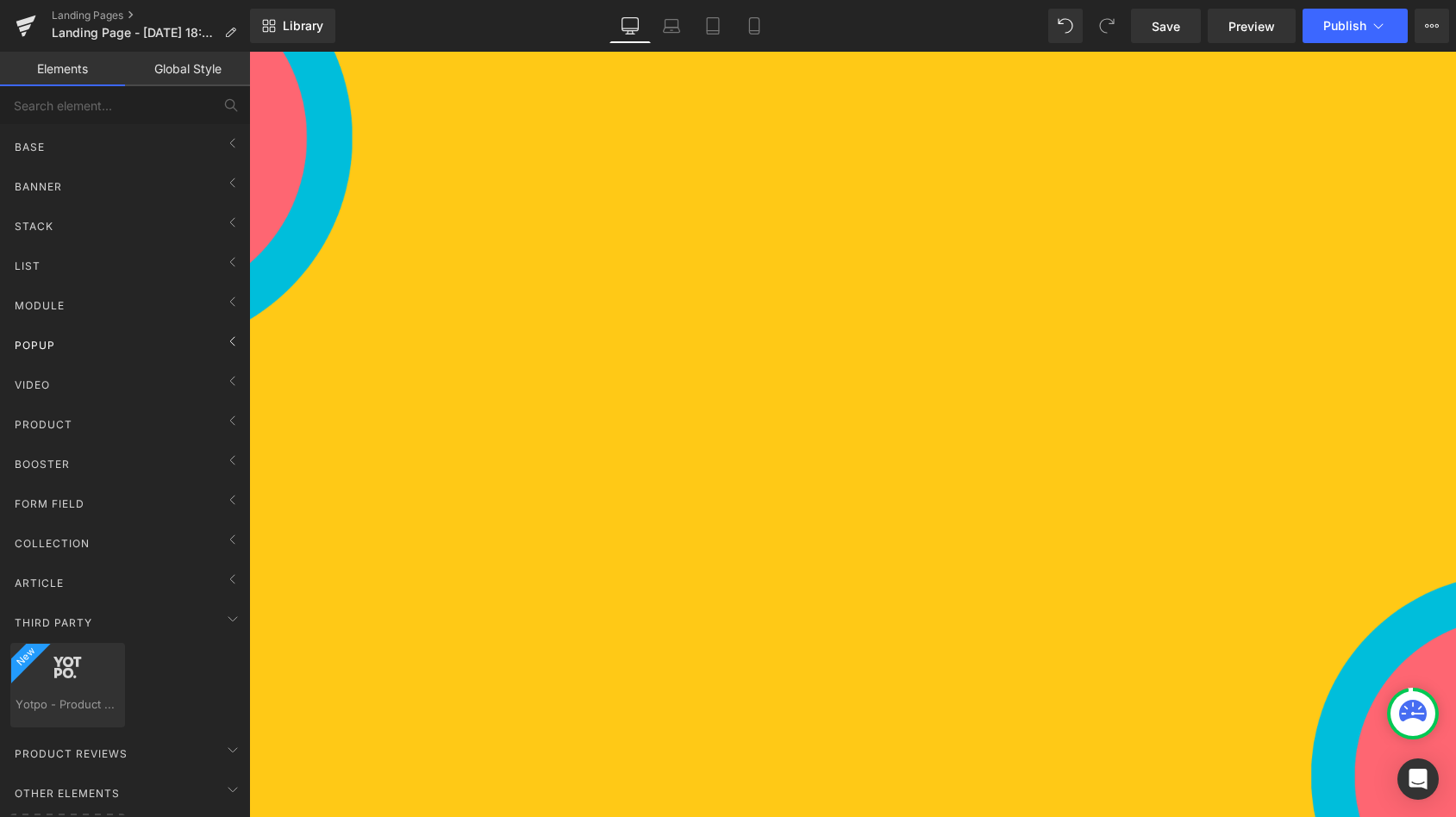
click at [54, 336] on div "Popup" at bounding box center [128, 345] width 243 height 35
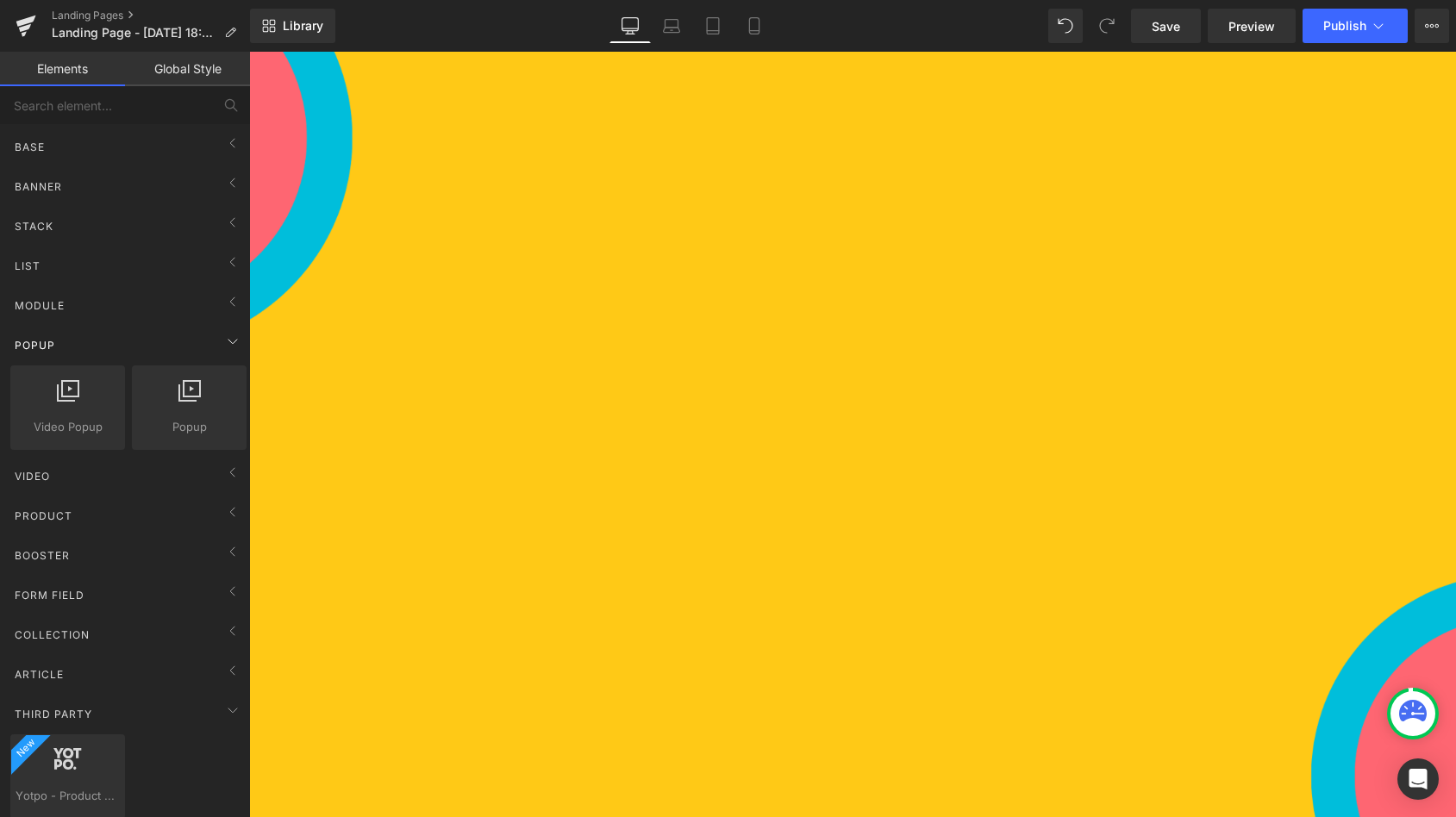
click at [54, 336] on div "Popup" at bounding box center [128, 345] width 243 height 35
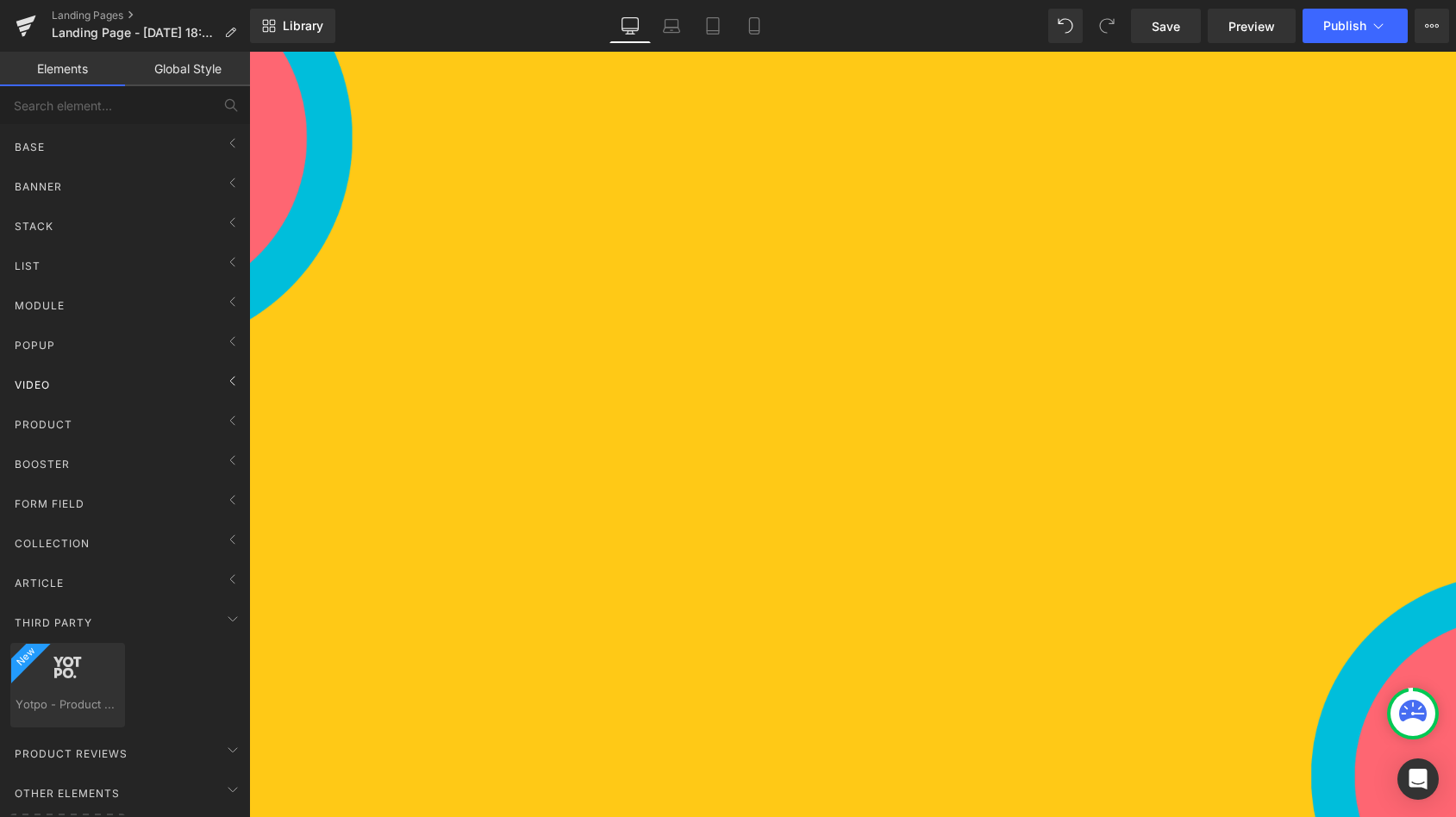
click at [61, 382] on div "Video" at bounding box center [128, 384] width 243 height 35
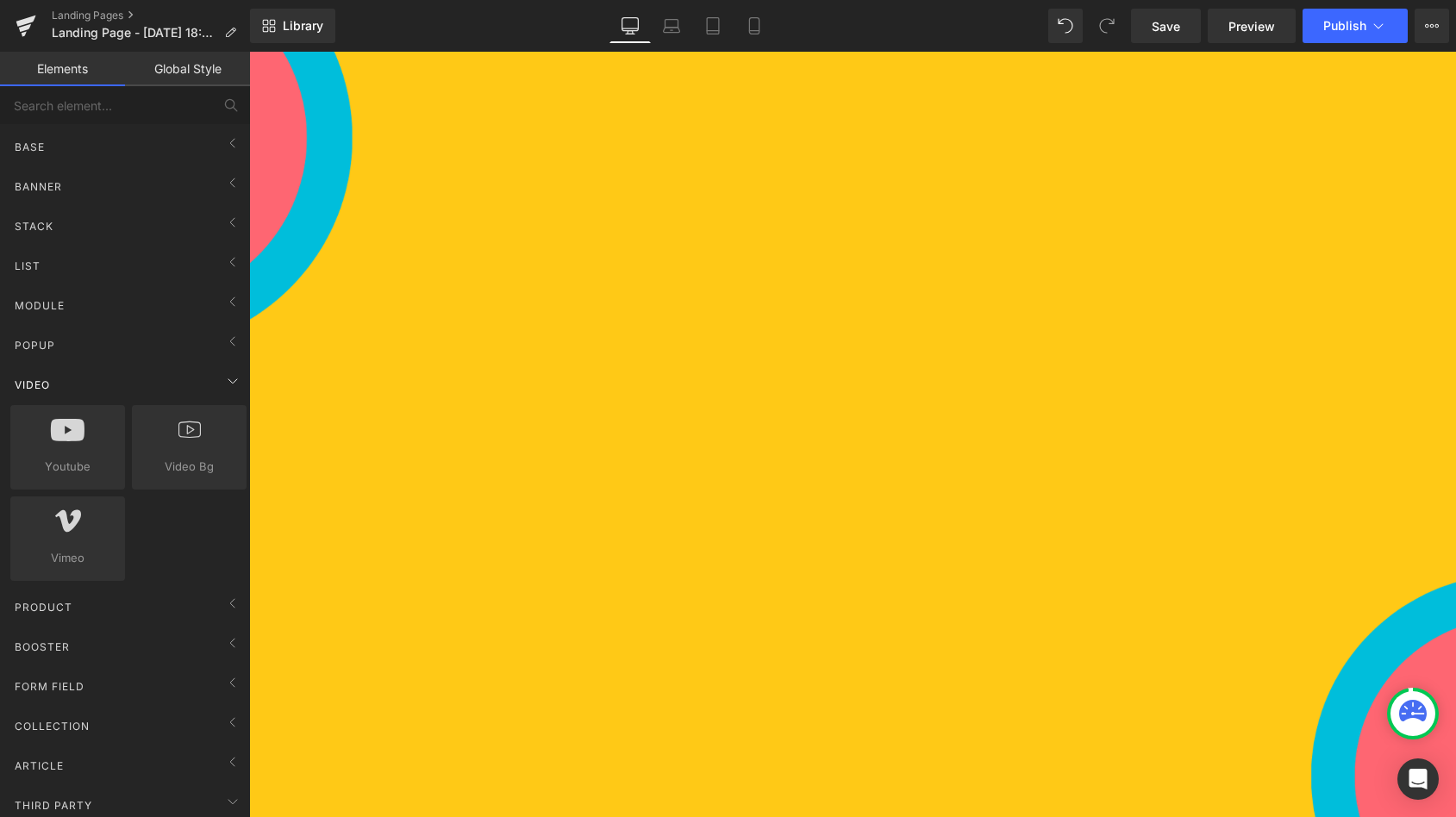
click at [61, 382] on div "Video" at bounding box center [128, 384] width 243 height 35
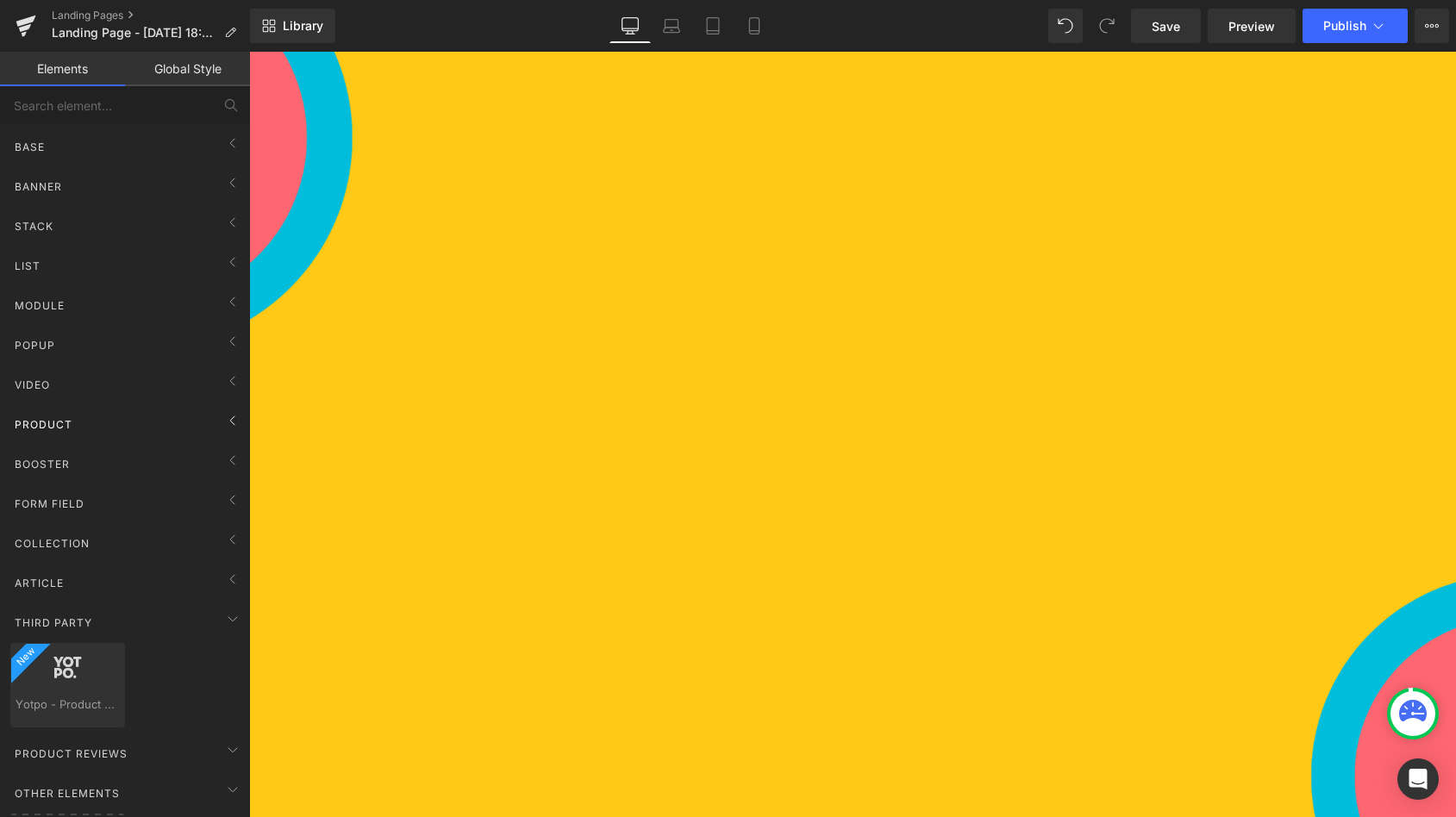
click at [61, 435] on div "Product" at bounding box center [128, 424] width 243 height 35
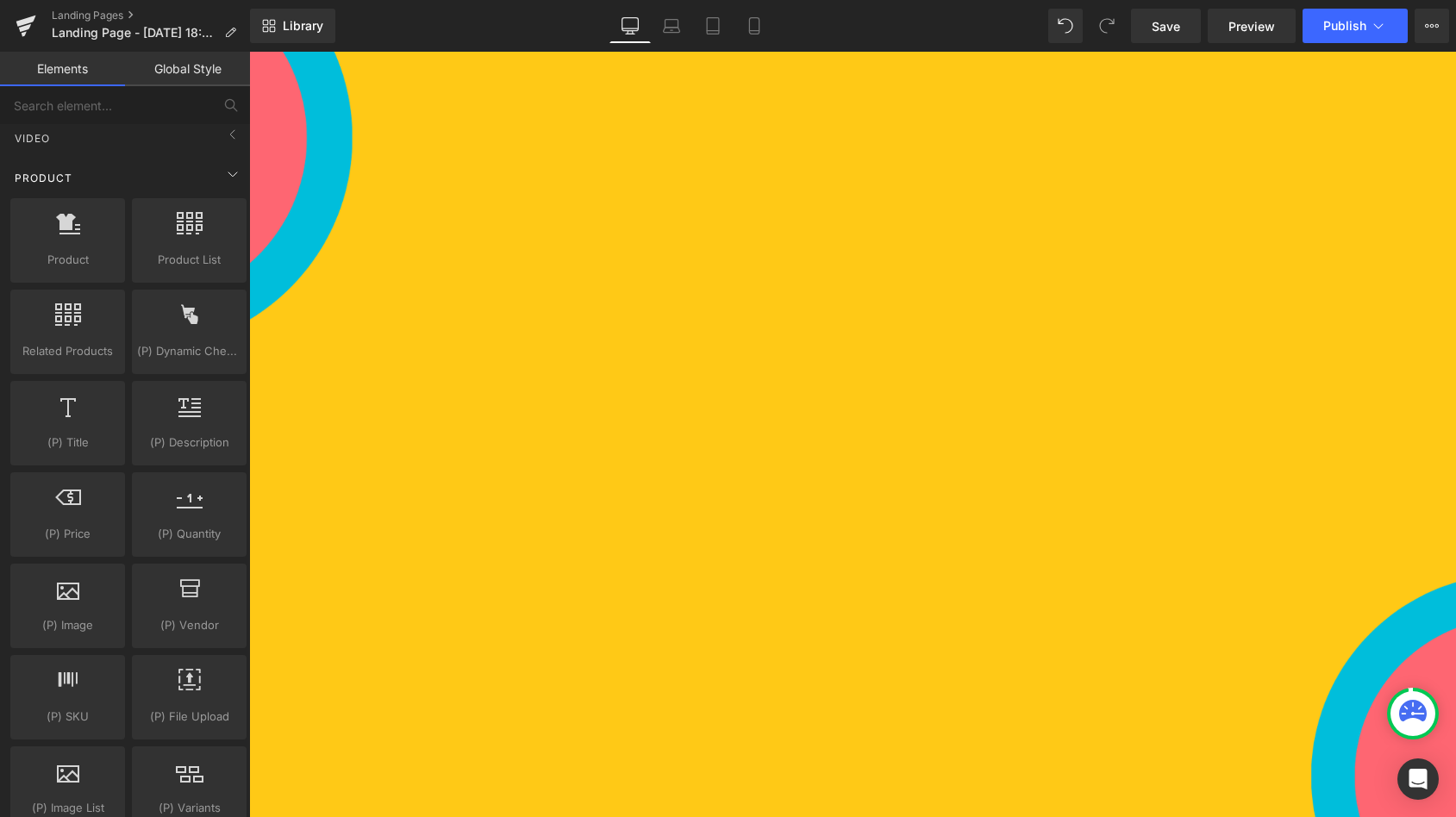
scroll to position [52, 0]
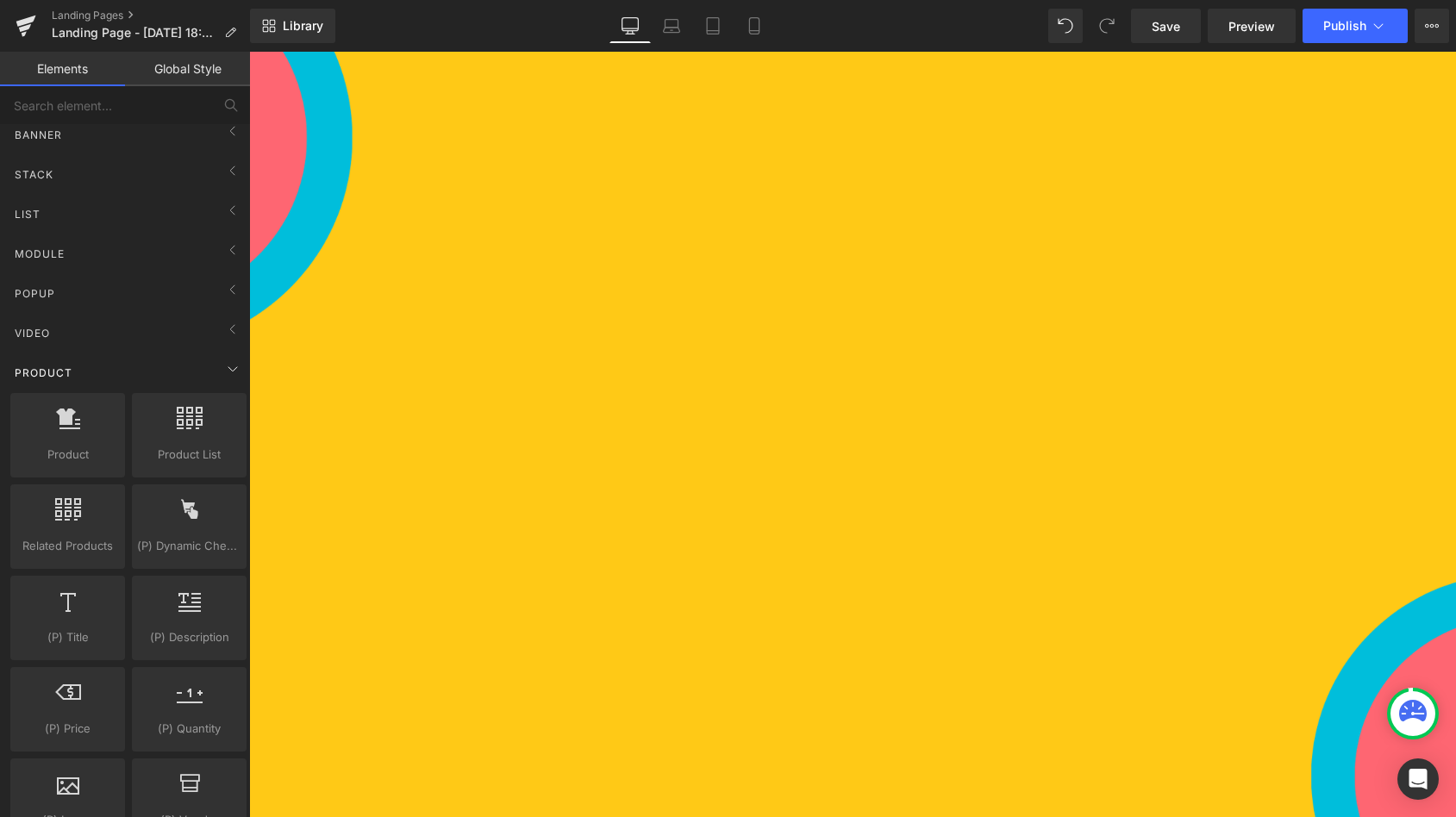
click at [71, 369] on span "Product" at bounding box center [42, 373] width 61 height 16
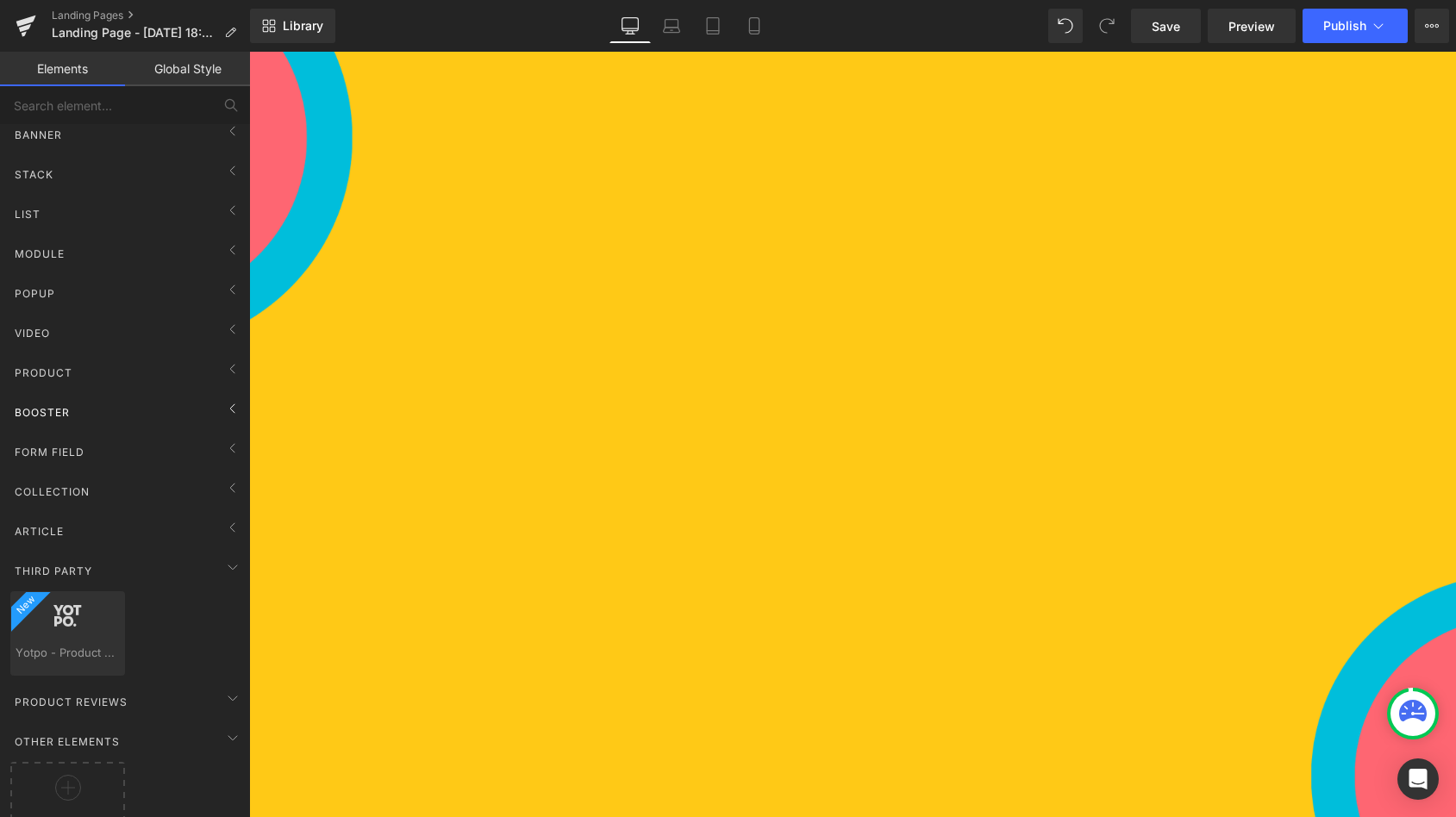
click at [75, 412] on div "Booster" at bounding box center [128, 412] width 243 height 35
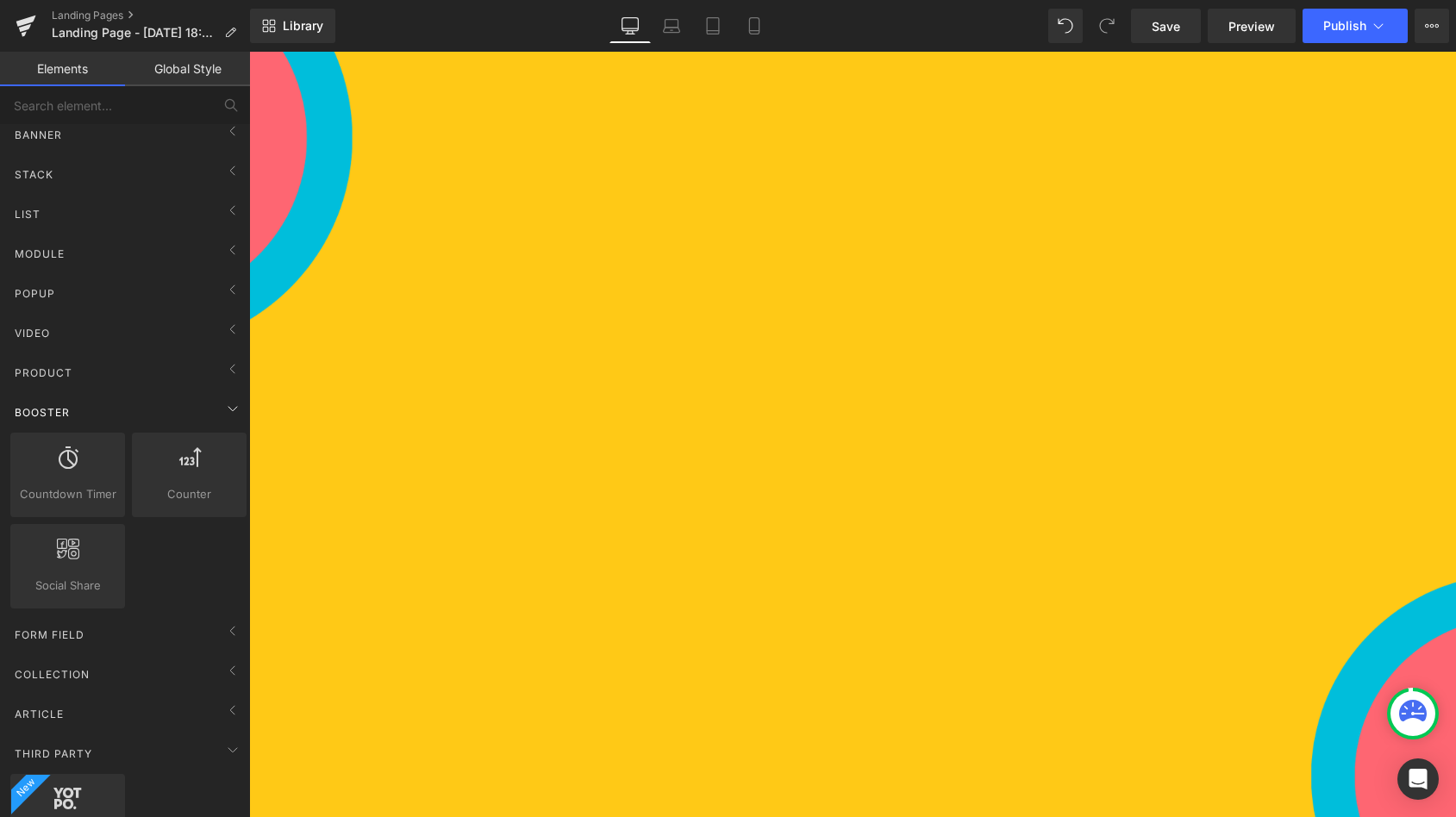
click at [75, 412] on div "Booster" at bounding box center [128, 412] width 243 height 35
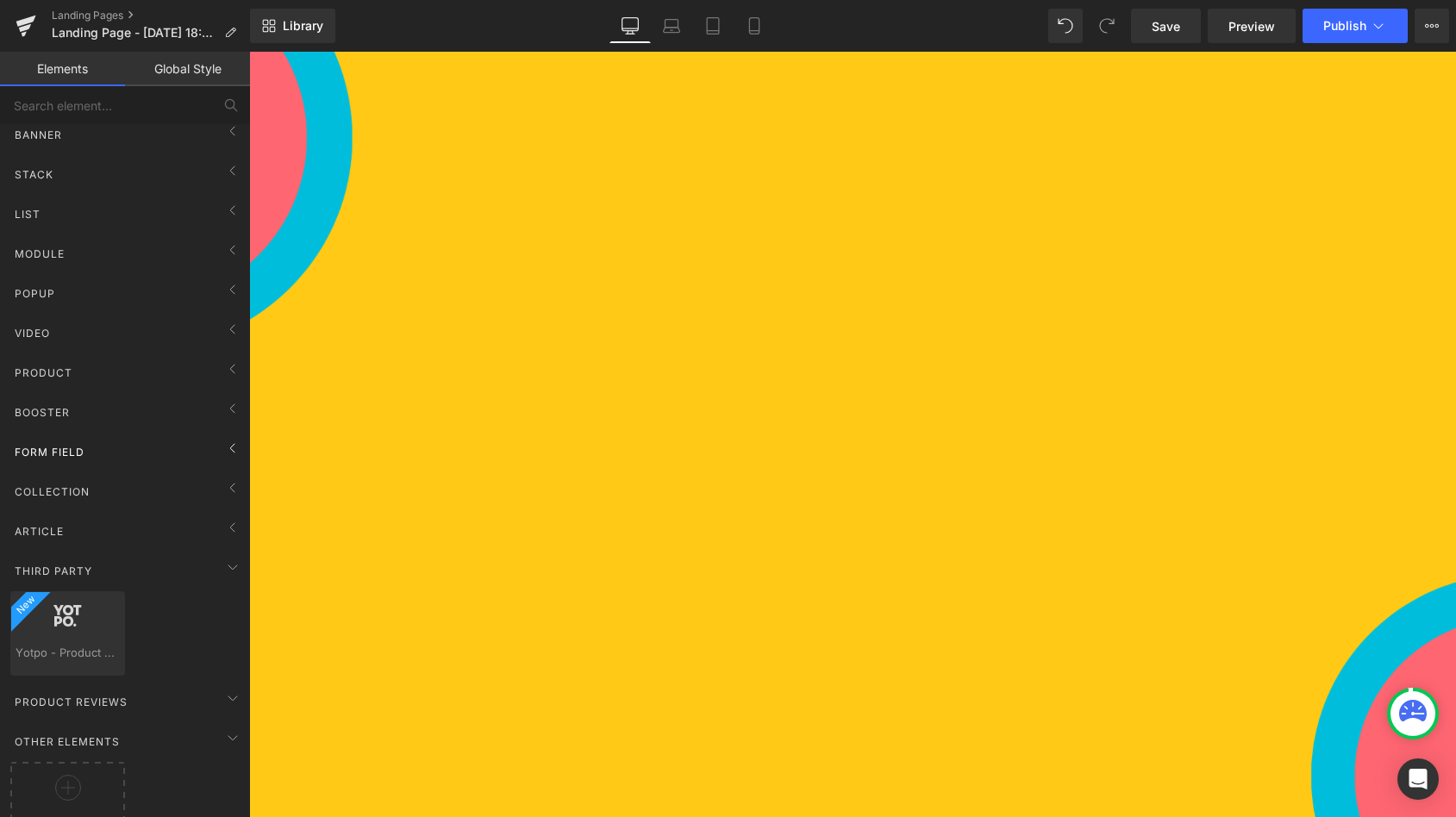
click at [72, 455] on span "Form Field" at bounding box center [49, 452] width 73 height 16
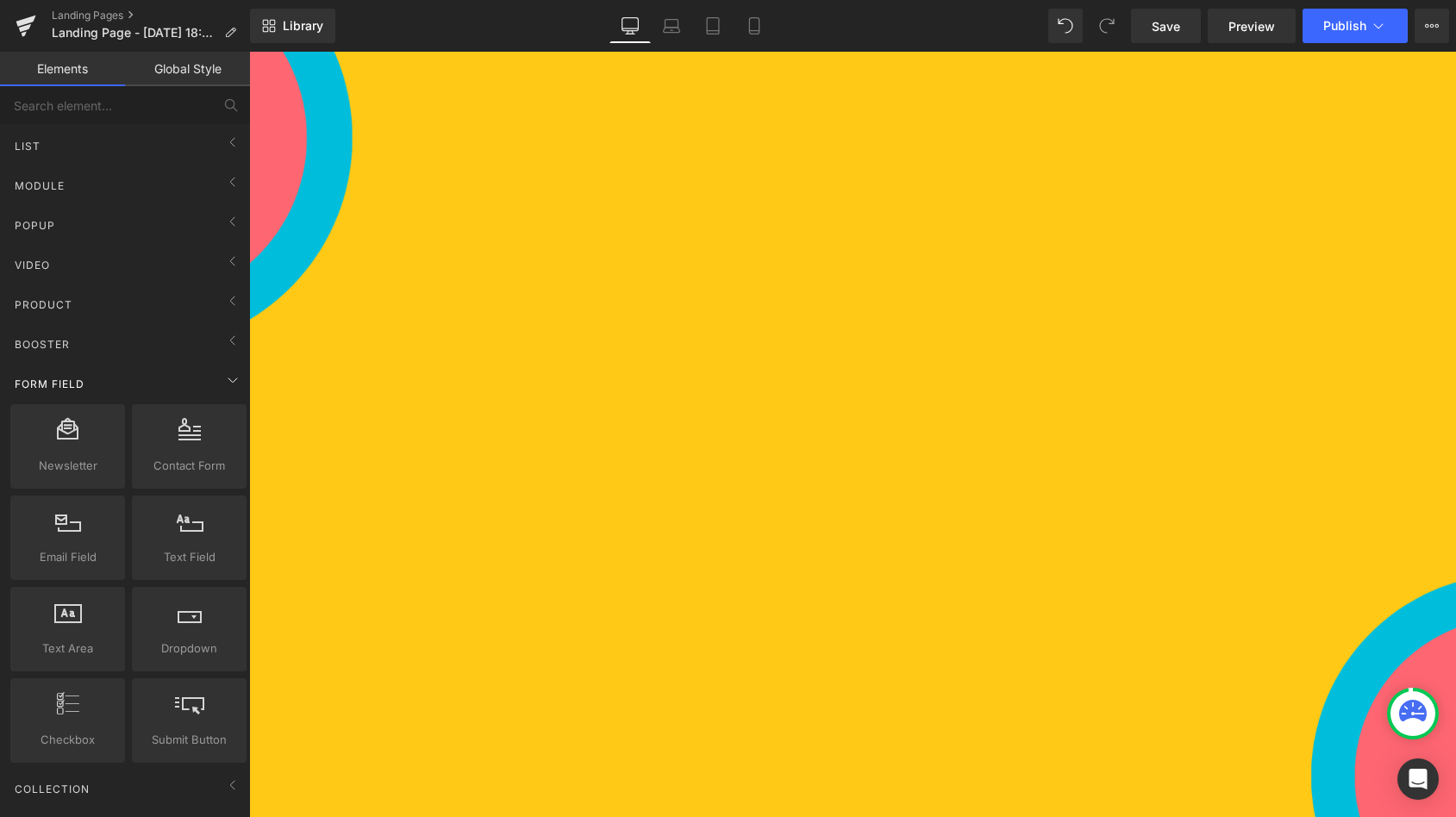
click at [69, 376] on span "Form Field" at bounding box center [49, 383] width 73 height 16
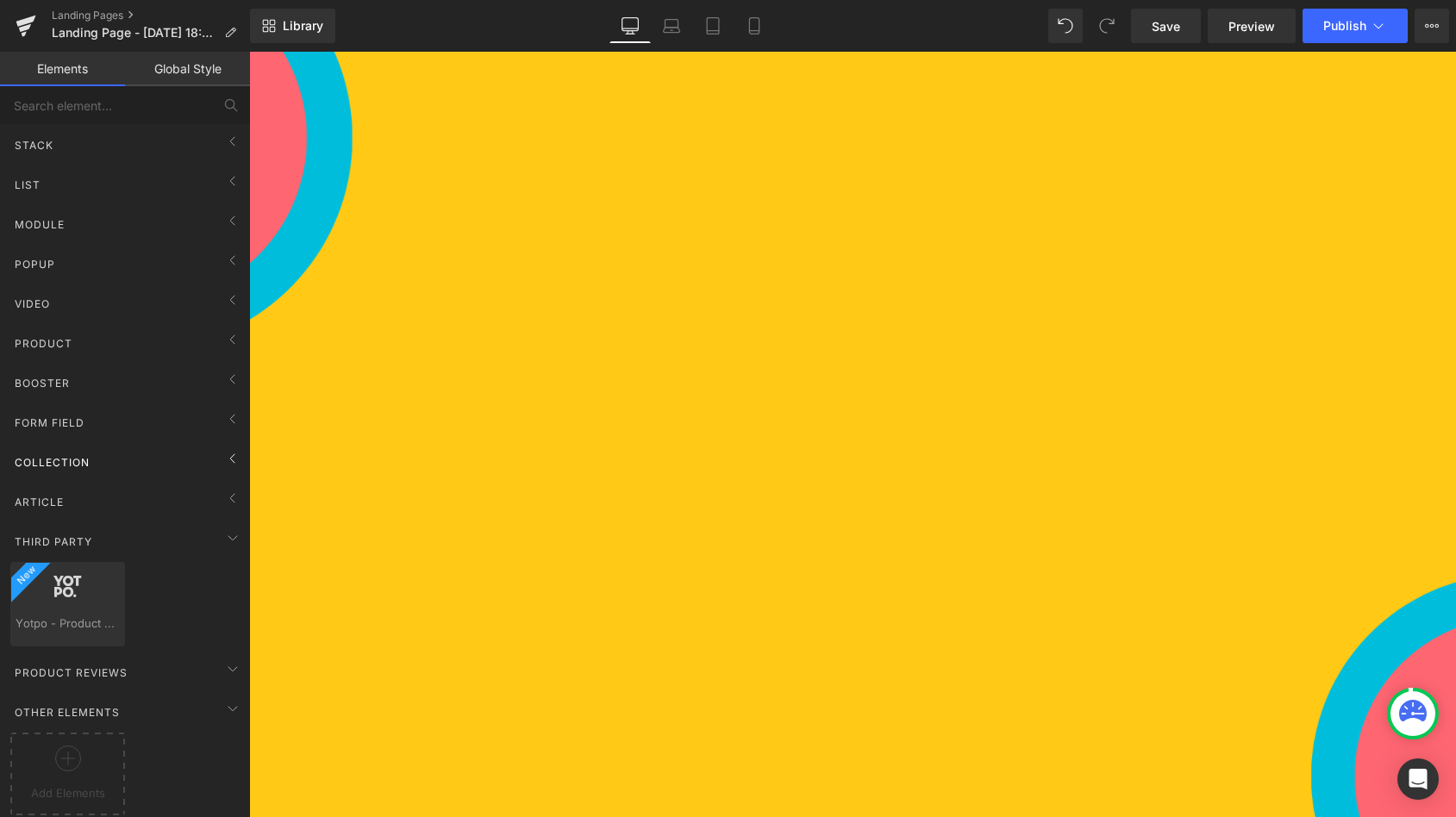
click at [70, 454] on span "Collection" at bounding box center [51, 462] width 78 height 16
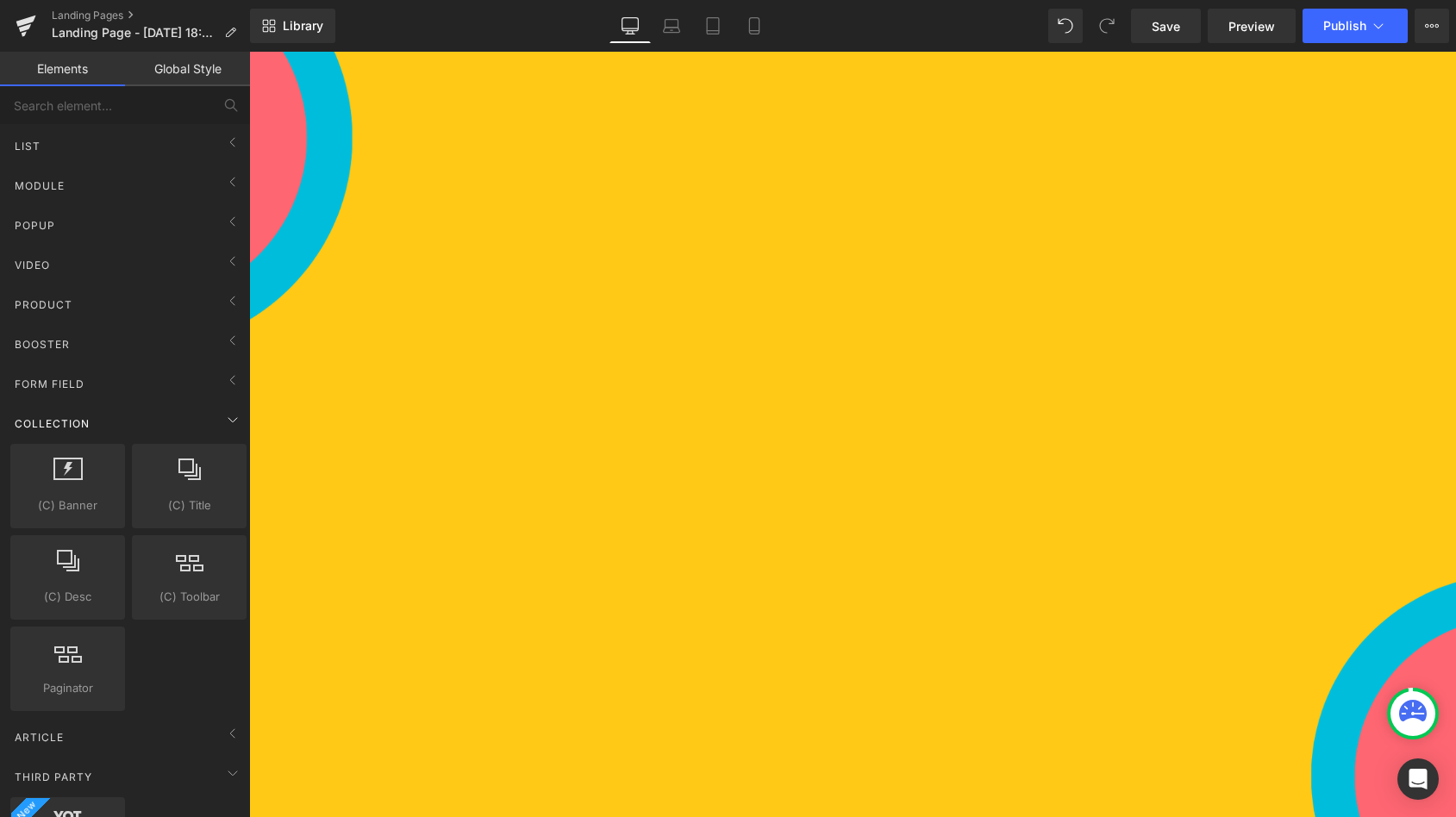
click at [77, 415] on span "Collection" at bounding box center [51, 423] width 78 height 16
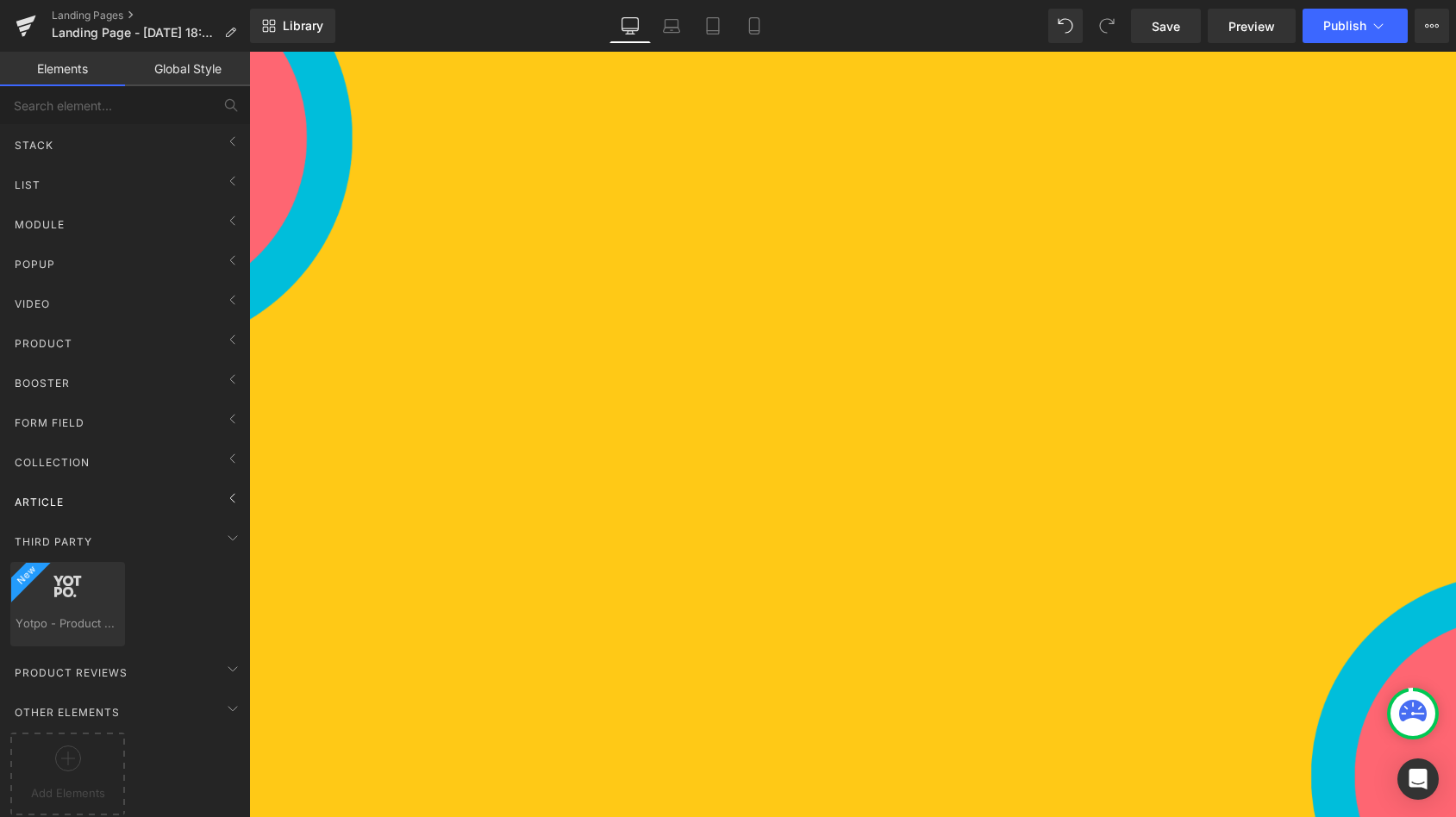
click at [70, 493] on div "Article" at bounding box center [128, 502] width 243 height 35
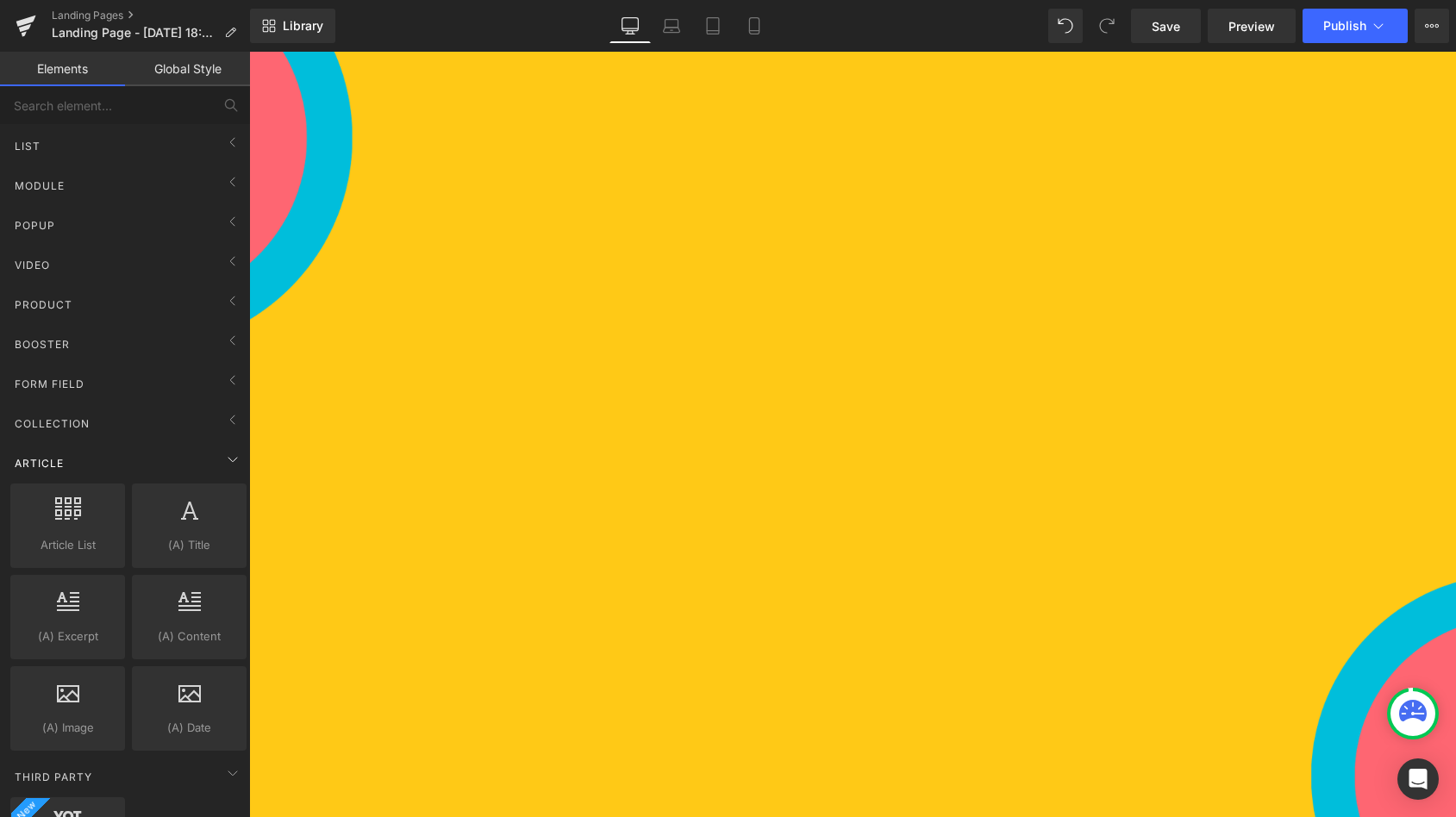
click at [78, 465] on div "Article" at bounding box center [128, 464] width 243 height 35
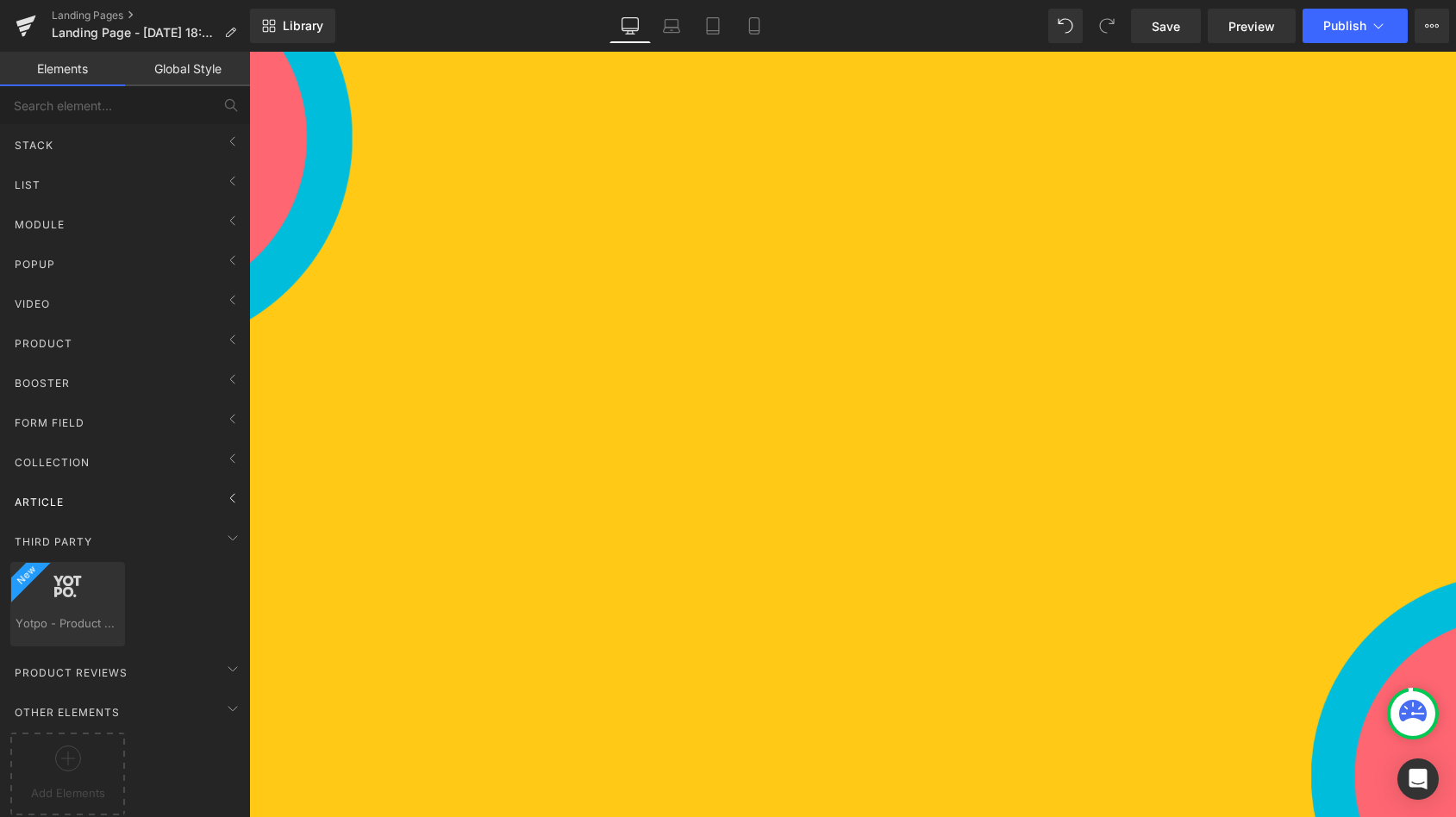
scroll to position [0, 0]
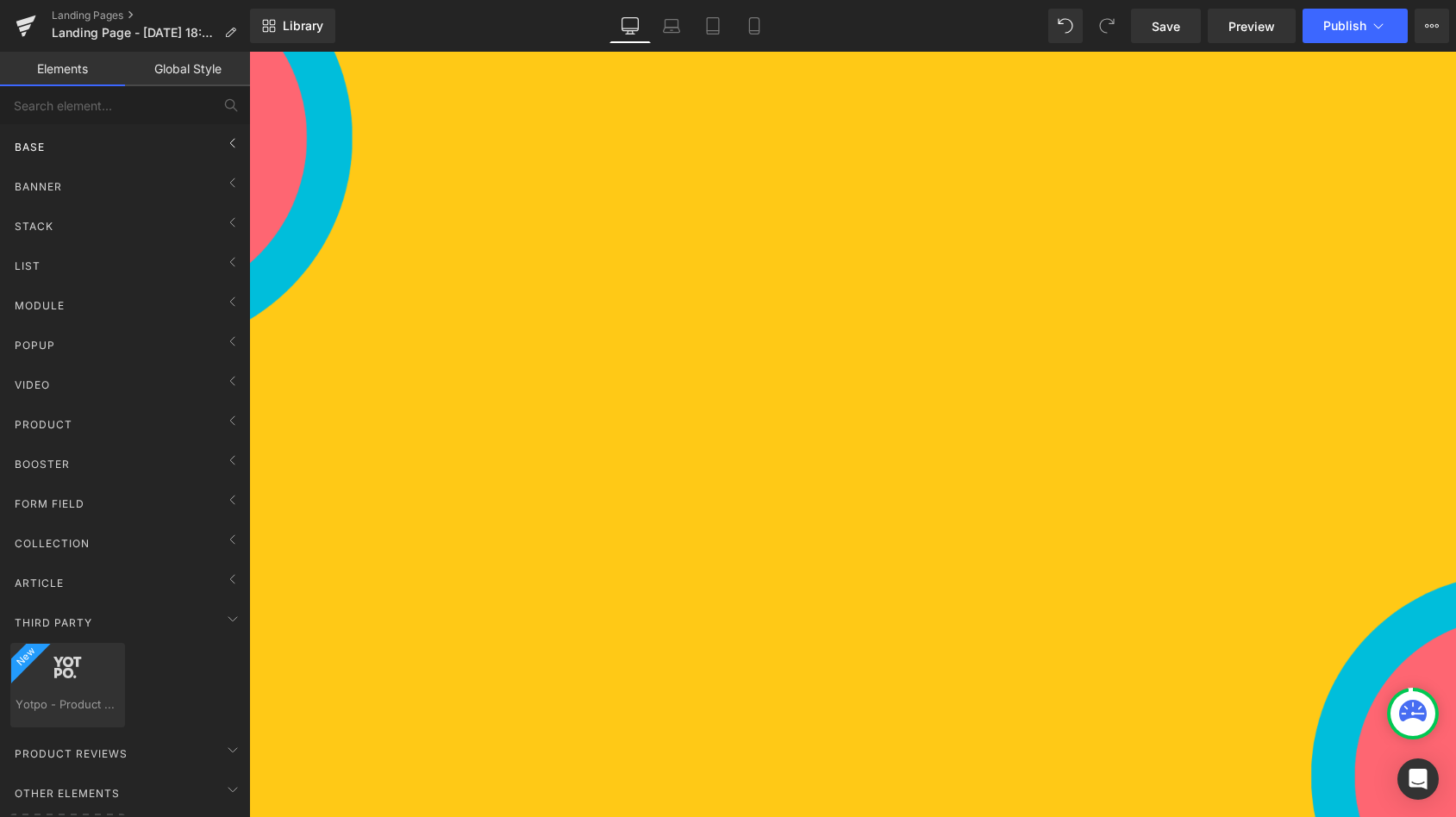
click at [66, 151] on div "Base" at bounding box center [128, 147] width 243 height 35
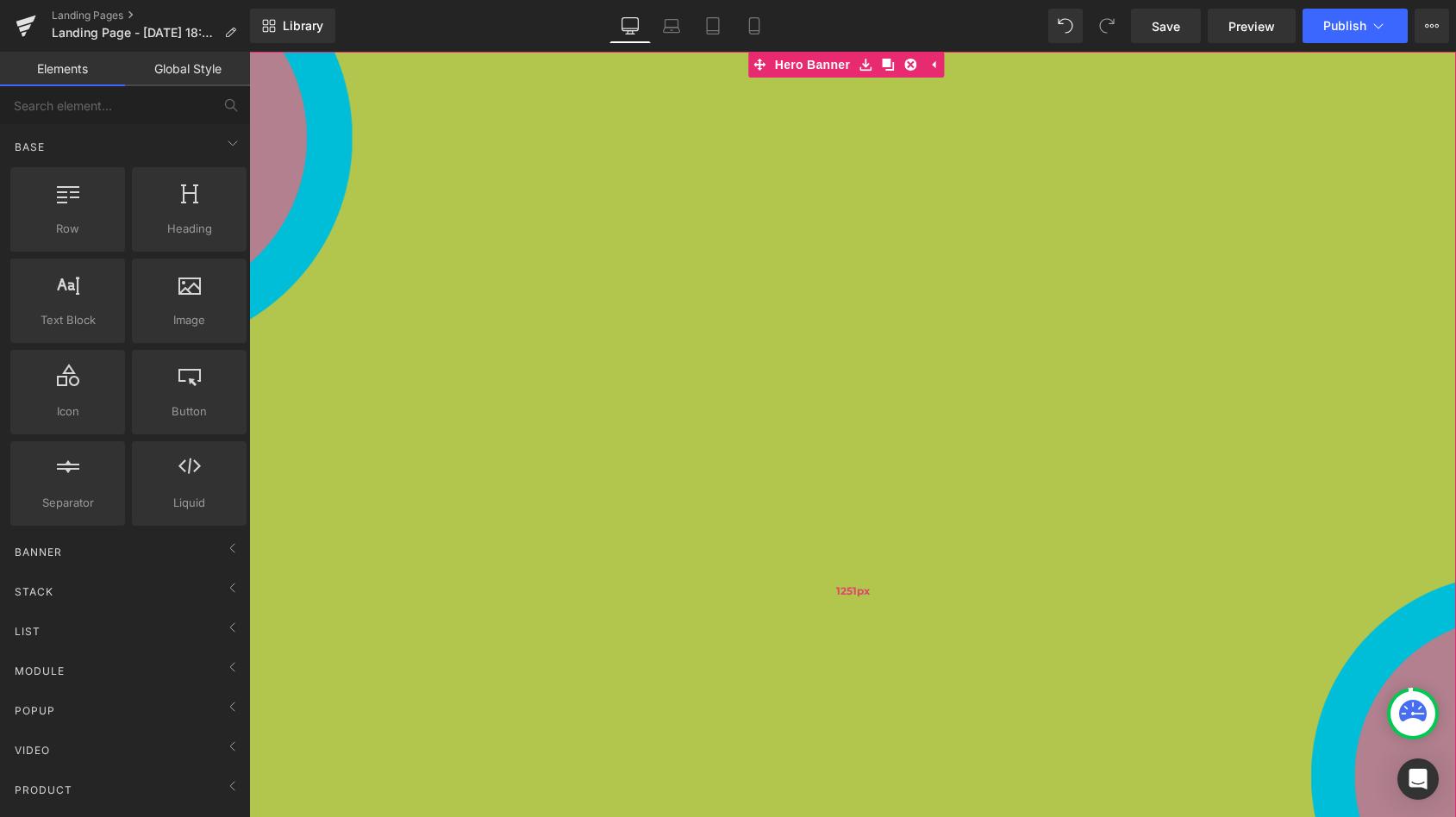
click at [451, 344] on div "1251px" at bounding box center [853, 591] width 1207 height 1079
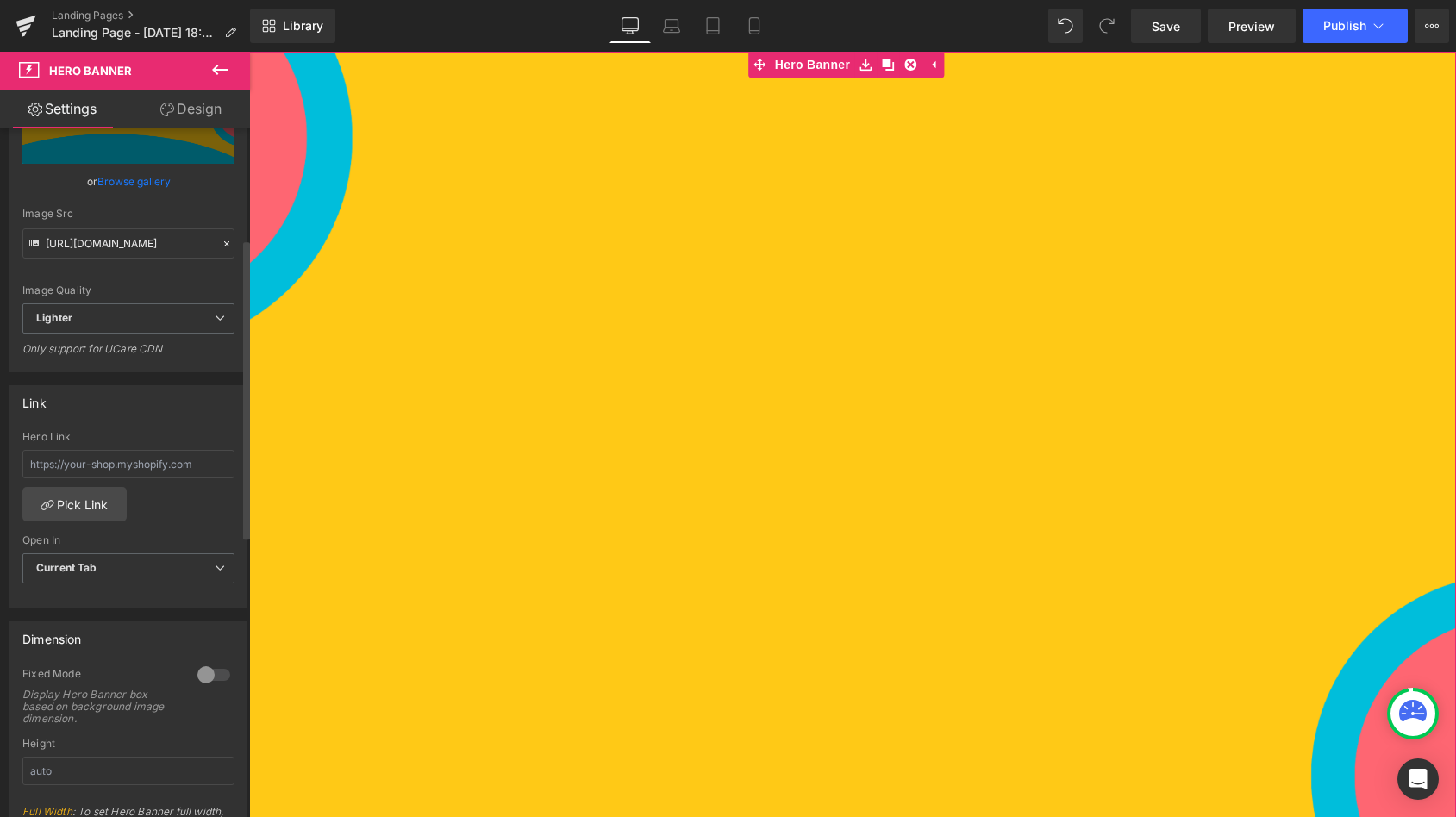
scroll to position [295, 0]
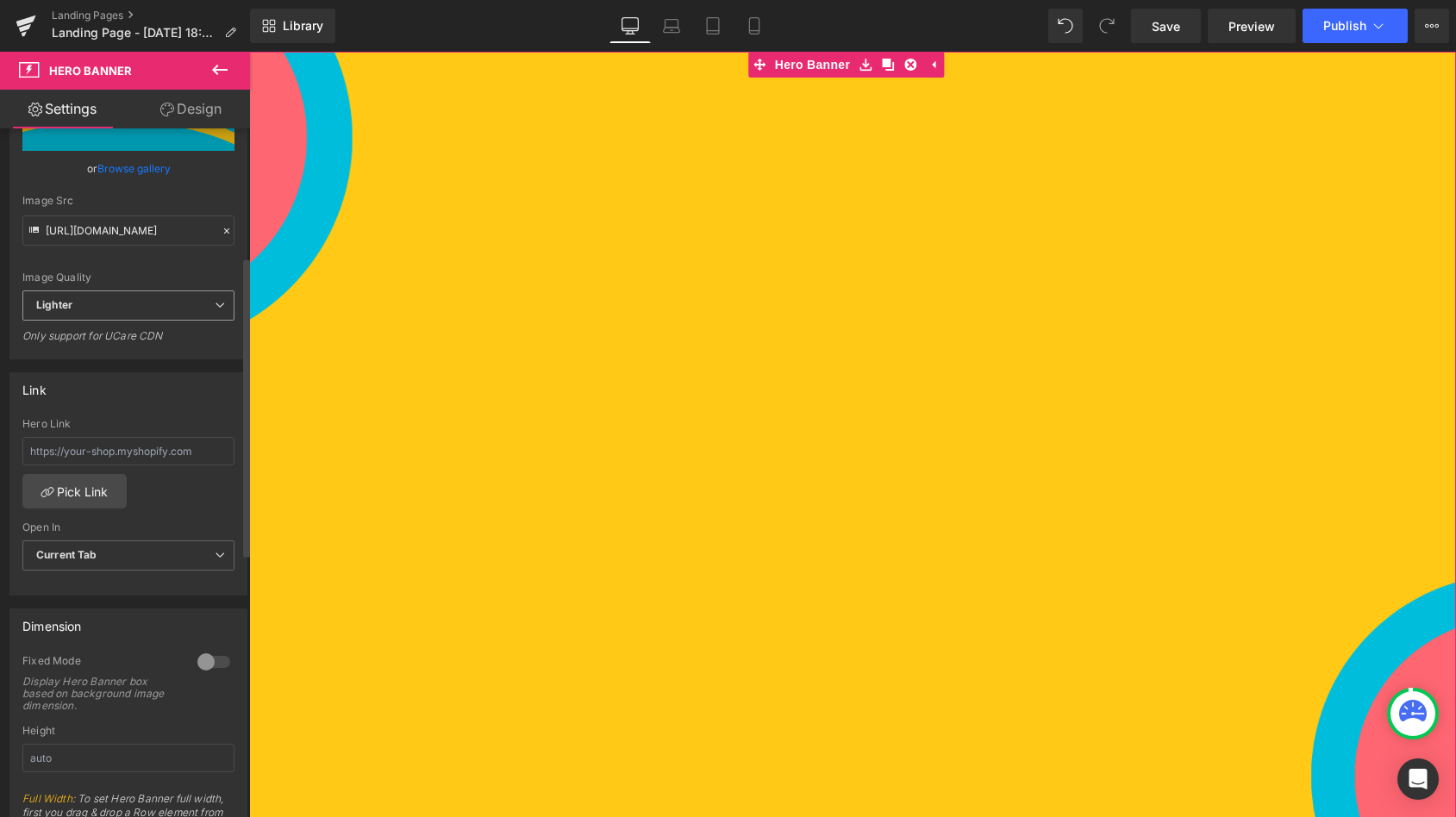
click at [128, 298] on span "Lighter" at bounding box center [128, 305] width 212 height 30
click at [132, 273] on div "Image Quality" at bounding box center [125, 277] width 205 height 12
click at [128, 319] on span "Lighter" at bounding box center [128, 305] width 212 height 30
click at [96, 362] on li "Lightest" at bounding box center [125, 362] width 205 height 26
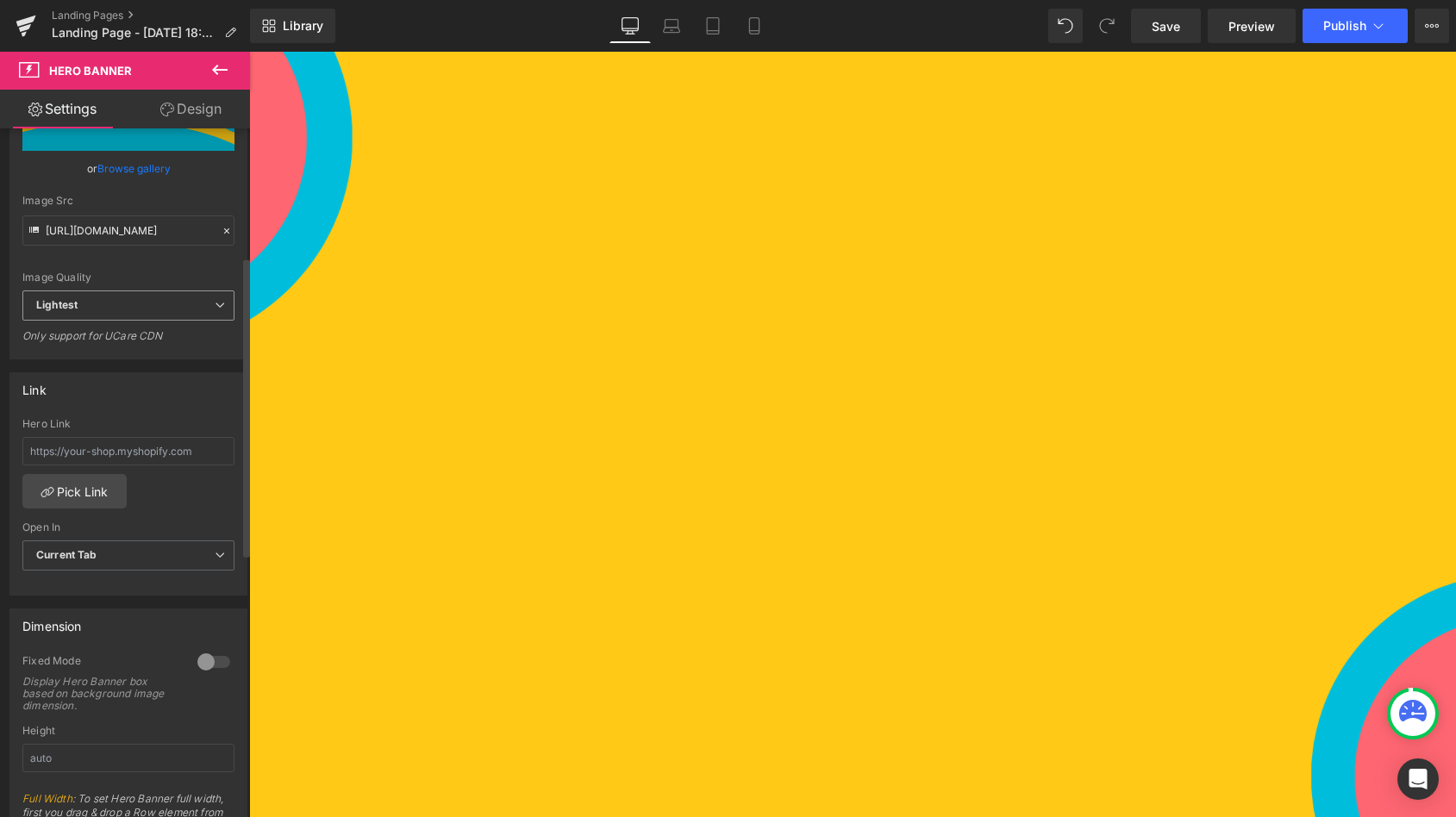
click at [139, 299] on span "Lightest" at bounding box center [128, 305] width 212 height 30
click at [110, 332] on li "Lighter" at bounding box center [125, 336] width 205 height 26
click at [249, 52] on div "1251px" at bounding box center [249, 52] width 0 height 0
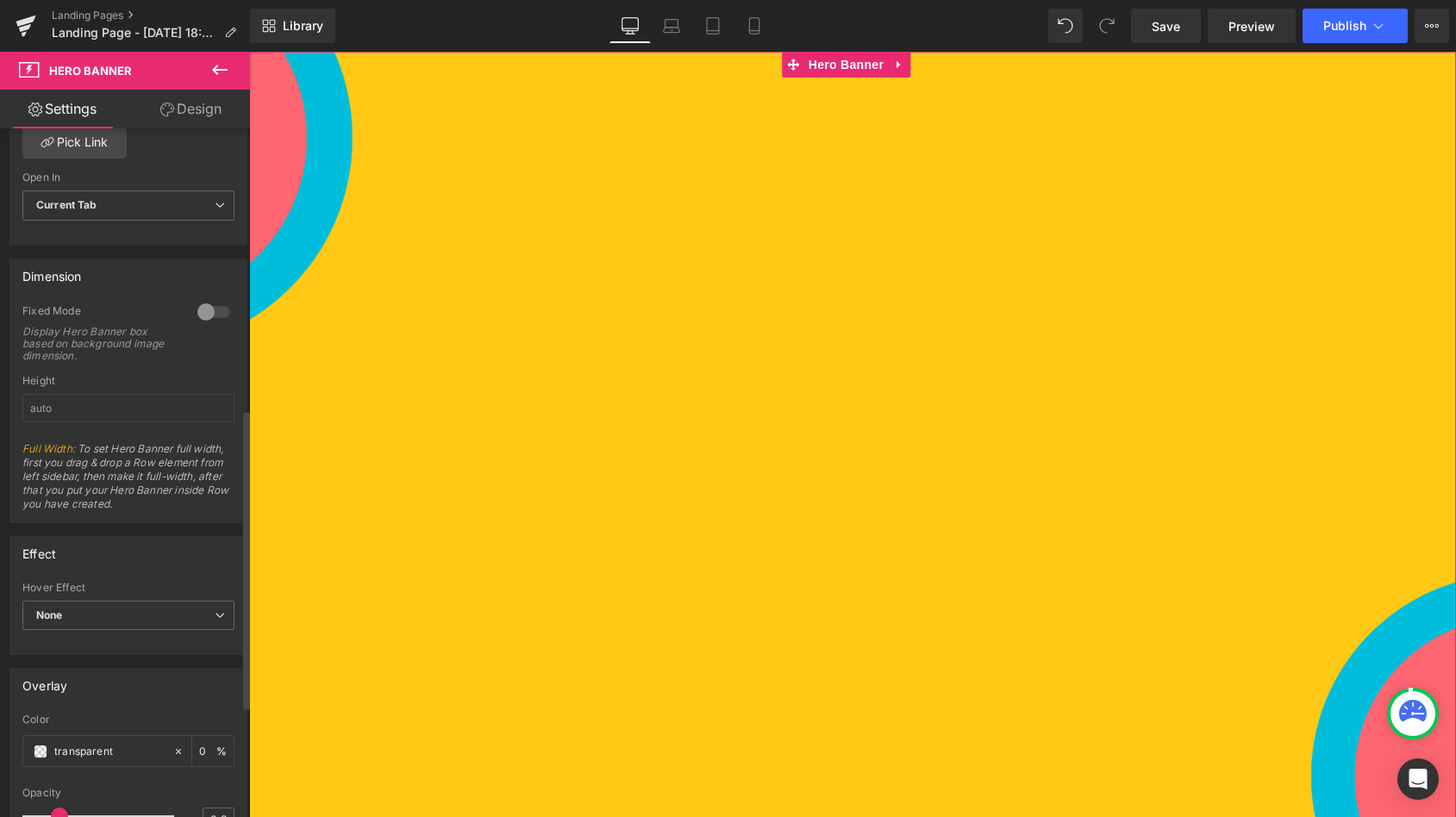
scroll to position [705, 0]
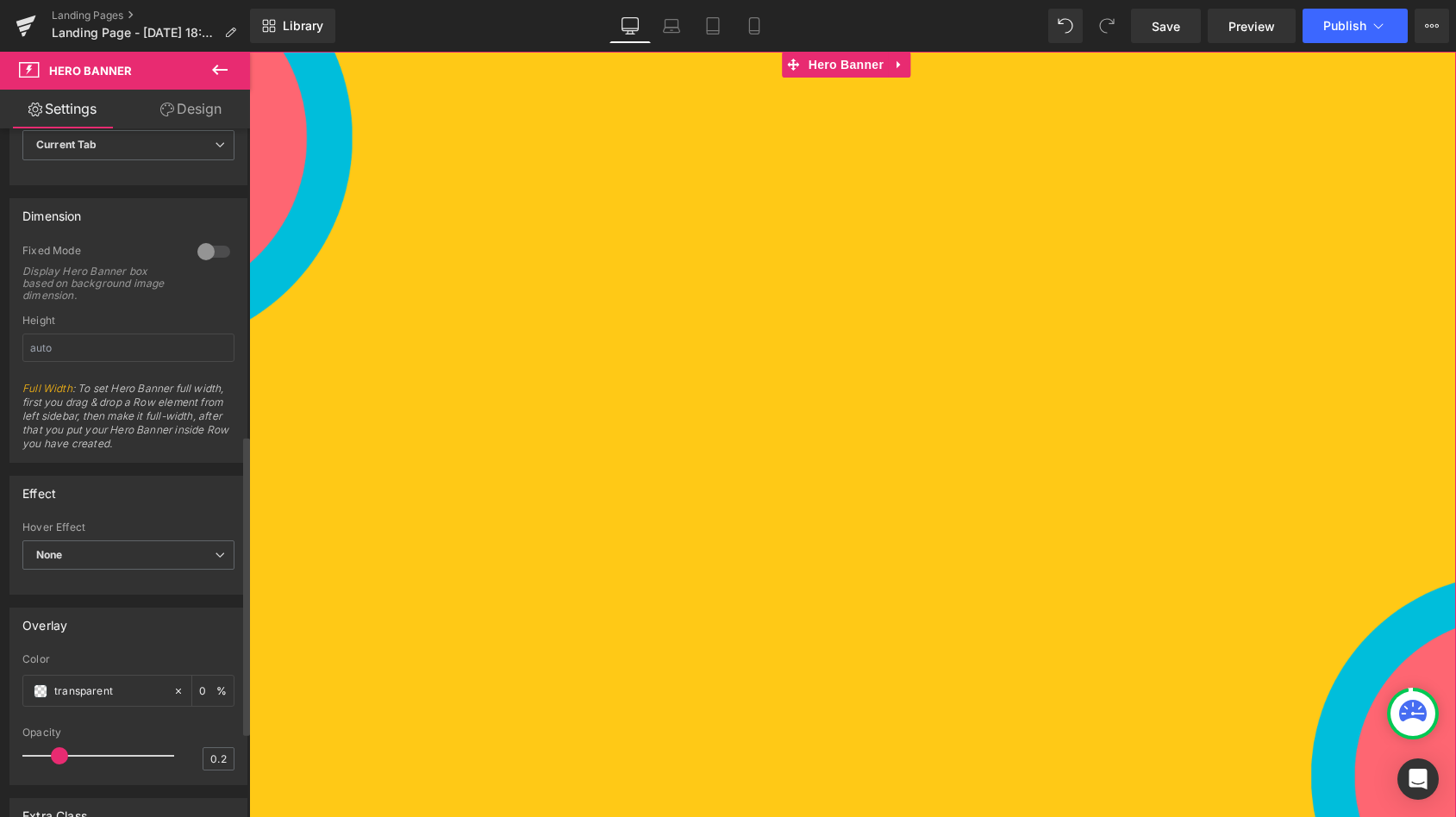
click at [210, 253] on div at bounding box center [213, 251] width 42 height 28
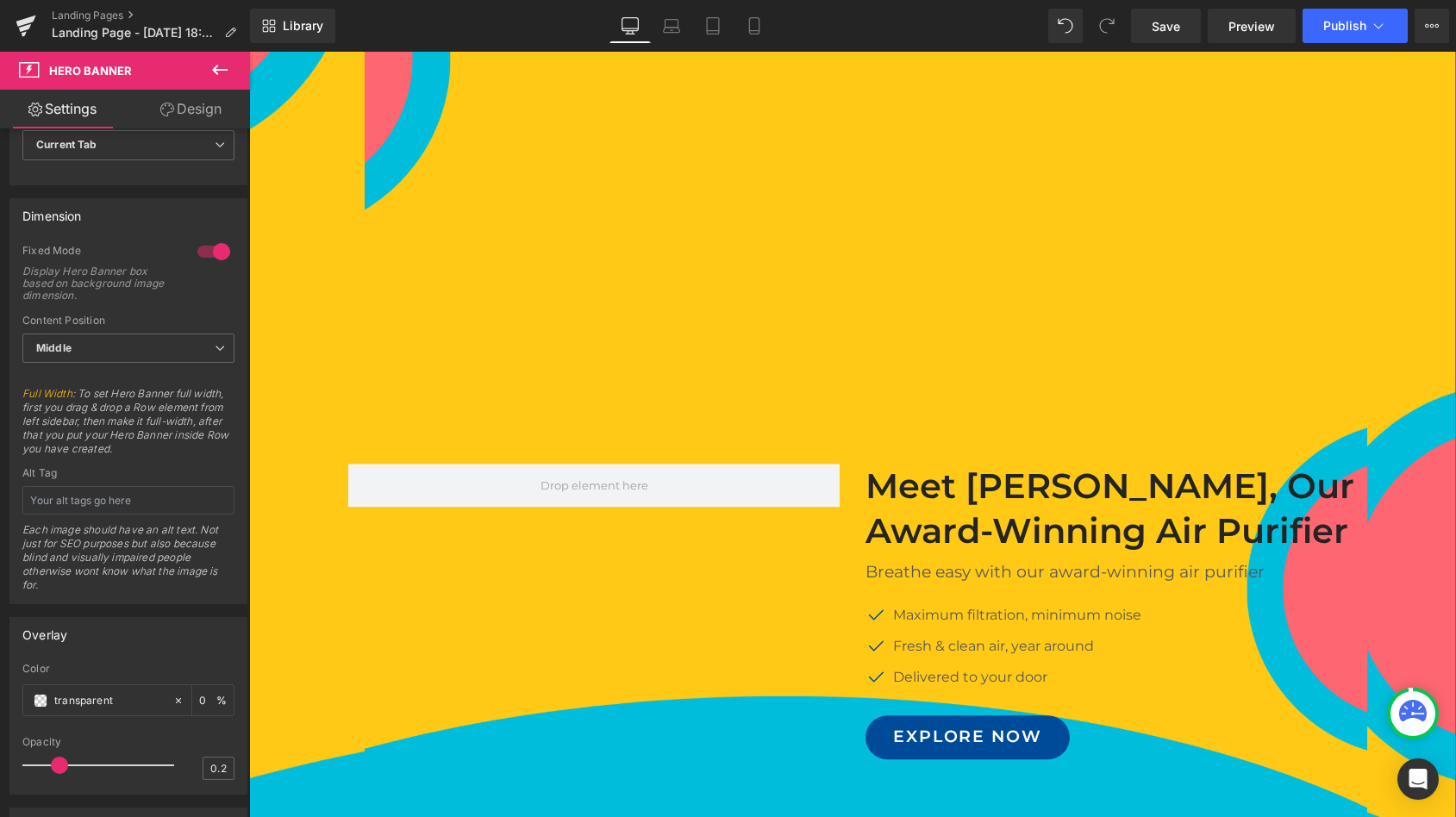
scroll to position [235, 0]
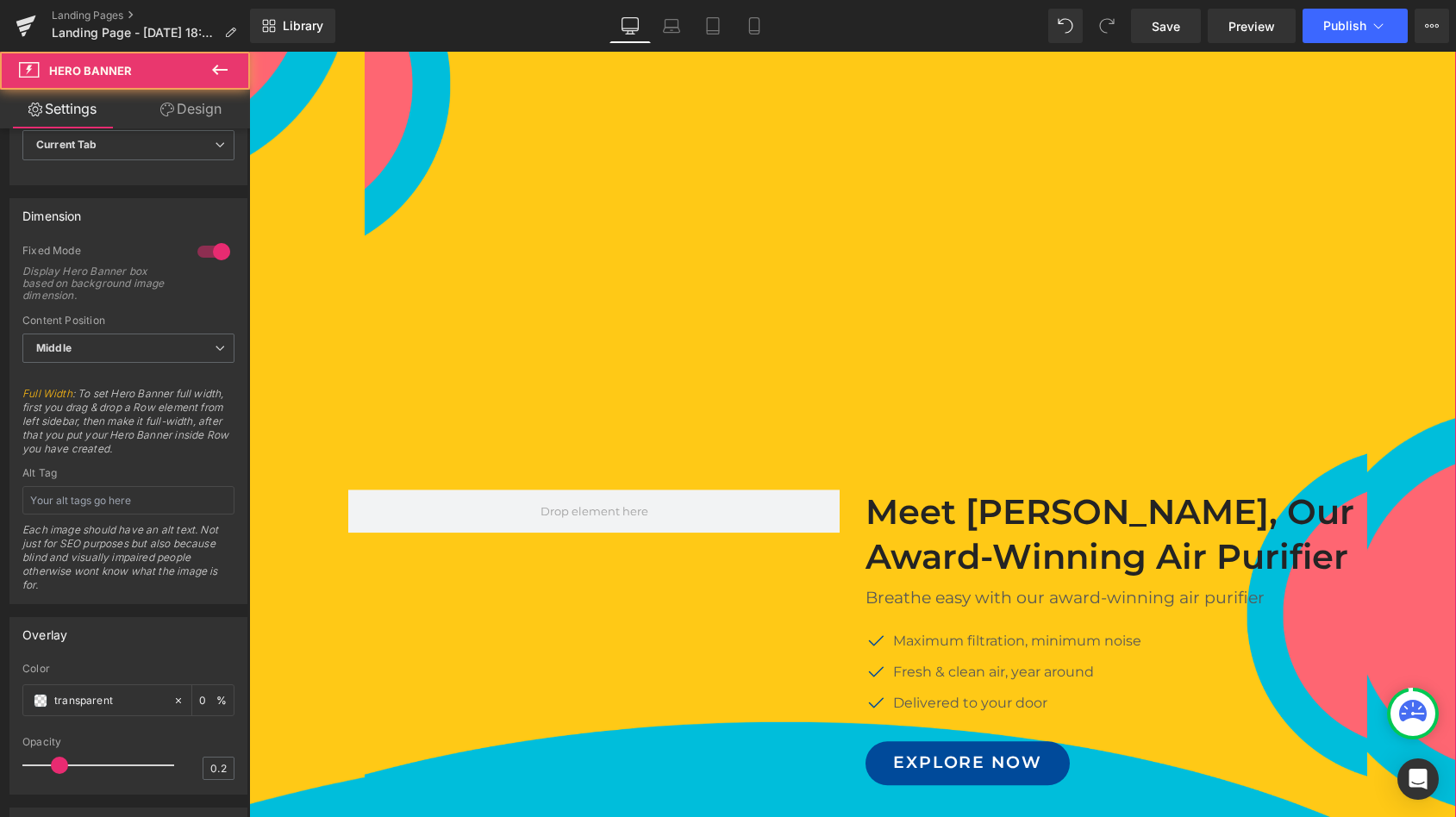
click at [678, 237] on div "Meet GemAir, Our Award-Winning Air Purifier Heading Breathe easy with our award…" at bounding box center [853, 630] width 1207 height 1624
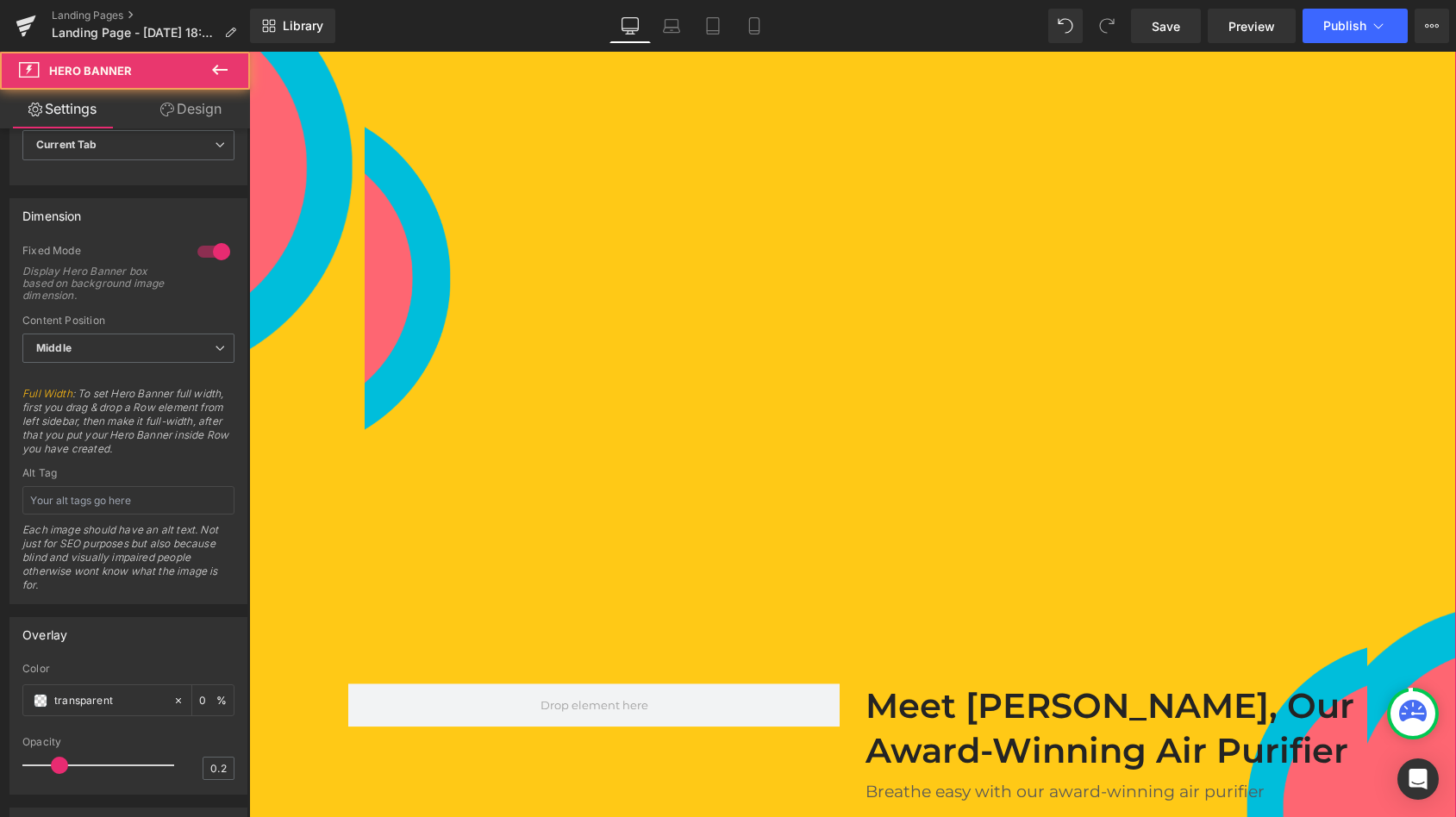
scroll to position [0, 0]
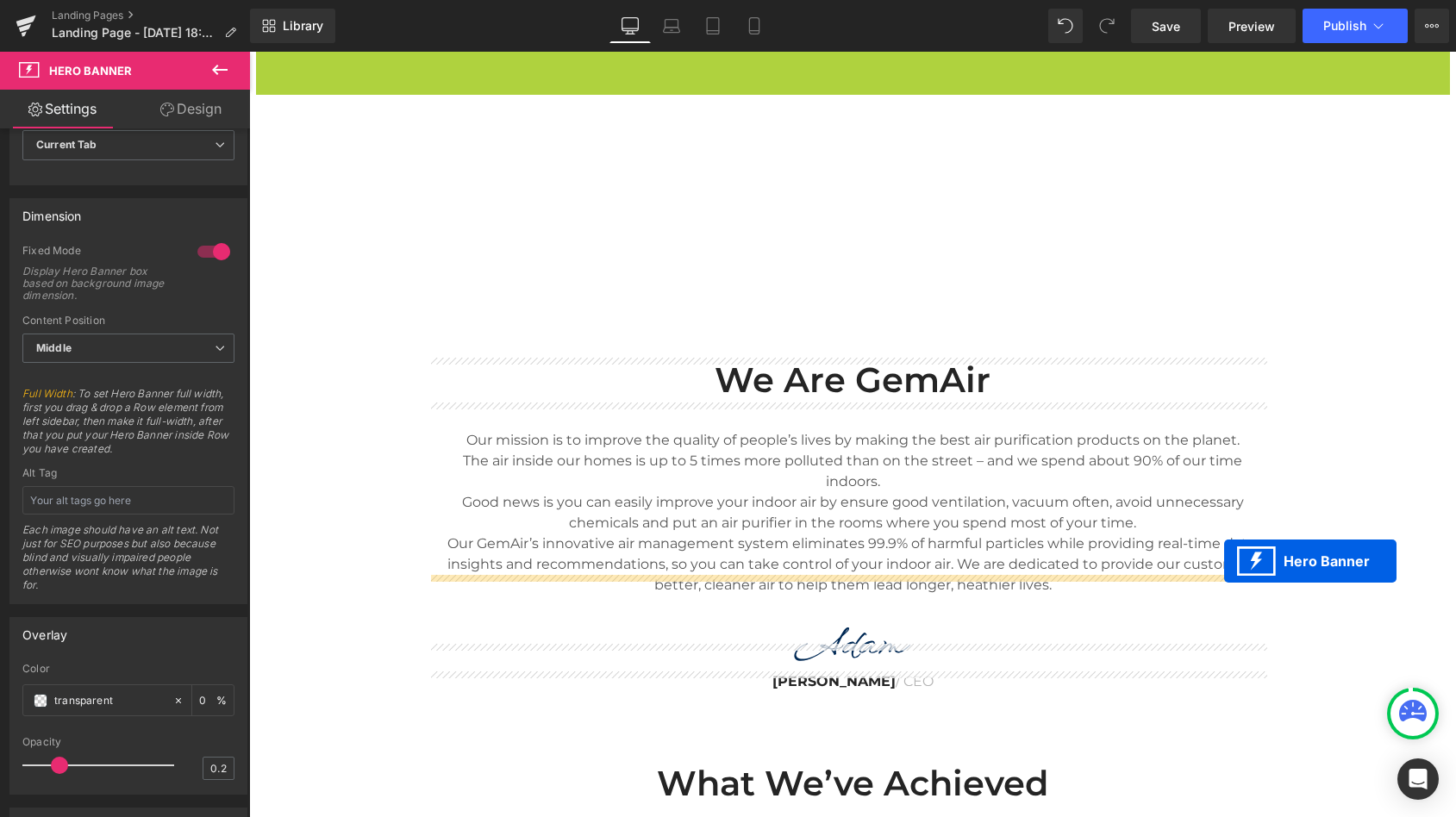
drag, startPoint x: 796, startPoint y: 62, endPoint x: 1266, endPoint y: 609, distance: 721.2
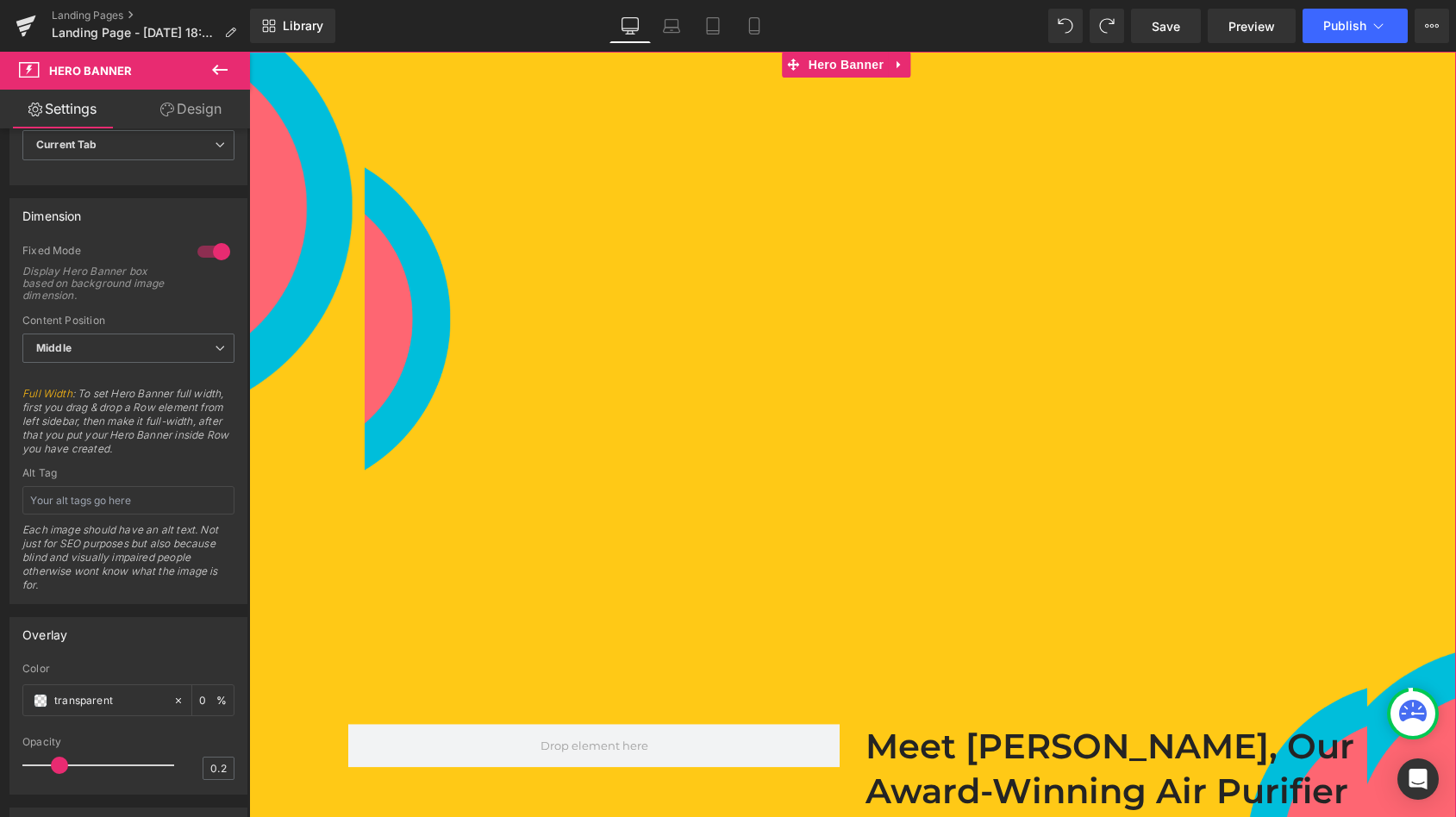
click at [202, 241] on div at bounding box center [213, 251] width 42 height 28
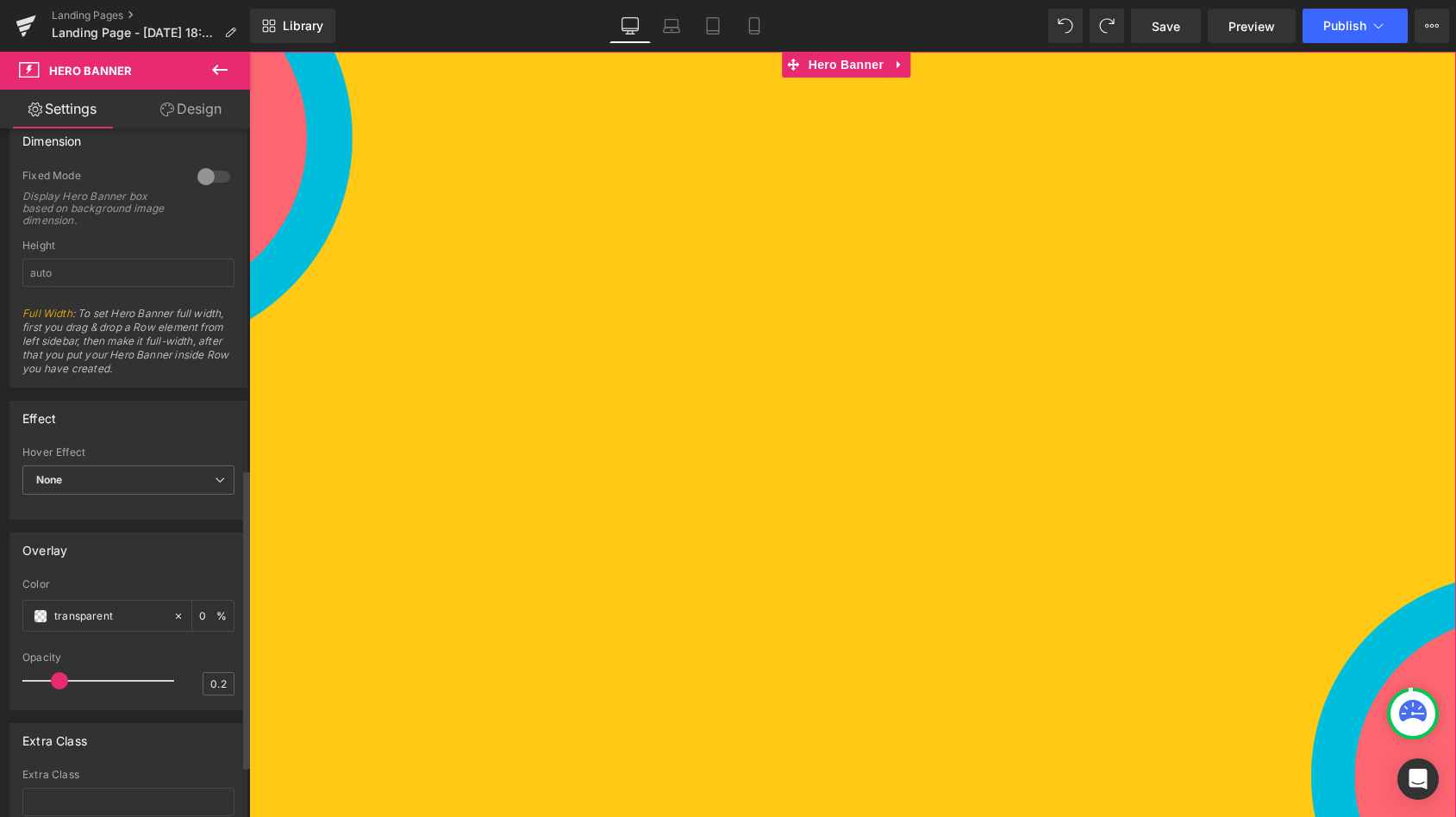
scroll to position [803, 0]
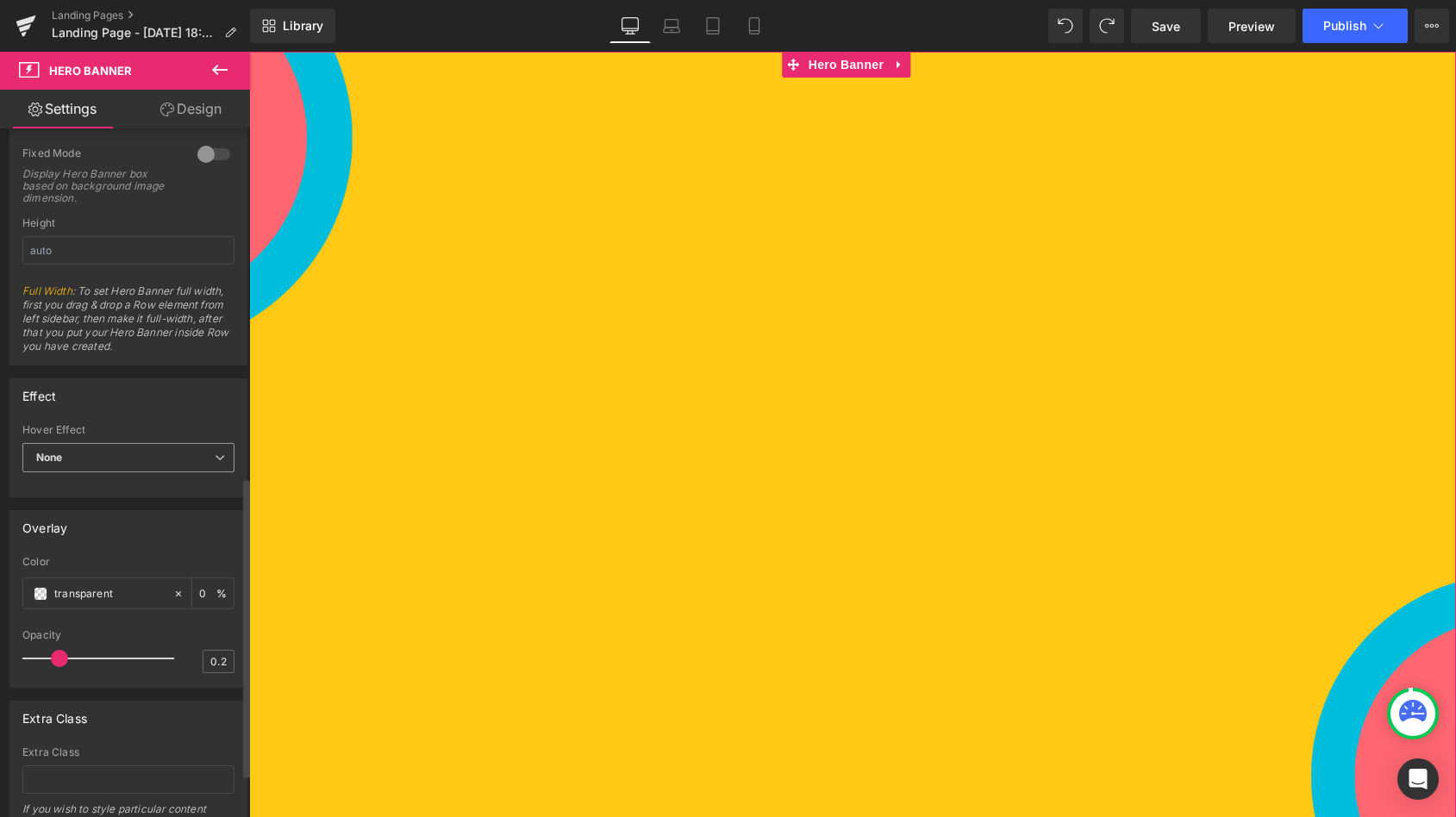
click at [155, 445] on span "None" at bounding box center [128, 458] width 212 height 30
click at [154, 384] on div "Effect" at bounding box center [125, 396] width 229 height 33
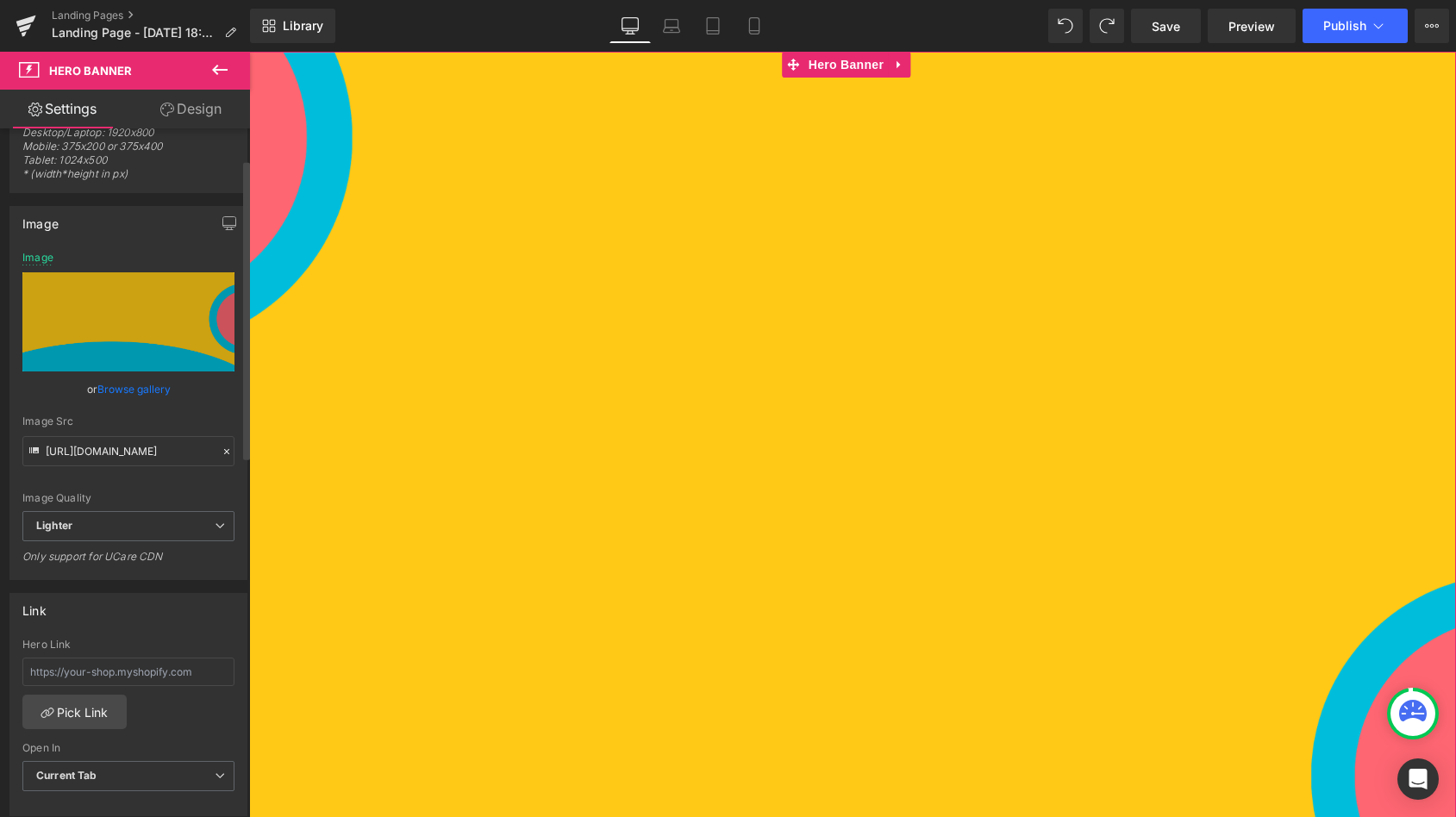
scroll to position [0, 0]
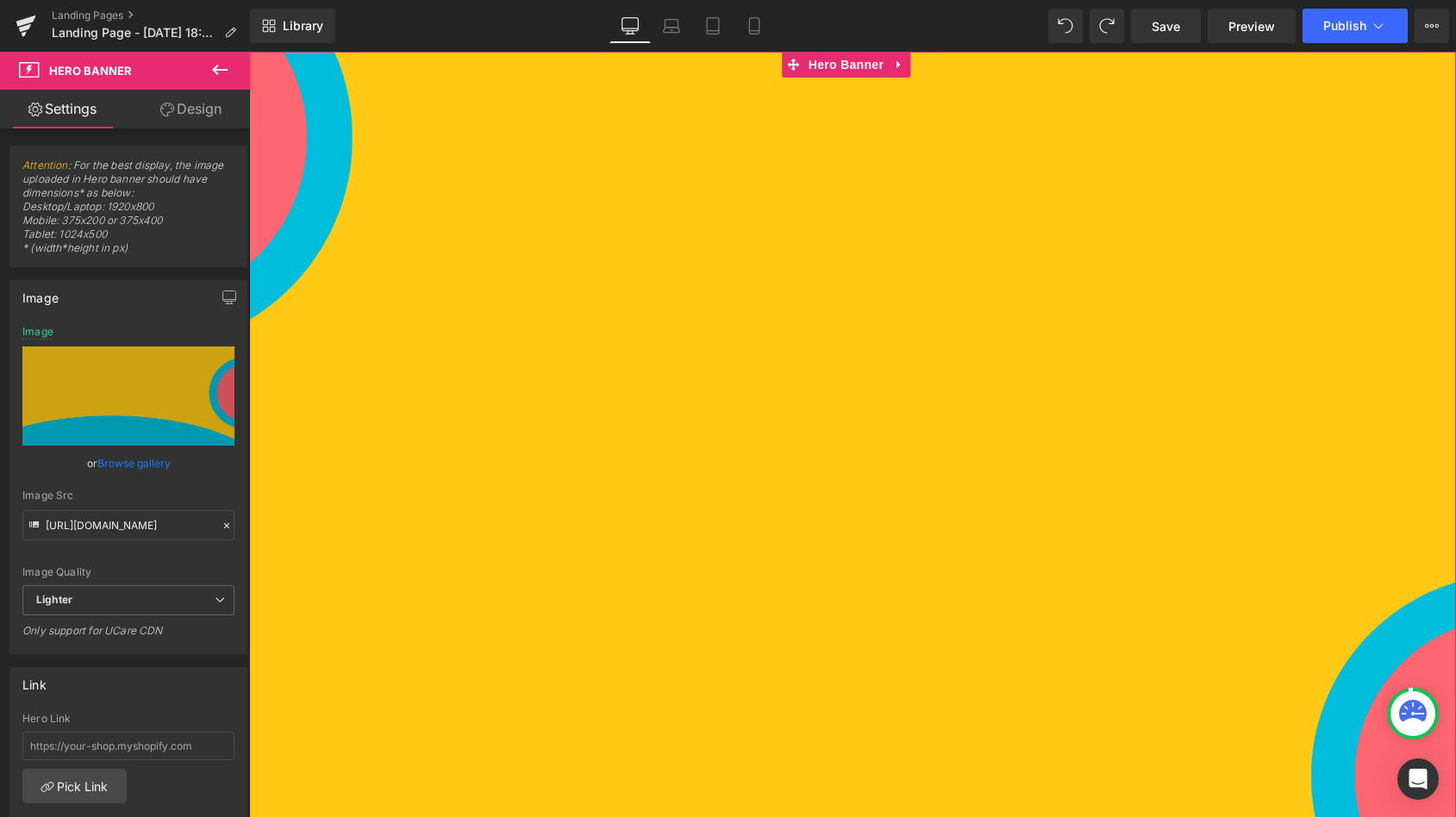
click at [165, 123] on link "Design" at bounding box center [190, 109] width 125 height 39
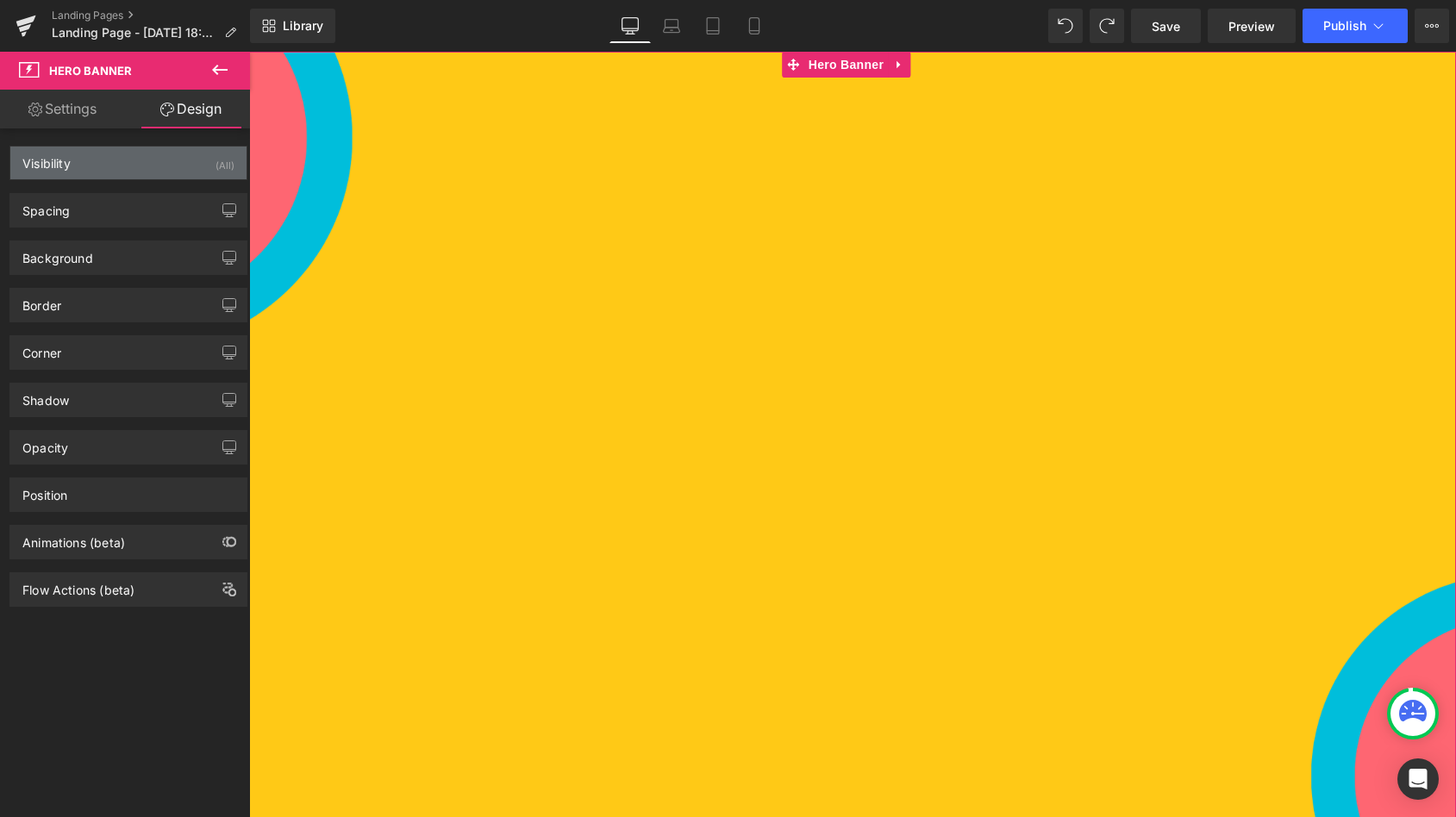
click at [125, 161] on div "Visibility (All)" at bounding box center [128, 163] width 237 height 33
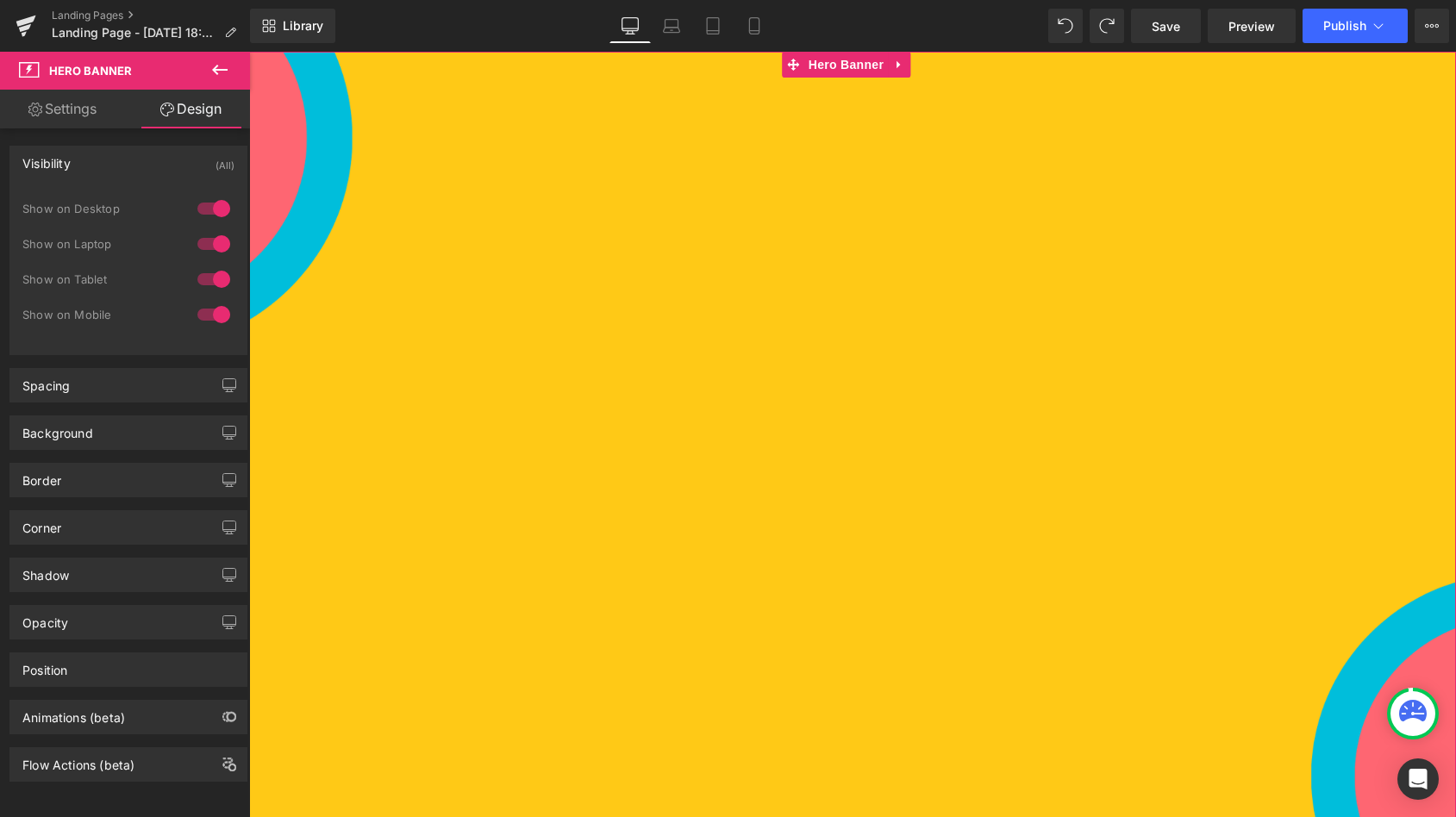
click at [125, 161] on div "Visibility (All)" at bounding box center [128, 163] width 237 height 33
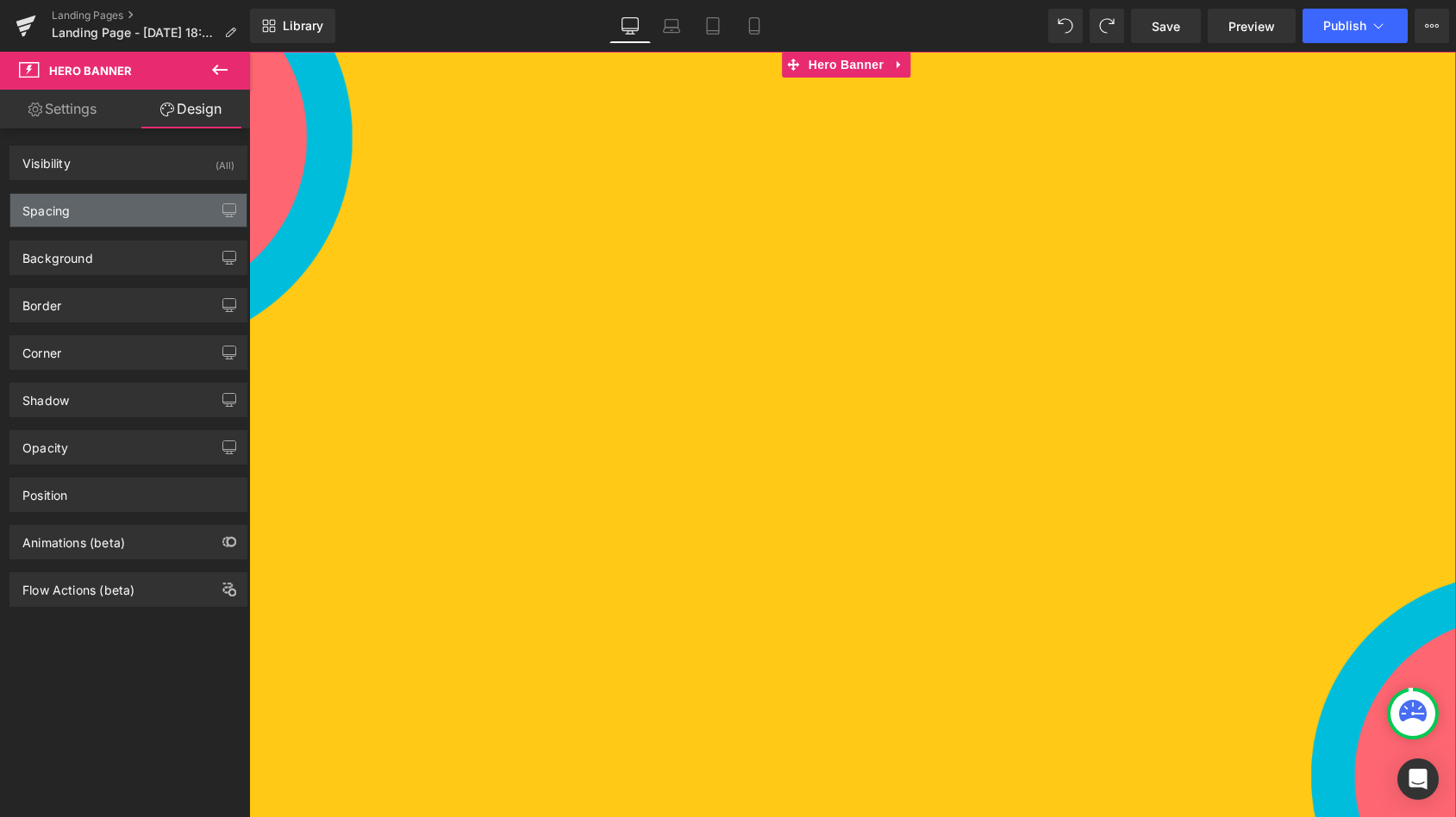
click at [85, 208] on div "Spacing" at bounding box center [128, 211] width 237 height 33
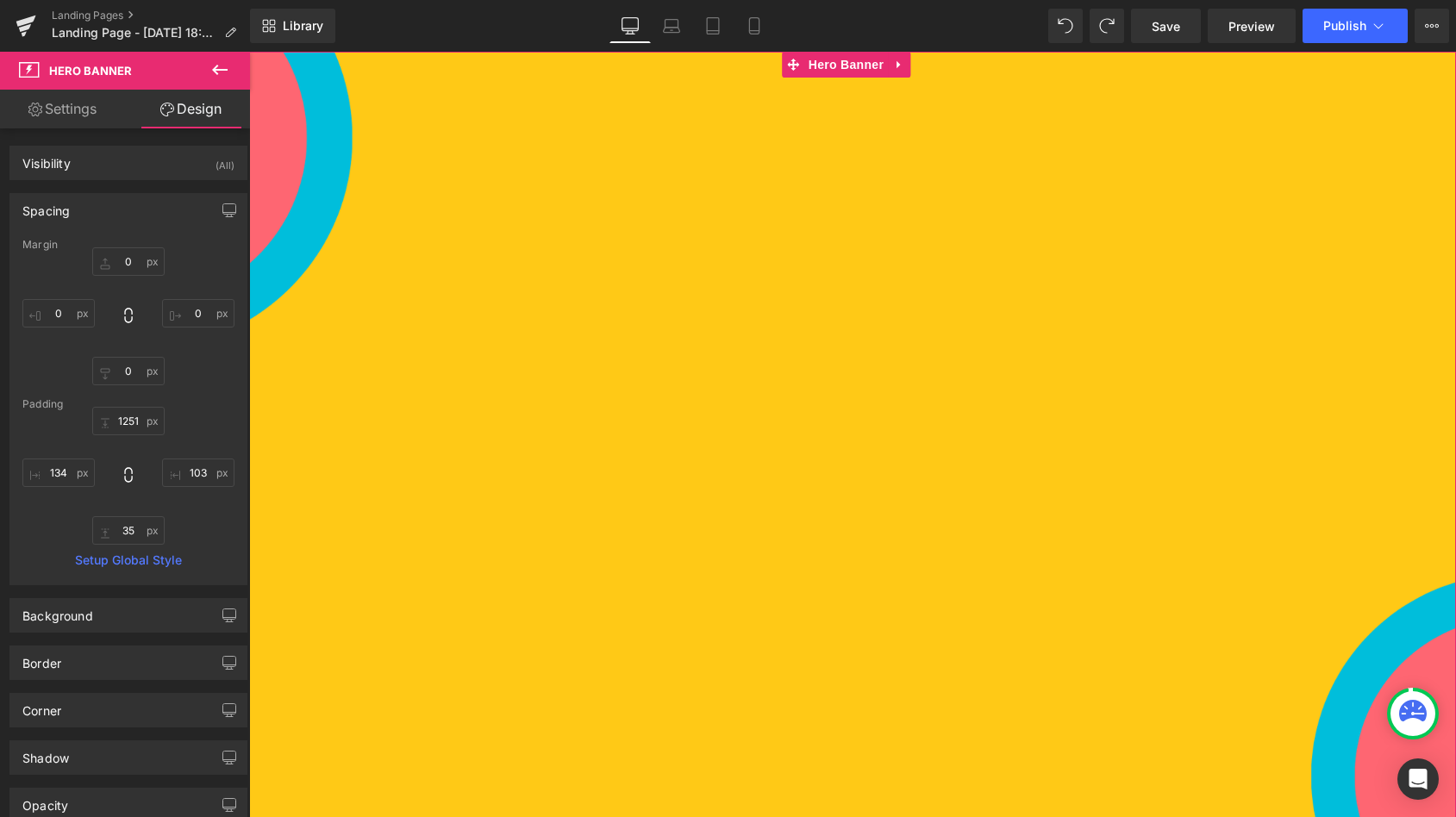
click at [85, 208] on div "Spacing" at bounding box center [128, 211] width 237 height 33
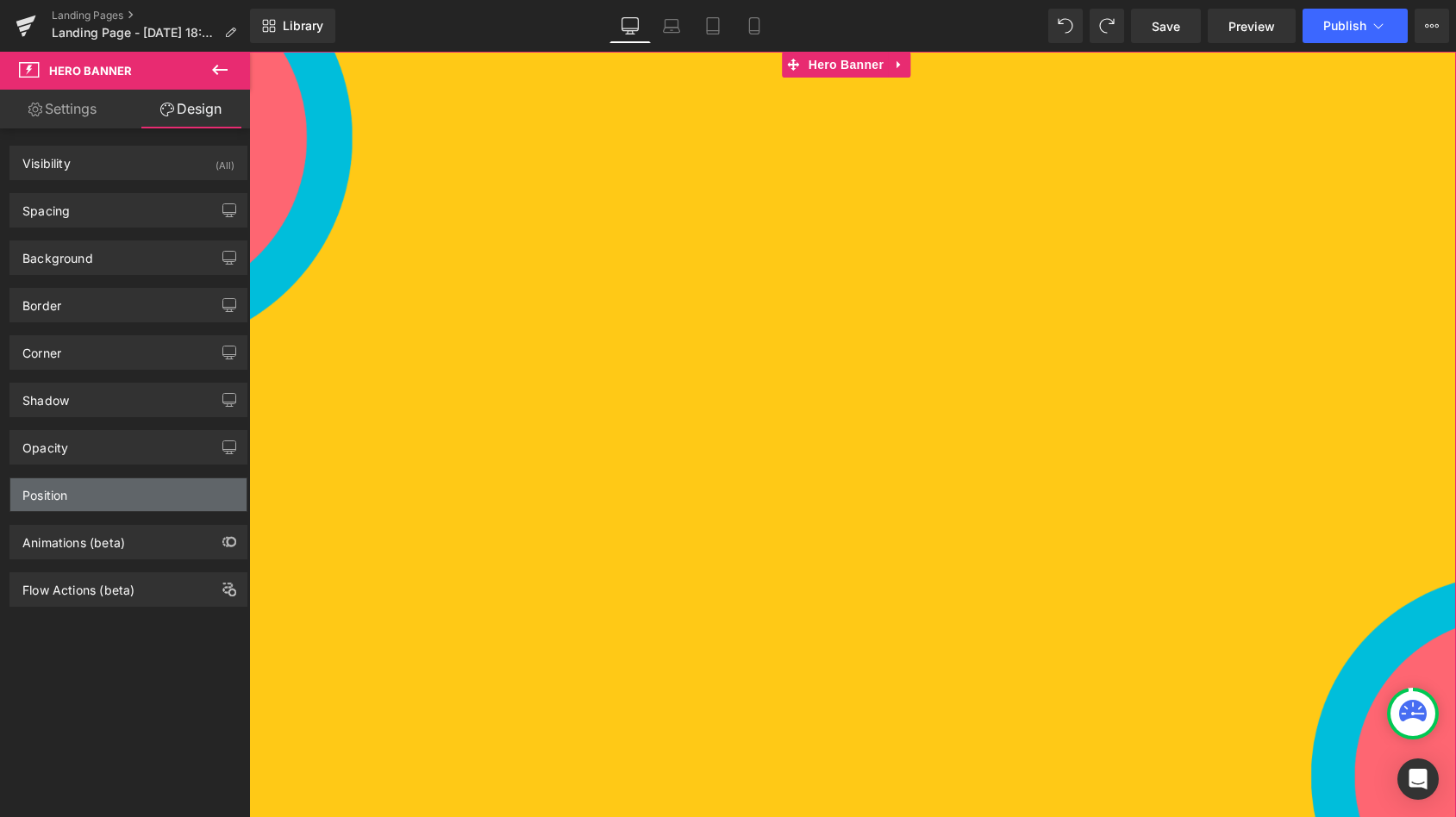
click at [95, 493] on div "Position" at bounding box center [128, 494] width 237 height 33
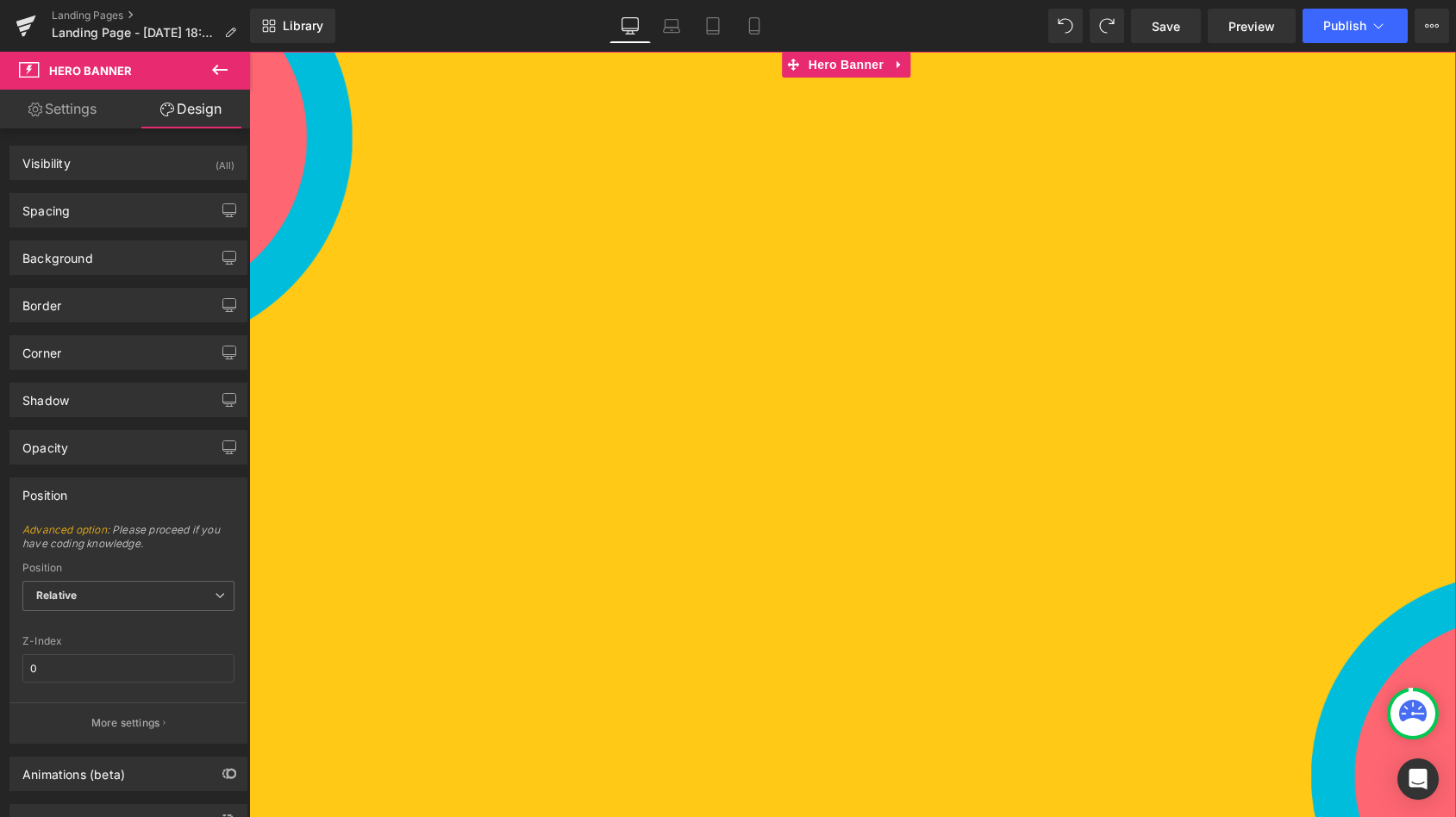
click at [95, 493] on div "Position" at bounding box center [128, 494] width 237 height 33
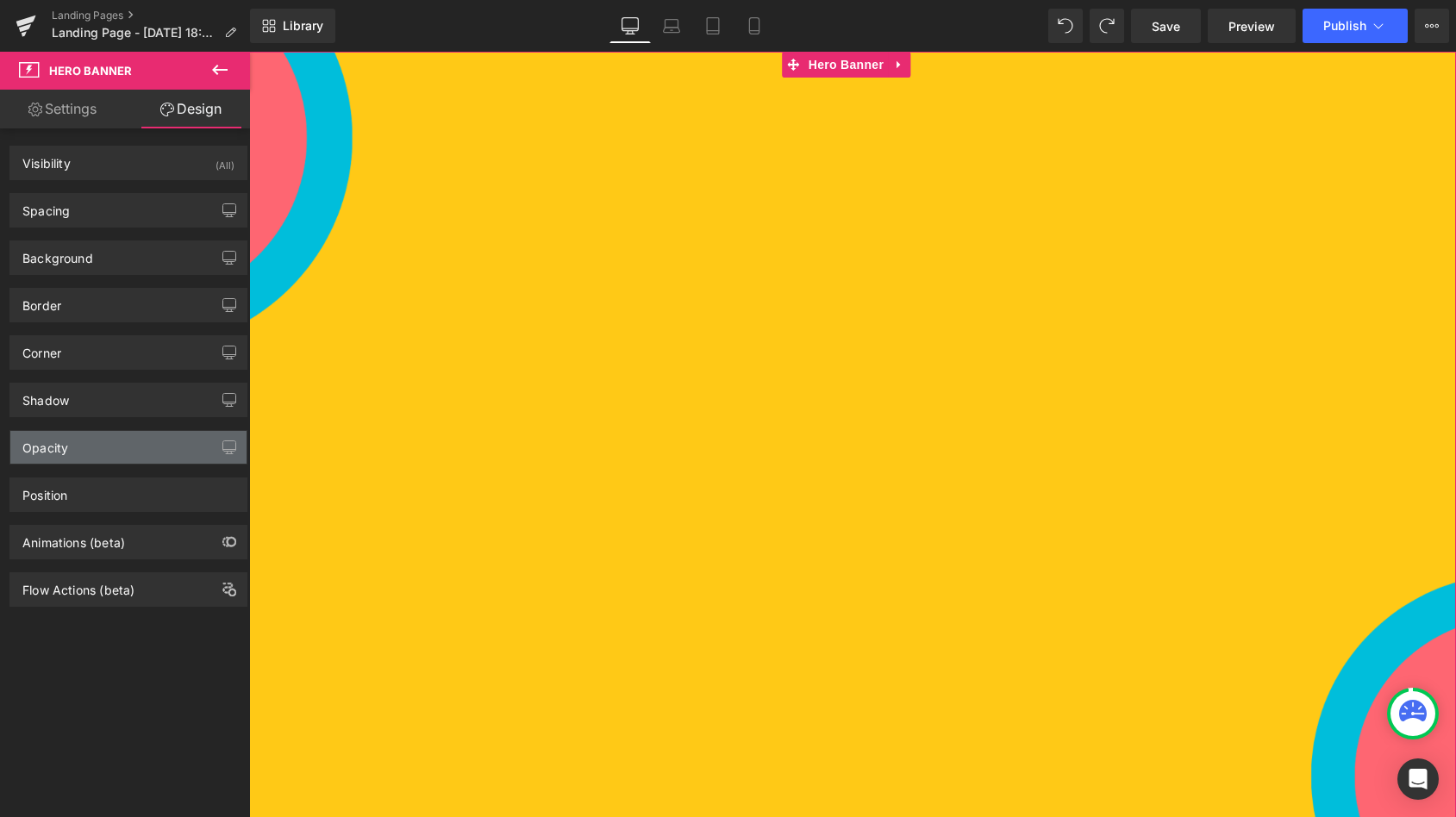
click at [91, 446] on div "Opacity" at bounding box center [128, 447] width 237 height 33
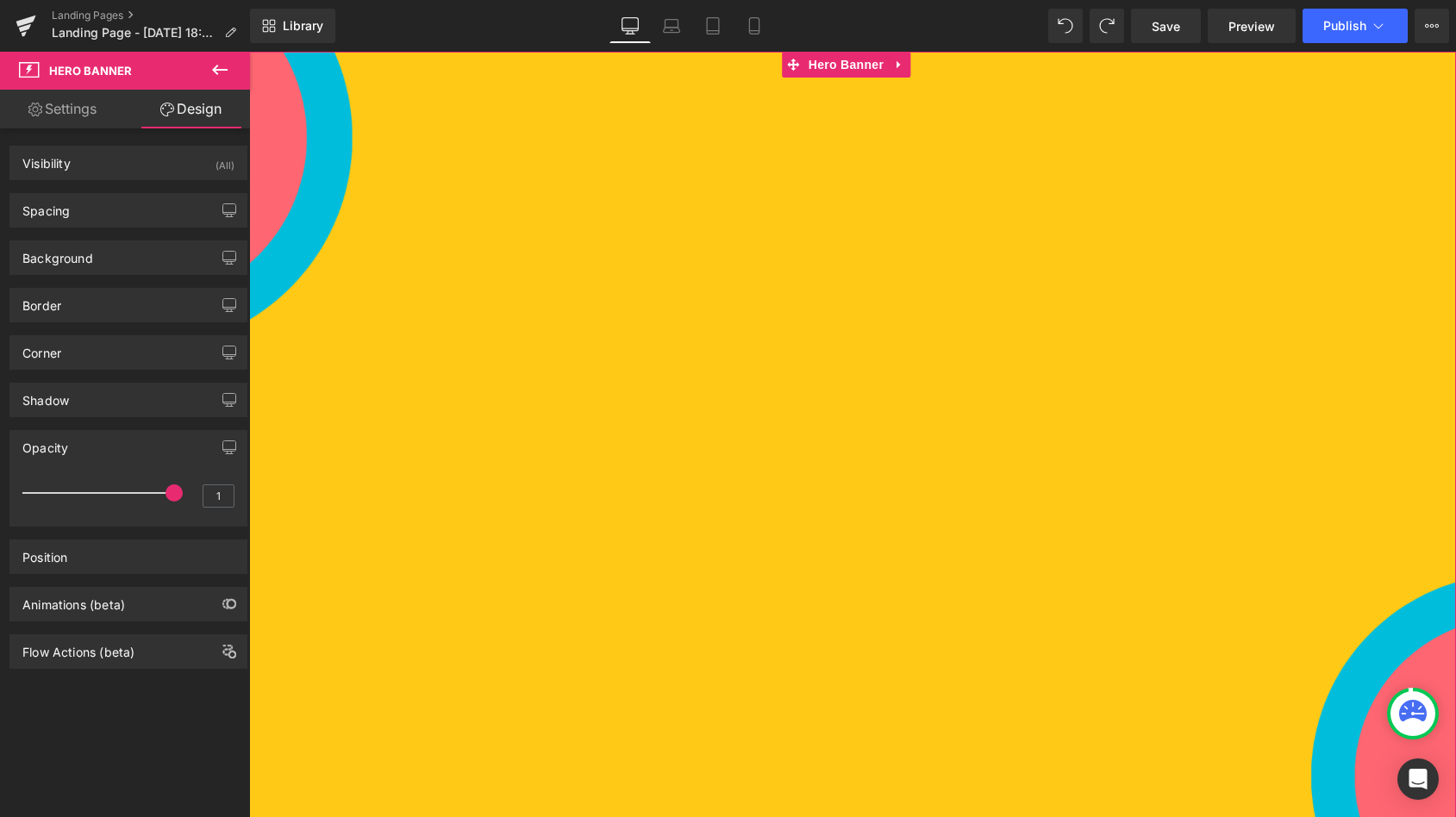
click at [91, 446] on div "Opacity" at bounding box center [128, 447] width 237 height 33
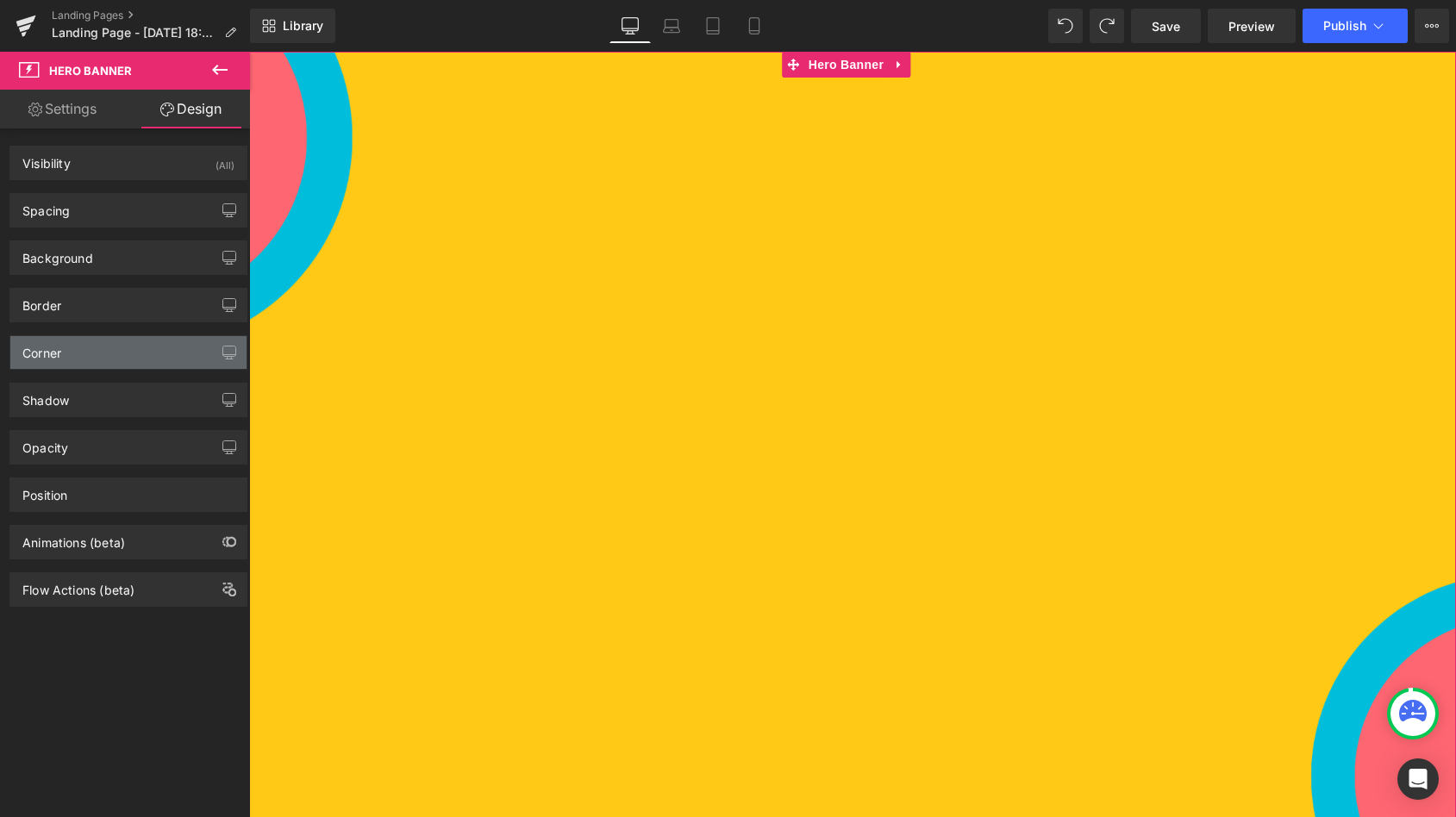
click at [103, 350] on div "Corner" at bounding box center [128, 352] width 237 height 33
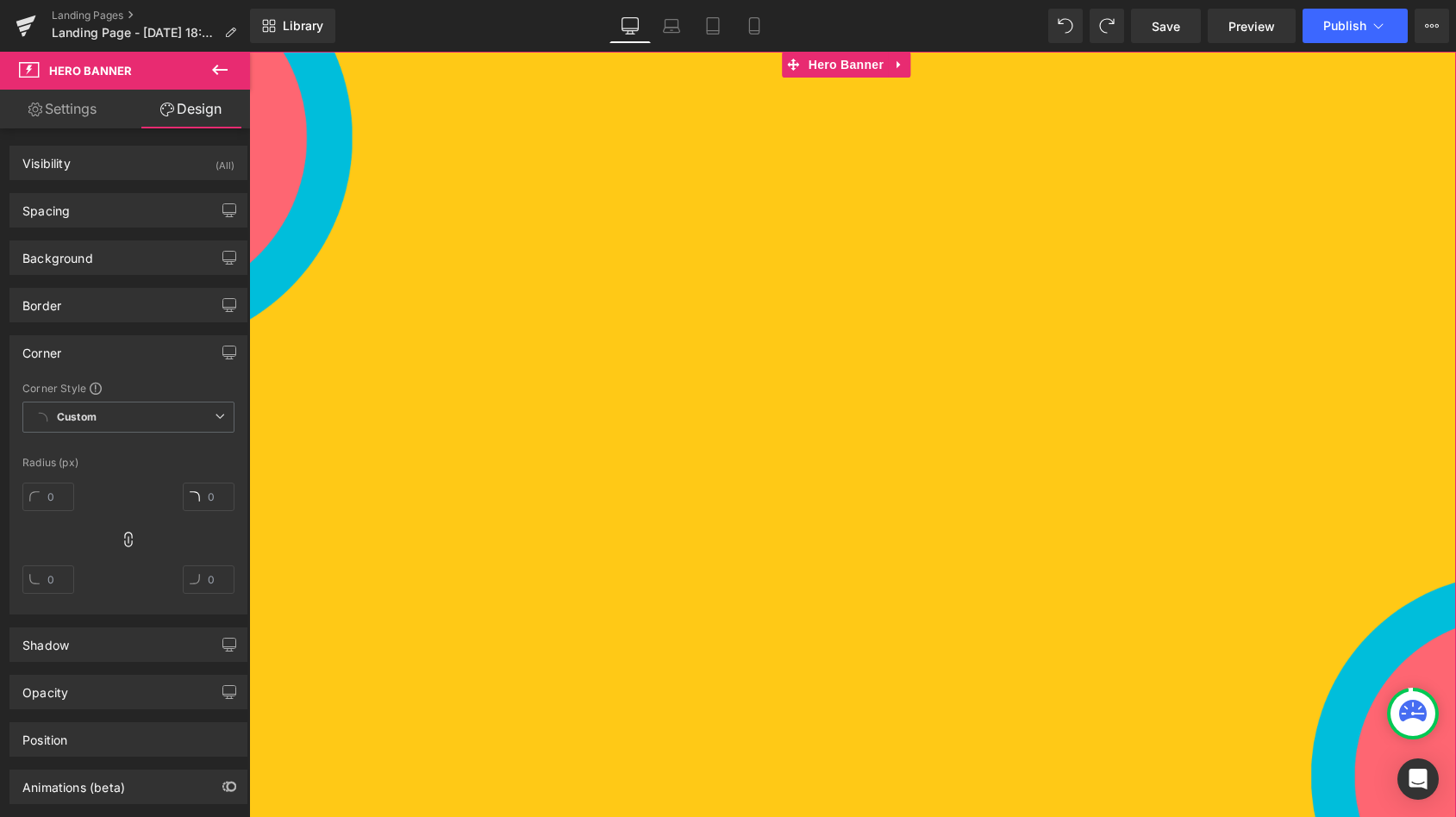
click at [103, 350] on div "Corner" at bounding box center [128, 352] width 237 height 33
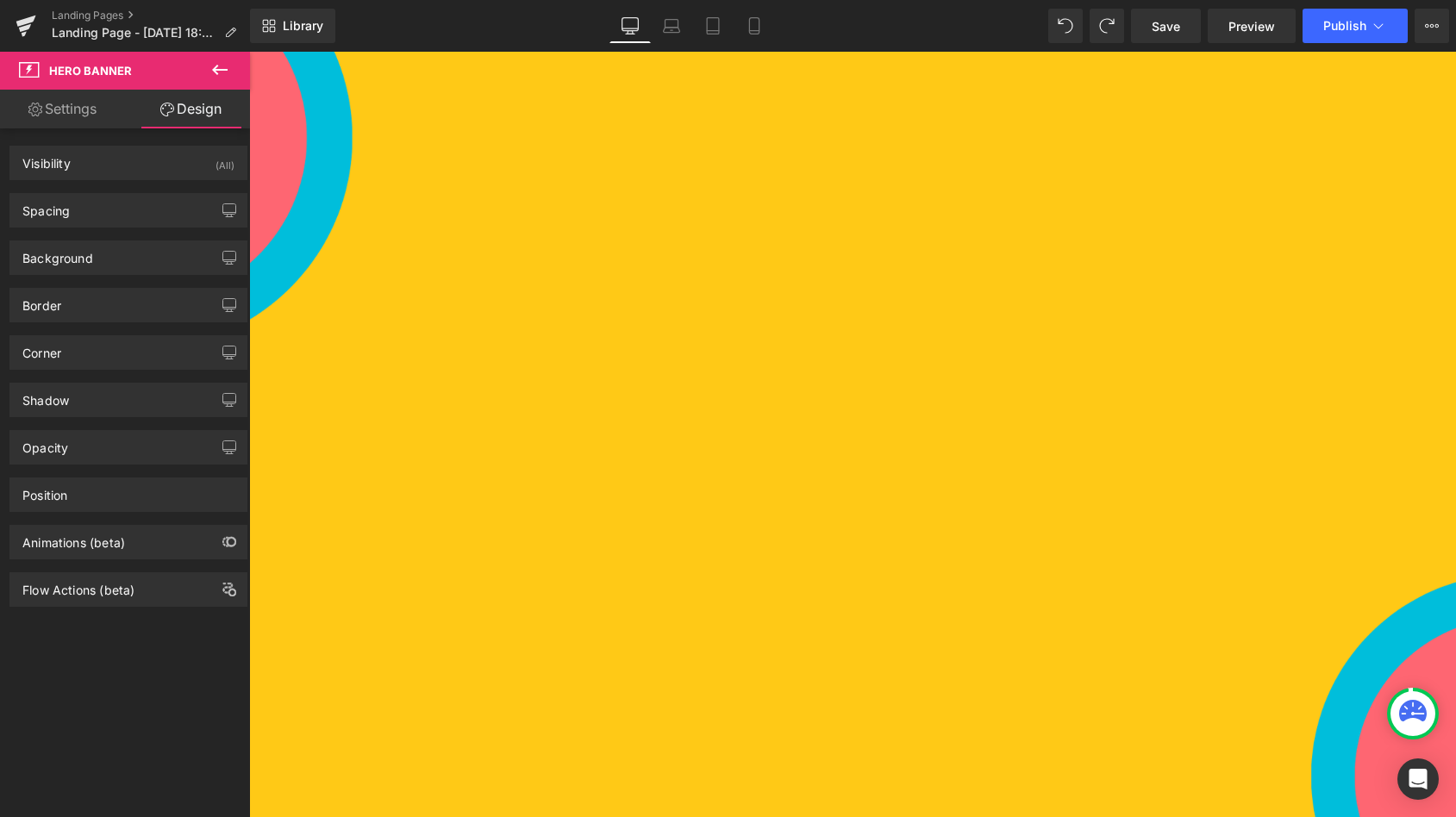
click at [218, 62] on icon at bounding box center [219, 70] width 20 height 20
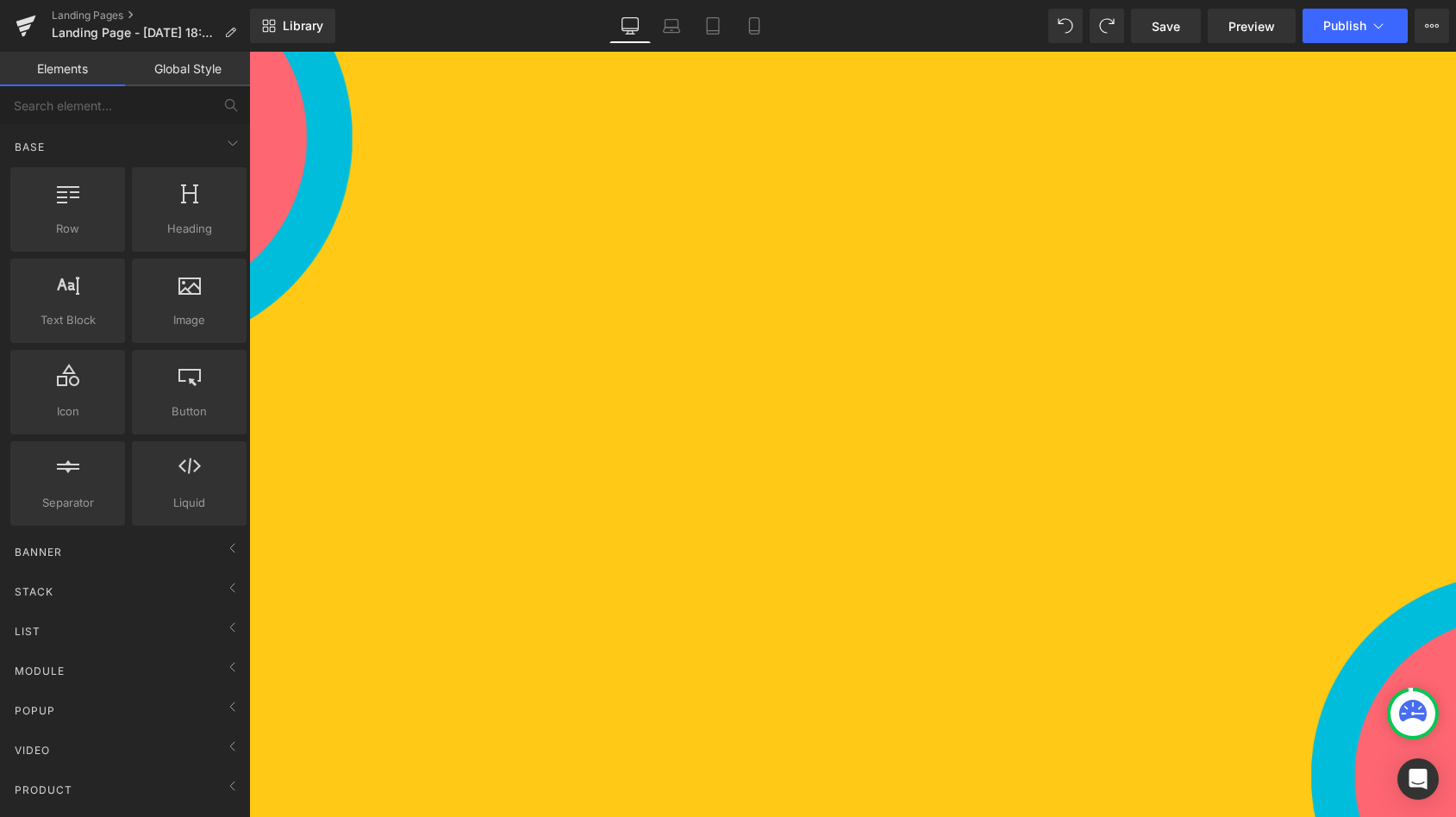
click at [249, 52] on div "1251px" at bounding box center [249, 52] width 0 height 0
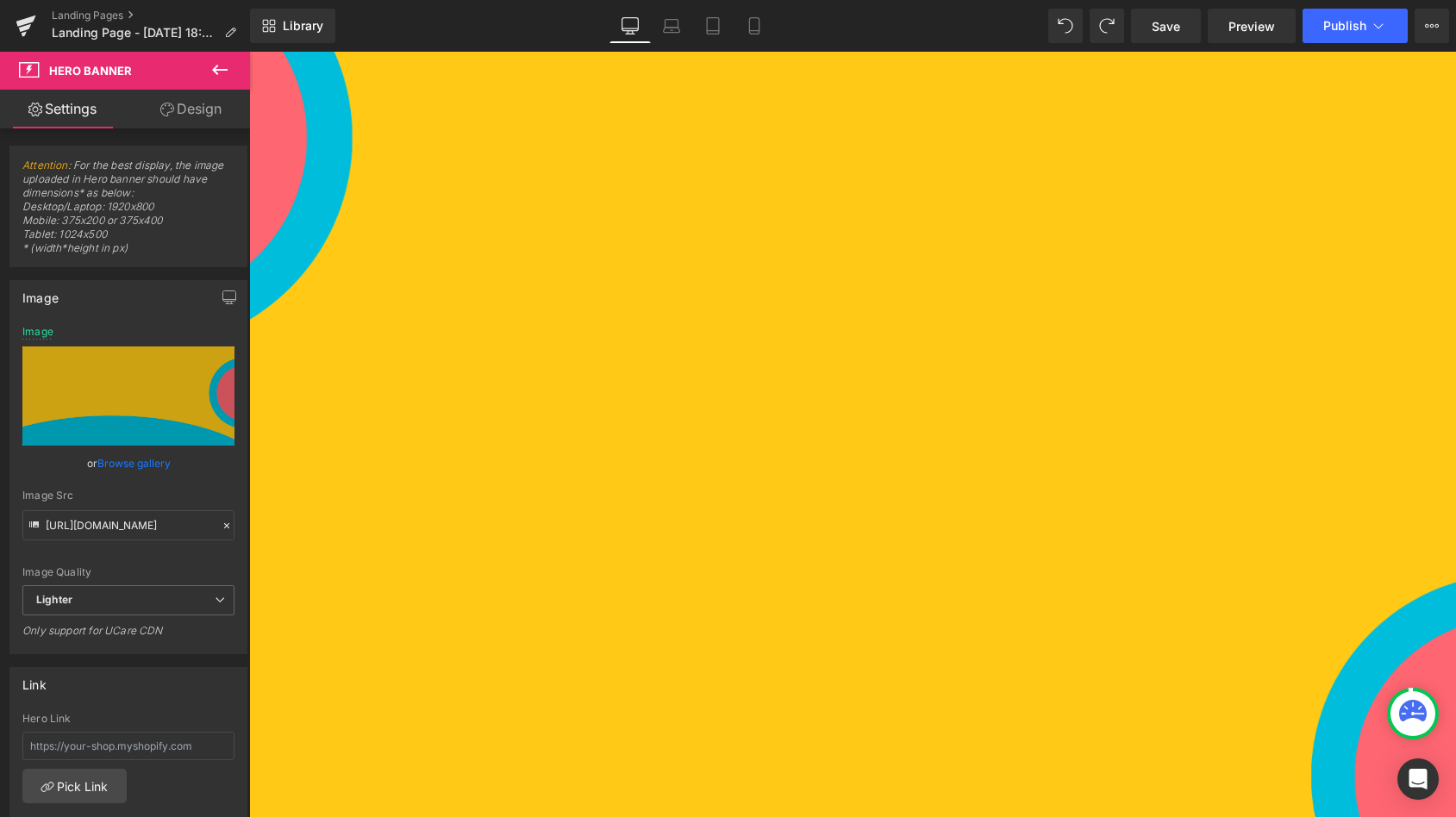
click at [226, 59] on button at bounding box center [219, 70] width 60 height 38
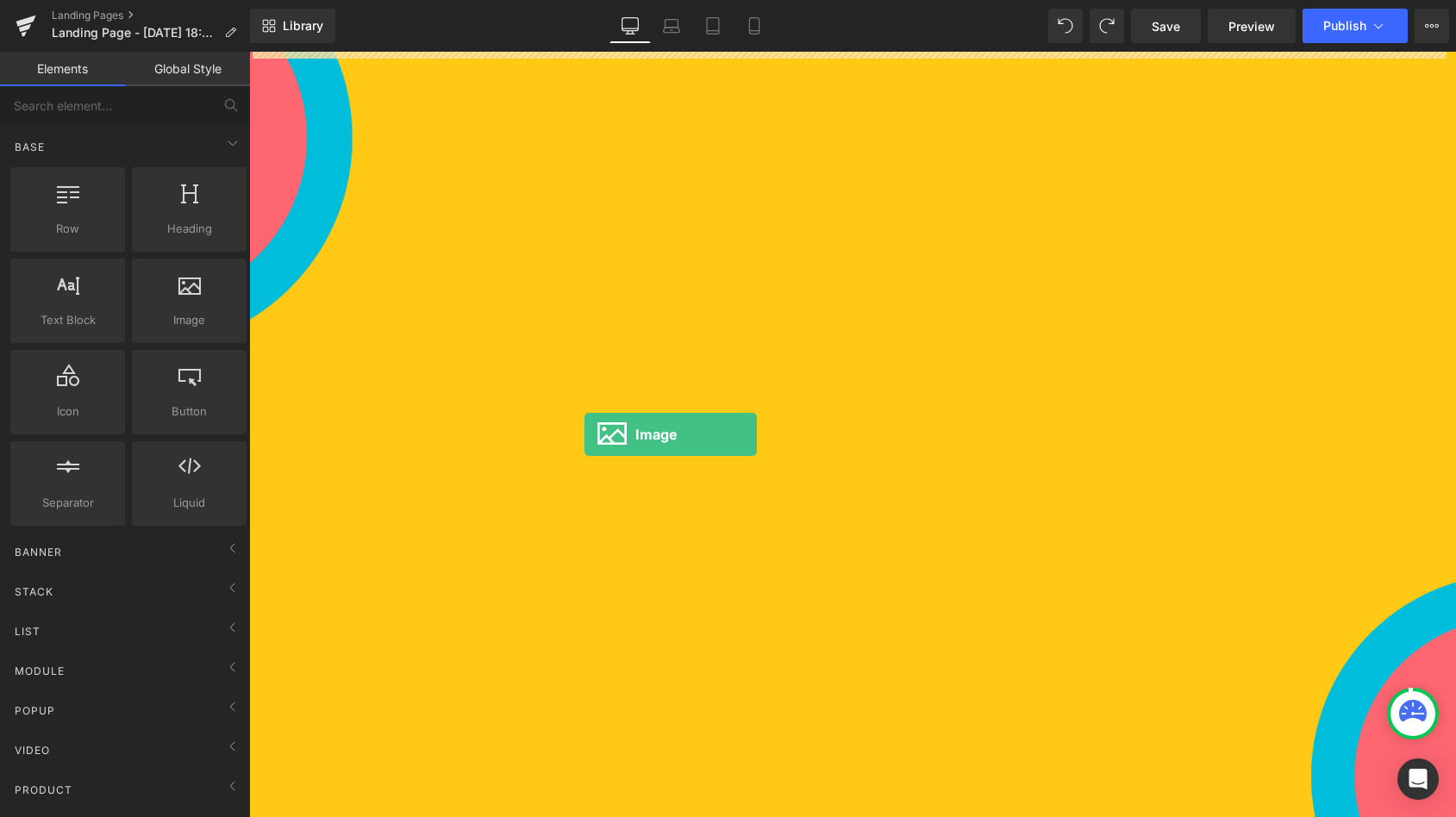
drag, startPoint x: 425, startPoint y: 358, endPoint x: 584, endPoint y: 435, distance: 176.7
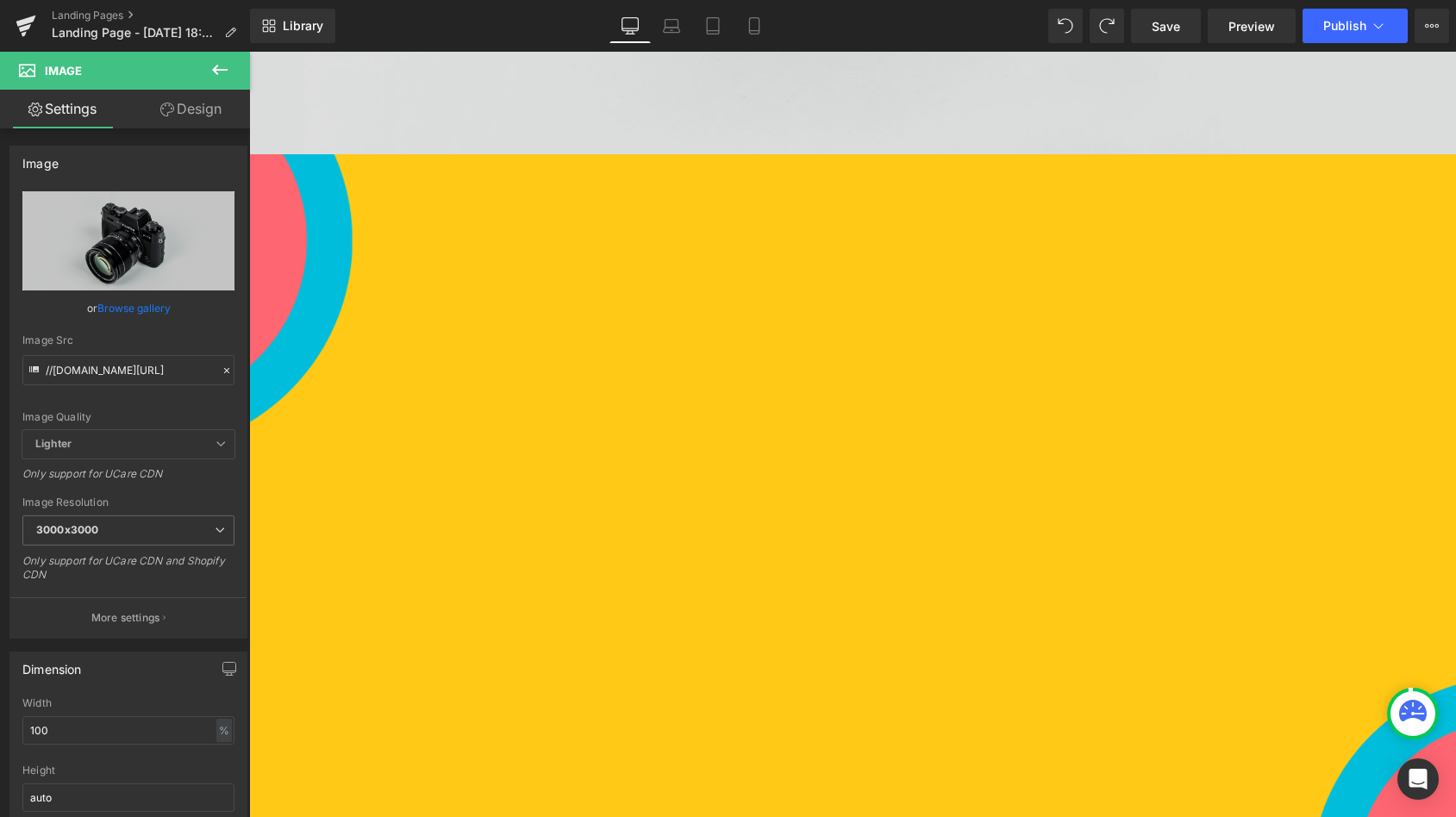
scroll to position [735, 0]
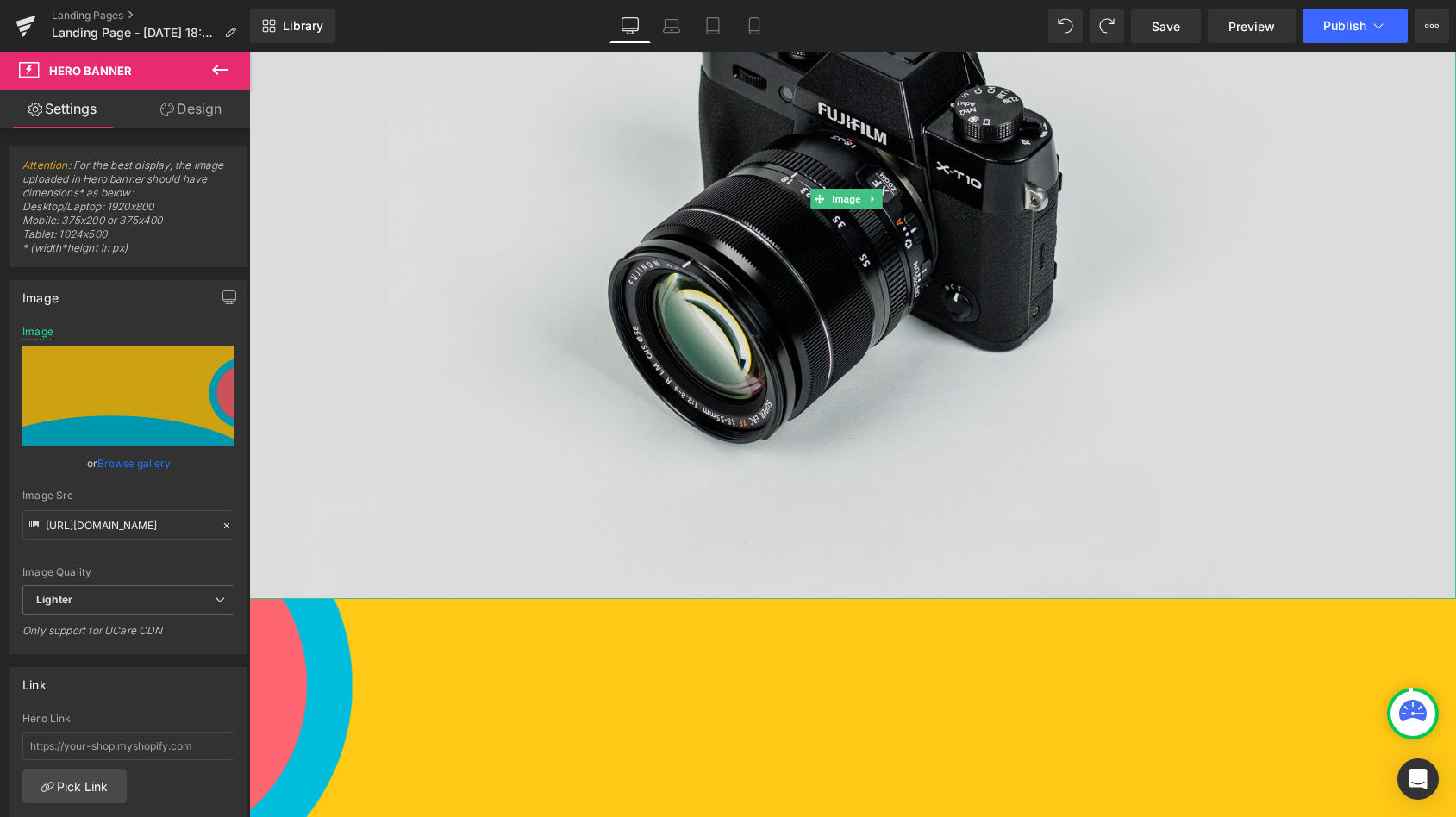
scroll to position [0, 0]
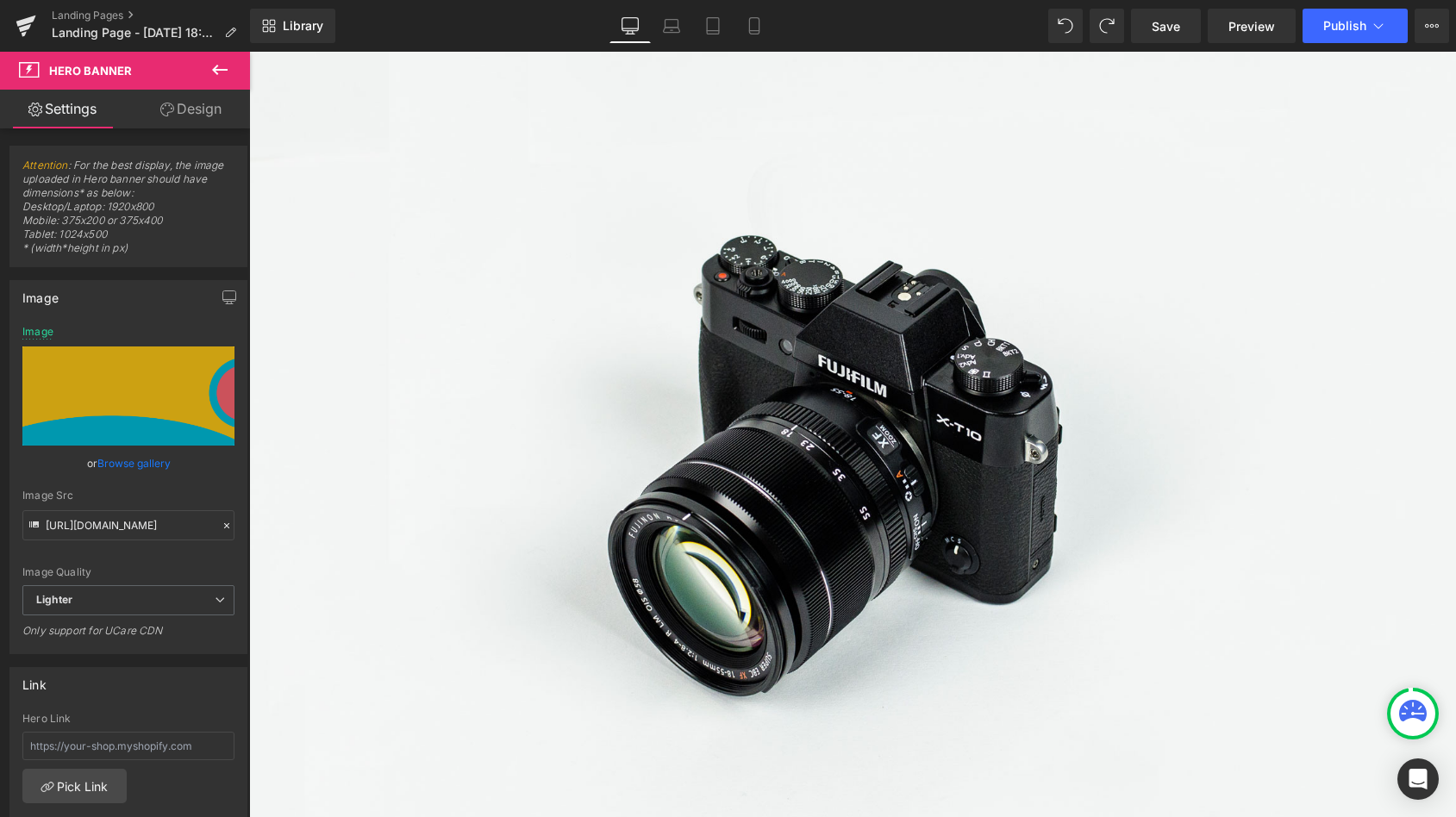
click at [222, 69] on icon at bounding box center [219, 70] width 20 height 20
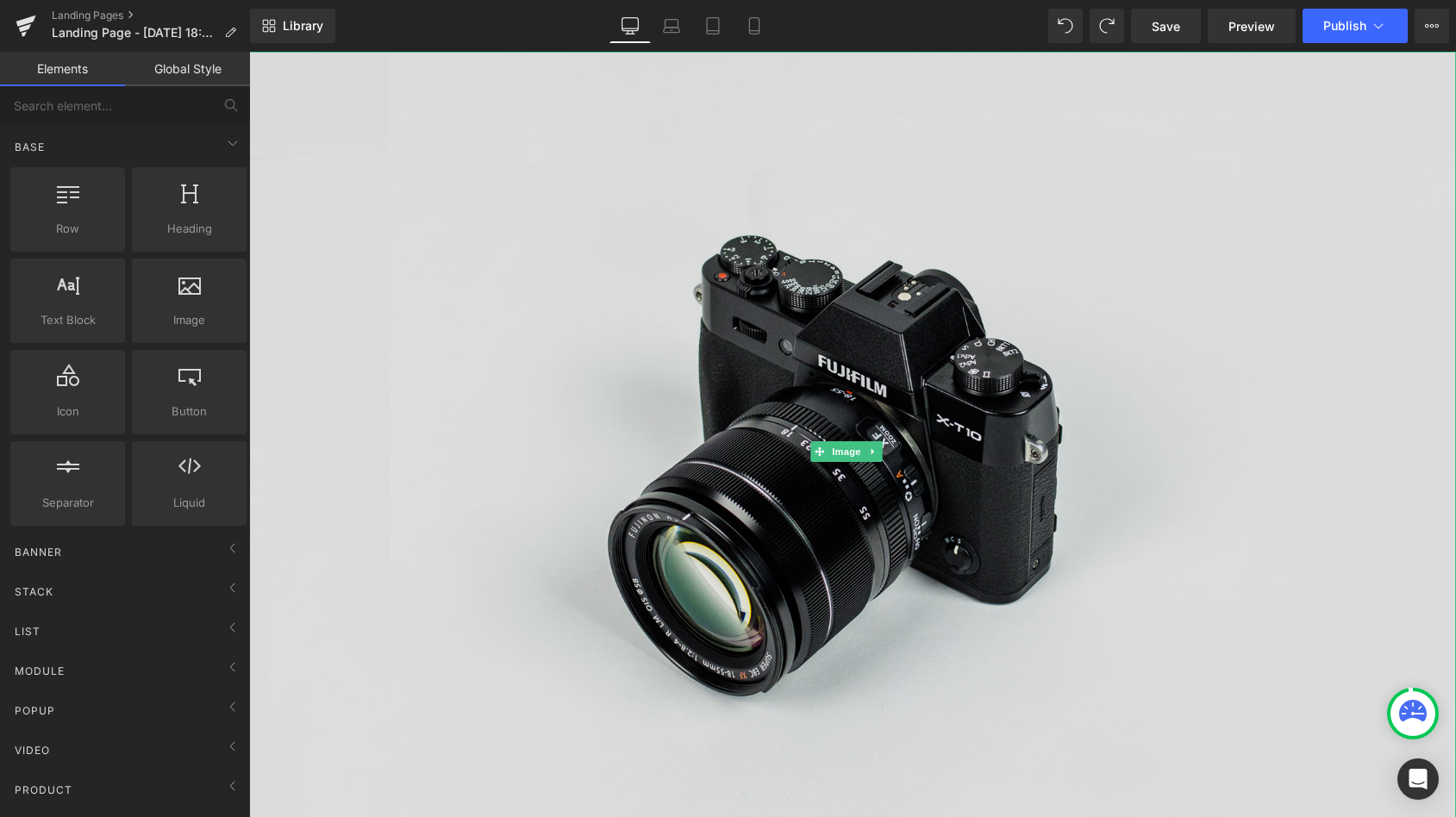
click at [389, 205] on img at bounding box center [853, 452] width 1207 height 801
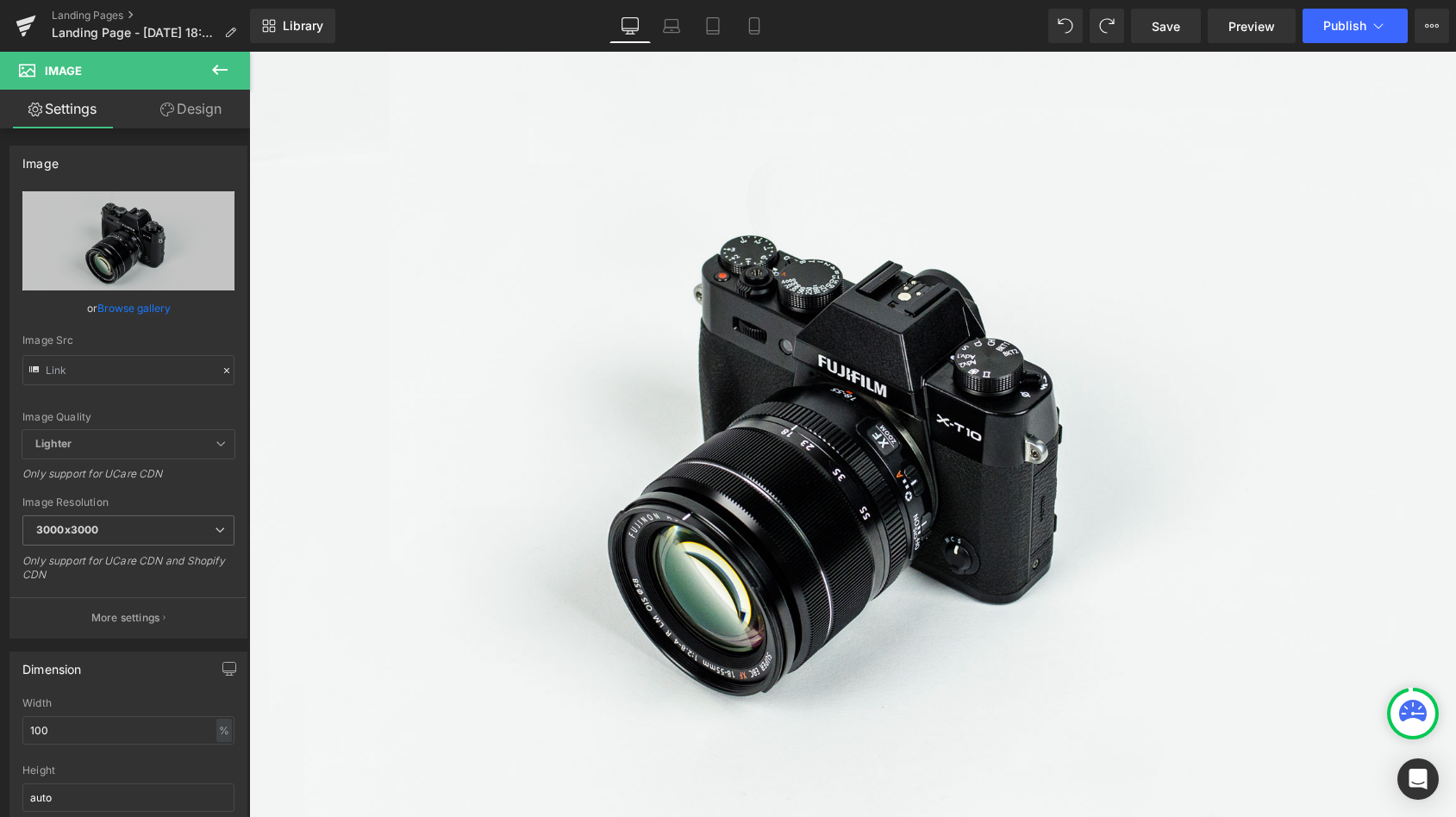
click at [221, 70] on icon at bounding box center [219, 70] width 20 height 20
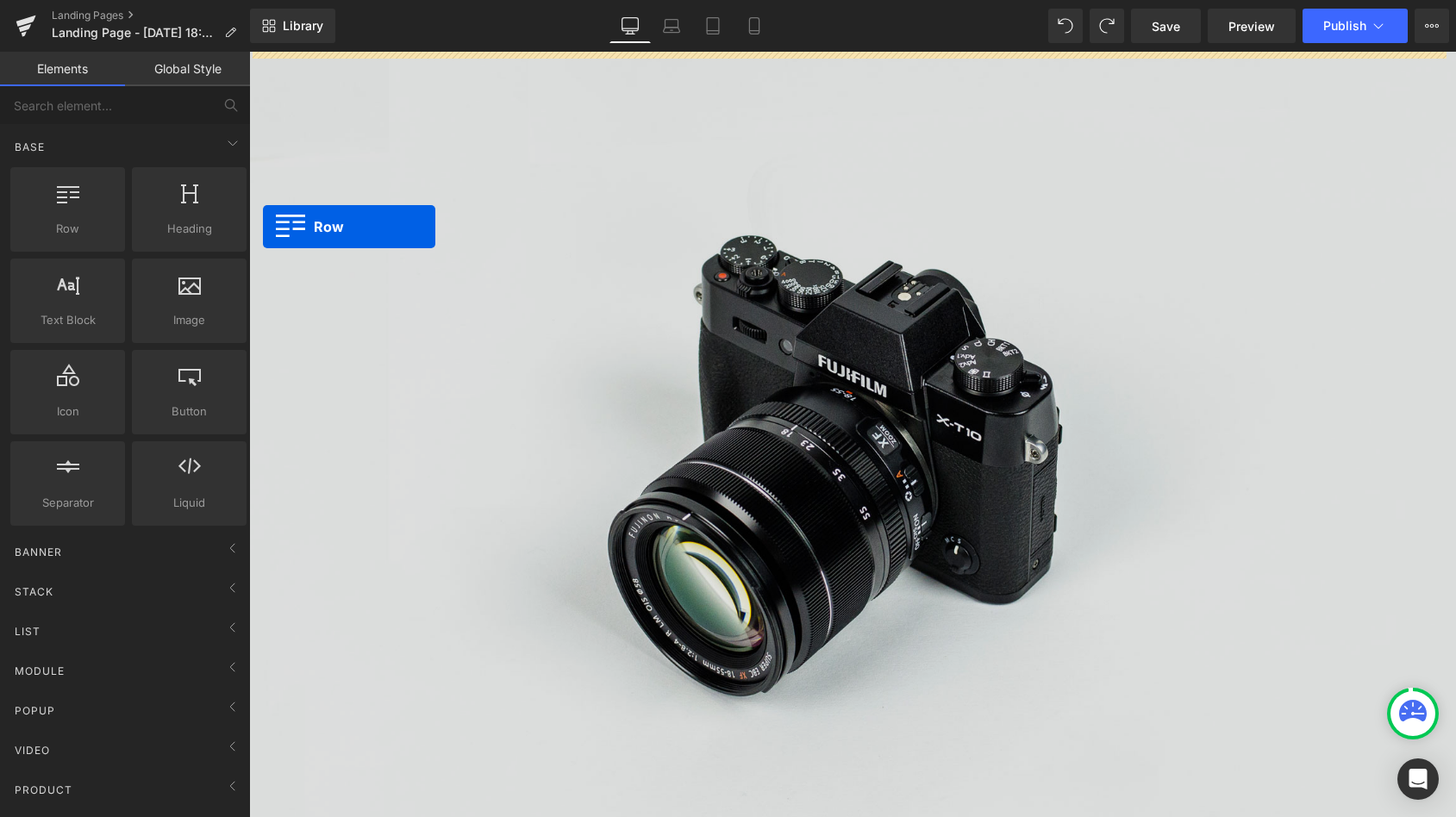
drag, startPoint x: 316, startPoint y: 273, endPoint x: 436, endPoint y: 253, distance: 121.7
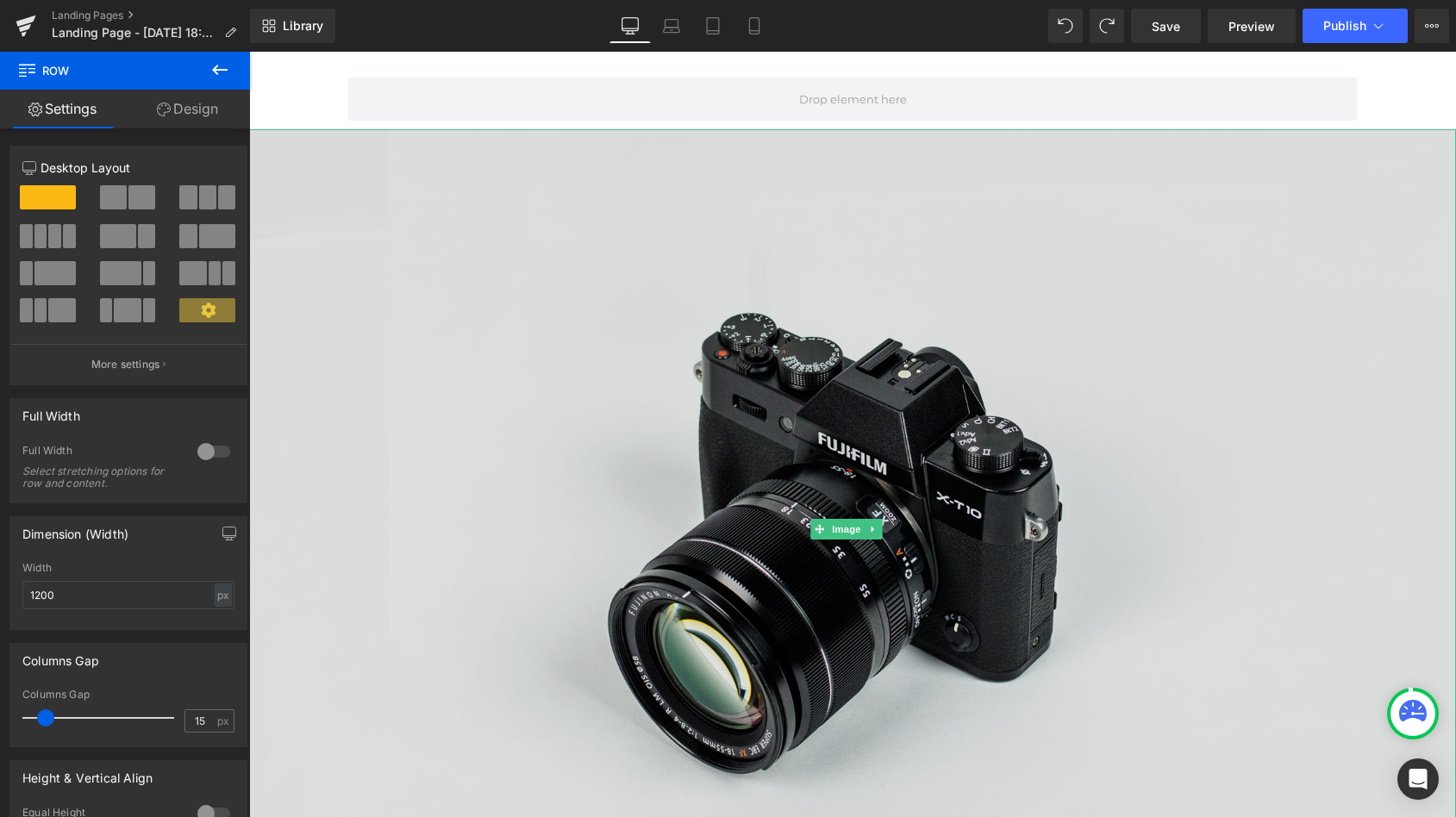
drag, startPoint x: 598, startPoint y: 91, endPoint x: 454, endPoint y: 391, distance: 332.8
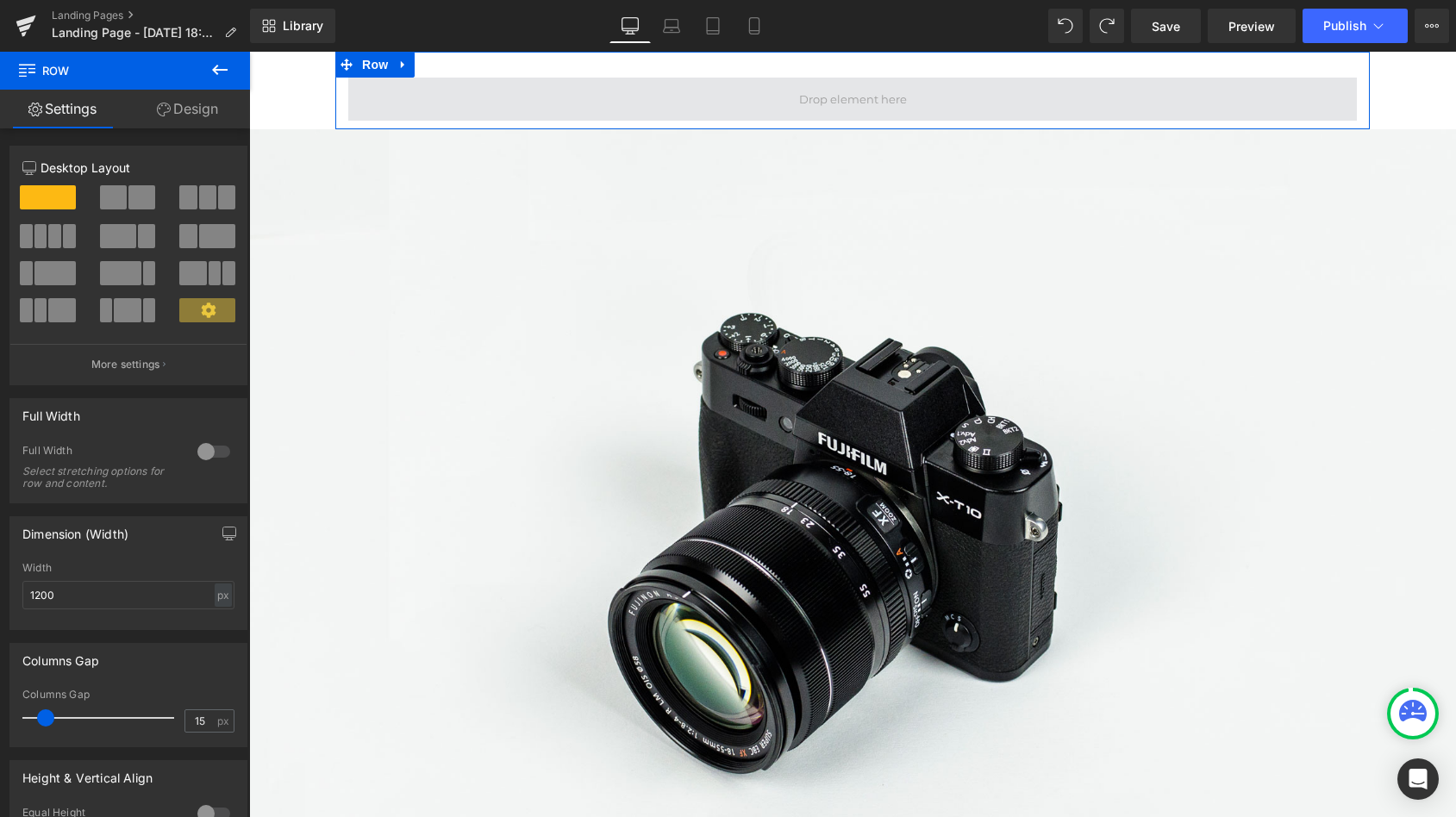
click at [423, 80] on span at bounding box center [853, 99] width 1009 height 43
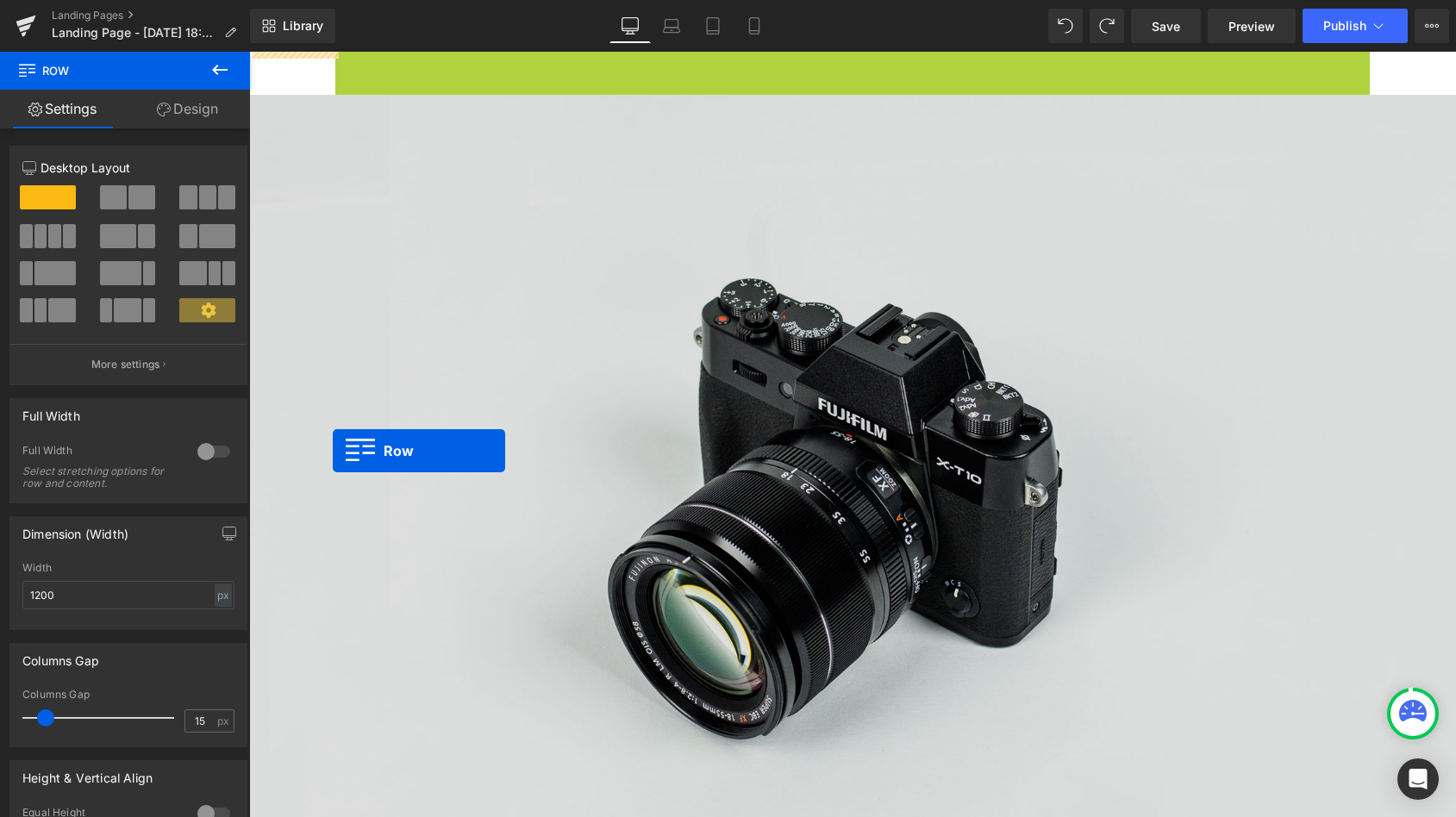
drag, startPoint x: 342, startPoint y: 61, endPoint x: 333, endPoint y: 451, distance: 390.1
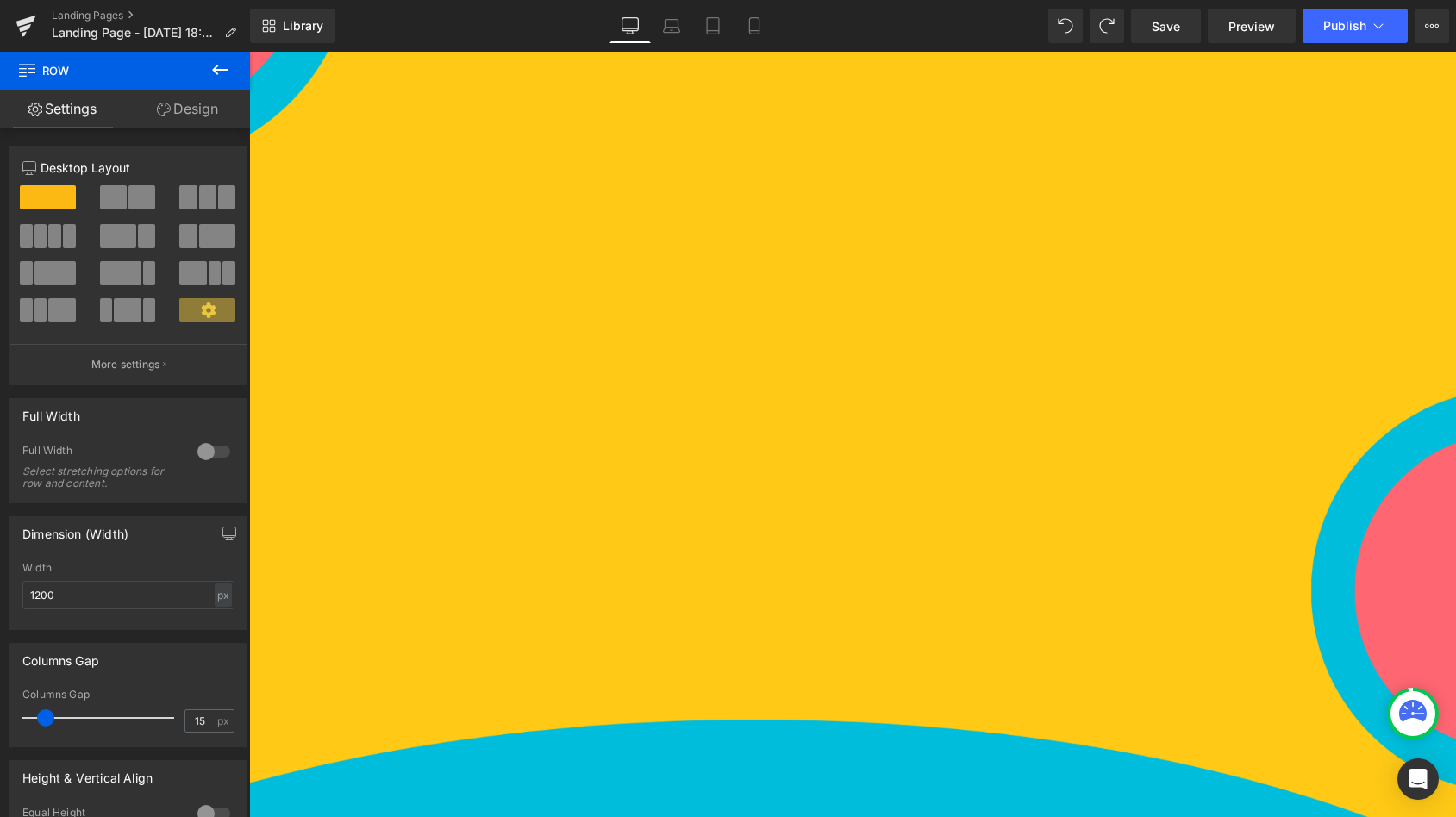
scroll to position [975, 0]
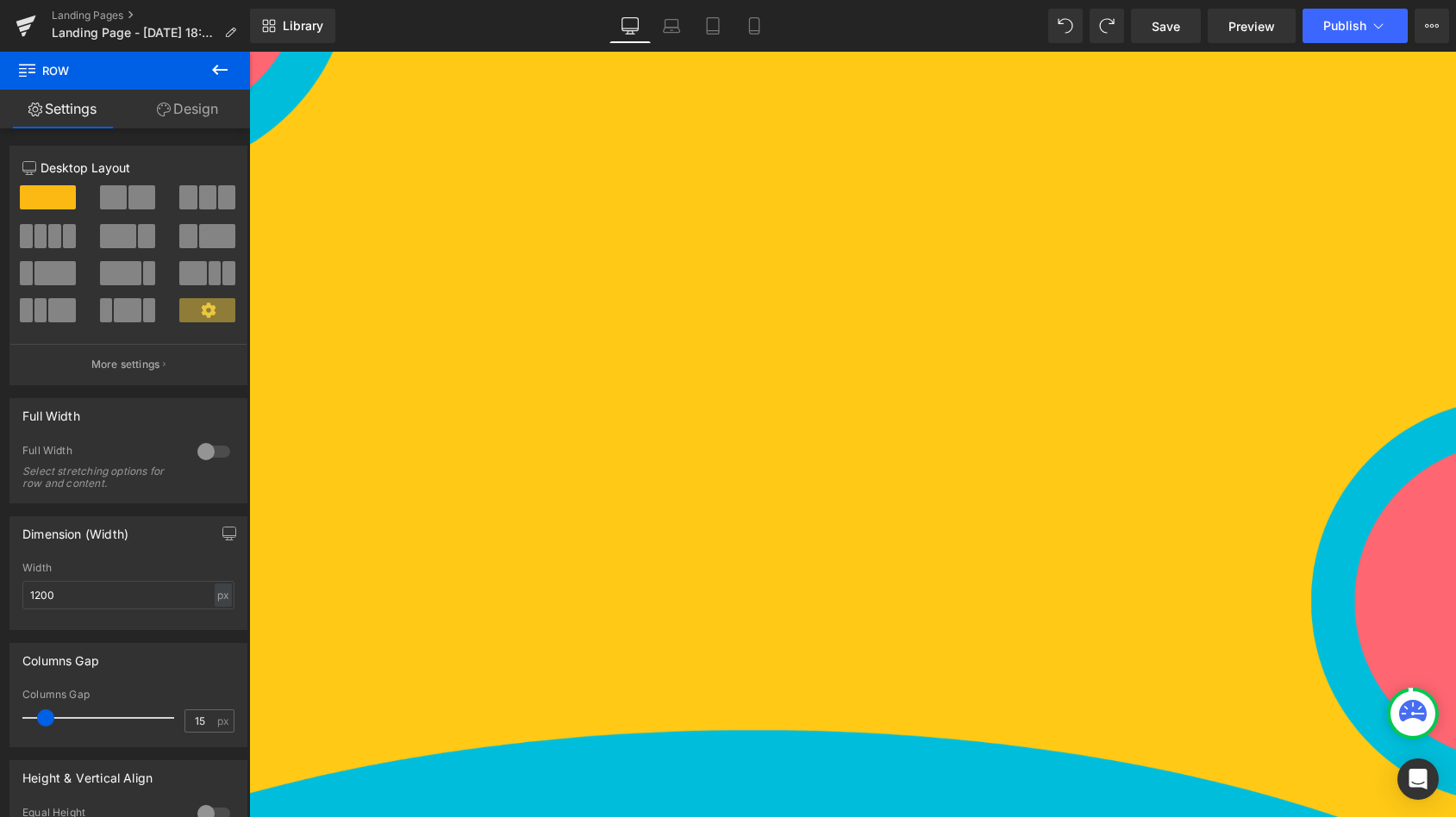
click at [229, 70] on icon at bounding box center [219, 70] width 20 height 20
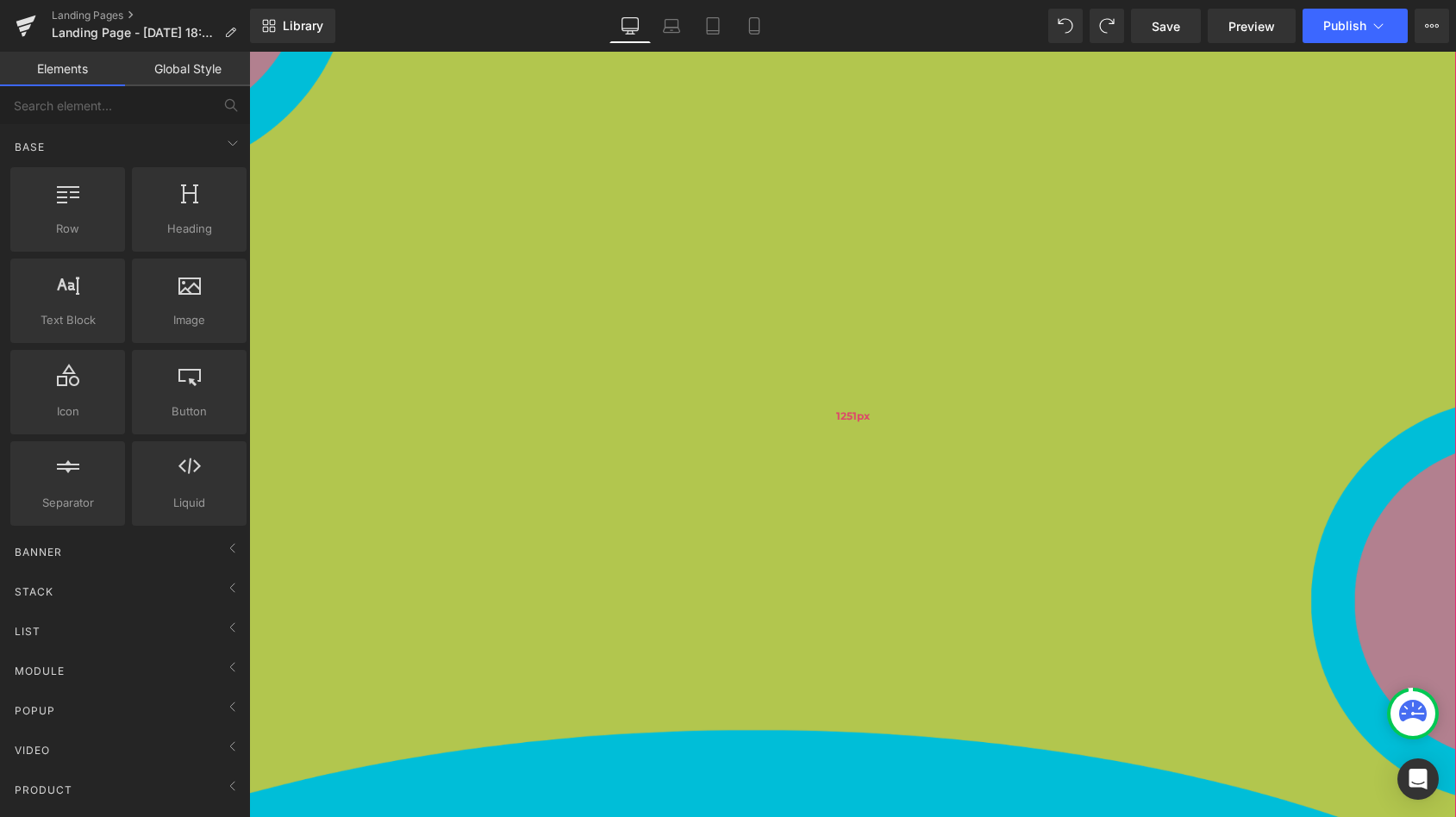
click at [565, 243] on div "1251px" at bounding box center [853, 415] width 1207 height 1079
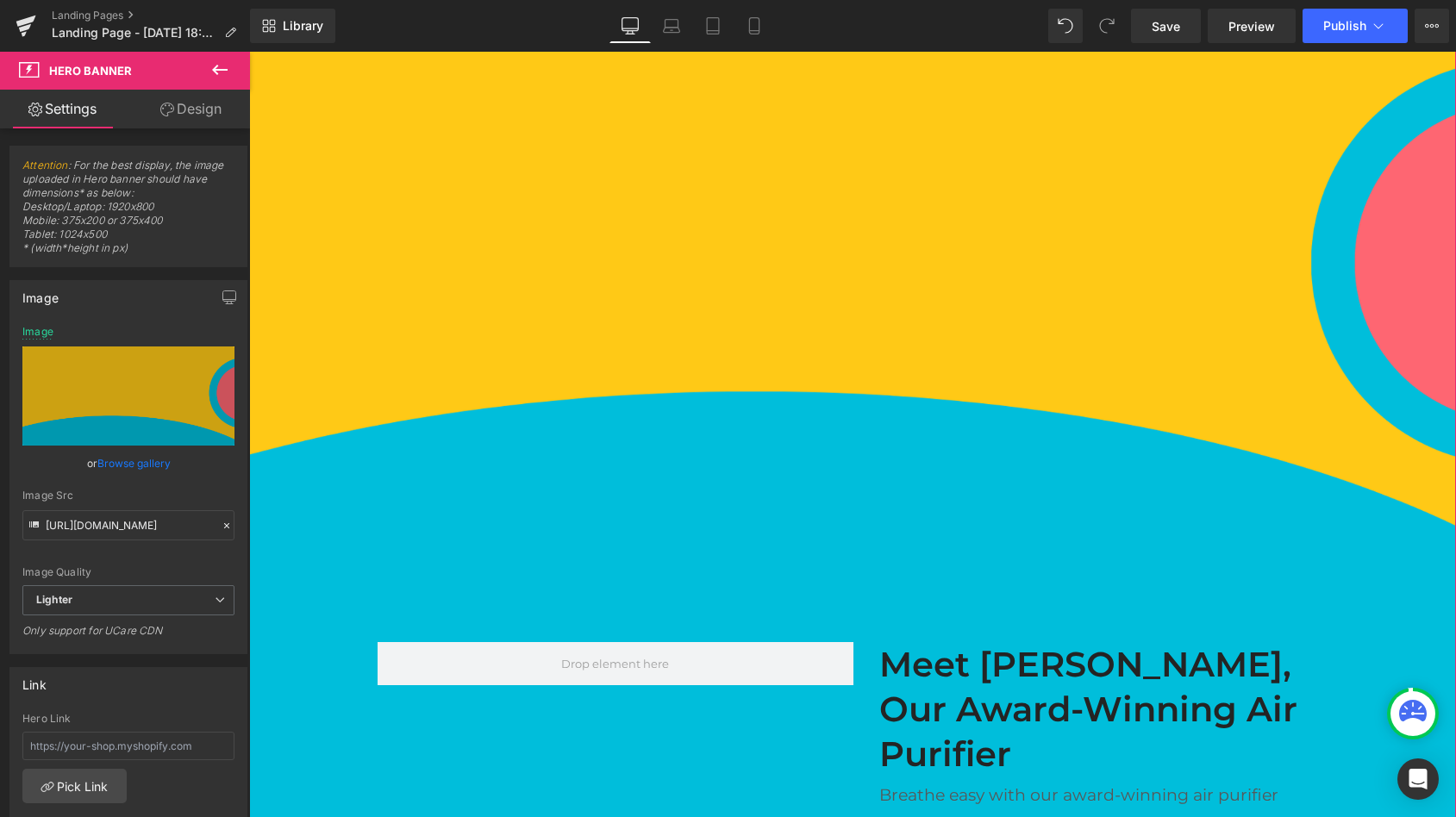
scroll to position [1307, 0]
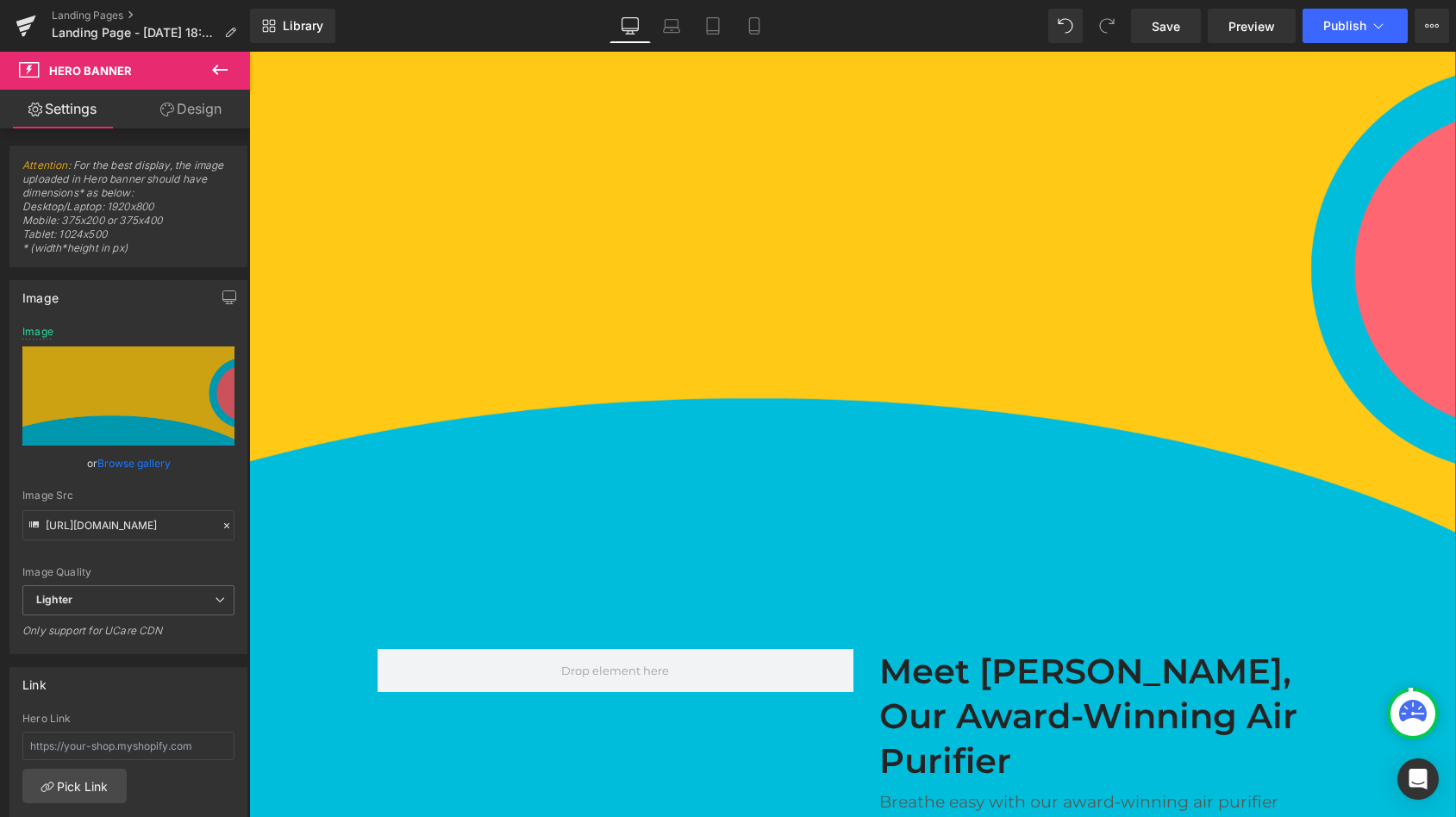
click at [629, 189] on div "1251px" at bounding box center [853, 84] width 1207 height 1079
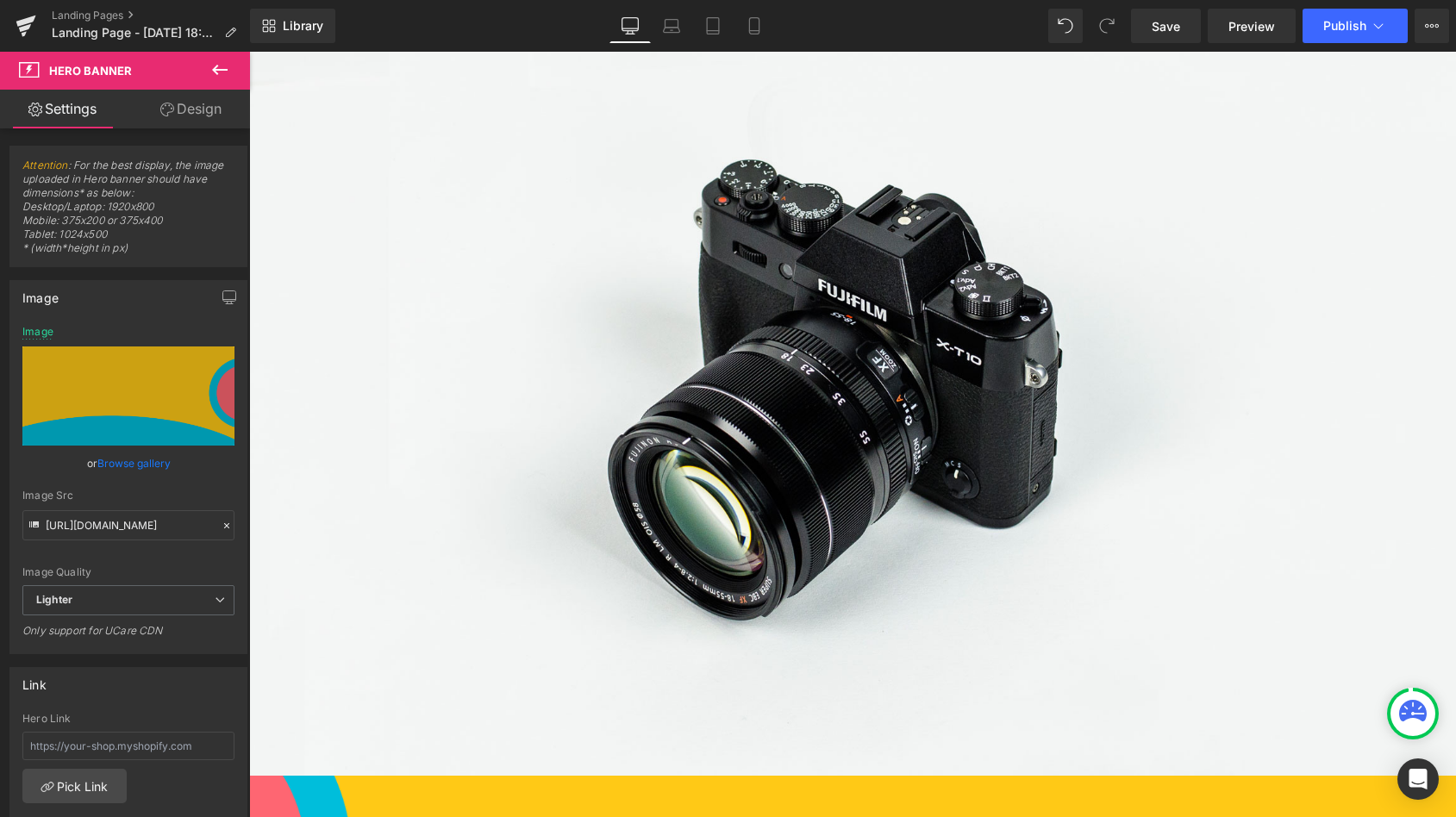
scroll to position [0, 0]
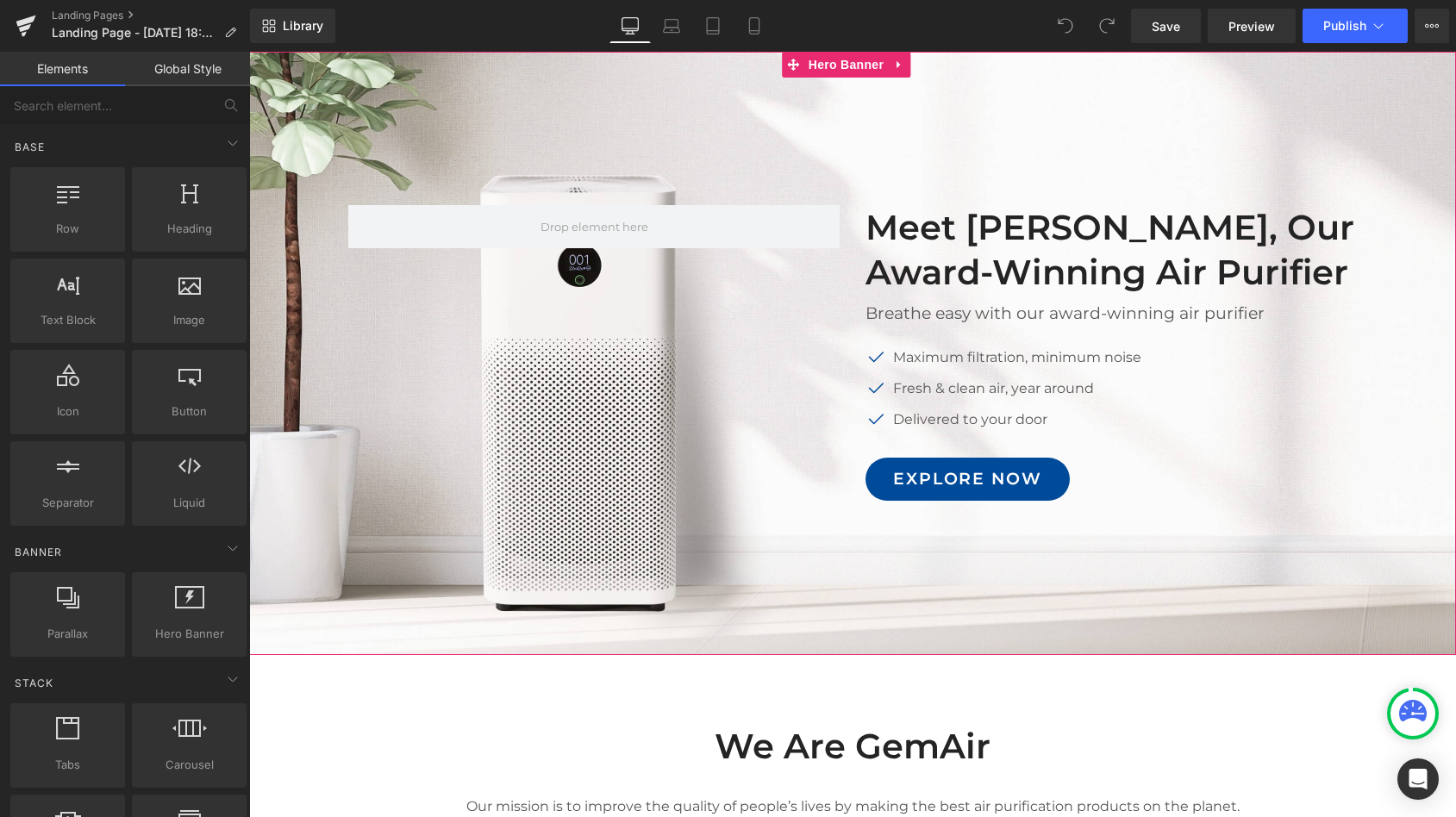
click at [747, 94] on div at bounding box center [853, 353] width 1207 height 604
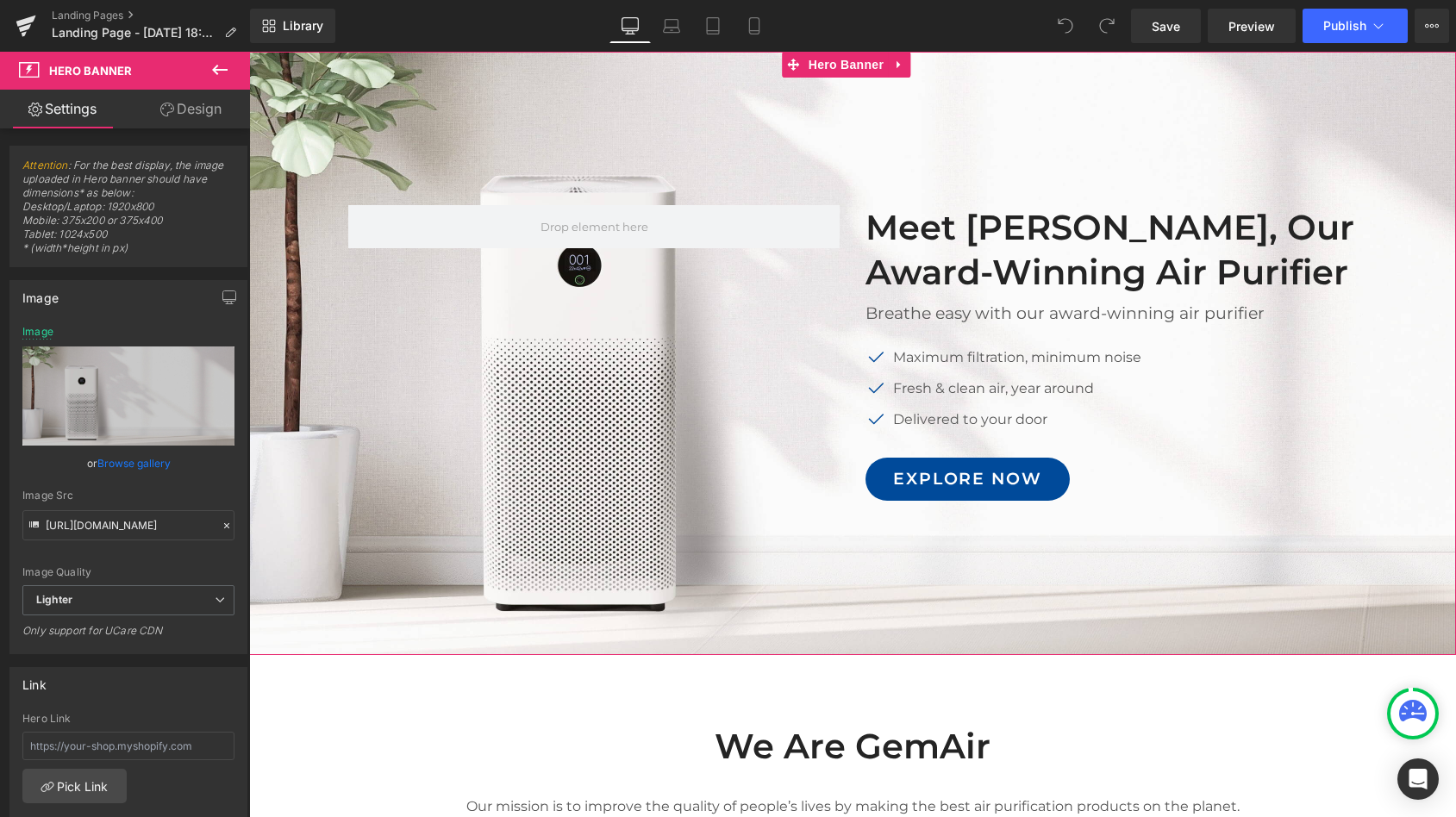
click at [644, 145] on div at bounding box center [853, 353] width 1207 height 604
click at [901, 60] on icon at bounding box center [899, 65] width 12 height 13
click at [882, 60] on icon at bounding box center [887, 65] width 12 height 12
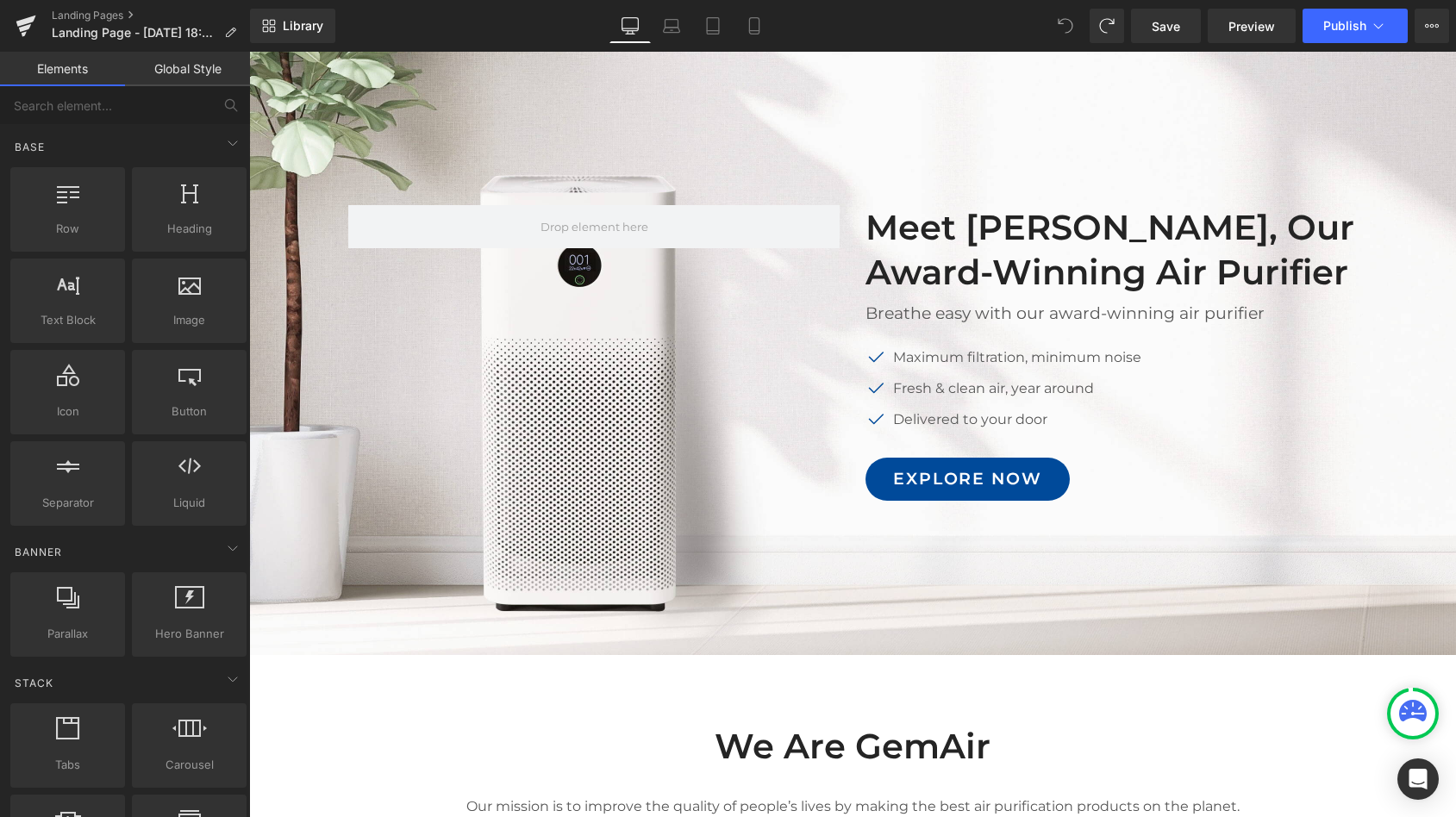
click at [926, 108] on div at bounding box center [853, 353] width 1207 height 604
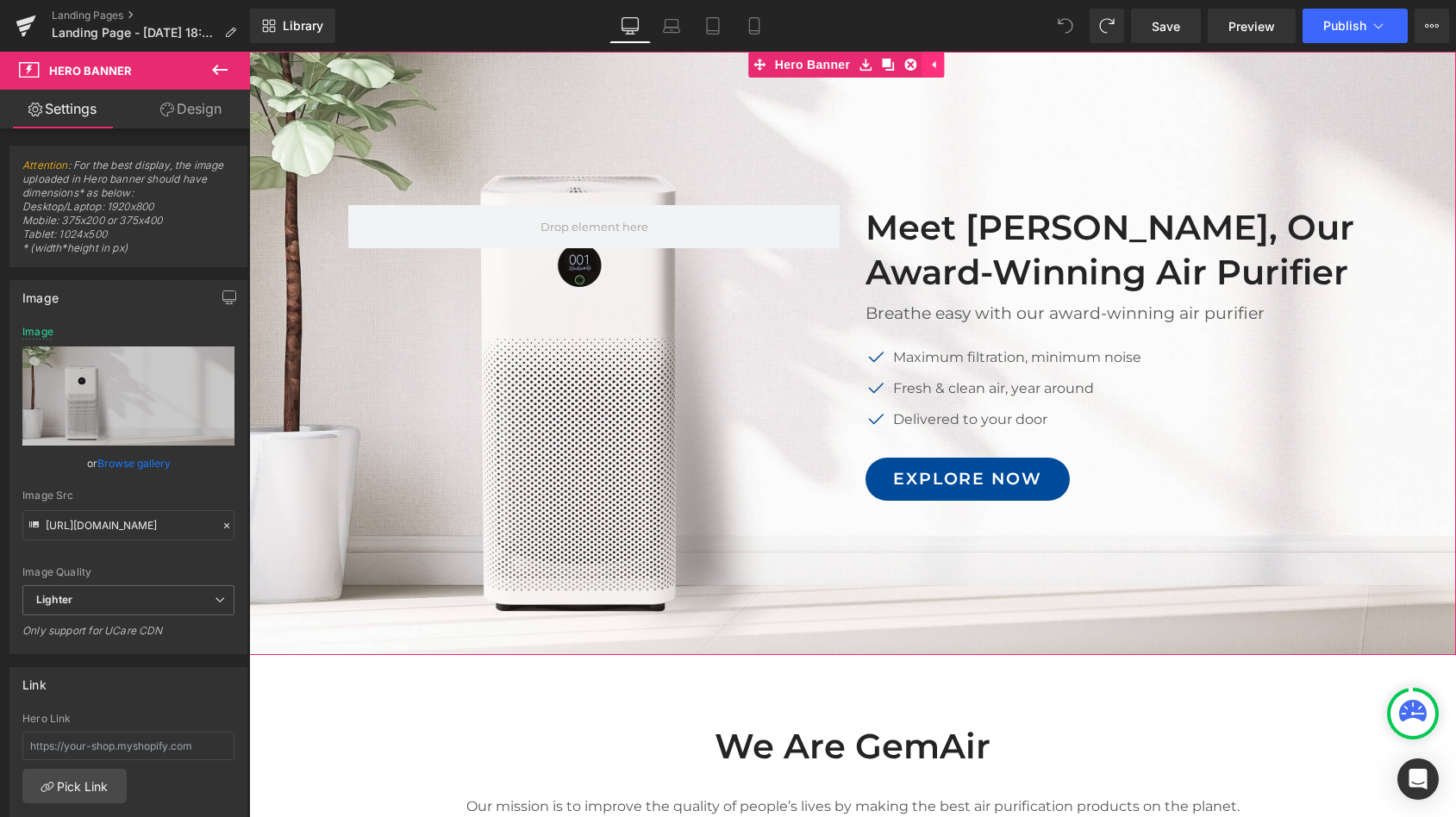
click at [936, 65] on icon at bounding box center [934, 65] width 4 height 8
click at [896, 65] on icon at bounding box center [898, 65] width 4 height 8
click at [864, 62] on icon at bounding box center [865, 65] width 12 height 12
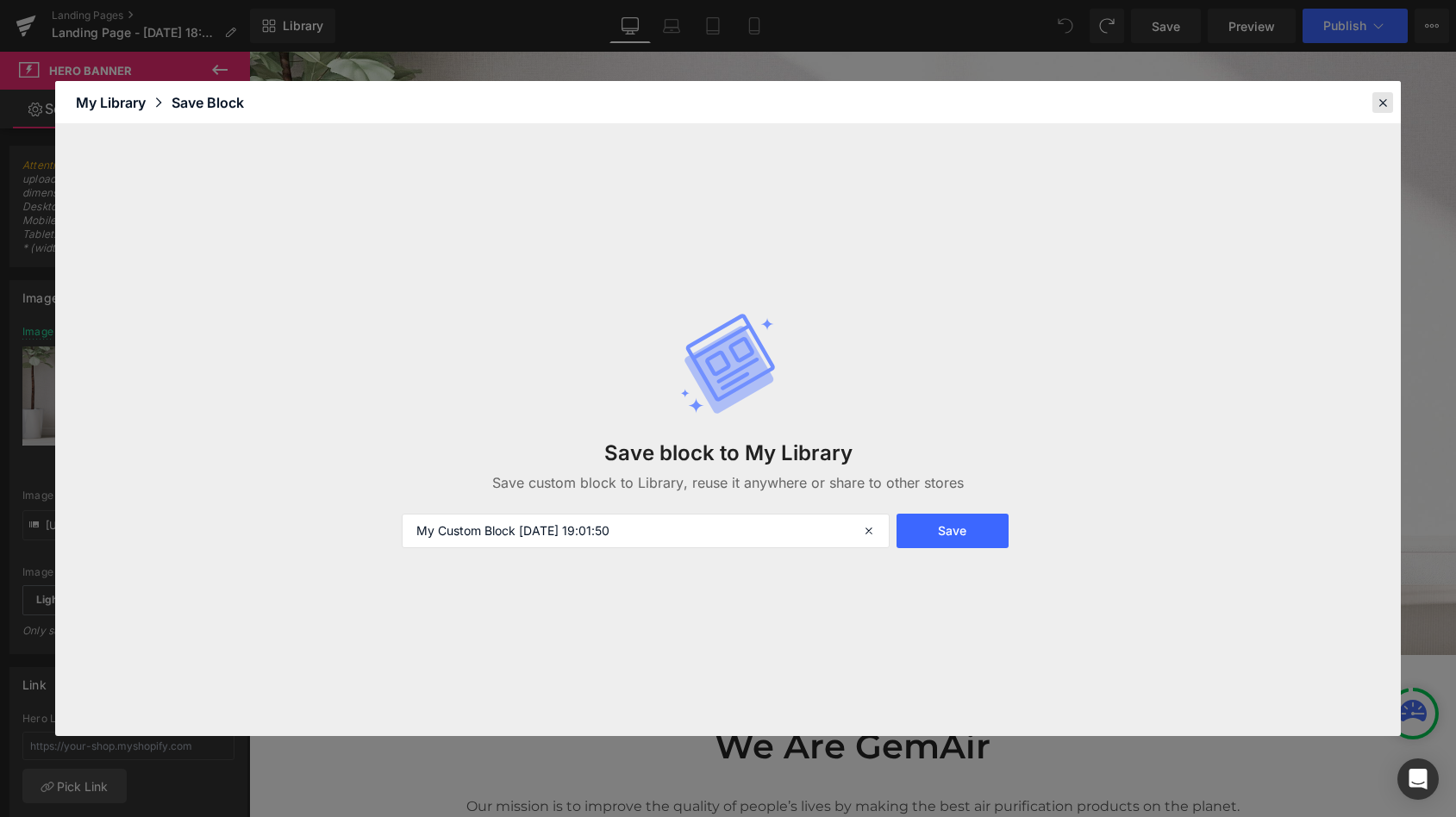
click at [1386, 104] on icon at bounding box center [1383, 102] width 15 height 15
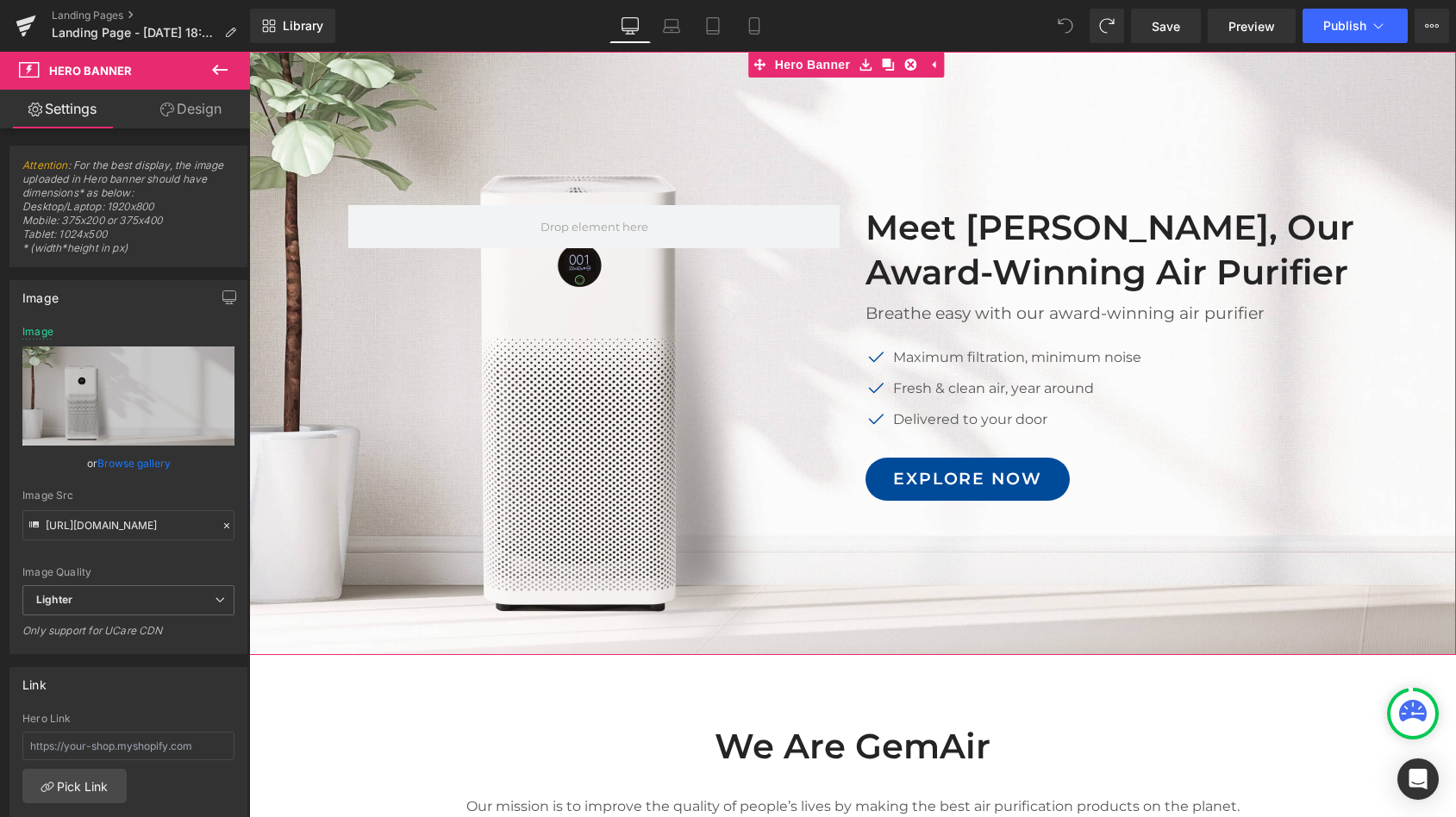
click at [558, 99] on div at bounding box center [853, 353] width 1207 height 604
click at [511, 112] on div at bounding box center [853, 353] width 1207 height 604
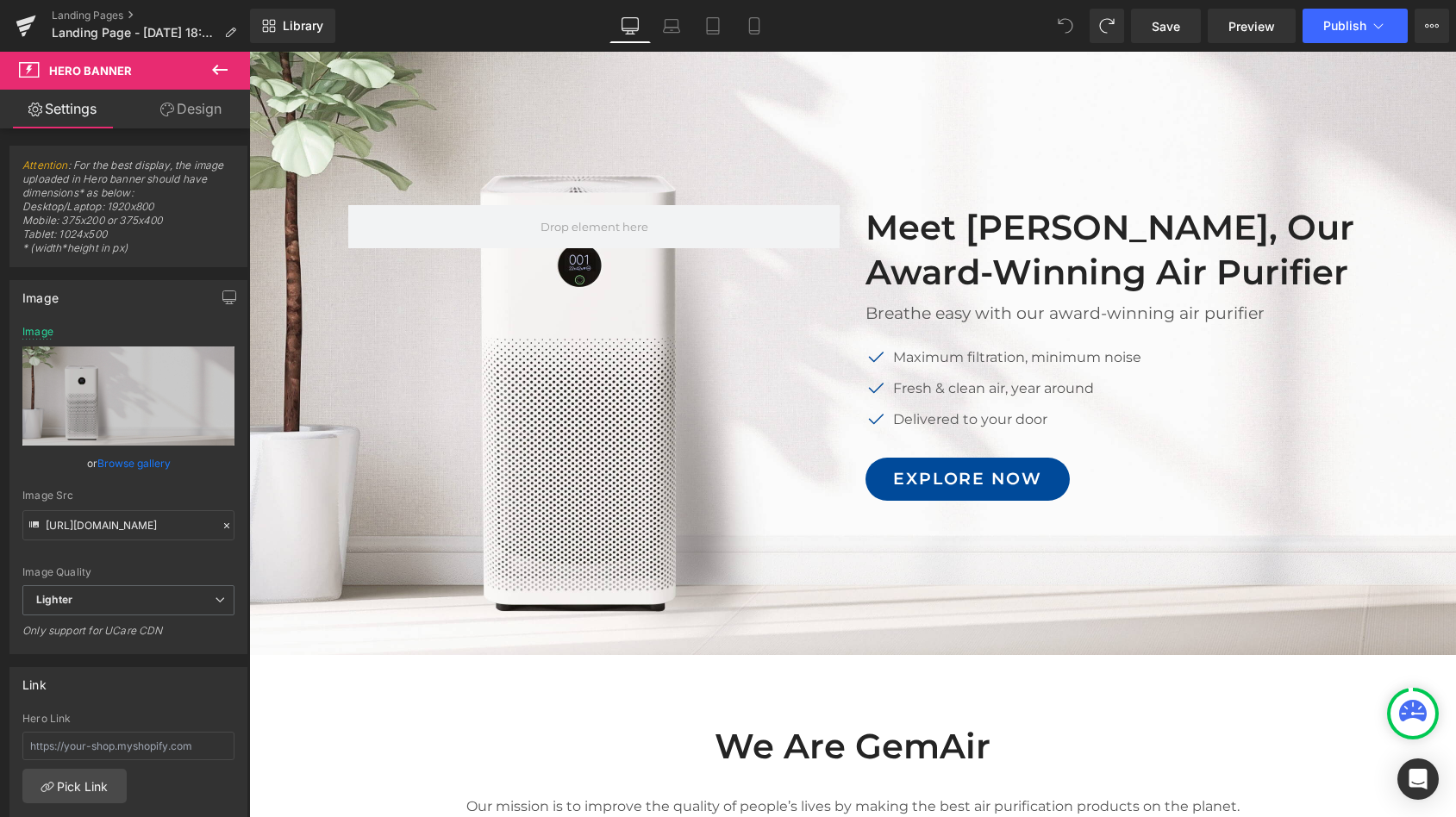
click at [219, 68] on icon at bounding box center [219, 70] width 20 height 20
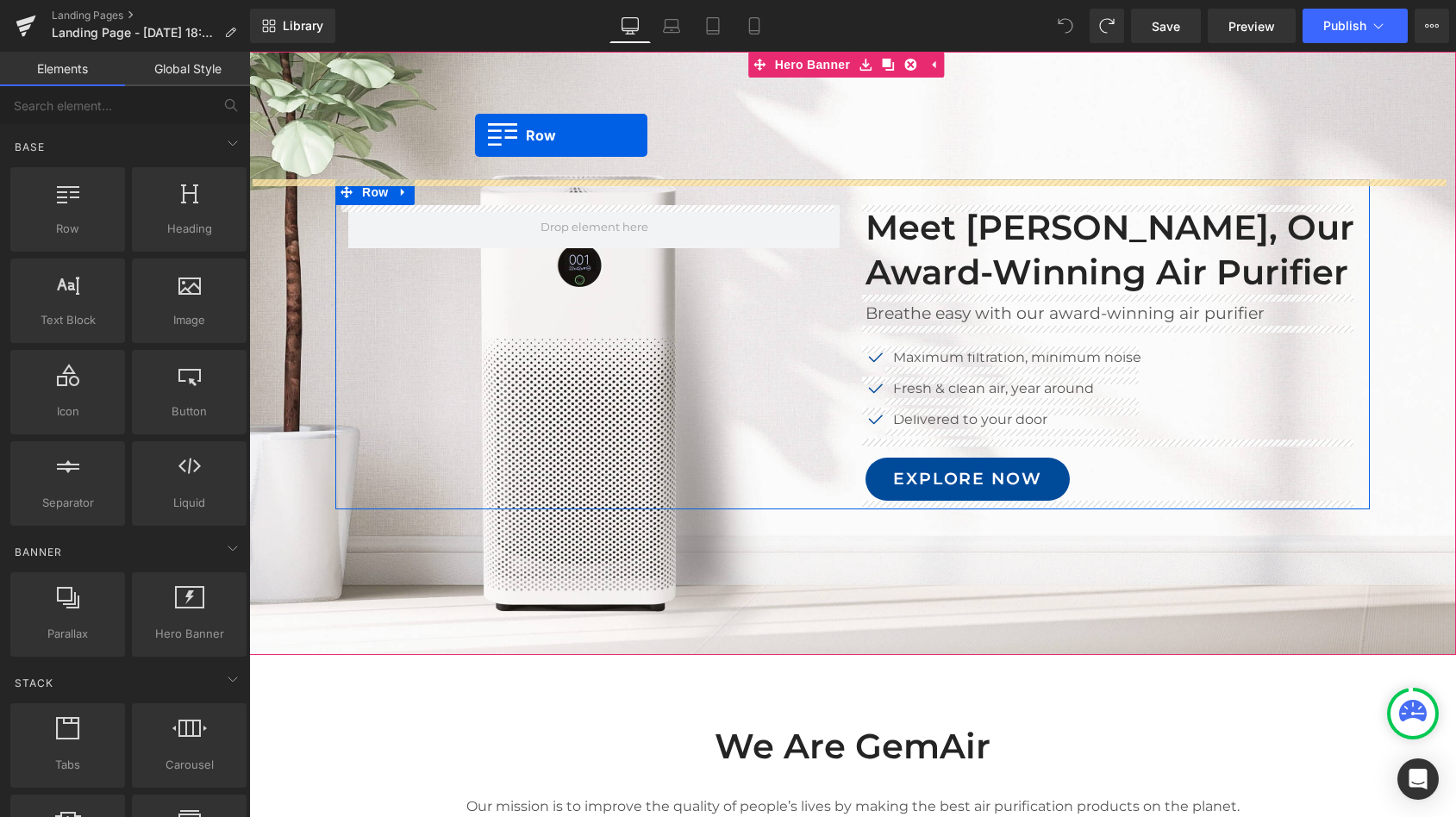
drag, startPoint x: 315, startPoint y: 267, endPoint x: 475, endPoint y: 133, distance: 208.7
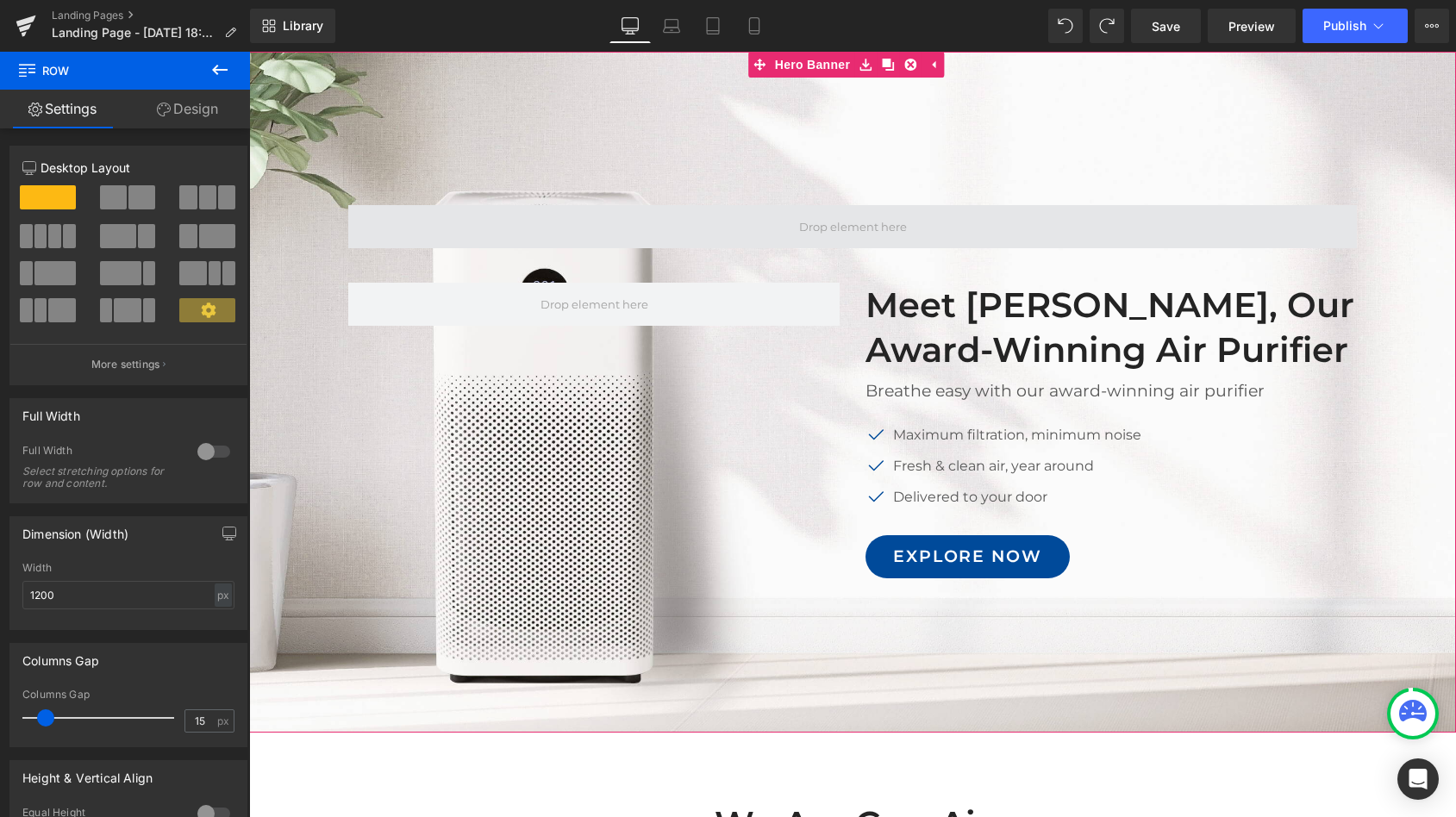
click at [630, 227] on span at bounding box center [853, 226] width 1009 height 43
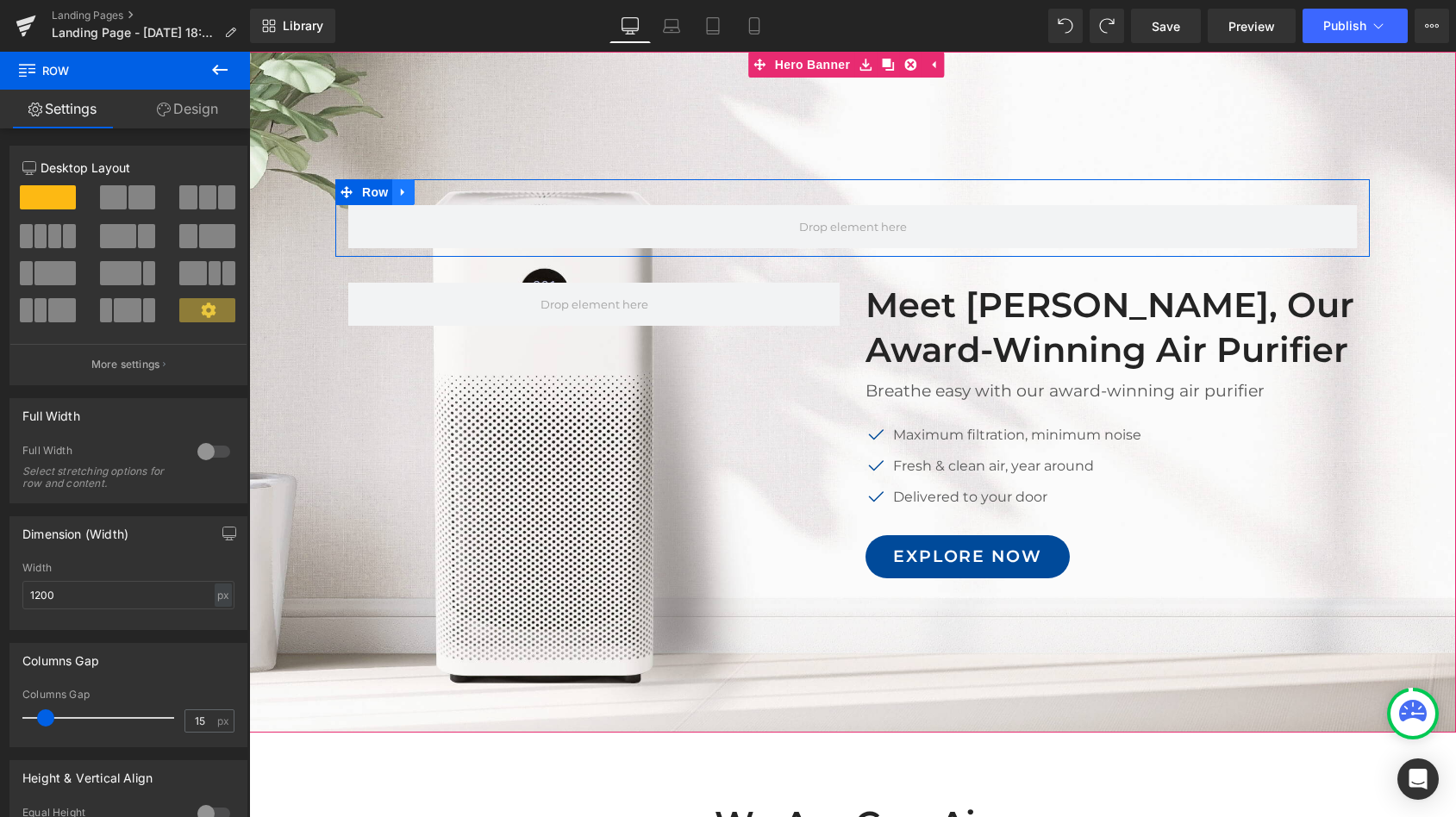
click at [402, 195] on icon at bounding box center [404, 192] width 12 height 13
click at [447, 193] on icon at bounding box center [448, 192] width 12 height 12
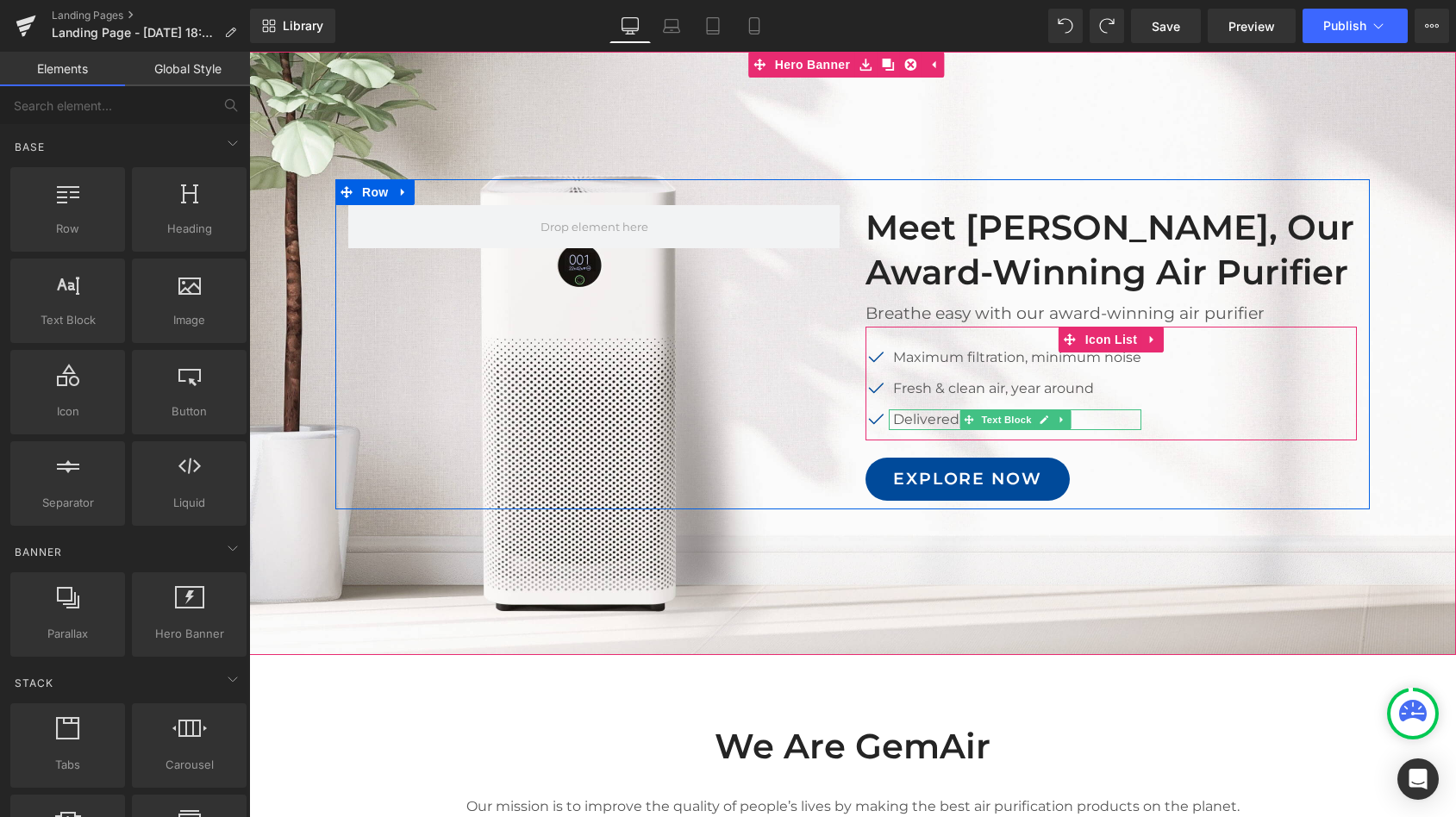
click at [985, 427] on span "Text Block" at bounding box center [1006, 419] width 57 height 20
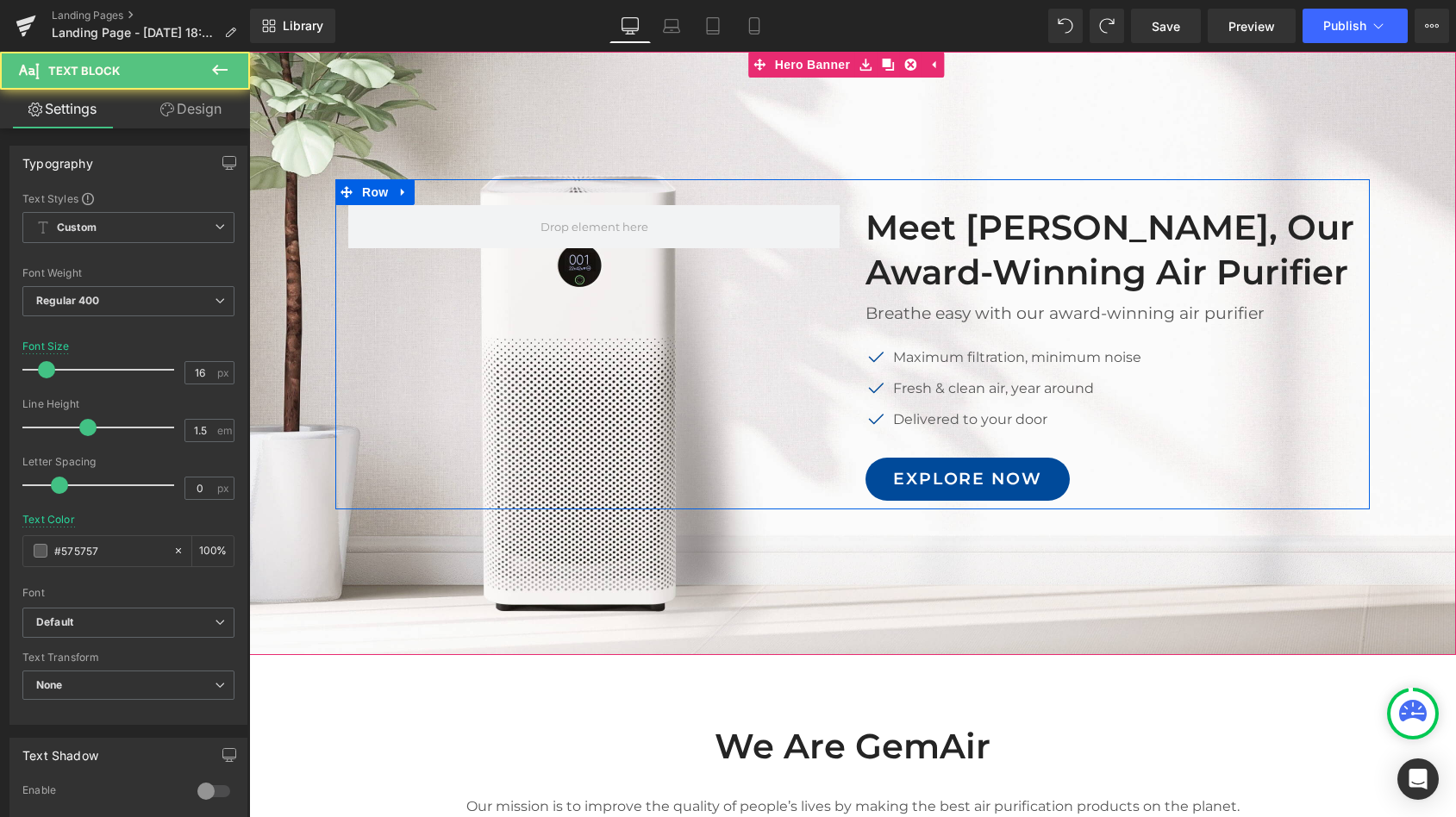
click at [1105, 564] on div at bounding box center [853, 353] width 1207 height 604
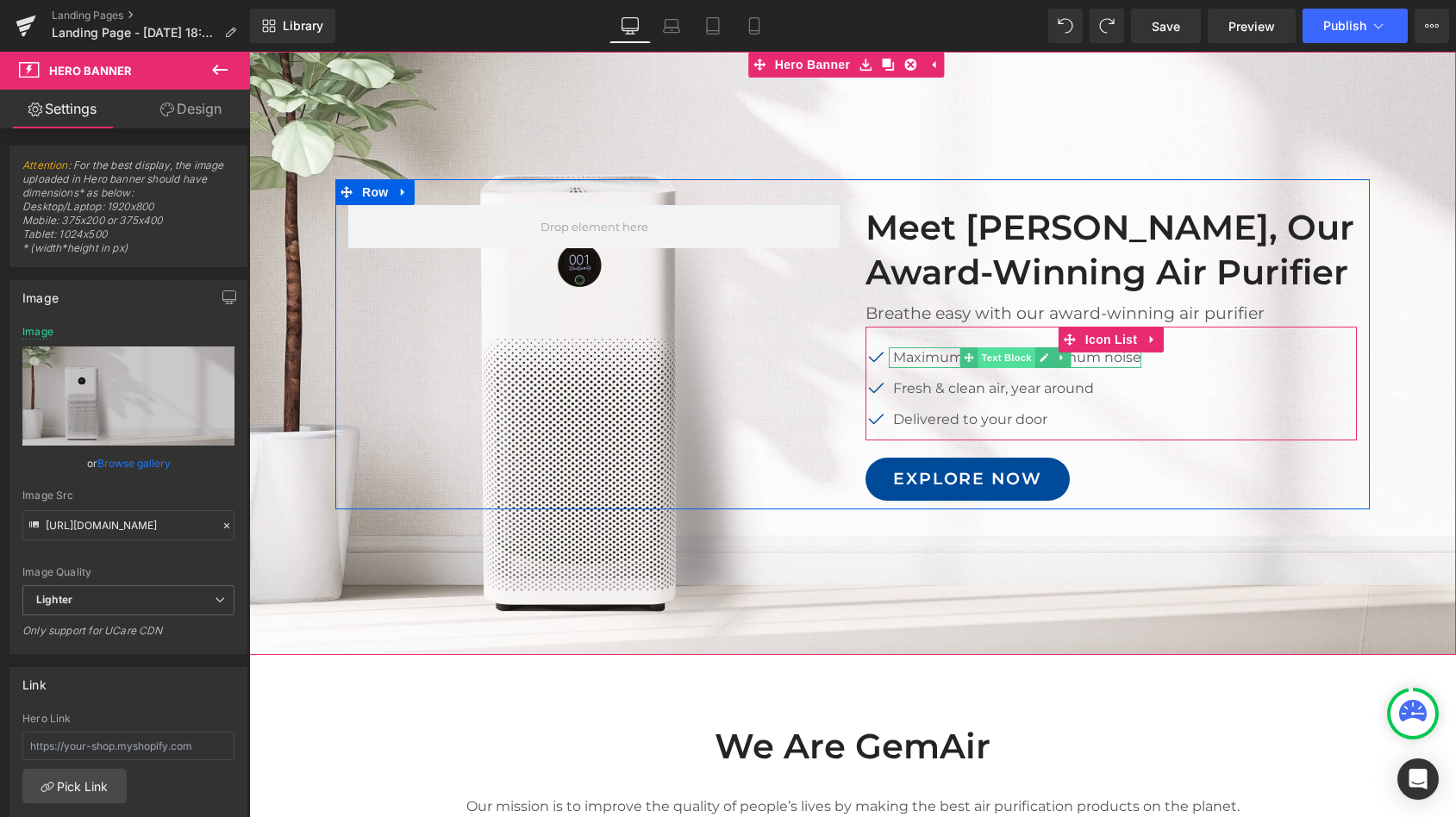
click at [1011, 362] on span "Text Block" at bounding box center [1006, 357] width 57 height 20
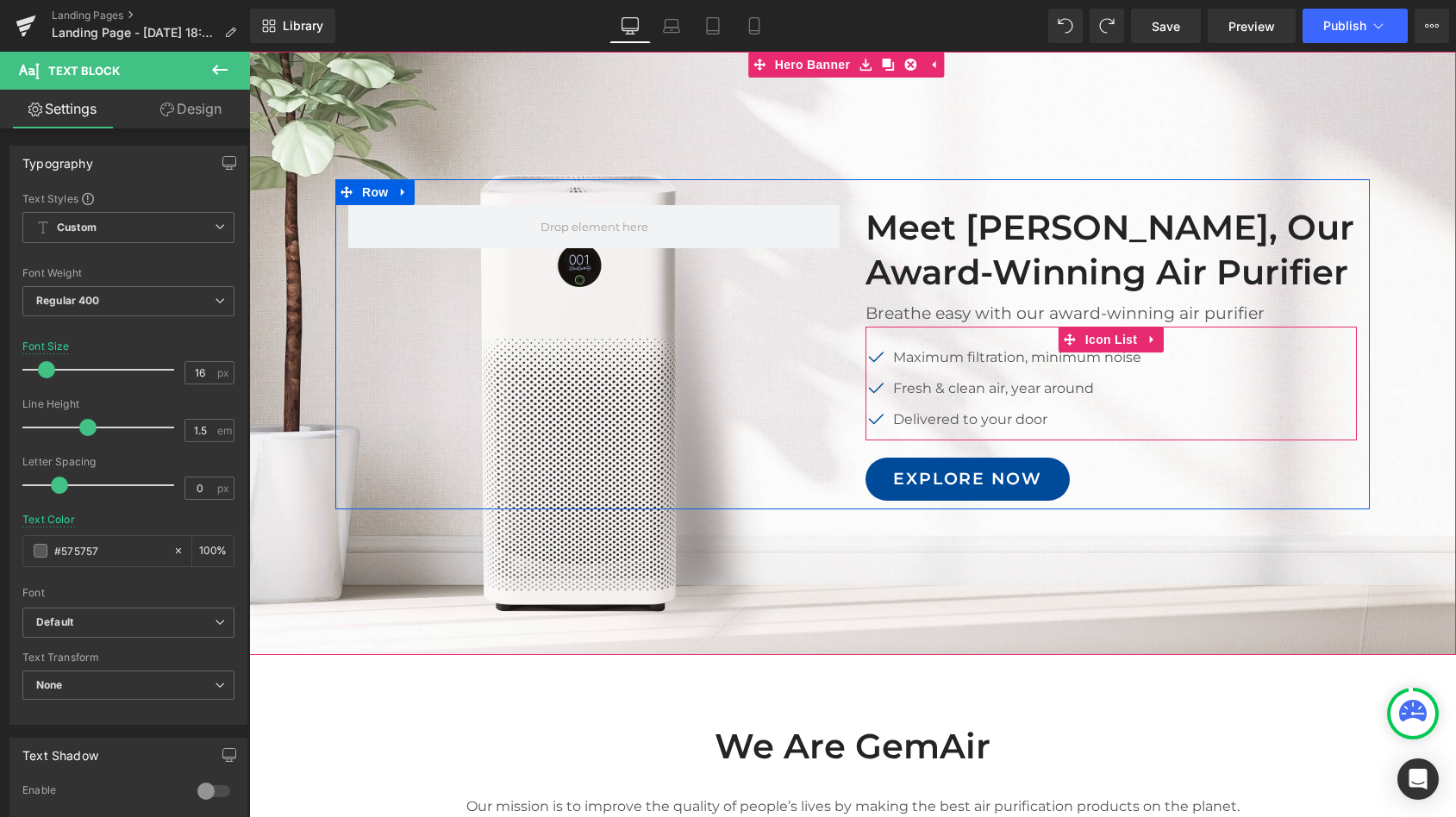
click at [917, 335] on div "Icon Maximum filtration, minimum noise Text Block Icon Fresh & clean air, year …" at bounding box center [1110, 383] width 491 height 114
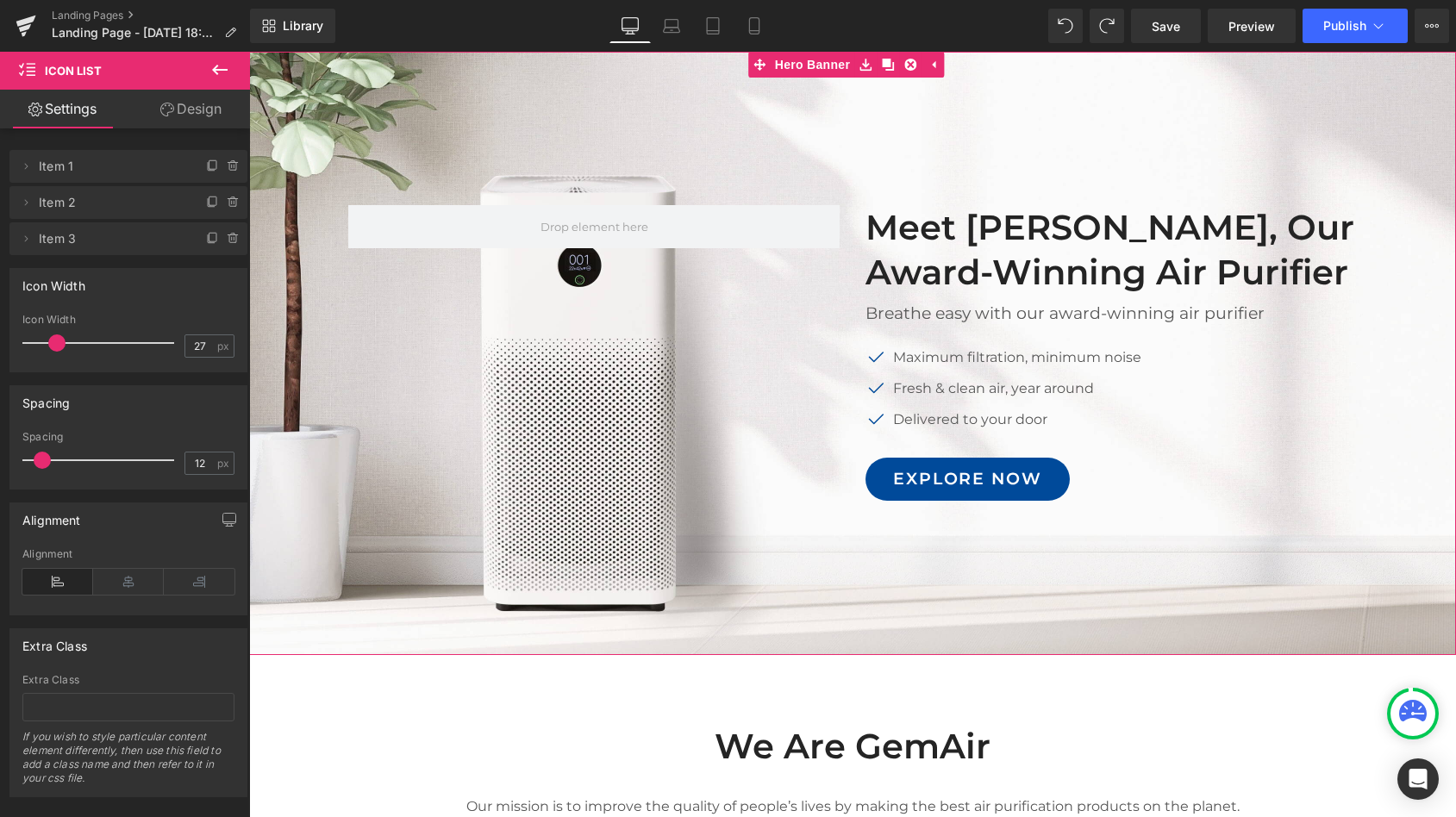
click at [509, 100] on div at bounding box center [853, 353] width 1207 height 604
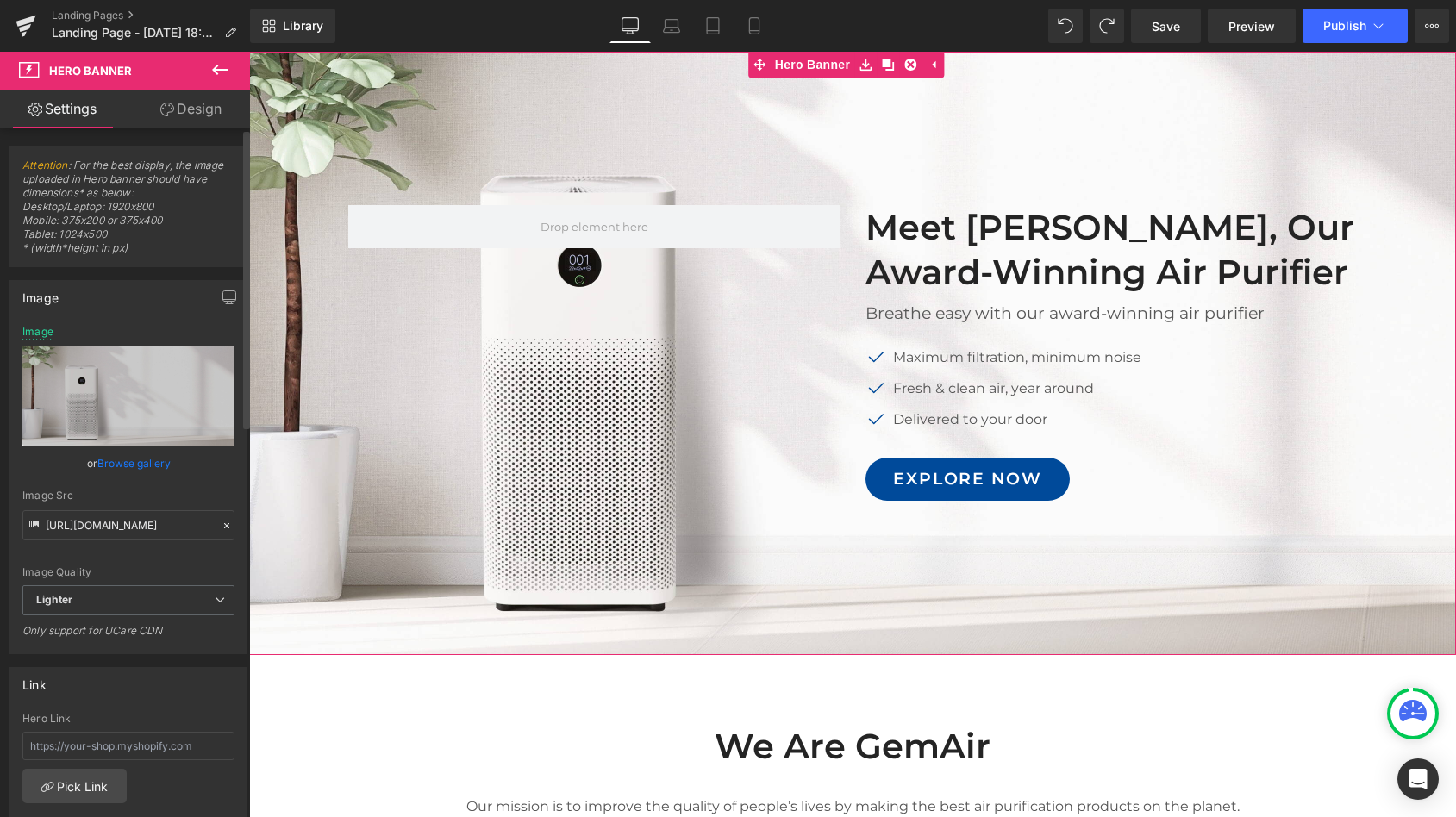
click at [136, 460] on link "Browse gallery" at bounding box center [134, 463] width 73 height 30
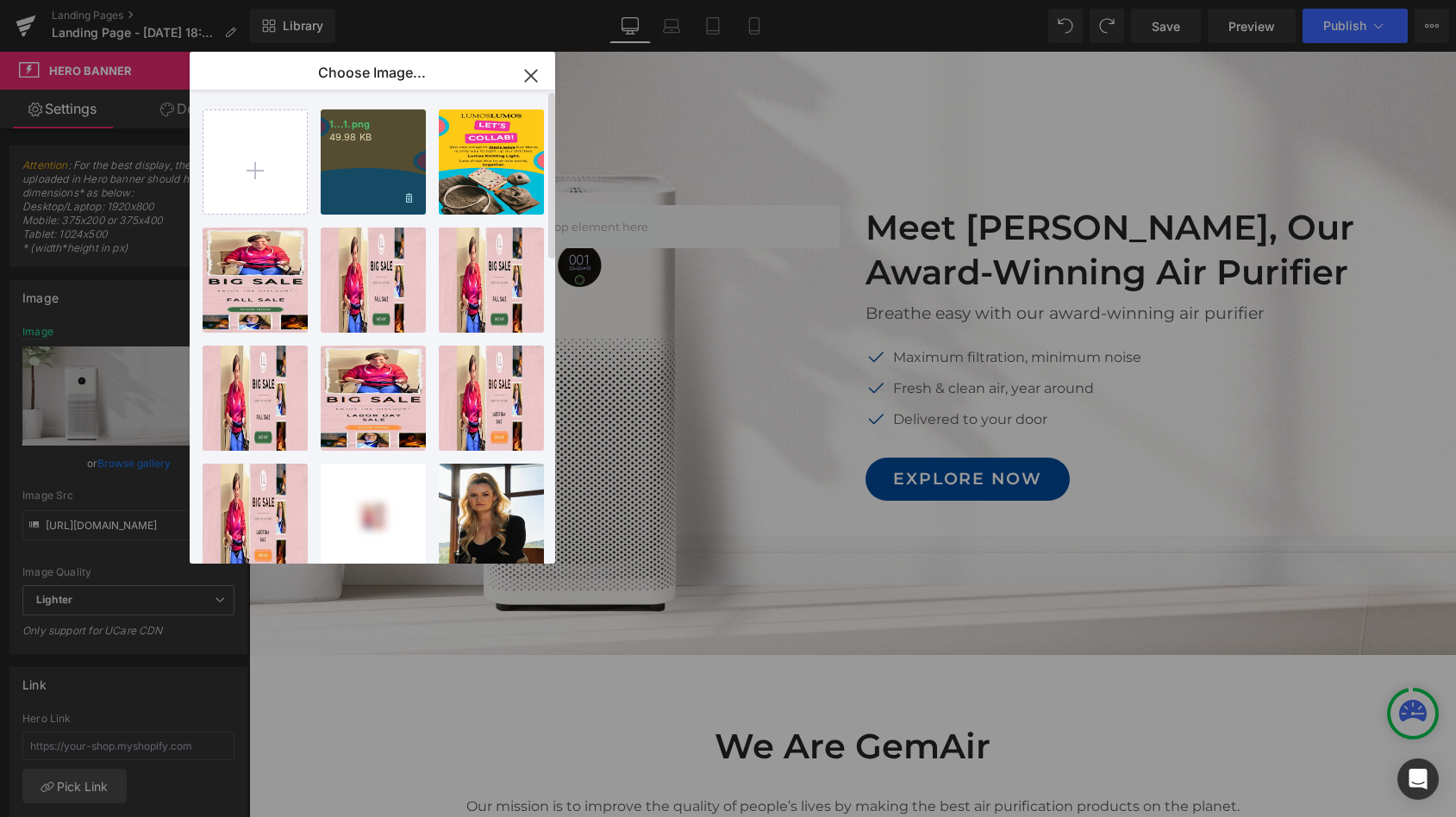
click at [377, 152] on div "1...1.png 49.98 KB" at bounding box center [373, 161] width 105 height 105
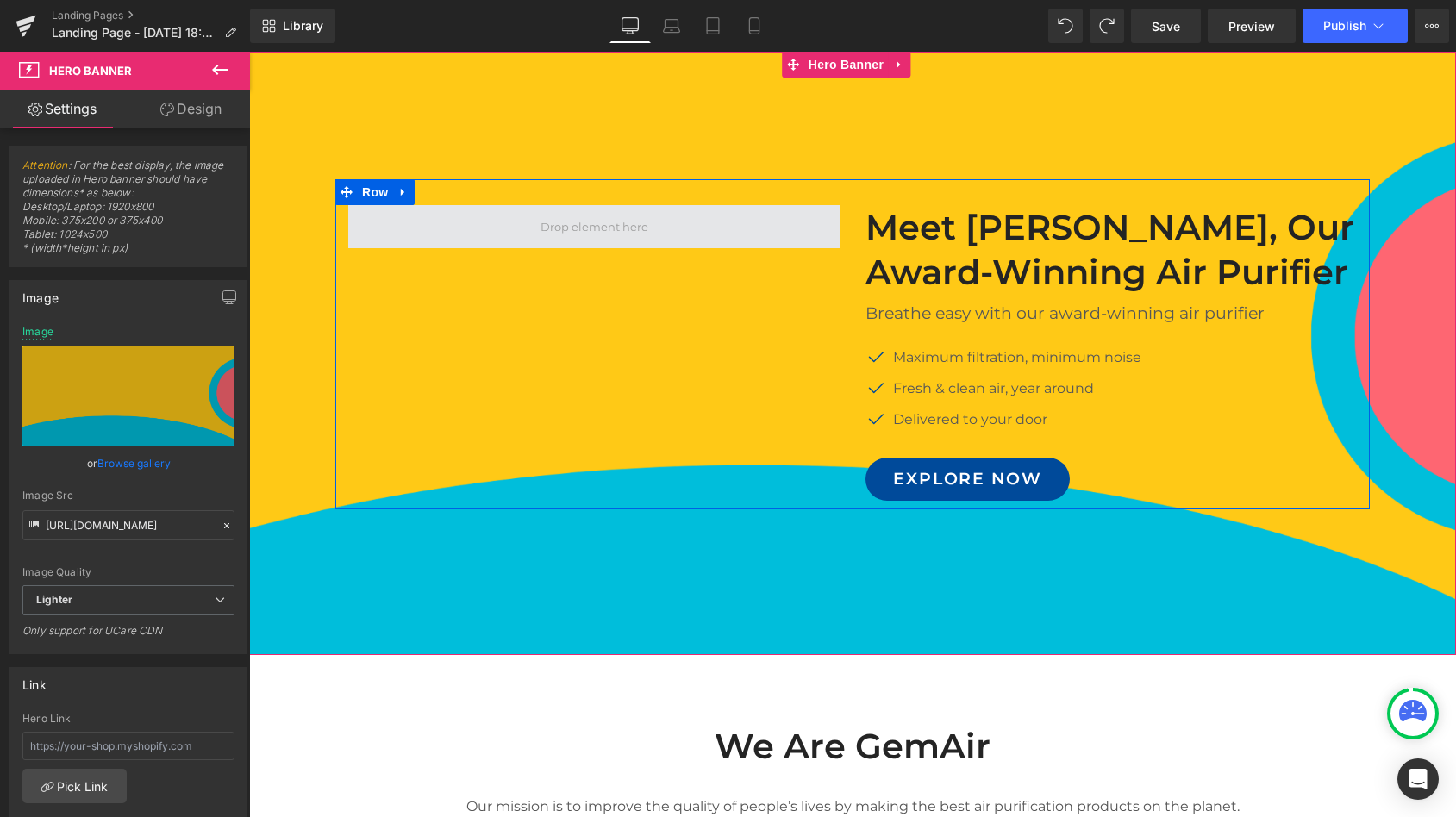
click at [542, 233] on span at bounding box center [595, 226] width 120 height 26
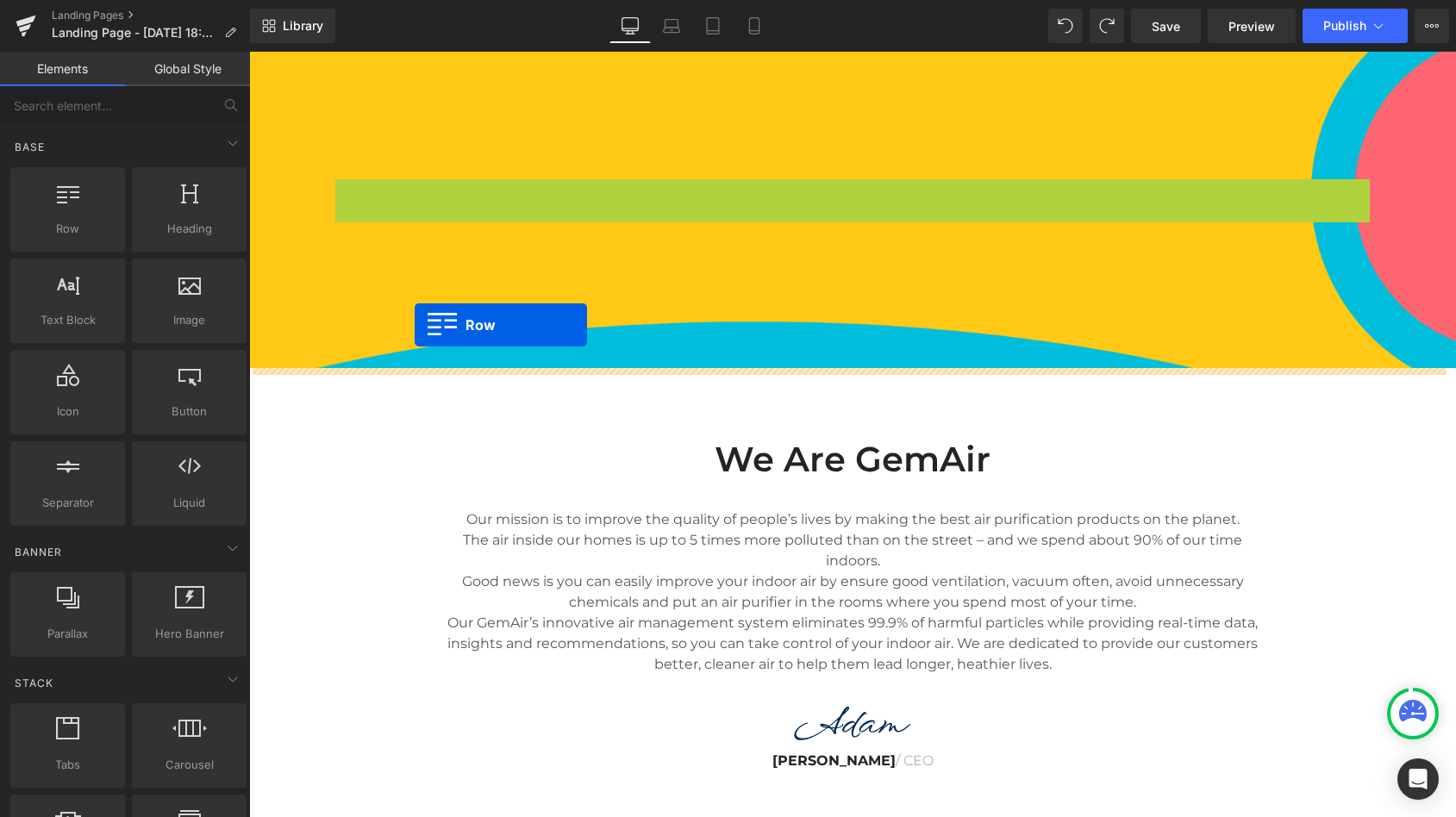
drag, startPoint x: 342, startPoint y: 192, endPoint x: 414, endPoint y: 325, distance: 151.2
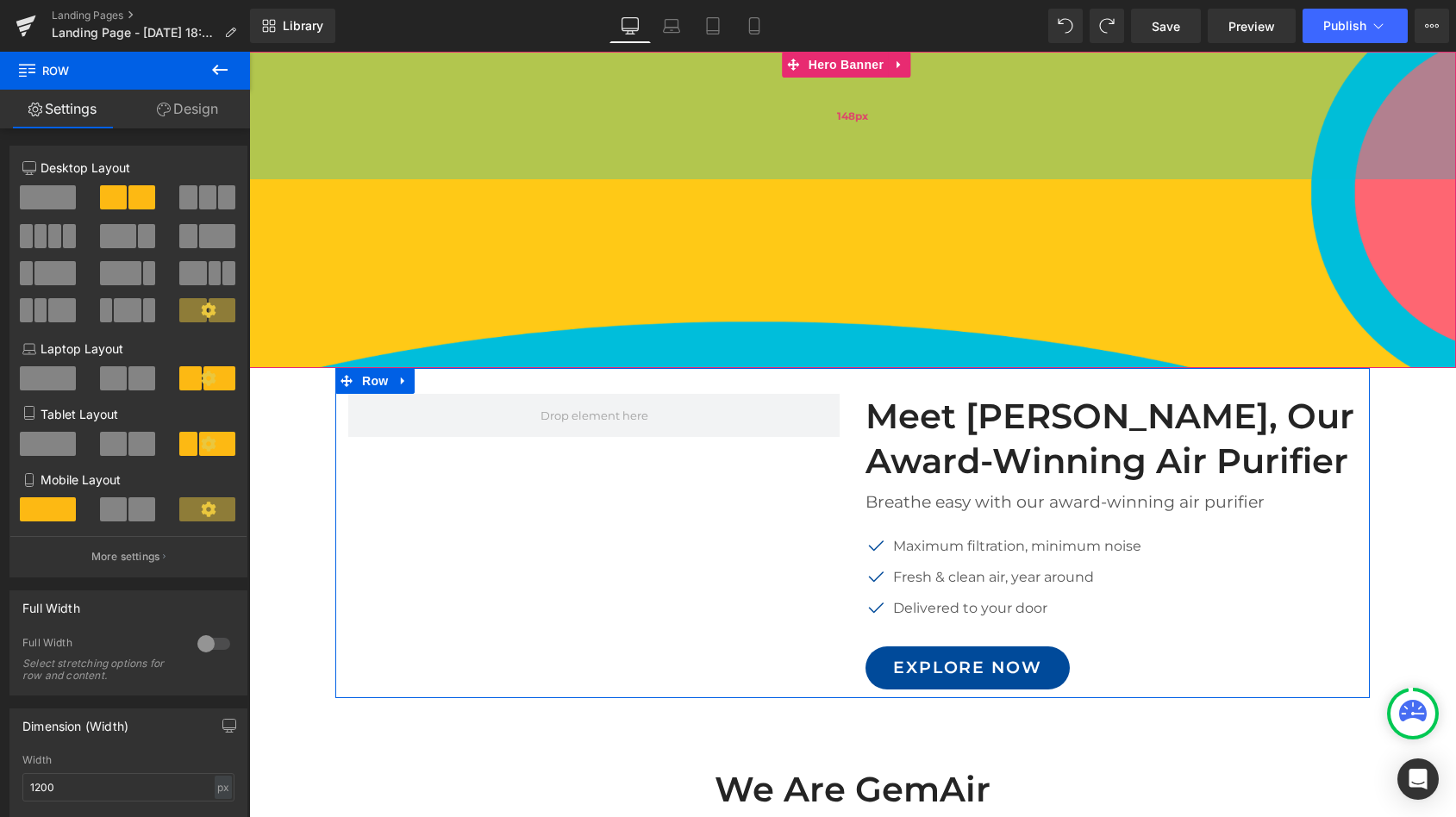
click at [693, 173] on div "148px" at bounding box center [853, 116] width 1207 height 127
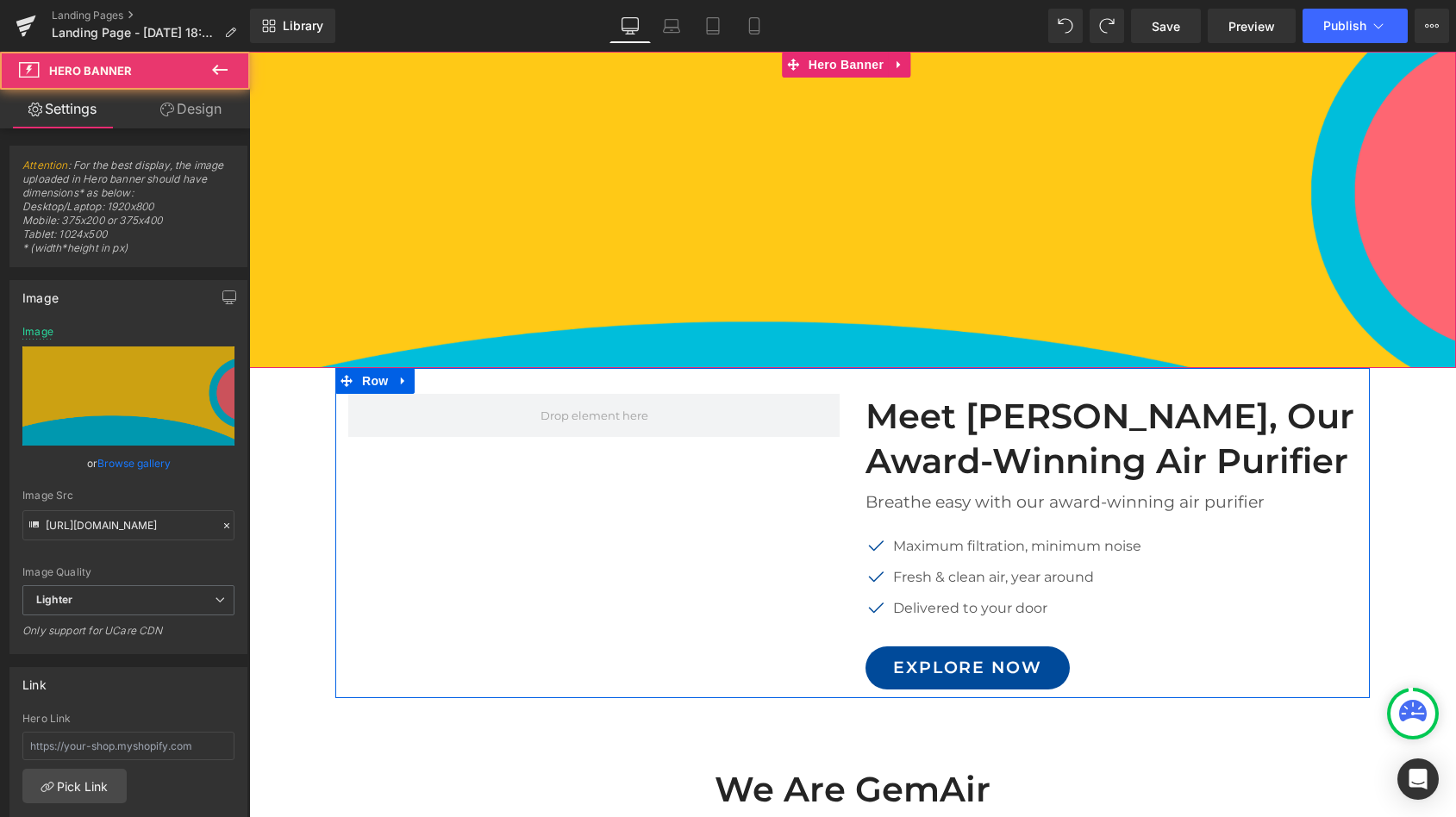
click at [700, 191] on span "Image" at bounding box center [853, 201] width 1207 height 43
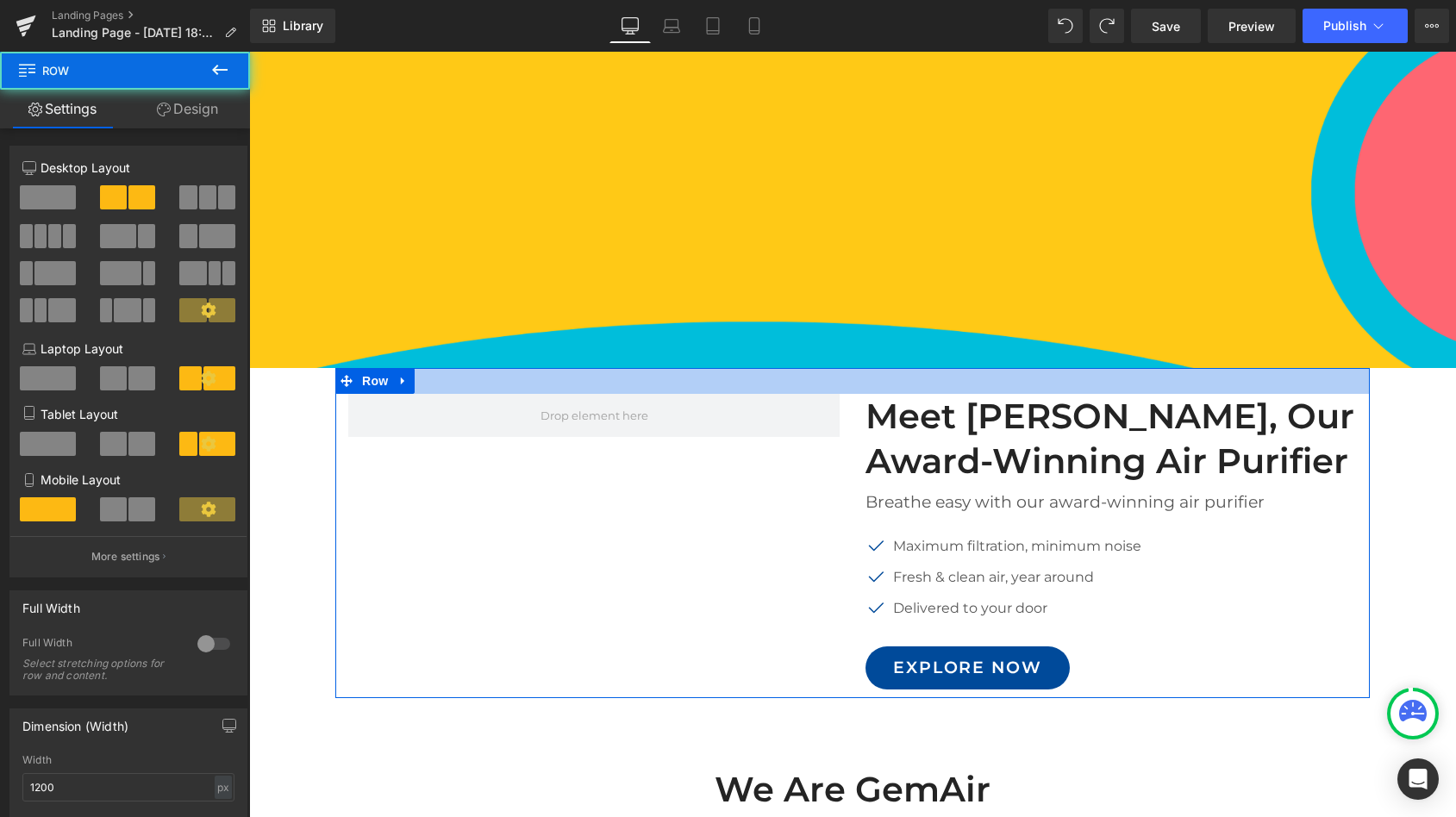
click at [743, 371] on div at bounding box center [852, 380] width 1034 height 26
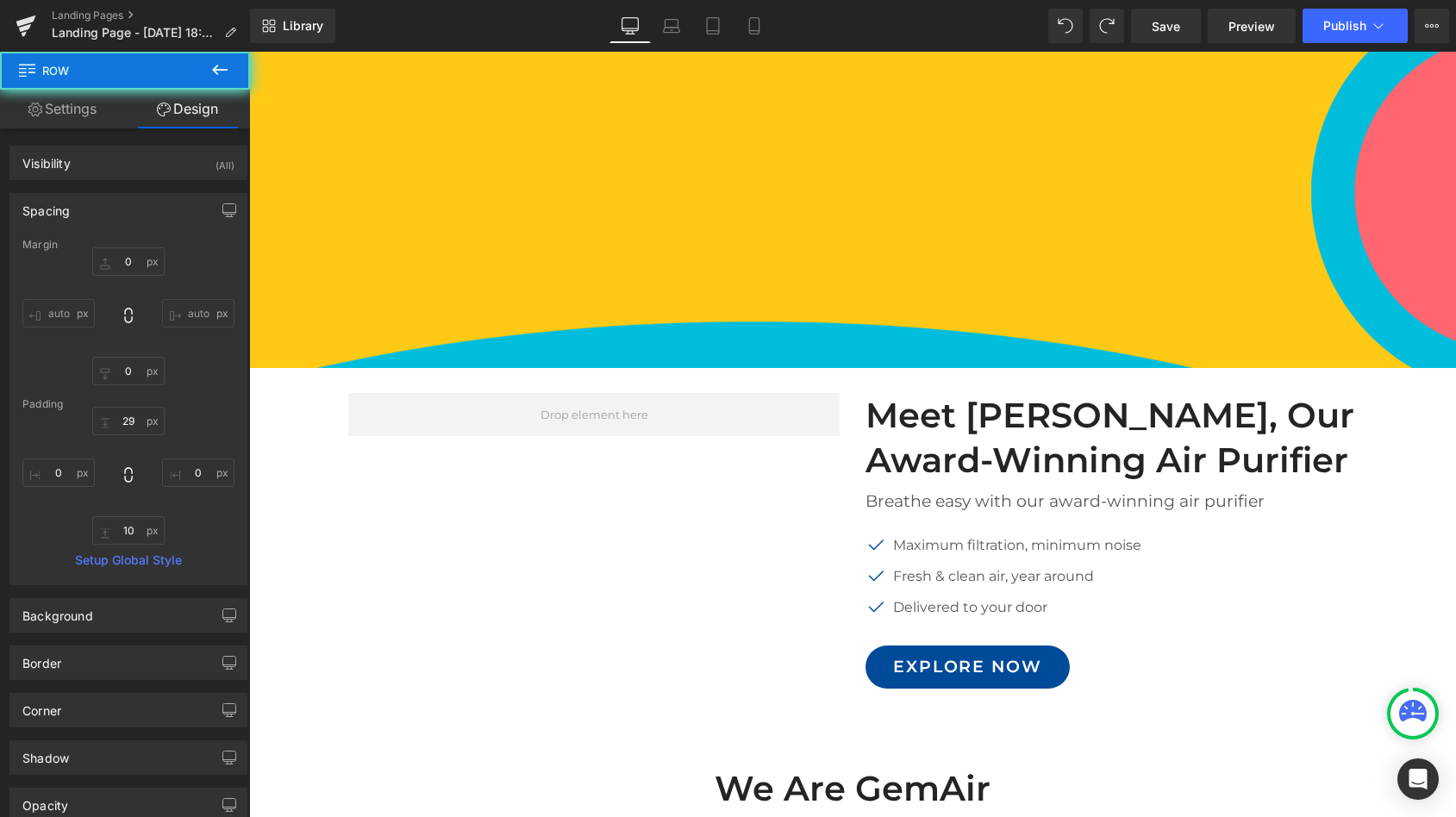
click at [249, 52] on div "169px" at bounding box center [249, 52] width 0 height 0
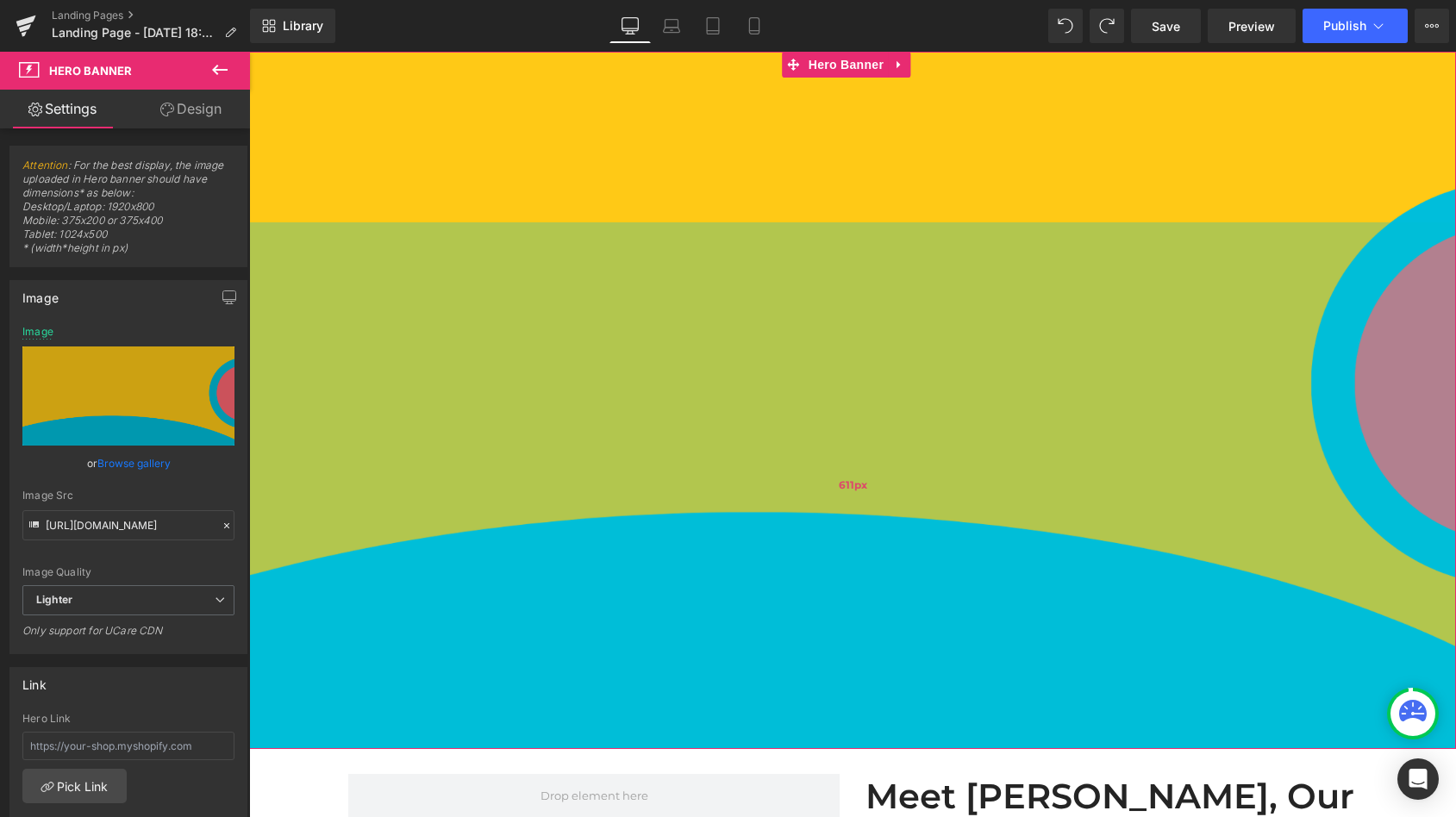
drag, startPoint x: 751, startPoint y: 366, endPoint x: 800, endPoint y: 670, distance: 307.9
click at [800, 747] on div "611px" at bounding box center [853, 485] width 1207 height 526
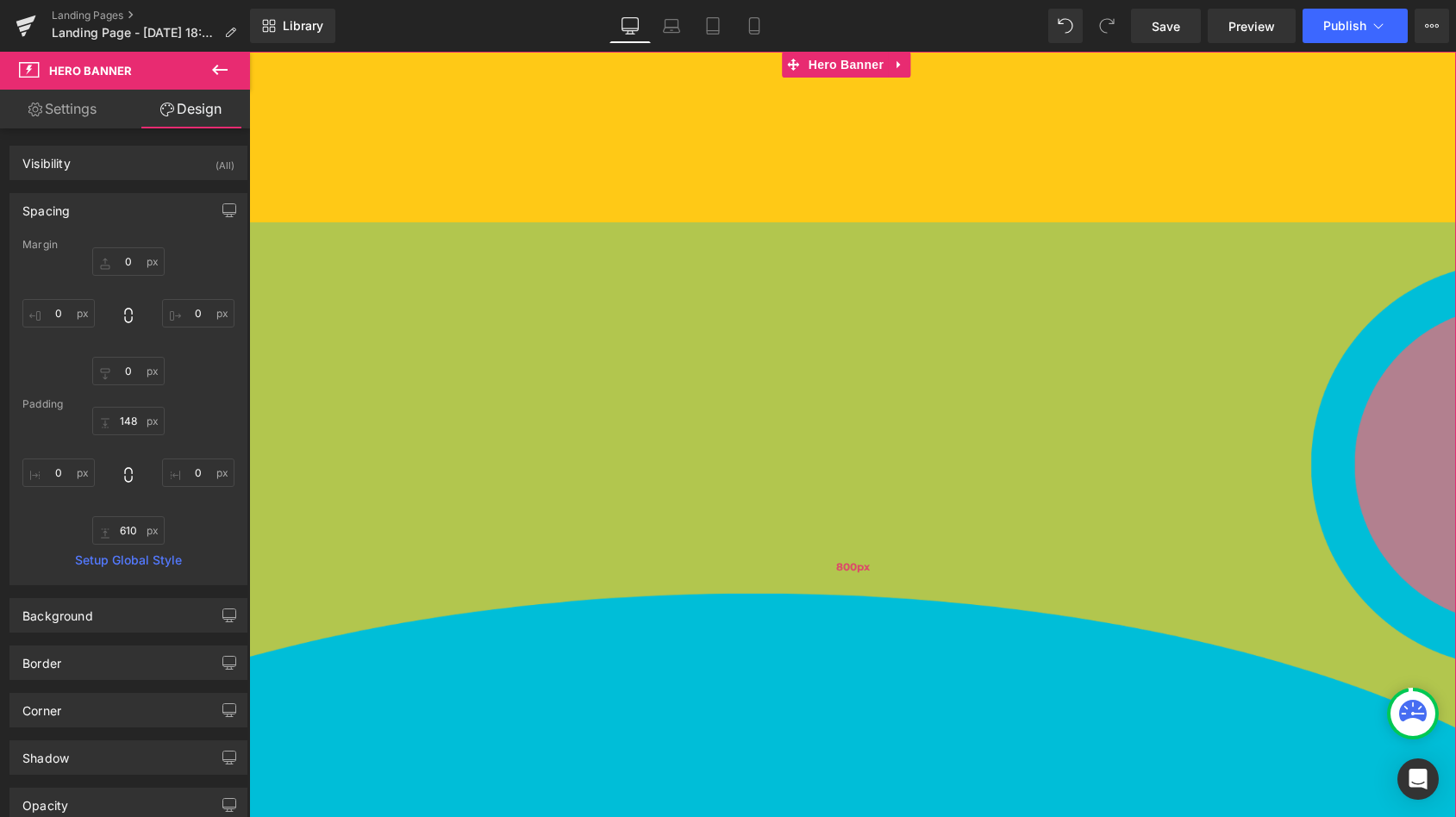
drag, startPoint x: 817, startPoint y: 563, endPoint x: 824, endPoint y: 725, distance: 162.2
click at [824, 725] on div "800px" at bounding box center [853, 567] width 1207 height 690
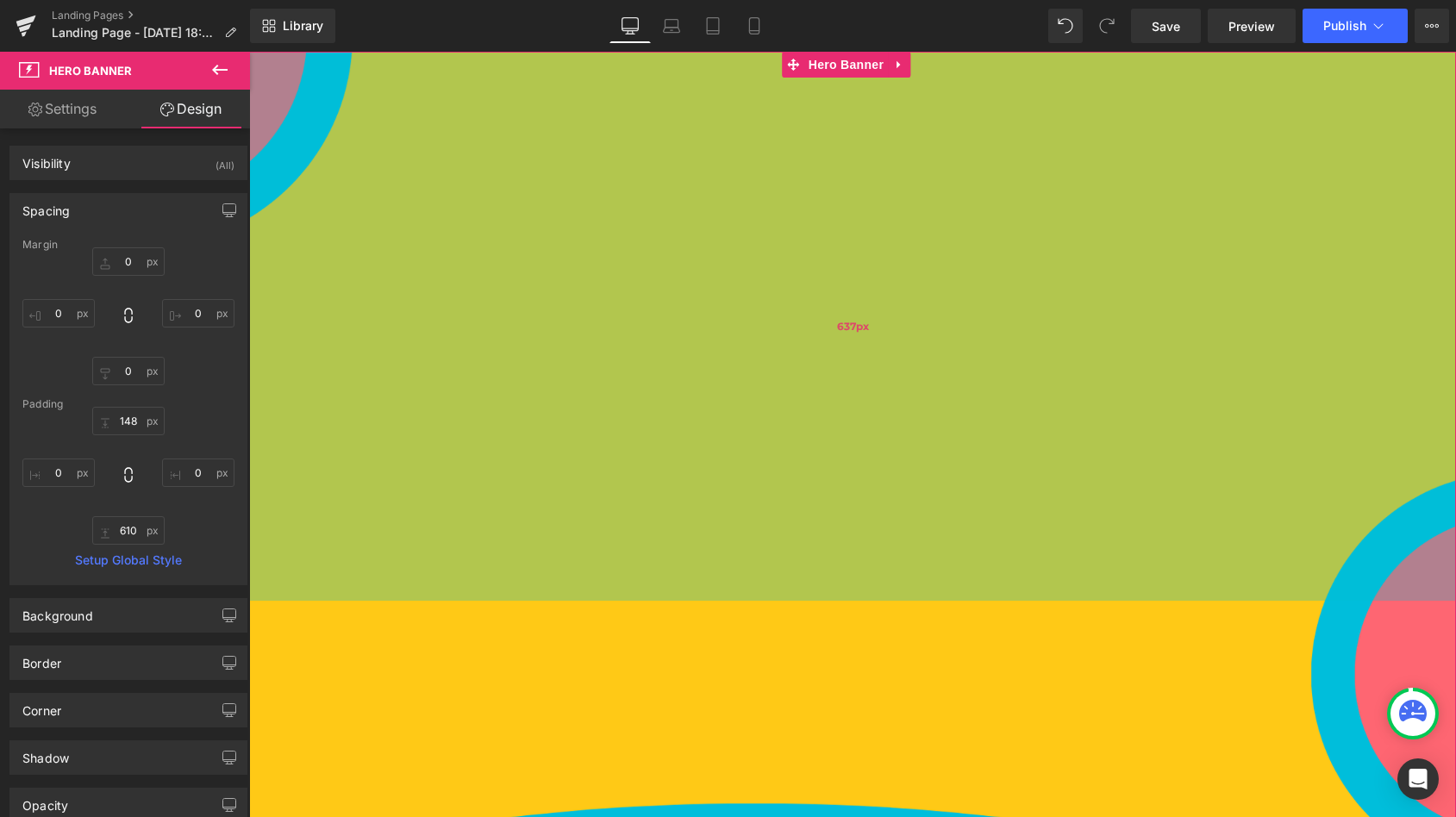
drag, startPoint x: 725, startPoint y: 101, endPoint x: 781, endPoint y: 526, distance: 428.7
click at [781, 526] on div "637px" at bounding box center [853, 326] width 1207 height 549
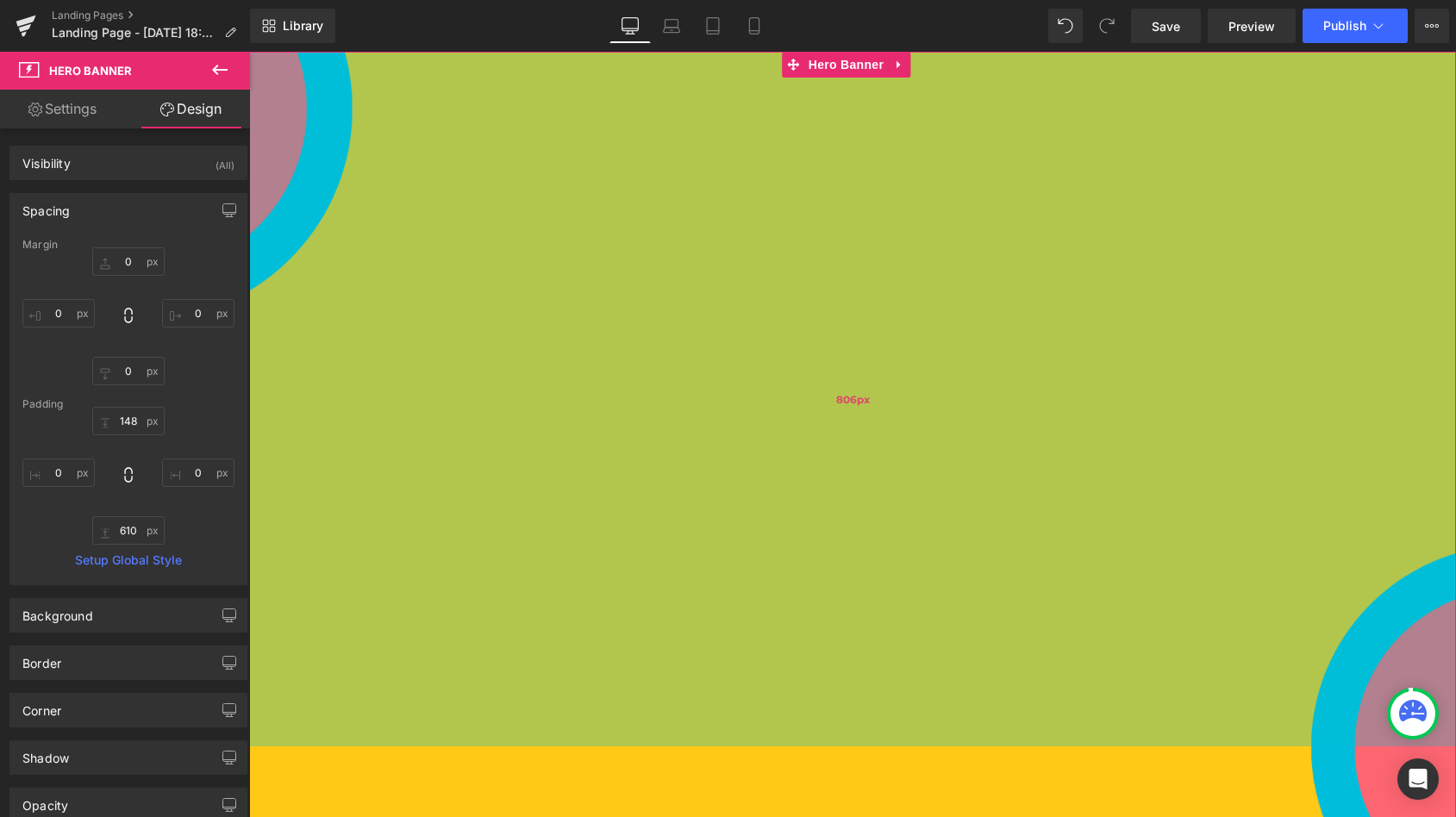
drag, startPoint x: 739, startPoint y: 175, endPoint x: 749, endPoint y: 382, distance: 207.2
click at [749, 382] on div "806px" at bounding box center [853, 400] width 1207 height 695
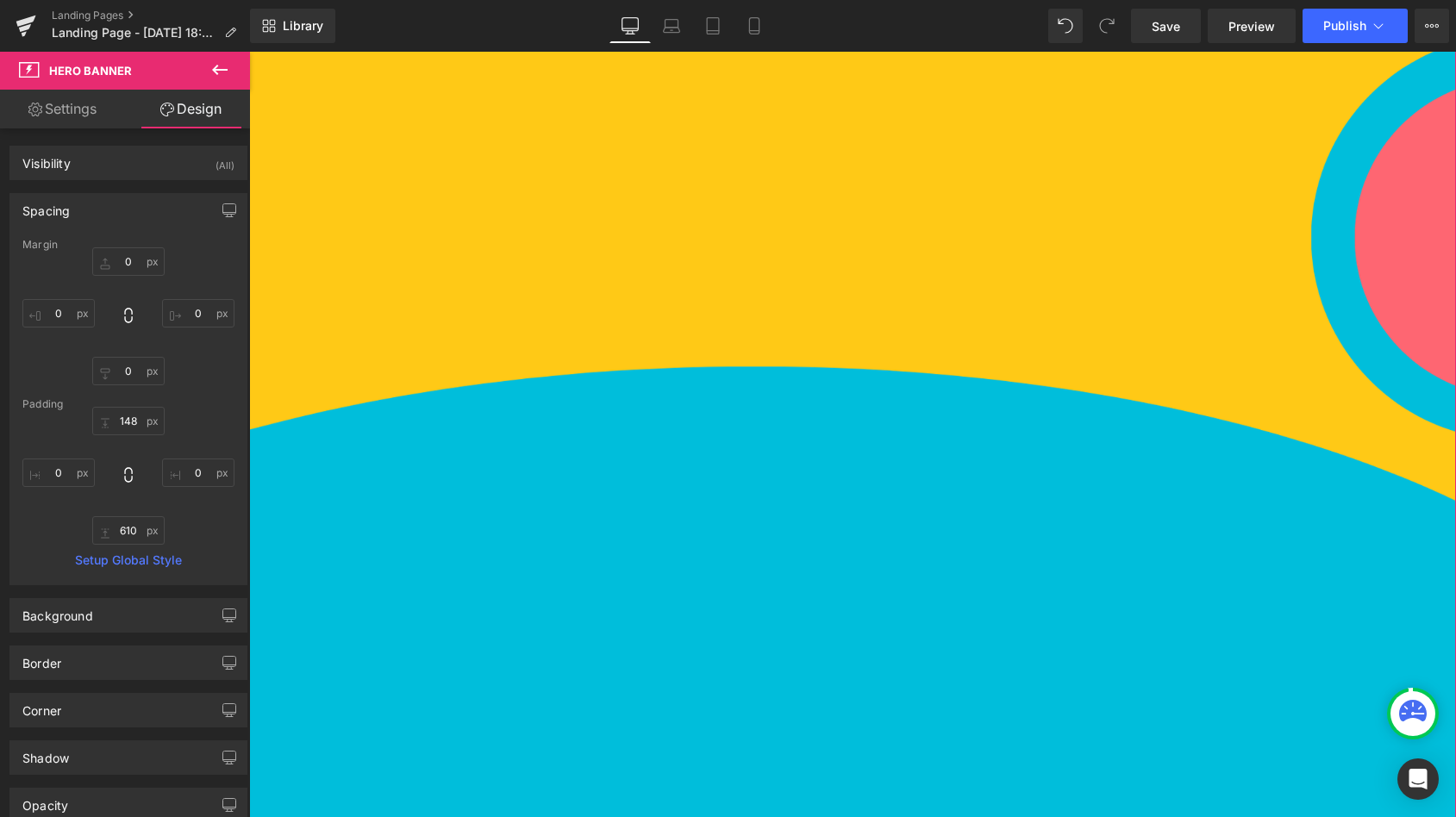
scroll to position [585, 0]
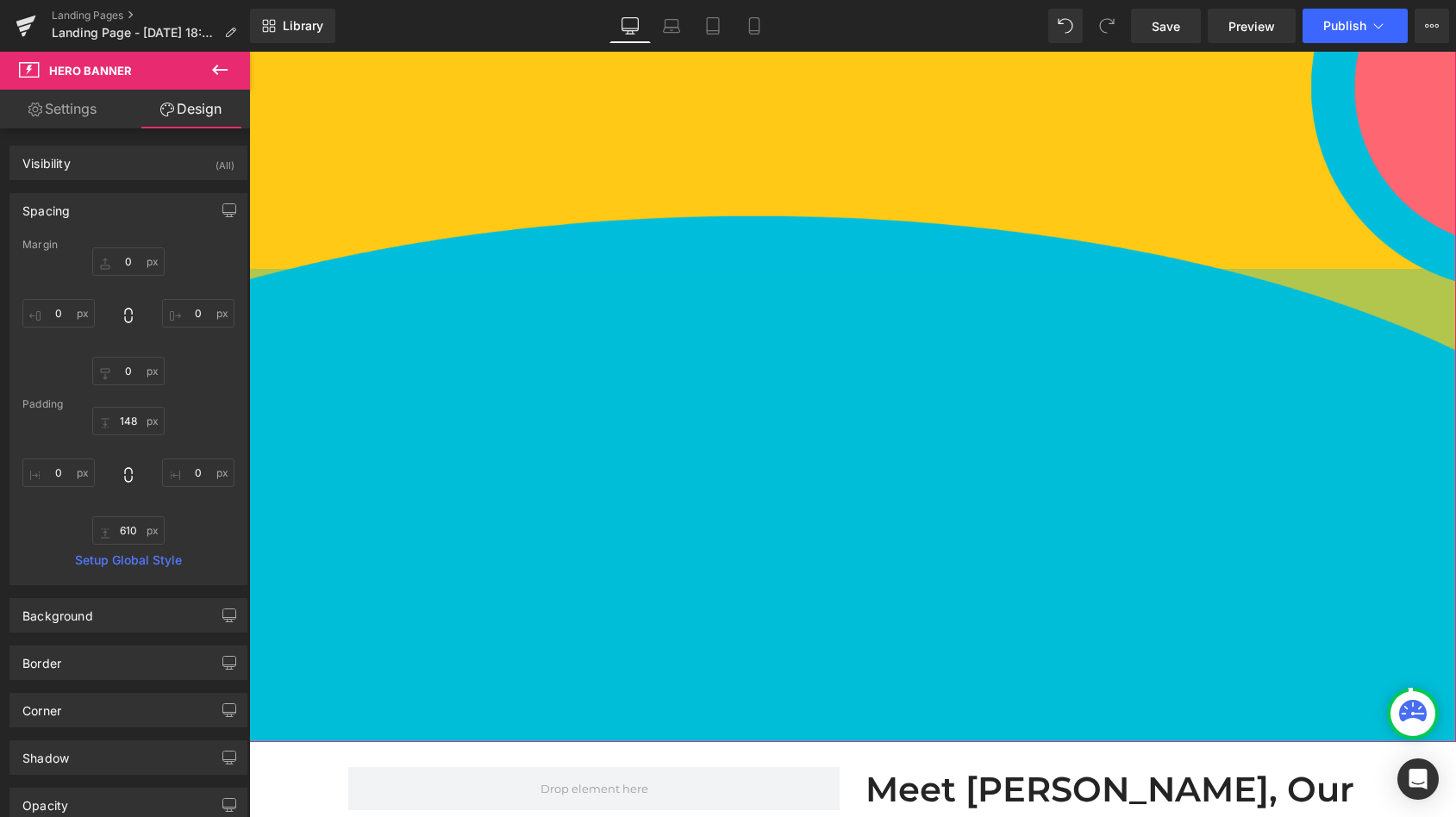
drag, startPoint x: 768, startPoint y: 404, endPoint x: 749, endPoint y: 35, distance: 369.5
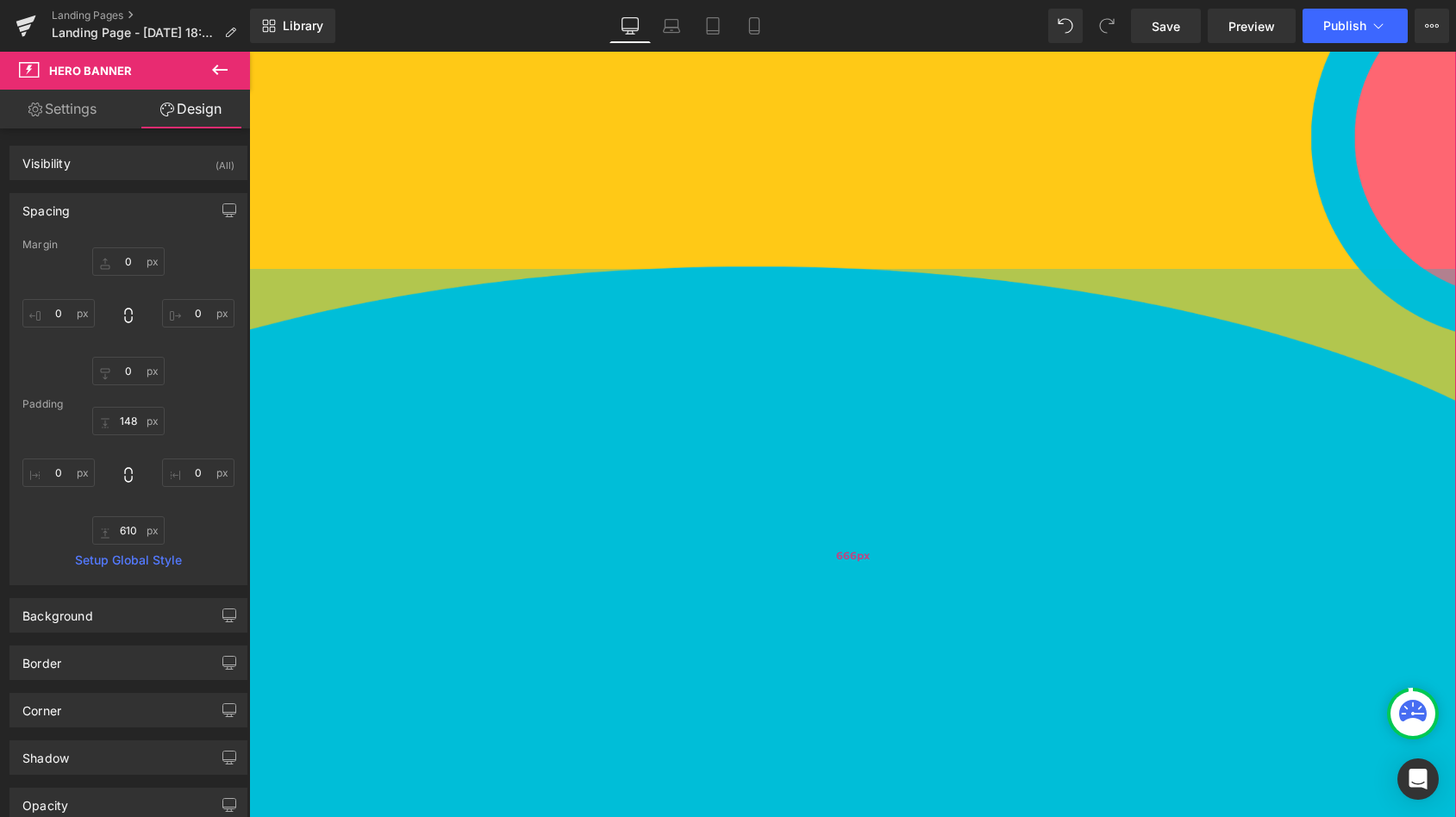
drag, startPoint x: 781, startPoint y: 323, endPoint x: 782, endPoint y: 290, distance: 33.0
click at [782, 290] on div "666px" at bounding box center [853, 556] width 1207 height 575
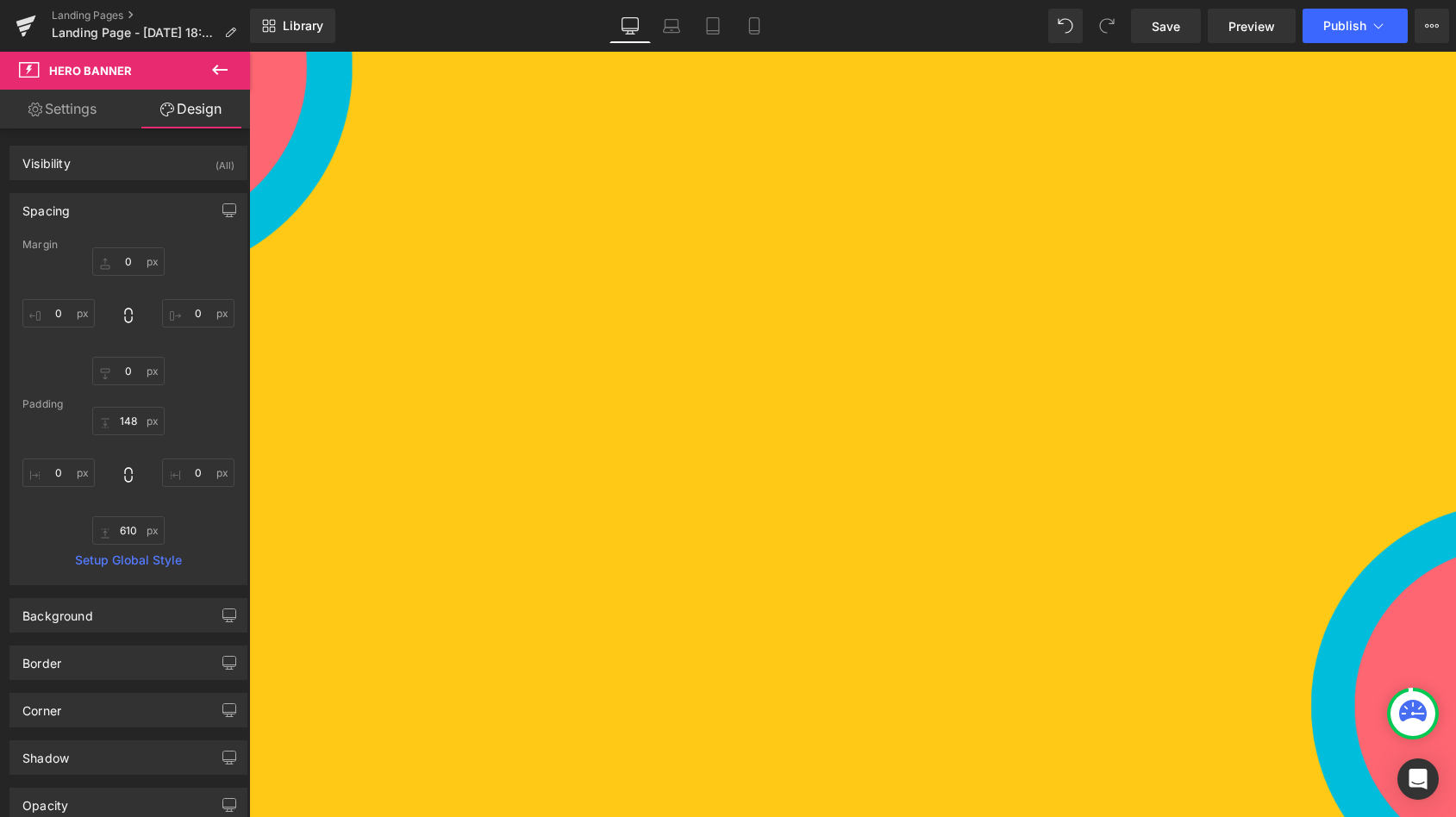
scroll to position [0, 0]
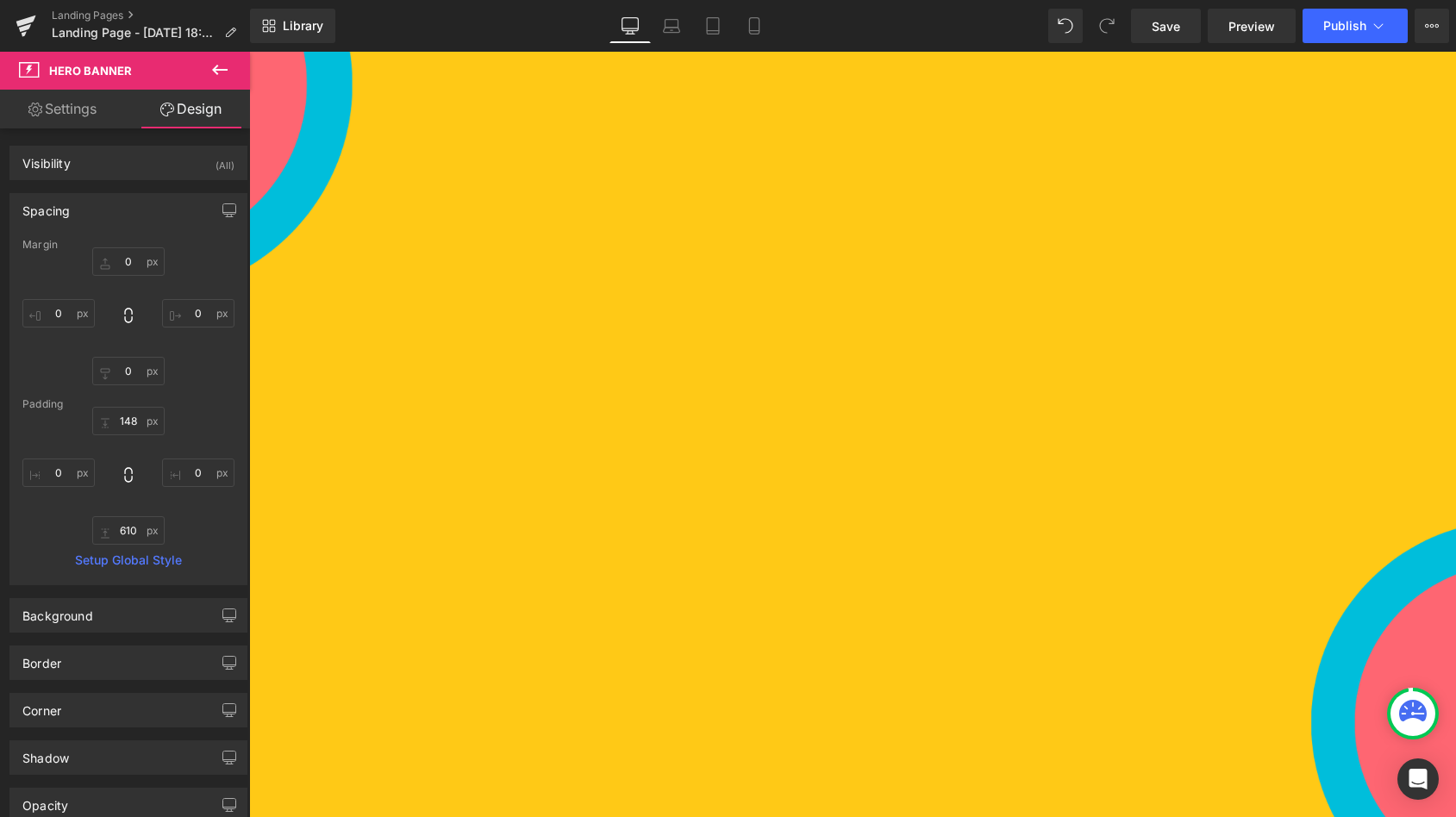
click at [615, 358] on div "Image Hero Banner 881px 666px" at bounding box center [853, 741] width 1207 height 1377
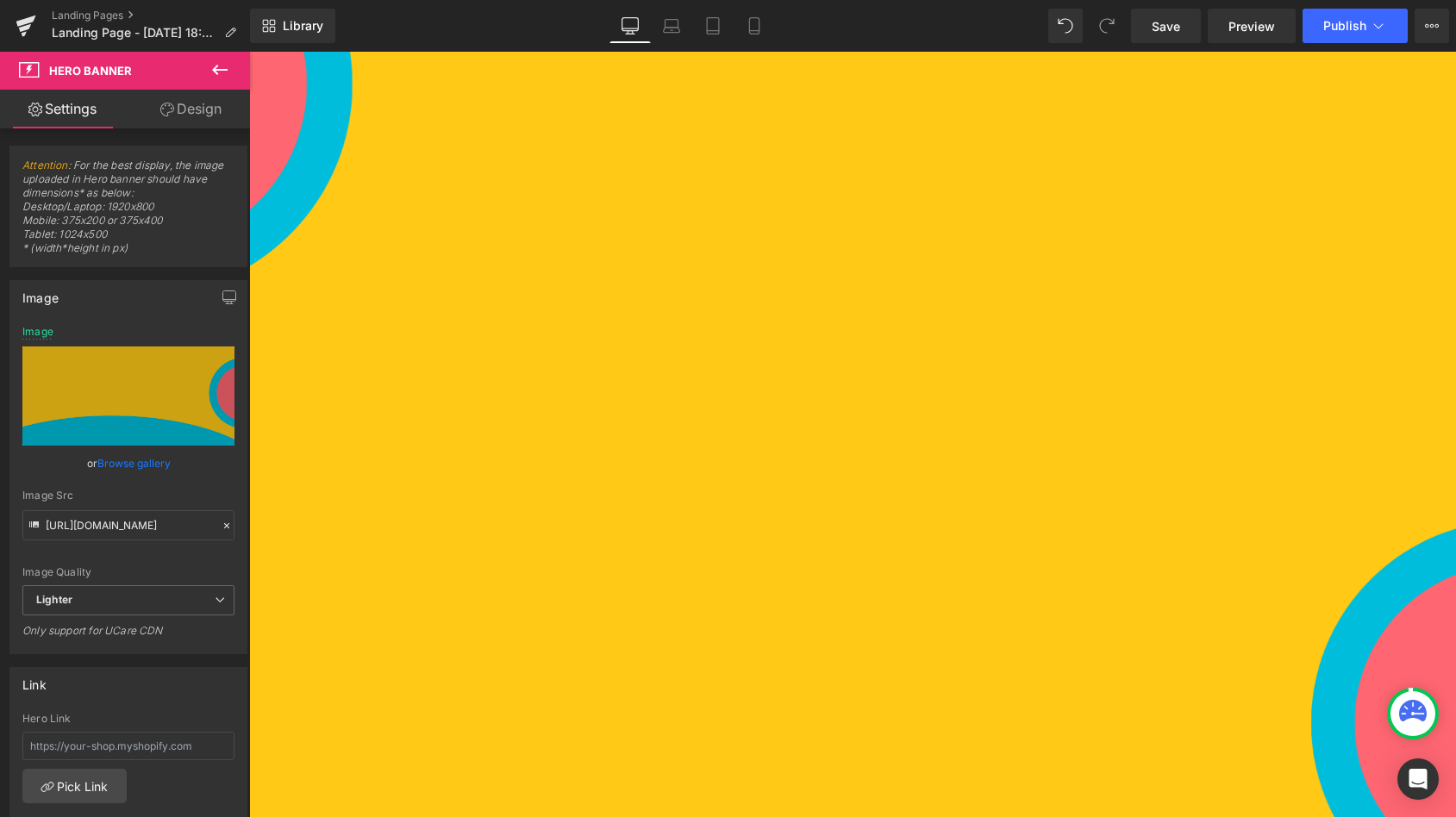
click at [222, 69] on icon at bounding box center [219, 70] width 20 height 20
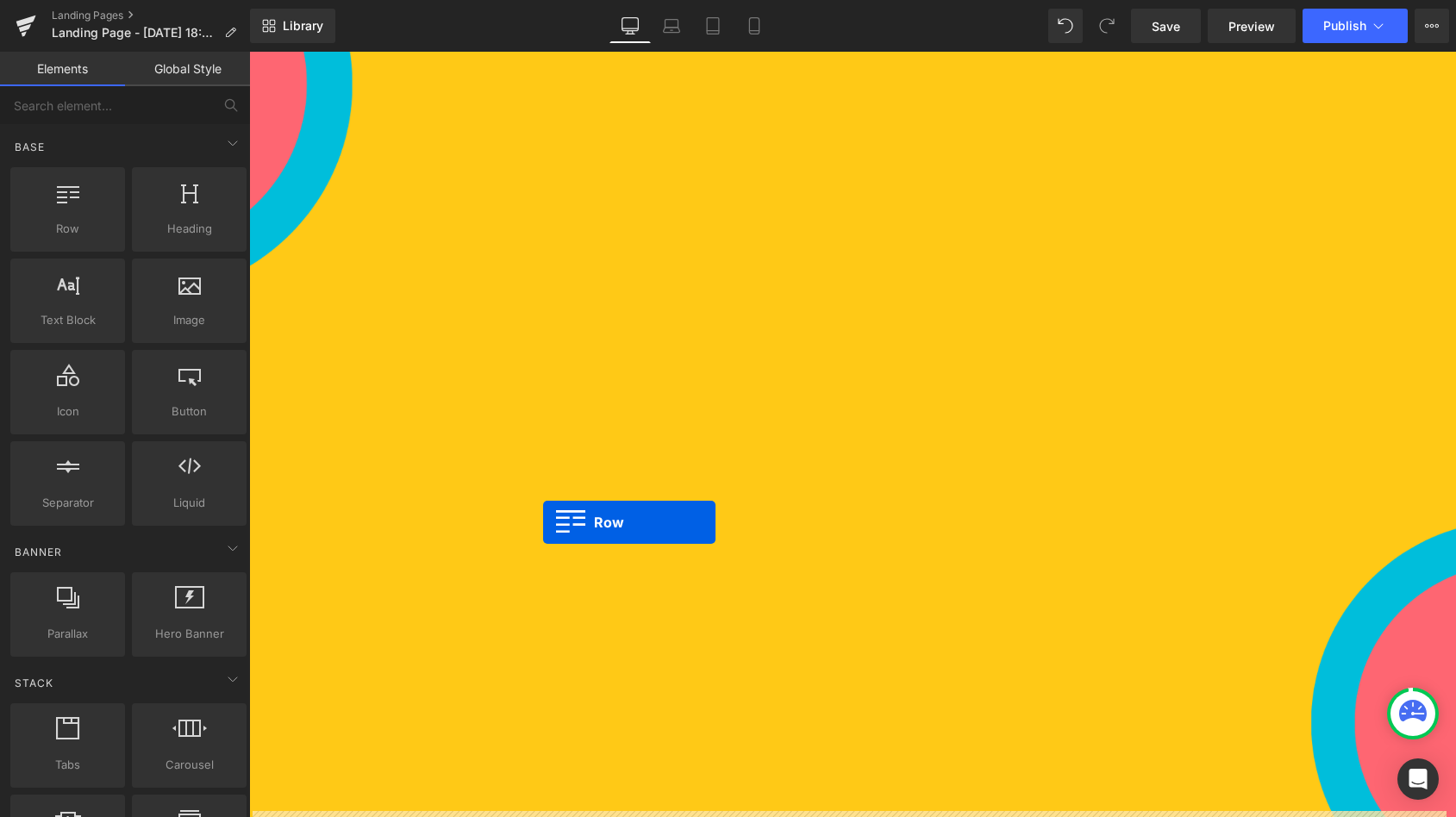
drag, startPoint x: 311, startPoint y: 263, endPoint x: 543, endPoint y: 522, distance: 347.7
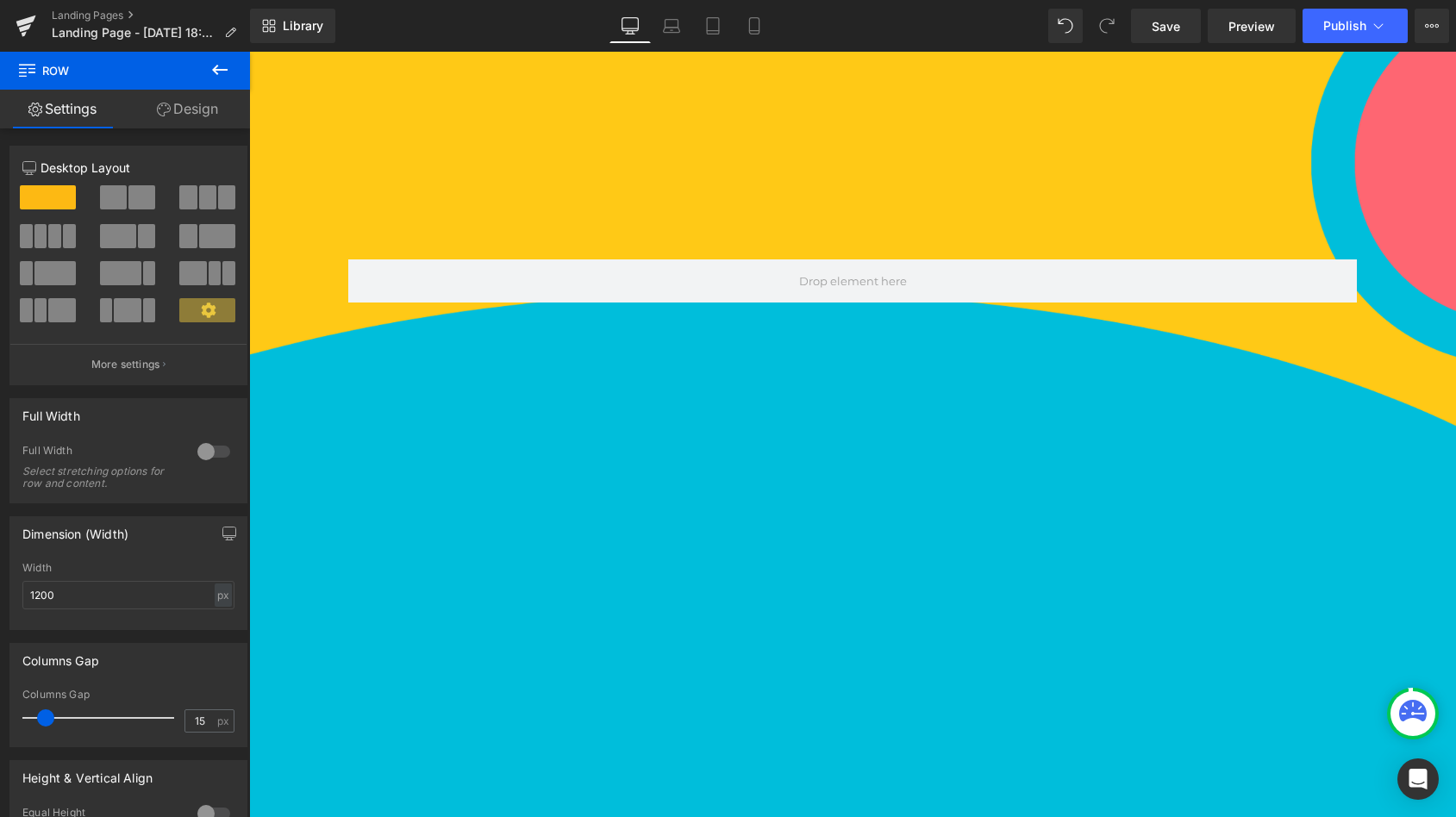
scroll to position [574, 0]
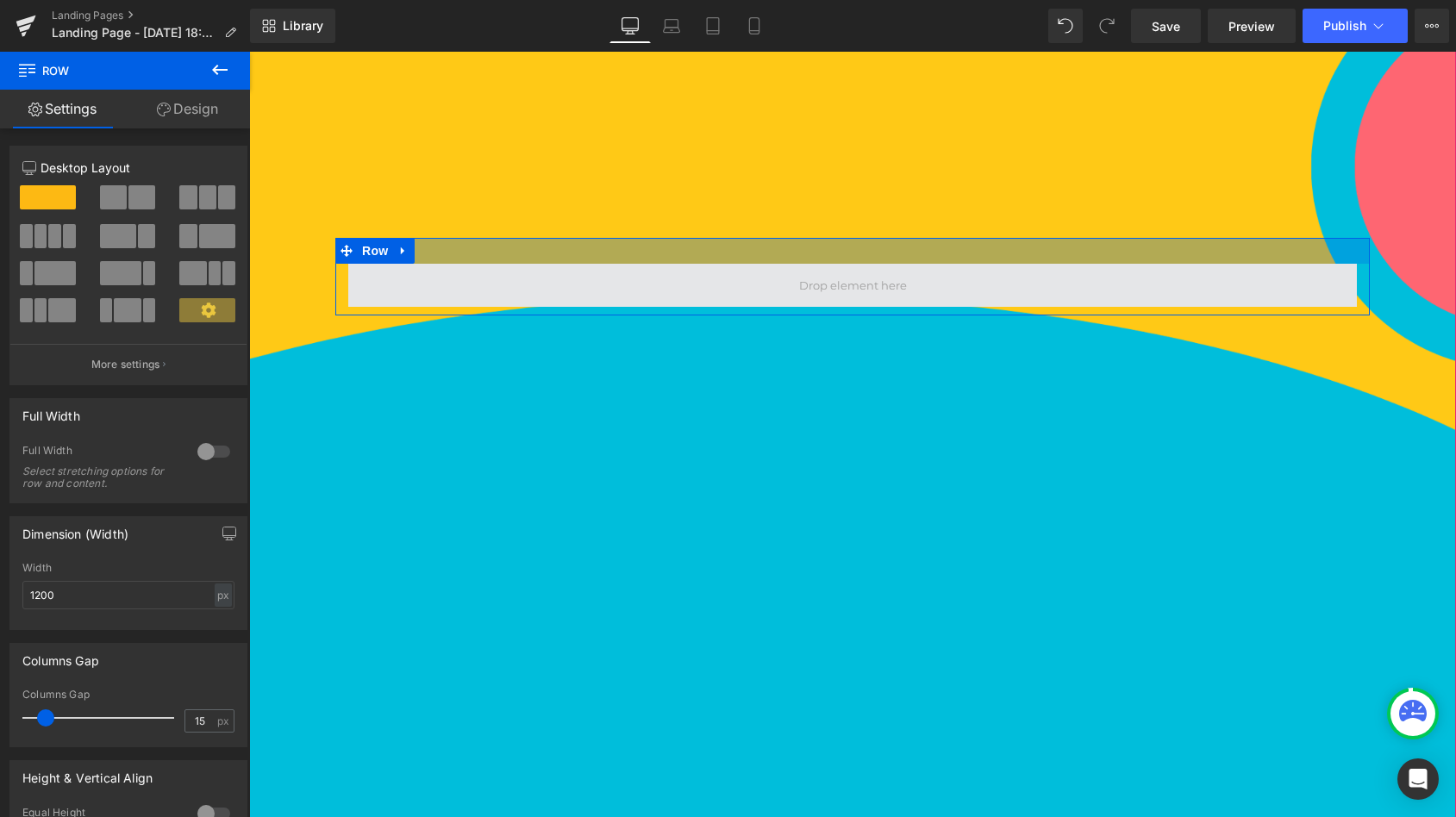
click at [704, 289] on span at bounding box center [853, 285] width 1009 height 43
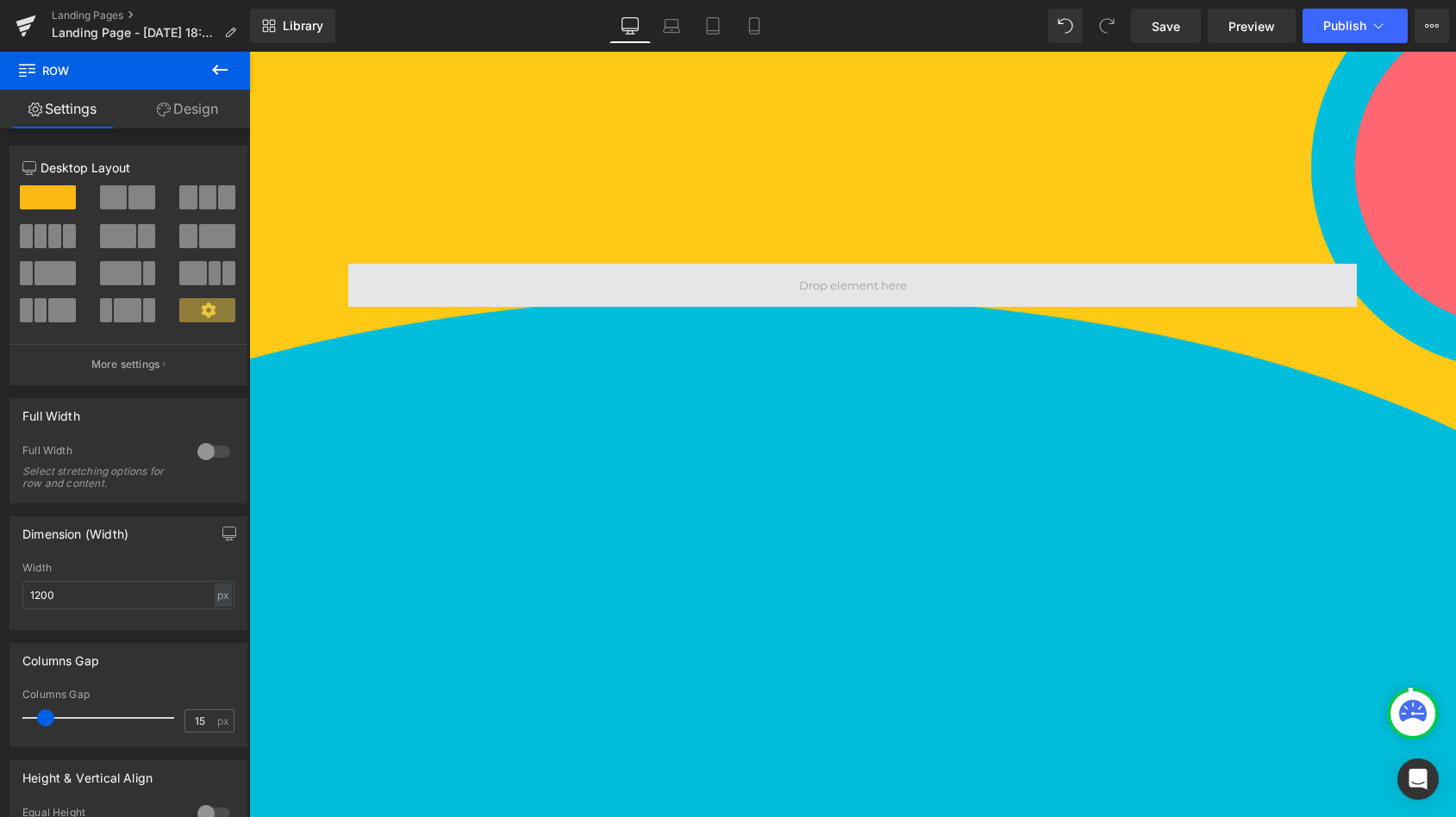
click at [632, 284] on span at bounding box center [853, 285] width 1009 height 43
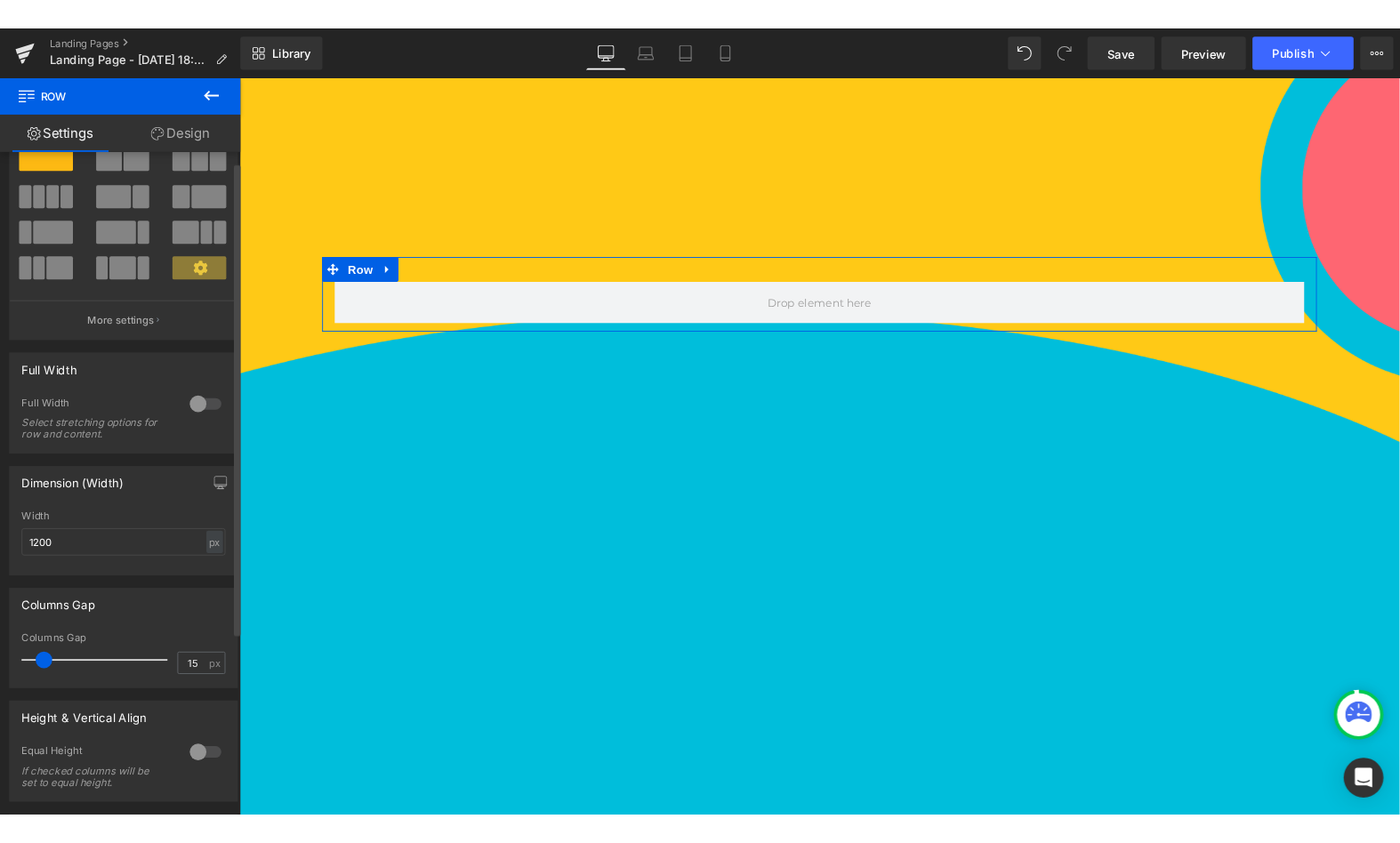
scroll to position [0, 0]
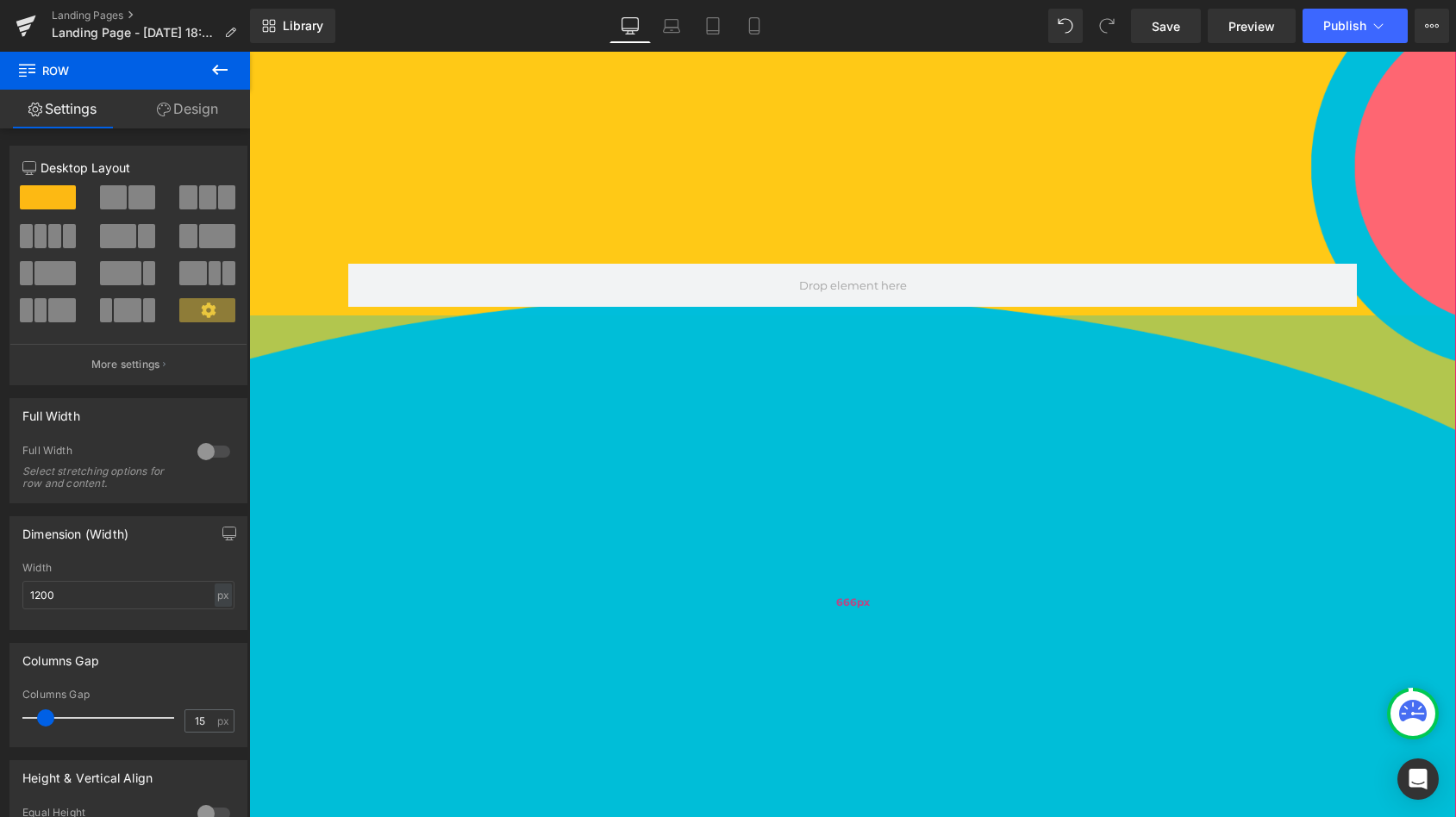
click at [527, 488] on div "666px" at bounding box center [853, 603] width 1207 height 575
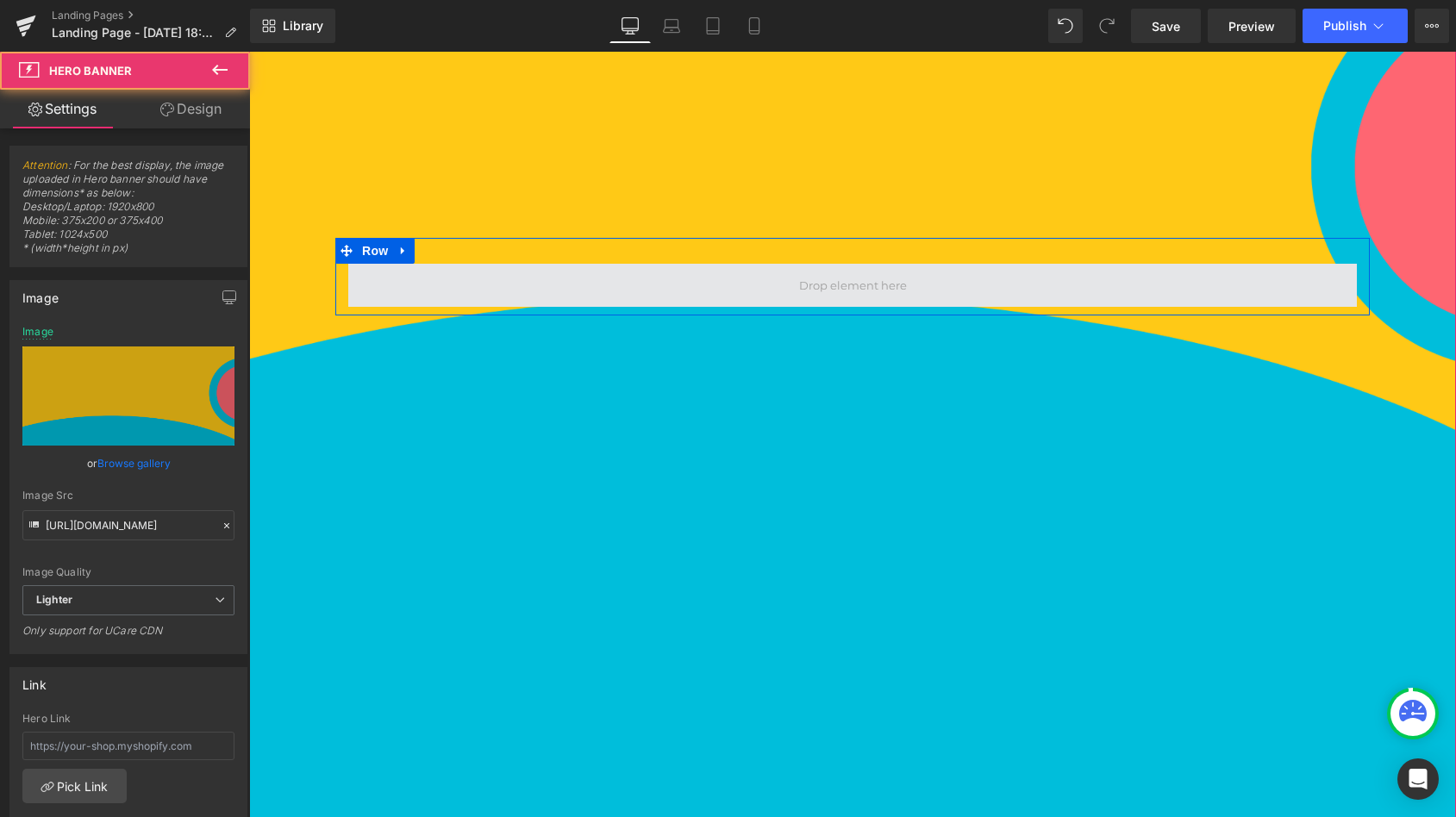
click at [506, 296] on span at bounding box center [853, 285] width 1009 height 43
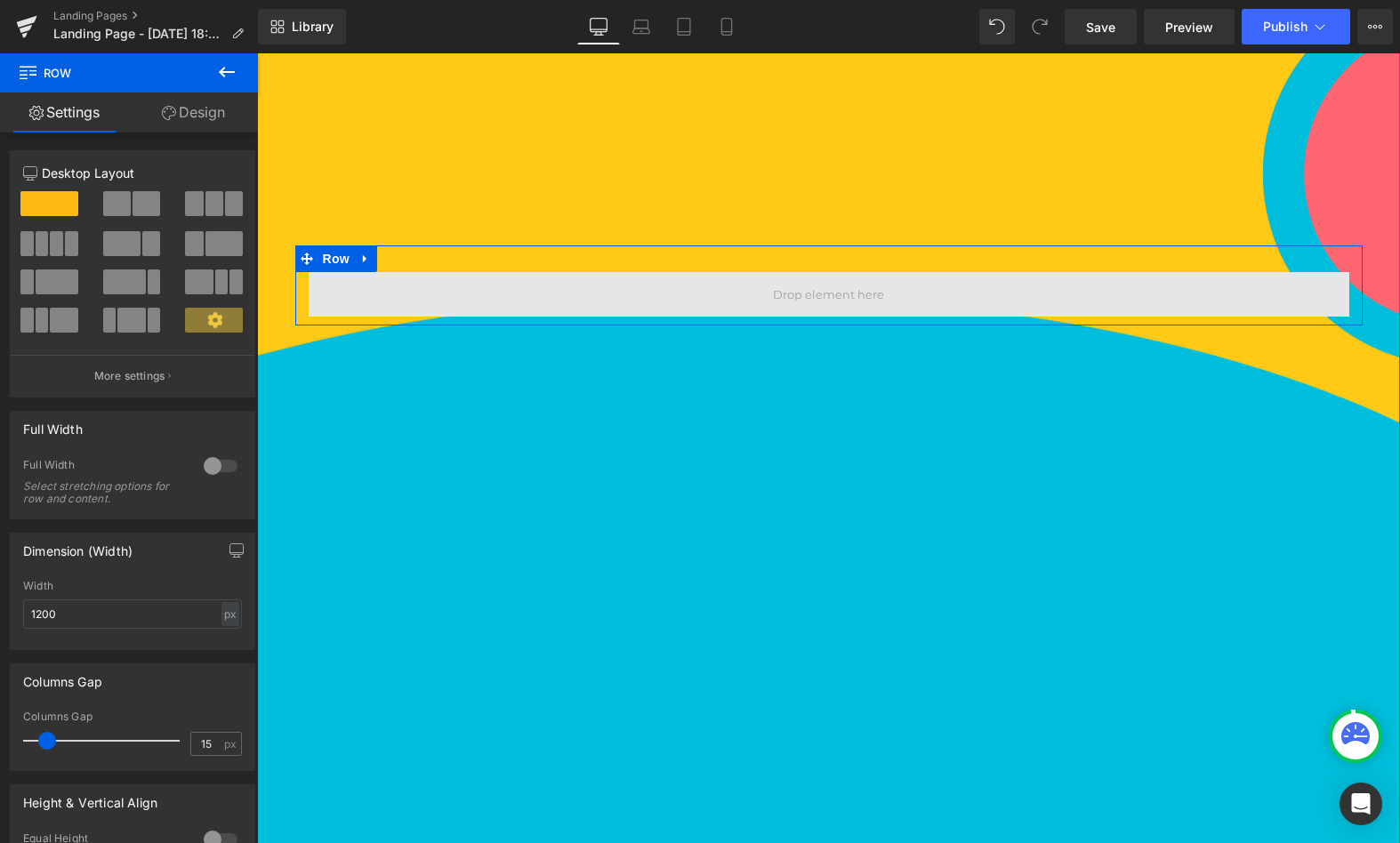
click at [577, 290] on span at bounding box center [829, 294] width 1041 height 45
click at [389, 316] on span at bounding box center [829, 294] width 1041 height 45
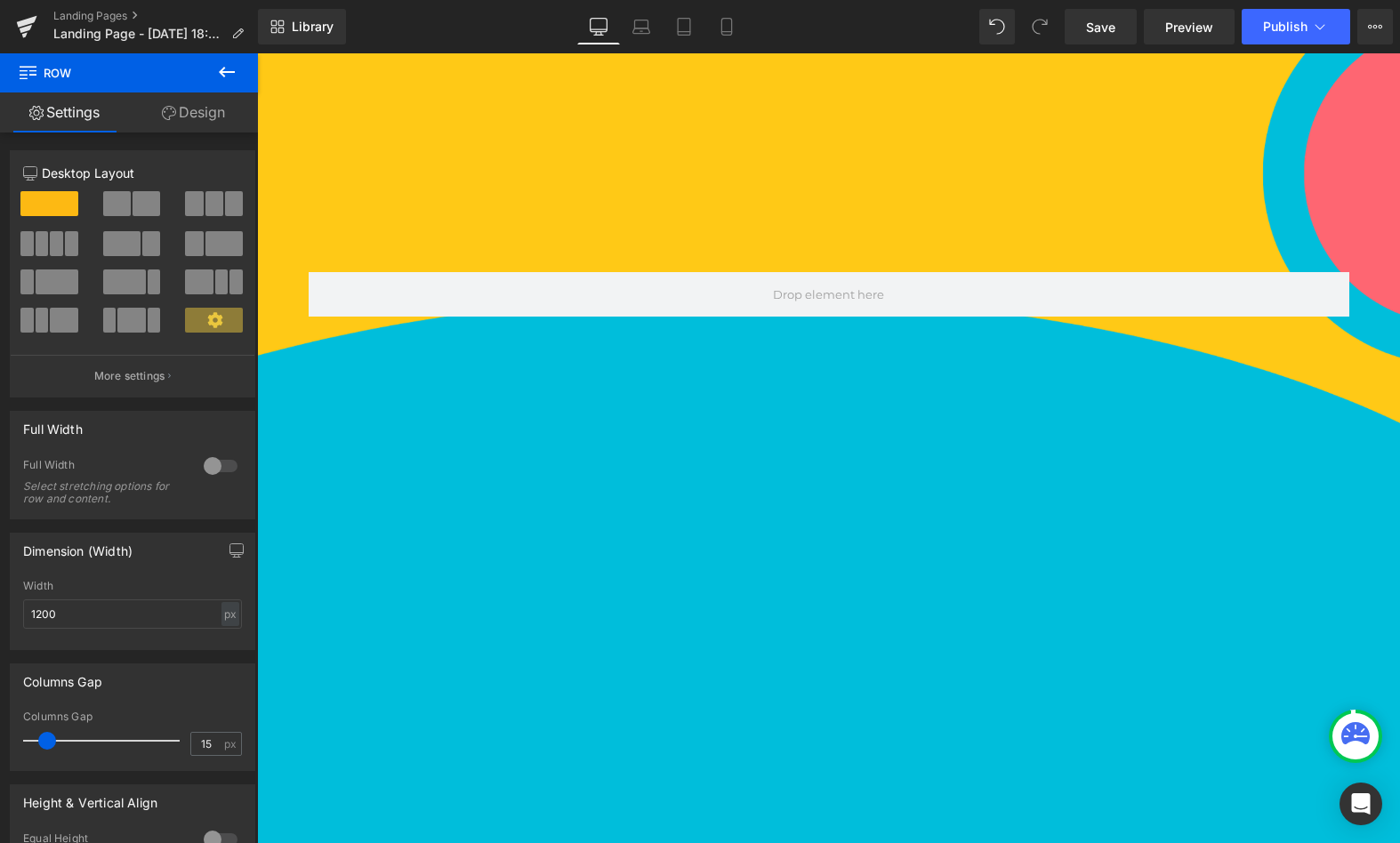
click at [238, 64] on button at bounding box center [226, 73] width 62 height 39
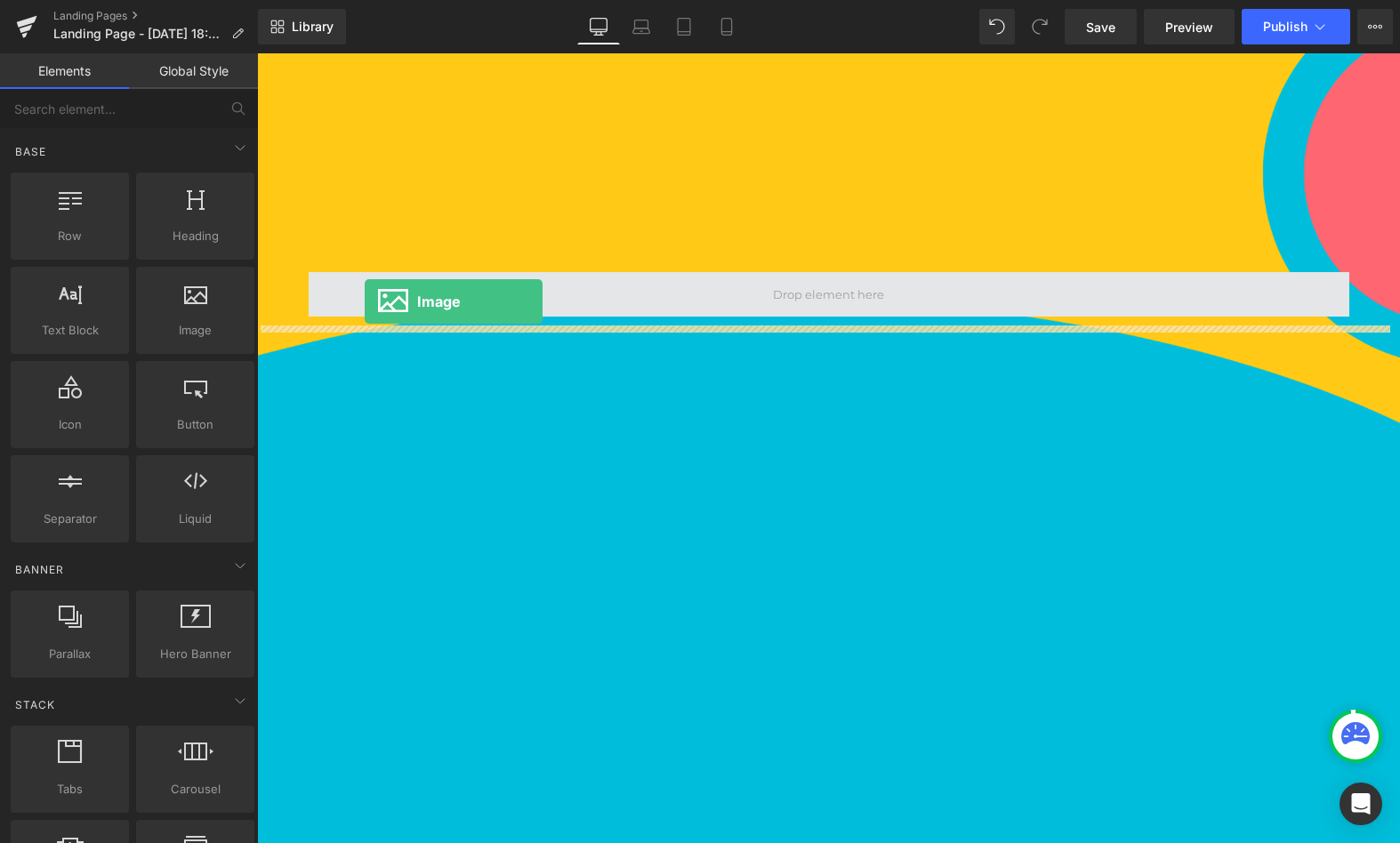
drag, startPoint x: 452, startPoint y: 345, endPoint x: 364, endPoint y: 301, distance: 98.4
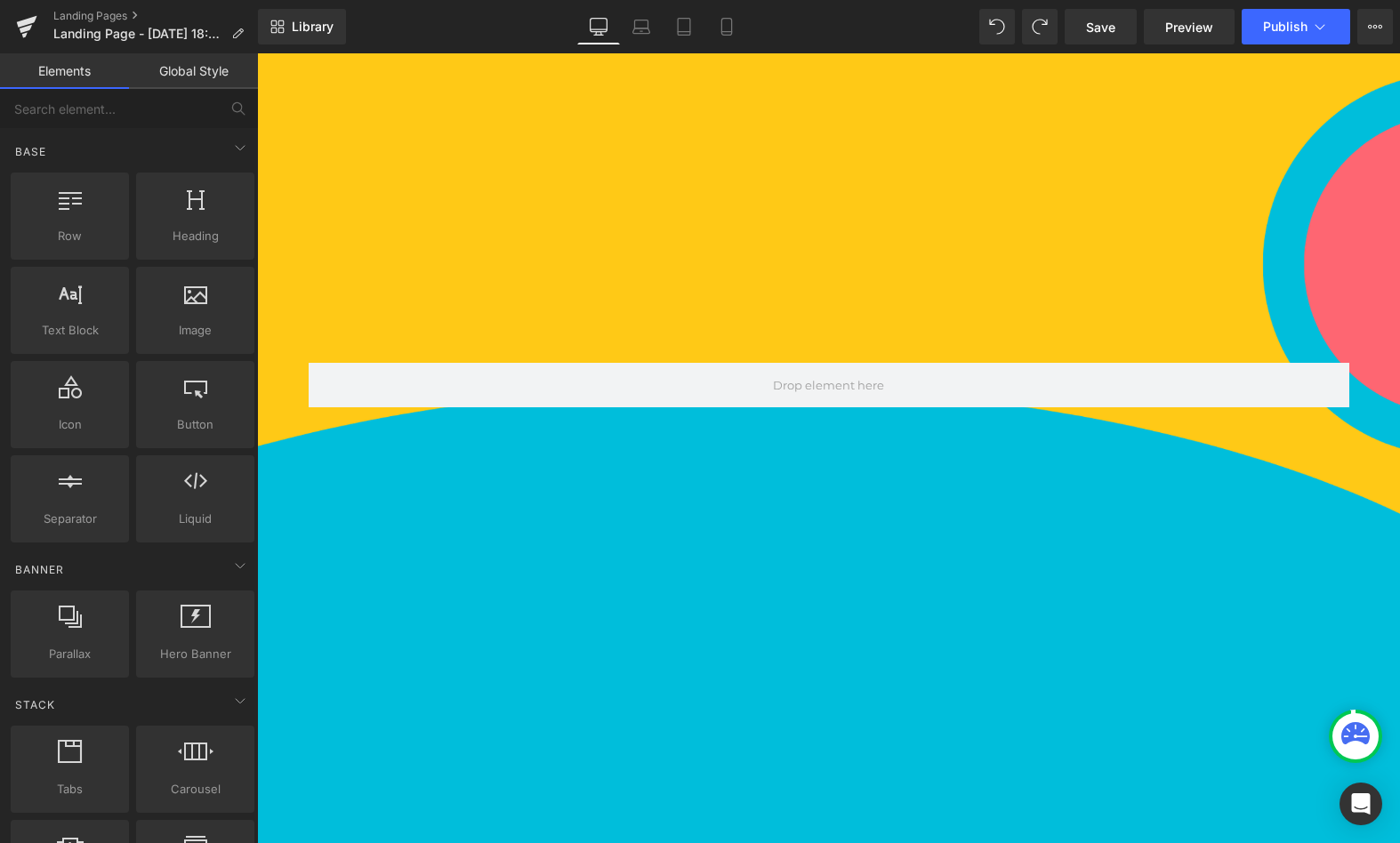
scroll to position [493, 0]
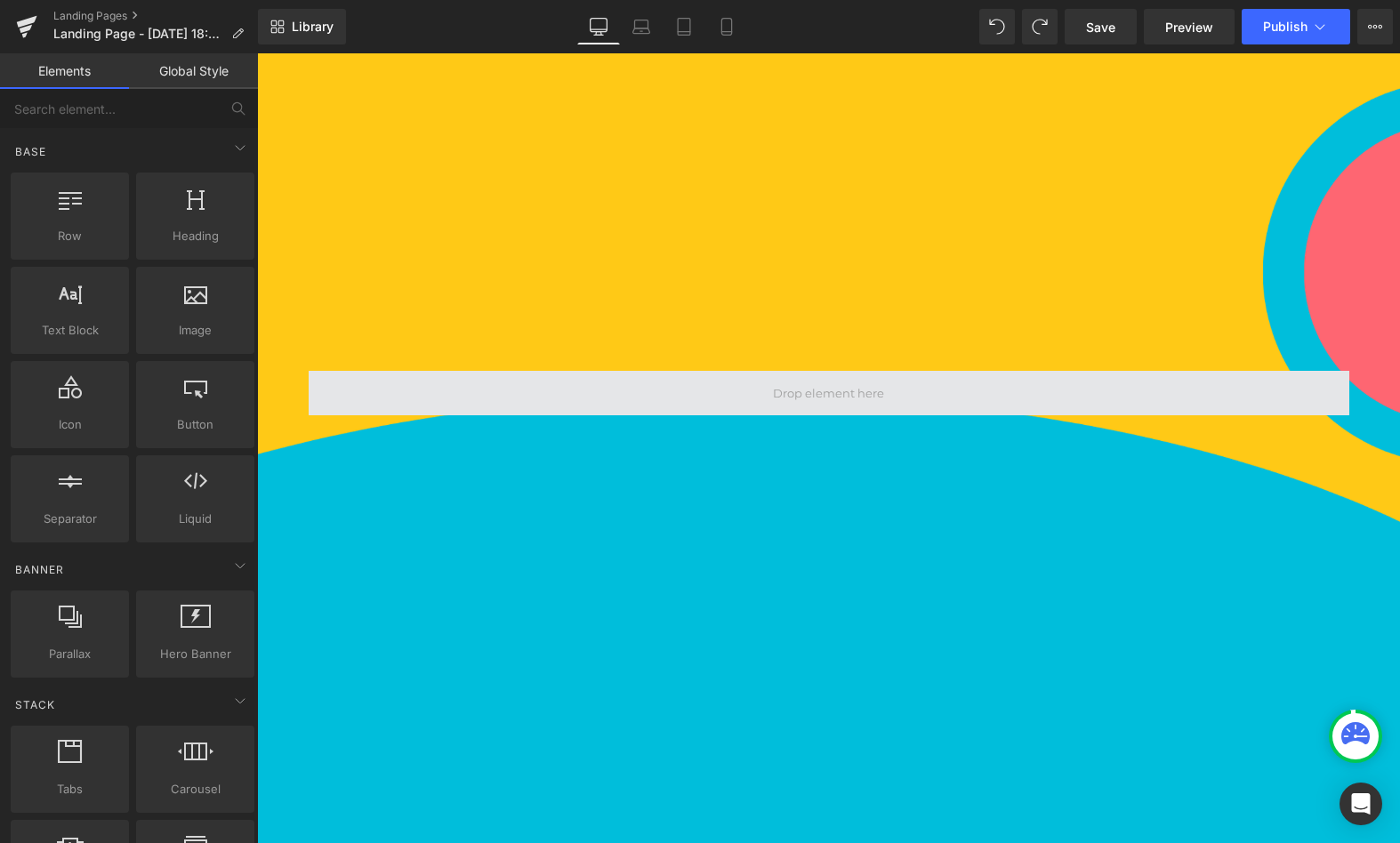
click at [533, 381] on span at bounding box center [829, 393] width 1041 height 45
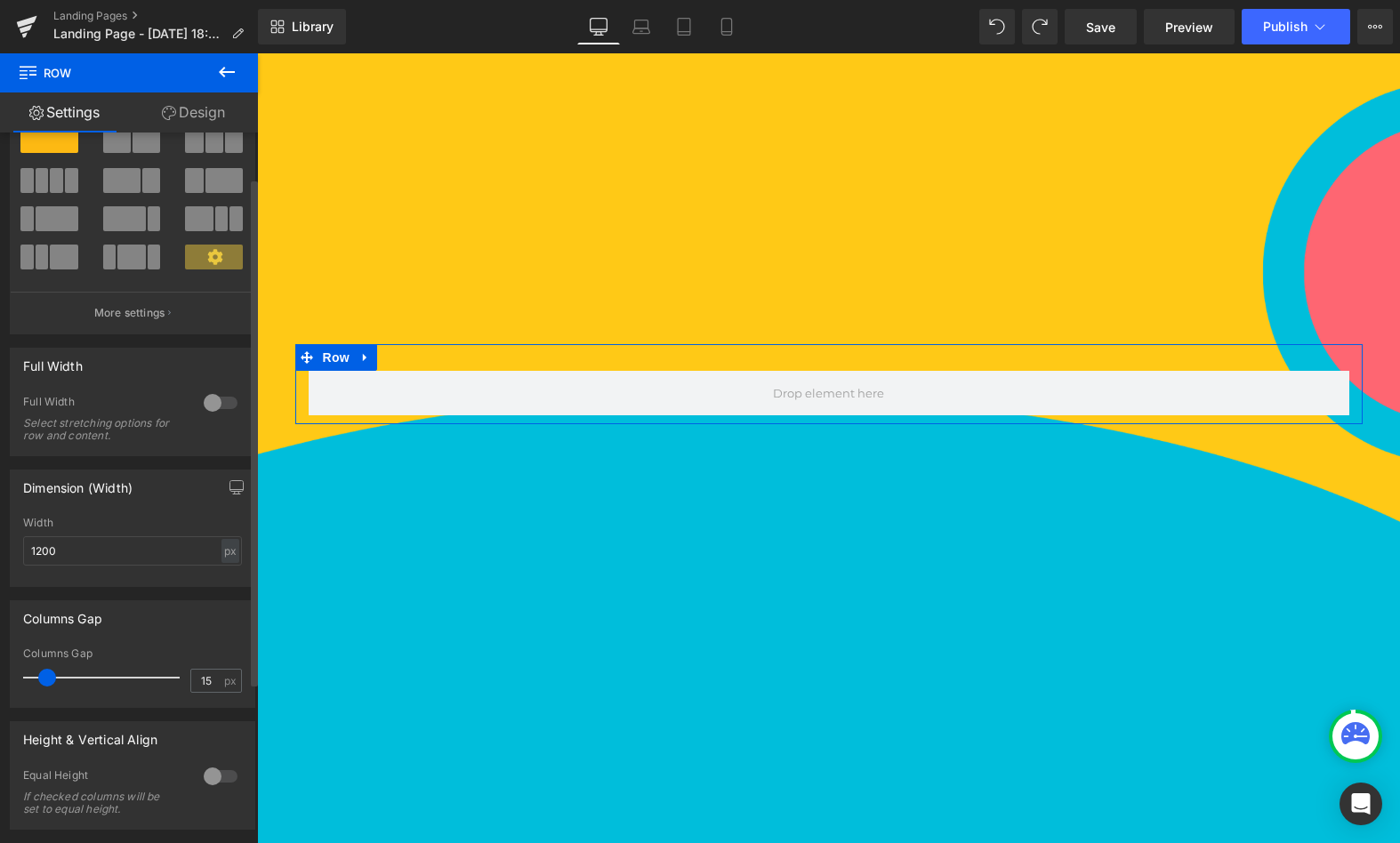
scroll to position [0, 0]
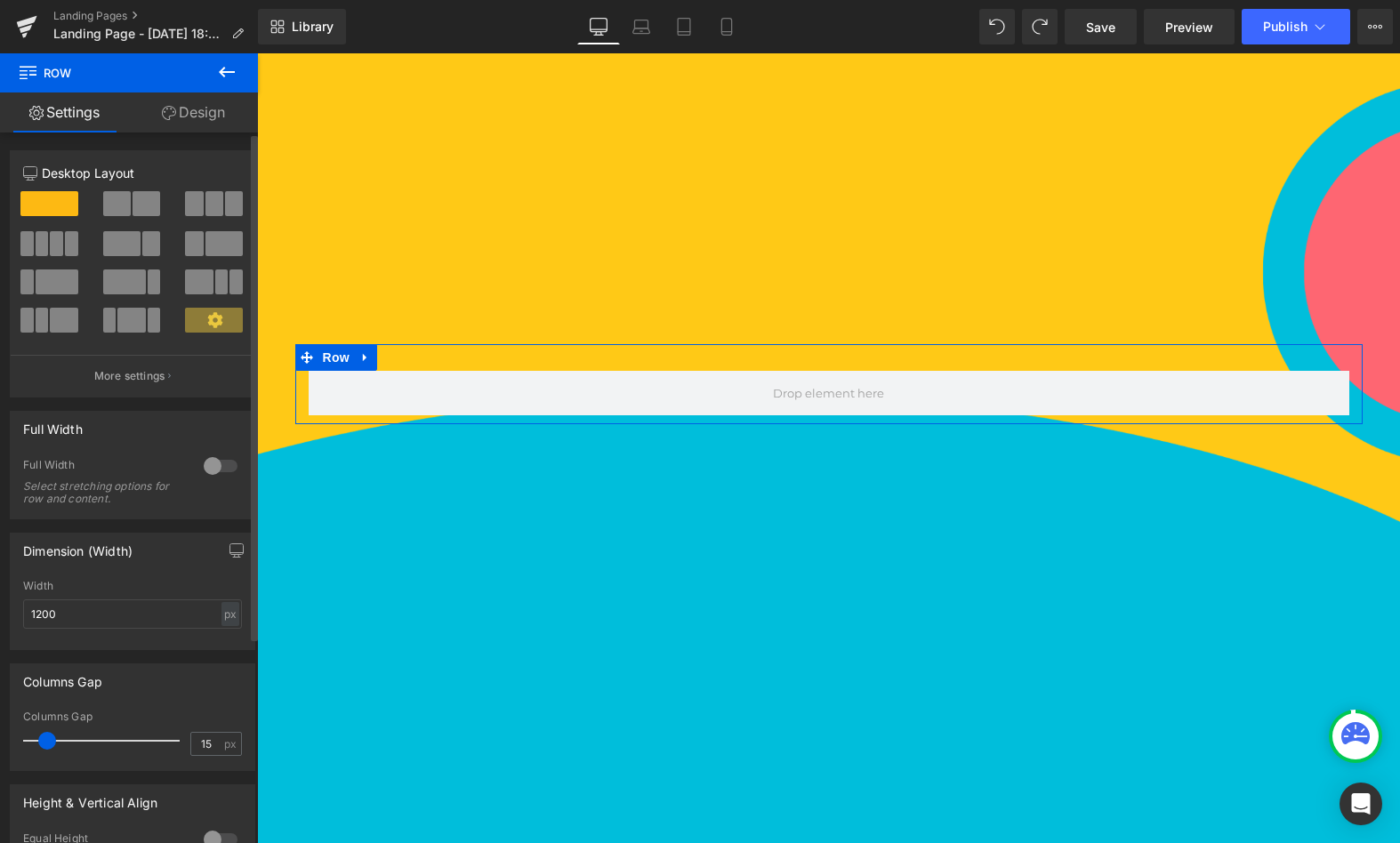
click at [196, 319] on span at bounding box center [214, 320] width 58 height 25
click at [128, 201] on button at bounding box center [134, 203] width 60 height 25
click at [205, 205] on span at bounding box center [214, 203] width 18 height 25
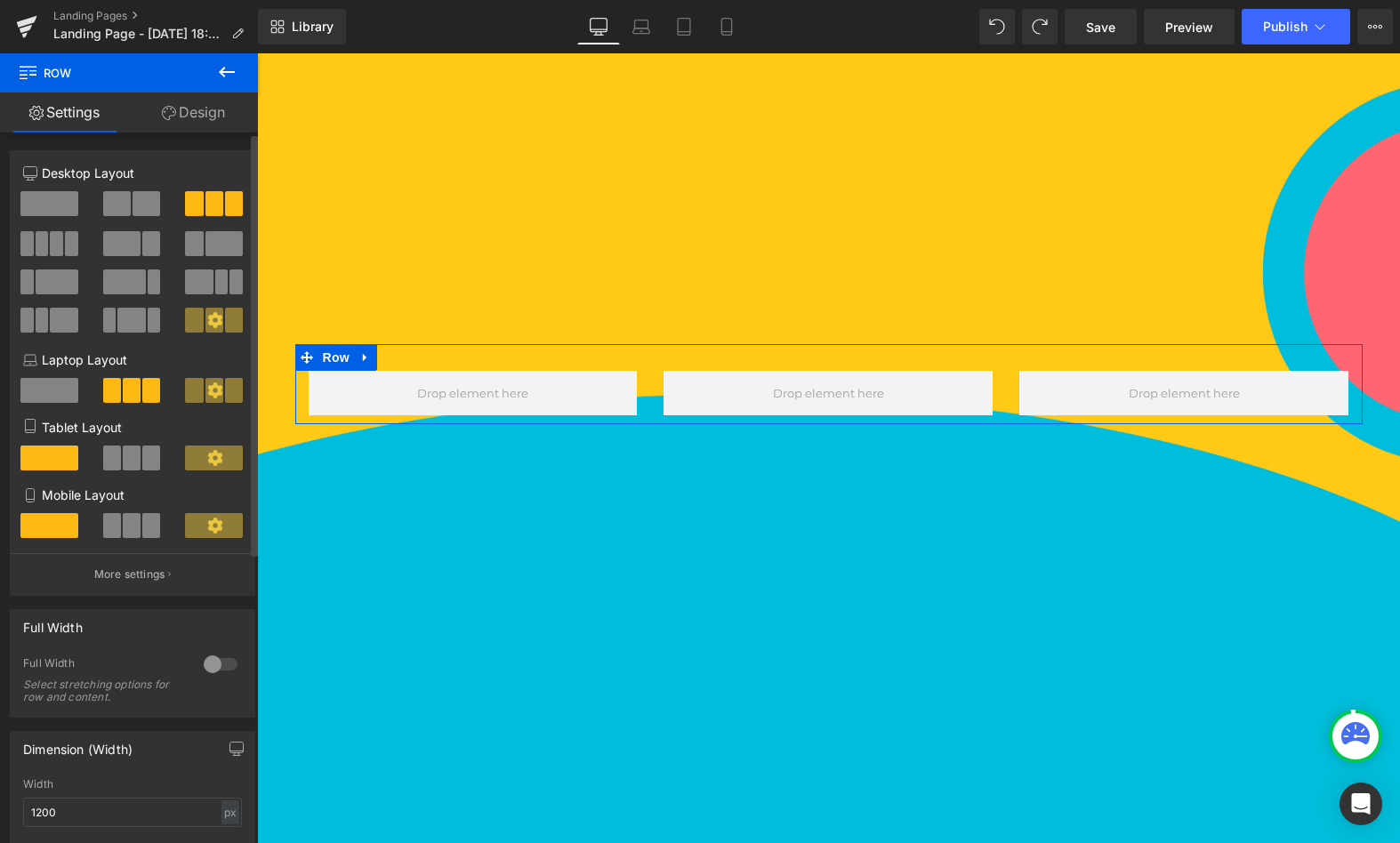
click at [207, 318] on icon at bounding box center [214, 319] width 15 height 15
drag, startPoint x: 207, startPoint y: 318, endPoint x: 195, endPoint y: 267, distance: 52.4
click at [195, 267] on div at bounding box center [133, 268] width 219 height 154
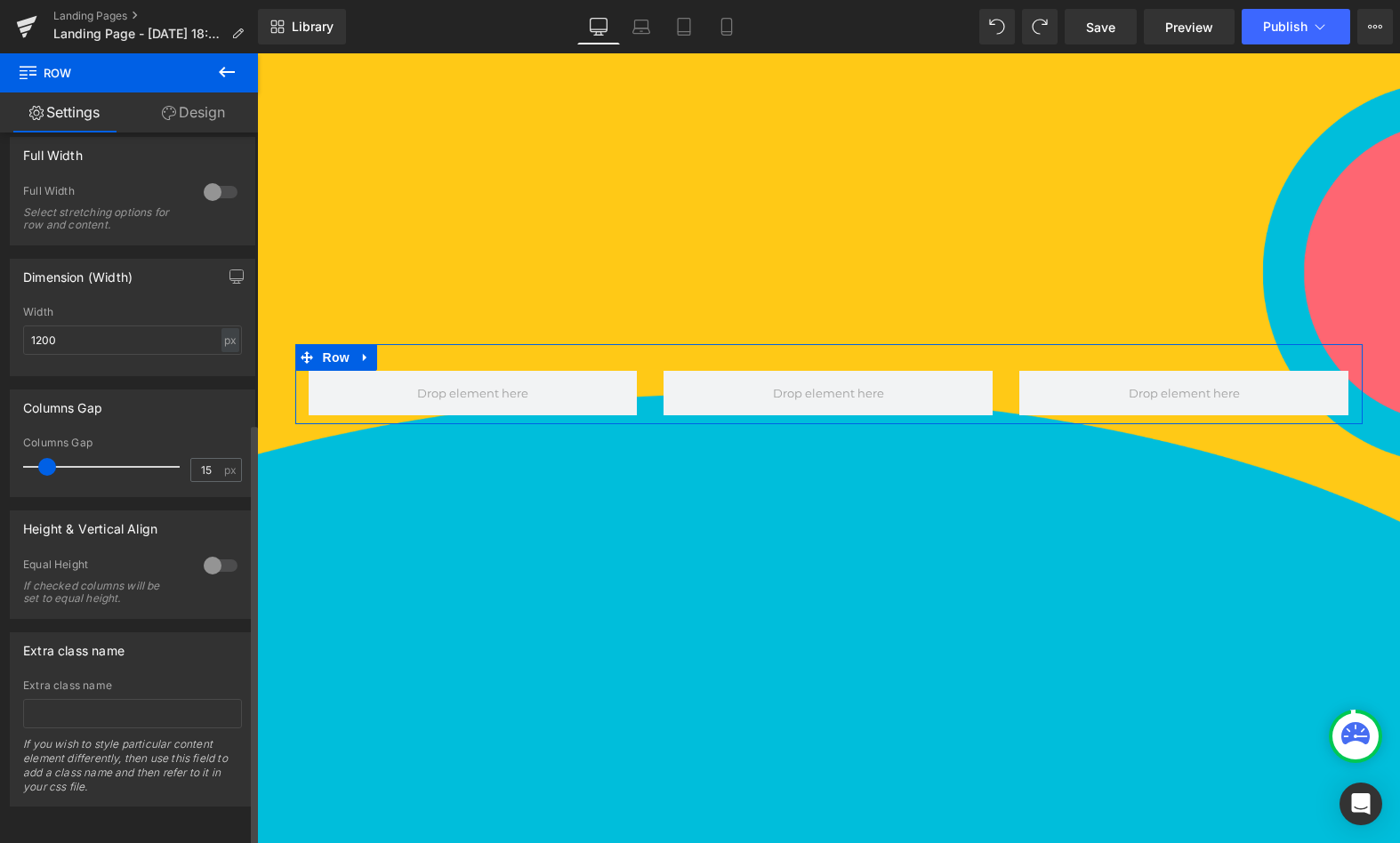
click at [220, 556] on div at bounding box center [220, 566] width 43 height 29
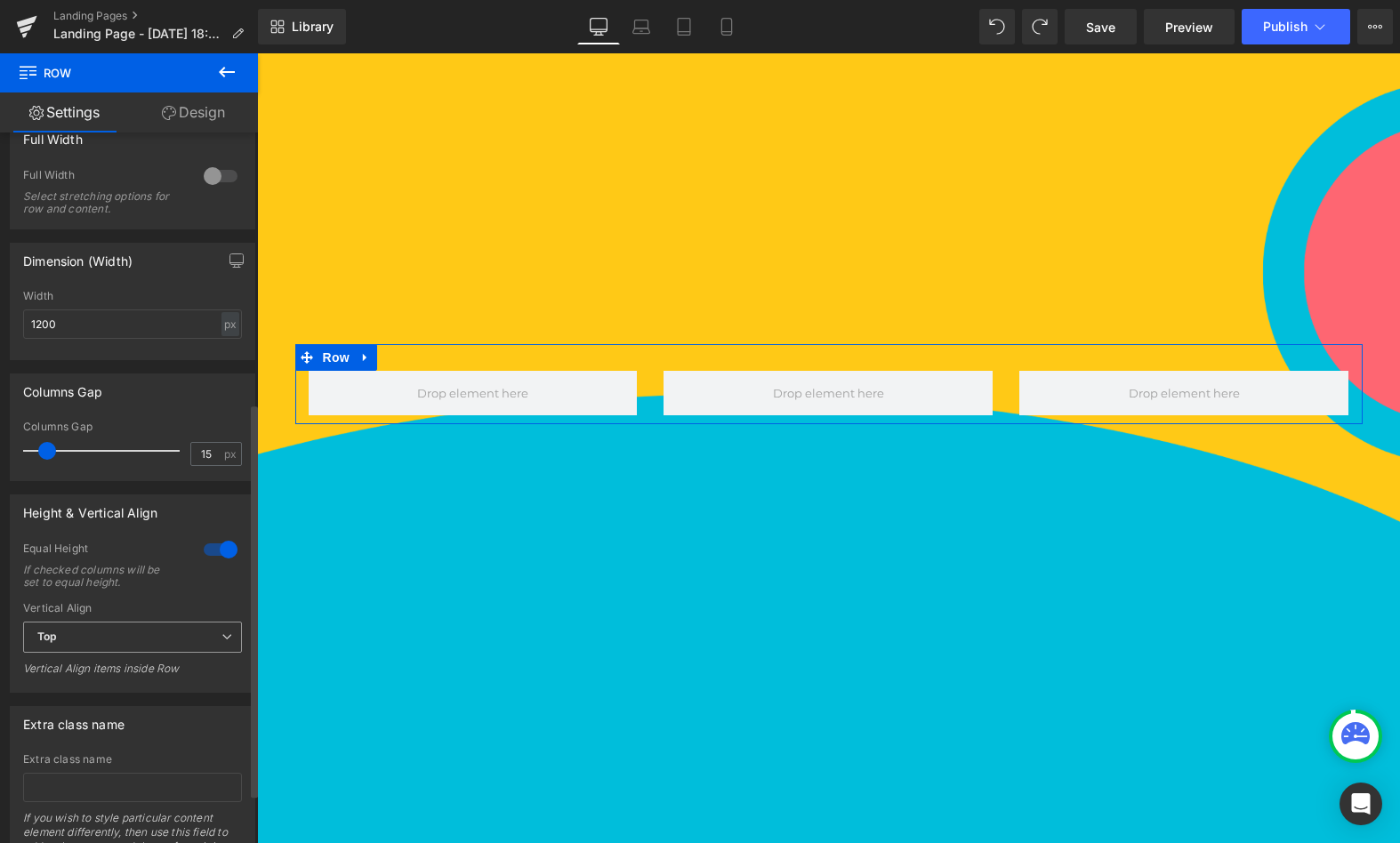
click at [165, 638] on span "Top" at bounding box center [133, 637] width 219 height 31
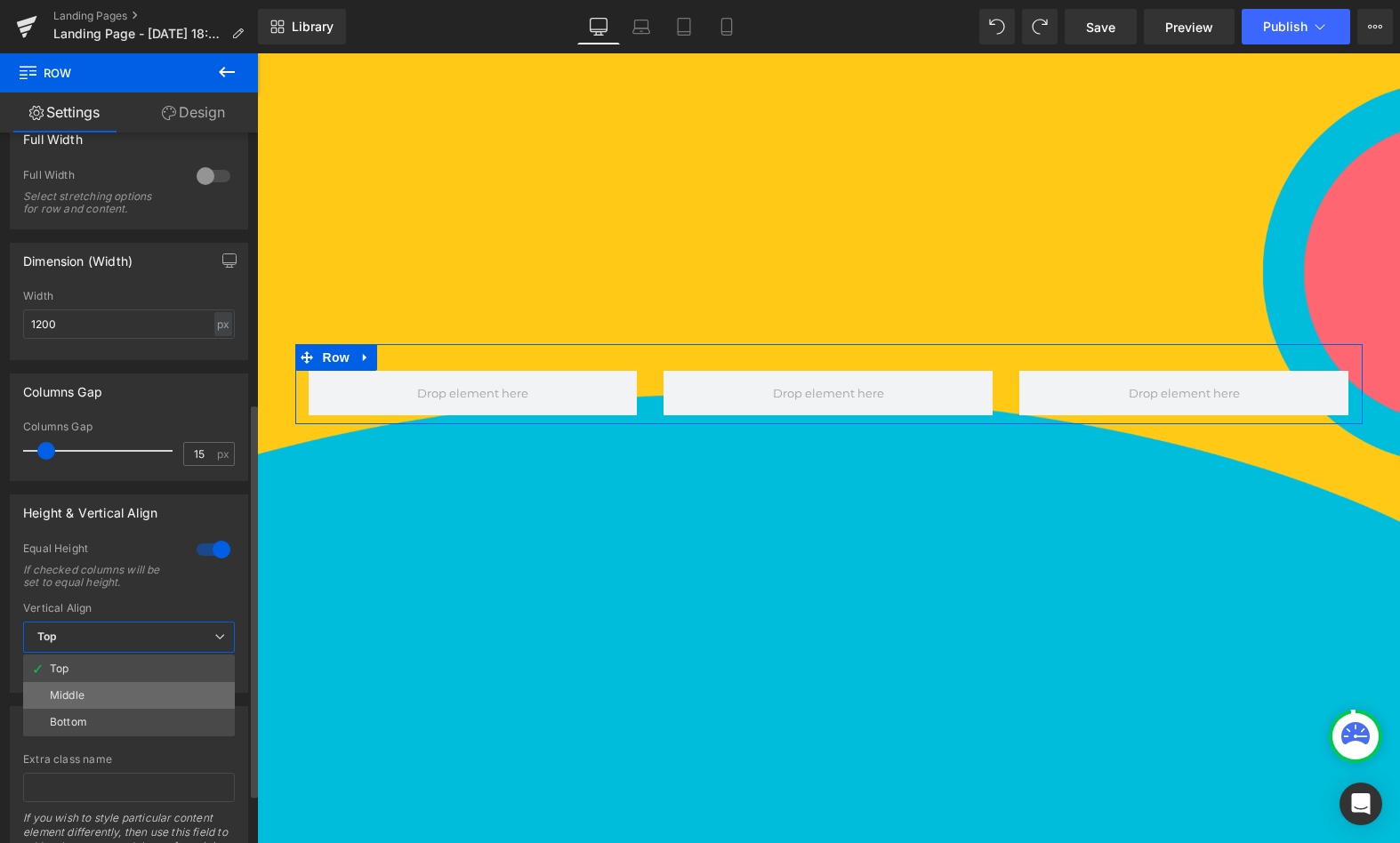
click at [124, 700] on li "Middle" at bounding box center [129, 696] width 211 height 27
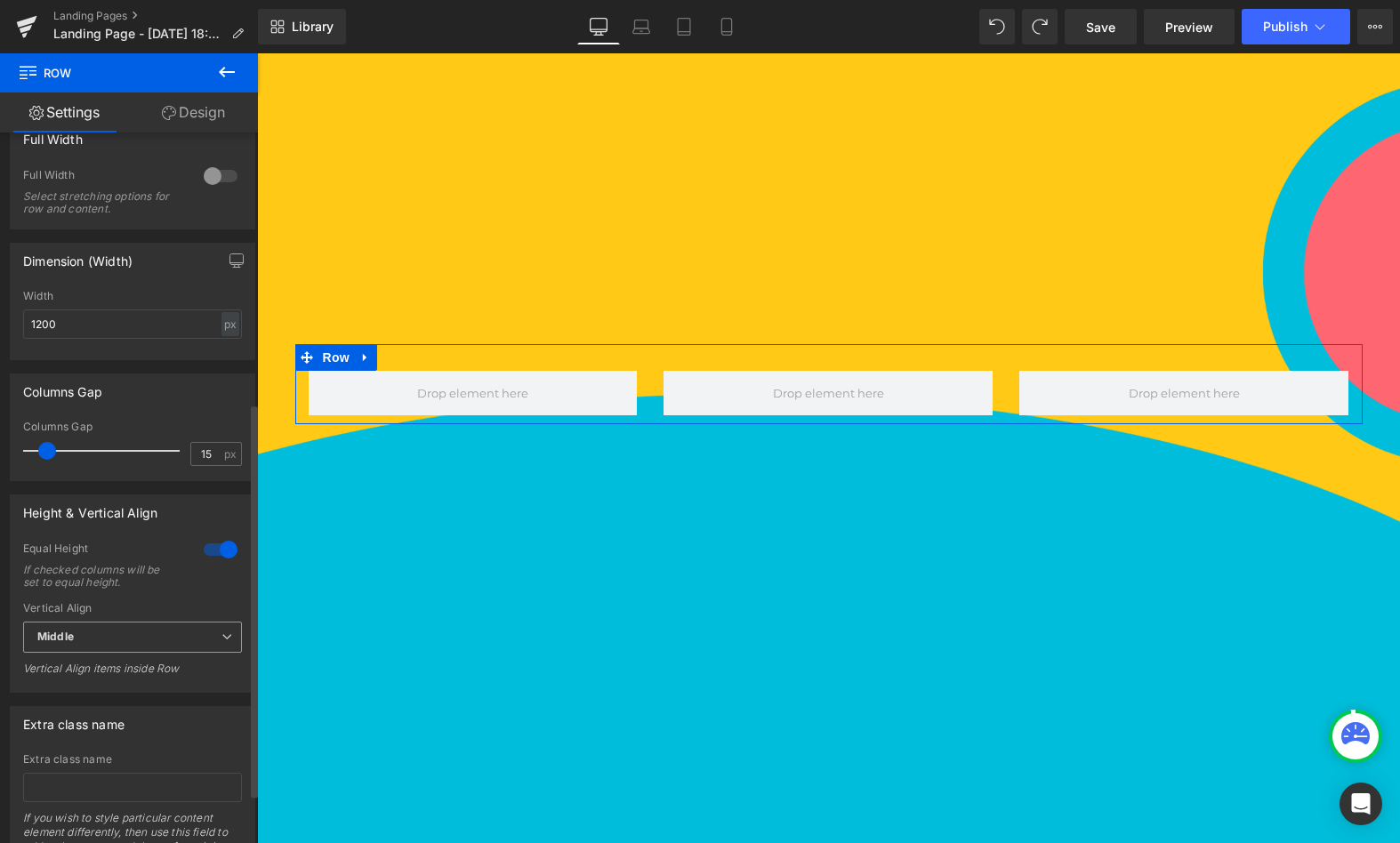
click at [177, 645] on span "Middle" at bounding box center [133, 637] width 219 height 31
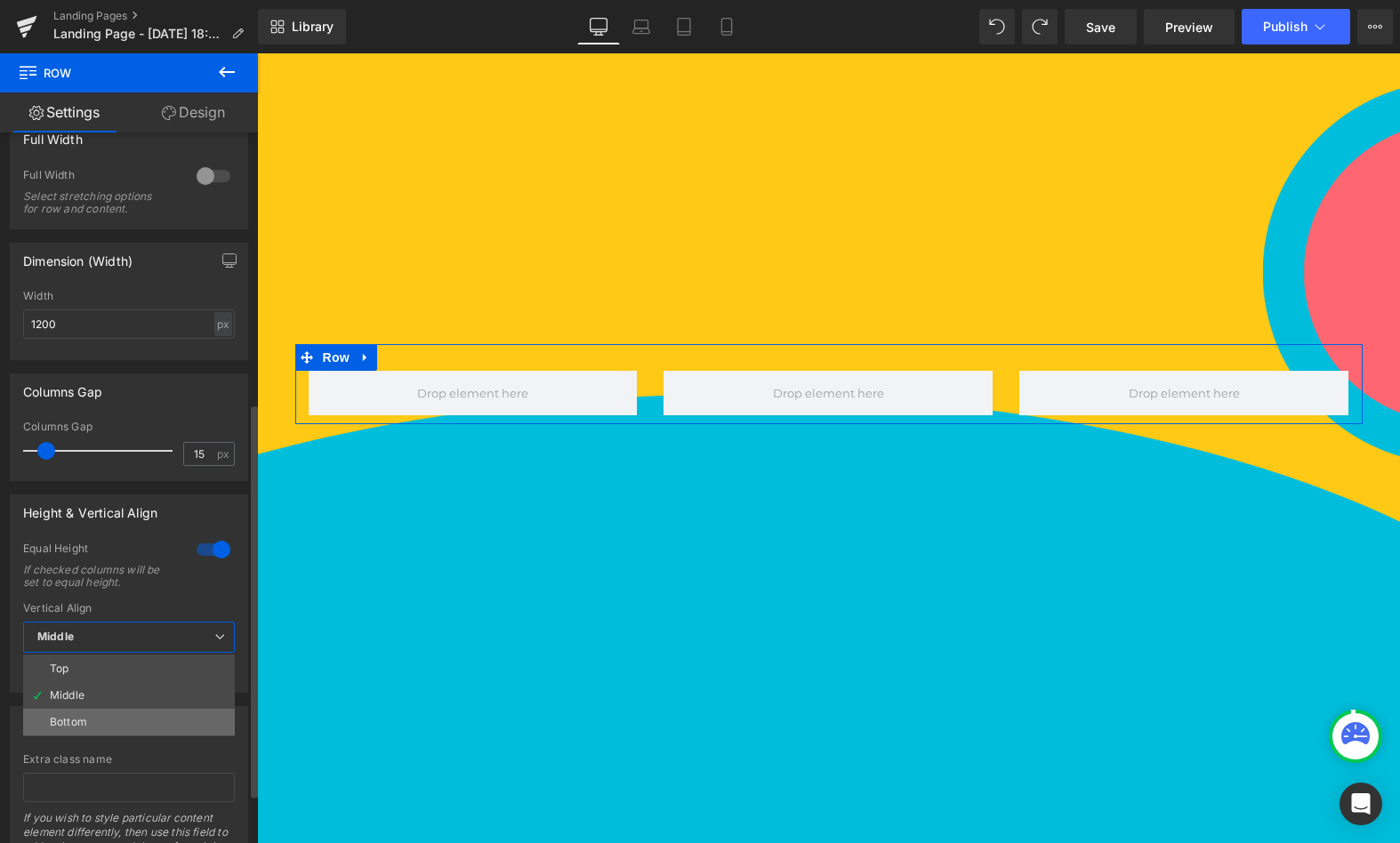
click at [110, 726] on li "Bottom" at bounding box center [129, 722] width 211 height 27
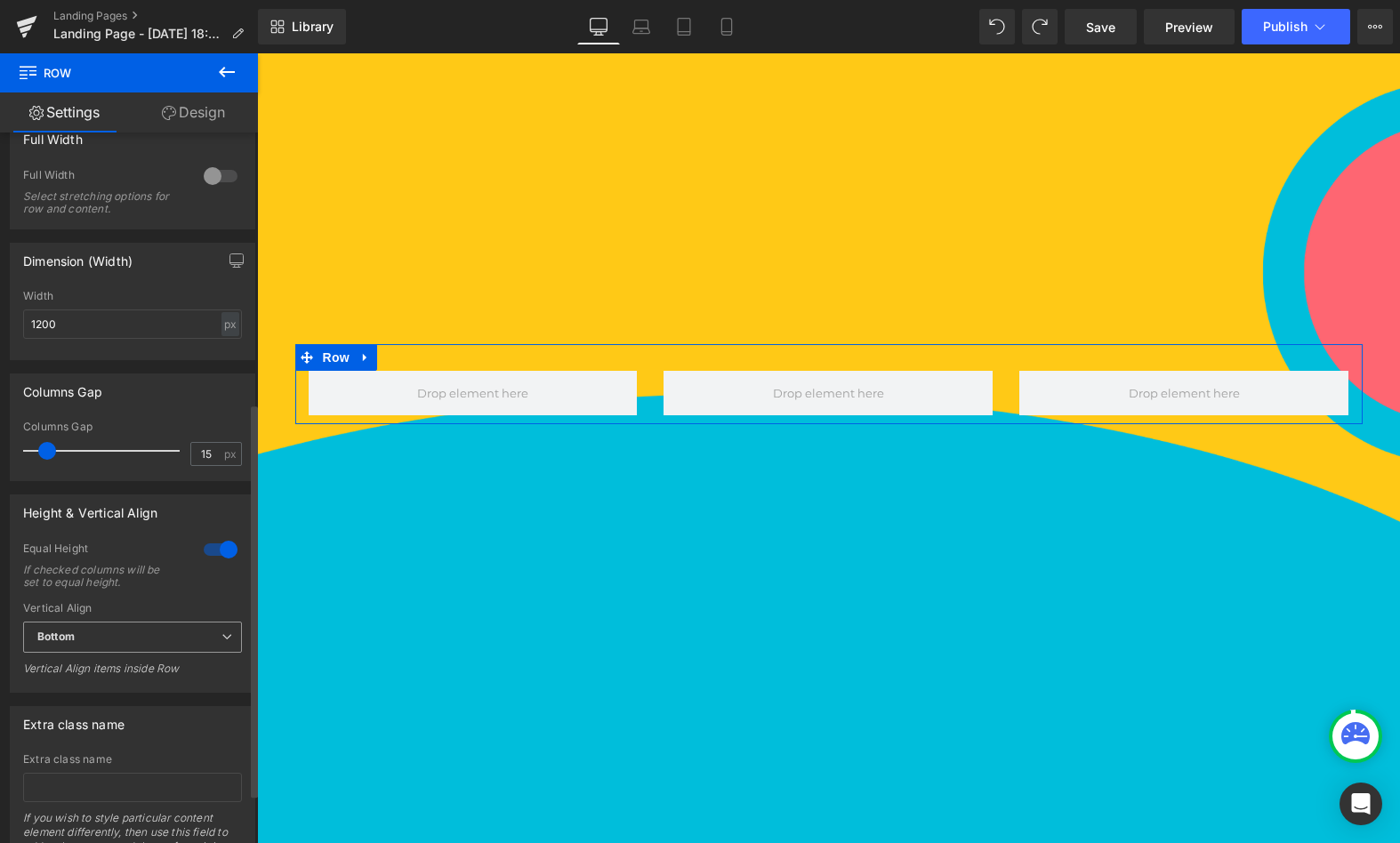
click at [126, 633] on span "Bottom" at bounding box center [133, 637] width 219 height 31
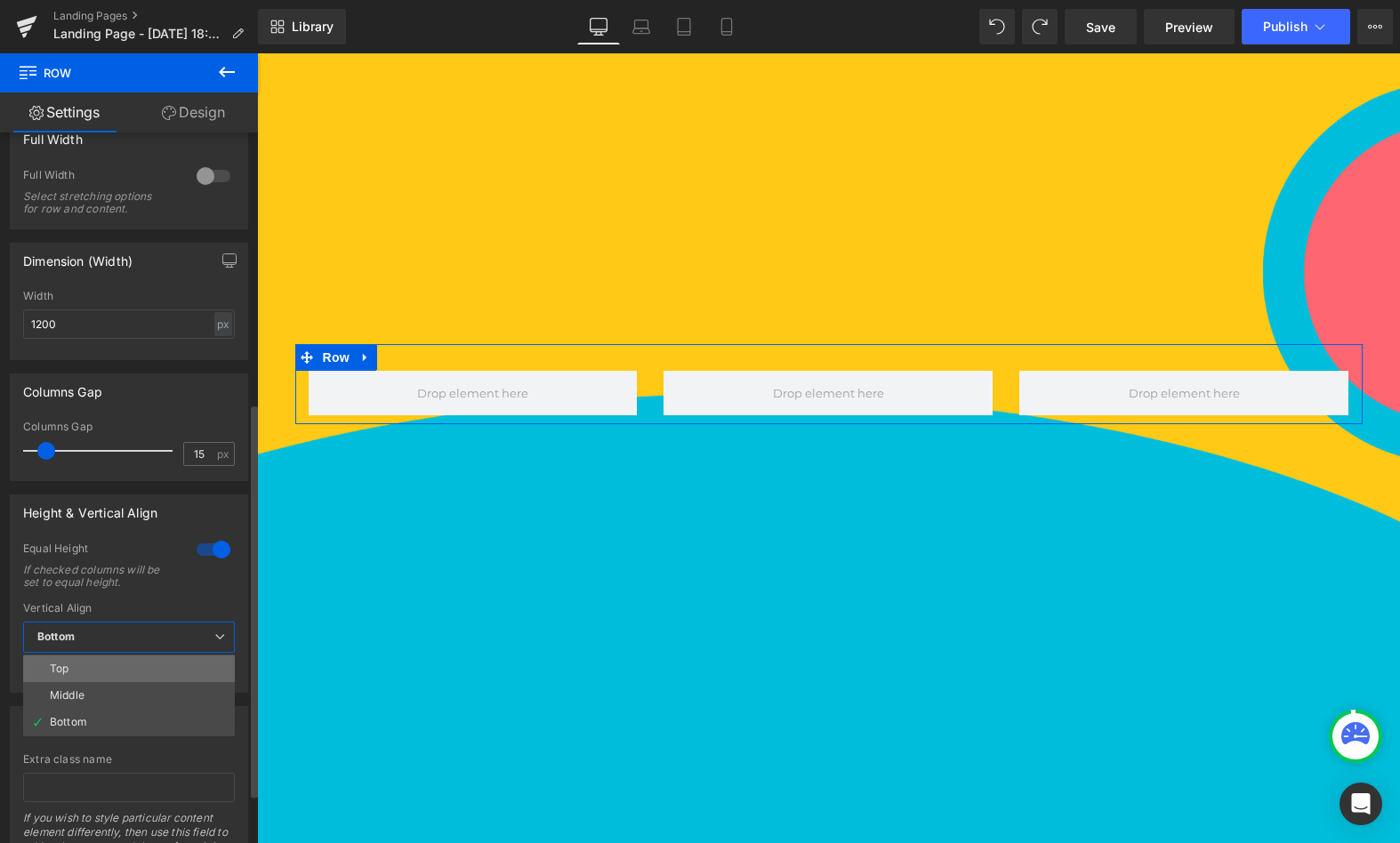
click at [88, 668] on li "Top" at bounding box center [129, 669] width 211 height 27
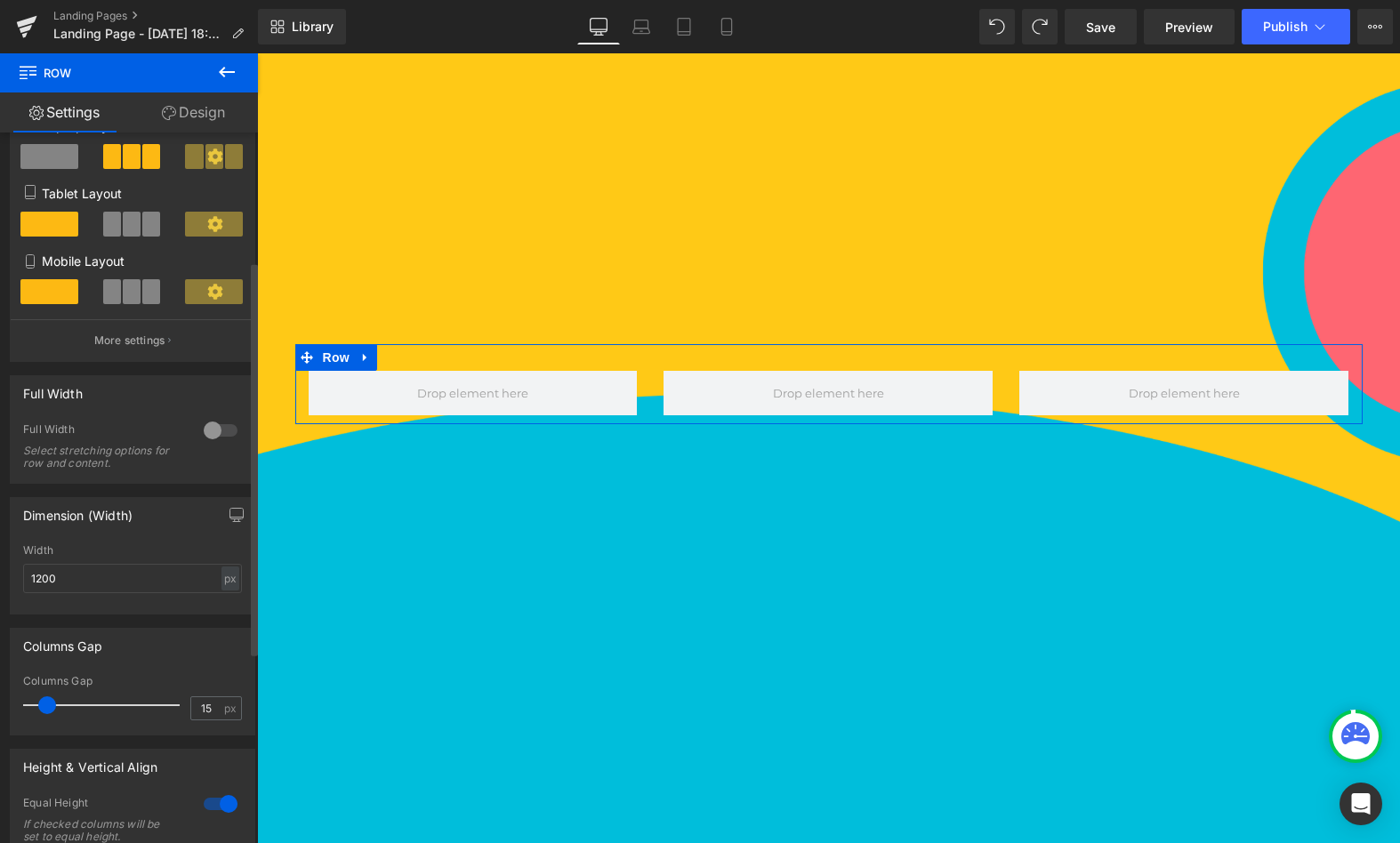
scroll to position [226, 0]
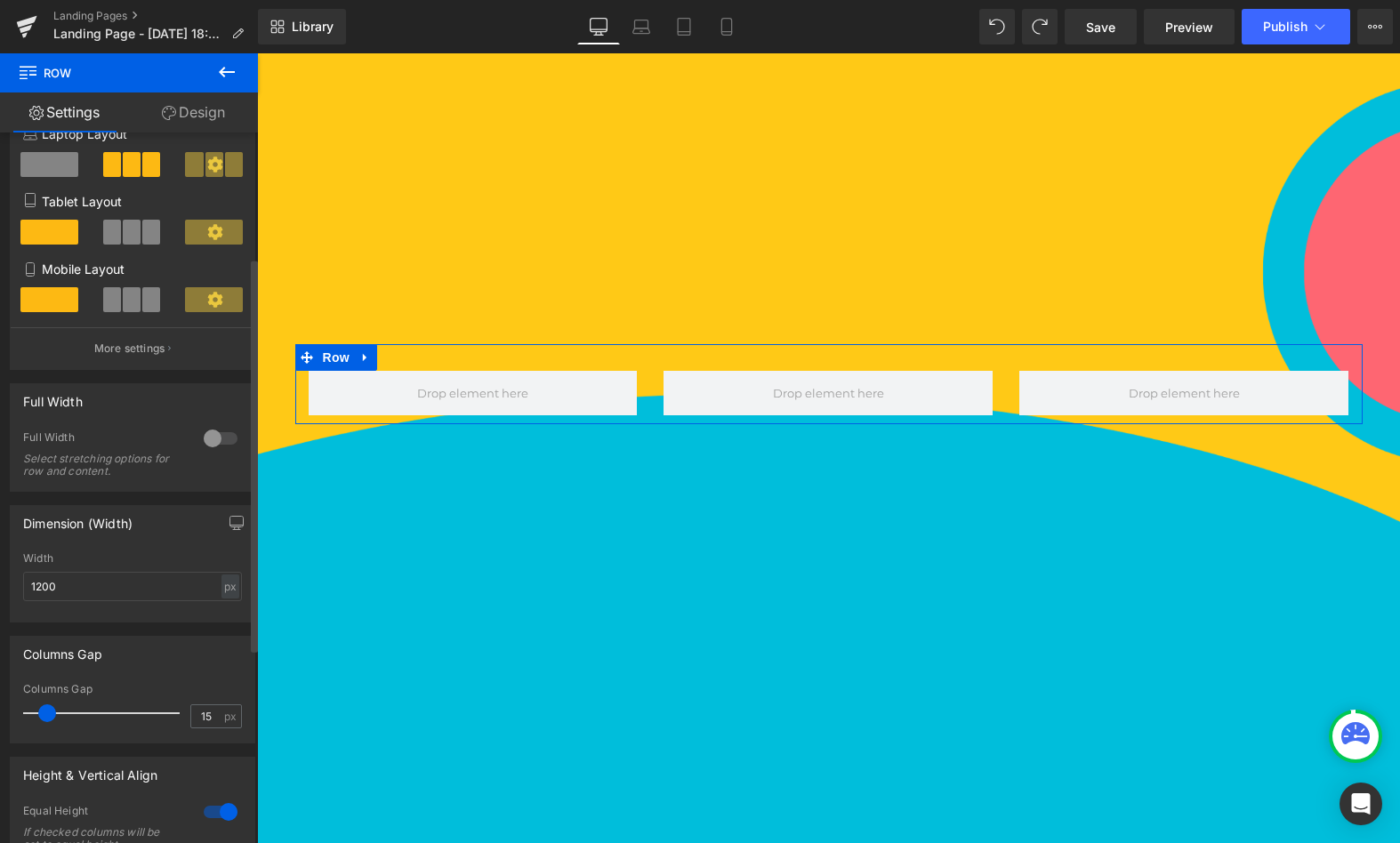
click at [216, 443] on div at bounding box center [220, 438] width 43 height 29
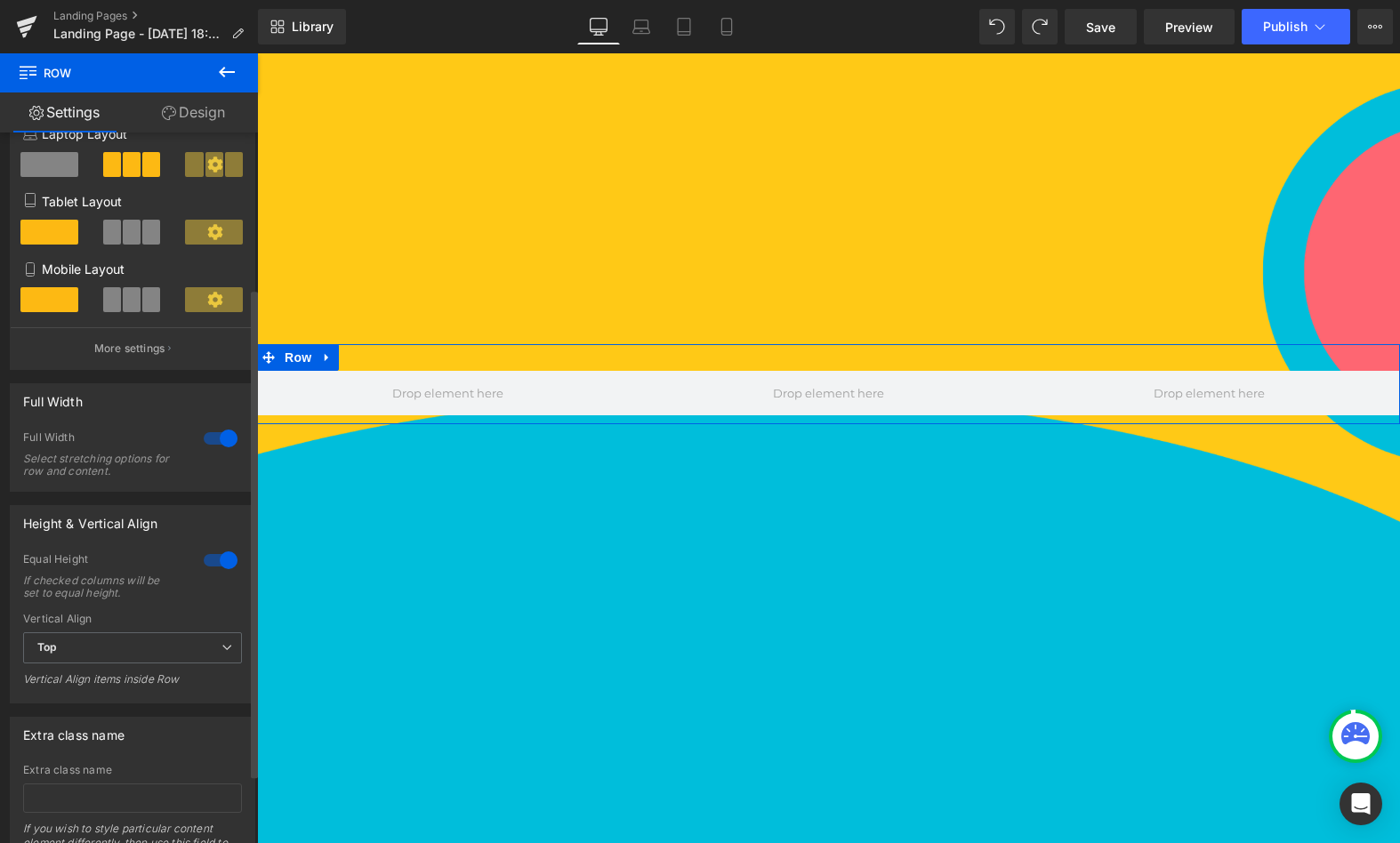
click at [216, 443] on div at bounding box center [220, 438] width 43 height 29
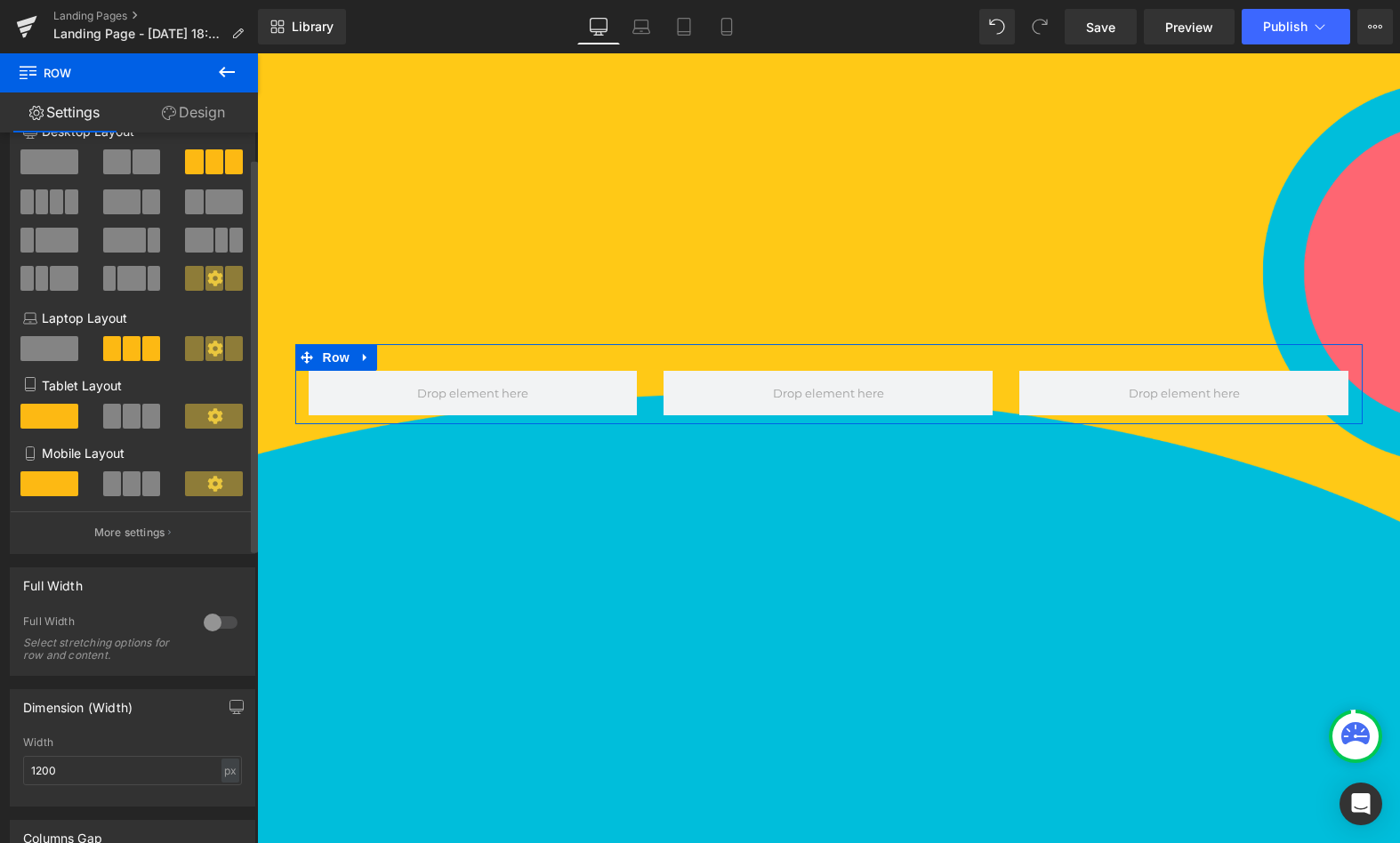
scroll to position [0, 0]
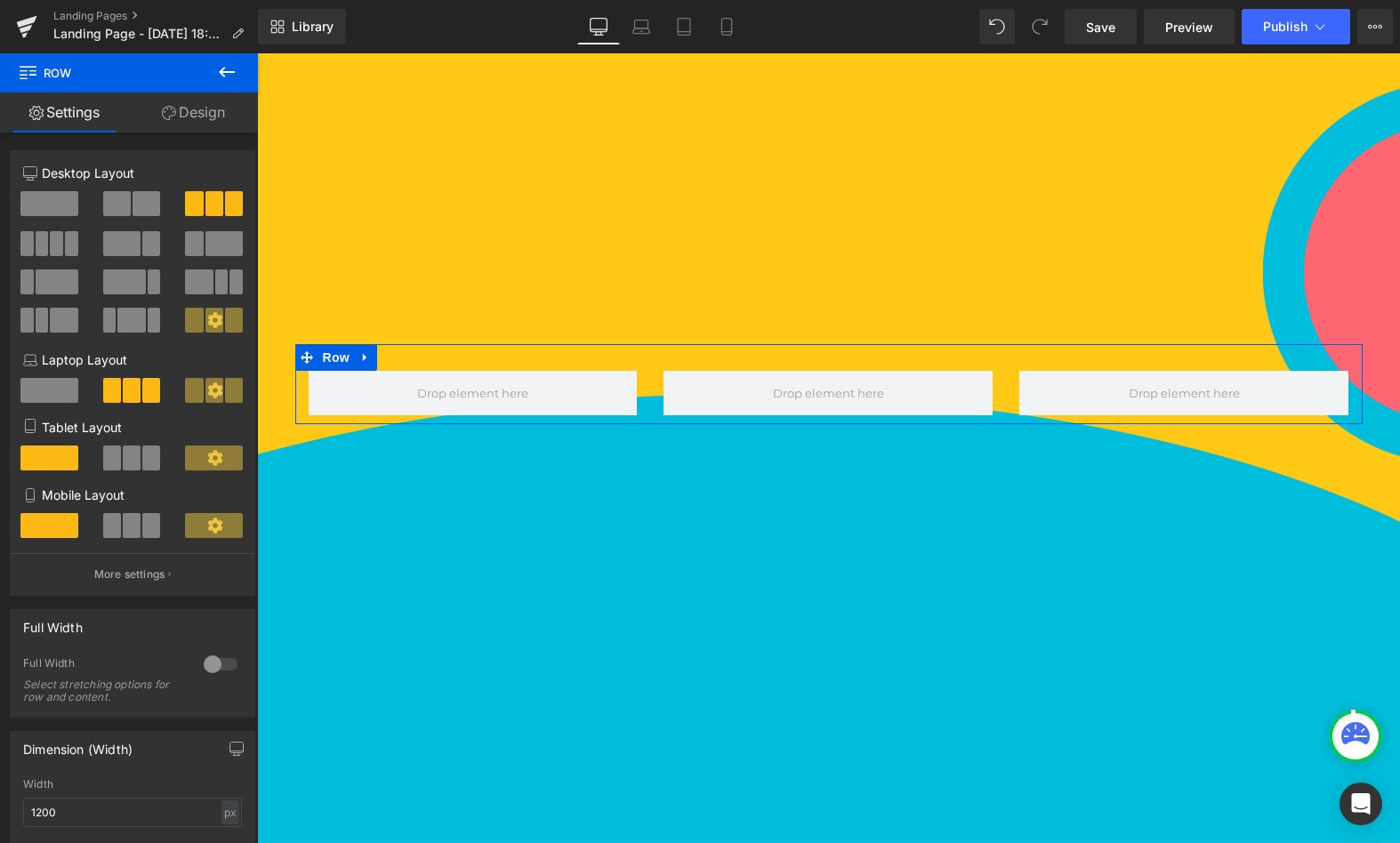
click at [196, 118] on link "Design" at bounding box center [192, 113] width 129 height 40
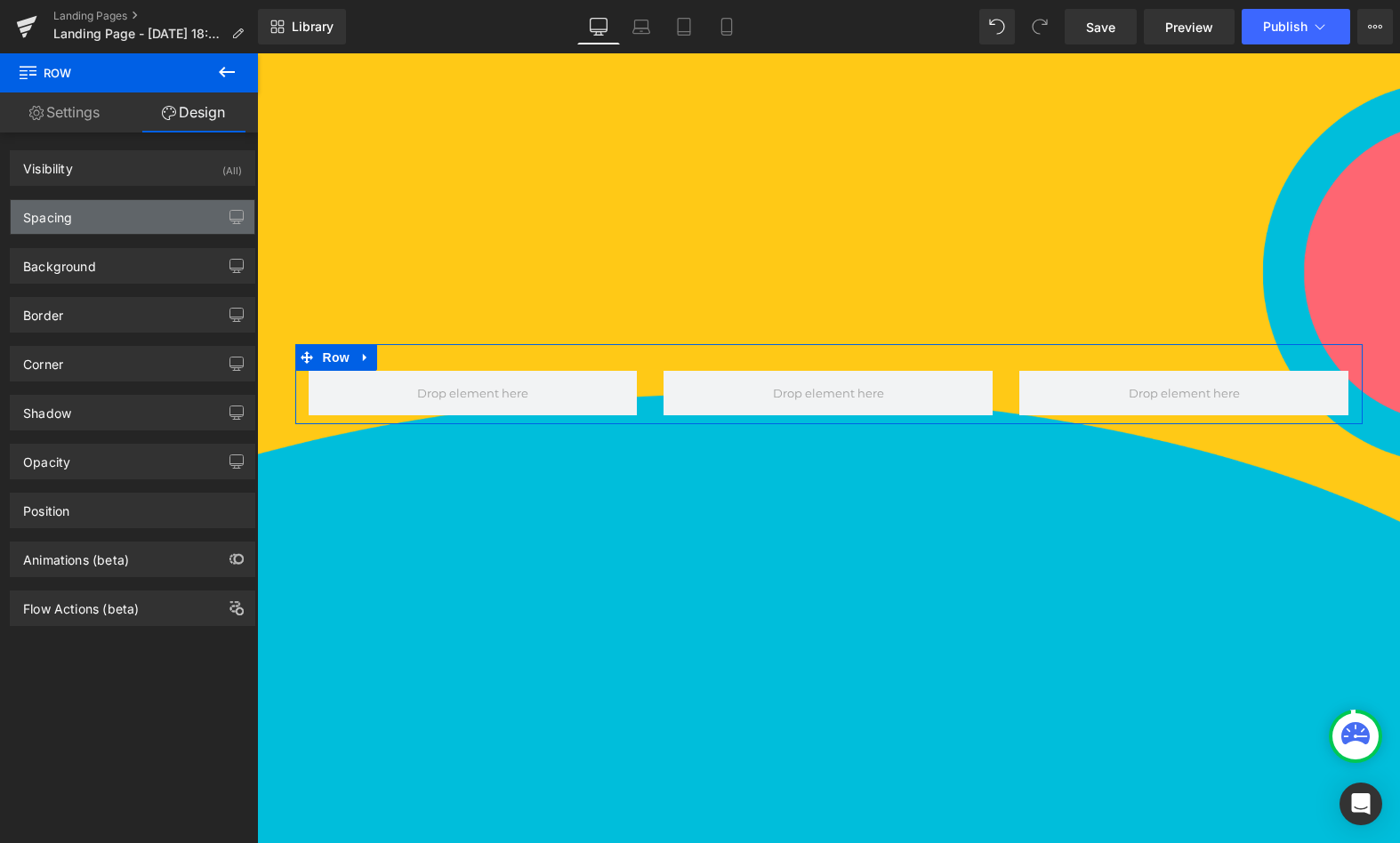
click at [124, 220] on div "Spacing" at bounding box center [133, 217] width 244 height 34
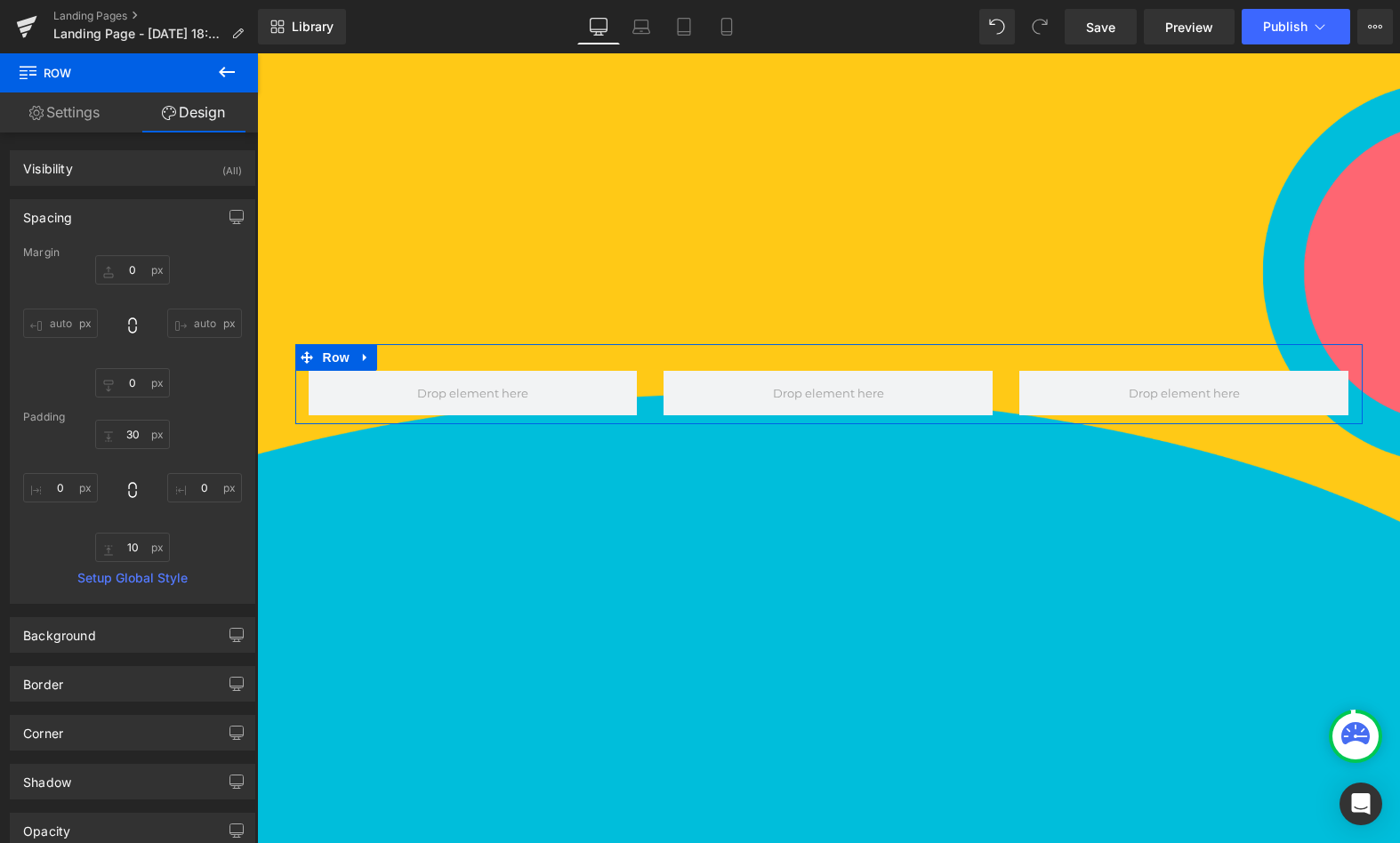
click at [102, 220] on div "Spacing" at bounding box center [133, 217] width 244 height 34
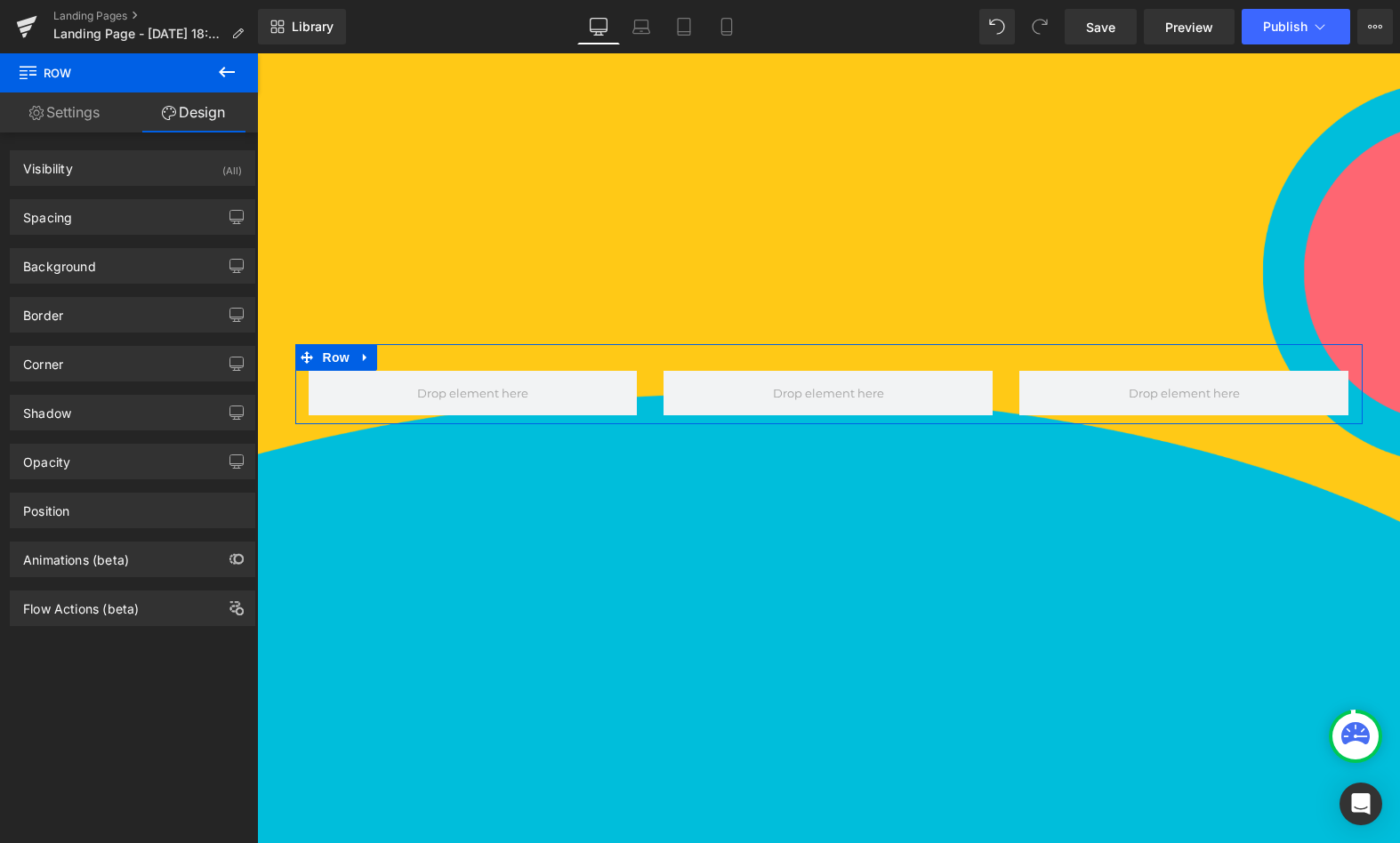
click at [119, 346] on div "Corner Corner Style Custom Custom Setup Global Style Custom Setup Global Style …" at bounding box center [133, 364] width 245 height 36
click at [96, 515] on div "Position" at bounding box center [133, 510] width 244 height 34
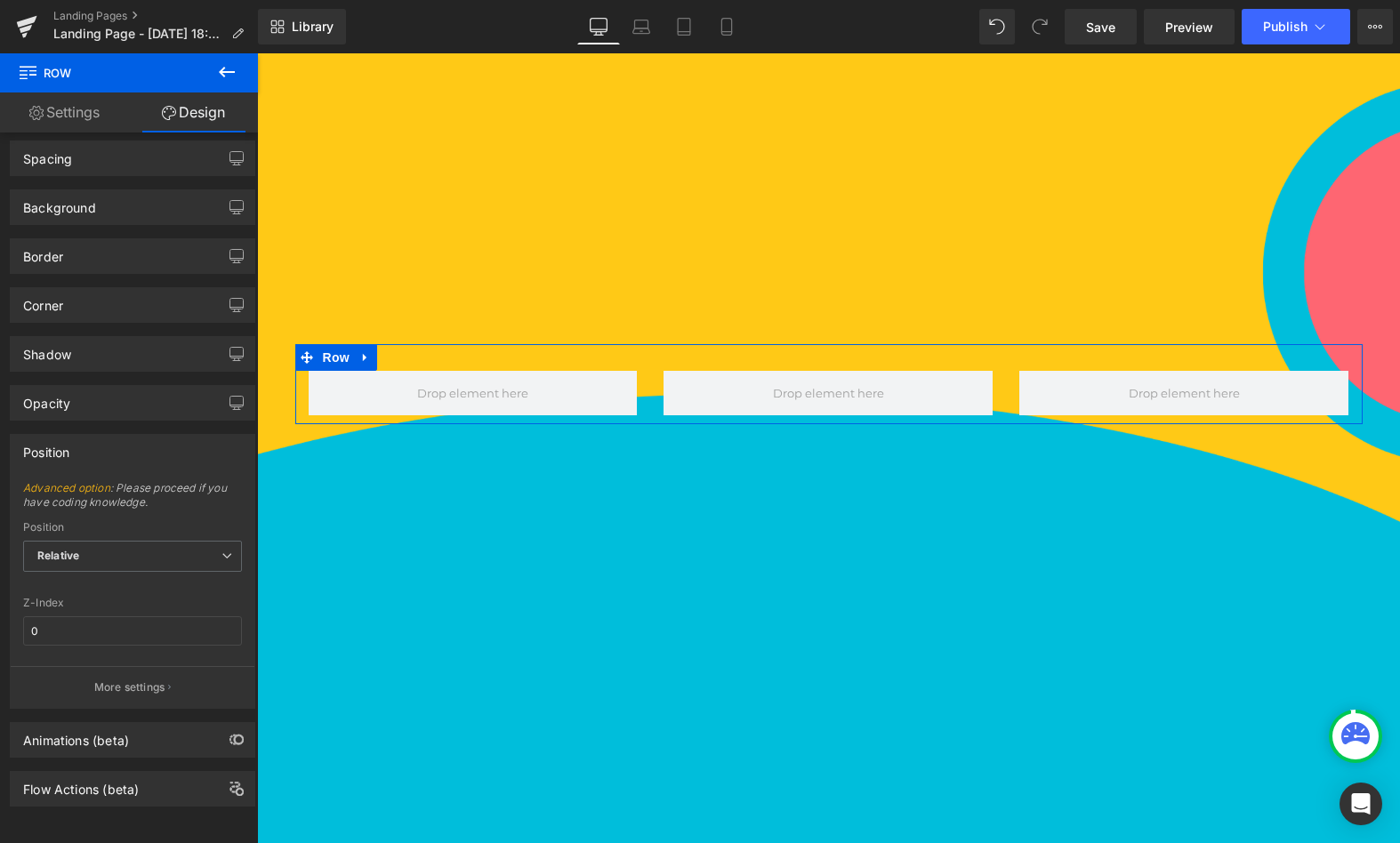
scroll to position [71, 0]
click at [129, 551] on span "Relative" at bounding box center [133, 556] width 219 height 31
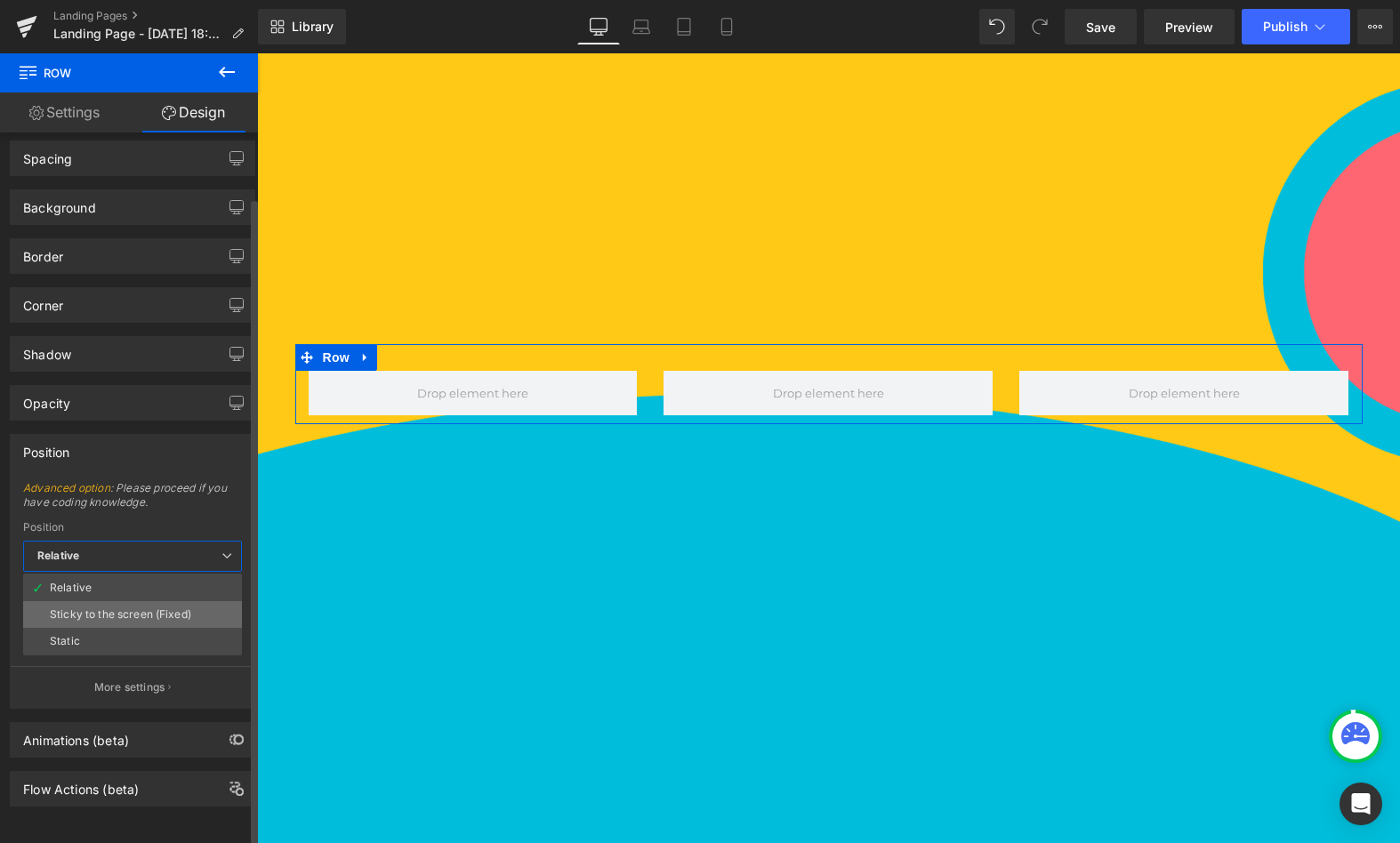
click at [132, 609] on div "Sticky to the screen (Fixed)" at bounding box center [121, 615] width 141 height 12
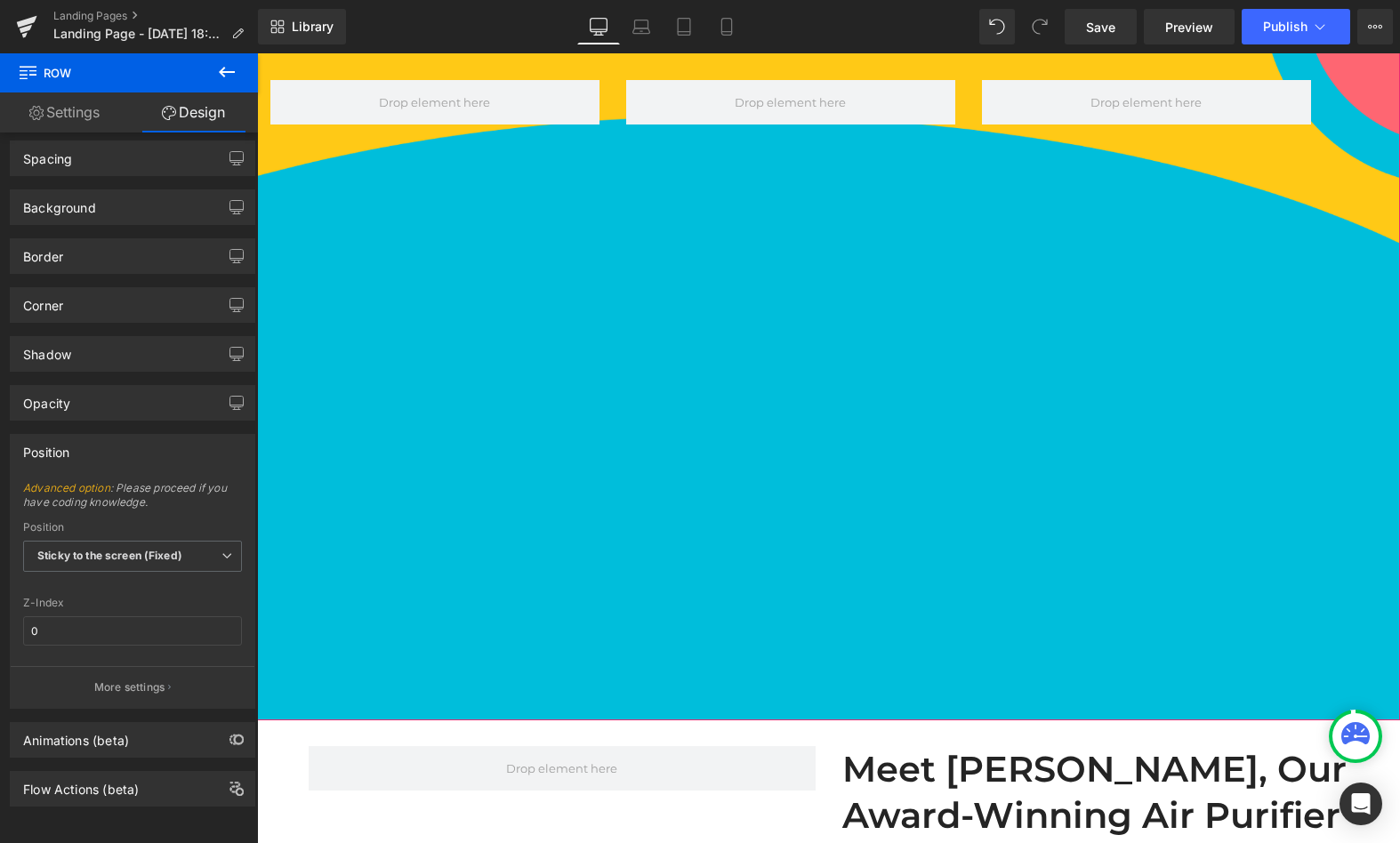
scroll to position [762, 0]
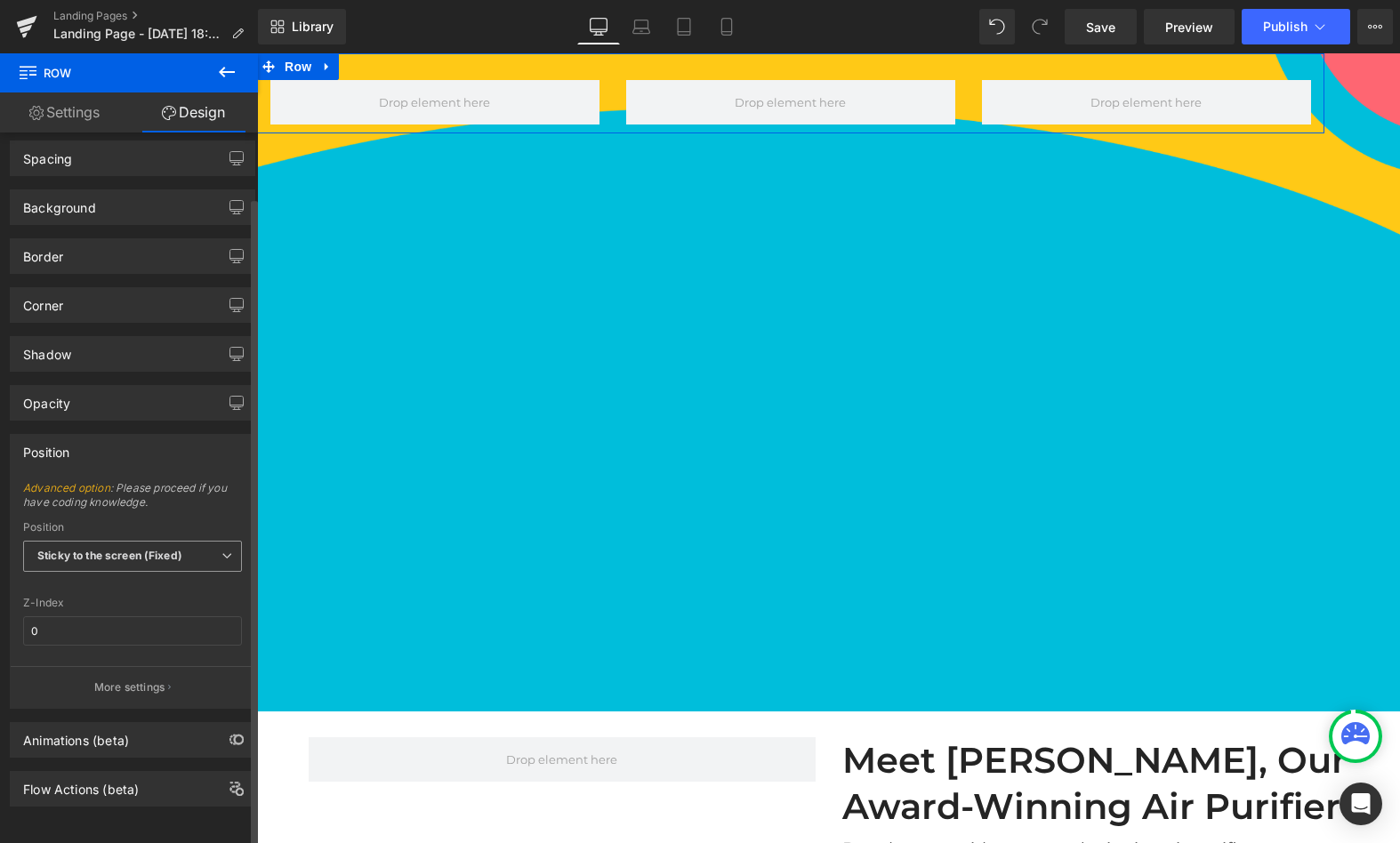
click at [97, 541] on span "Sticky to the screen (Fixed)" at bounding box center [133, 556] width 219 height 31
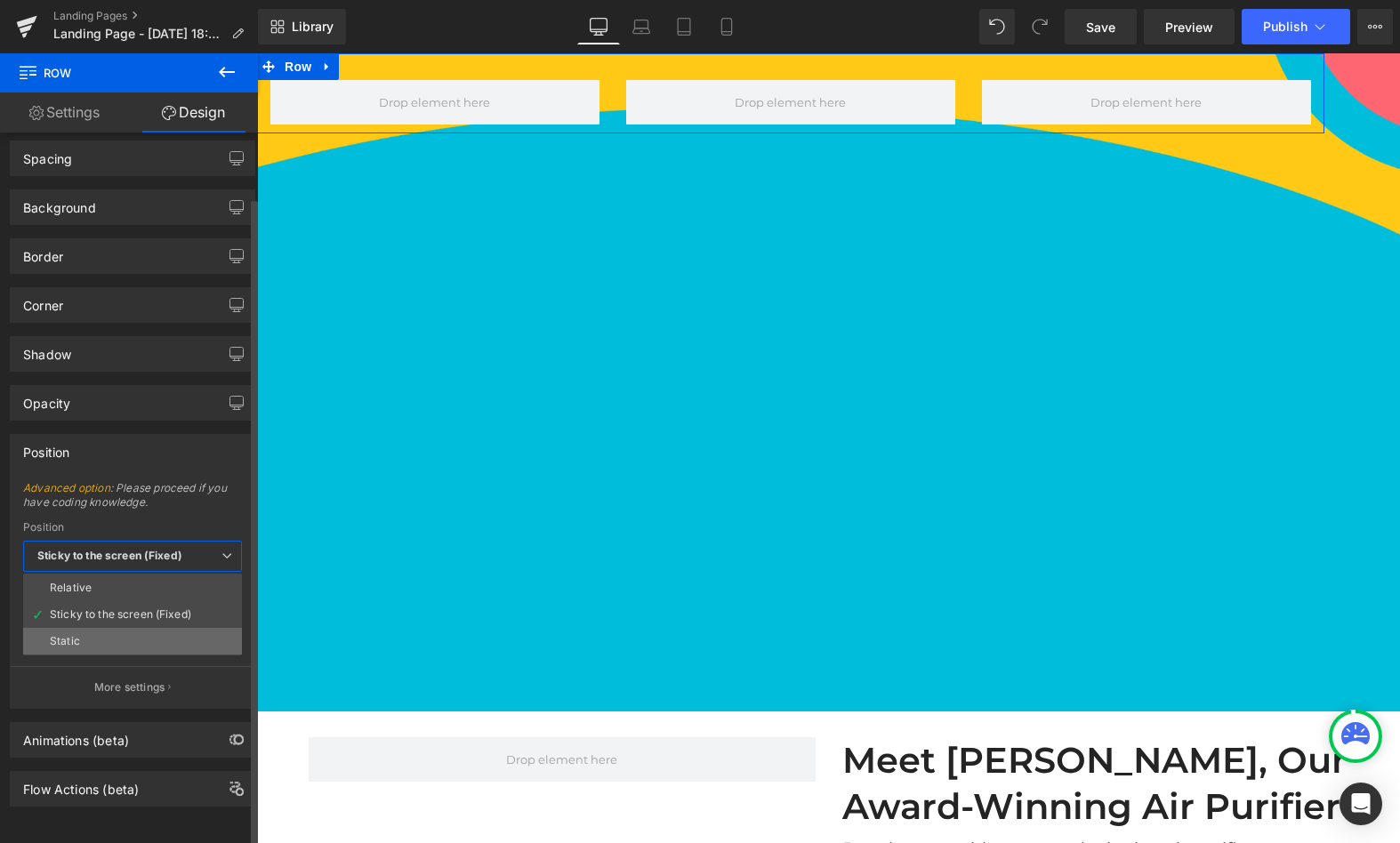
click at [106, 628] on li "Static" at bounding box center [133, 641] width 219 height 27
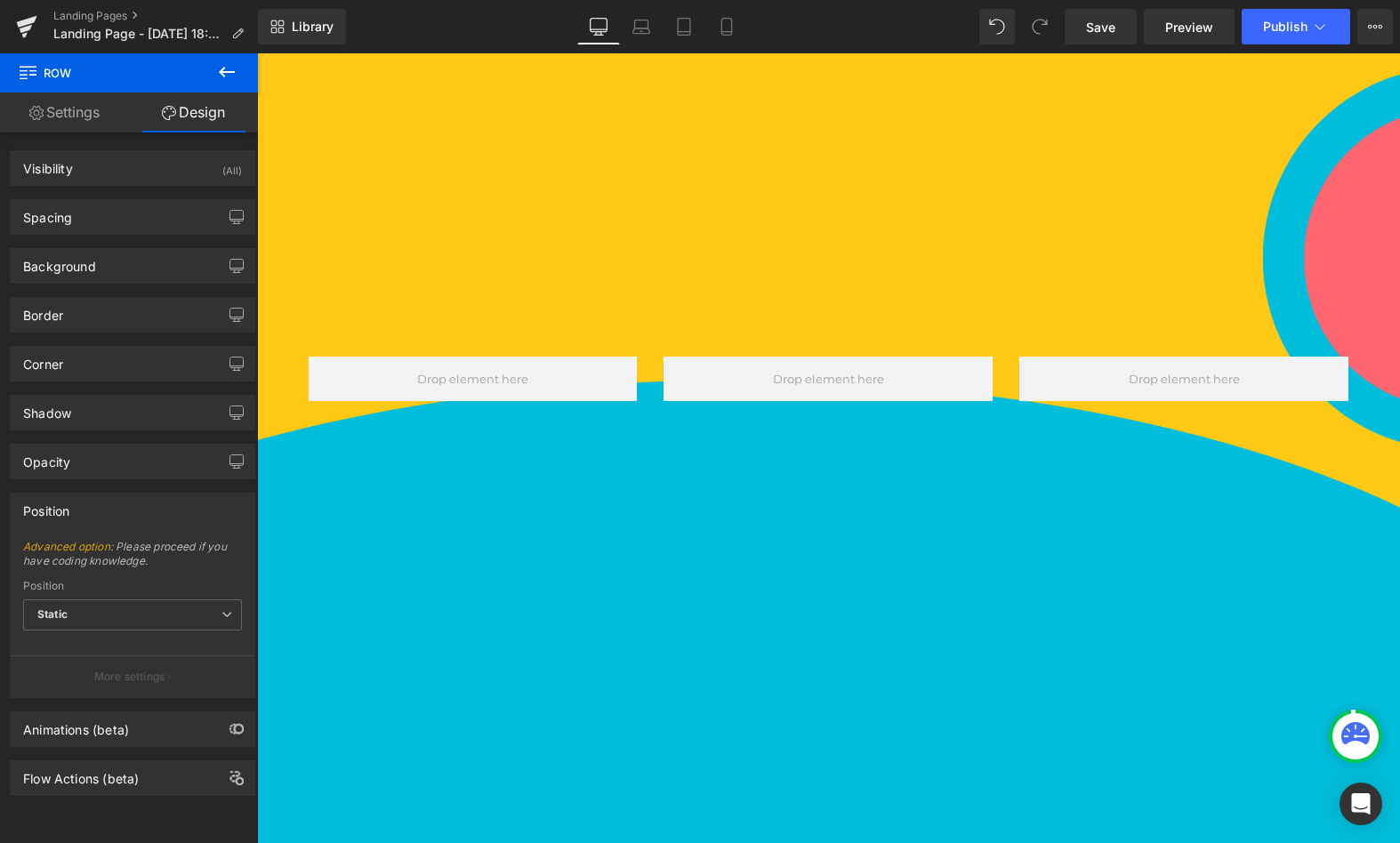
scroll to position [510, 0]
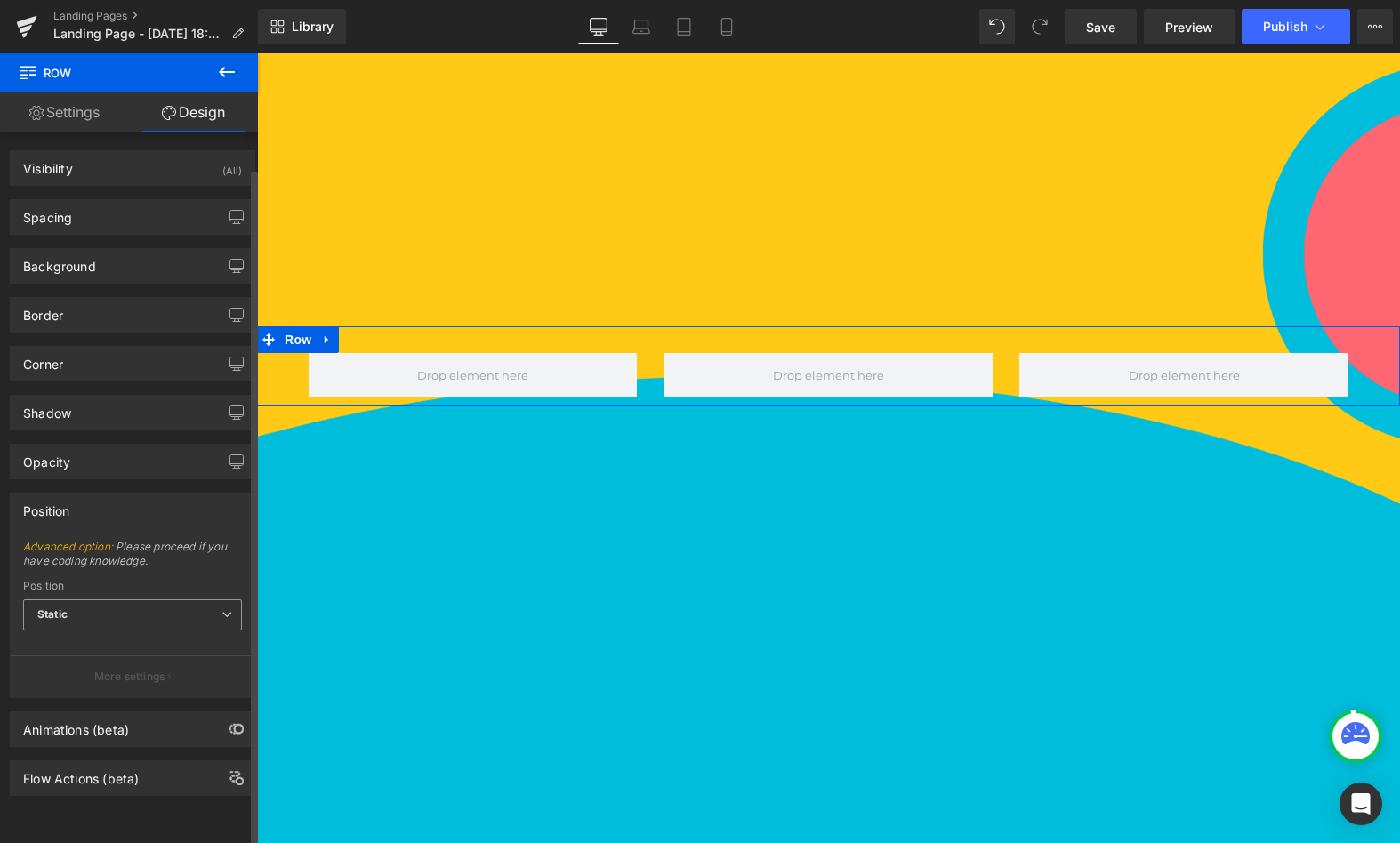
click at [112, 614] on span "Static" at bounding box center [133, 615] width 219 height 31
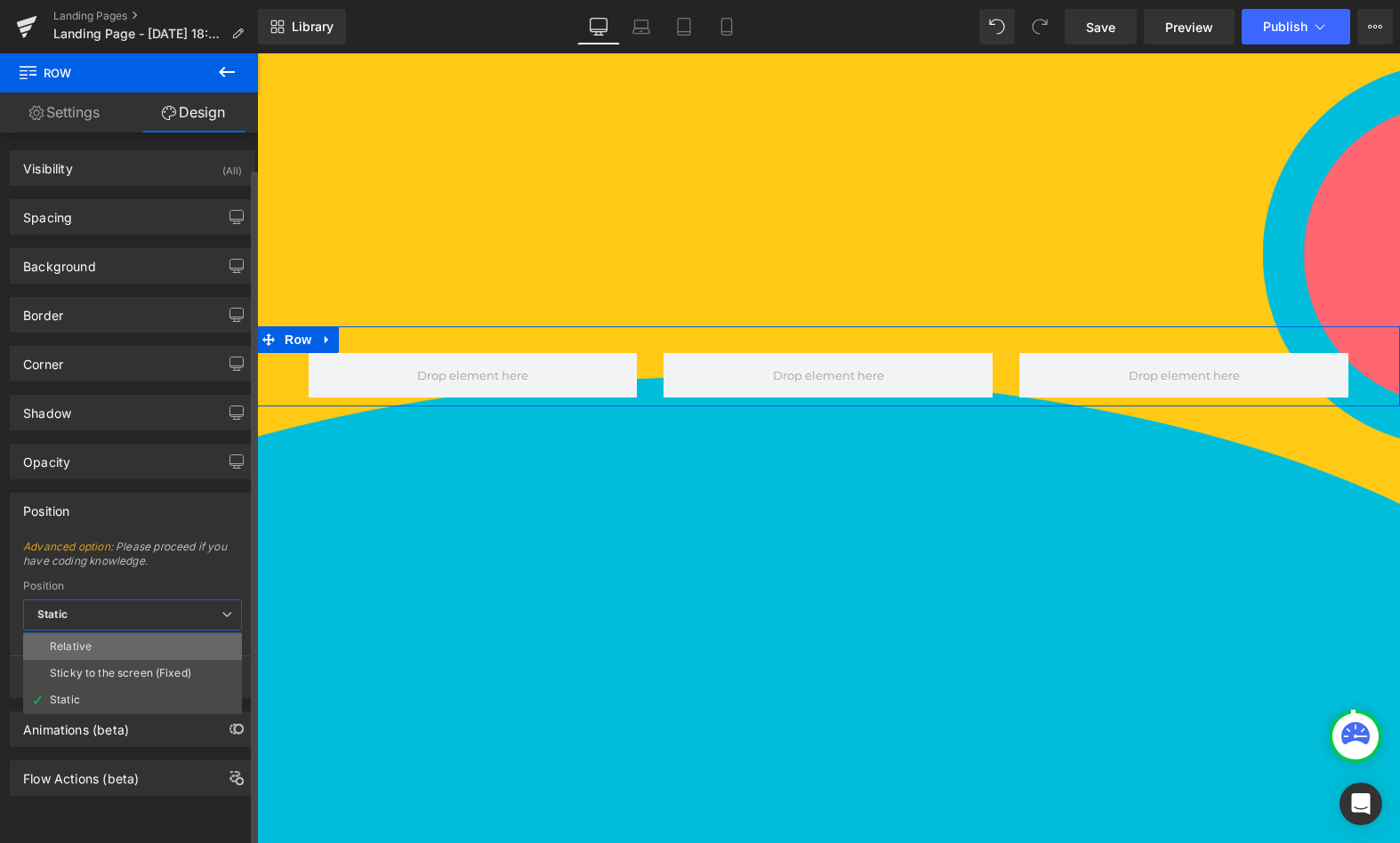
click at [87, 651] on li "Relative" at bounding box center [133, 647] width 219 height 27
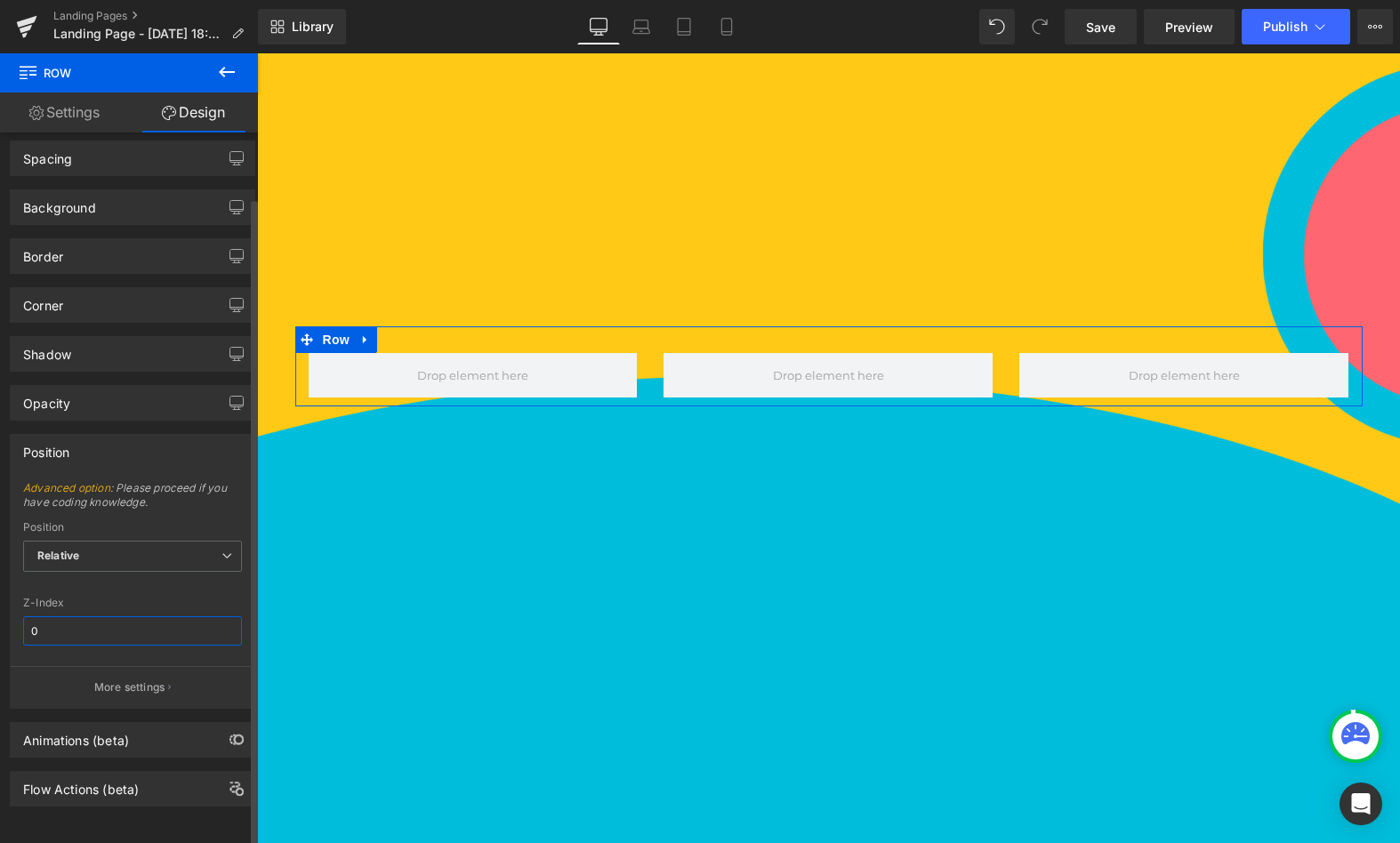
click at [128, 617] on input "0" at bounding box center [133, 631] width 219 height 29
type input "2"
click at [169, 597] on div "Z-Index" at bounding box center [133, 603] width 219 height 12
click at [75, 617] on input "2" at bounding box center [133, 631] width 219 height 29
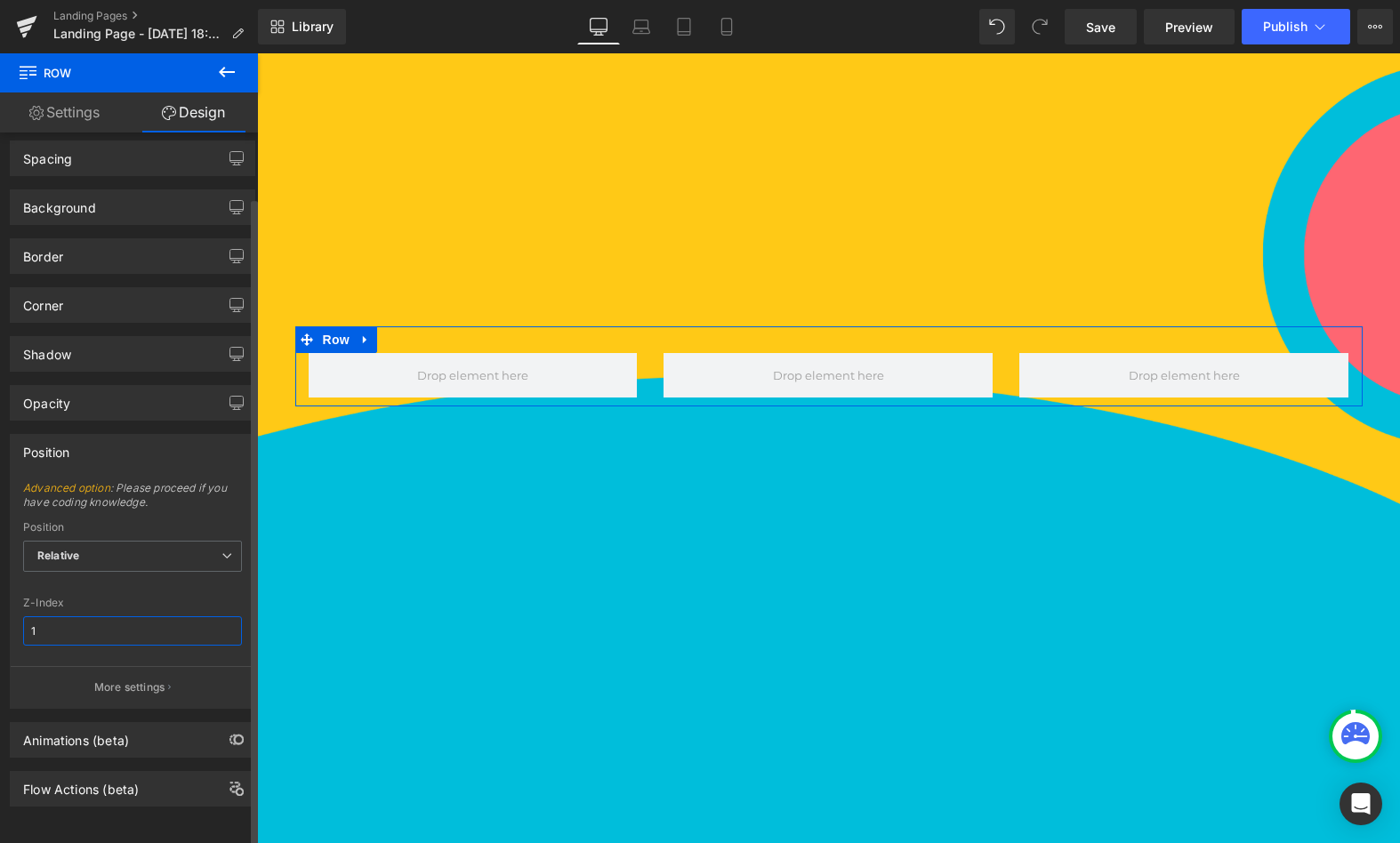
type input "1"
click at [140, 667] on button "More settings" at bounding box center [133, 688] width 244 height 42
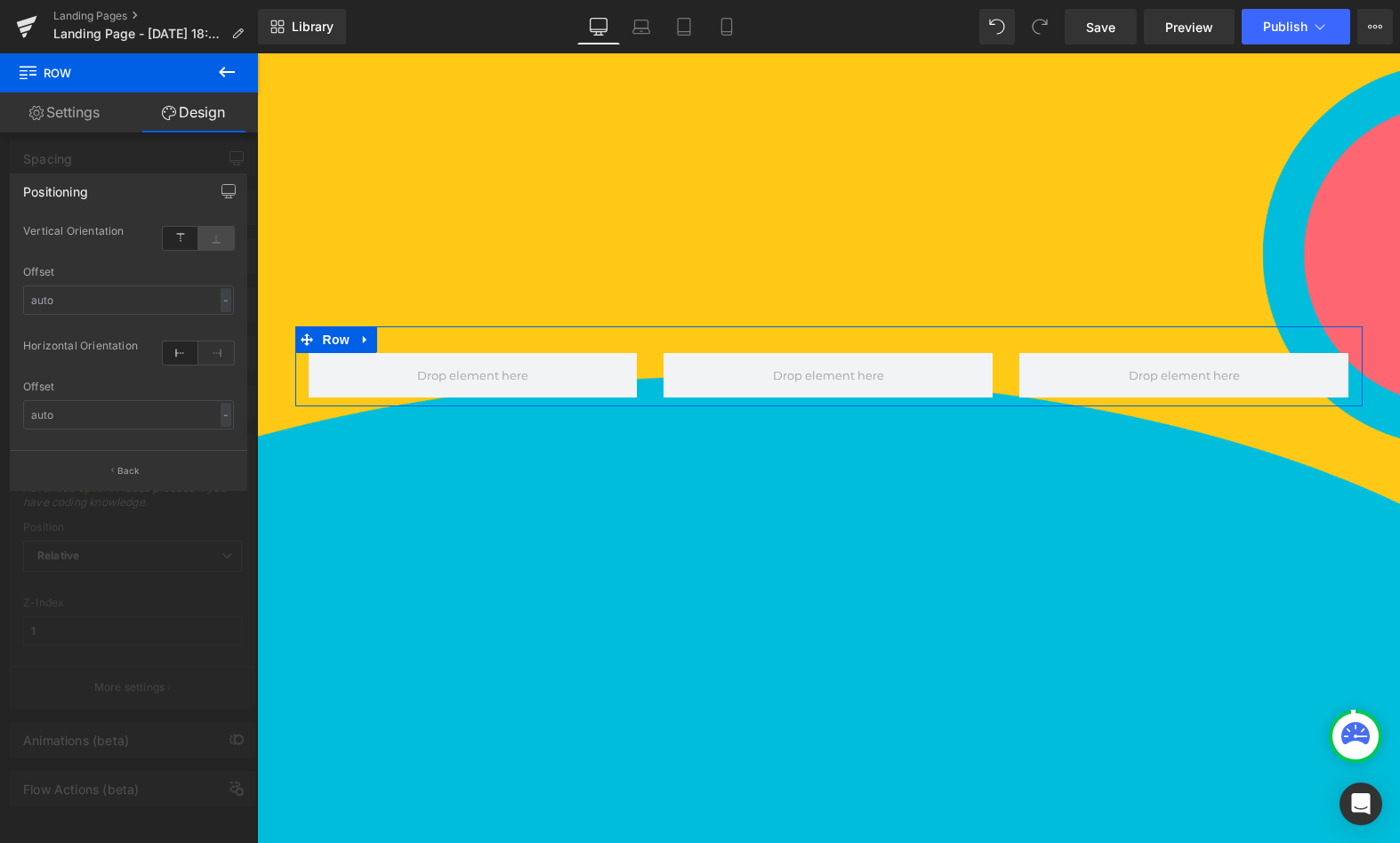
click at [216, 244] on icon at bounding box center [216, 238] width 36 height 23
click at [222, 299] on div "-" at bounding box center [225, 300] width 11 height 24
click at [228, 304] on div "-" at bounding box center [225, 300] width 11 height 24
click at [221, 401] on input "text" at bounding box center [129, 415] width 211 height 29
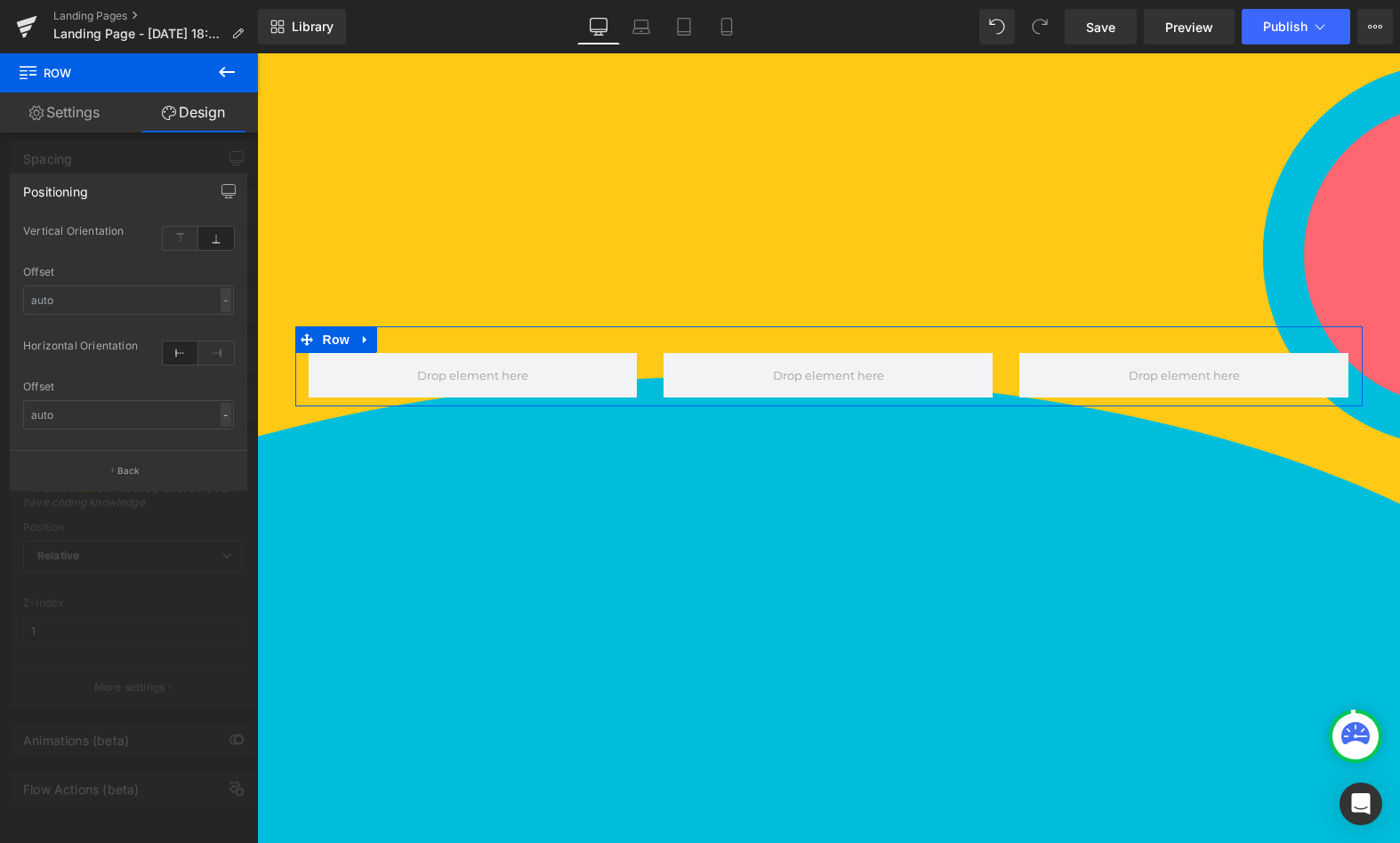
click at [228, 412] on div "-" at bounding box center [225, 415] width 11 height 24
click at [184, 354] on icon at bounding box center [180, 353] width 36 height 23
click at [214, 353] on icon at bounding box center [216, 353] width 36 height 23
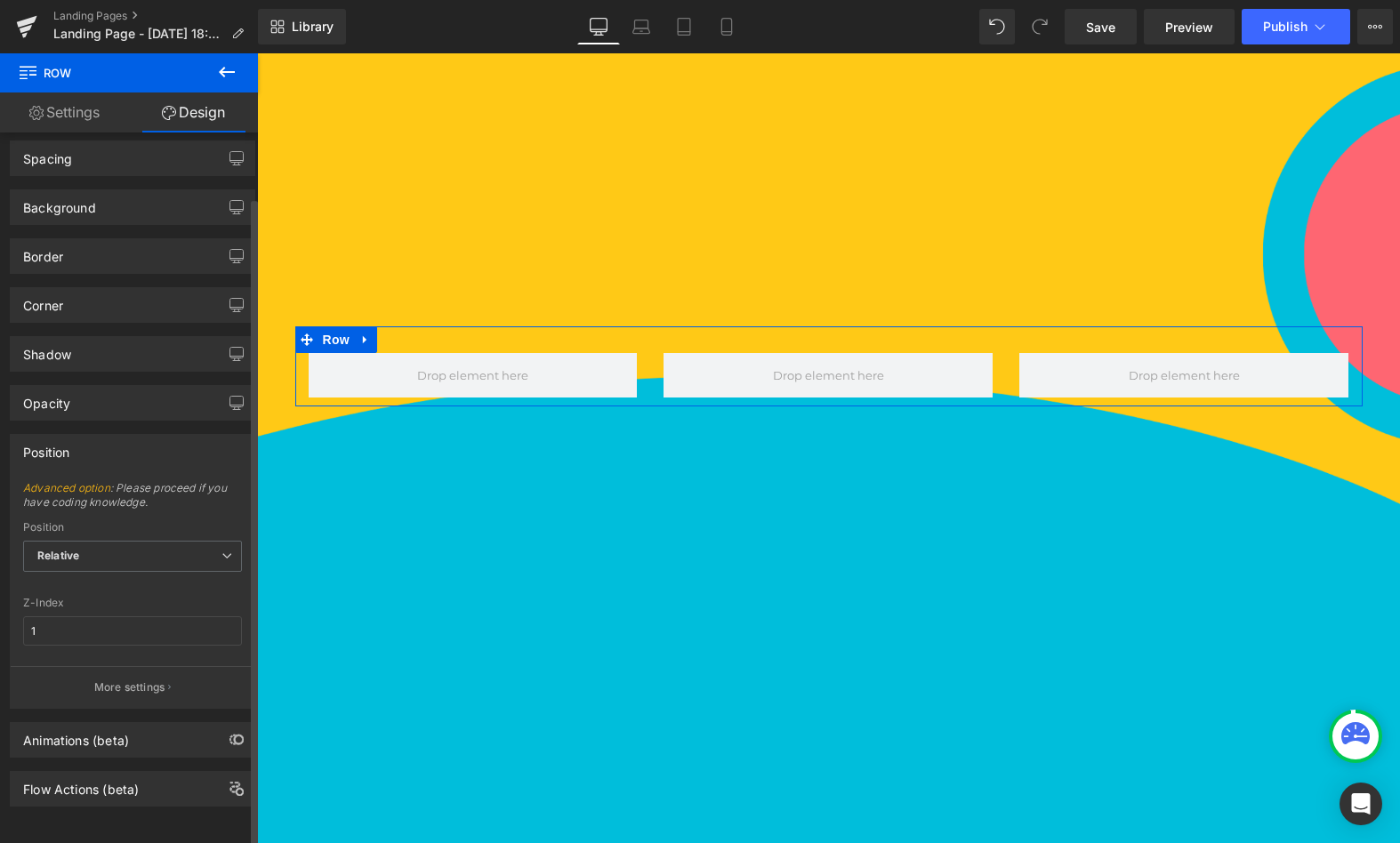
click at [132, 435] on div "Position" at bounding box center [133, 452] width 244 height 34
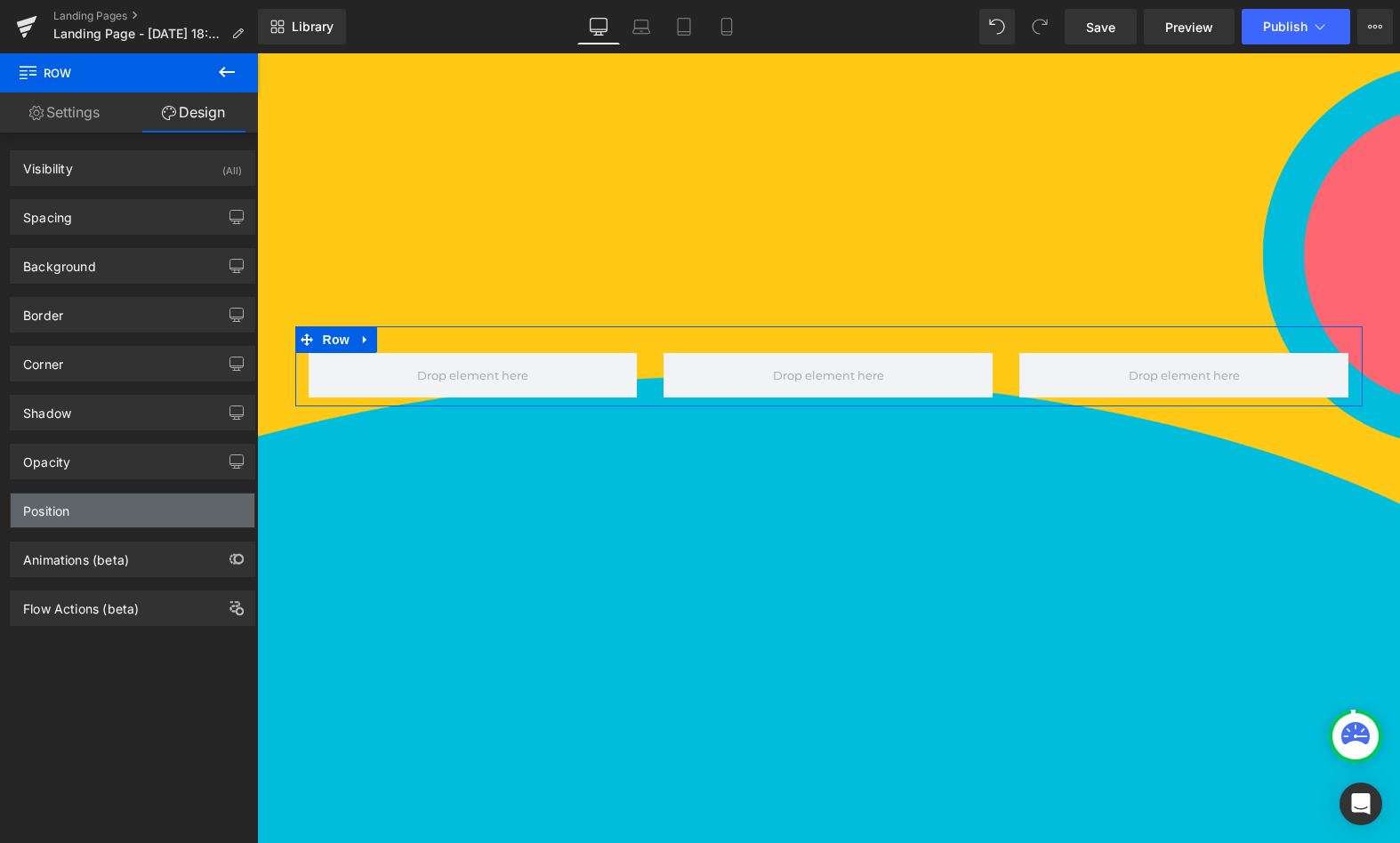
click at [73, 507] on div "Position" at bounding box center [133, 510] width 244 height 34
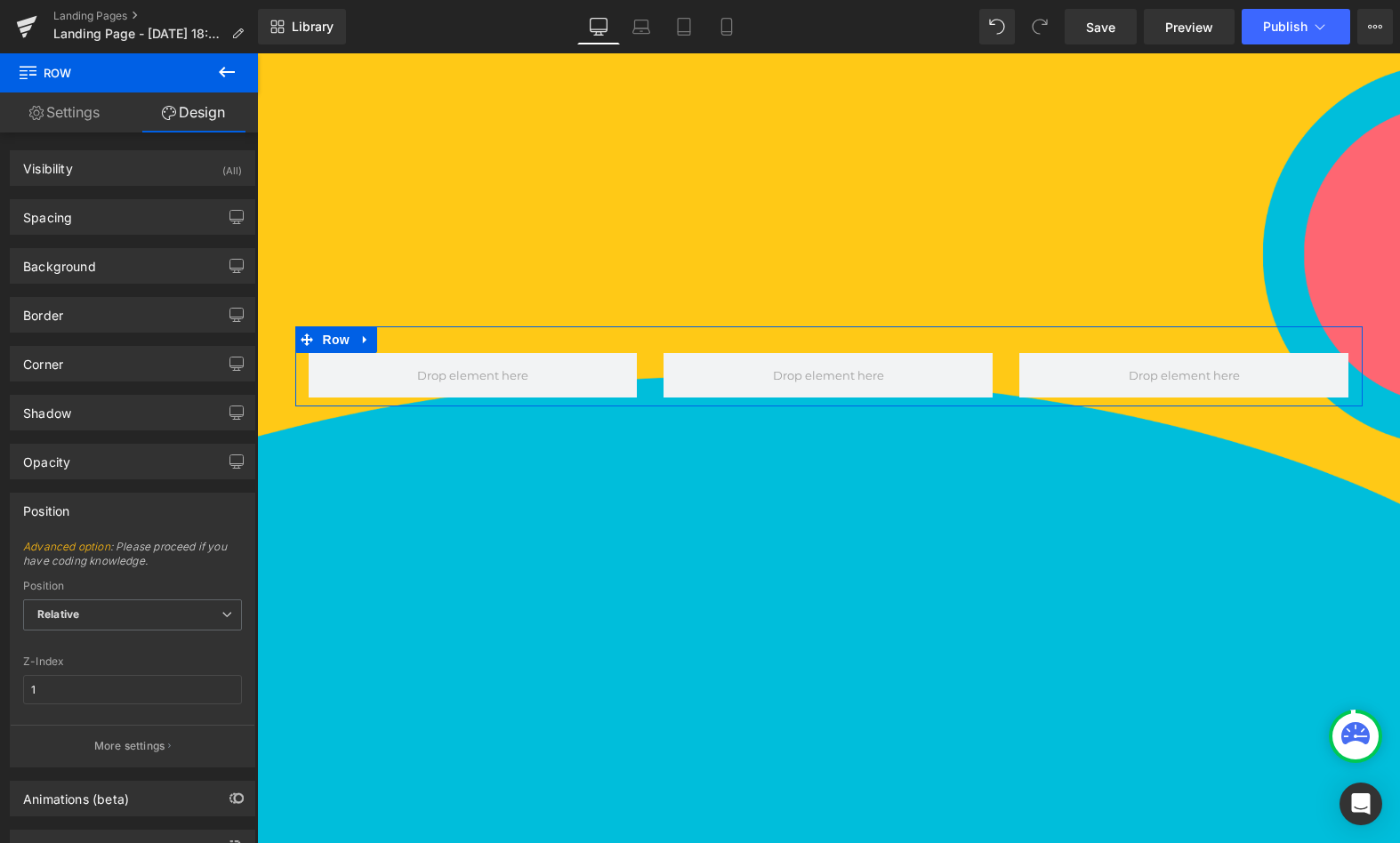
scroll to position [71, 0]
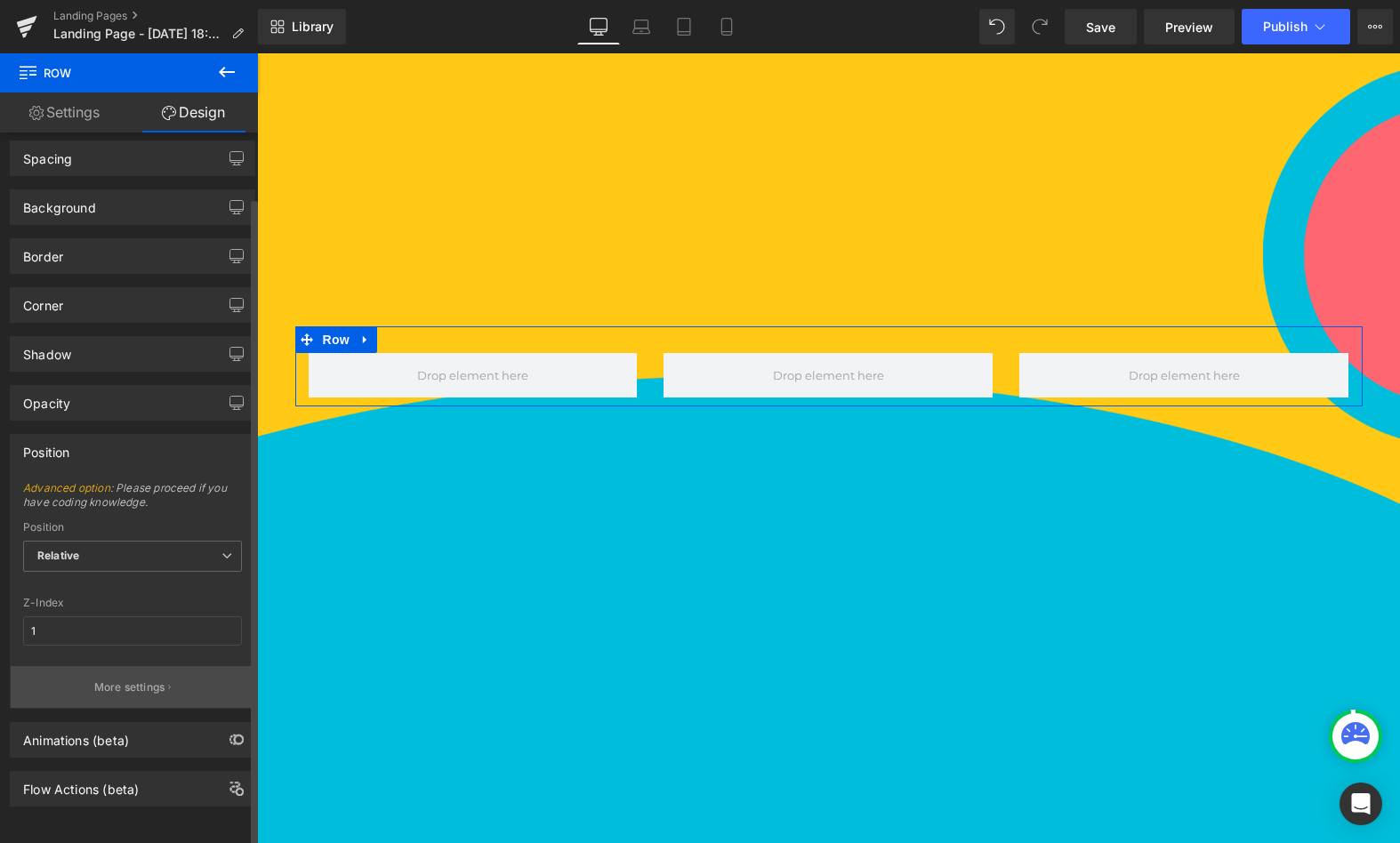
click at [140, 667] on button "More settings" at bounding box center [133, 688] width 244 height 42
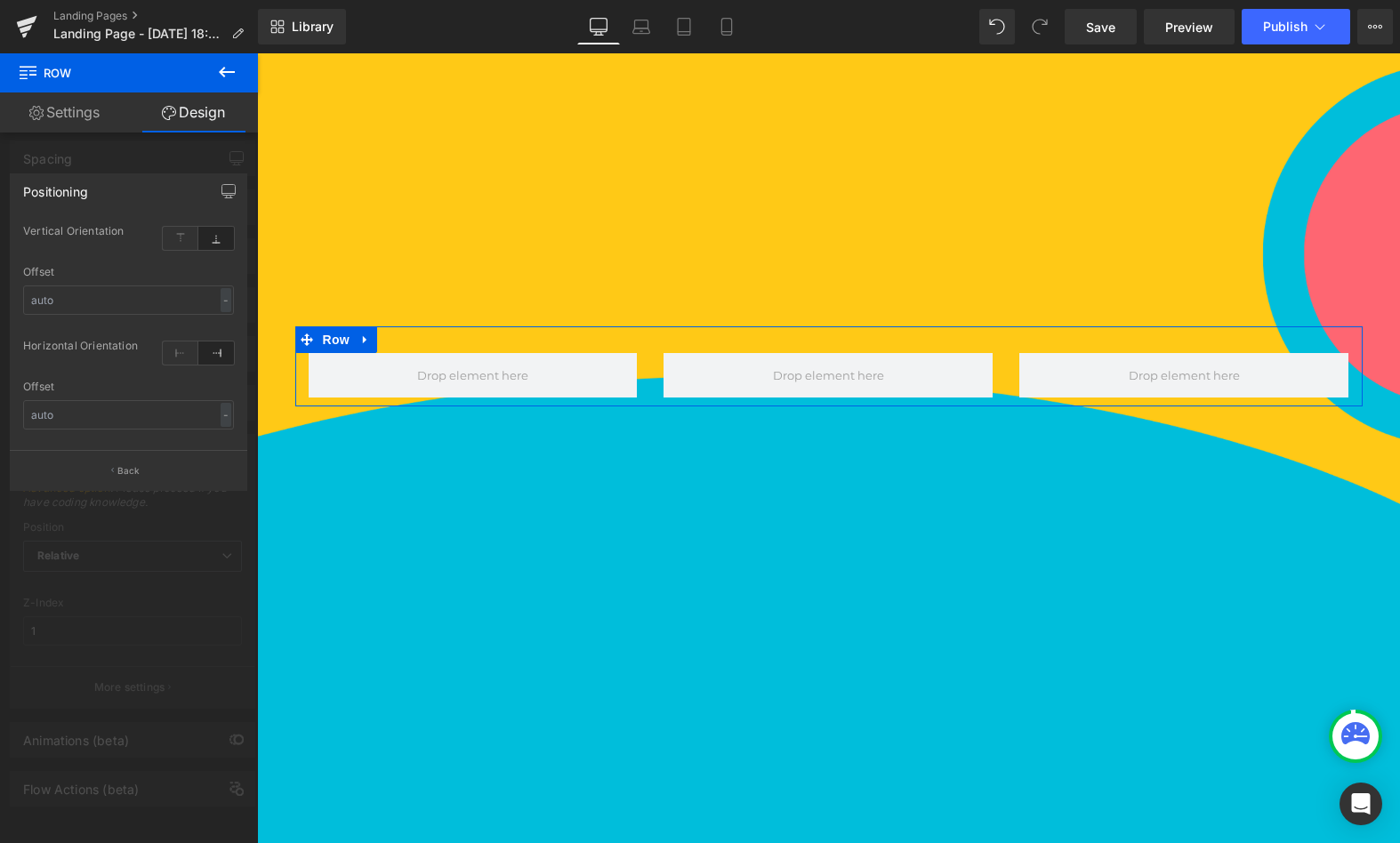
click at [219, 239] on icon at bounding box center [216, 238] width 36 height 23
click at [184, 239] on icon at bounding box center [180, 238] width 36 height 23
click at [218, 354] on icon at bounding box center [216, 353] width 36 height 23
click at [173, 352] on icon at bounding box center [180, 353] width 36 height 23
click at [228, 292] on div "-" at bounding box center [225, 300] width 11 height 24
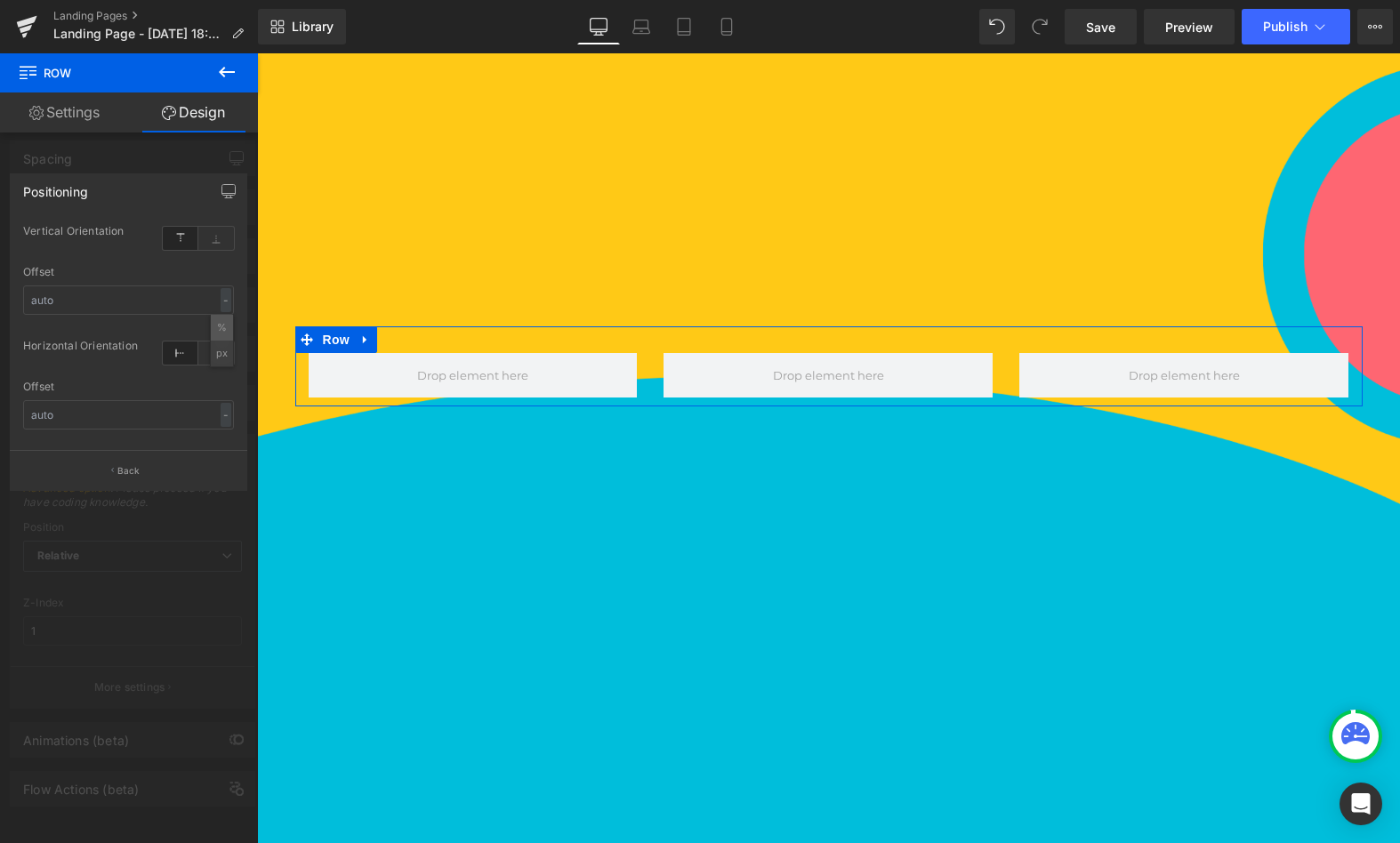
click at [222, 328] on li "%" at bounding box center [222, 328] width 22 height 26
click at [221, 300] on div "%" at bounding box center [223, 300] width 16 height 24
click at [219, 350] on li "px" at bounding box center [222, 354] width 22 height 26
click at [126, 314] on input "text" at bounding box center [129, 300] width 211 height 29
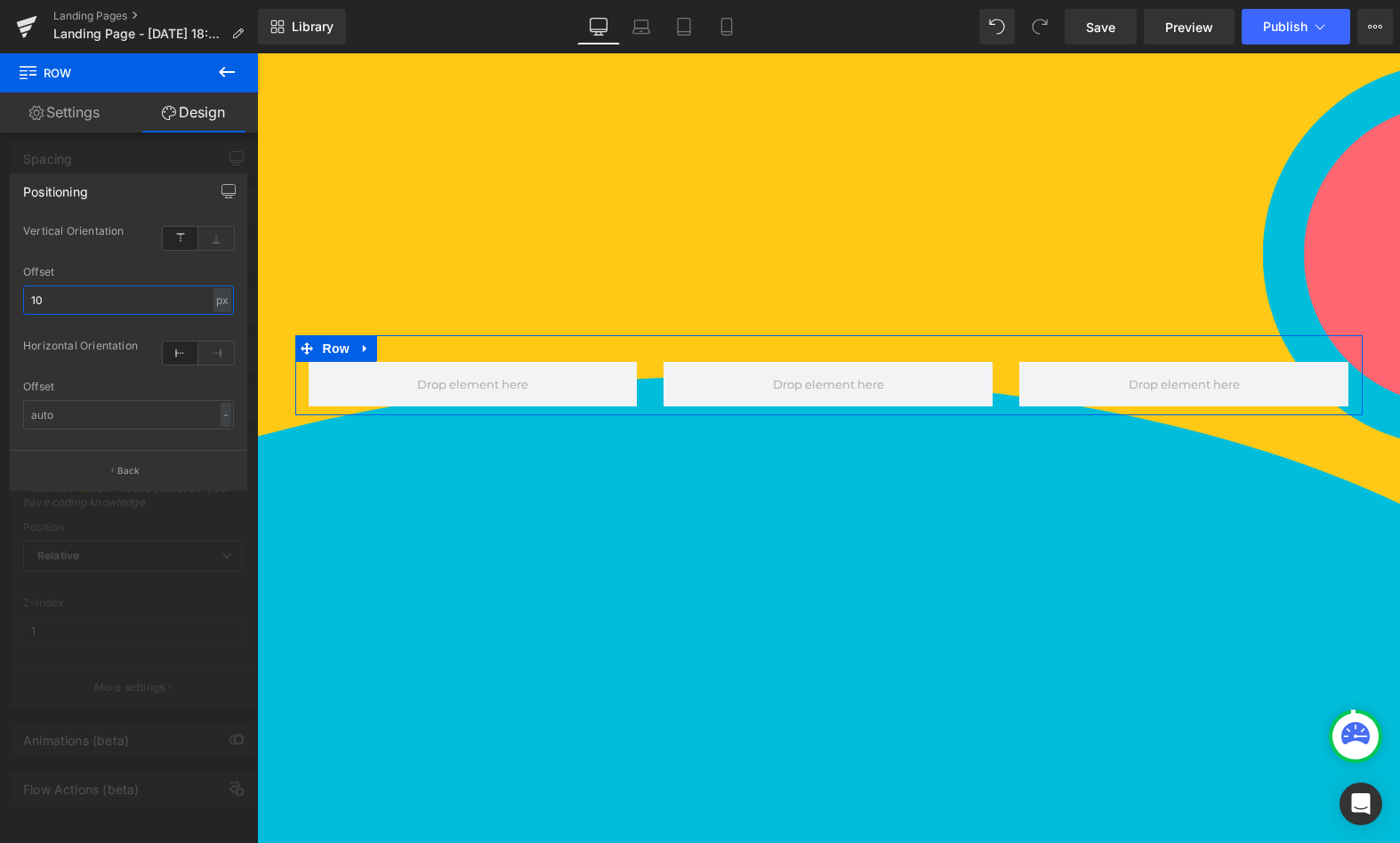
click at [100, 305] on input "10" at bounding box center [129, 300] width 211 height 29
drag, startPoint x: 100, startPoint y: 305, endPoint x: 26, endPoint y: 306, distance: 74.0
click at [26, 306] on input "10" at bounding box center [129, 300] width 211 height 29
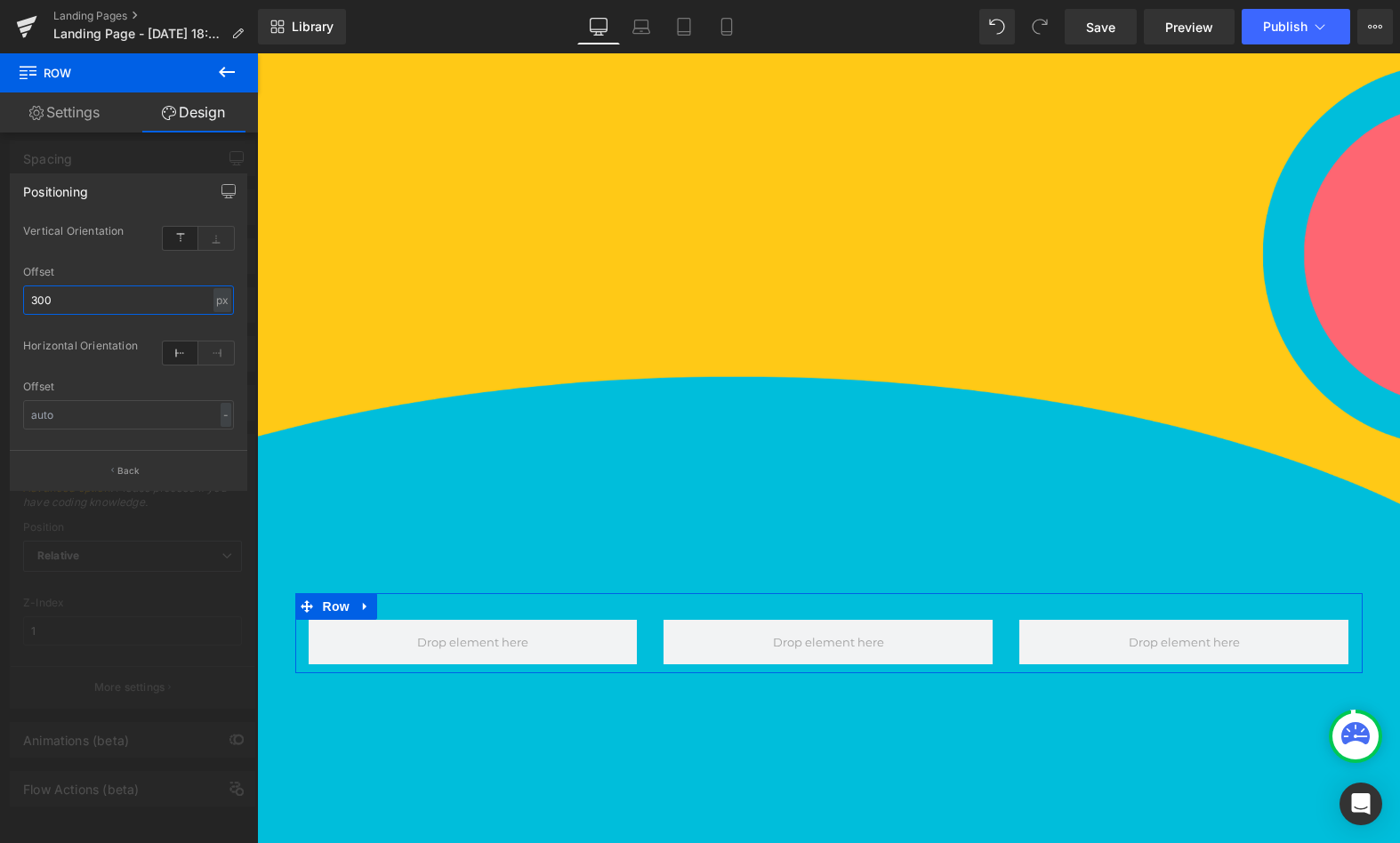
type input "300"
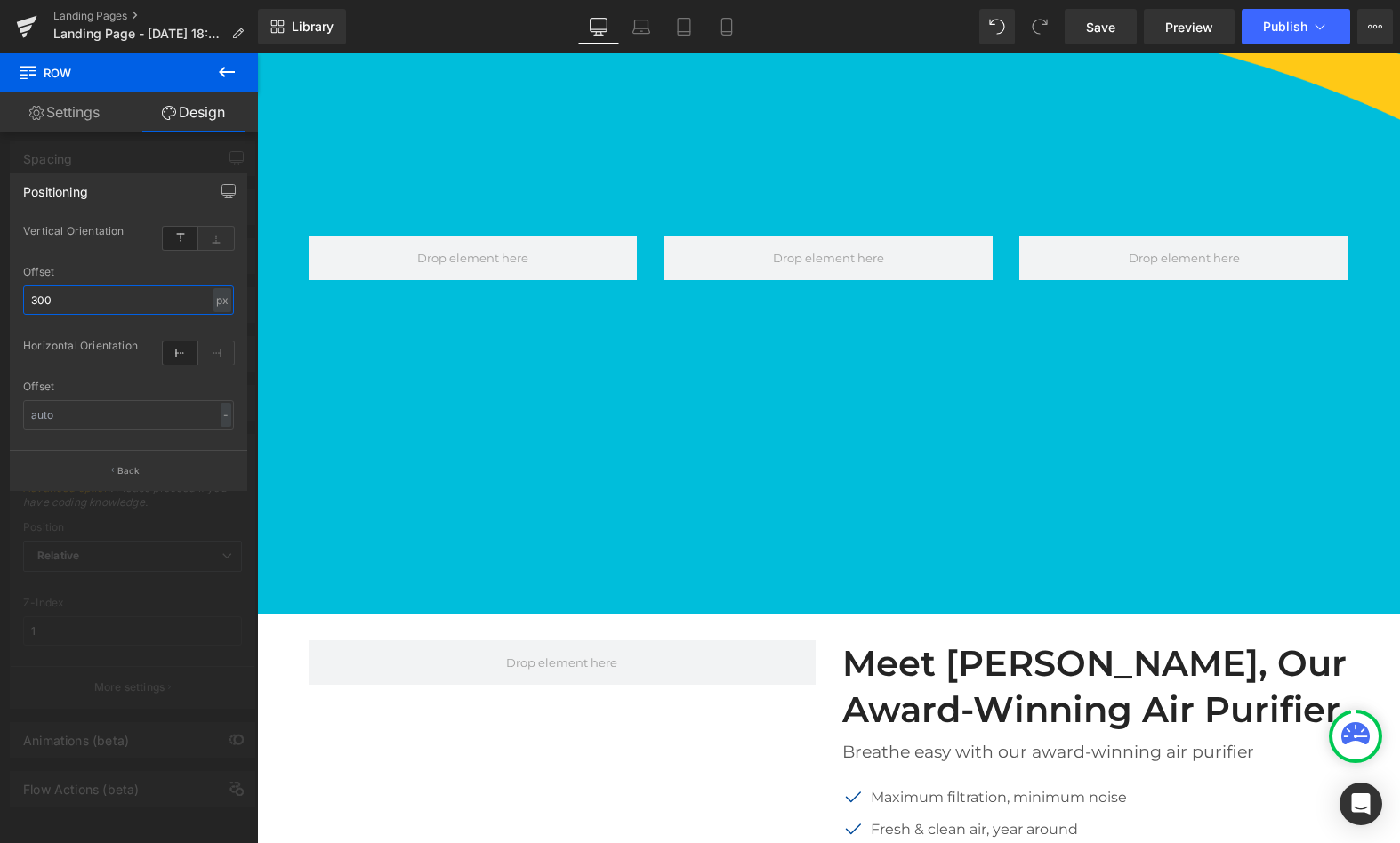
scroll to position [866, 0]
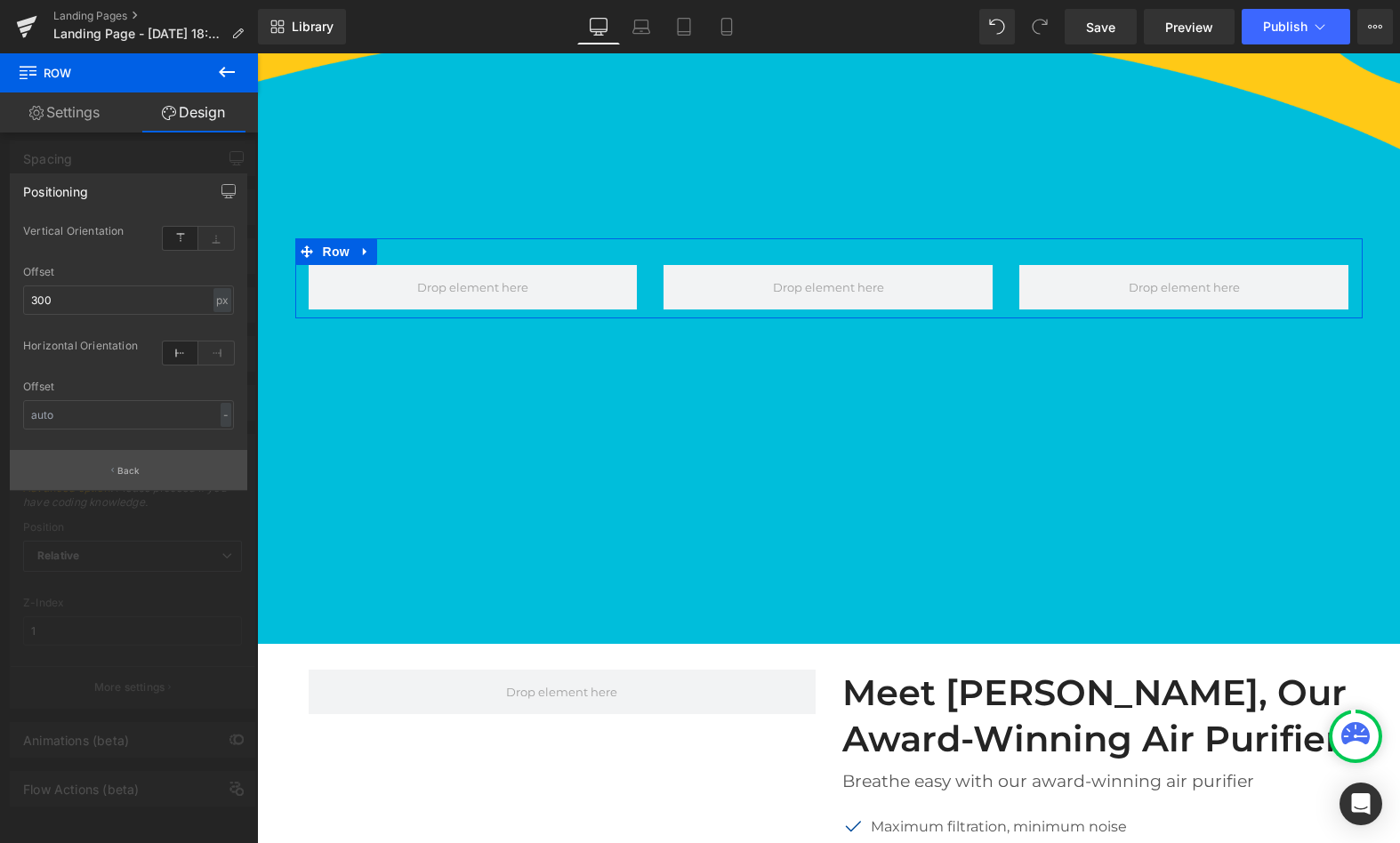
click at [130, 475] on p "Back" at bounding box center [129, 470] width 23 height 13
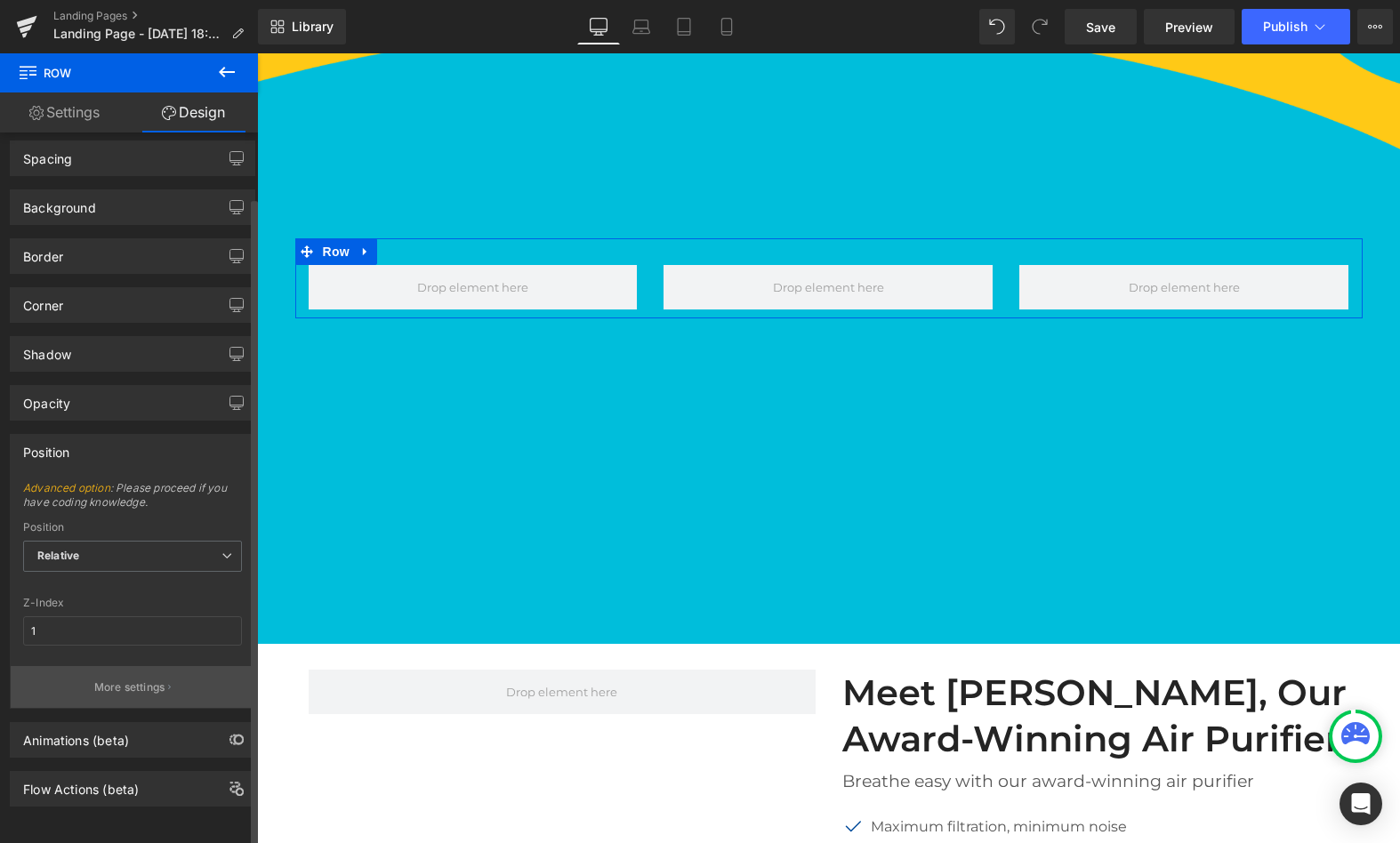
click at [134, 680] on p "More settings" at bounding box center [130, 688] width 71 height 16
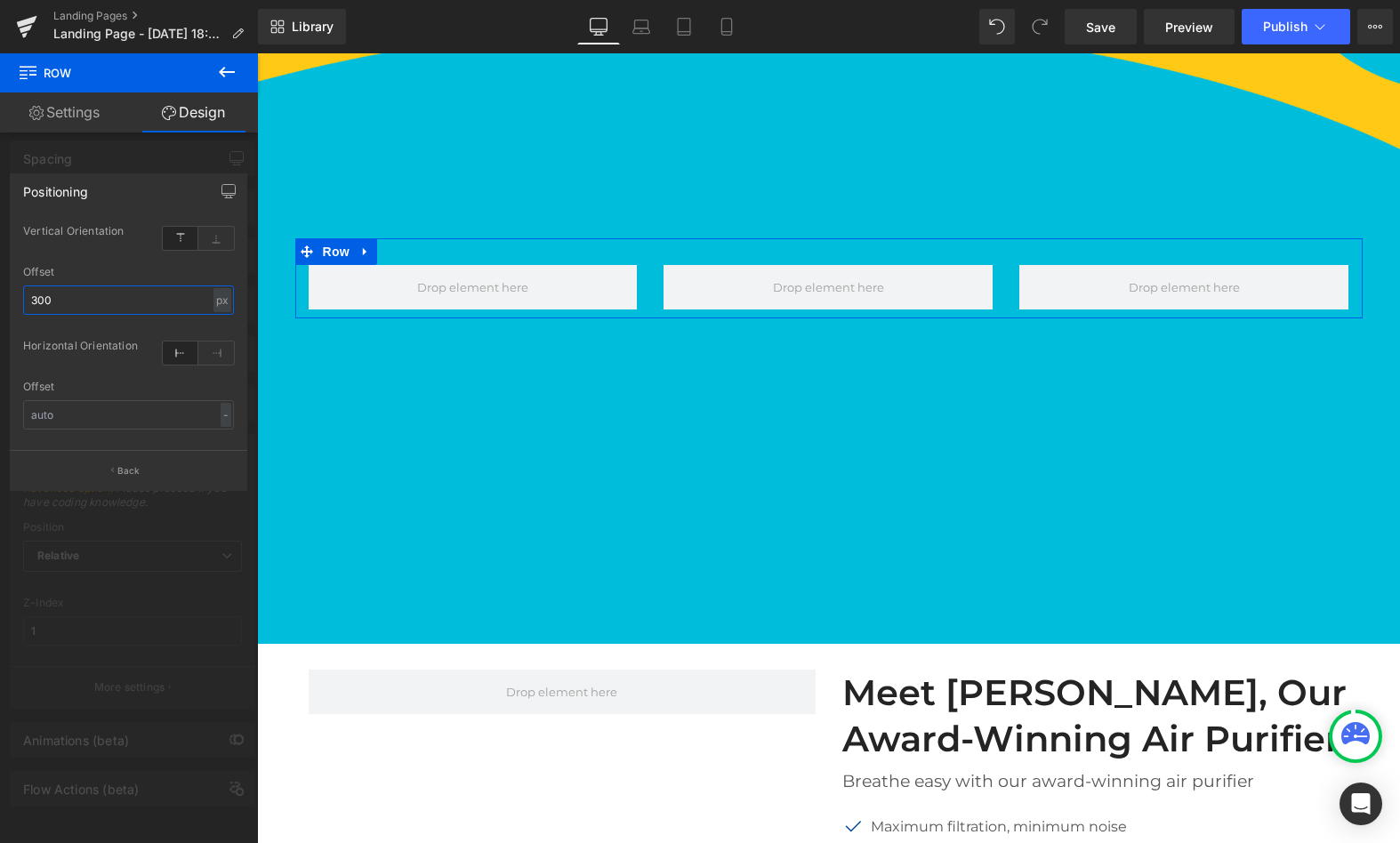
click at [182, 303] on input "300" at bounding box center [129, 300] width 211 height 29
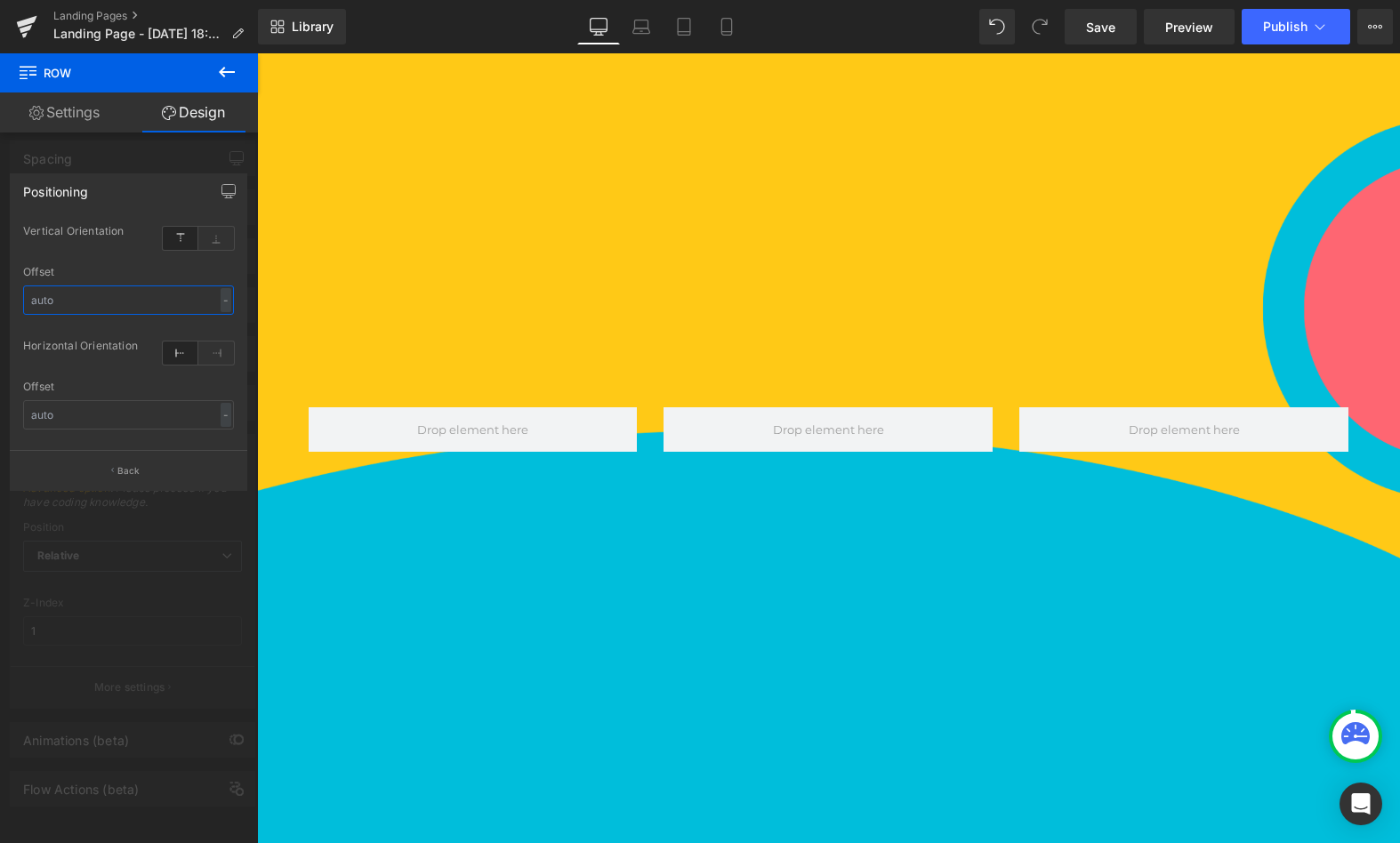
scroll to position [448, 0]
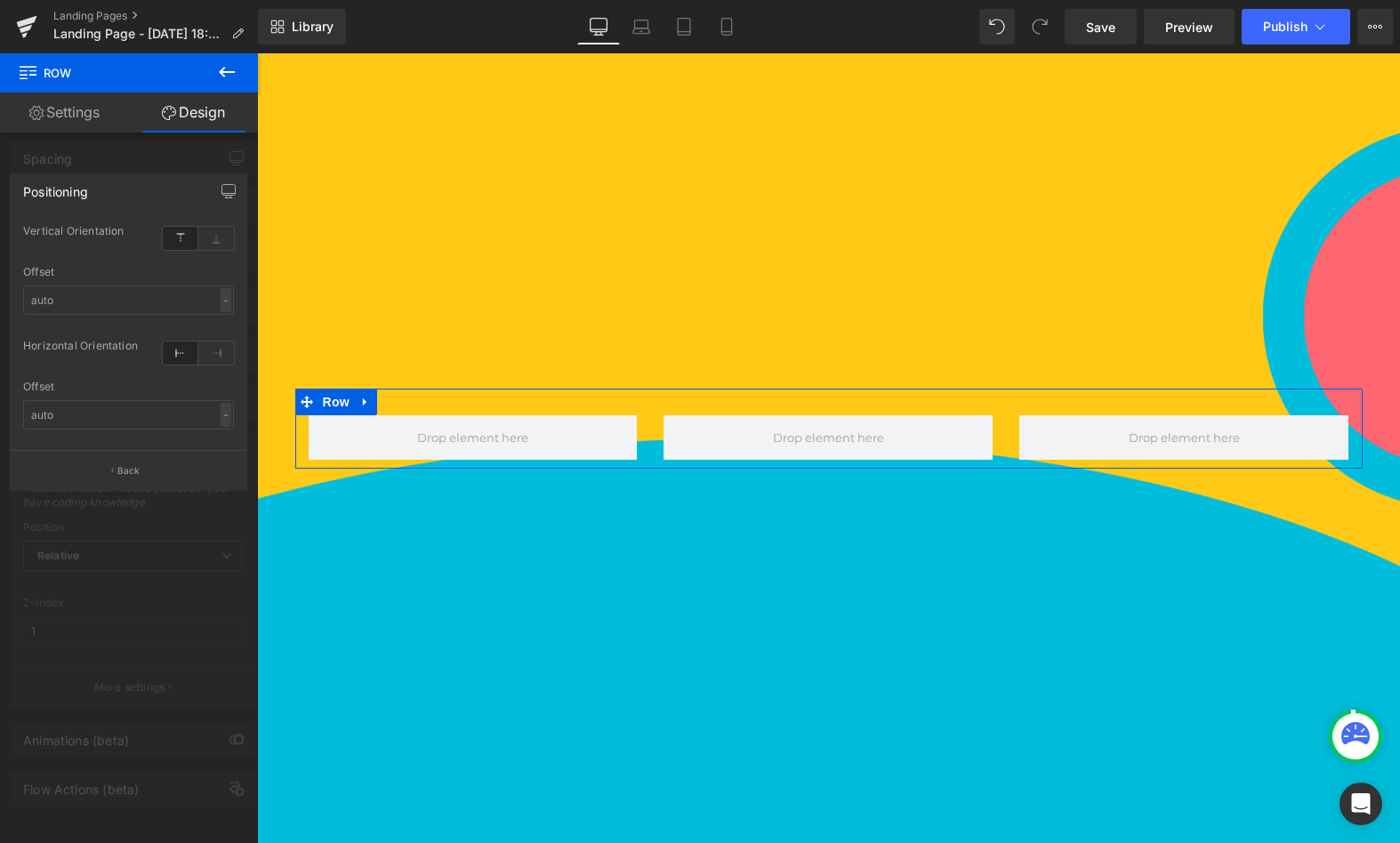
click at [140, 386] on div "Offset" at bounding box center [129, 387] width 211 height 12
click at [178, 120] on link "Design" at bounding box center [192, 113] width 129 height 40
click at [119, 480] on button "Back" at bounding box center [129, 470] width 237 height 40
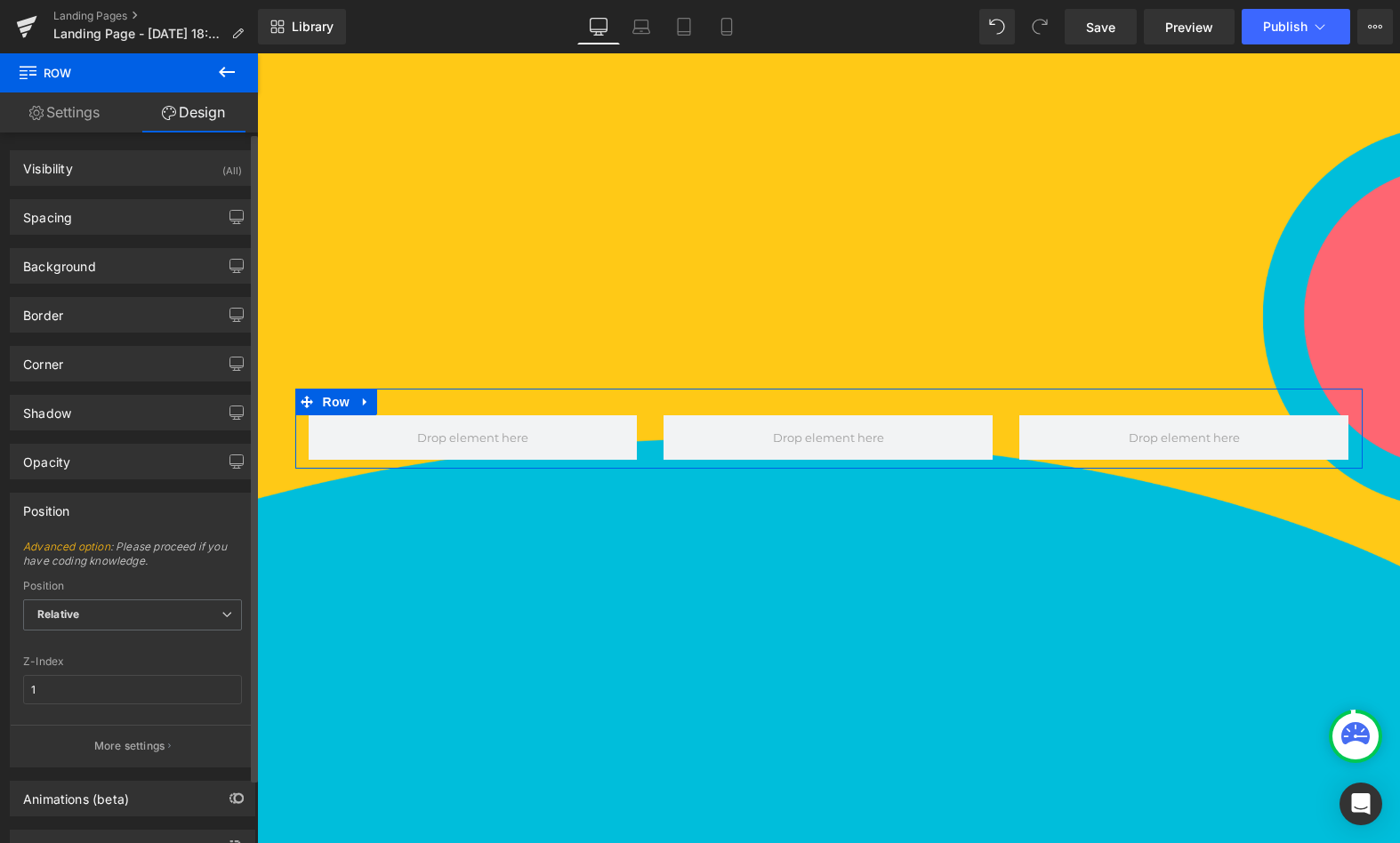
scroll to position [7, 0]
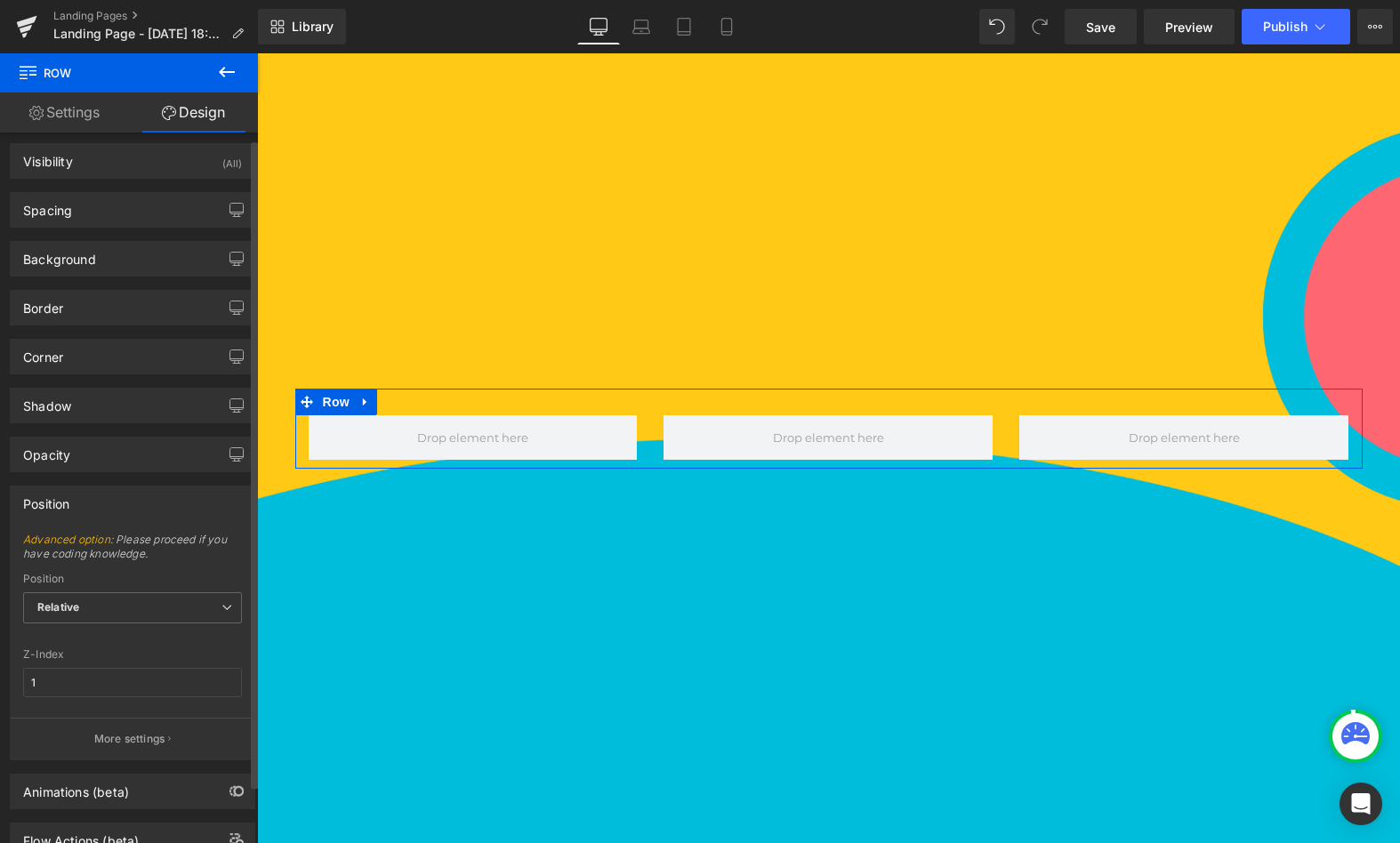
click at [110, 489] on div "Position" at bounding box center [133, 503] width 244 height 34
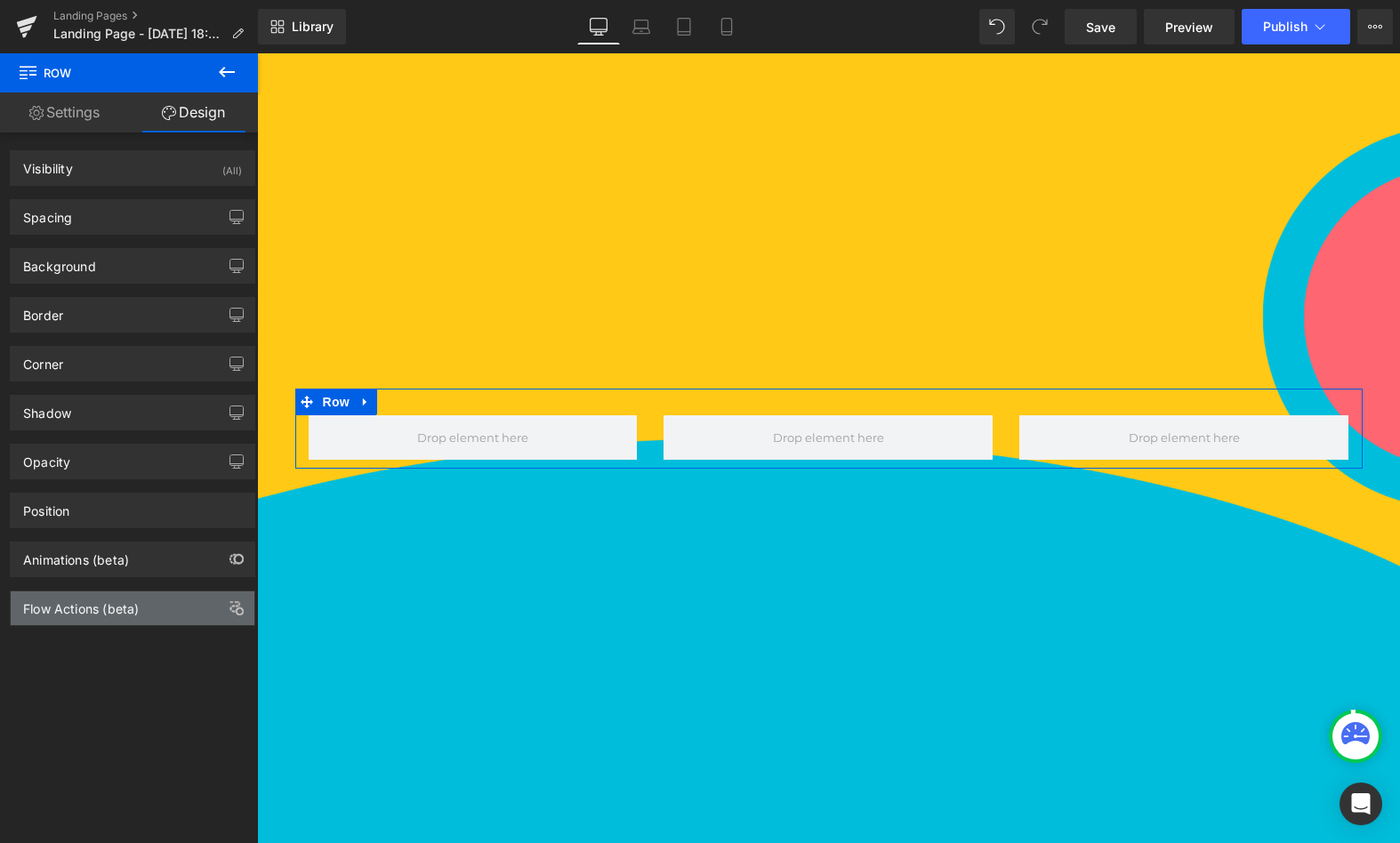
click at [100, 603] on div "Flow Actions (beta)" at bounding box center [81, 604] width 116 height 25
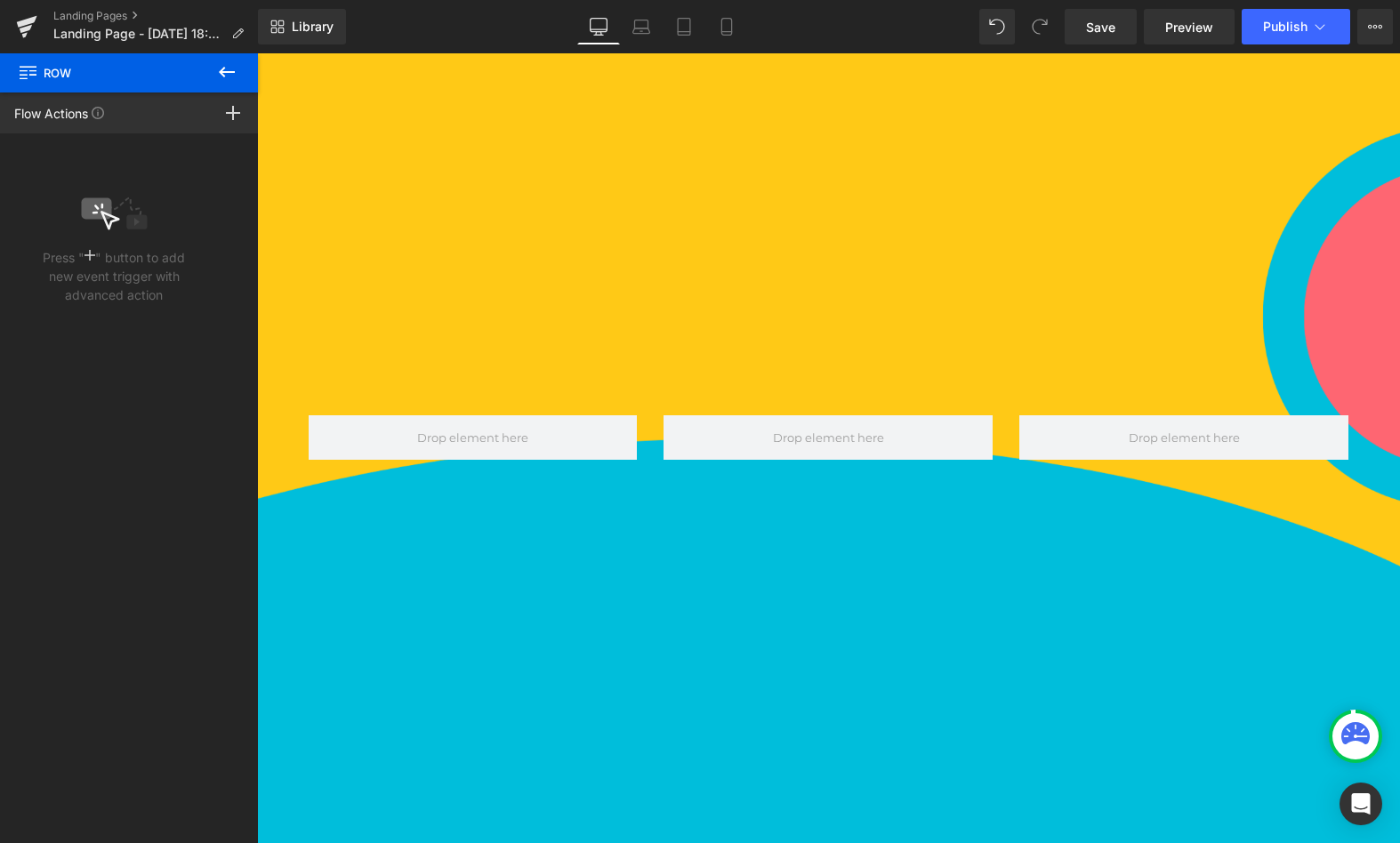
click at [211, 76] on button at bounding box center [226, 73] width 62 height 39
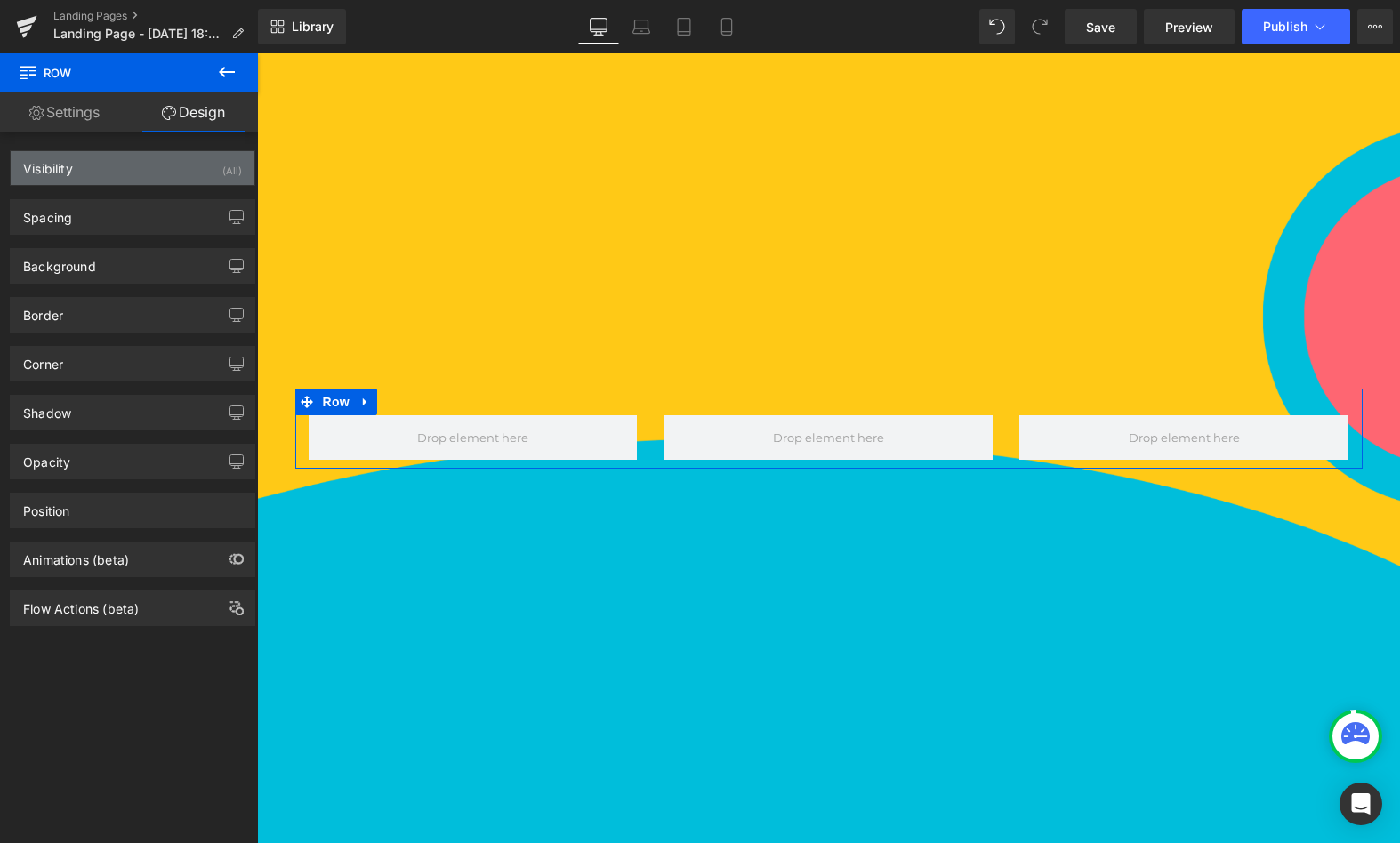
click at [146, 159] on div "Visibility (All)" at bounding box center [133, 168] width 244 height 34
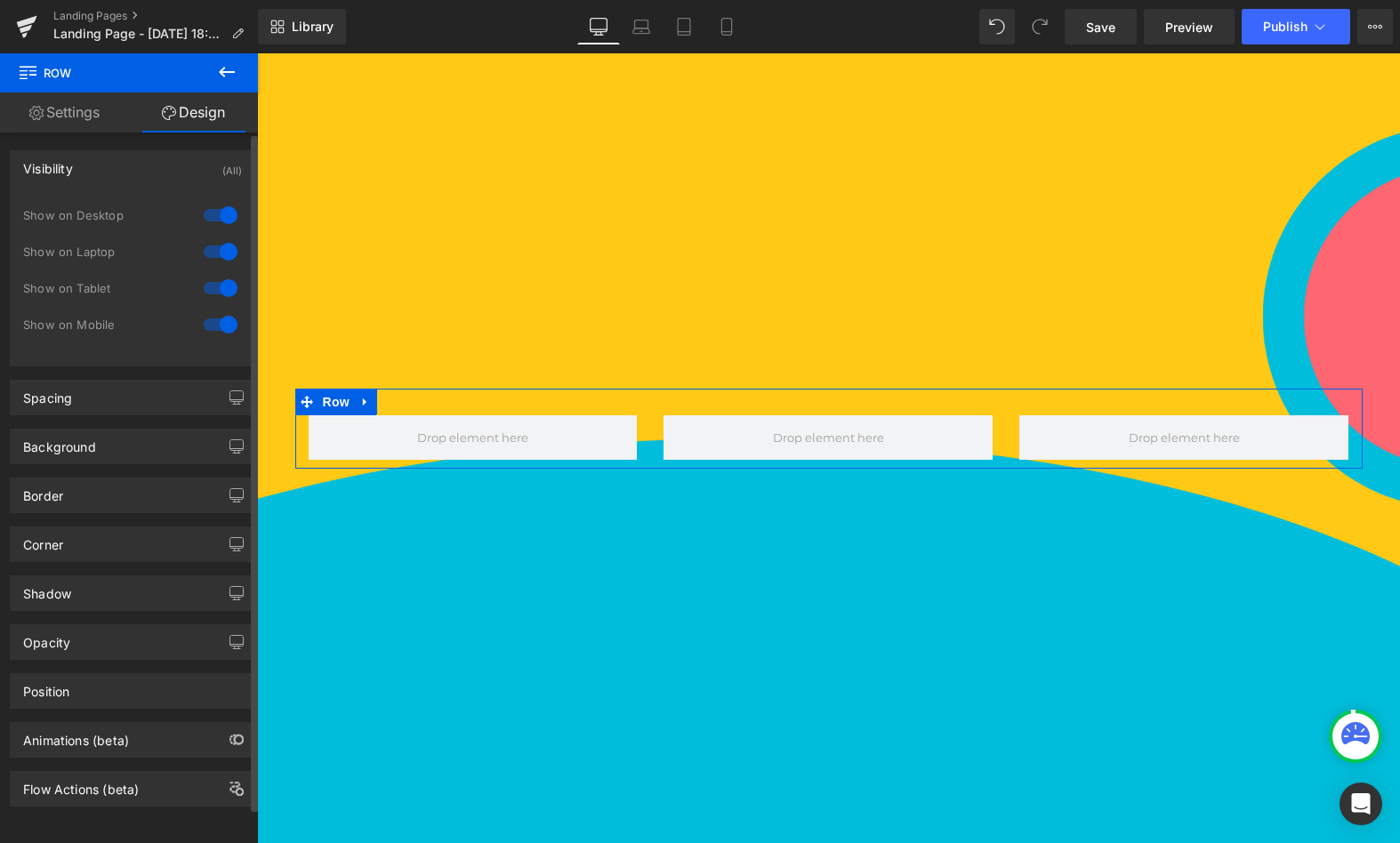
click at [146, 159] on div "Visibility (All)" at bounding box center [133, 168] width 244 height 34
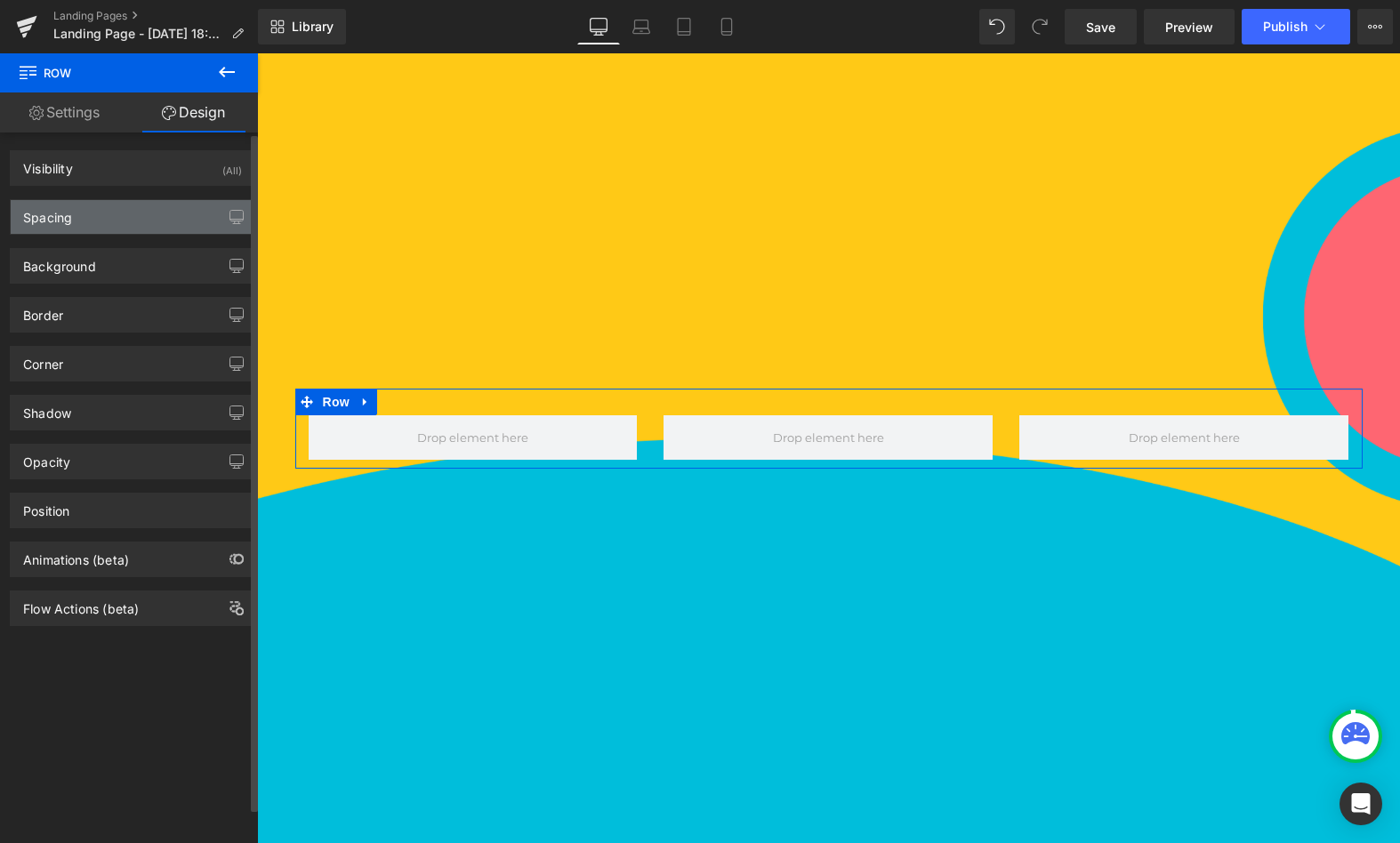
click at [117, 211] on div "Spacing" at bounding box center [133, 217] width 244 height 34
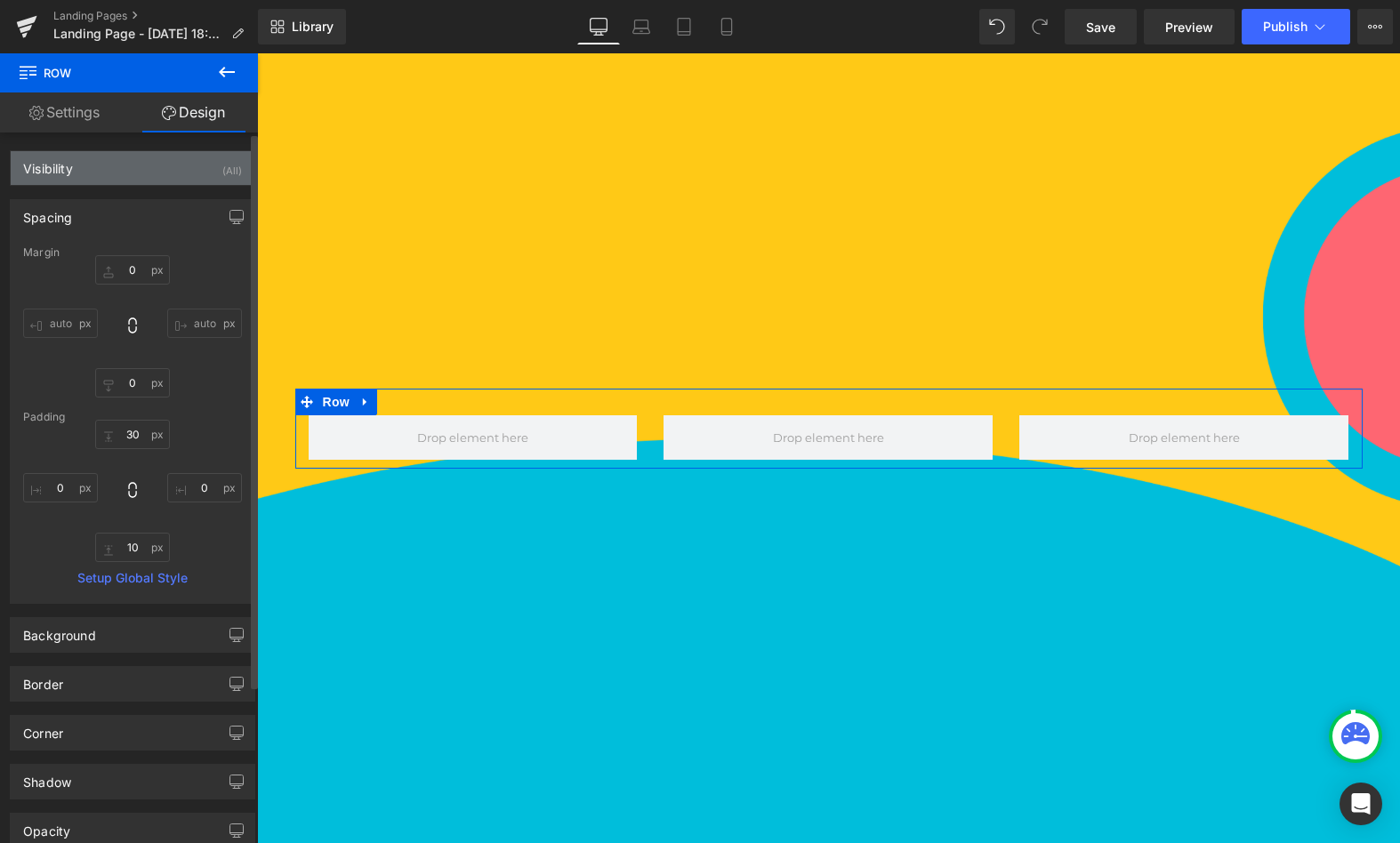
click at [98, 164] on div "Visibility (All)" at bounding box center [133, 168] width 244 height 34
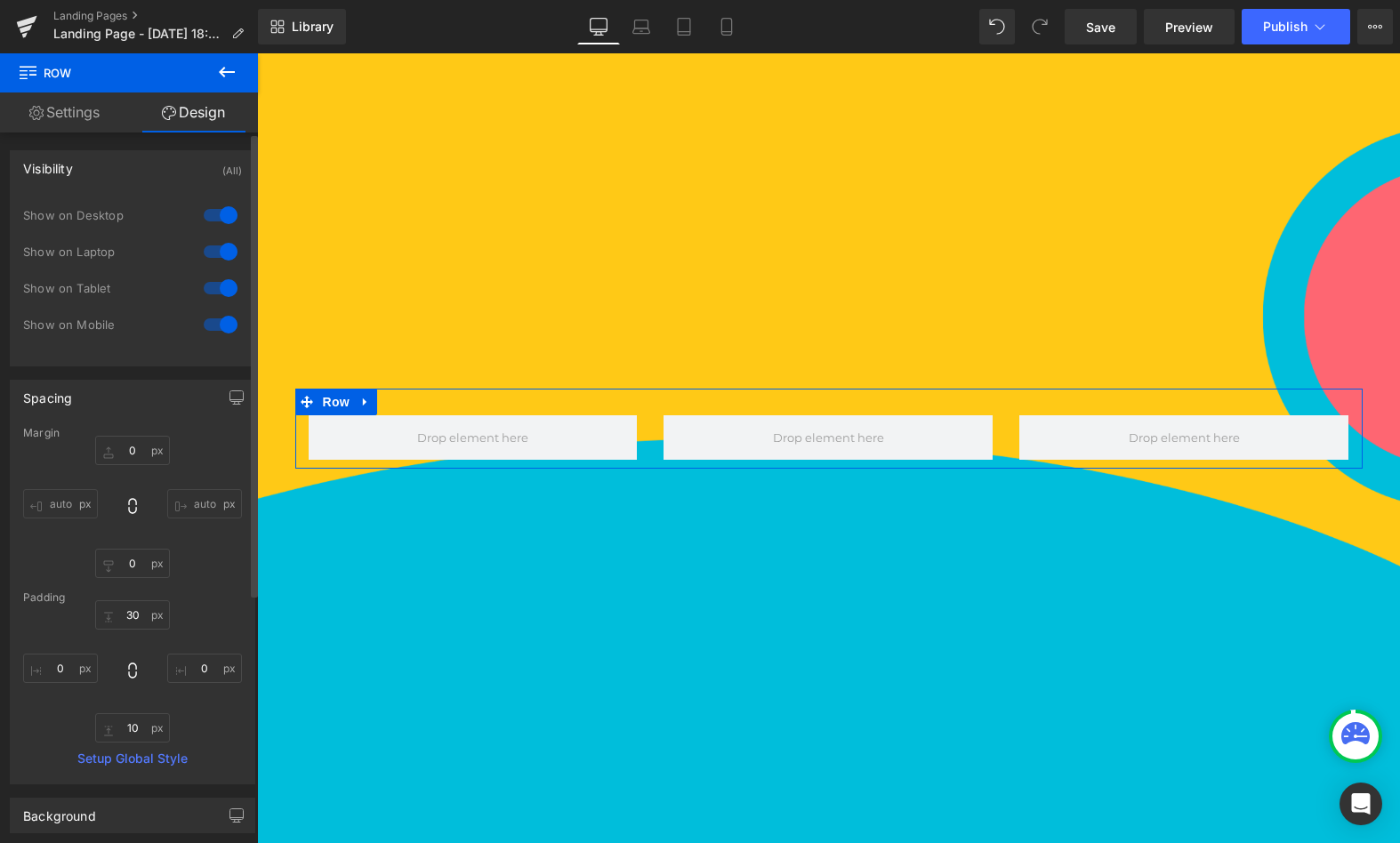
click at [91, 151] on div "Visibility (All)" at bounding box center [133, 168] width 244 height 34
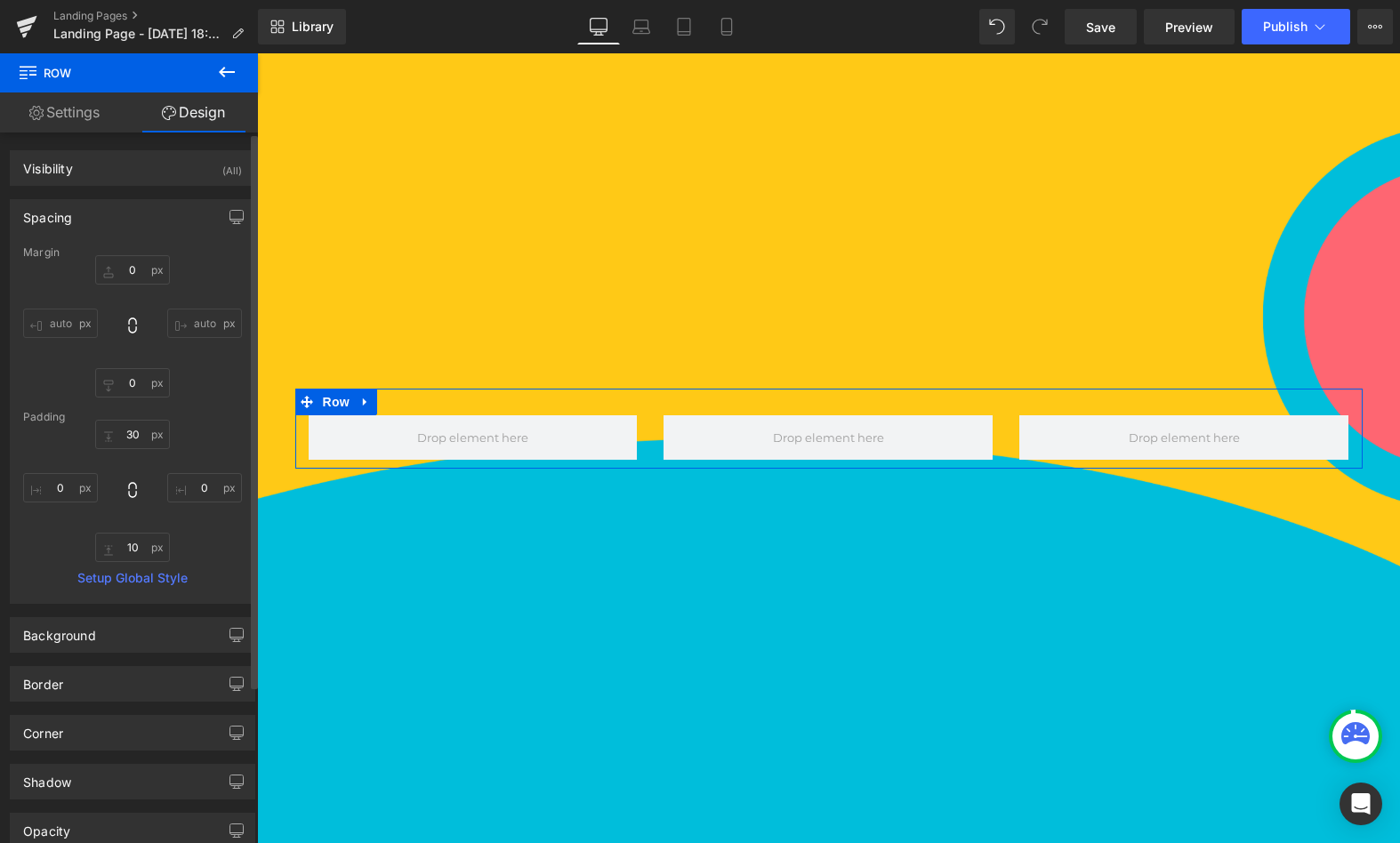
click at [92, 220] on div "Spacing" at bounding box center [133, 217] width 244 height 34
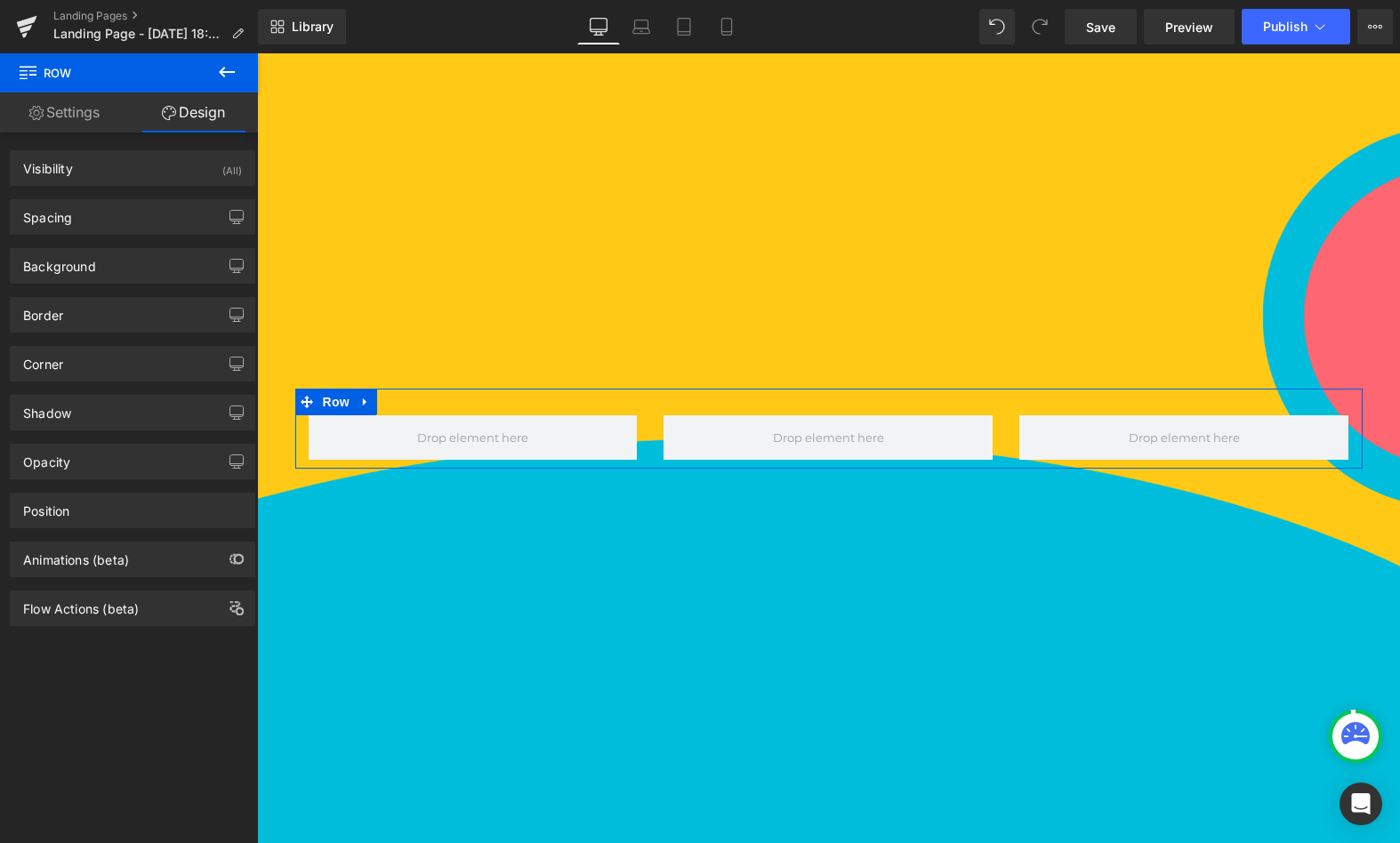
click at [81, 119] on link "Settings" at bounding box center [64, 113] width 129 height 40
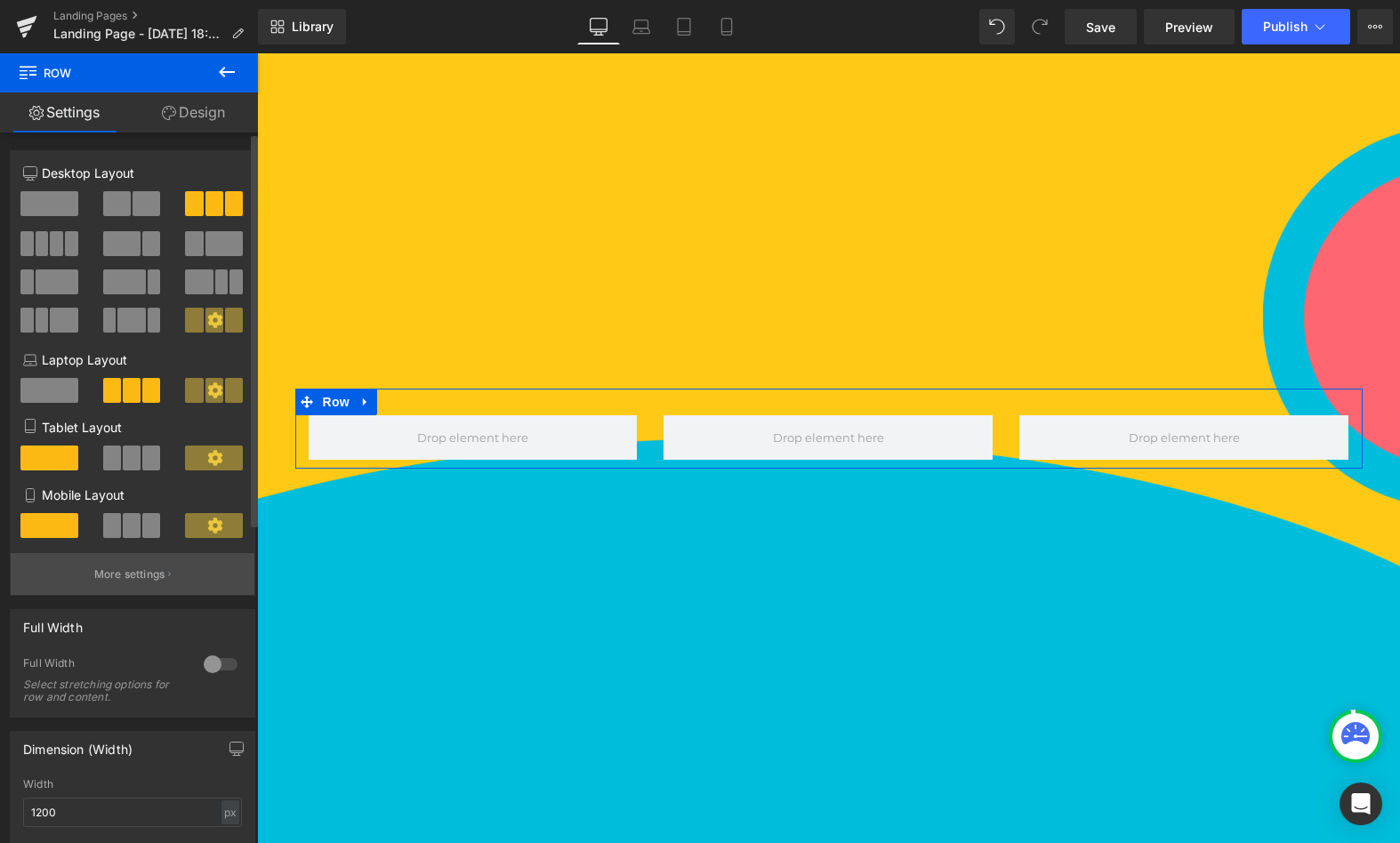
click at [108, 593] on button "More settings" at bounding box center [133, 574] width 244 height 42
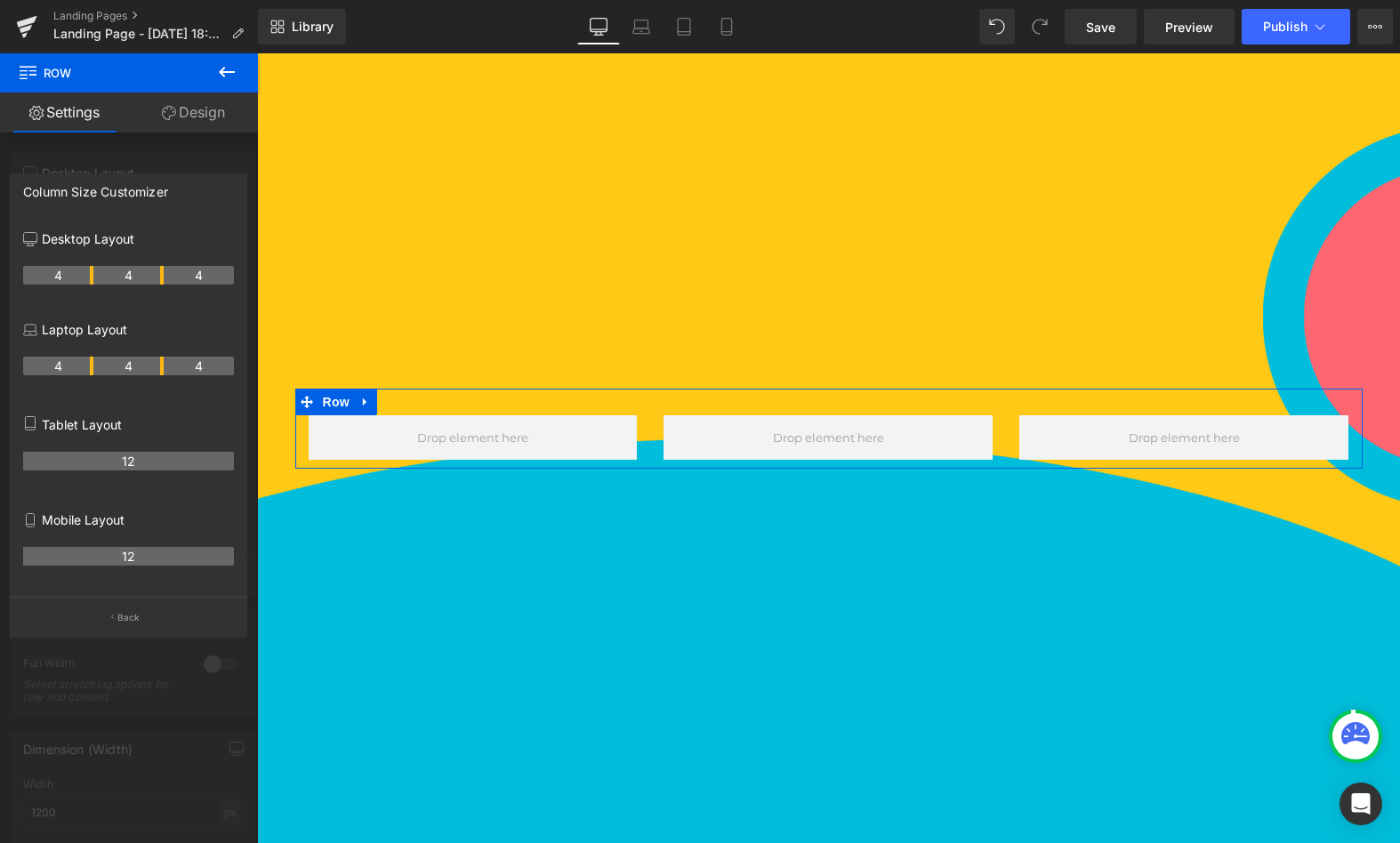
click at [102, 183] on div "Column Size Customizer" at bounding box center [96, 186] width 145 height 25
click at [135, 623] on p "Back" at bounding box center [129, 617] width 23 height 13
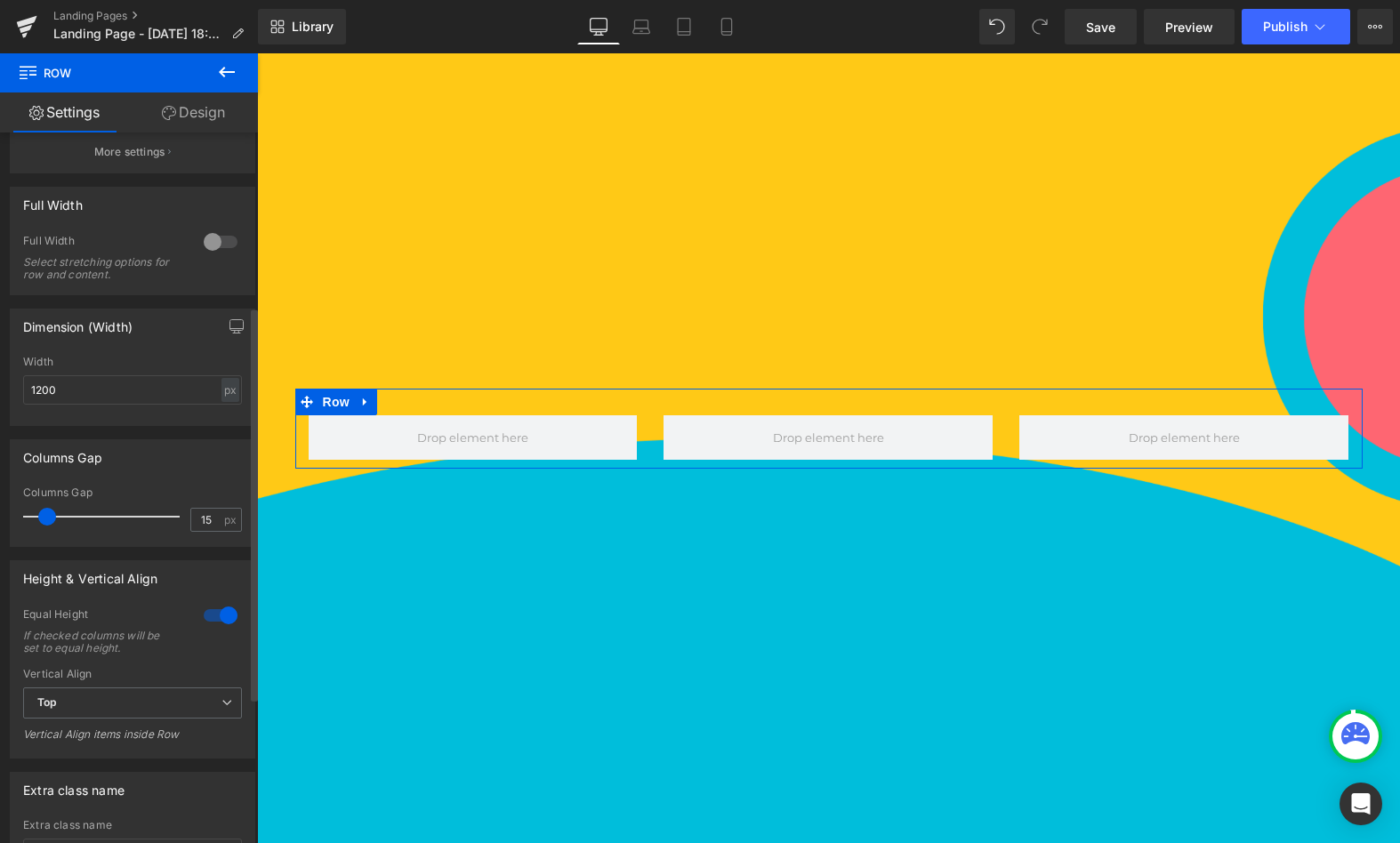
scroll to position [578, 0]
